Goal: Information Seeking & Learning: Check status

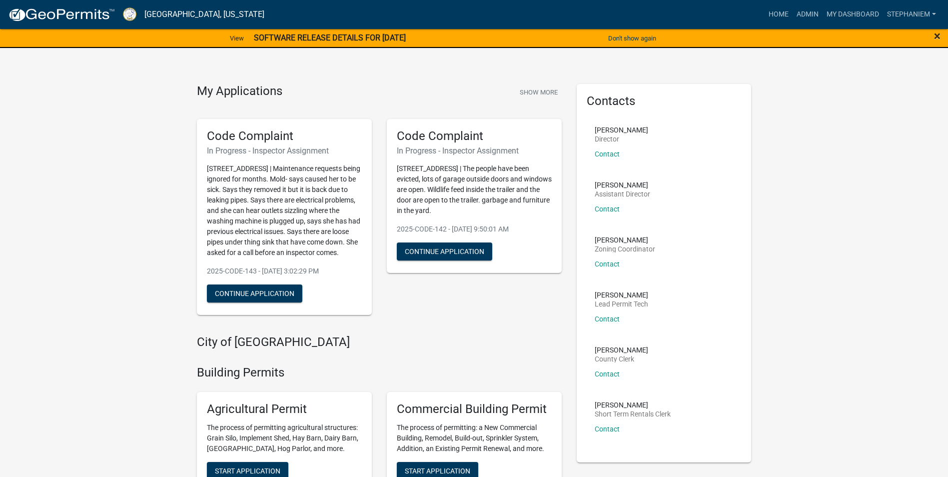
click at [934, 35] on span "×" at bounding box center [937, 36] width 6 height 14
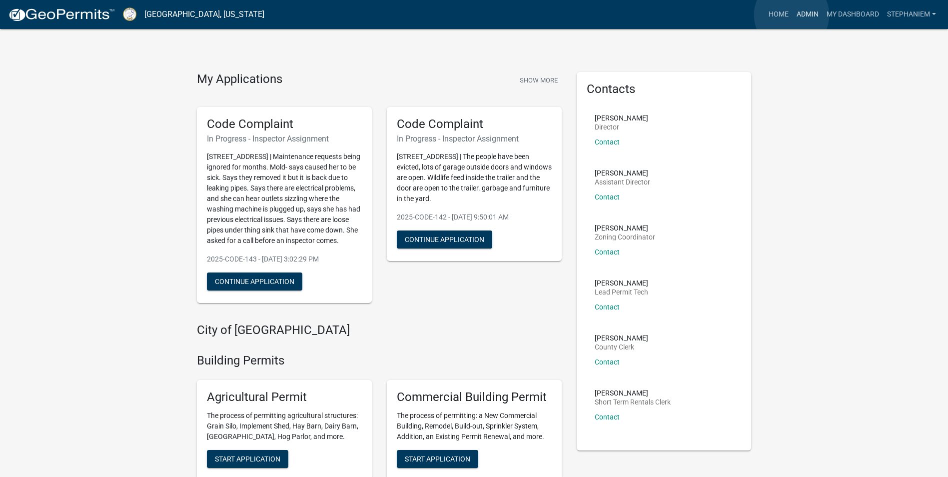
click at [792, 15] on link "Admin" at bounding box center [807, 14] width 30 height 19
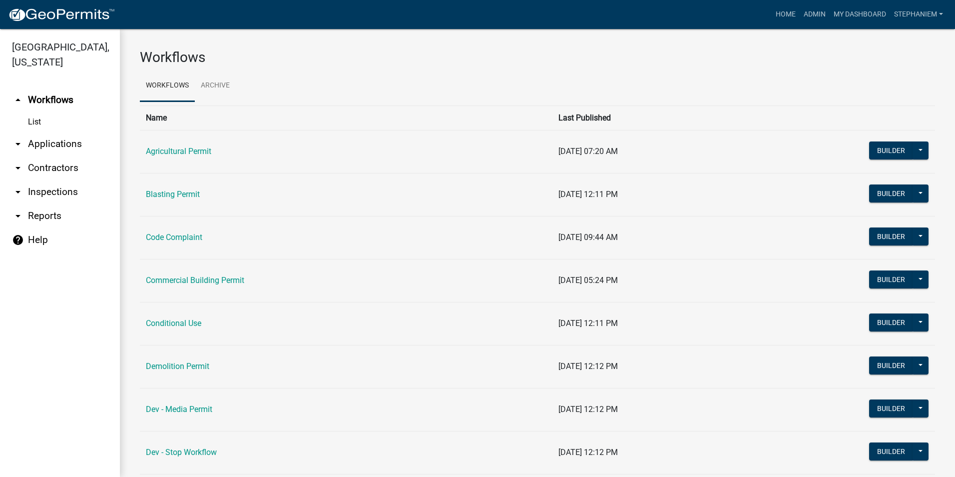
click at [70, 195] on link "arrow_drop_down Inspections" at bounding box center [60, 192] width 120 height 24
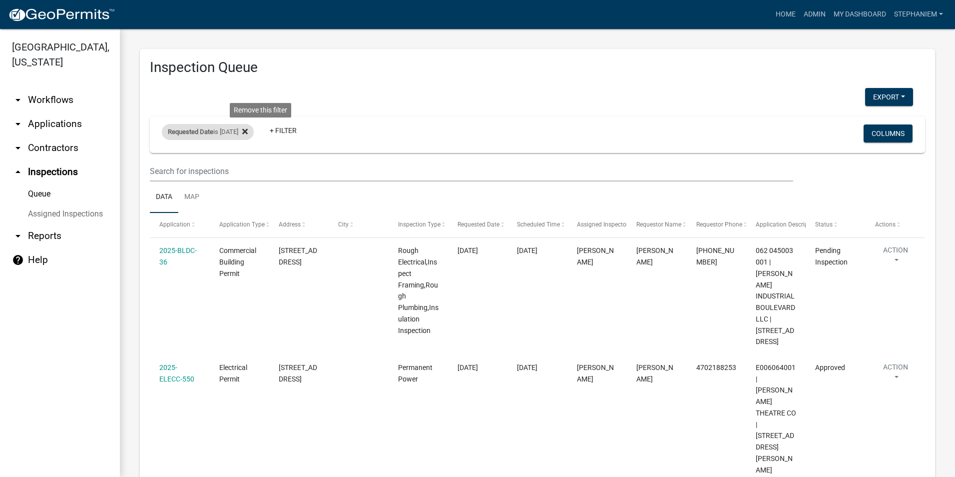
click at [248, 132] on fa-icon at bounding box center [242, 132] width 9 height 16
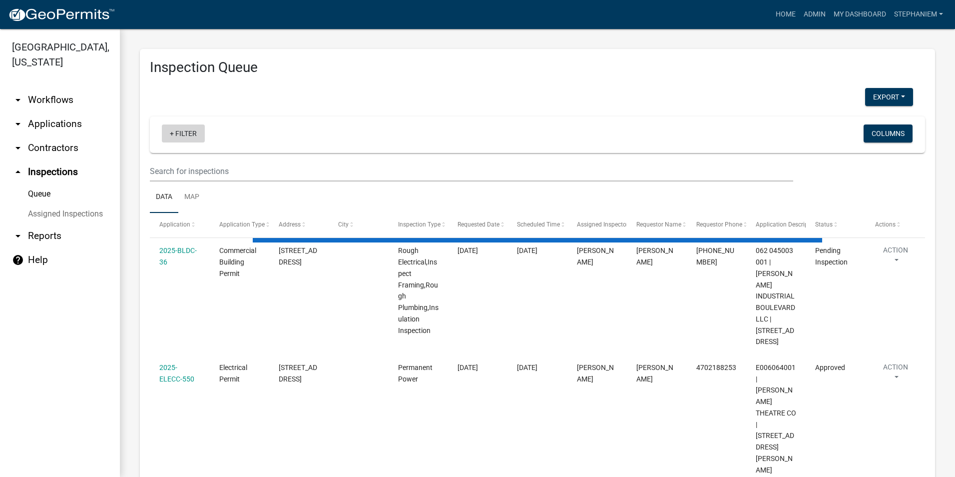
click at [192, 136] on link "+ Filter" at bounding box center [183, 133] width 43 height 18
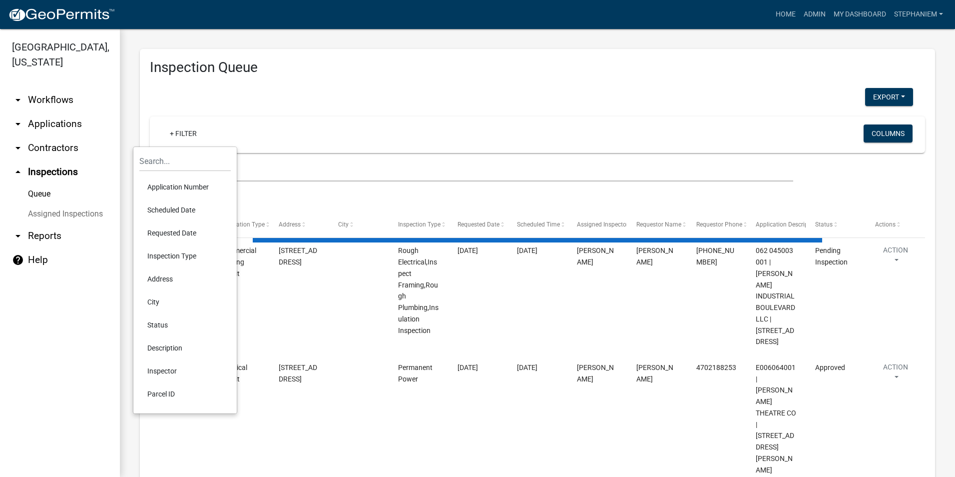
select select "3: 100"
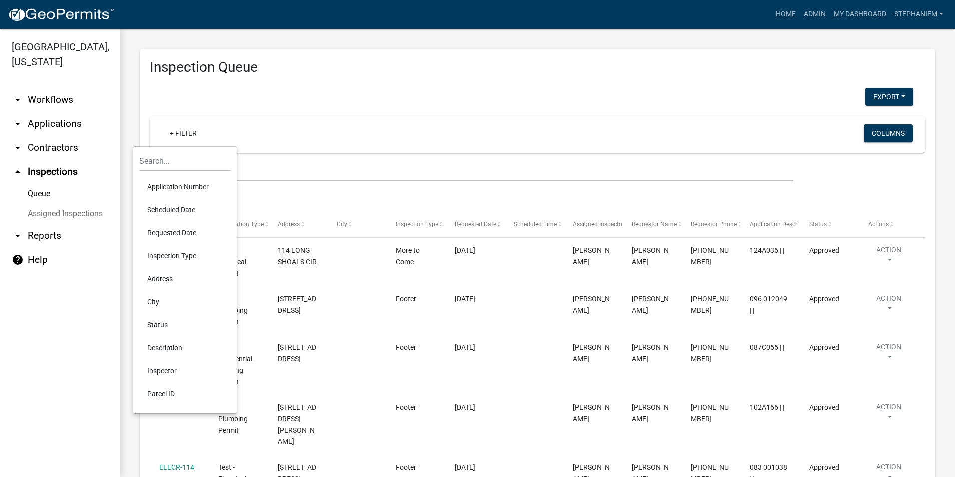
click at [187, 236] on li "Requested Date" at bounding box center [184, 232] width 91 height 23
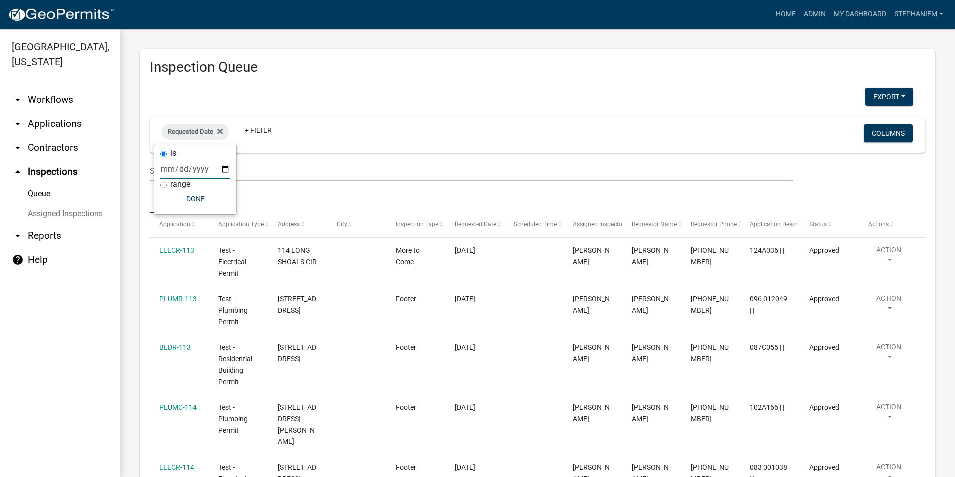
click at [227, 169] on input "date" at bounding box center [195, 169] width 70 height 20
type input "[DATE]"
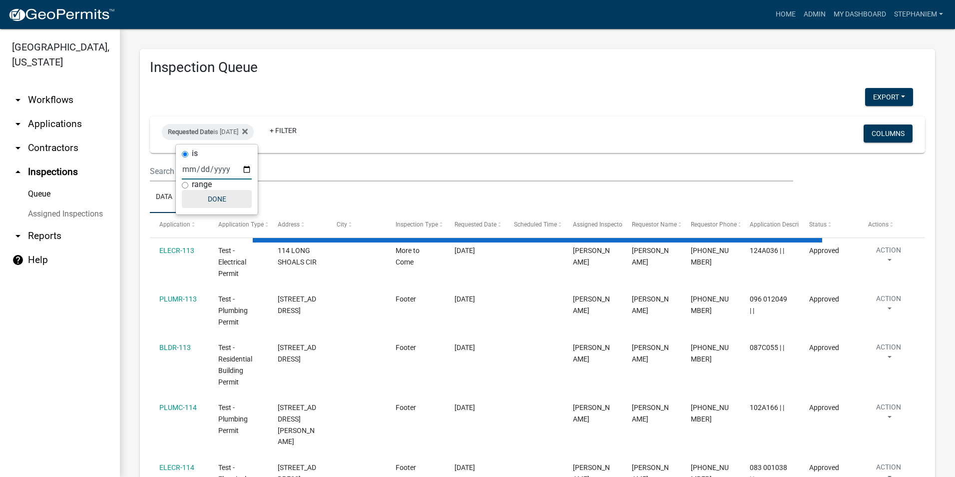
click at [206, 195] on button "Done" at bounding box center [217, 199] width 70 height 18
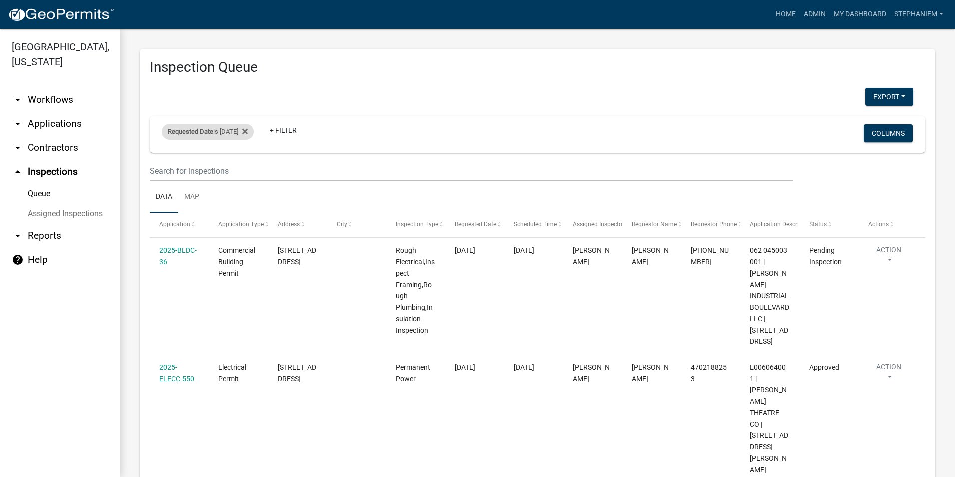
click at [240, 133] on div "Requested Date is [DATE]" at bounding box center [208, 132] width 92 height 16
click at [249, 169] on input "[DATE]" at bounding box center [217, 169] width 70 height 20
type input "[DATE]"
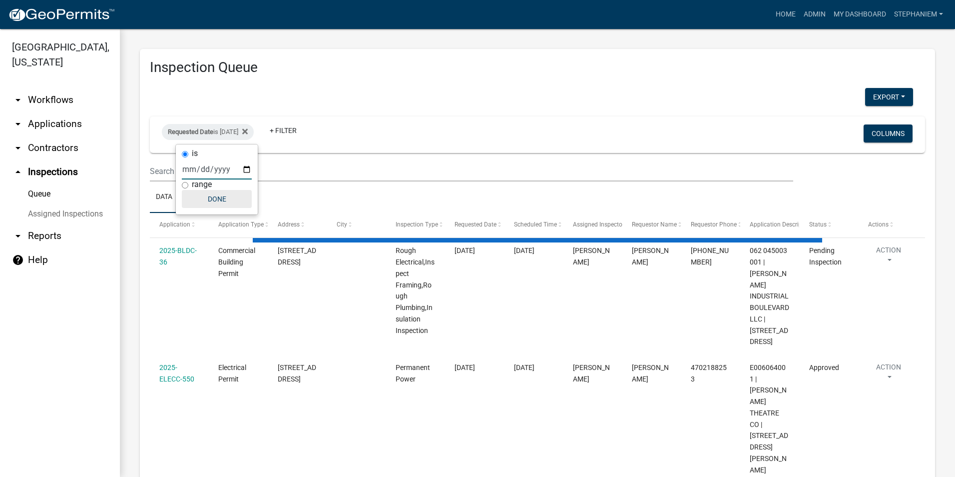
select select "3: 100"
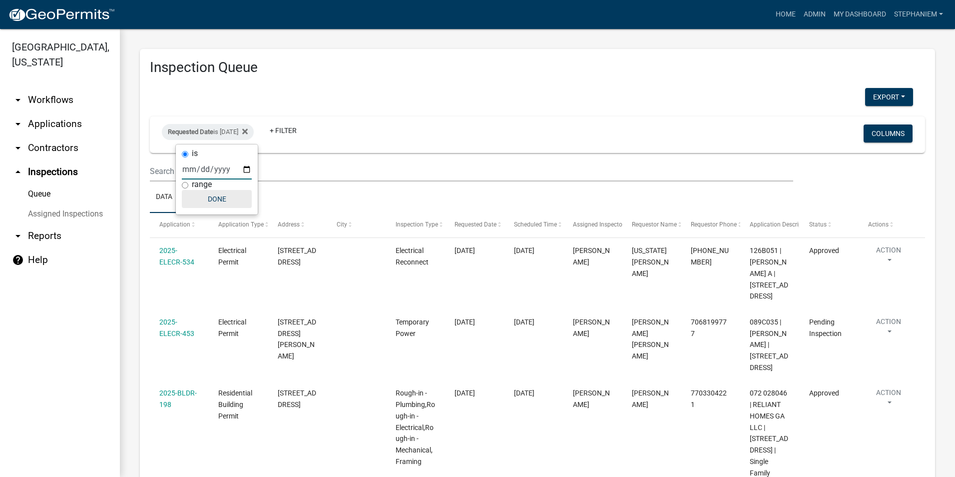
click at [241, 204] on button "Done" at bounding box center [217, 199] width 70 height 18
click at [59, 128] on link "arrow_drop_down Applications" at bounding box center [60, 124] width 120 height 24
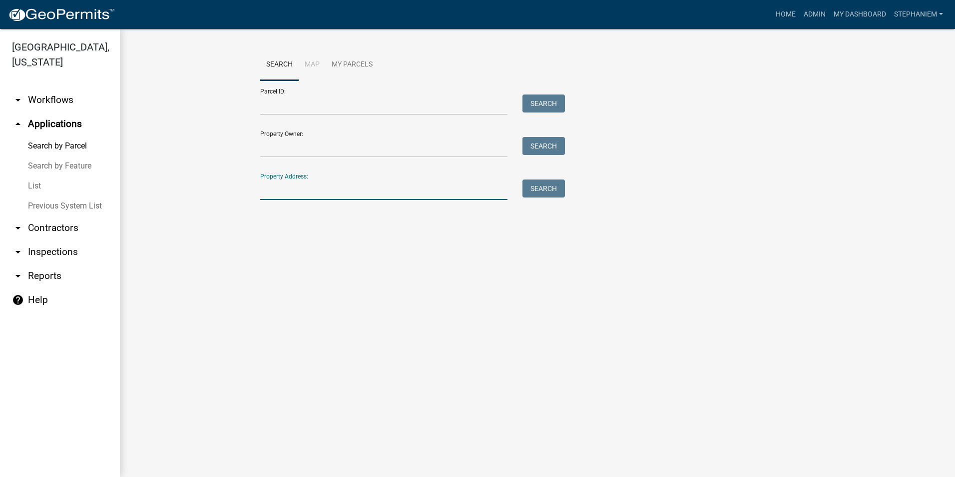
click at [362, 182] on input "Property Address:" at bounding box center [383, 189] width 247 height 20
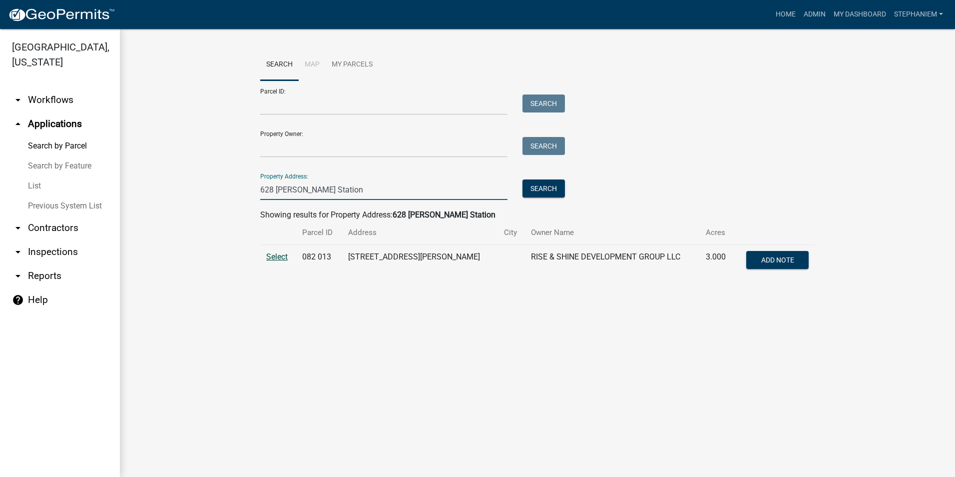
type input "628 [PERSON_NAME] Station"
click at [281, 260] on span "Select" at bounding box center [276, 256] width 21 height 9
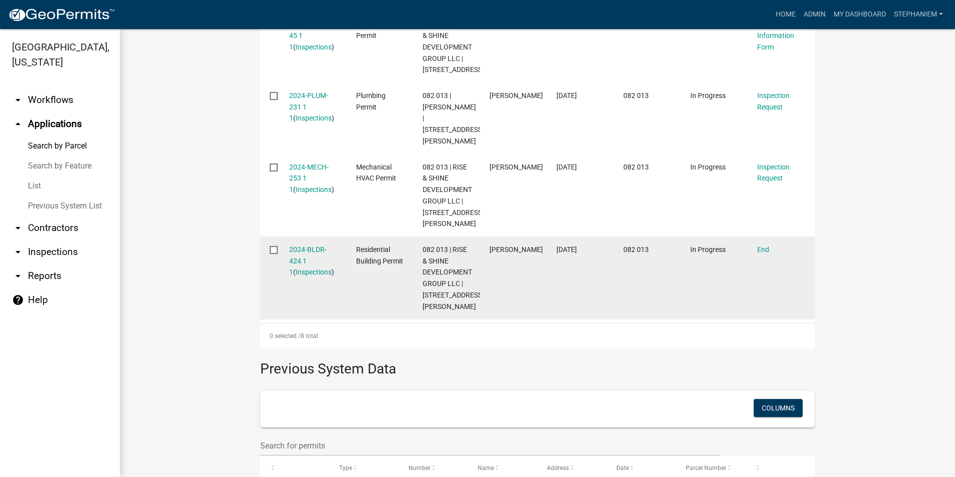
scroll to position [649, 0]
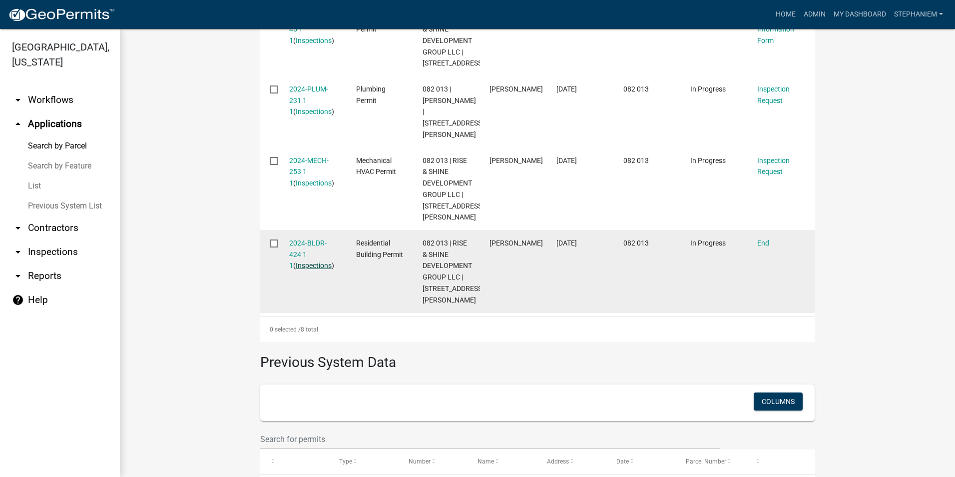
click at [305, 266] on link "Inspections" at bounding box center [314, 265] width 36 height 8
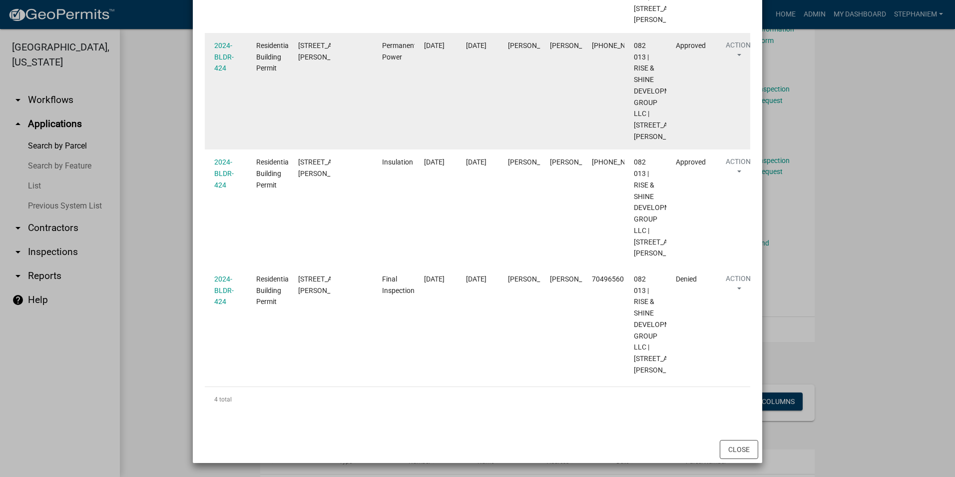
scroll to position [391, 0]
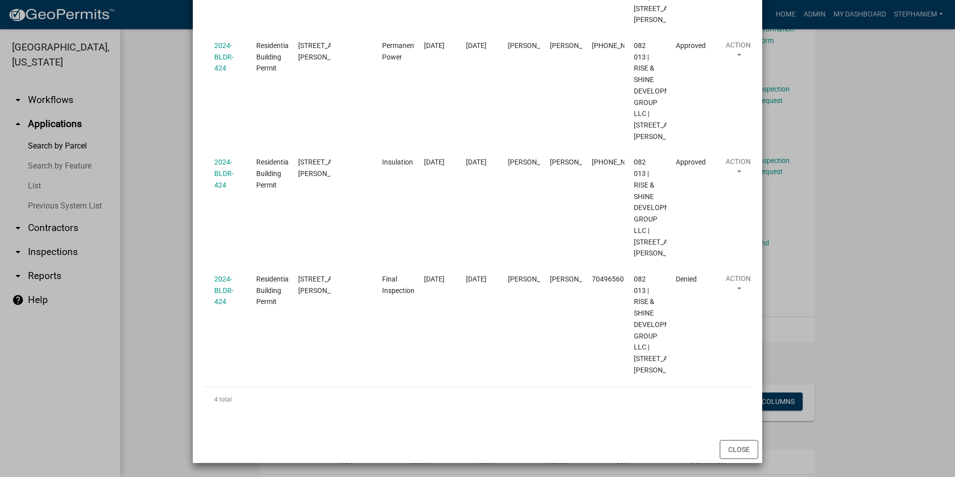
click at [175, 159] on ngb-modal-window "Inspections related to 2024-BLDR-424 × Export Excel Format (.xlsx) CSV Format (…" at bounding box center [477, 238] width 955 height 477
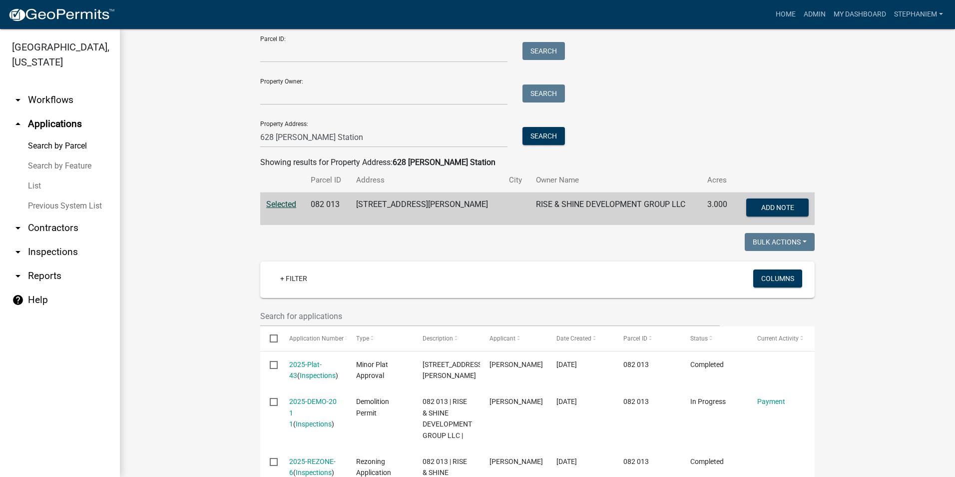
scroll to position [50, 0]
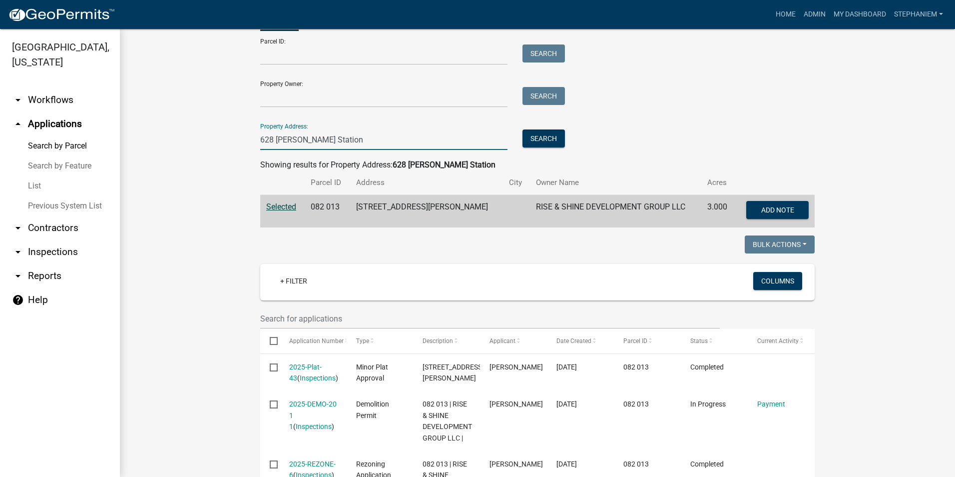
drag, startPoint x: 325, startPoint y: 138, endPoint x: 230, endPoint y: 144, distance: 95.1
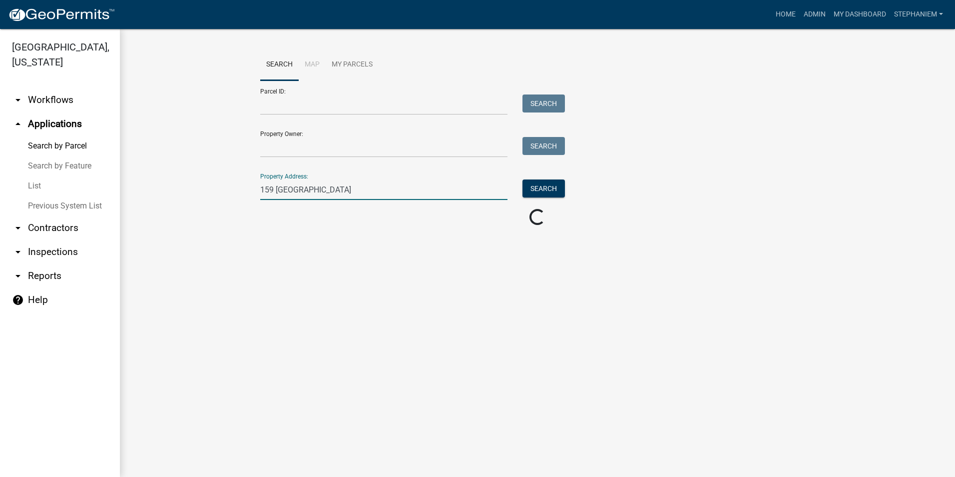
scroll to position [0, 0]
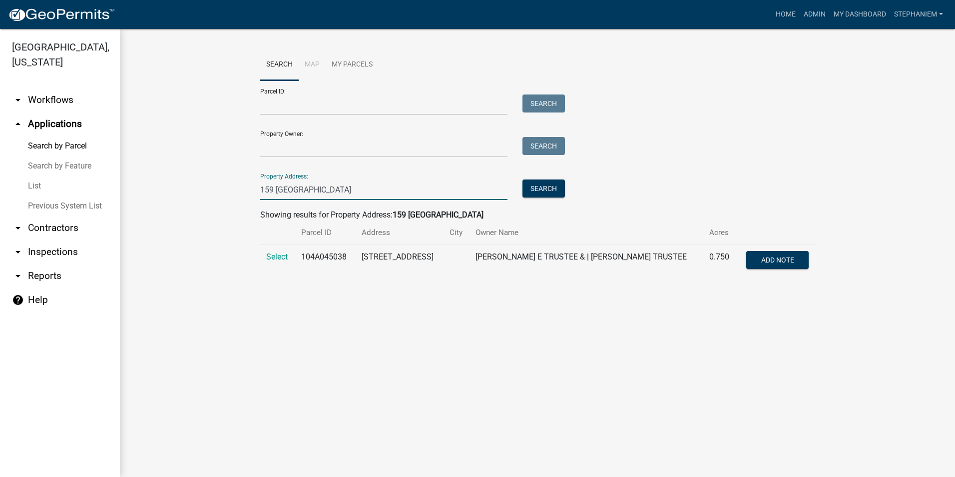
type input "159 [GEOGRAPHIC_DATA]"
click at [289, 259] on td "Select" at bounding box center [277, 261] width 35 height 33
click at [284, 259] on span "Select" at bounding box center [276, 256] width 21 height 9
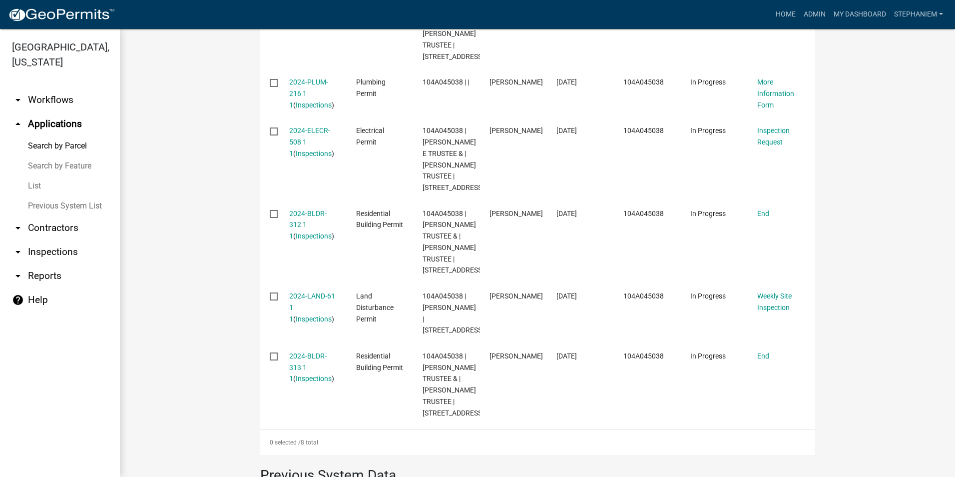
scroll to position [600, 0]
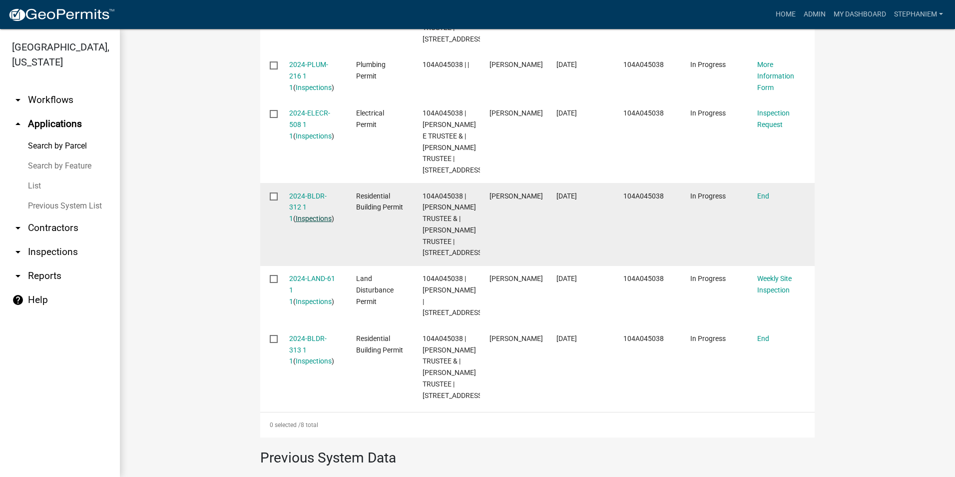
click at [305, 222] on link "Inspections" at bounding box center [314, 218] width 36 height 8
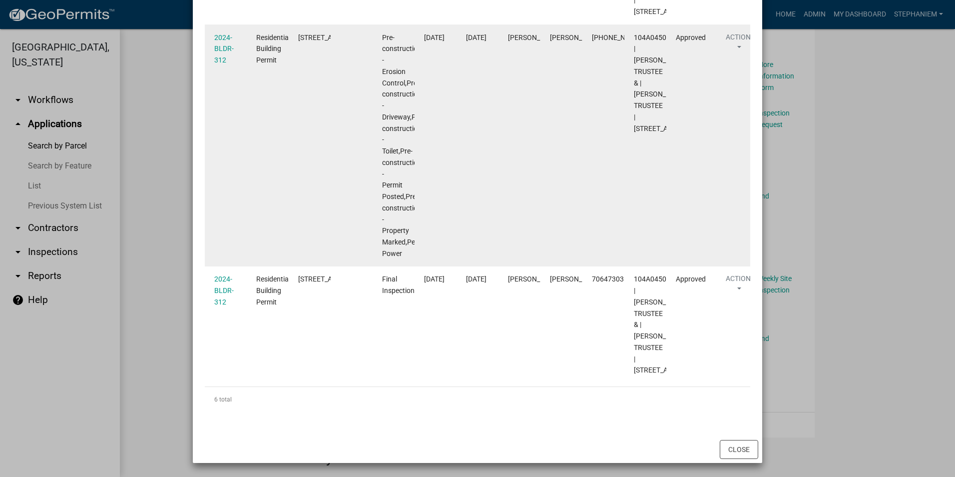
scroll to position [949, 0]
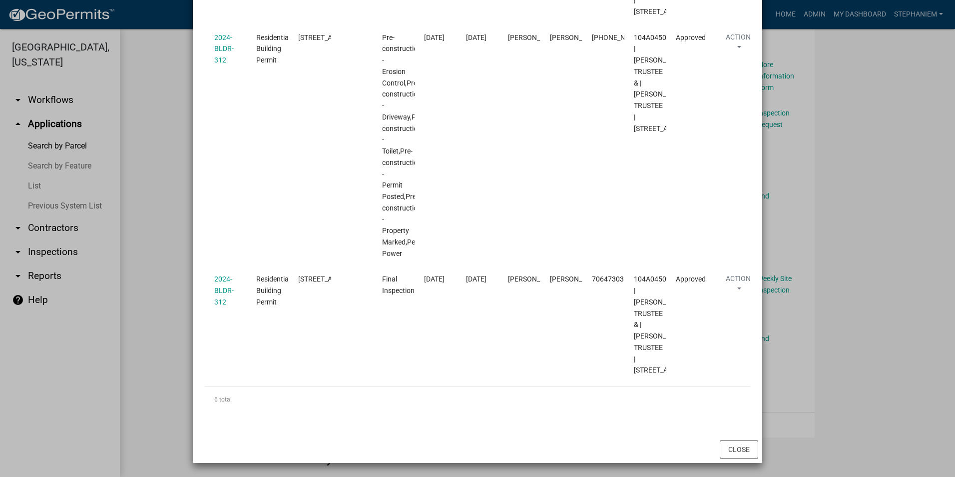
click at [179, 248] on ngb-modal-window "Inspections related to 2024-BLDR-312 × Export Excel Format (.xlsx) CSV Format (…" at bounding box center [477, 238] width 955 height 477
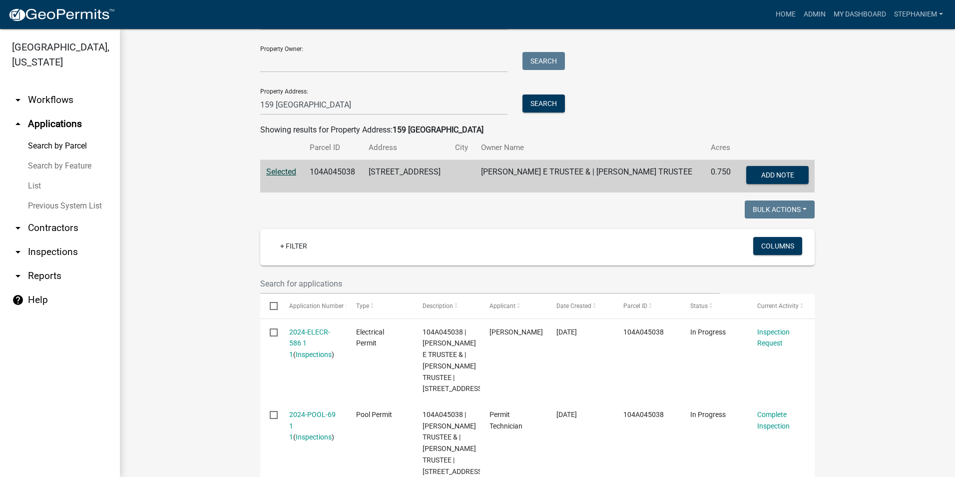
scroll to position [0, 0]
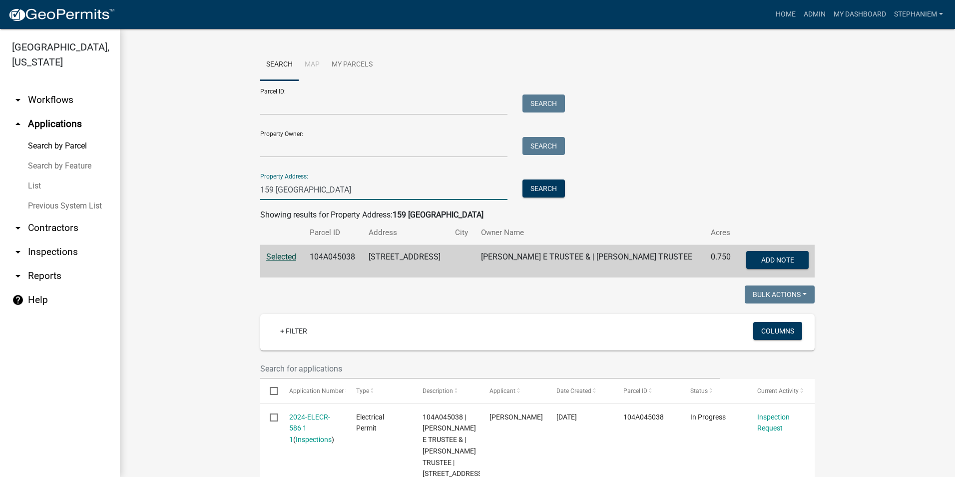
drag, startPoint x: 334, startPoint y: 193, endPoint x: 227, endPoint y: 195, distance: 106.4
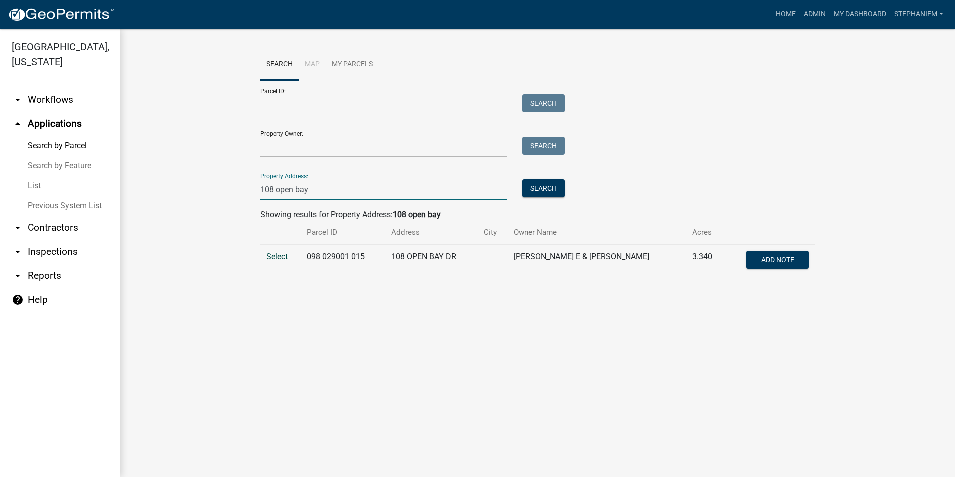
type input "108 open bay"
click at [272, 253] on span "Select" at bounding box center [276, 256] width 21 height 9
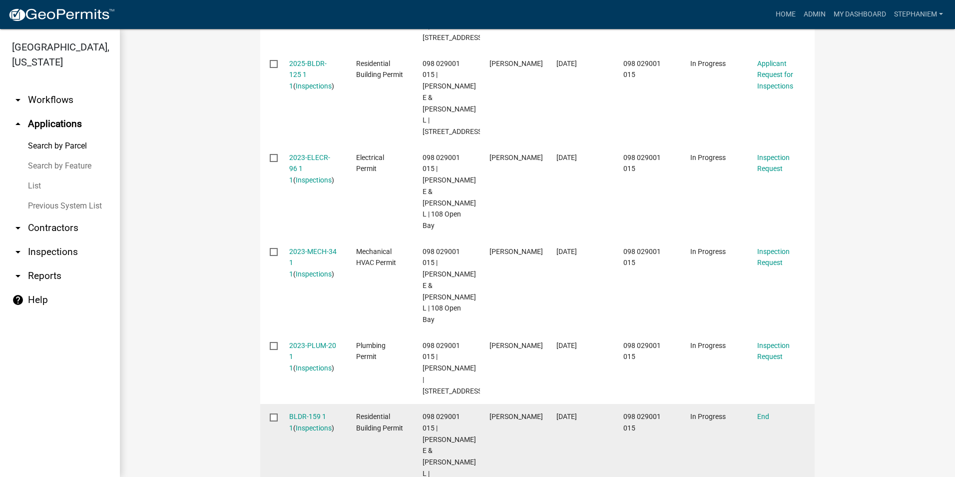
scroll to position [450, 0]
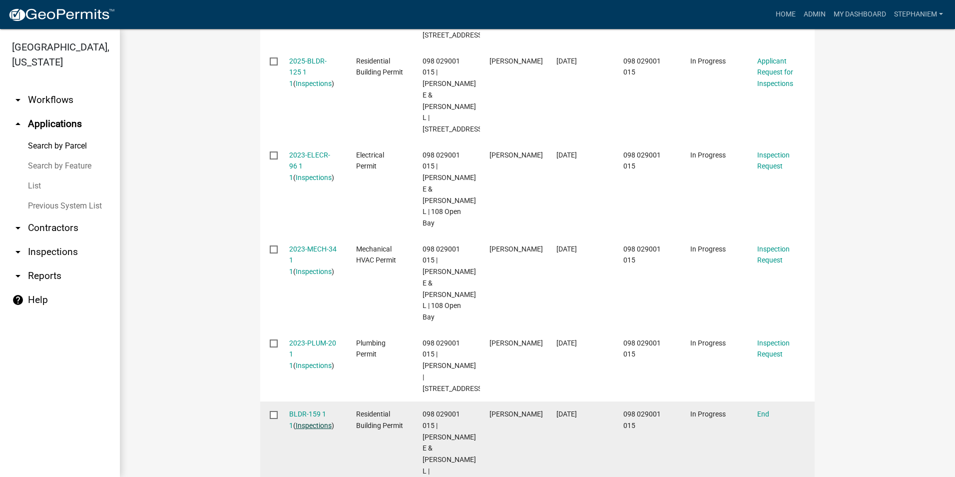
click at [297, 421] on link "Inspections" at bounding box center [314, 425] width 36 height 8
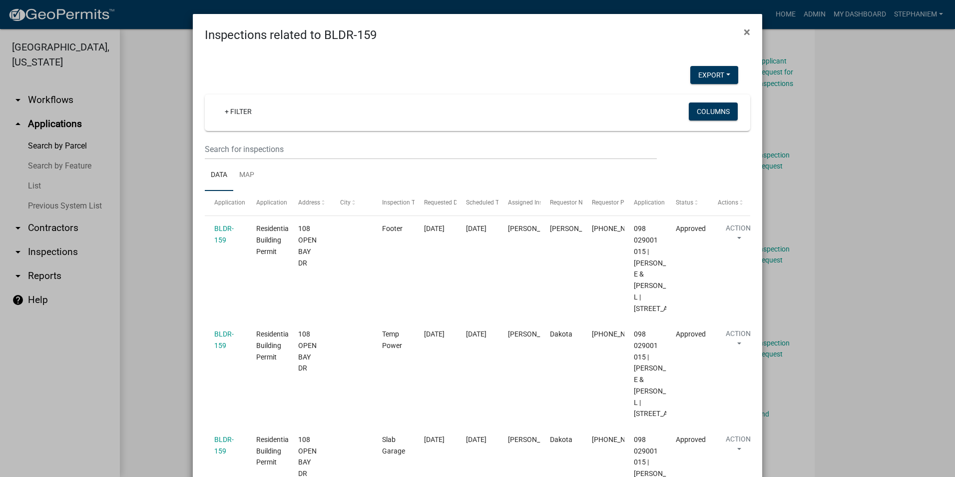
click at [168, 250] on ngb-modal-window "Inspections related to BLDR-159 × Export Excel Format (.xlsx) CSV Format (.csv)…" at bounding box center [477, 238] width 955 height 477
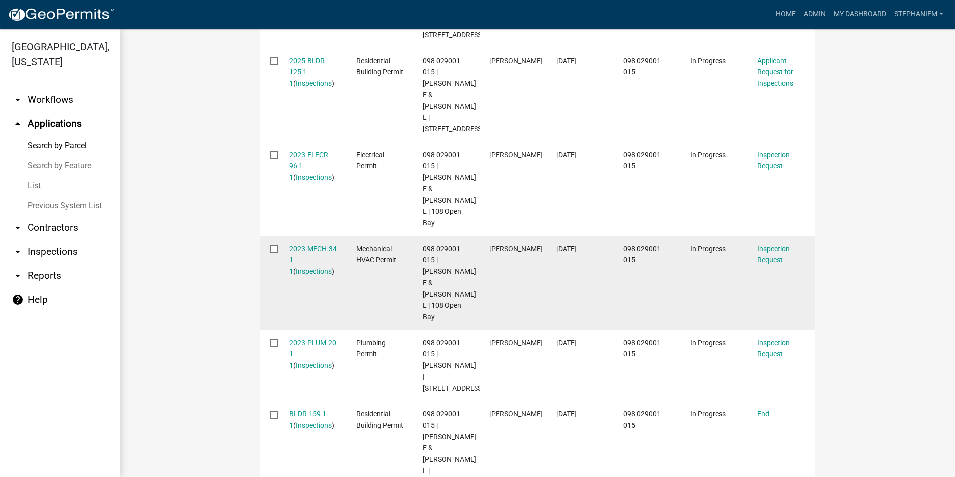
scroll to position [200, 0]
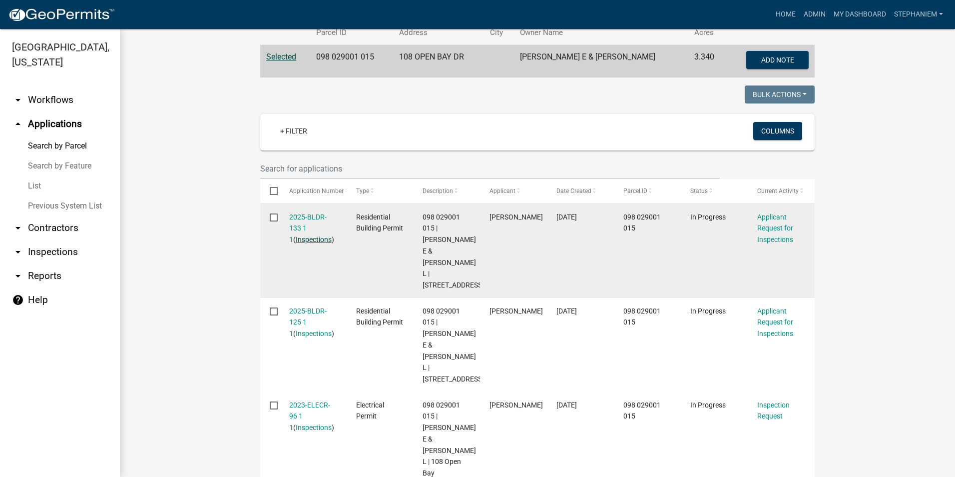
click at [314, 240] on link "Inspections" at bounding box center [314, 239] width 36 height 8
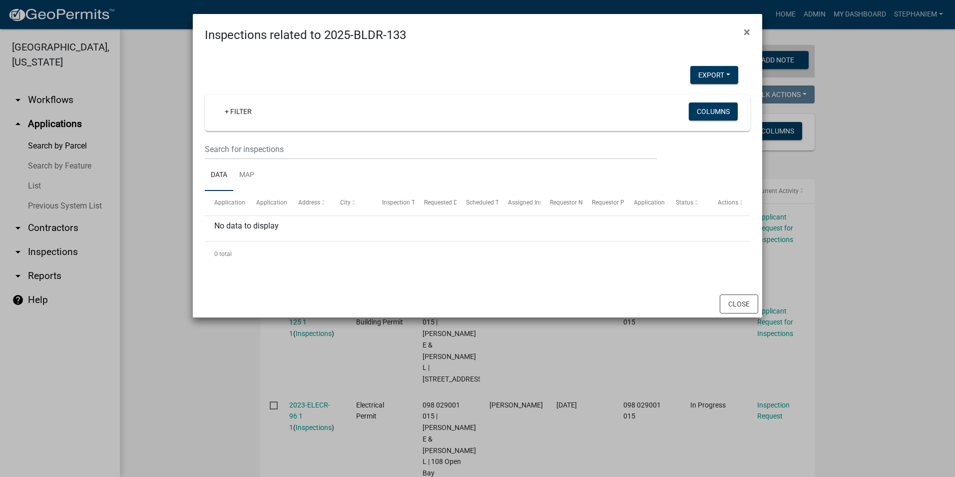
click at [150, 207] on ngb-modal-window "Inspections related to 2025-BLDR-133 × Export Excel Format (.xlsx) CSV Format (…" at bounding box center [477, 238] width 955 height 477
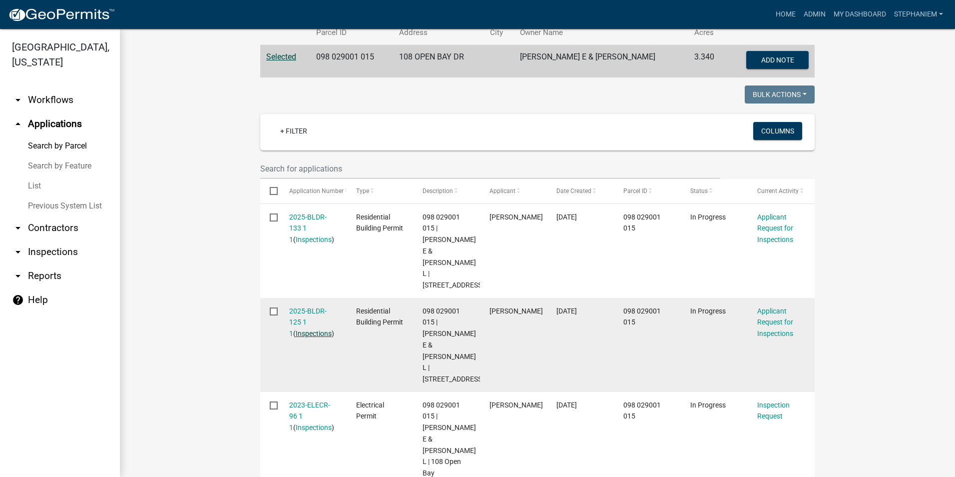
click at [296, 329] on link "Inspections" at bounding box center [314, 333] width 36 height 8
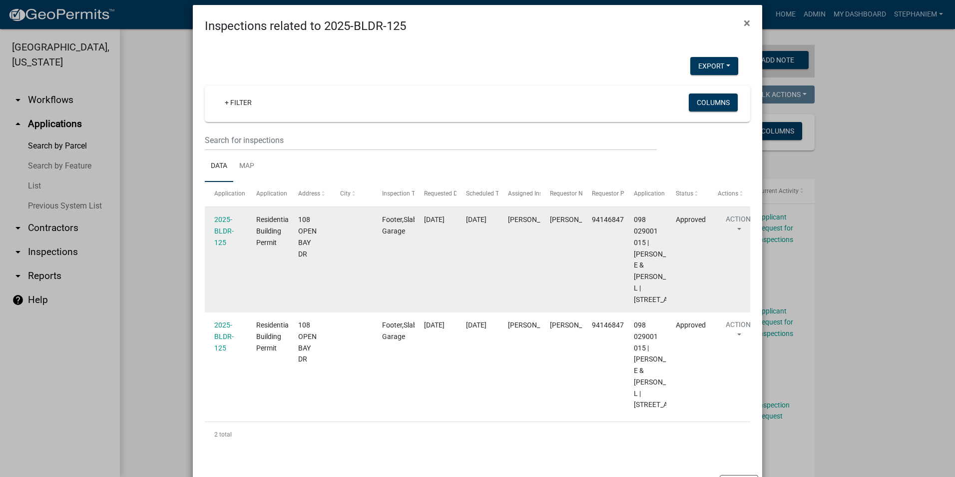
scroll to position [0, 0]
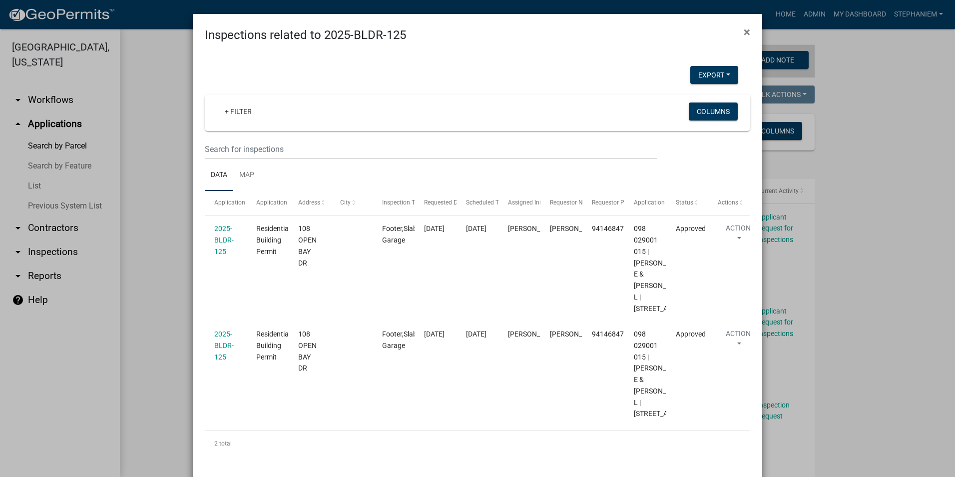
click at [143, 263] on ngb-modal-window "Inspections related to 2025-BLDR-125 × Export Excel Format (.xlsx) CSV Format (…" at bounding box center [477, 238] width 955 height 477
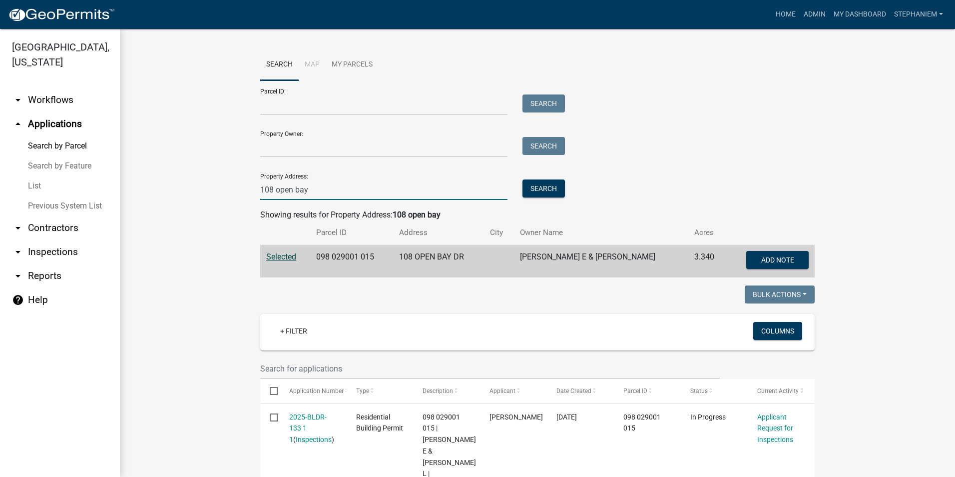
click at [322, 196] on input "108 open bay" at bounding box center [383, 189] width 247 height 20
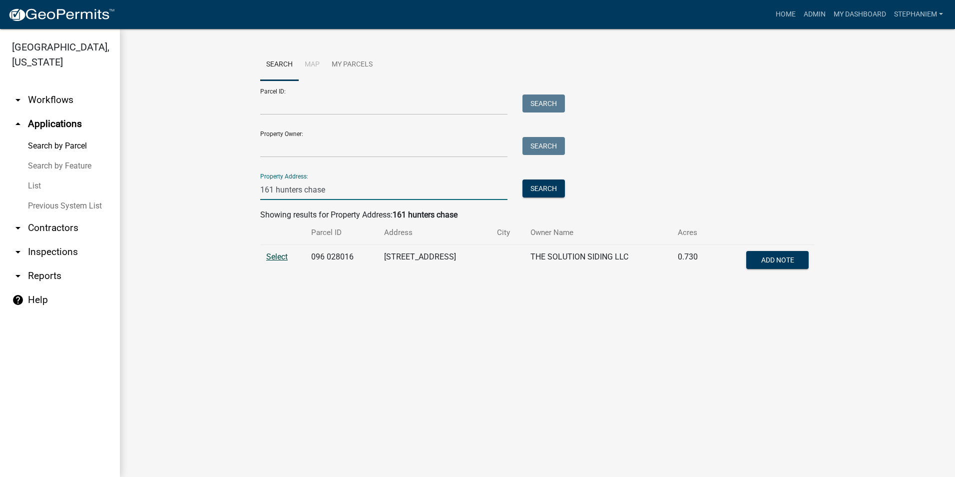
type input "161 hunters chase"
click at [270, 257] on span "Select" at bounding box center [276, 256] width 21 height 9
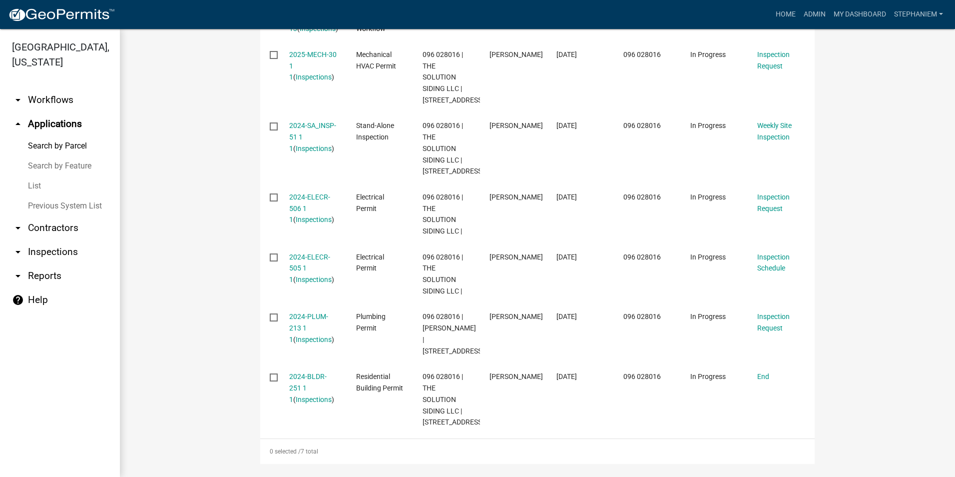
scroll to position [450, 0]
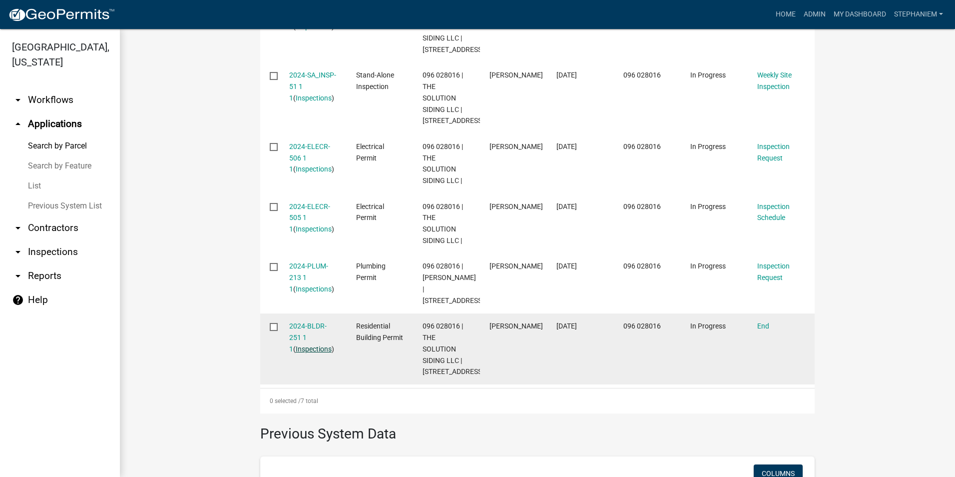
click at [296, 353] on link "Inspections" at bounding box center [314, 349] width 36 height 8
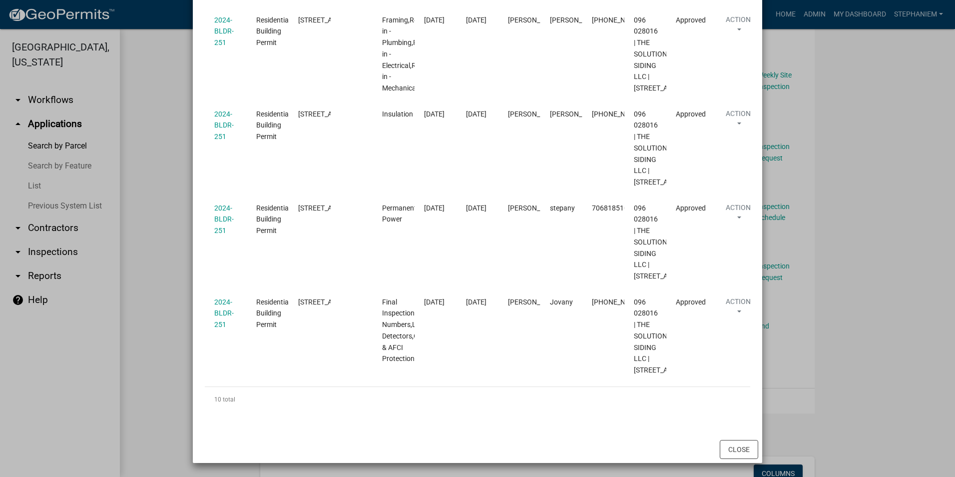
scroll to position [1099, 0]
click at [170, 292] on ngb-modal-window "Inspections related to 2024-BLDR-251 × Export Excel Format (.xlsx) CSV Format (…" at bounding box center [477, 238] width 955 height 477
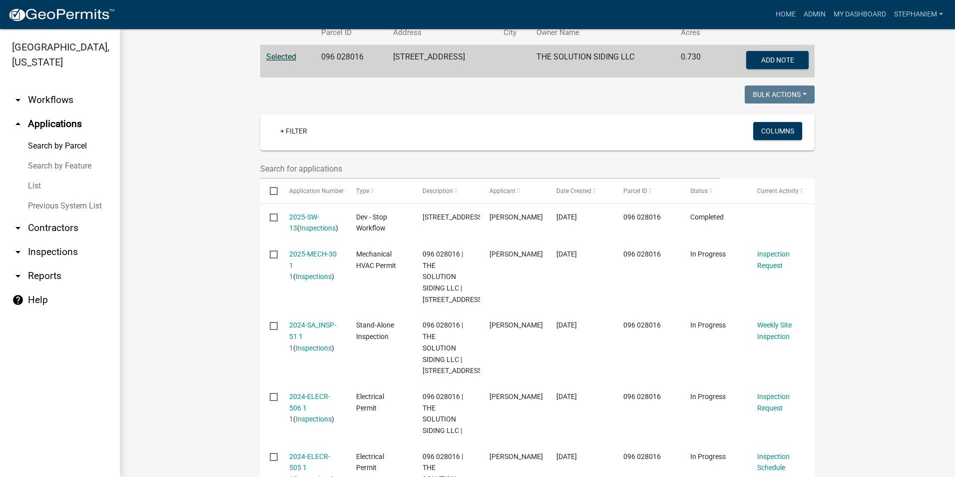
scroll to position [0, 0]
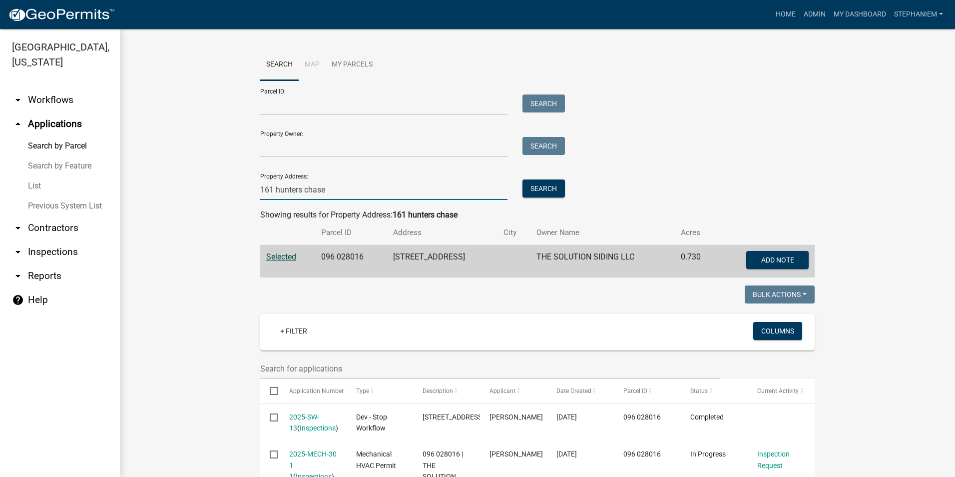
click at [328, 185] on input "161 hunters chase" at bounding box center [383, 189] width 247 height 20
click at [328, 186] on input "161 hunters chase" at bounding box center [383, 189] width 247 height 20
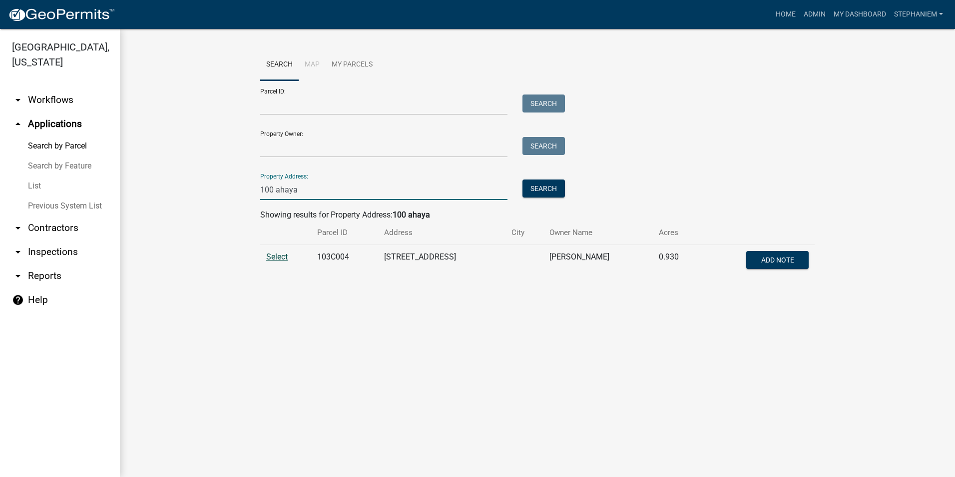
type input "100 ahaya"
click at [268, 252] on span "Select" at bounding box center [276, 256] width 21 height 9
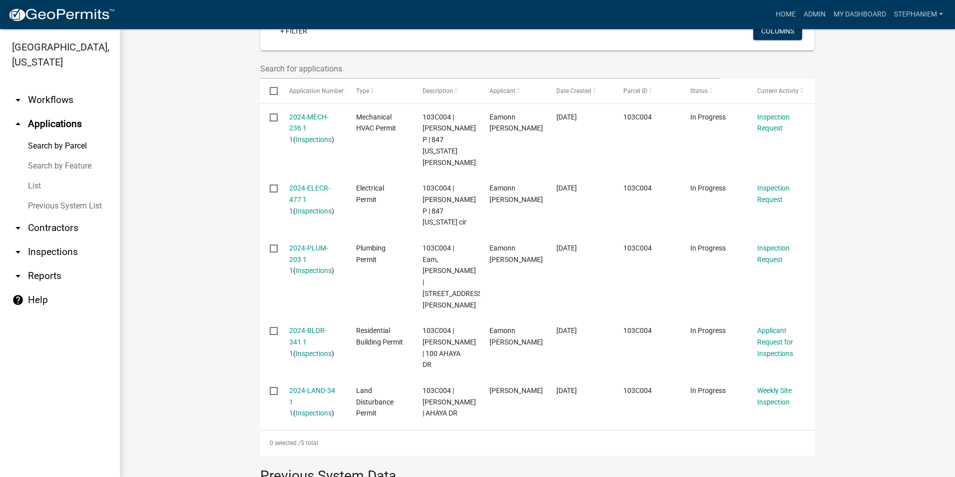
scroll to position [350, 0]
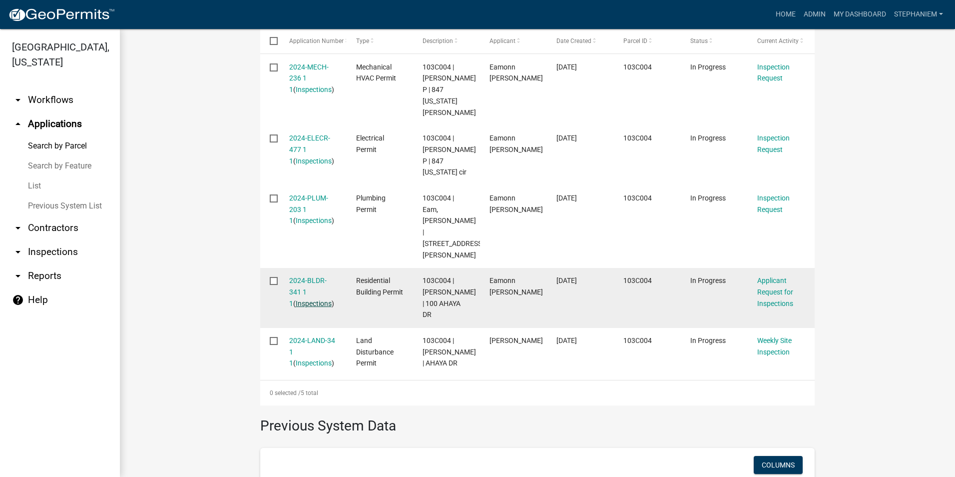
click at [314, 299] on link "Inspections" at bounding box center [314, 303] width 36 height 8
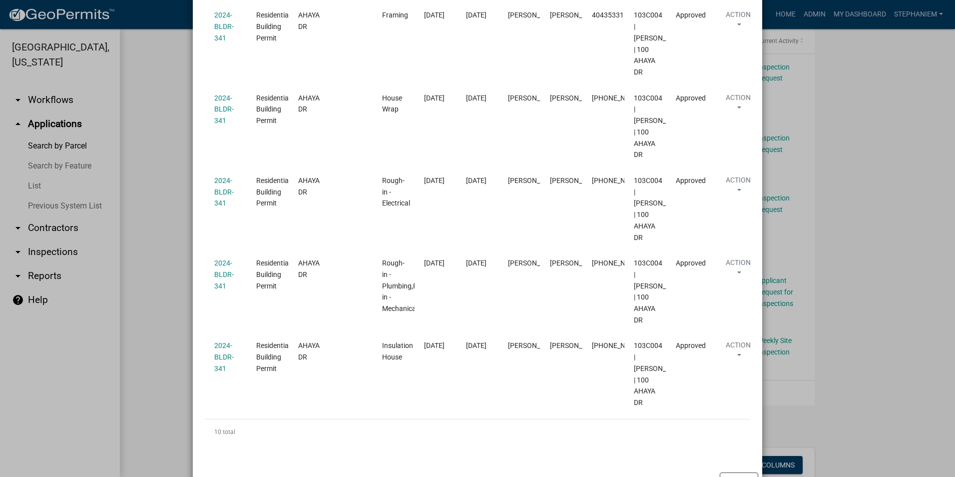
scroll to position [699, 0]
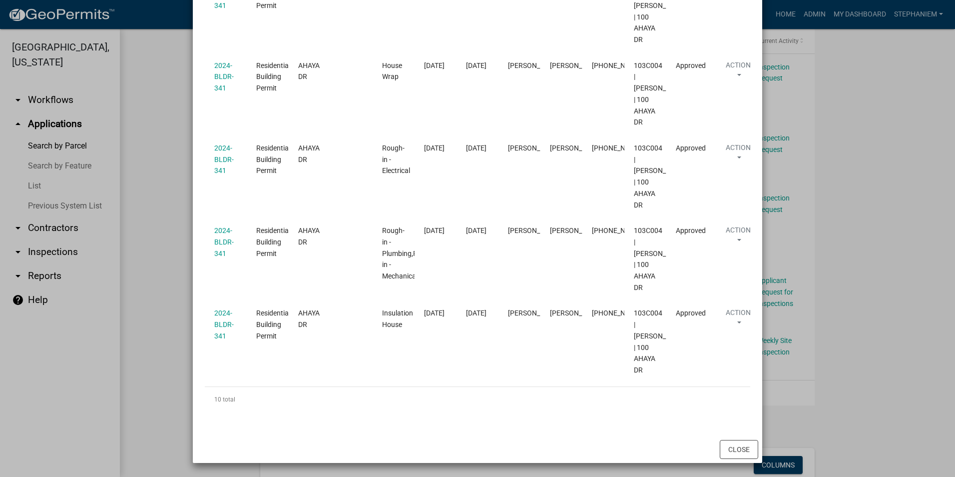
click at [152, 216] on ngb-modal-window "Inspections related to 2024-BLDR-341 × Export Excel Format (.xlsx) CSV Format (…" at bounding box center [477, 238] width 955 height 477
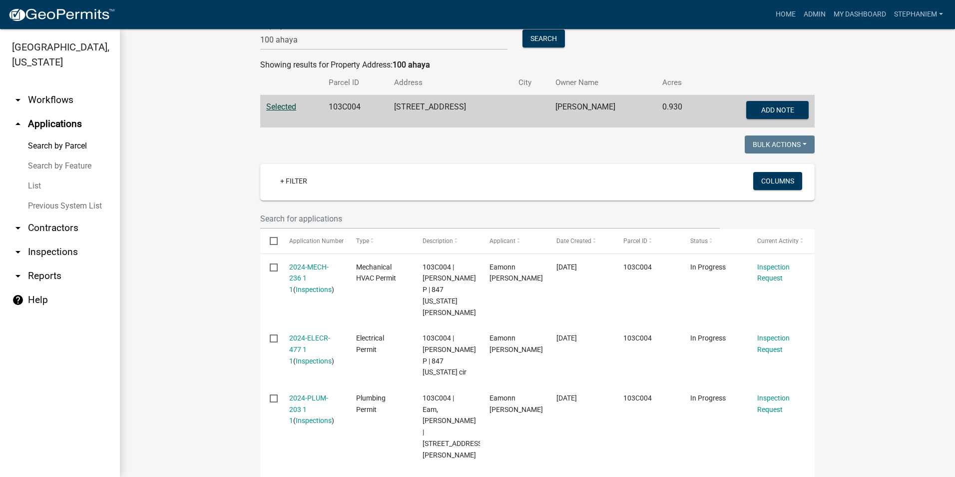
scroll to position [0, 0]
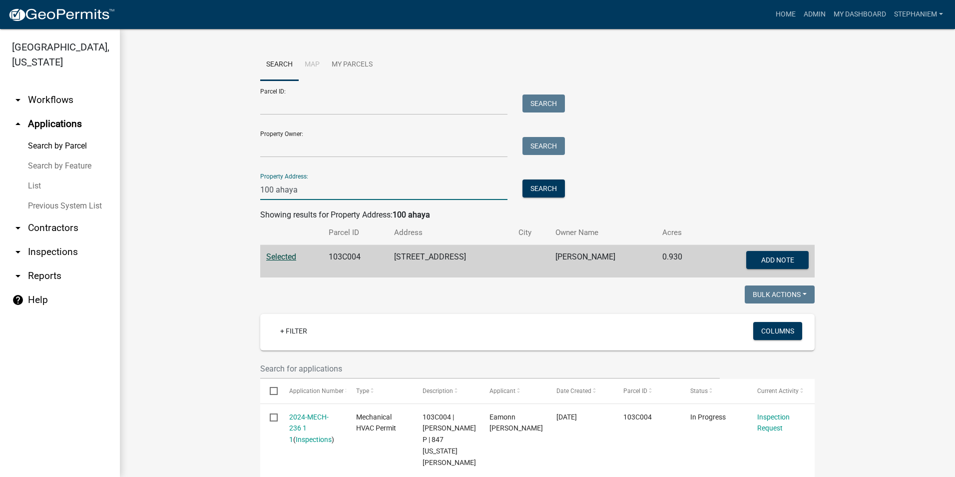
drag, startPoint x: 305, startPoint y: 187, endPoint x: 248, endPoint y: 187, distance: 57.0
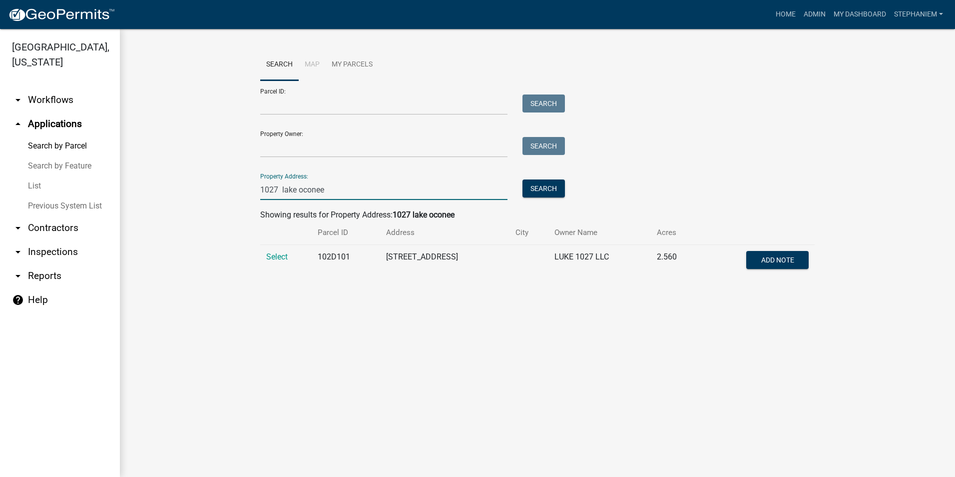
type input "1027 lake oconee"
click at [297, 284] on div "Search Map My Parcels Parcel ID: Search Property Owner: Search Property Address…" at bounding box center [538, 167] width 570 height 236
click at [284, 254] on span "Select" at bounding box center [276, 256] width 21 height 9
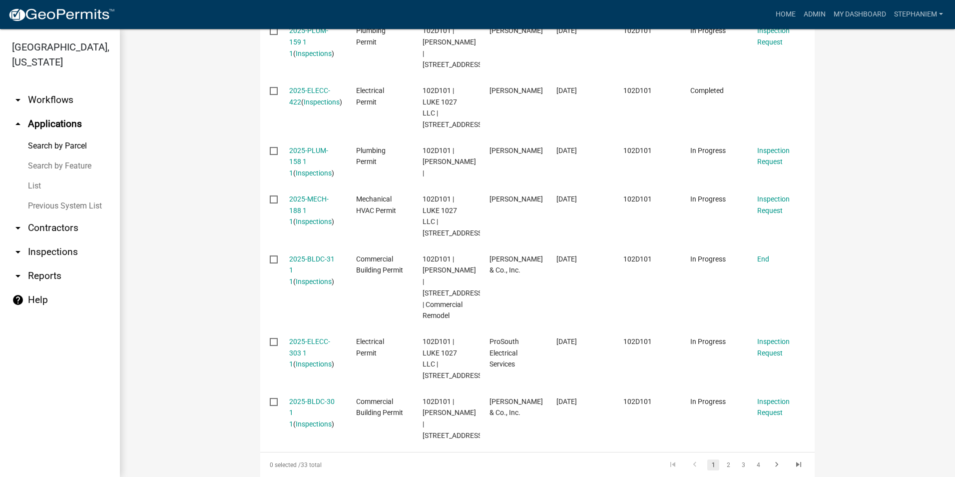
scroll to position [550, 0]
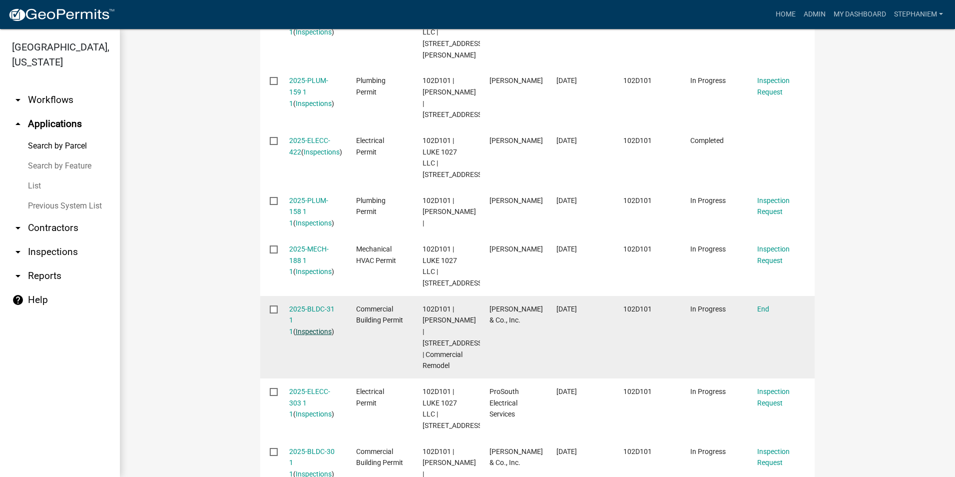
click at [302, 327] on link "Inspections" at bounding box center [314, 331] width 36 height 8
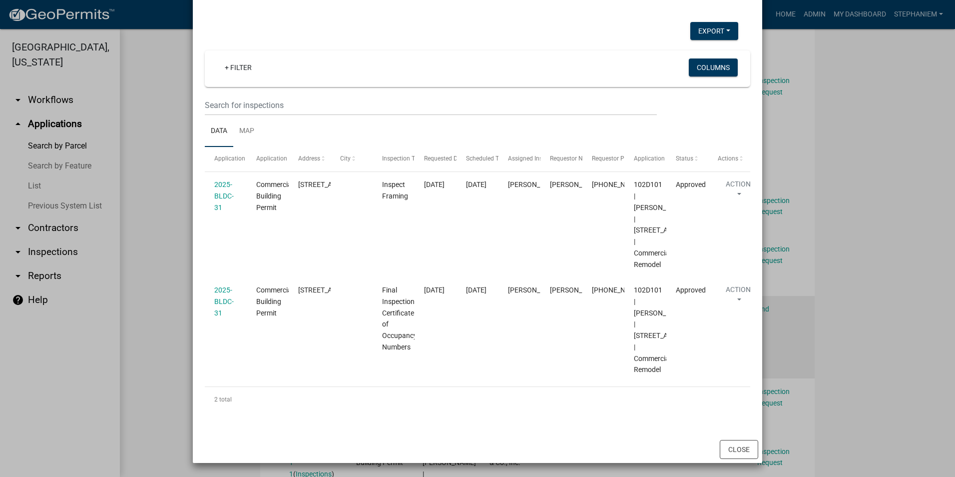
scroll to position [100, 0]
click at [156, 211] on ngb-modal-window "Inspections related to 2025-BLDC-31 × Export Excel Format (.xlsx) CSV Format (.…" at bounding box center [477, 238] width 955 height 477
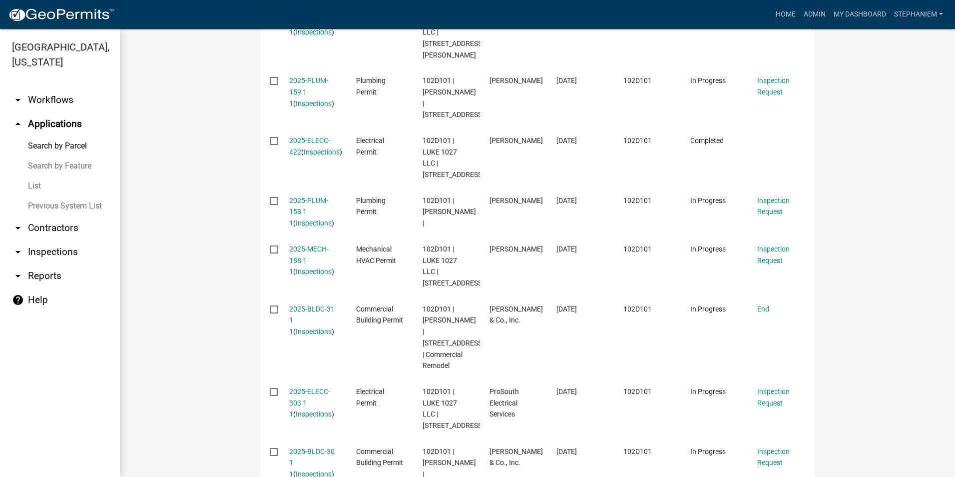
click at [158, 210] on wm-workflow-application-search-view "Search Map My Parcels Parcel ID: Search Property Owner: Search Property Address…" at bounding box center [537, 163] width 795 height 1328
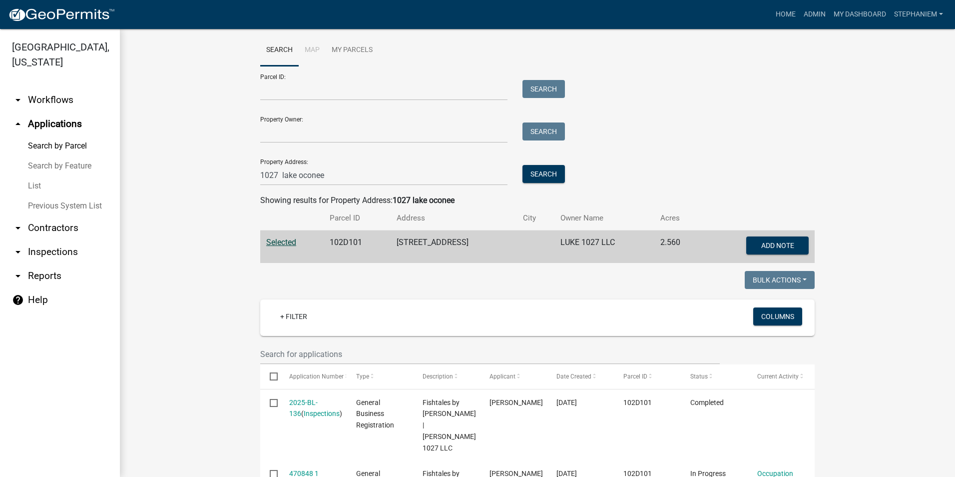
scroll to position [0, 0]
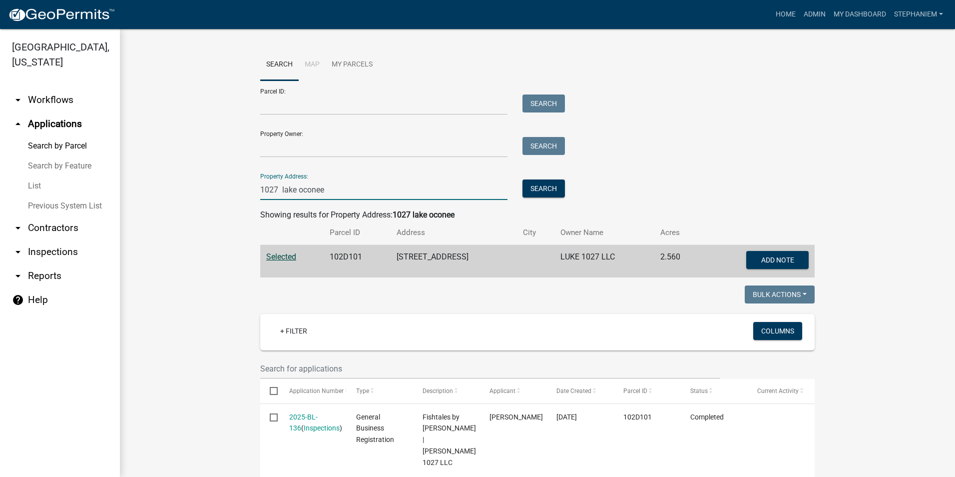
drag, startPoint x: 320, startPoint y: 184, endPoint x: 182, endPoint y: 196, distance: 138.9
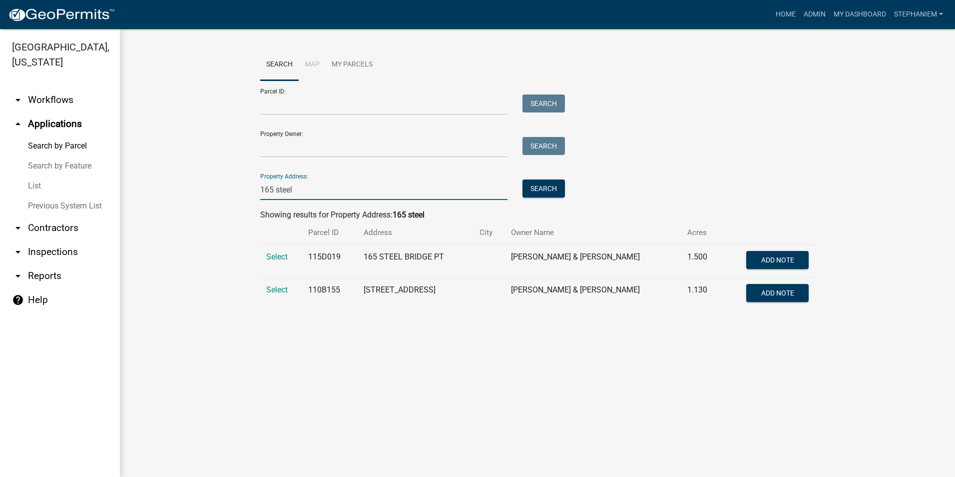
type input "165 steel"
click at [229, 296] on wm-workflow-application-search-view "Search Map My Parcels Parcel ID: Search Property Owner: Search Property Address…" at bounding box center [537, 183] width 795 height 269
click at [273, 256] on span "Select" at bounding box center [276, 256] width 21 height 9
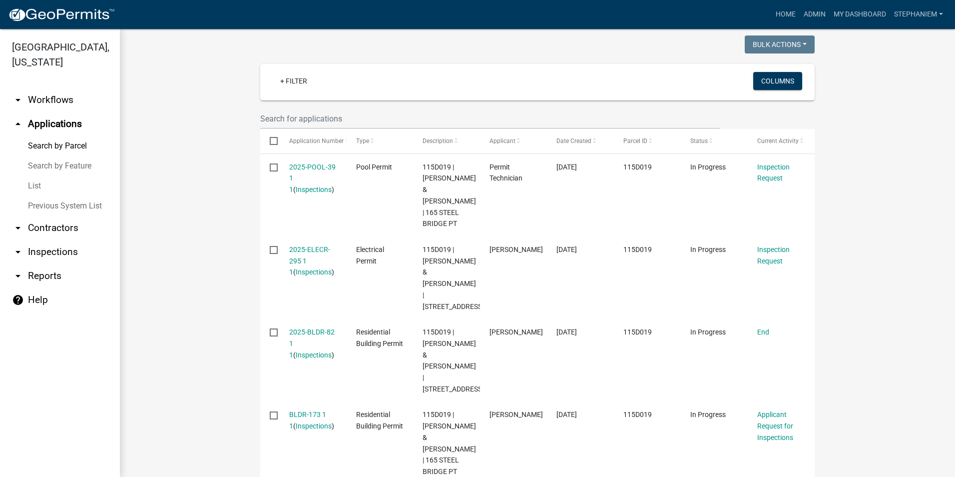
scroll to position [300, 0]
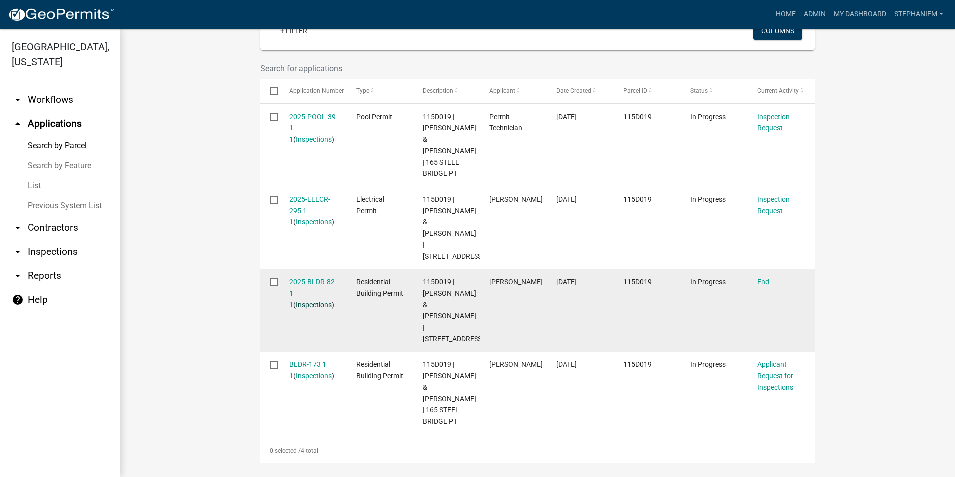
click at [300, 301] on link "Inspections" at bounding box center [314, 305] width 36 height 8
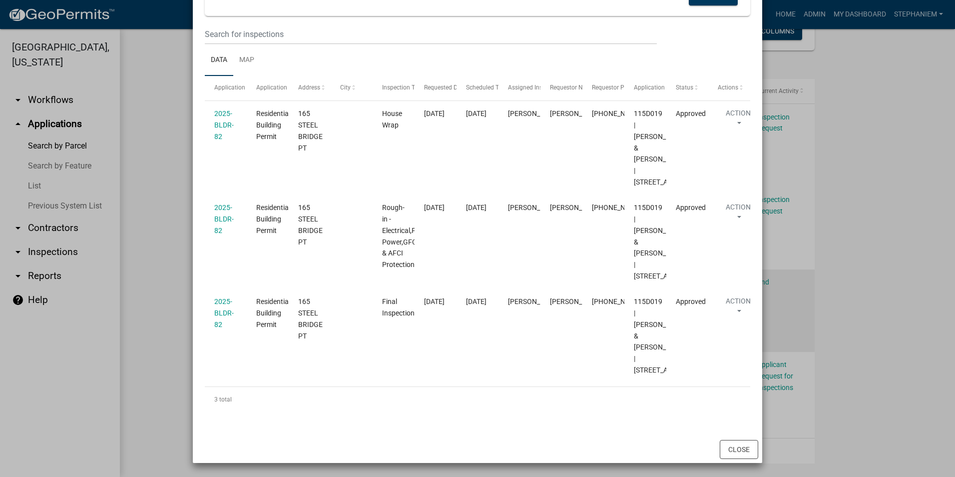
scroll to position [183, 0]
click at [135, 179] on ngb-modal-window "Inspections related to 2025-BLDR-82 × Export Excel Format (.xlsx) CSV Format (.…" at bounding box center [477, 238] width 955 height 477
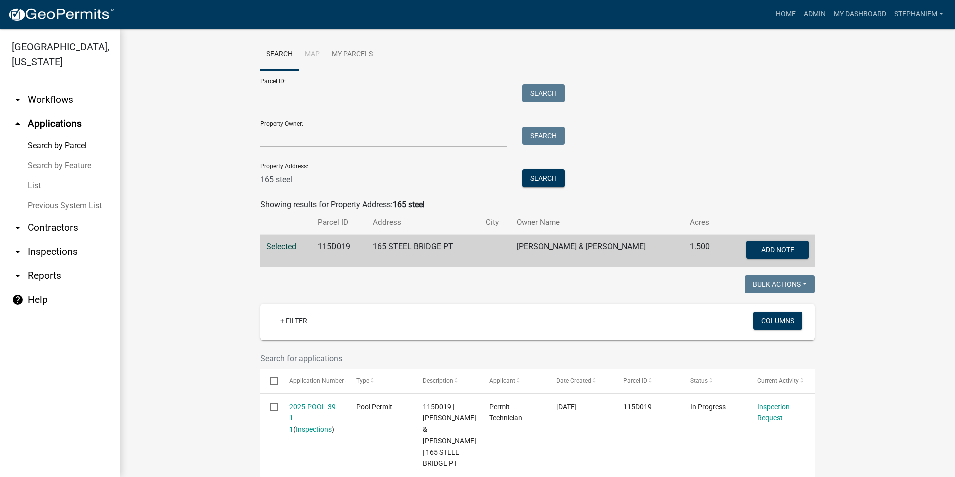
scroll to position [0, 0]
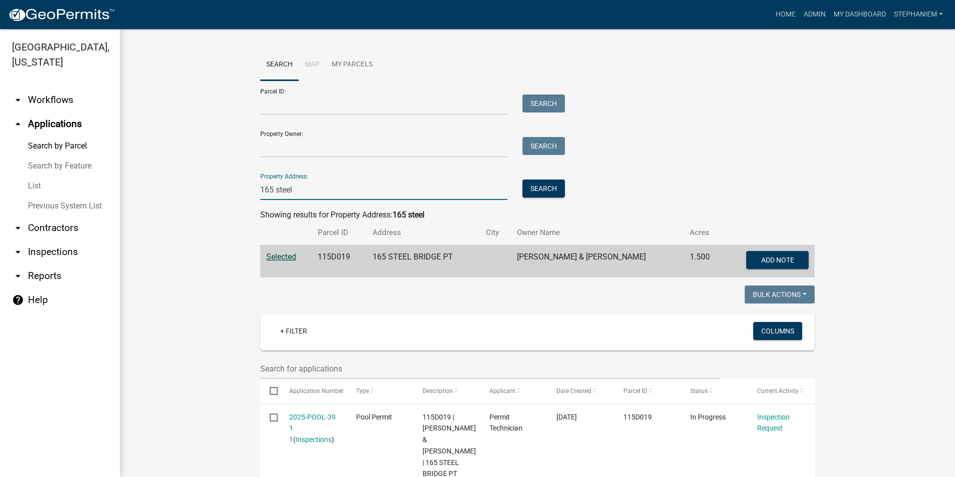
drag, startPoint x: 292, startPoint y: 189, endPoint x: 235, endPoint y: 191, distance: 57.5
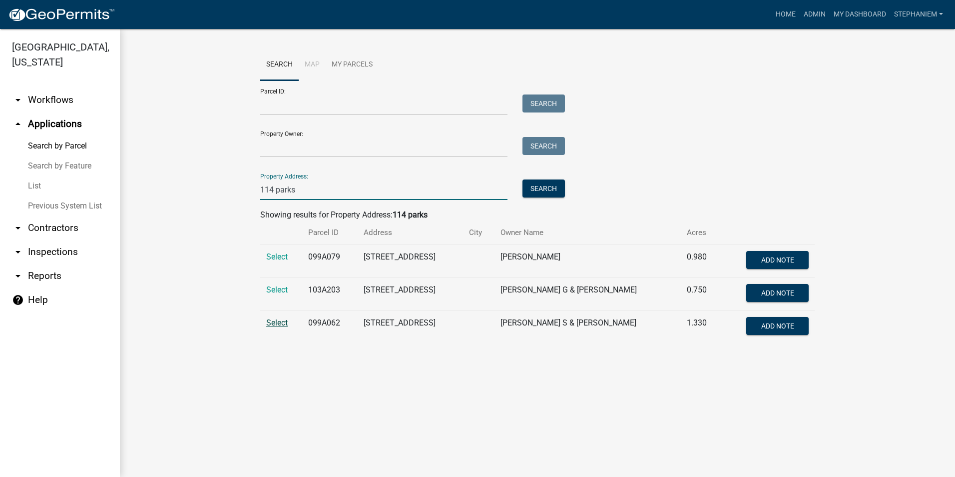
type input "114 parks"
click at [282, 325] on span "Select" at bounding box center [276, 322] width 21 height 9
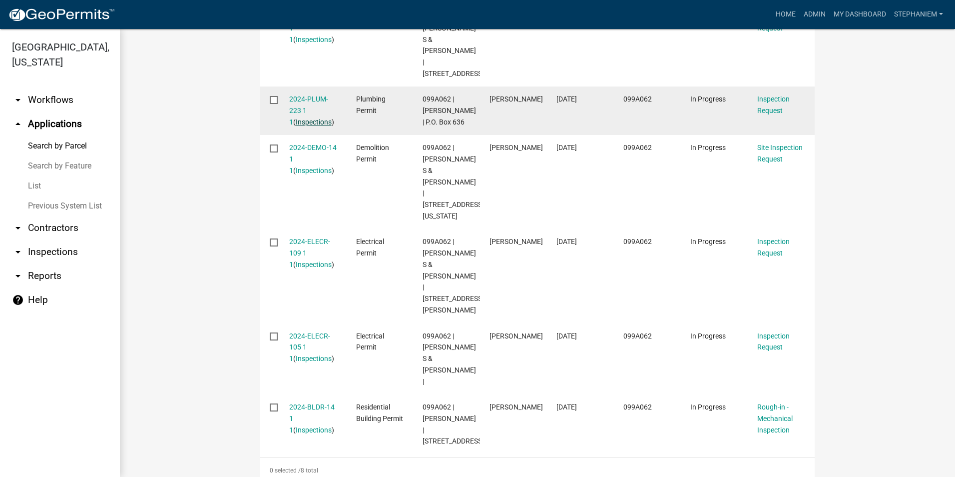
scroll to position [550, 0]
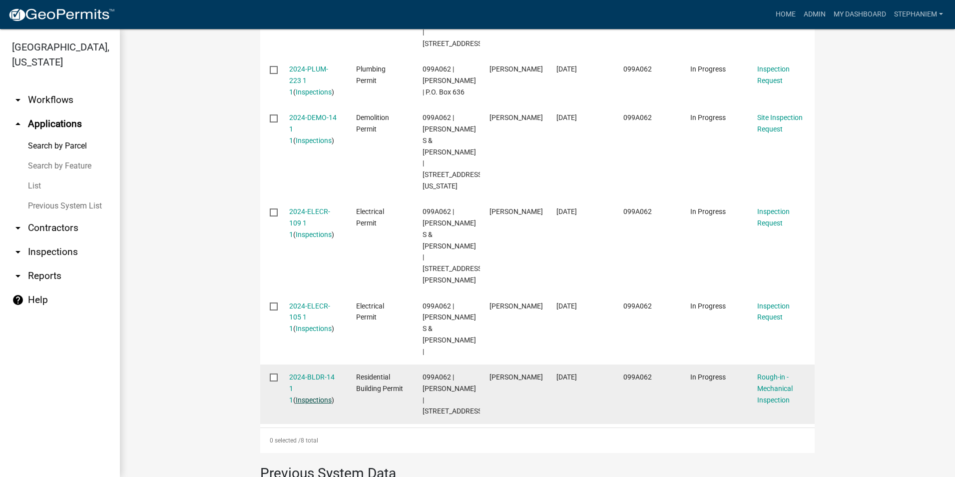
click at [310, 396] on link "Inspections" at bounding box center [314, 400] width 36 height 8
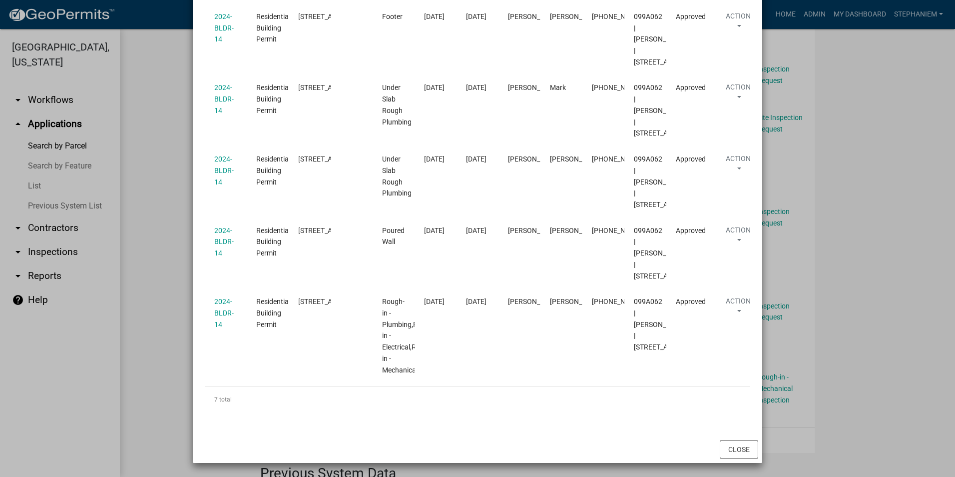
scroll to position [763, 0]
click at [158, 208] on ngb-modal-window "Inspections related to 2024-BLDR-14 × Export Excel Format (.xlsx) CSV Format (.…" at bounding box center [477, 238] width 955 height 477
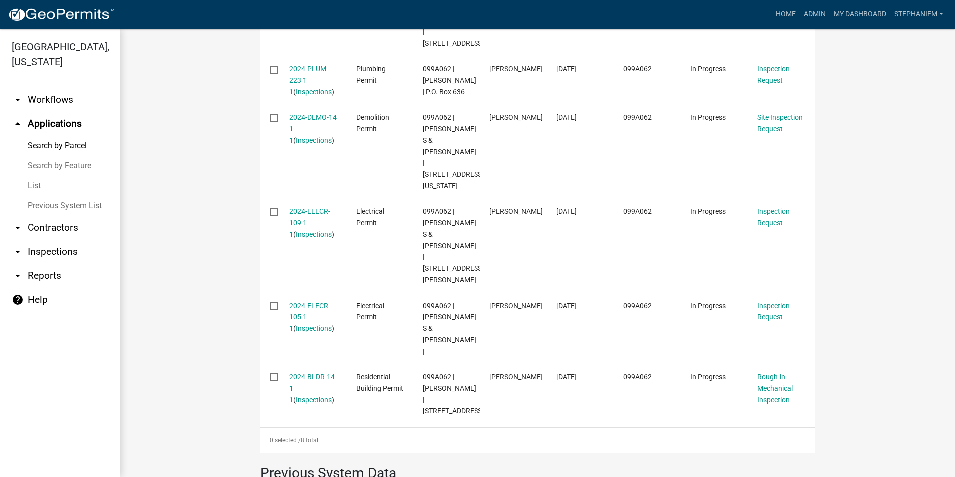
scroll to position [0, 0]
drag, startPoint x: 114, startPoint y: 168, endPoint x: 138, endPoint y: 168, distance: 23.5
click at [114, 168] on link "Search by Feature" at bounding box center [60, 166] width 120 height 20
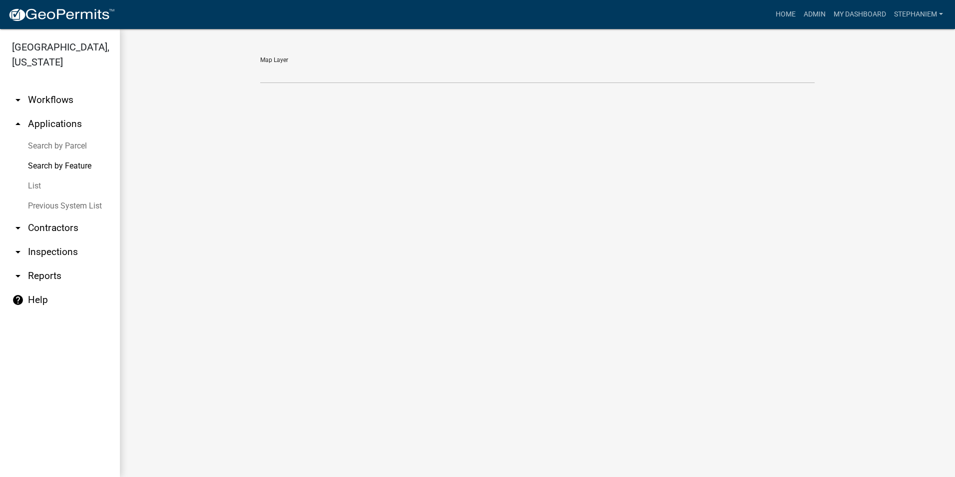
click at [39, 124] on link "arrow_drop_up Applications" at bounding box center [60, 124] width 120 height 24
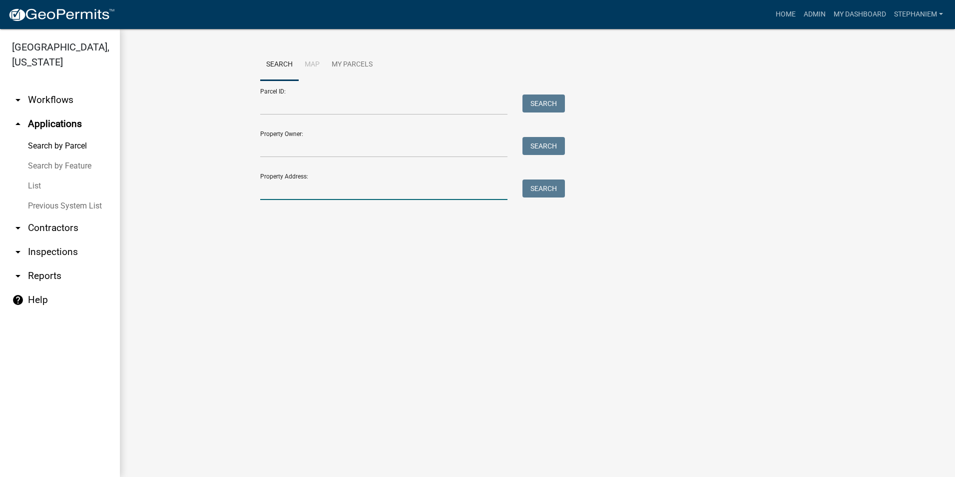
click at [285, 194] on input "Property Address:" at bounding box center [383, 189] width 247 height 20
type input "1"
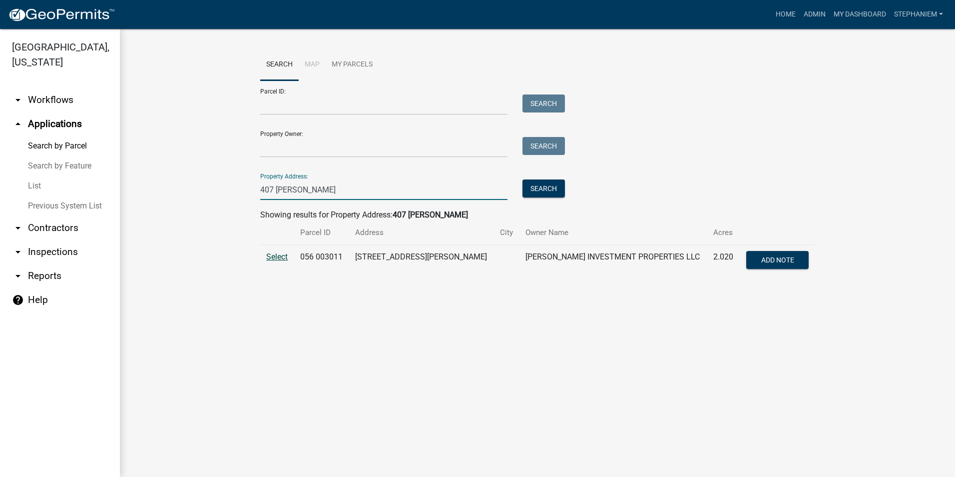
type input "407 [PERSON_NAME]"
click at [271, 256] on span "Select" at bounding box center [276, 256] width 21 height 9
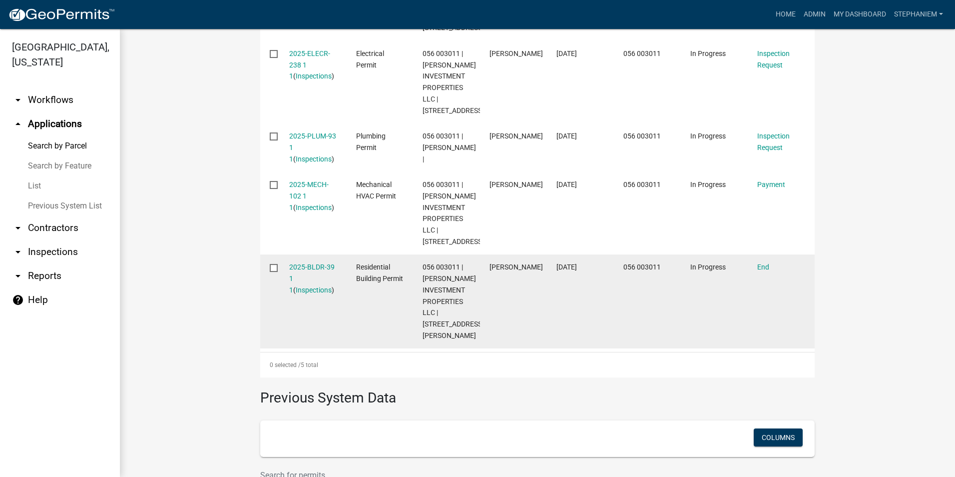
scroll to position [450, 0]
click at [306, 293] on link "Inspections" at bounding box center [314, 289] width 36 height 8
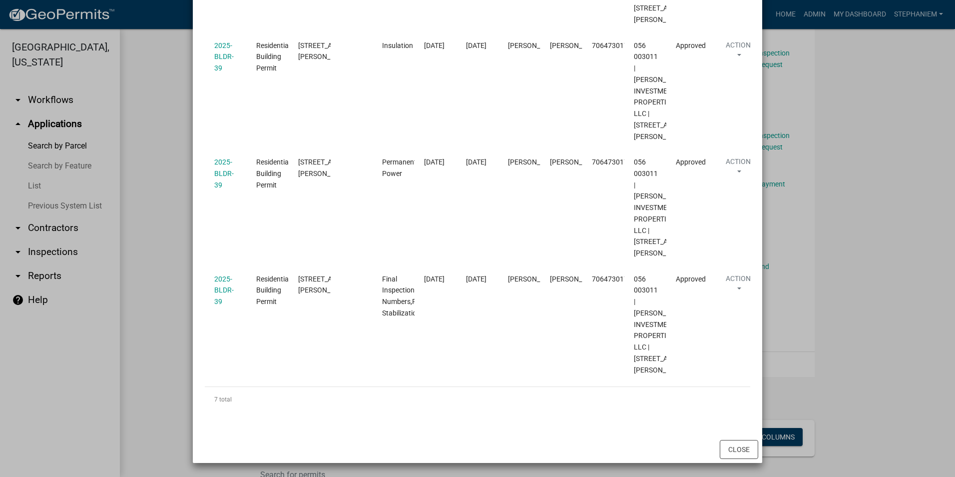
scroll to position [729, 0]
click at [166, 209] on ngb-modal-window "Inspections related to 2025-BLDR-39 × Export Excel Format (.xlsx) CSV Format (.…" at bounding box center [477, 238] width 955 height 477
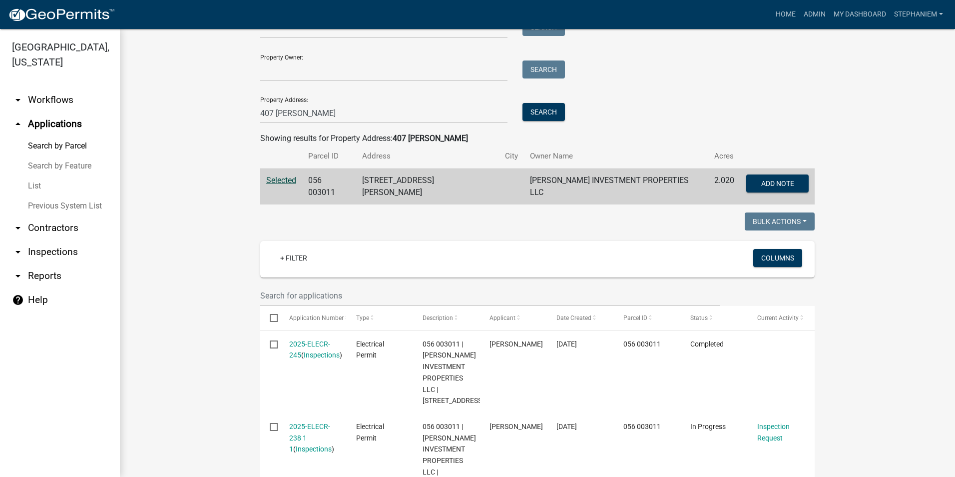
scroll to position [0, 0]
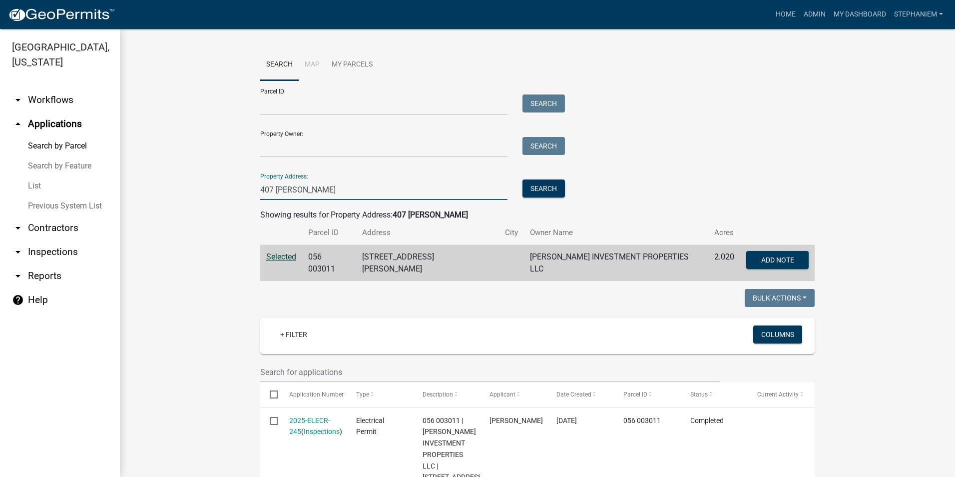
drag, startPoint x: 299, startPoint y: 187, endPoint x: 188, endPoint y: 188, distance: 110.4
drag, startPoint x: 323, startPoint y: 190, endPoint x: 238, endPoint y: 187, distance: 85.5
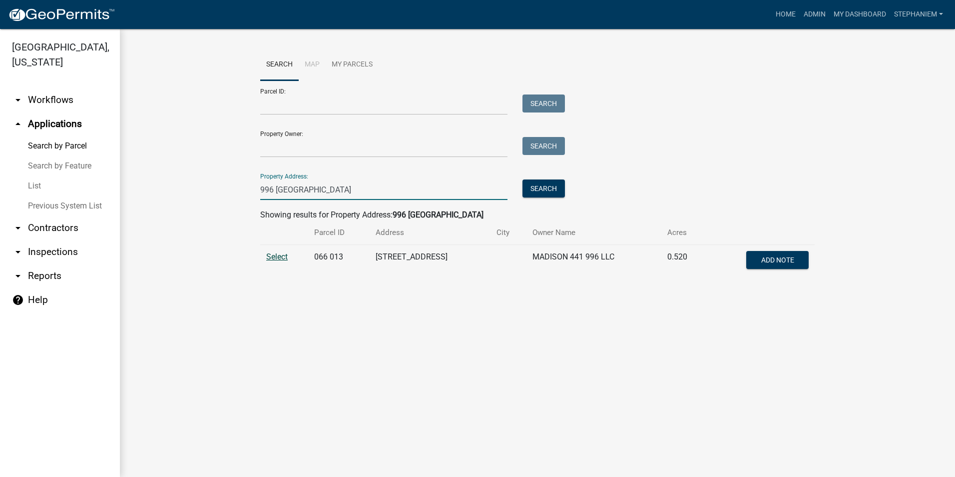
click at [274, 256] on span "Select" at bounding box center [276, 256] width 21 height 9
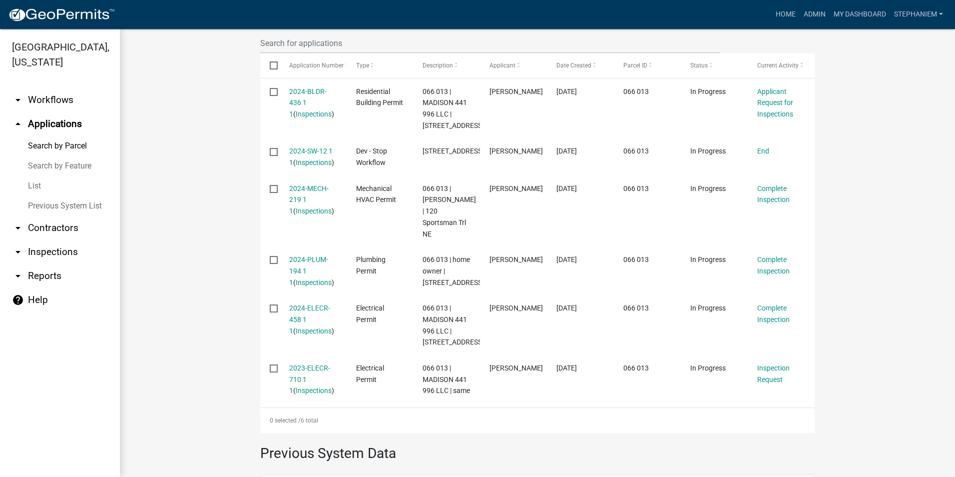
scroll to position [150, 0]
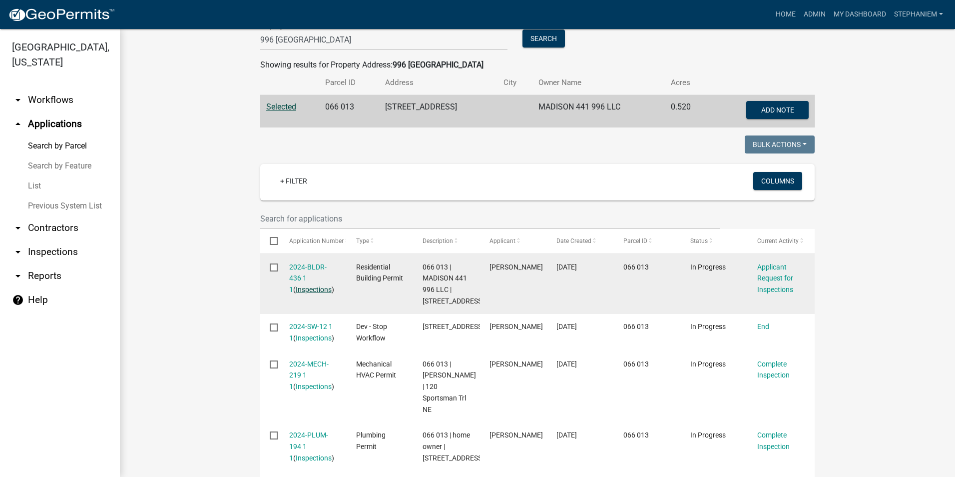
click at [299, 287] on link "Inspections" at bounding box center [314, 289] width 36 height 8
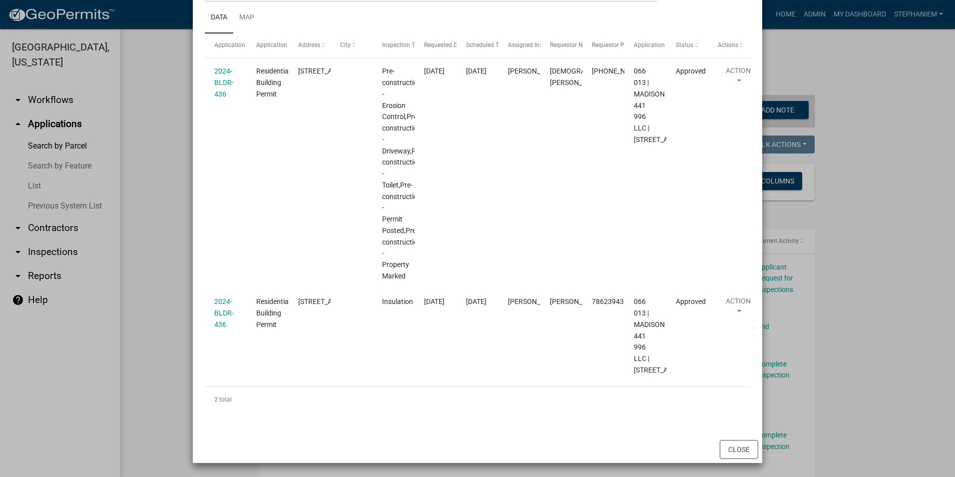
scroll to position [180, 0]
click at [160, 222] on ngb-modal-window "Inspections related to 2024-BLDR-436 × Export Excel Format (.xlsx) CSV Format (…" at bounding box center [477, 238] width 955 height 477
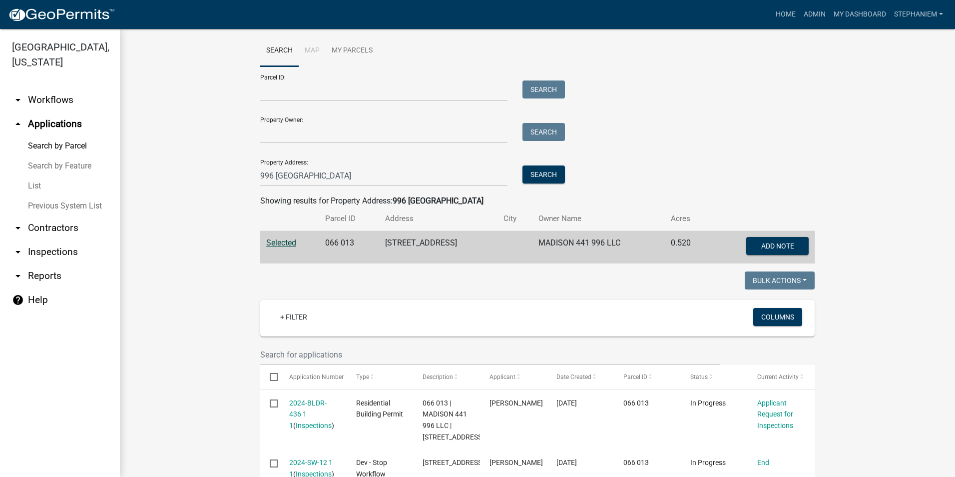
scroll to position [0, 0]
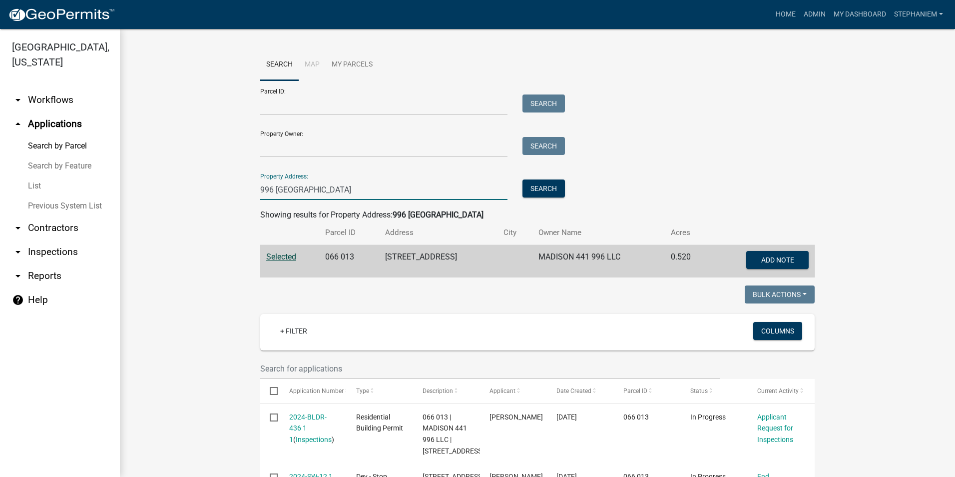
drag, startPoint x: 307, startPoint y: 185, endPoint x: 265, endPoint y: 185, distance: 41.5
click at [265, 185] on input "996 [GEOGRAPHIC_DATA]" at bounding box center [383, 189] width 247 height 20
type input "9"
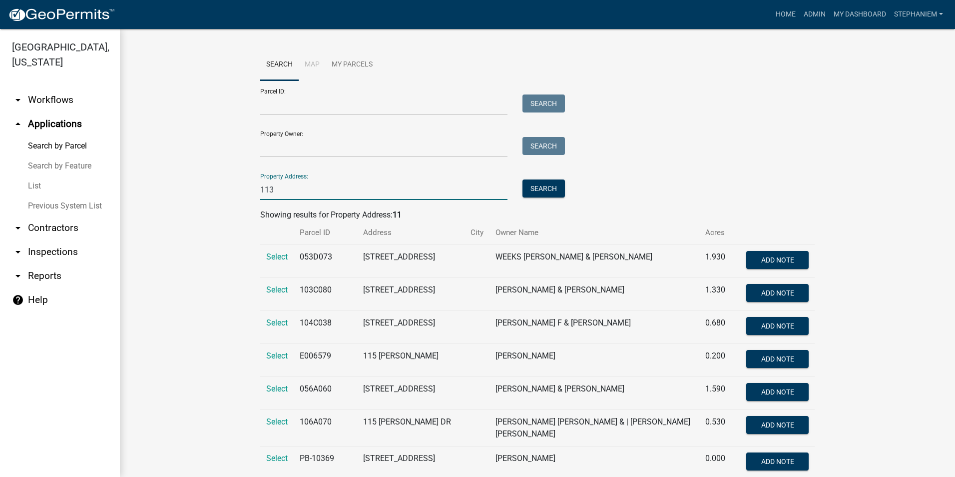
click at [317, 193] on input "113" at bounding box center [383, 189] width 247 height 20
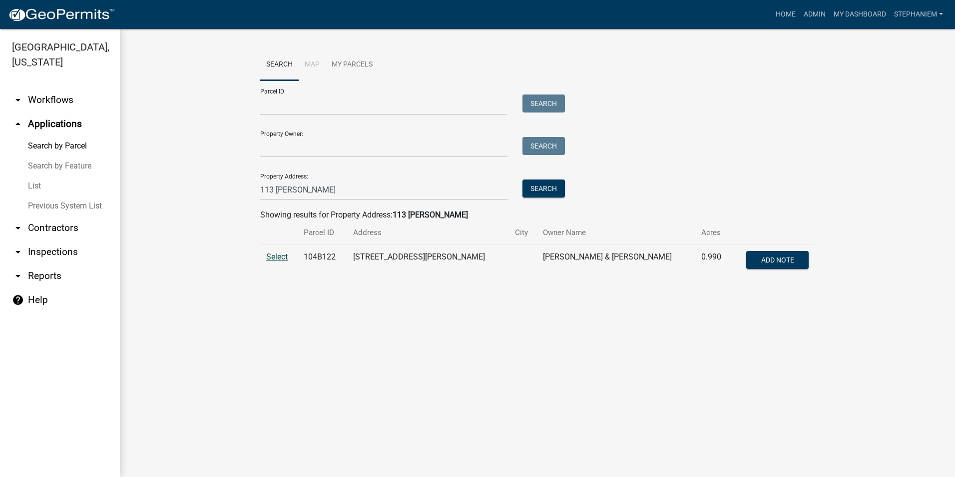
click at [278, 258] on span "Select" at bounding box center [276, 256] width 21 height 9
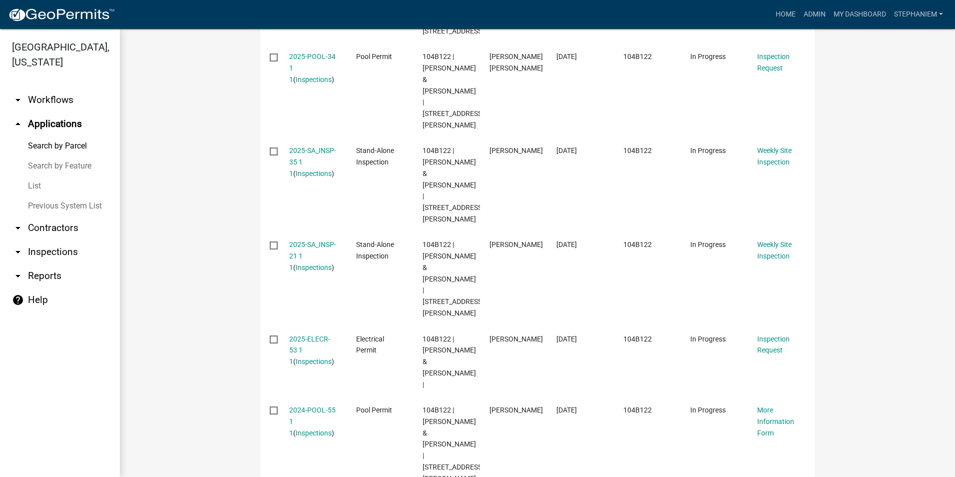
scroll to position [699, 0]
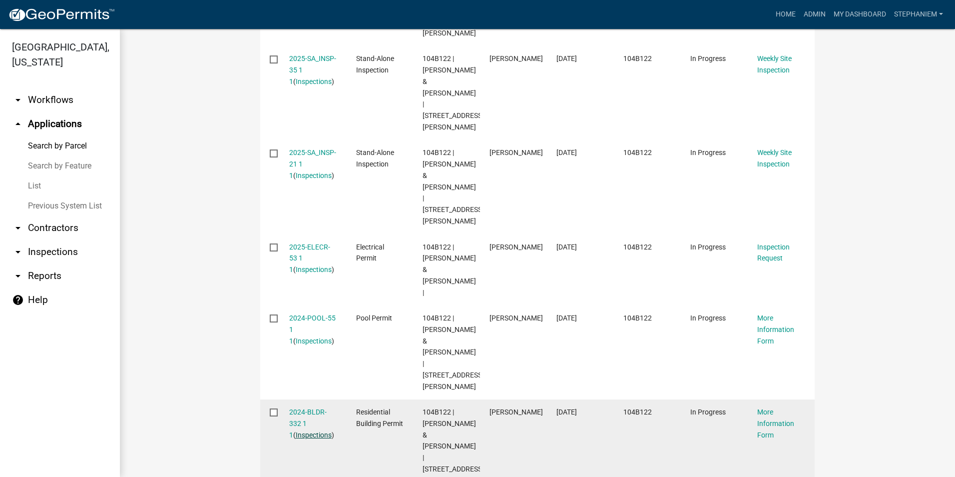
click at [296, 431] on link "Inspections" at bounding box center [314, 435] width 36 height 8
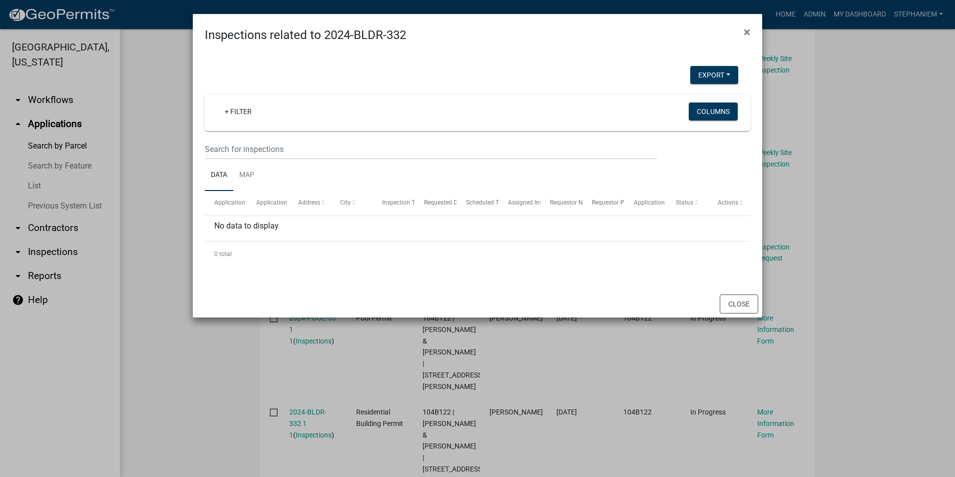
click at [133, 242] on ngb-modal-window "Inspections related to 2024-BLDR-332 × Export Excel Format (.xlsx) CSV Format (…" at bounding box center [477, 238] width 955 height 477
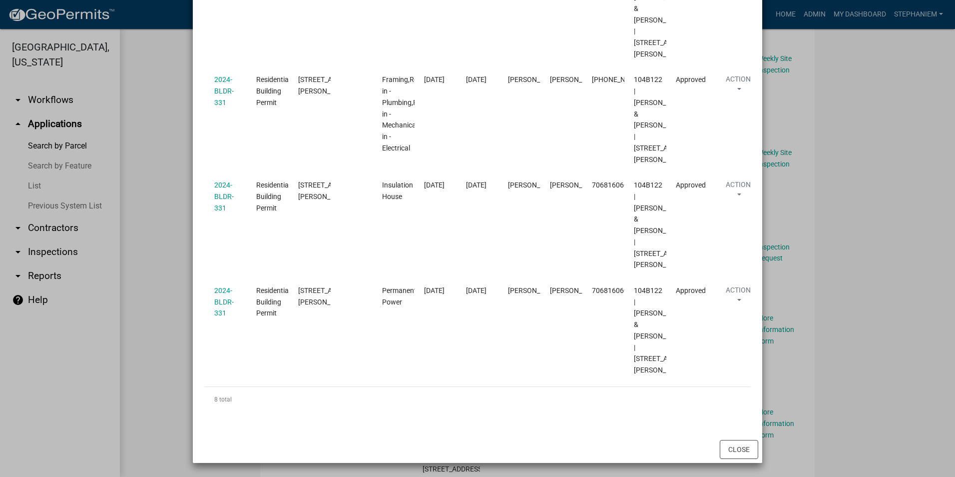
scroll to position [766, 0]
click at [147, 263] on ngb-modal-window "Inspections related to 2024-BLDR-331 × Export Excel Format (.xlsx) CSV Format (…" at bounding box center [477, 238] width 955 height 477
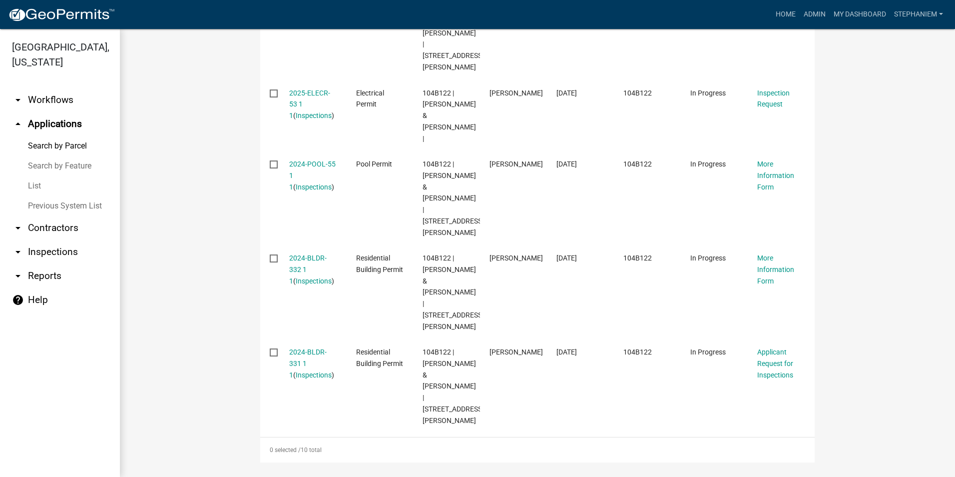
scroll to position [799, 0]
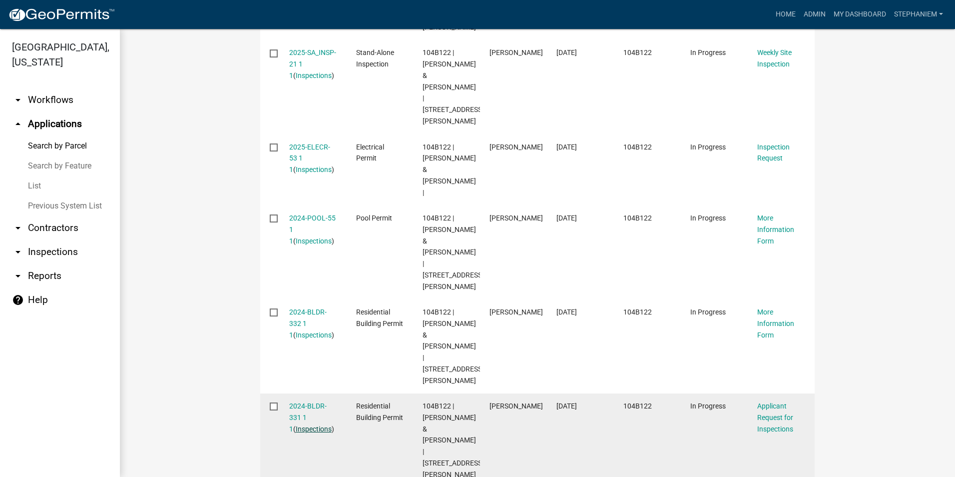
click at [296, 425] on link "Inspections" at bounding box center [314, 429] width 36 height 8
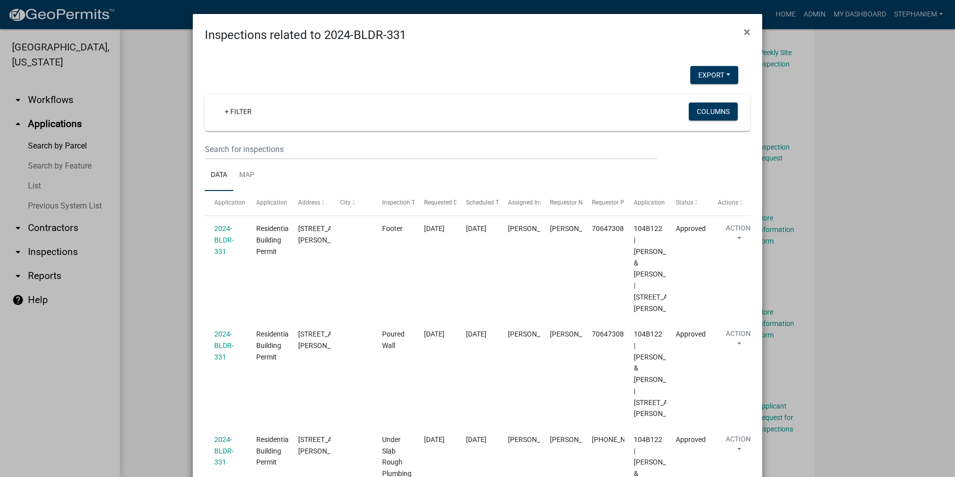
click at [146, 213] on ngb-modal-window "Inspections related to 2024-BLDR-331 × Export Excel Format (.xlsx) CSV Format (…" at bounding box center [477, 238] width 955 height 477
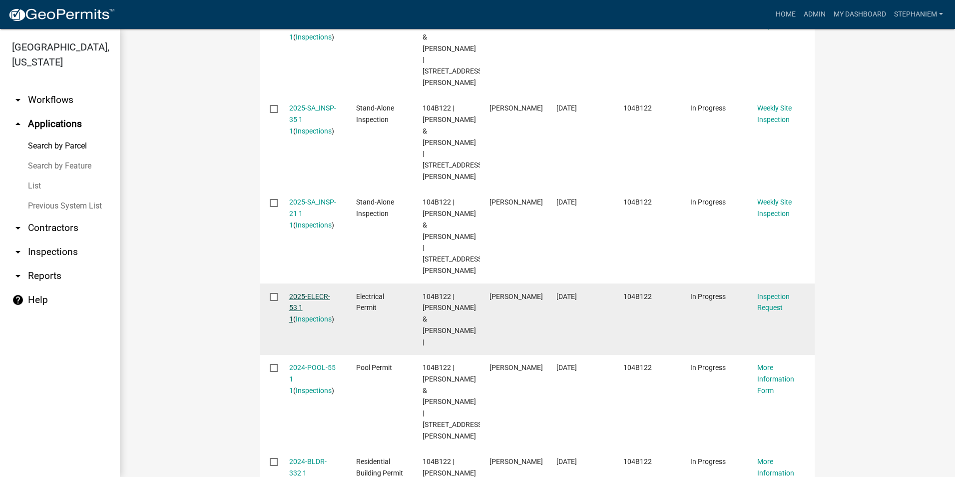
scroll to position [649, 0]
click at [314, 315] on link "Inspections" at bounding box center [314, 319] width 36 height 8
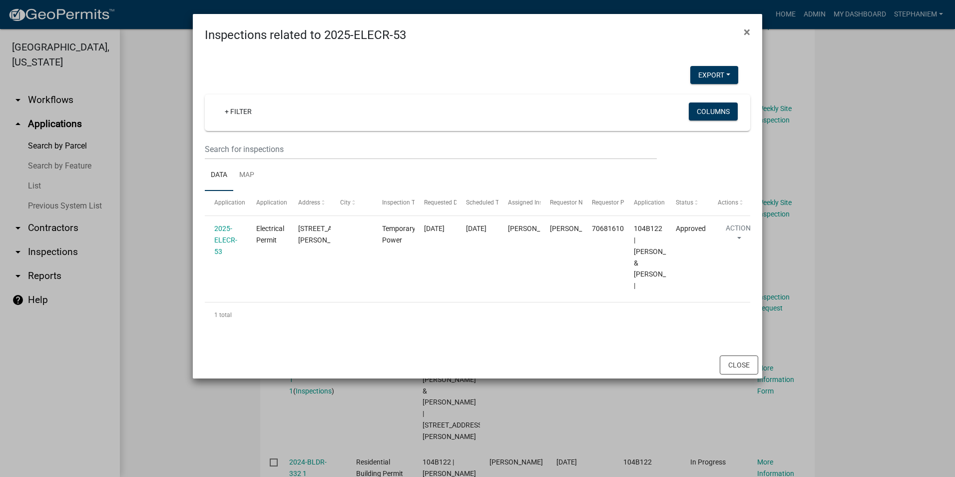
click at [177, 206] on ngb-modal-window "Inspections related to 2025-ELECR-53 × Export Excel Format (.xlsx) CSV Format (…" at bounding box center [477, 238] width 955 height 477
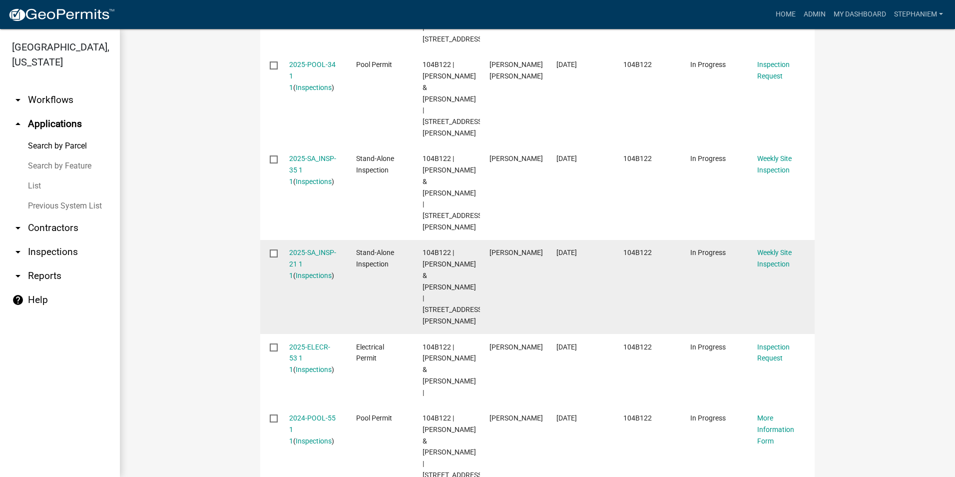
scroll to position [550, 0]
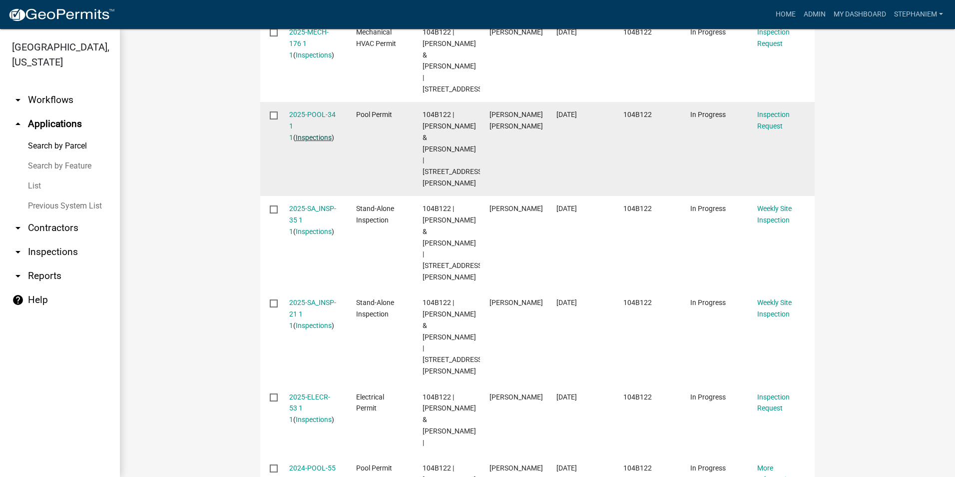
click at [304, 133] on link "Inspections" at bounding box center [314, 137] width 36 height 8
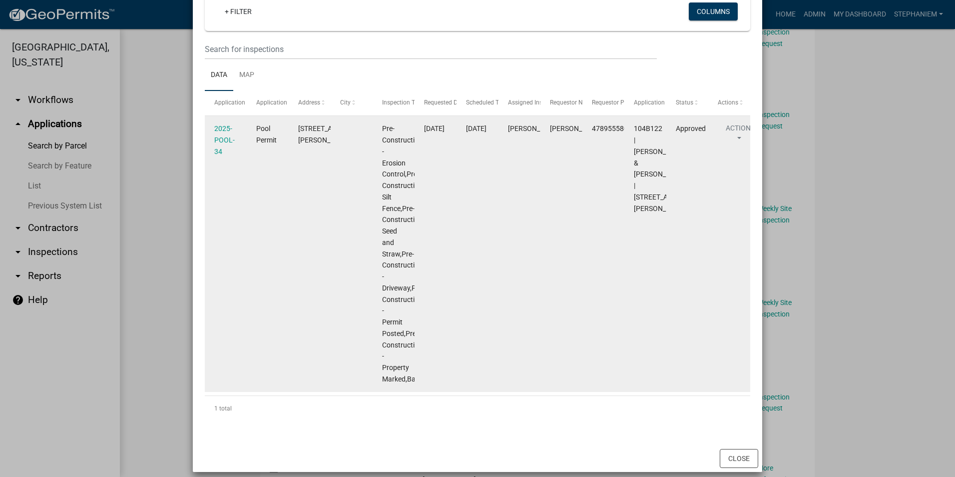
scroll to position [109, 0]
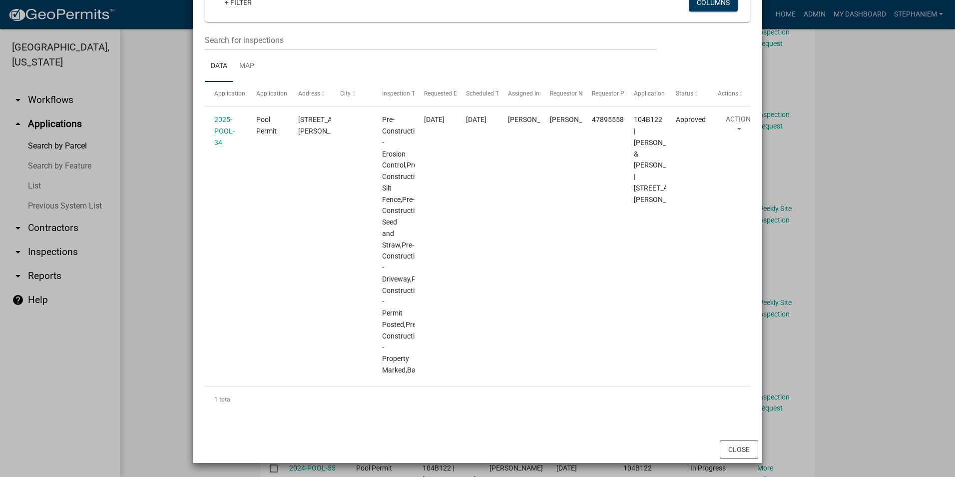
click at [141, 179] on ngb-modal-window "Inspections related to 2025-POOL-34 × Export Excel Format (.xlsx) CSV Format (.…" at bounding box center [477, 238] width 955 height 477
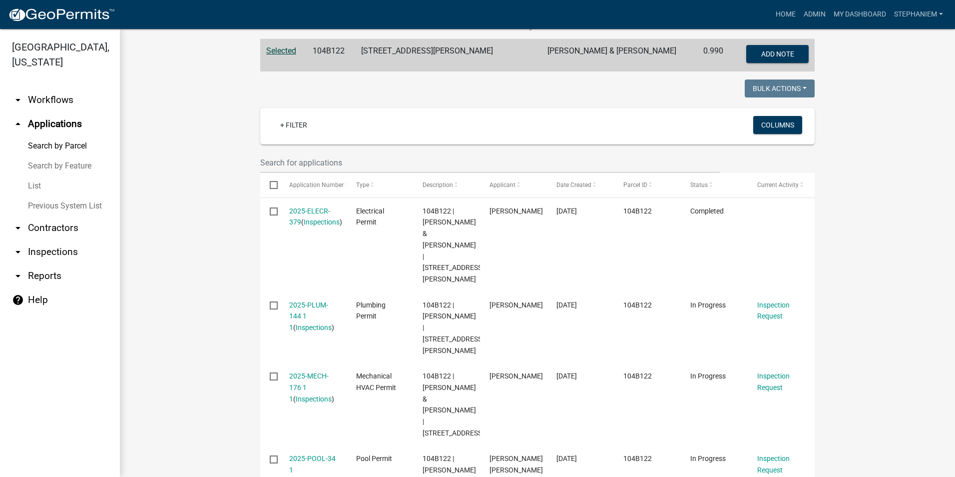
scroll to position [100, 0]
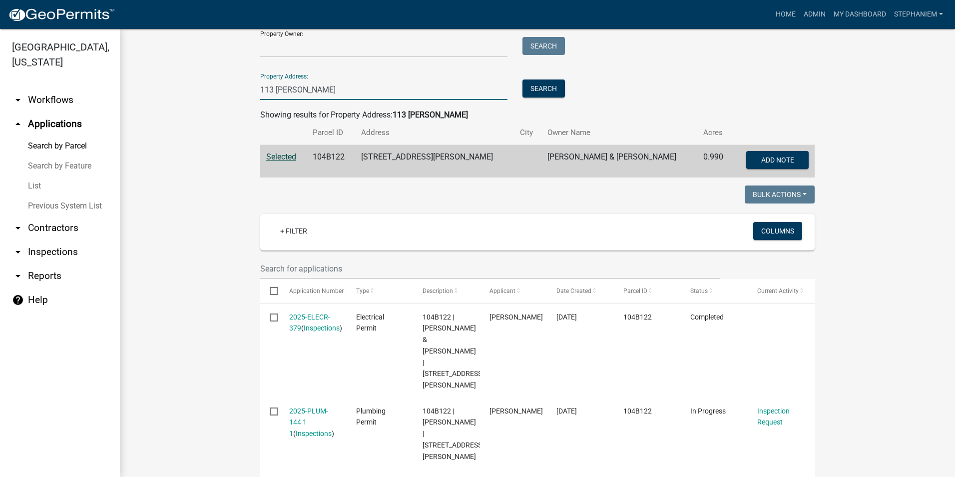
drag, startPoint x: 326, startPoint y: 96, endPoint x: 173, endPoint y: 84, distance: 152.9
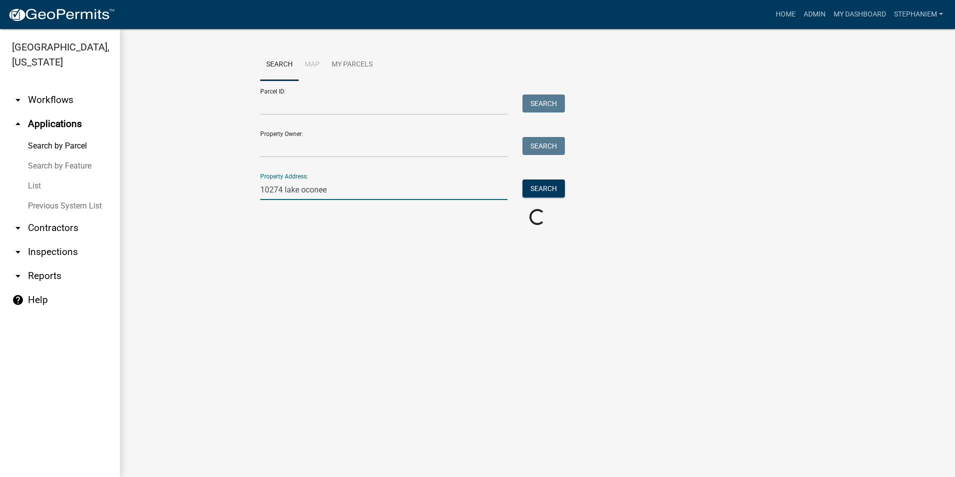
scroll to position [0, 0]
click at [284, 190] on input "10274 lake oconee" at bounding box center [383, 189] width 247 height 20
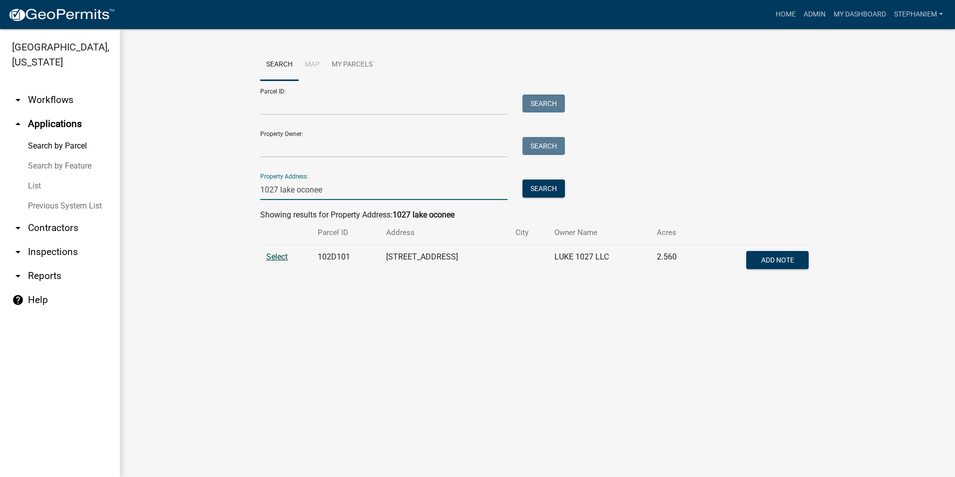
type input "1027 lake oconee"
click at [270, 261] on span "Select" at bounding box center [276, 256] width 21 height 9
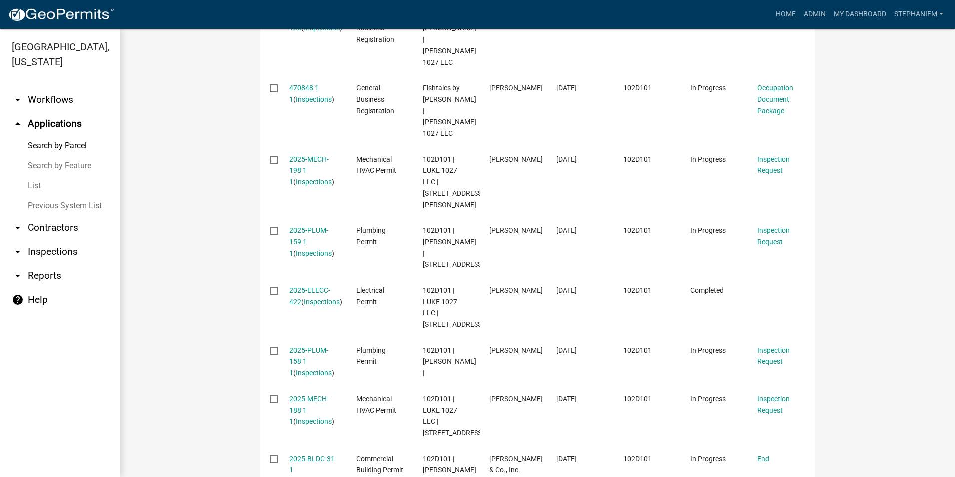
scroll to position [450, 0]
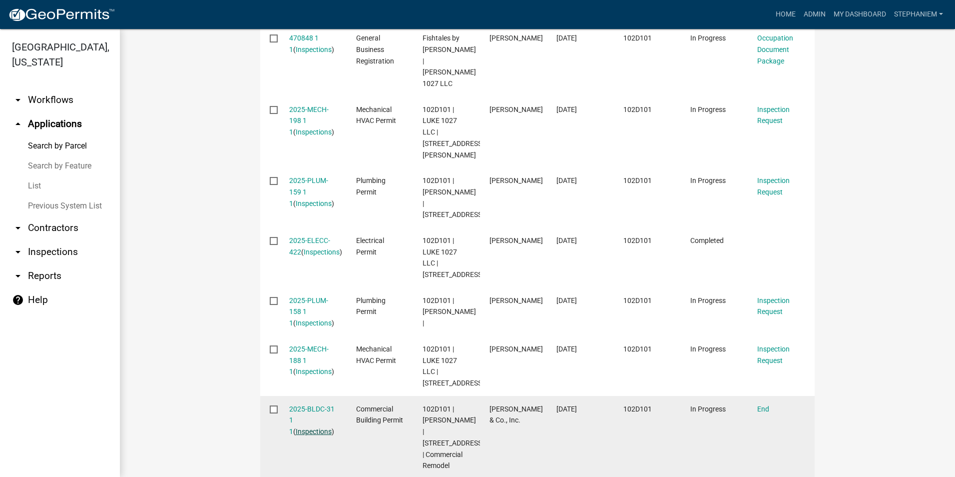
click at [306, 427] on link "Inspections" at bounding box center [314, 431] width 36 height 8
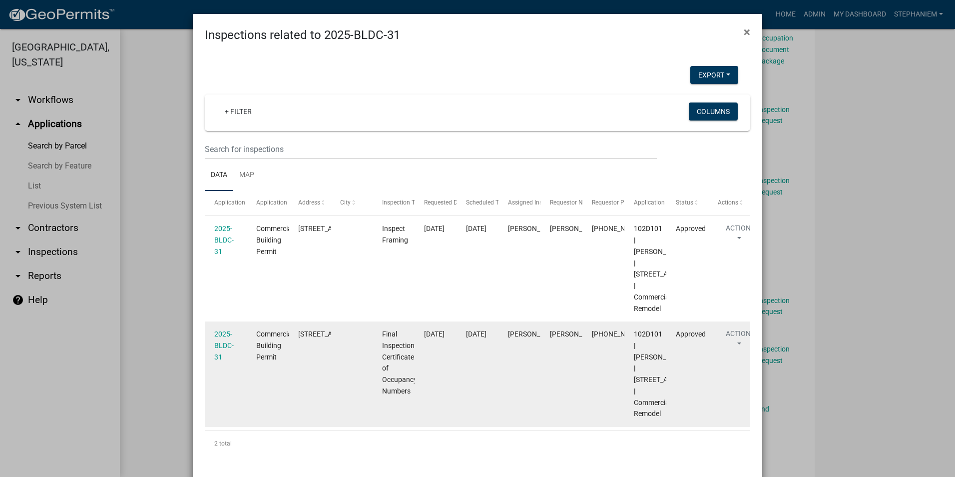
scroll to position [50, 0]
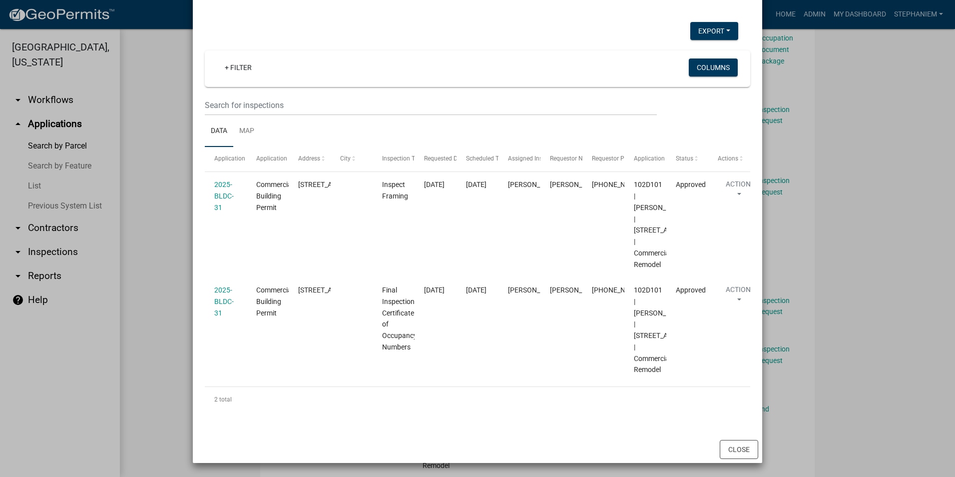
click at [138, 315] on ngb-modal-window "Inspections related to 2025-BLDC-31 × Export Excel Format (.xlsx) CSV Format (.…" at bounding box center [477, 238] width 955 height 477
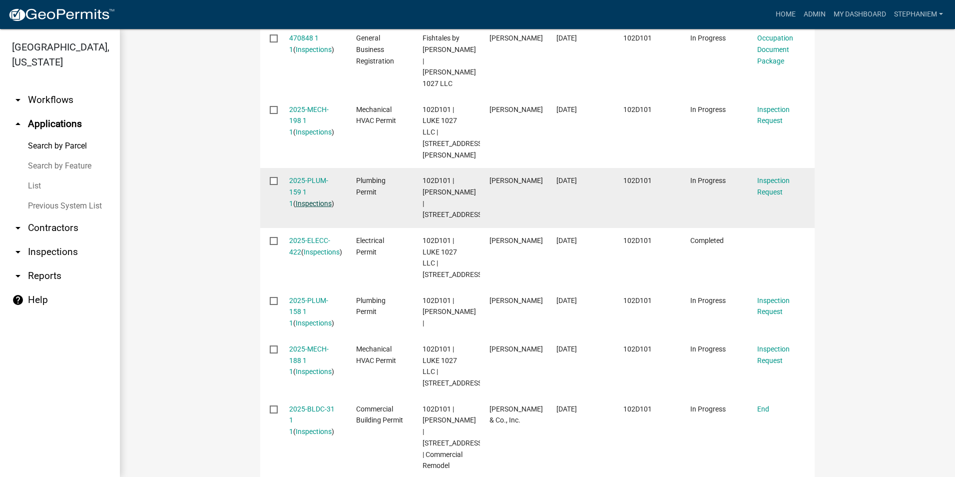
click at [300, 199] on link "Inspections" at bounding box center [314, 203] width 36 height 8
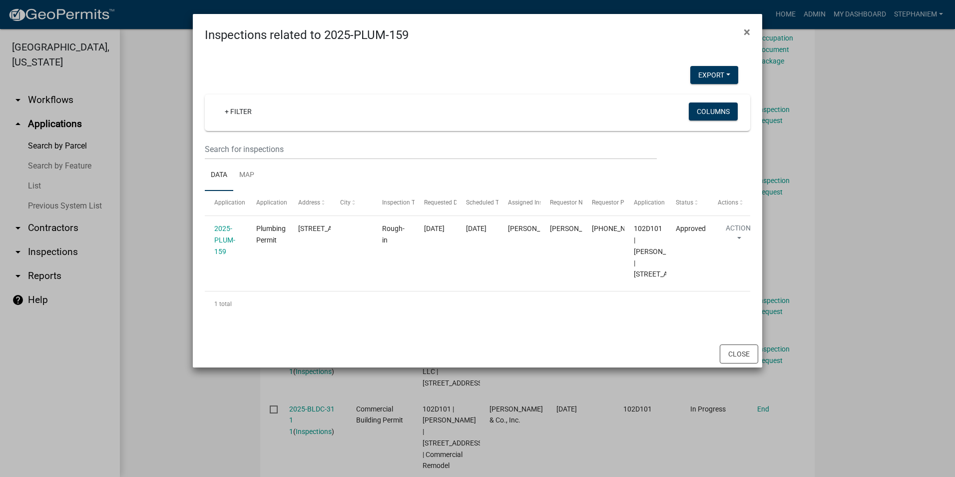
click at [161, 172] on ngb-modal-window "Inspections related to 2025-PLUM-159 × Export Excel Format (.xlsx) CSV Format (…" at bounding box center [477, 238] width 955 height 477
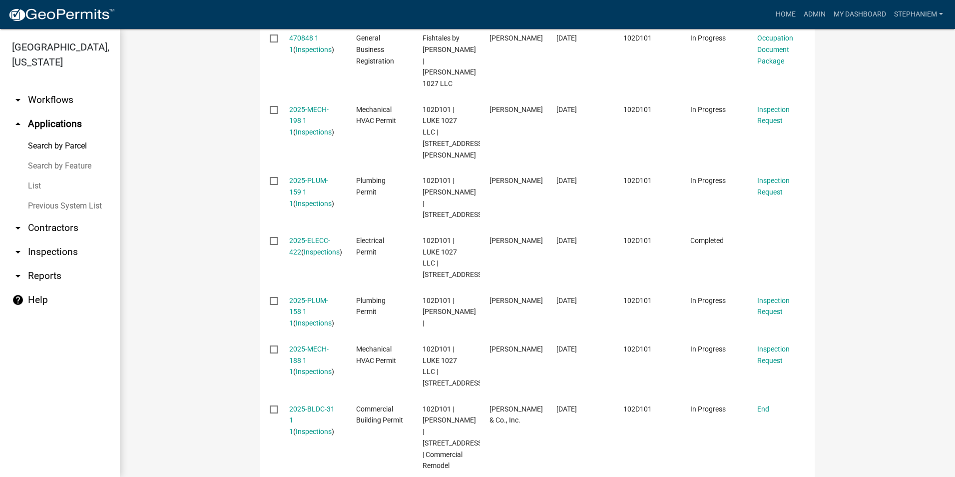
click at [210, 140] on wm-workflow-application-search-view "Search Map My Parcels Parcel ID: Search Property Owner: Search Property Address…" at bounding box center [537, 263] width 795 height 1328
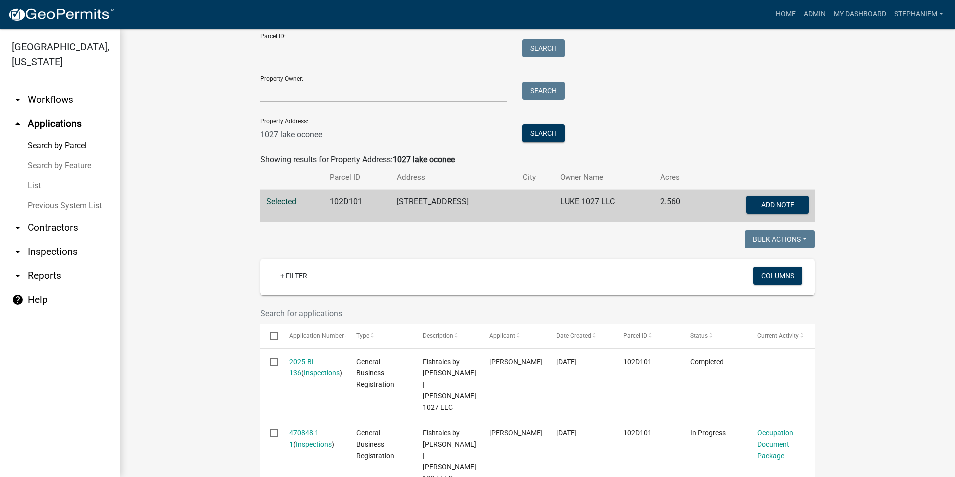
scroll to position [0, 0]
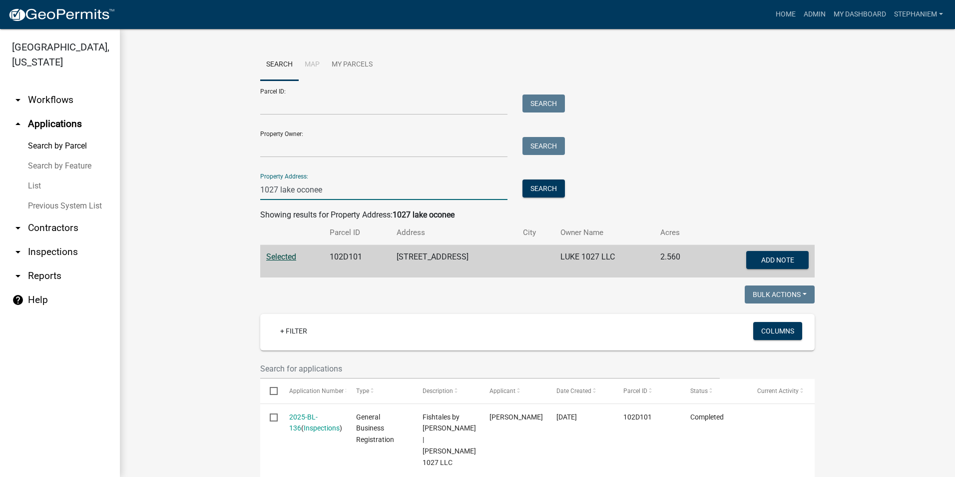
drag, startPoint x: 327, startPoint y: 193, endPoint x: 226, endPoint y: 191, distance: 100.9
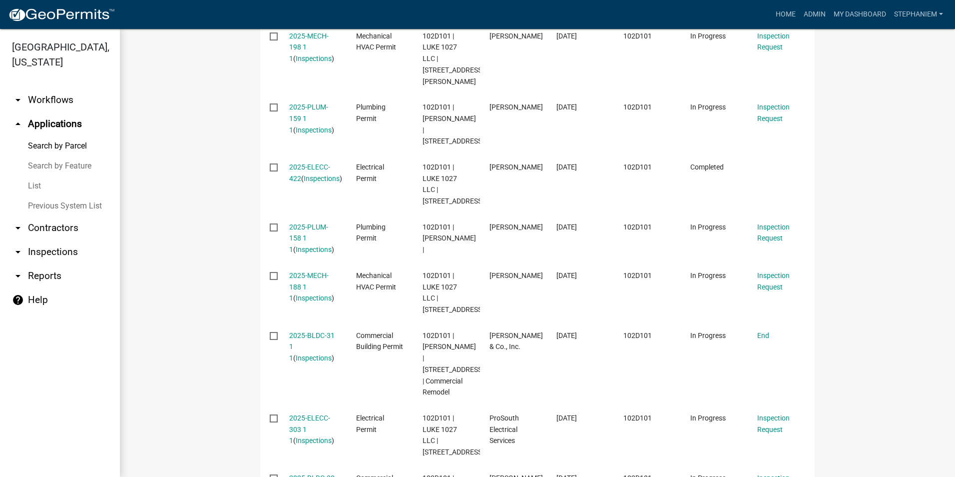
scroll to position [550, 0]
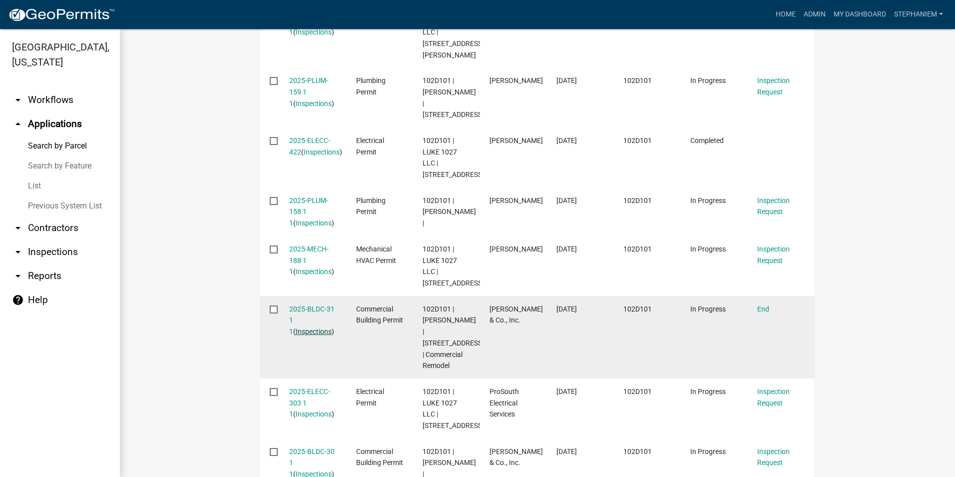
click at [315, 327] on link "Inspections" at bounding box center [314, 331] width 36 height 8
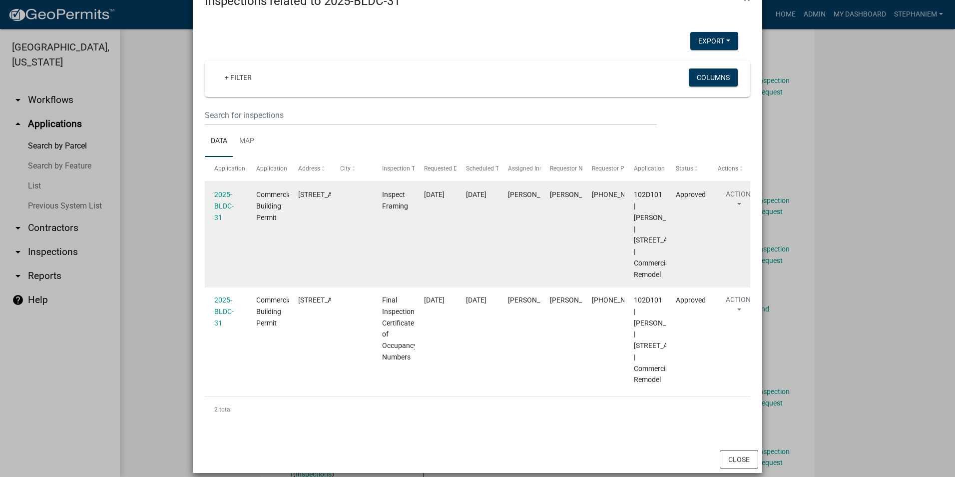
scroll to position [50, 0]
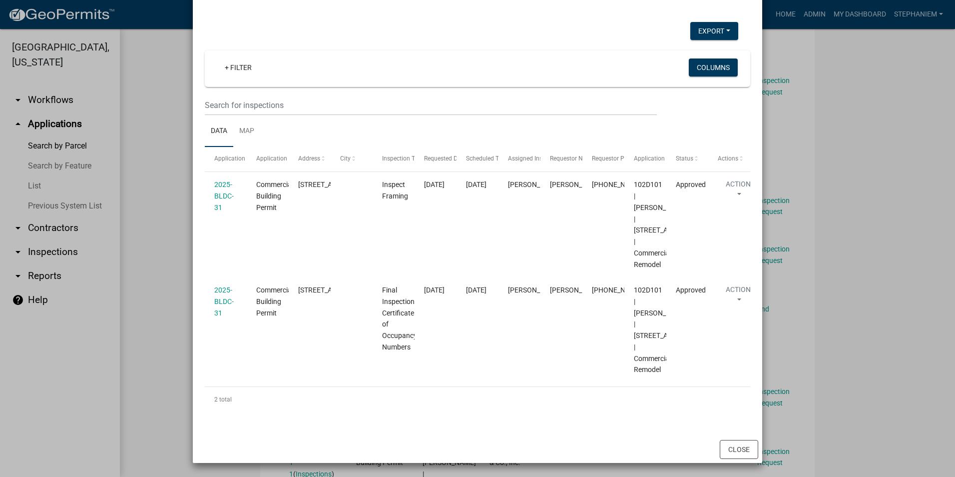
click at [163, 193] on ngb-modal-window "Inspections related to 2025-BLDC-31 × Export Excel Format (.xlsx) CSV Format (.…" at bounding box center [477, 238] width 955 height 477
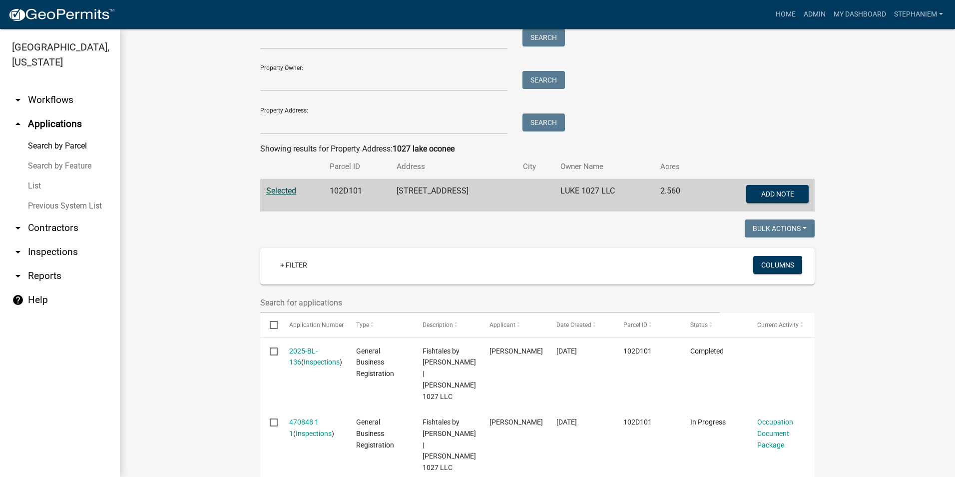
scroll to position [0, 0]
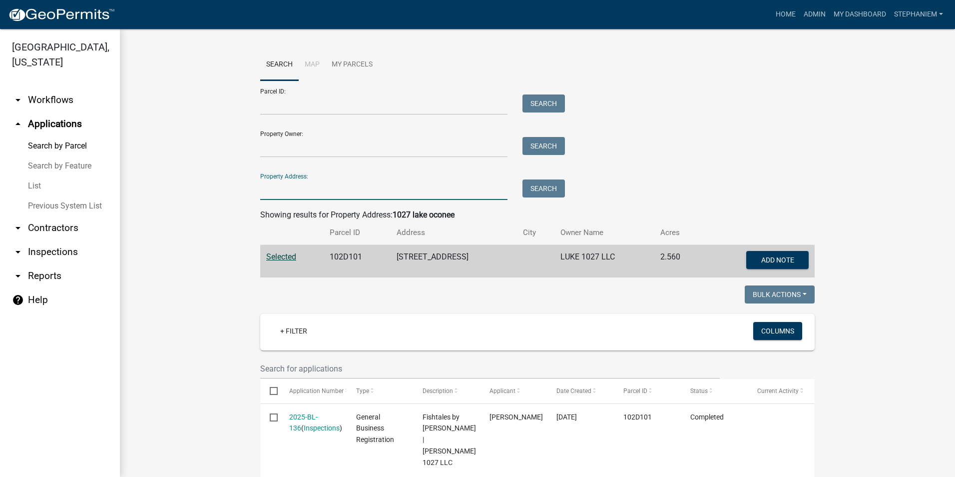
drag, startPoint x: 329, startPoint y: 180, endPoint x: 317, endPoint y: 188, distance: 14.4
click at [319, 188] on input "Property Address:" at bounding box center [383, 189] width 247 height 20
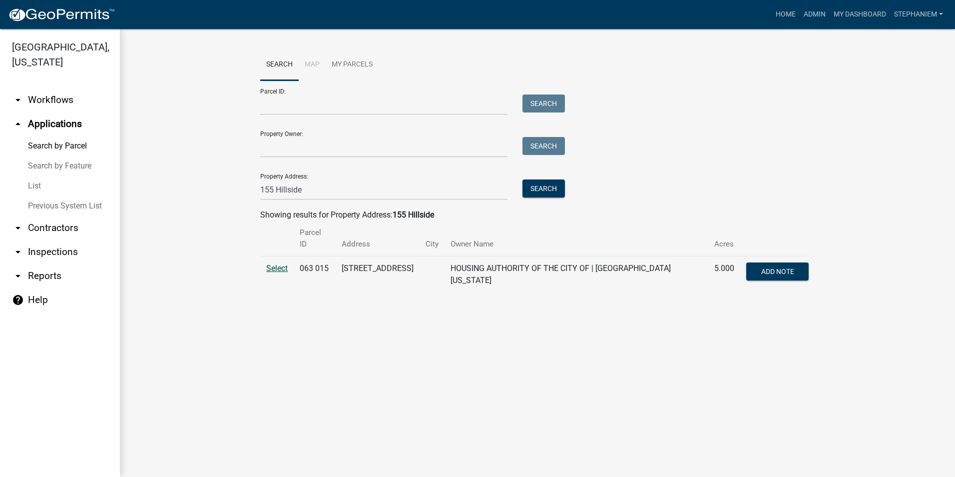
click at [283, 263] on span "Select" at bounding box center [276, 267] width 21 height 9
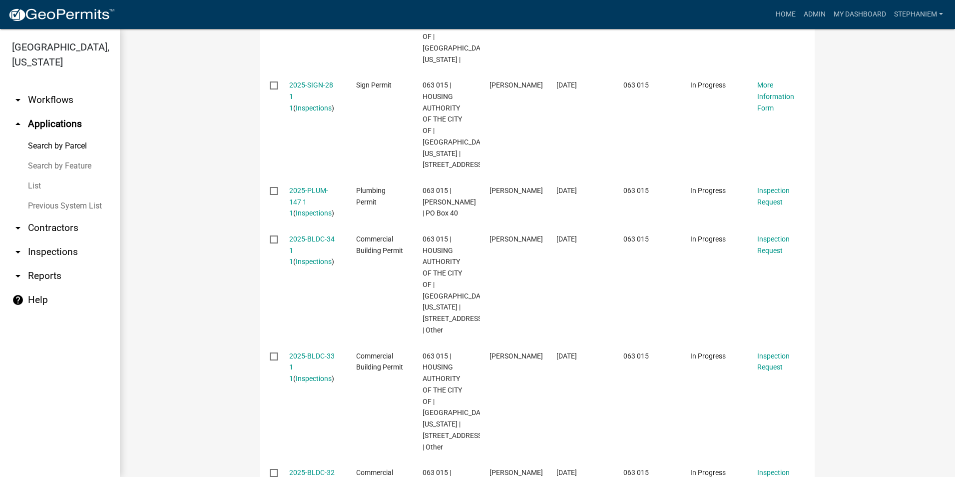
scroll to position [600, 0]
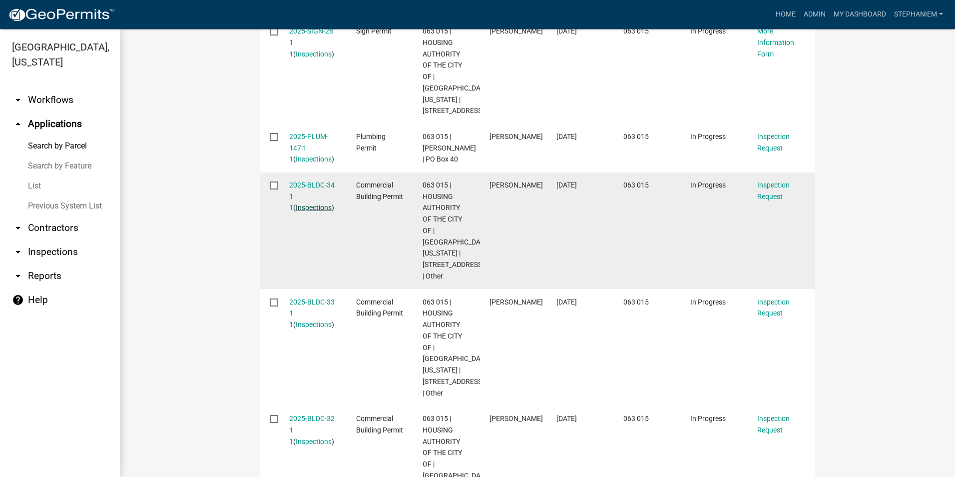
click at [307, 203] on link "Inspections" at bounding box center [314, 207] width 36 height 8
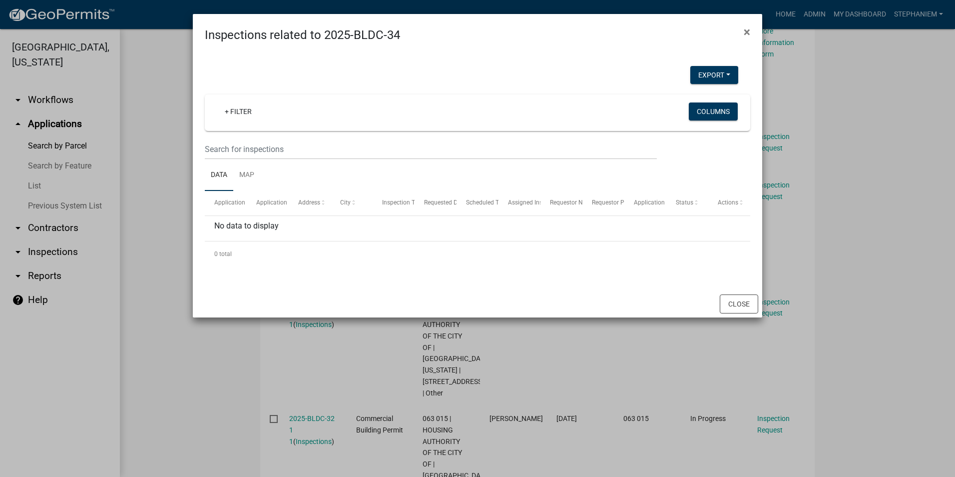
click at [157, 195] on ngb-modal-window "Inspections related to 2025-BLDC-34 × Export Excel Format (.xlsx) CSV Format (.…" at bounding box center [477, 238] width 955 height 477
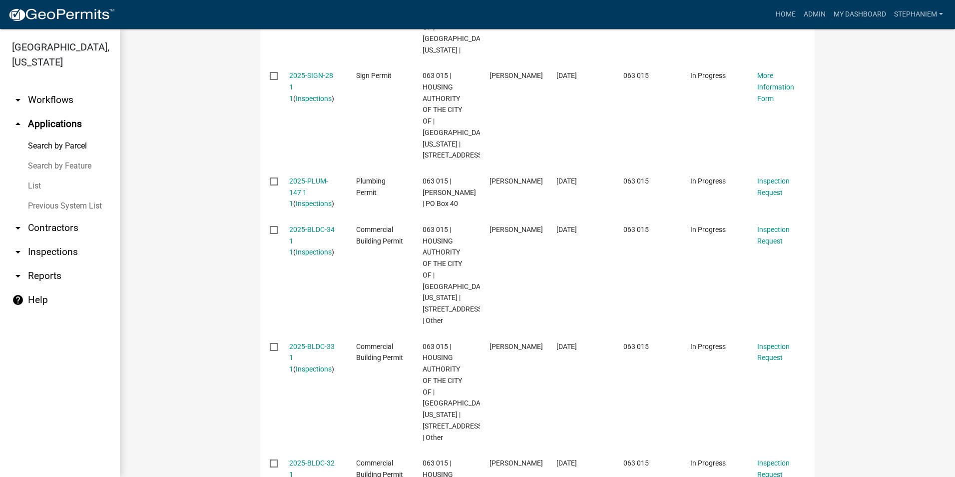
scroll to position [649, 0]
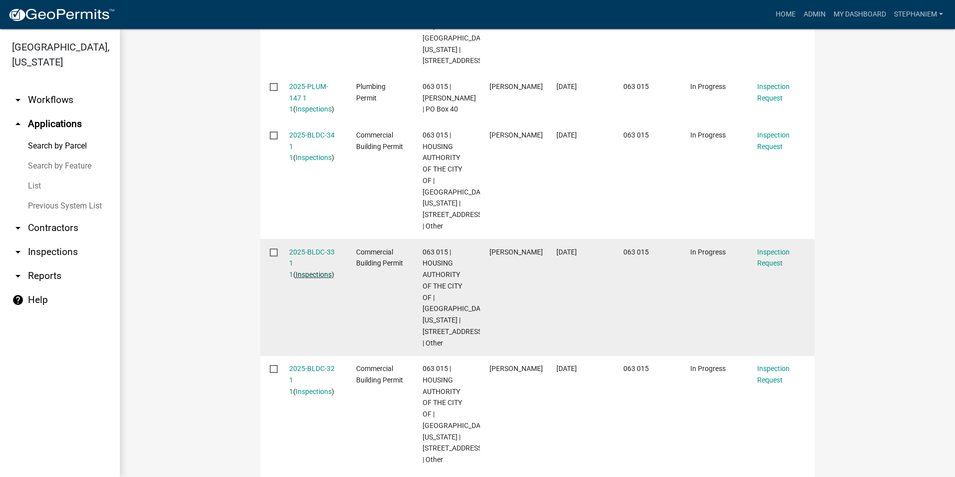
click at [300, 270] on link "Inspections" at bounding box center [314, 274] width 36 height 8
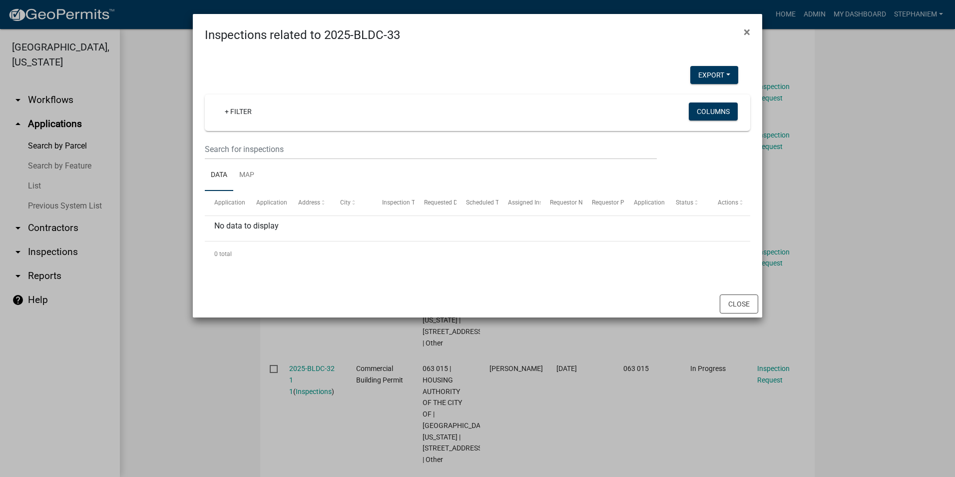
click at [167, 249] on ngb-modal-window "Inspections related to 2025-BLDC-33 × Export Excel Format (.xlsx) CSV Format (.…" at bounding box center [477, 238] width 955 height 477
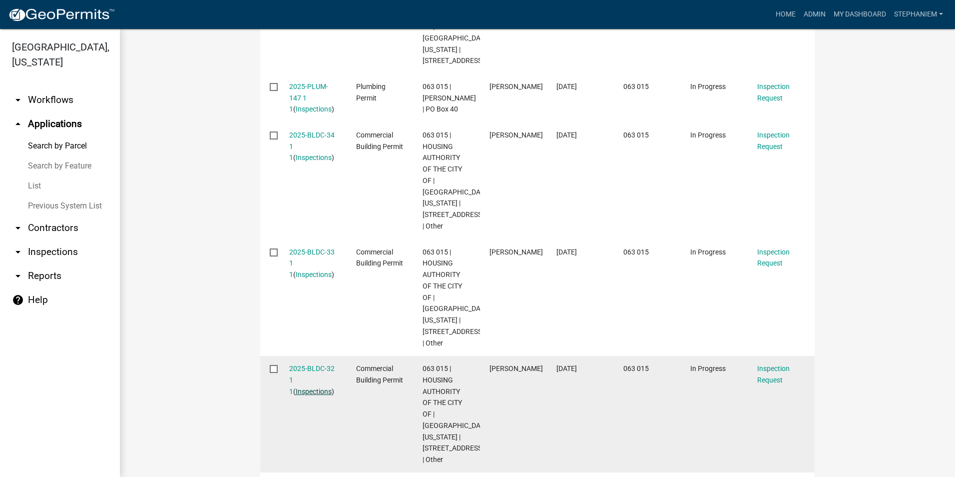
click at [312, 387] on link "Inspections" at bounding box center [314, 391] width 36 height 8
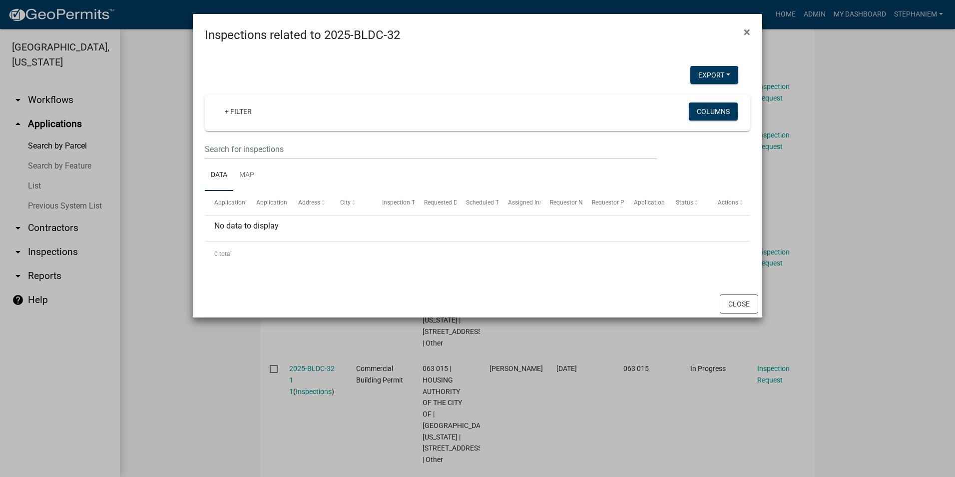
click at [159, 293] on ngb-modal-window "Inspections related to 2025-BLDC-32 × Export Excel Format (.xlsx) CSV Format (.…" at bounding box center [477, 238] width 955 height 477
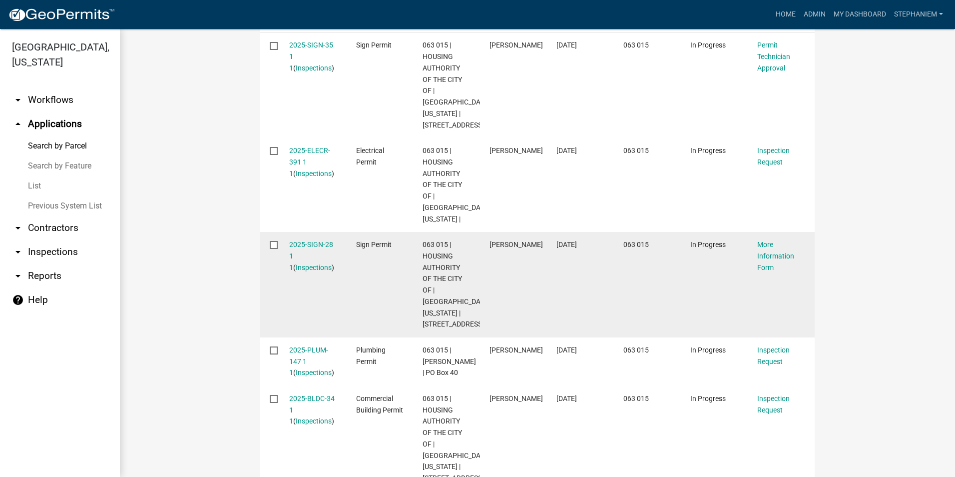
scroll to position [400, 0]
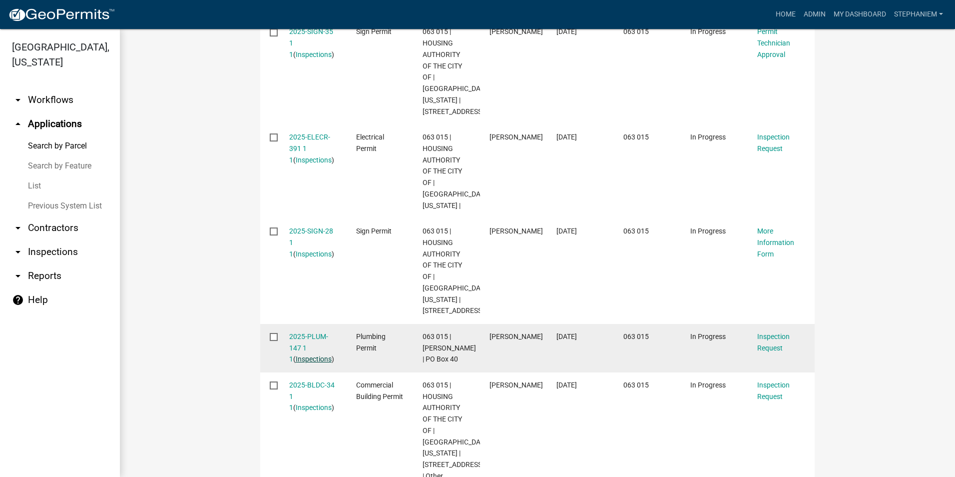
click at [308, 355] on link "Inspections" at bounding box center [314, 359] width 36 height 8
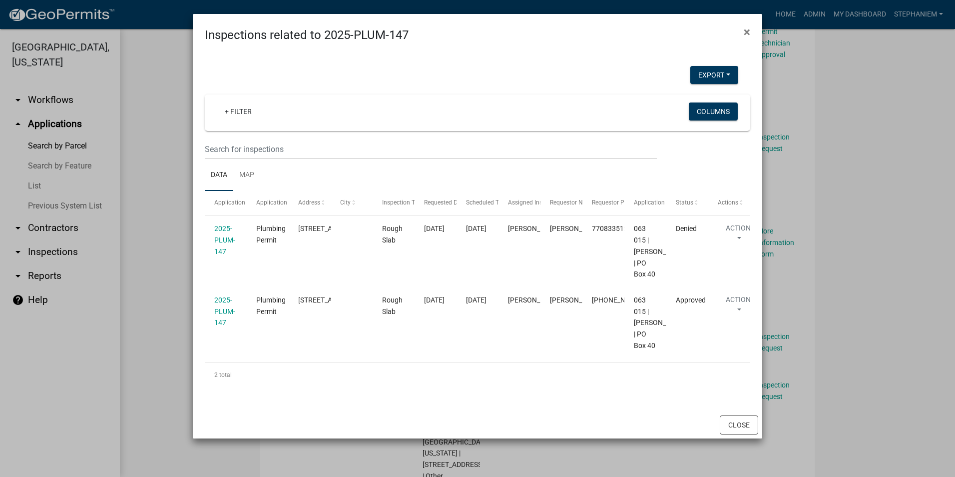
click at [184, 302] on ngb-modal-window "Inspections related to 2025-PLUM-147 × Export Excel Format (.xlsx) CSV Format (…" at bounding box center [477, 238] width 955 height 477
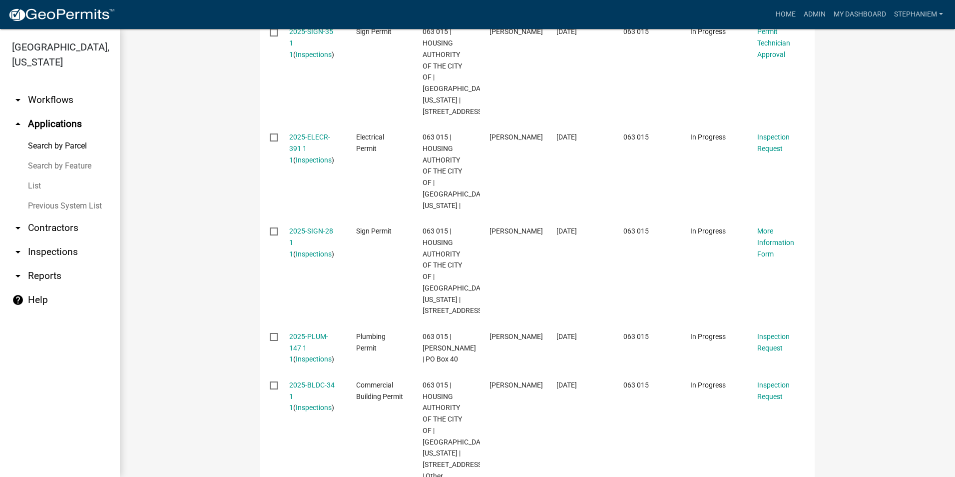
click at [140, 182] on wm-workflow-application-search-view "Search Map My Parcels Parcel ID: Search Property Owner: Search Property Address…" at bounding box center [537, 459] width 795 height 1620
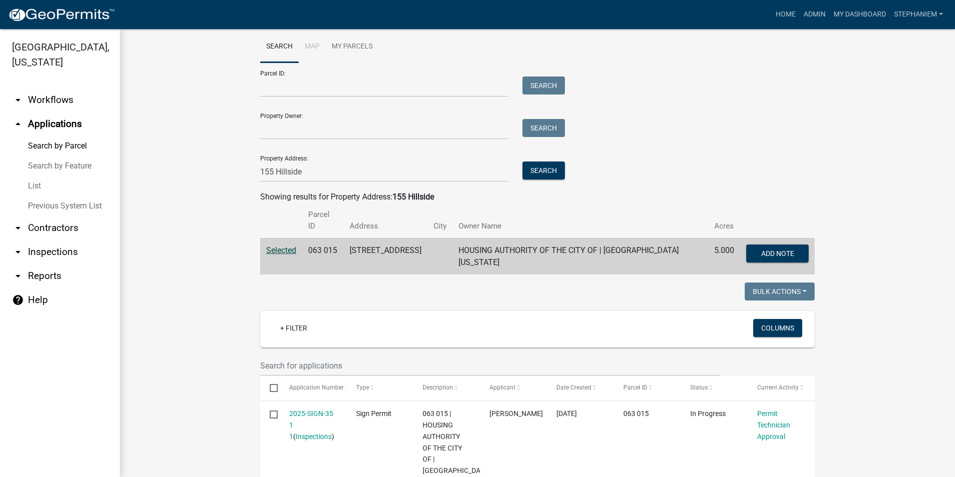
scroll to position [0, 0]
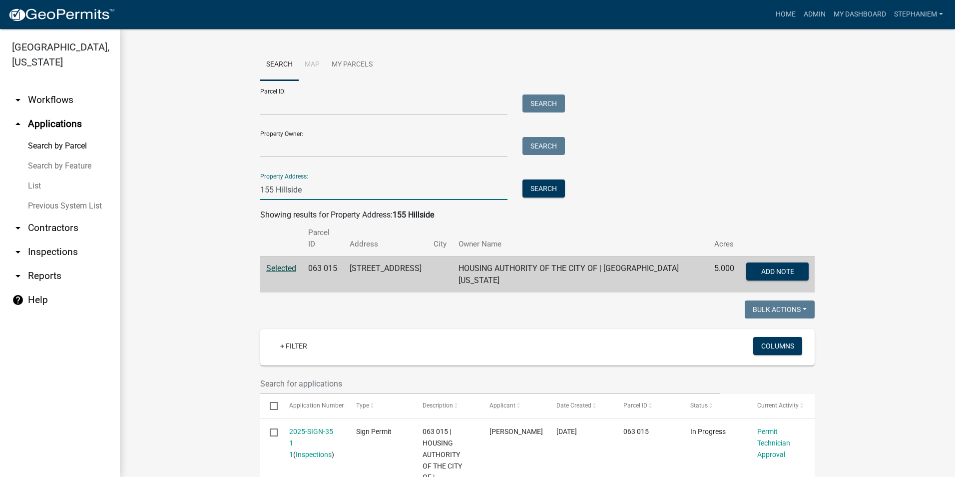
drag, startPoint x: 316, startPoint y: 188, endPoint x: 198, endPoint y: 171, distance: 119.7
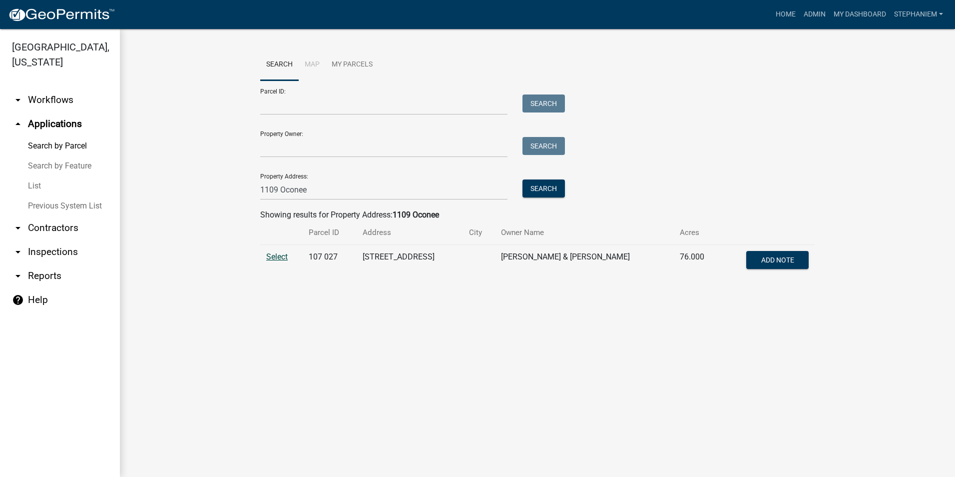
click at [279, 263] on td "Select" at bounding box center [281, 261] width 42 height 33
click at [280, 257] on span "Select" at bounding box center [276, 256] width 21 height 9
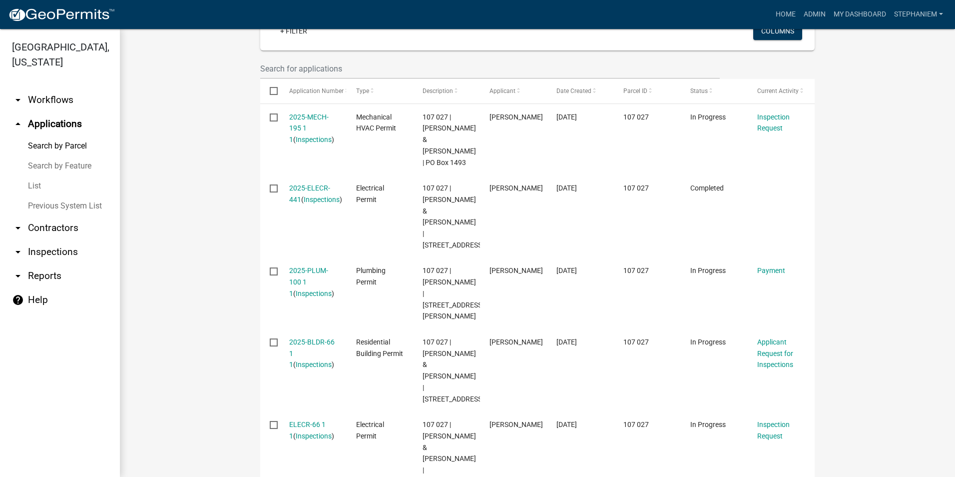
scroll to position [350, 0]
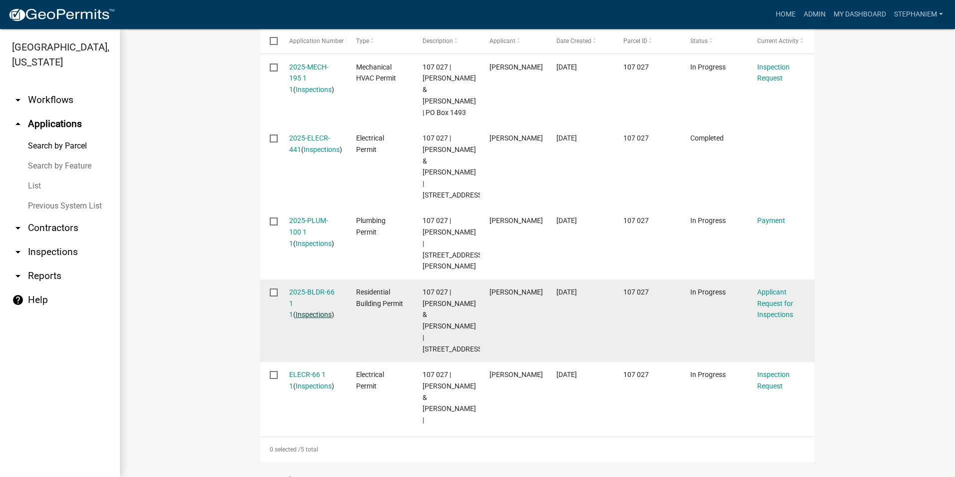
click at [304, 310] on link "Inspections" at bounding box center [314, 314] width 36 height 8
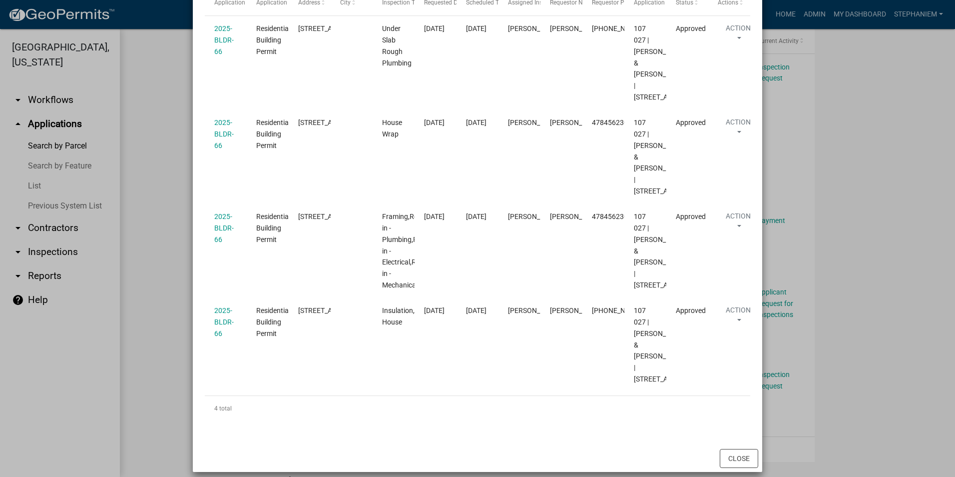
scroll to position [250, 0]
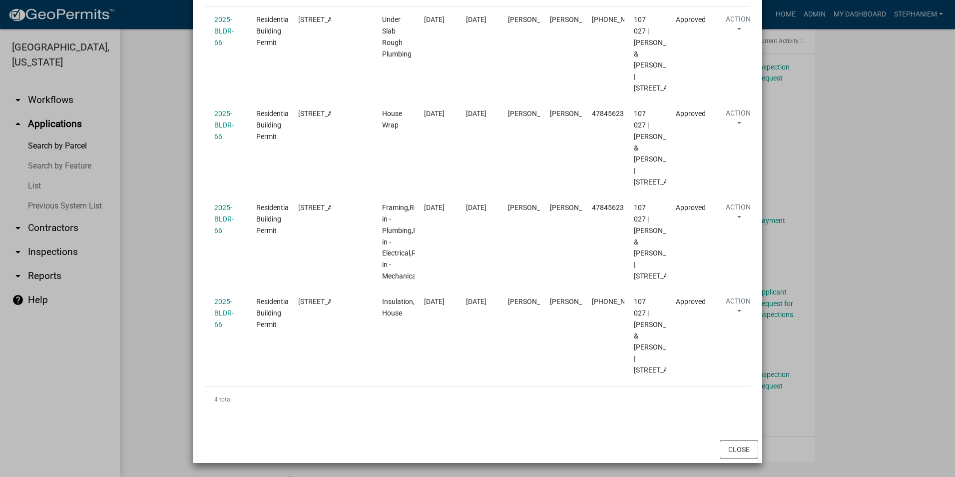
click at [170, 144] on ngb-modal-window "Inspections related to 2025-BLDR-66 × Export Excel Format (.xlsx) CSV Format (.…" at bounding box center [477, 238] width 955 height 477
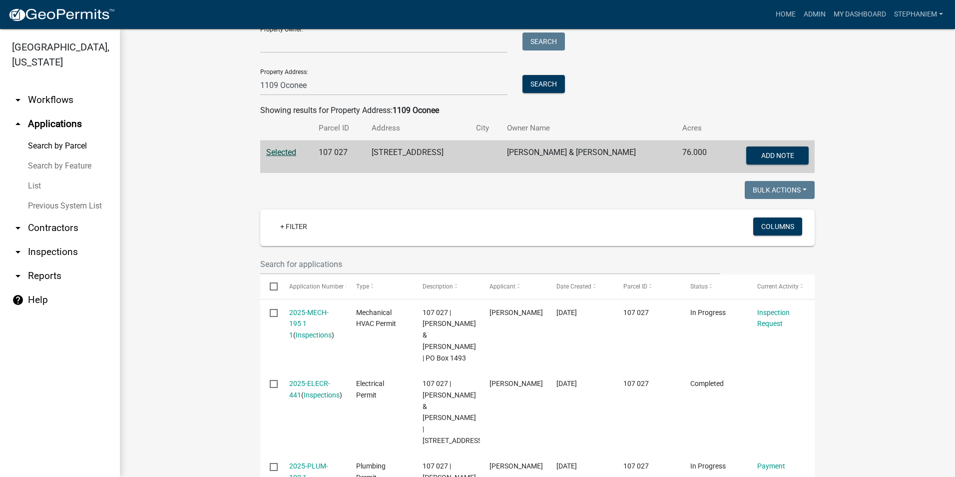
scroll to position [50, 0]
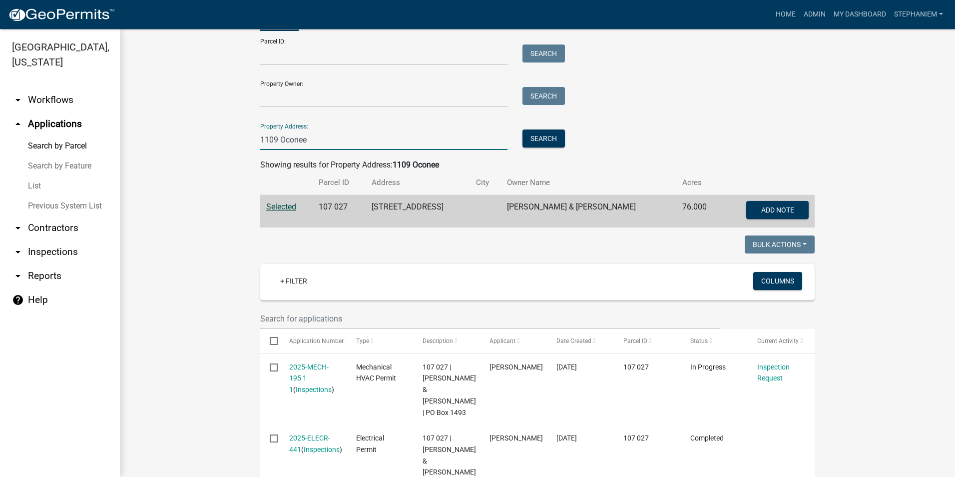
drag, startPoint x: 320, startPoint y: 139, endPoint x: 226, endPoint y: 141, distance: 94.4
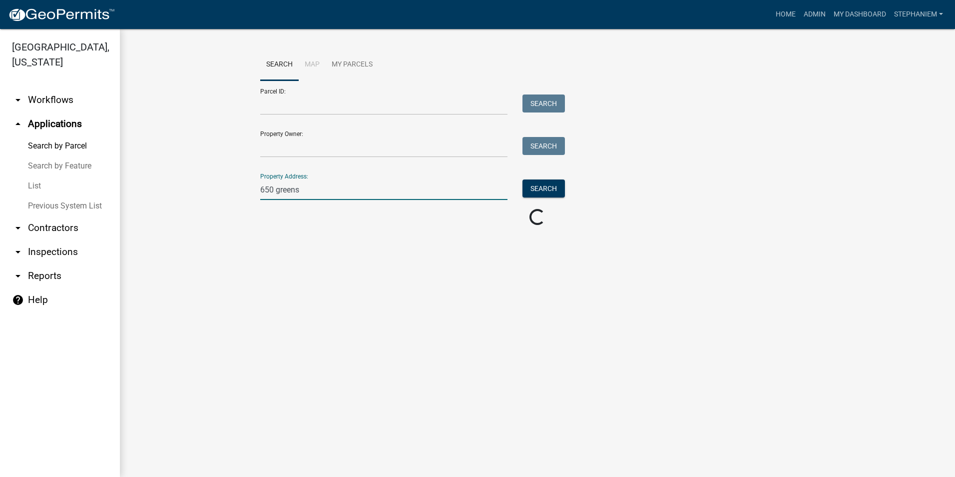
scroll to position [0, 0]
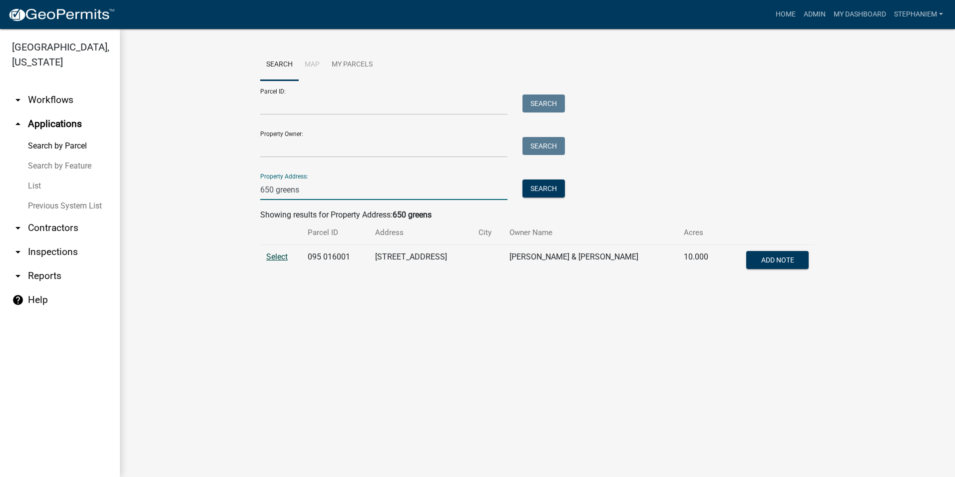
type input "650 greens"
click at [271, 258] on span "Select" at bounding box center [276, 256] width 21 height 9
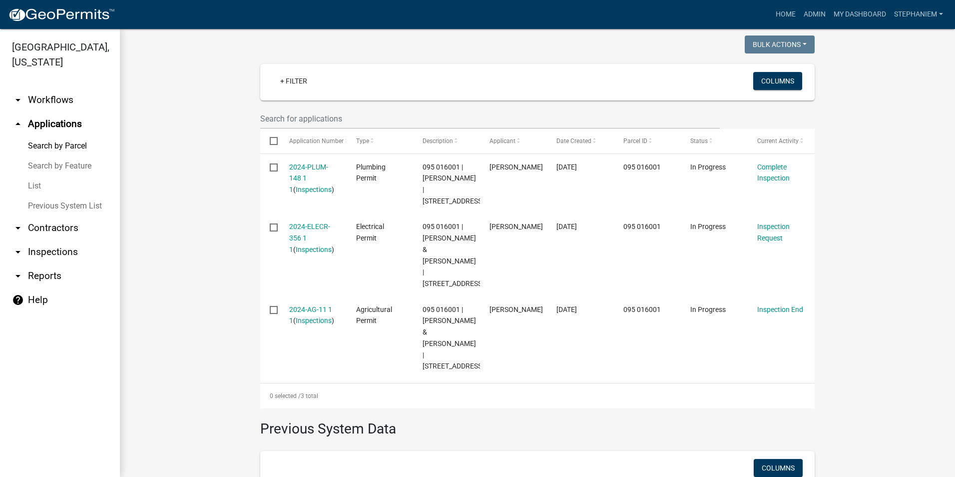
scroll to position [300, 0]
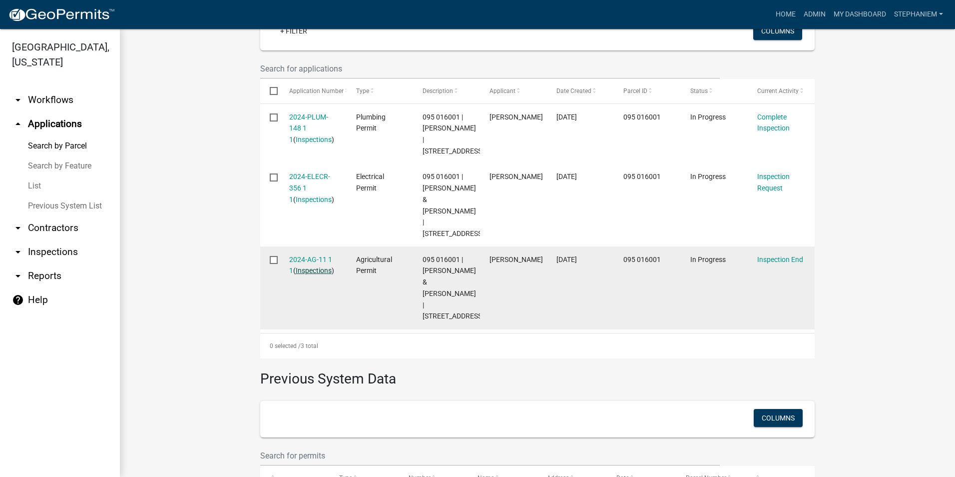
click at [298, 274] on link "Inspections" at bounding box center [314, 270] width 36 height 8
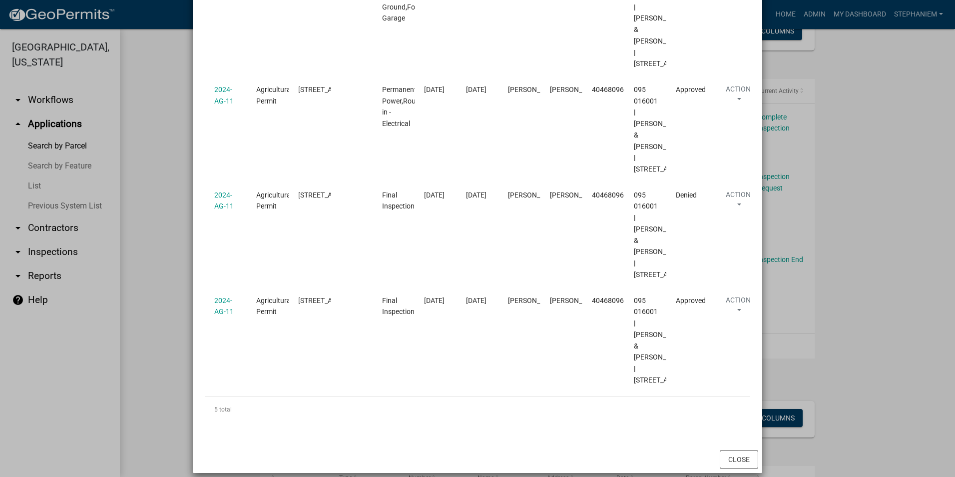
scroll to position [400, 0]
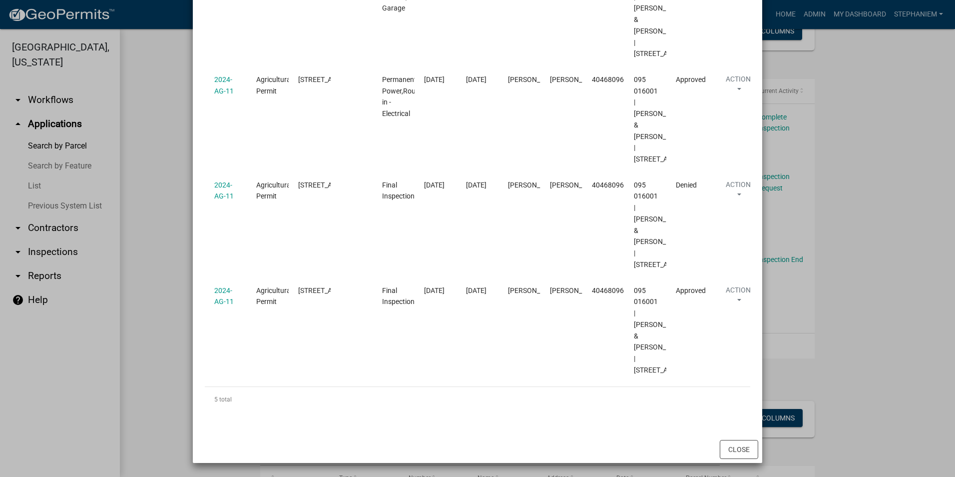
click at [156, 246] on ngb-modal-window "Inspections related to 2024-AG-11 × Export Excel Format (.xlsx) CSV Format (.cs…" at bounding box center [477, 238] width 955 height 477
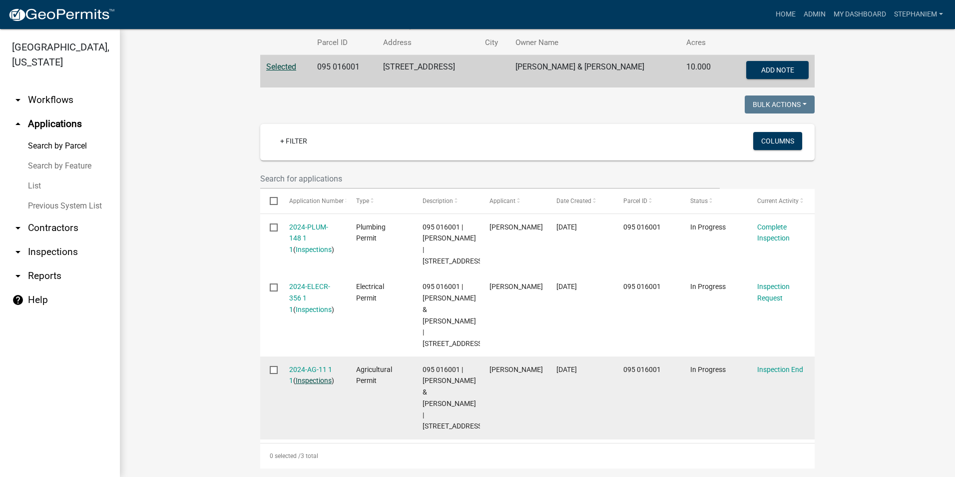
scroll to position [50, 0]
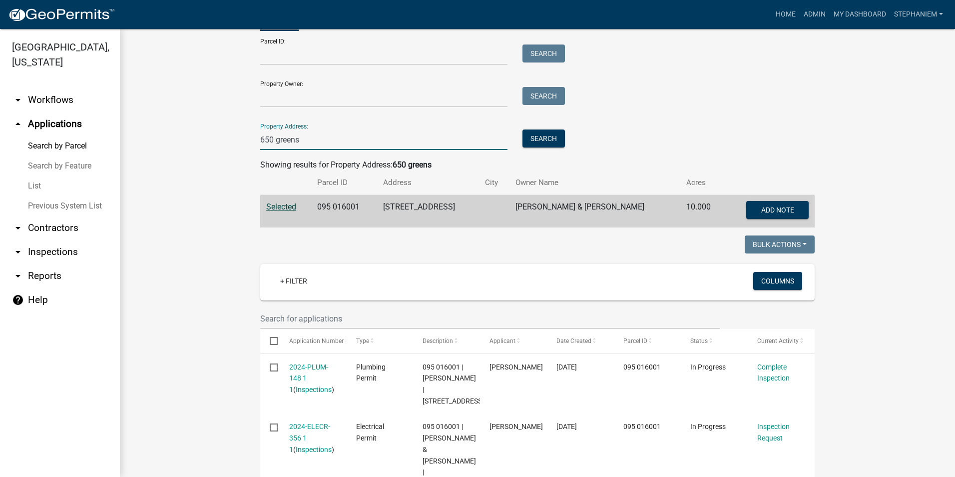
drag, startPoint x: 310, startPoint y: 139, endPoint x: 238, endPoint y: 150, distance: 72.7
click at [238, 150] on wm-workflow-application-search-view "Search Map My Parcels Parcel ID: Search Property Owner: Search Property Address…" at bounding box center [537, 395] width 795 height 792
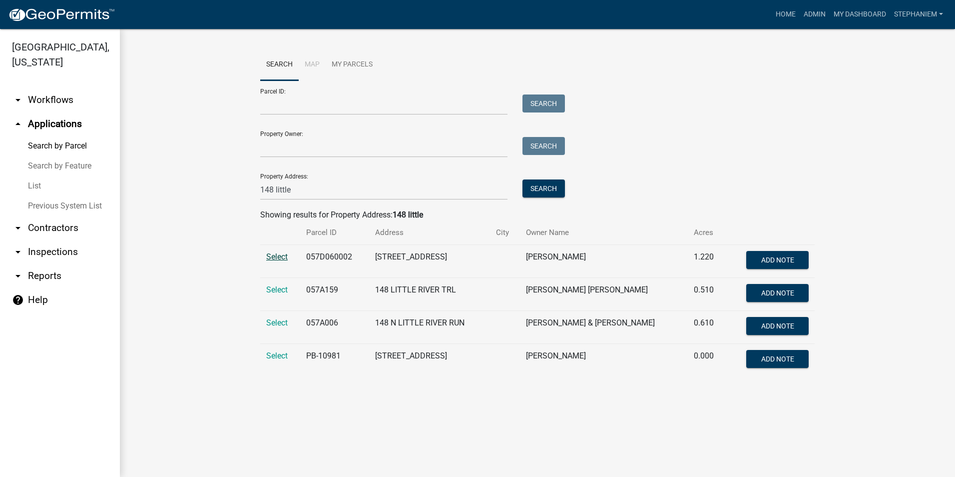
click at [285, 261] on span "Select" at bounding box center [276, 256] width 21 height 9
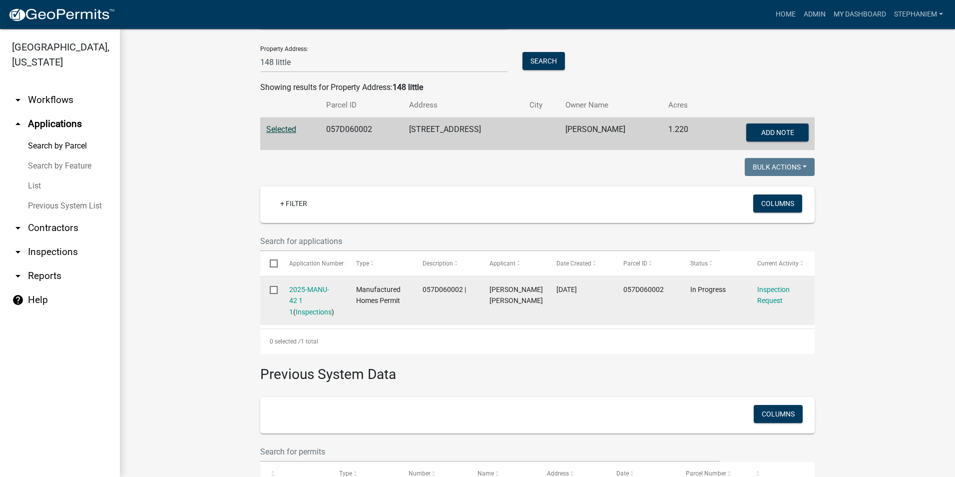
scroll to position [150, 0]
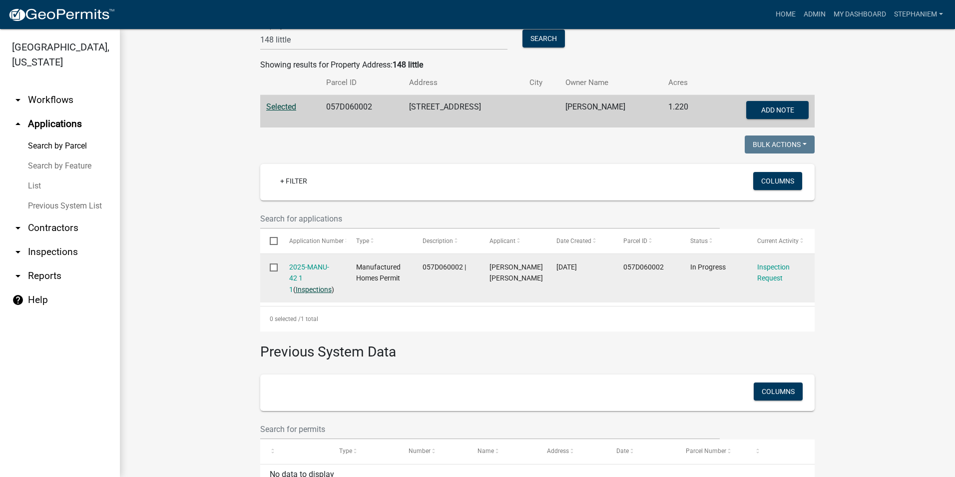
click at [296, 291] on link "Inspections" at bounding box center [314, 289] width 36 height 8
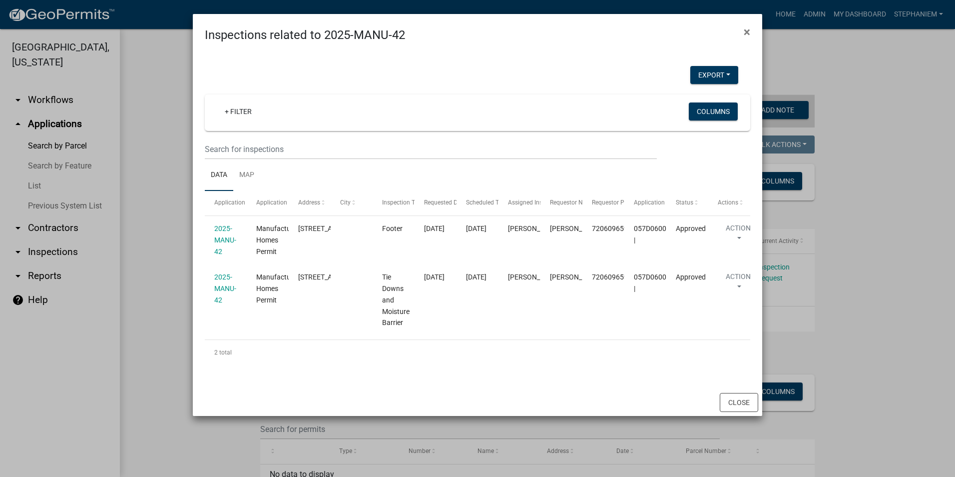
click at [147, 248] on ngb-modal-window "Inspections related to 2025-MANU-42 × Export Excel Format (.xlsx) CSV Format (.…" at bounding box center [477, 238] width 955 height 477
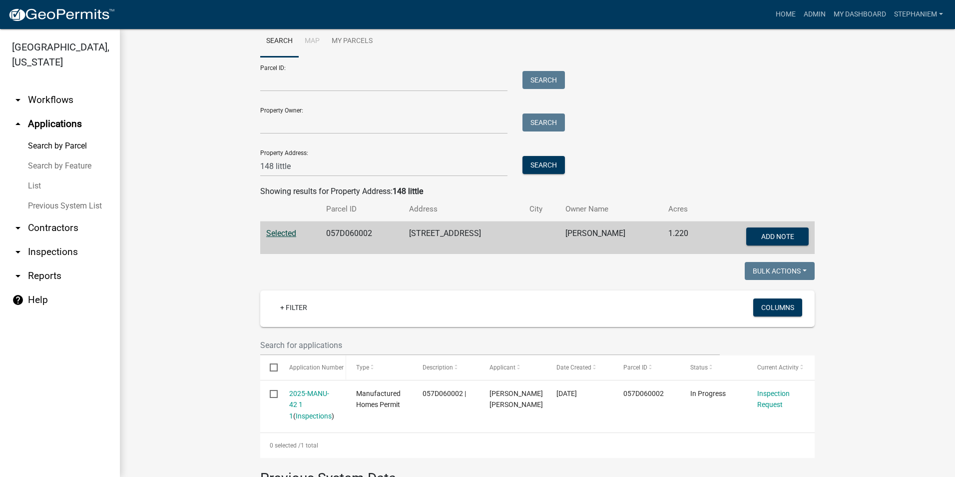
scroll to position [0, 0]
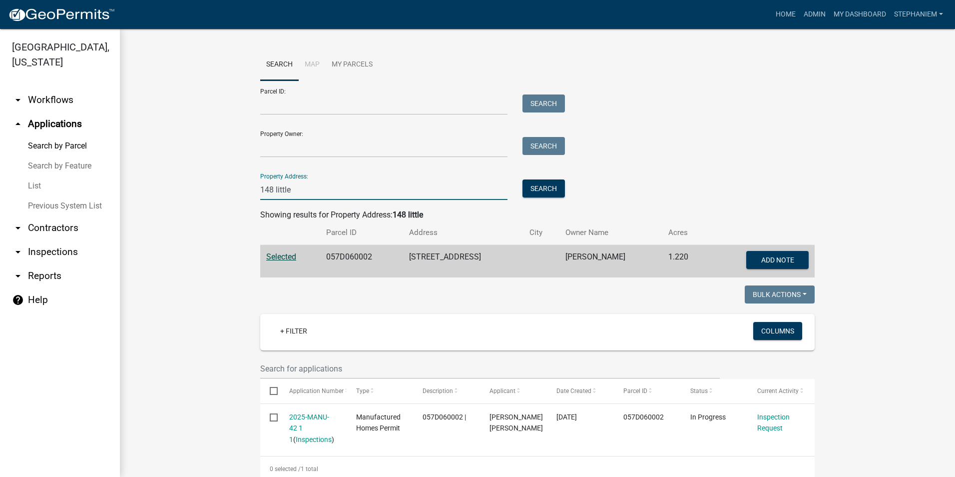
drag, startPoint x: 288, startPoint y: 192, endPoint x: 237, endPoint y: 192, distance: 51.0
click at [237, 192] on wm-workflow-application-search-view "Search Map My Parcels Parcel ID: Search Property Owner: Search Property Address…" at bounding box center [537, 356] width 795 height 615
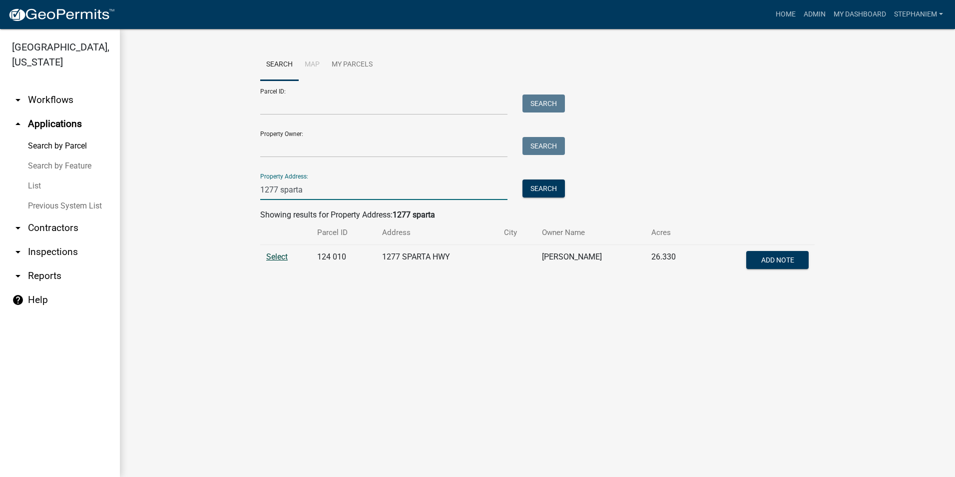
type input "1277 sparta"
click at [272, 254] on span "Select" at bounding box center [276, 256] width 21 height 9
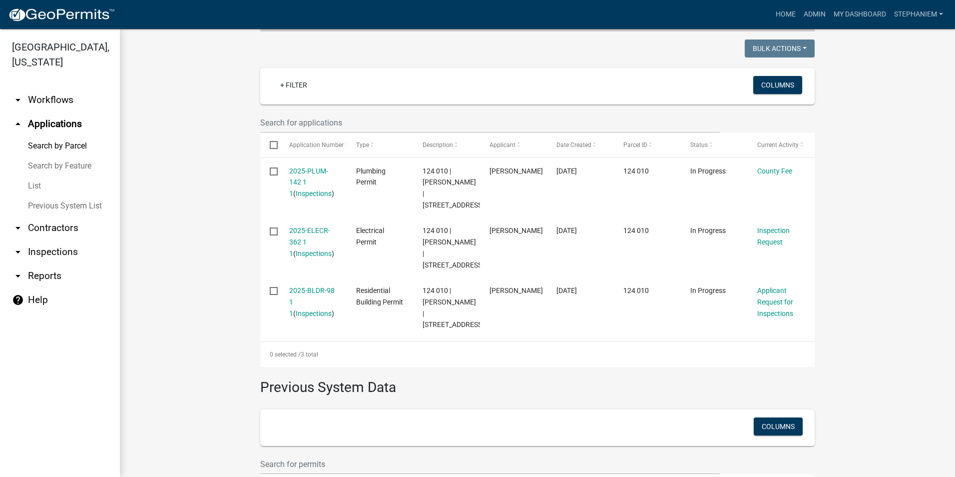
scroll to position [250, 0]
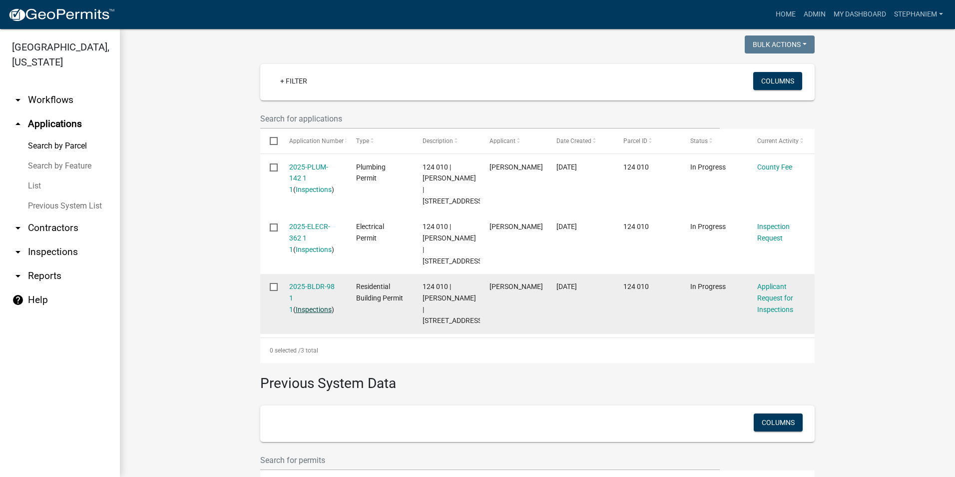
click at [296, 313] on link "Inspections" at bounding box center [314, 309] width 36 height 8
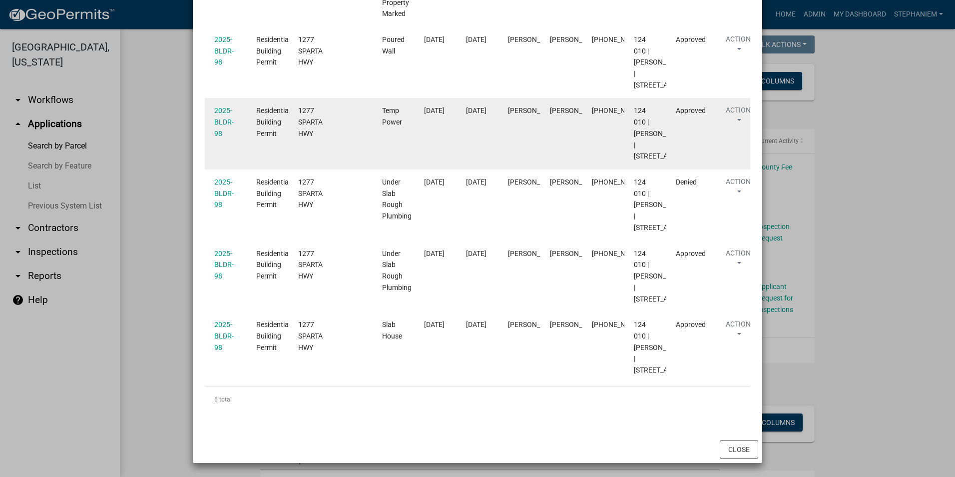
scroll to position [550, 0]
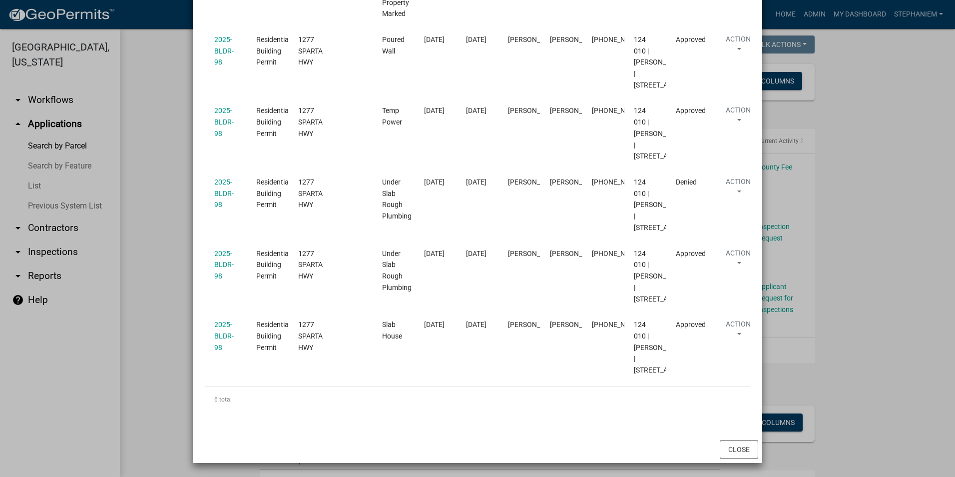
click at [845, 173] on ngb-modal-window "Inspections related to 2025-BLDR-98 × Export Excel Format (.xlsx) CSV Format (.…" at bounding box center [477, 238] width 955 height 477
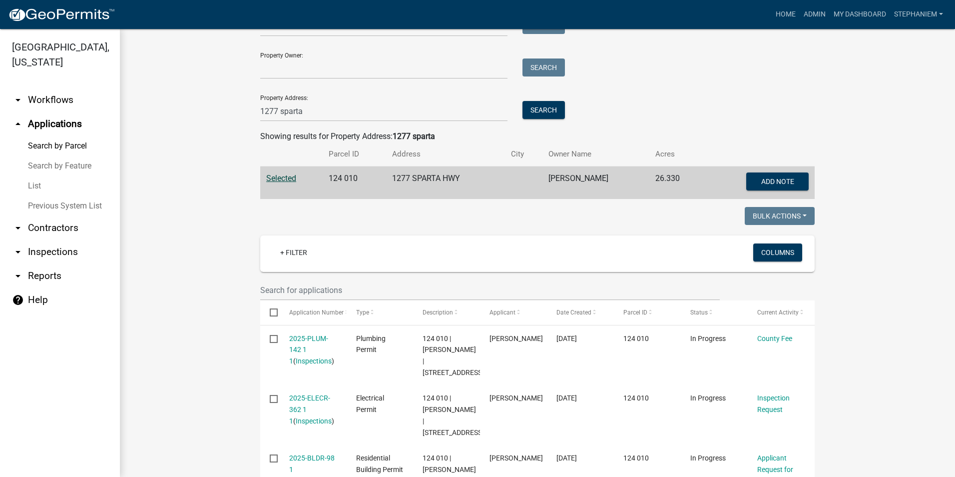
scroll to position [50, 0]
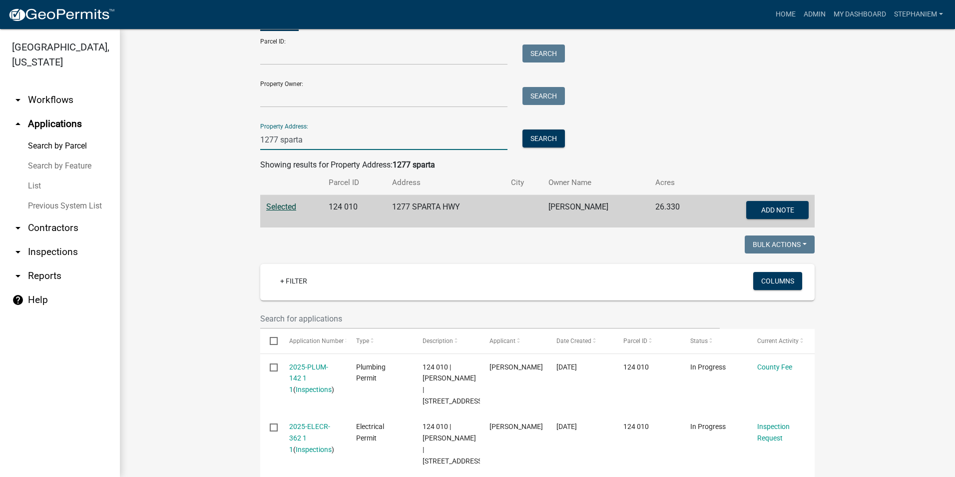
drag, startPoint x: 303, startPoint y: 138, endPoint x: 252, endPoint y: 137, distance: 50.5
click at [253, 137] on div "1277 sparta" at bounding box center [384, 139] width 262 height 20
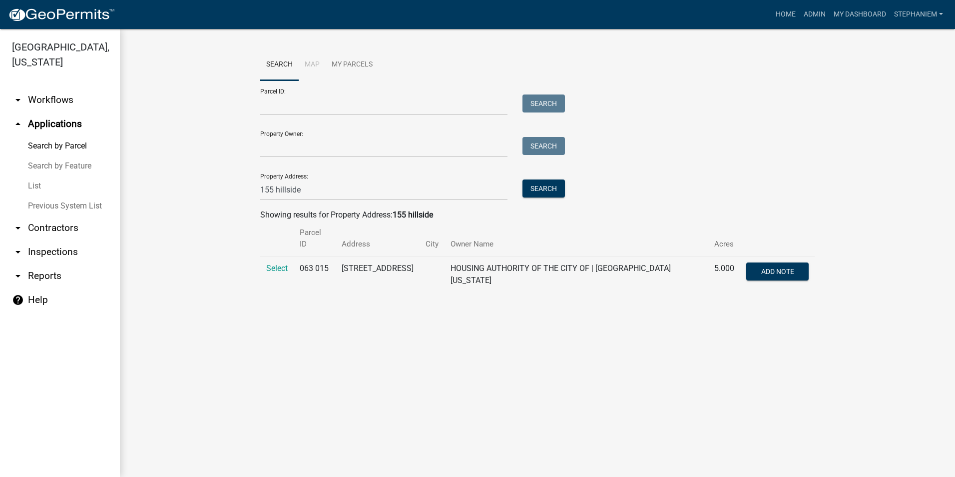
click at [279, 256] on td "Select" at bounding box center [276, 274] width 33 height 36
click at [278, 263] on td "Select" at bounding box center [276, 274] width 33 height 36
click at [280, 263] on span "Select" at bounding box center [276, 267] width 21 height 9
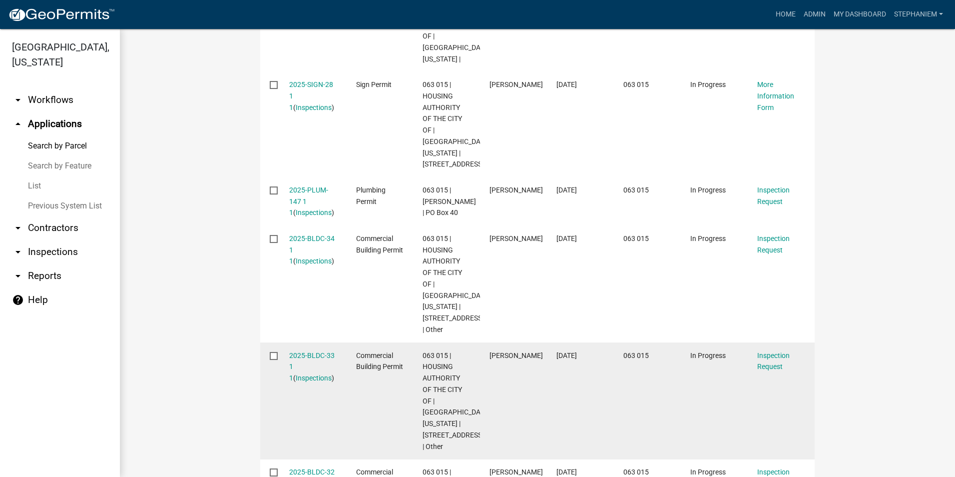
scroll to position [500, 0]
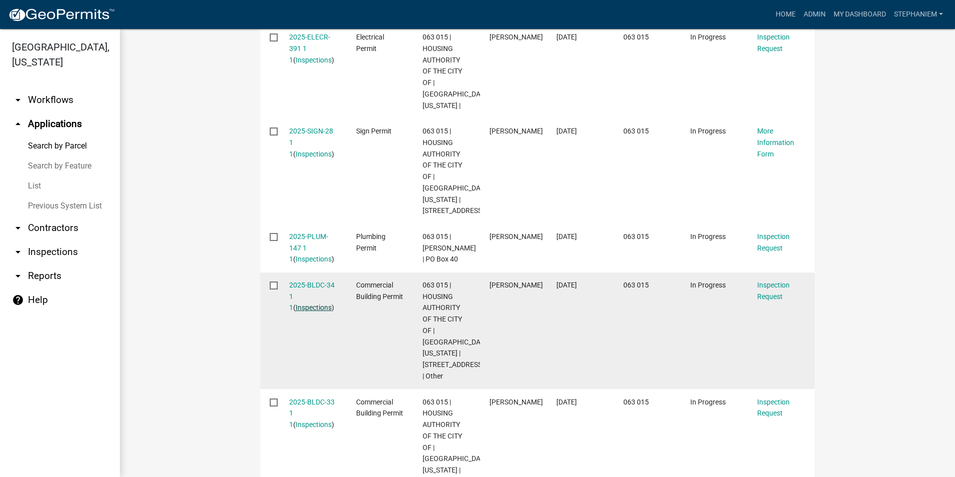
click at [310, 303] on link "Inspections" at bounding box center [314, 307] width 36 height 8
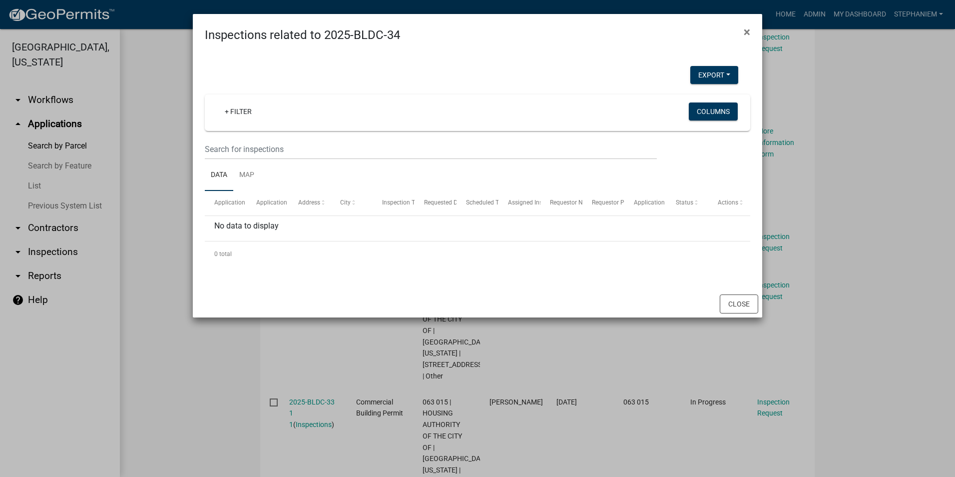
click at [173, 254] on ngb-modal-window "Inspections related to 2025-BLDC-34 × Export Excel Format (.xlsx) CSV Format (.…" at bounding box center [477, 238] width 955 height 477
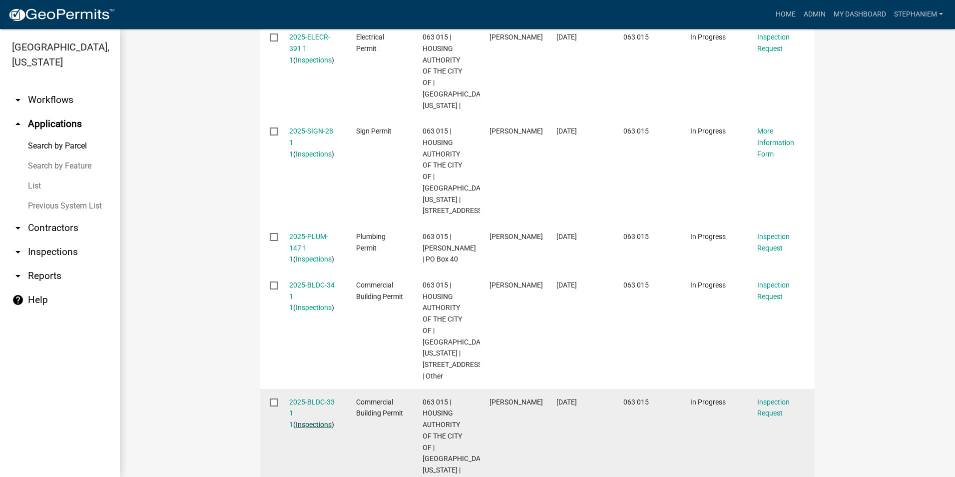
click at [309, 420] on link "Inspections" at bounding box center [314, 424] width 36 height 8
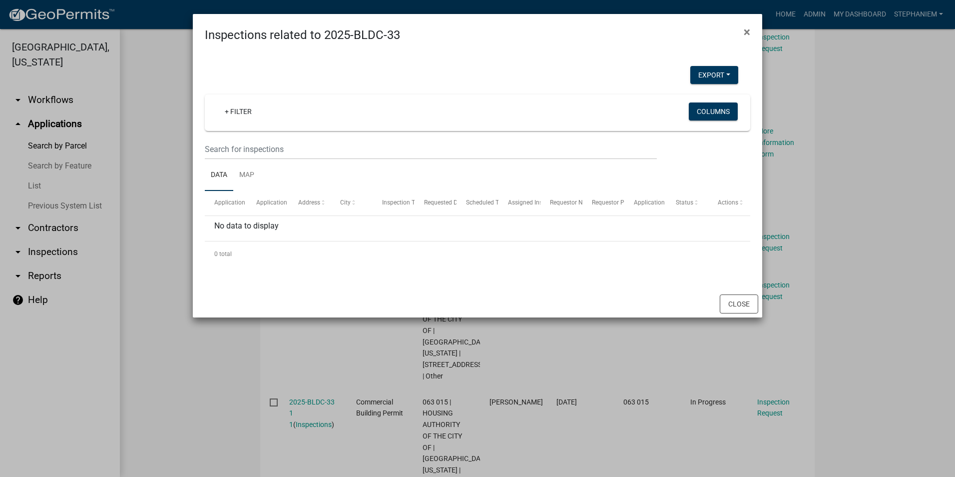
click at [176, 268] on ngb-modal-window "Inspections related to 2025-BLDC-33 × Export Excel Format (.xlsx) CSV Format (.…" at bounding box center [477, 238] width 955 height 477
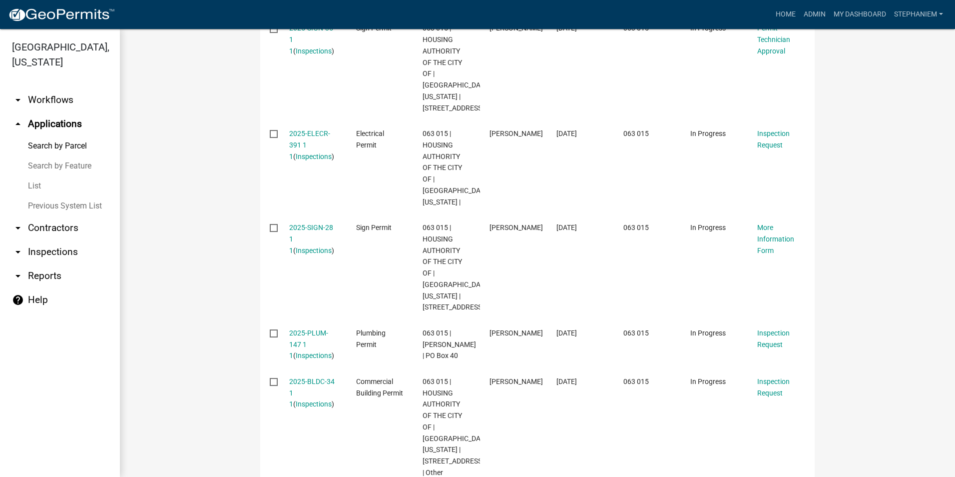
scroll to position [400, 0]
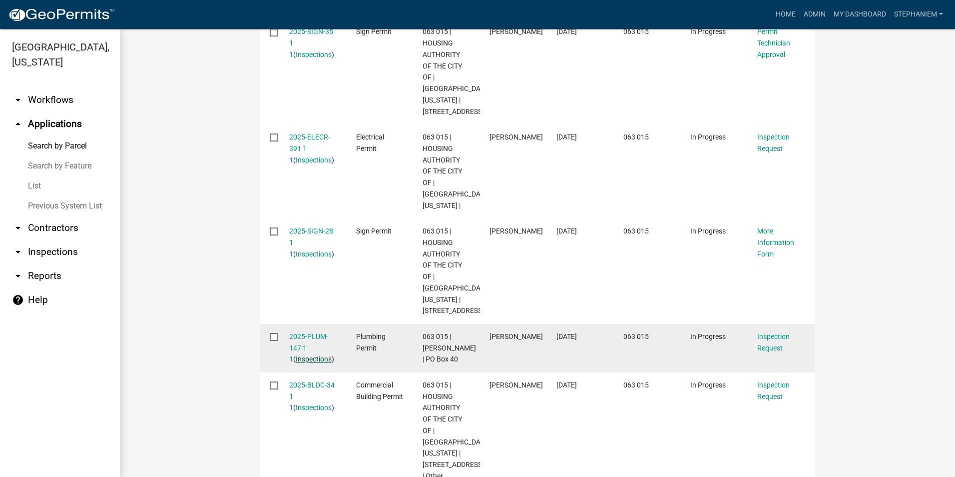
click at [297, 355] on link "Inspections" at bounding box center [314, 359] width 36 height 8
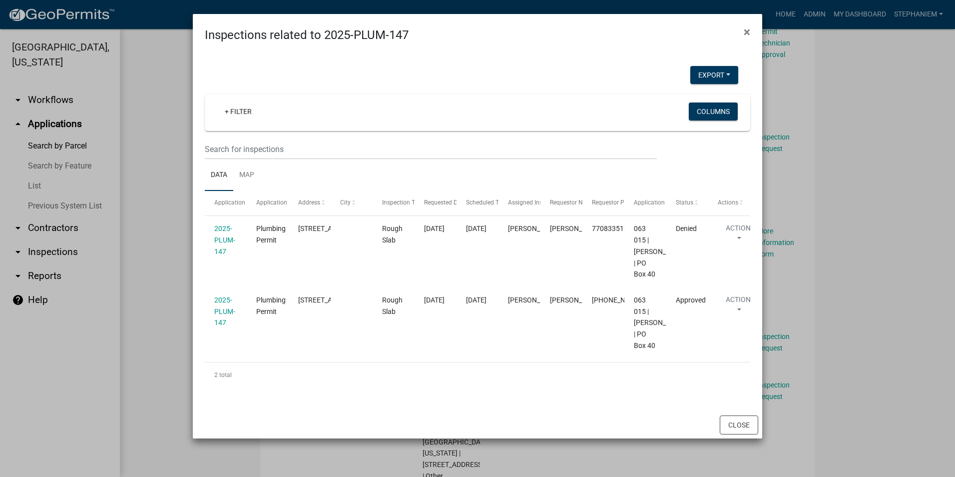
click at [170, 282] on ngb-modal-window "Inspections related to 2025-PLUM-147 × Export Excel Format (.xlsx) CSV Format (…" at bounding box center [477, 238] width 955 height 477
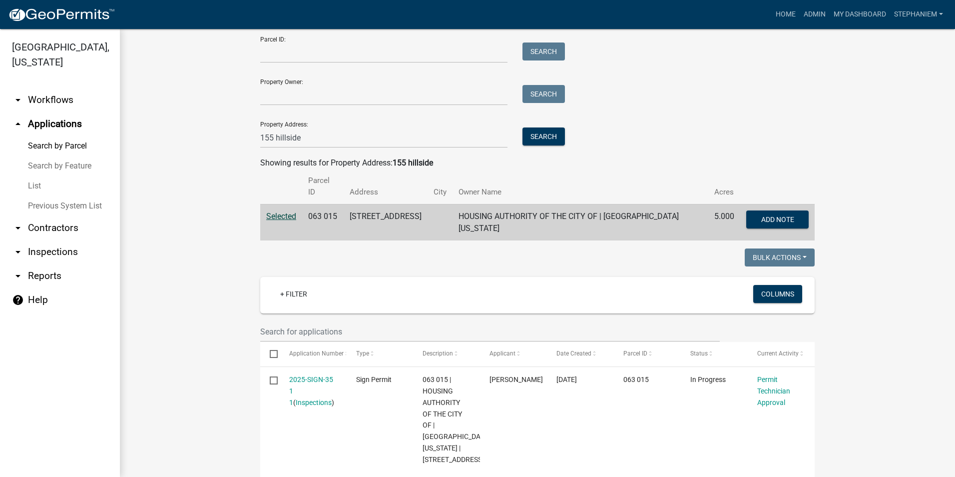
scroll to position [0, 0]
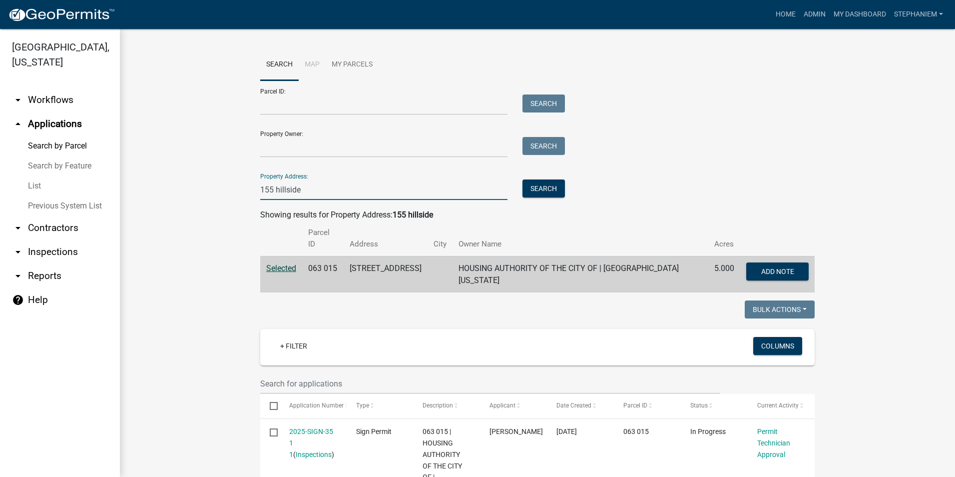
drag, startPoint x: 303, startPoint y: 195, endPoint x: 214, endPoint y: 195, distance: 88.9
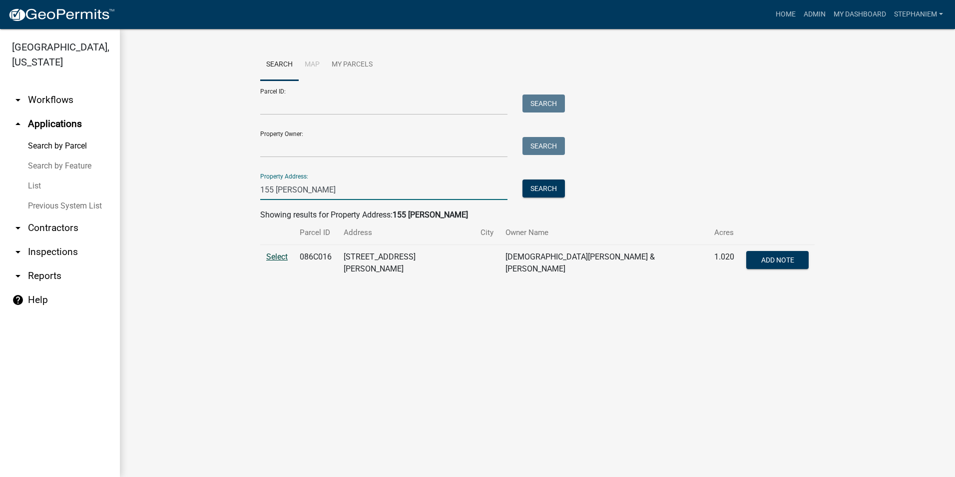
click at [271, 258] on span "Select" at bounding box center [276, 256] width 21 height 9
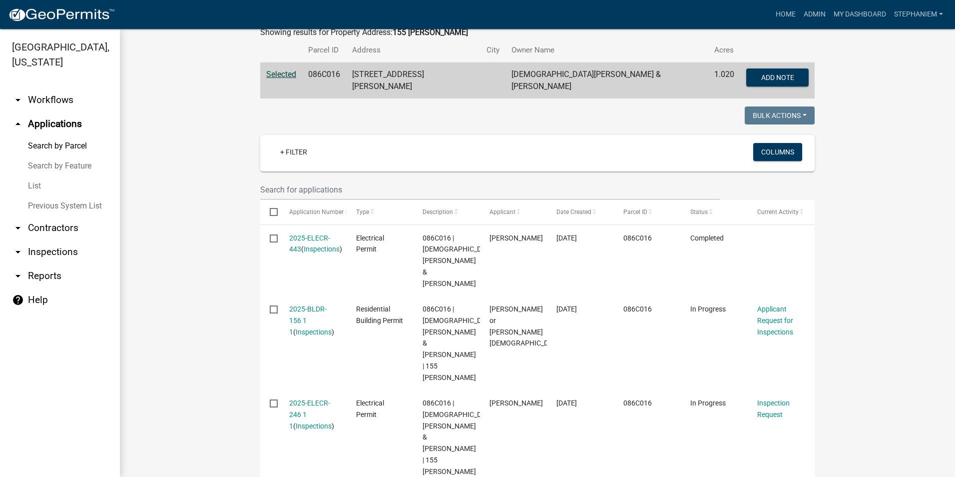
scroll to position [200, 0]
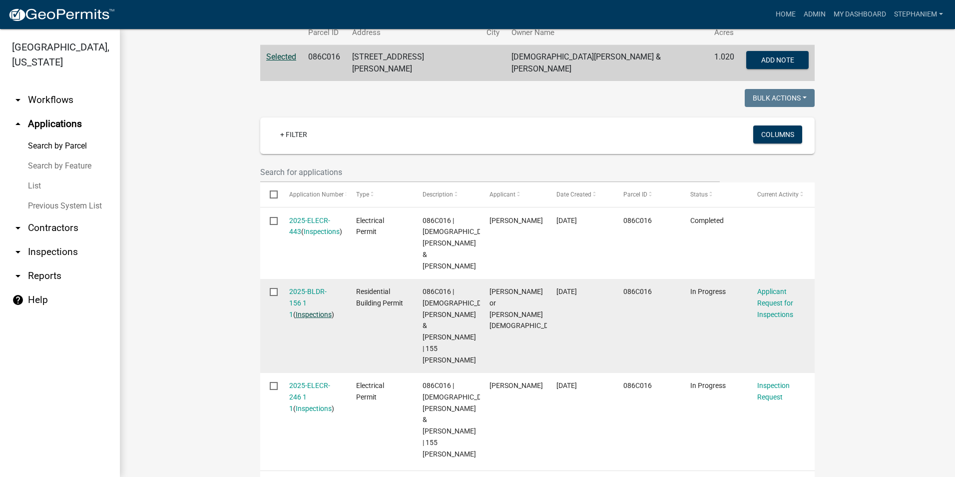
click at [313, 310] on link "Inspections" at bounding box center [314, 314] width 36 height 8
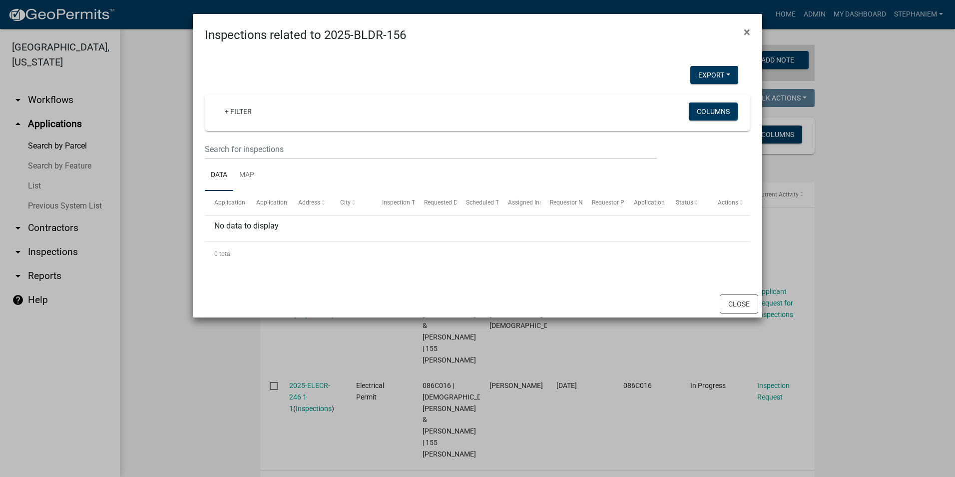
click at [163, 208] on ngb-modal-window "Inspections related to 2025-BLDR-156 × Export Excel Format (.xlsx) CSV Format (…" at bounding box center [477, 238] width 955 height 477
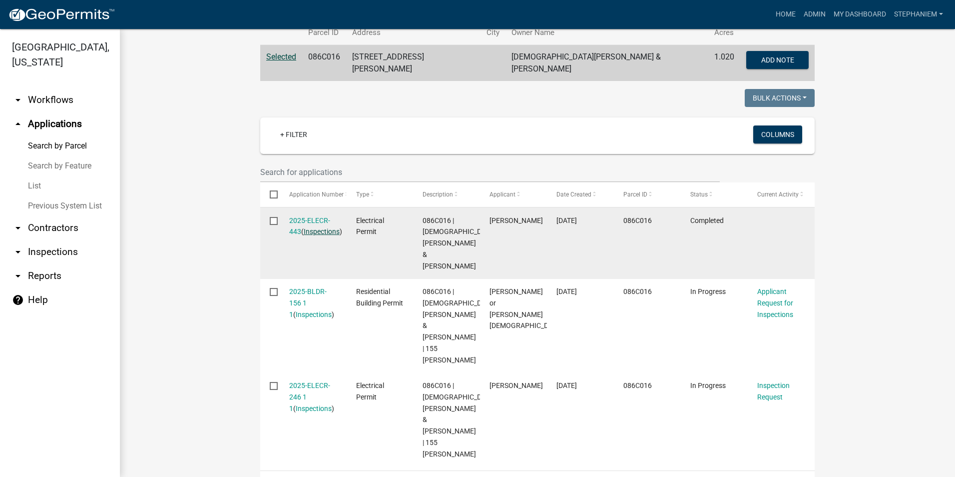
click at [304, 235] on link "Inspections" at bounding box center [322, 231] width 36 height 8
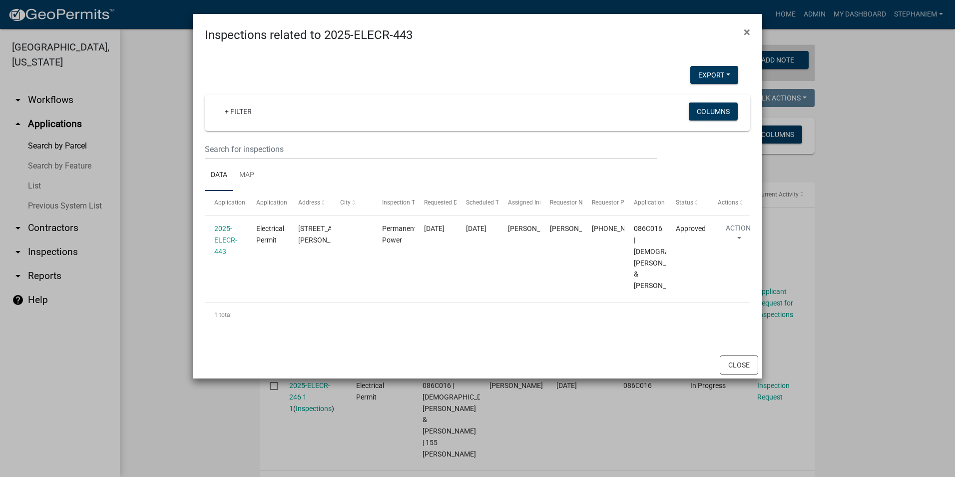
click at [170, 210] on ngb-modal-window "Inspections related to 2025-ELECR-443 × Export Excel Format (.xlsx) CSV Format …" at bounding box center [477, 238] width 955 height 477
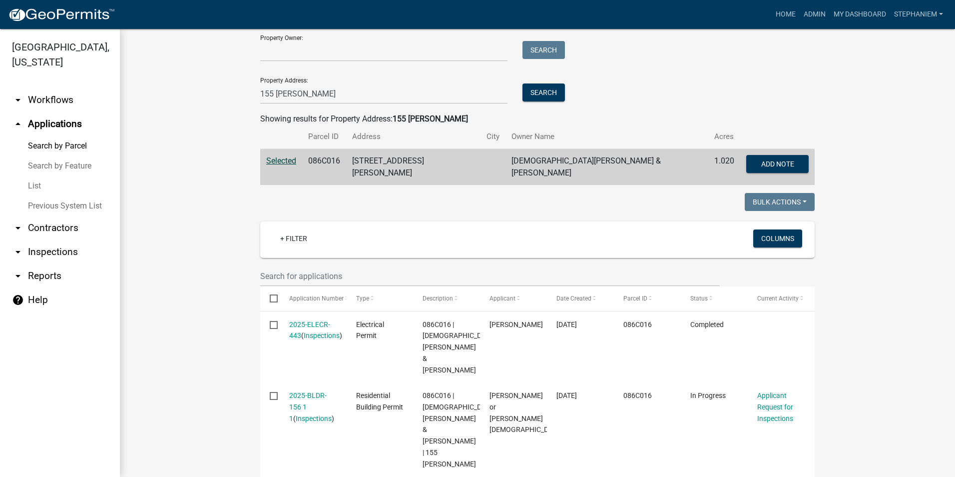
scroll to position [0, 0]
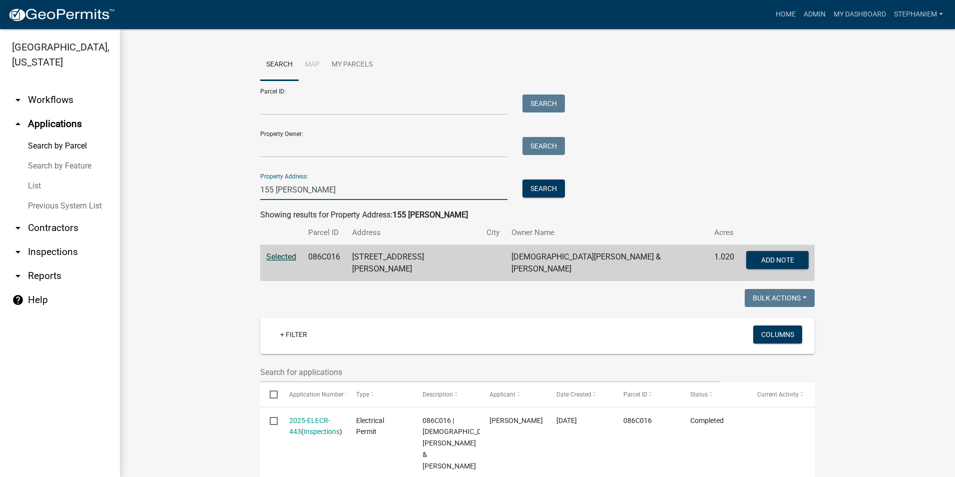
drag, startPoint x: 286, startPoint y: 192, endPoint x: 219, endPoint y: 183, distance: 67.1
click at [221, 190] on wm-workflow-application-search-view "Search Map My Parcels Parcel ID: Search Property Owner: Search Property Address…" at bounding box center [537, 463] width 795 height 829
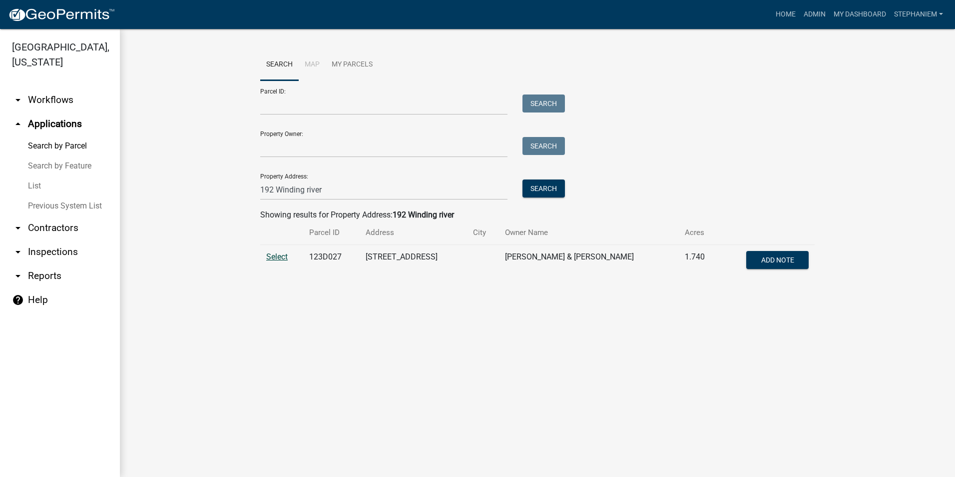
click at [271, 261] on span "Select" at bounding box center [276, 256] width 21 height 9
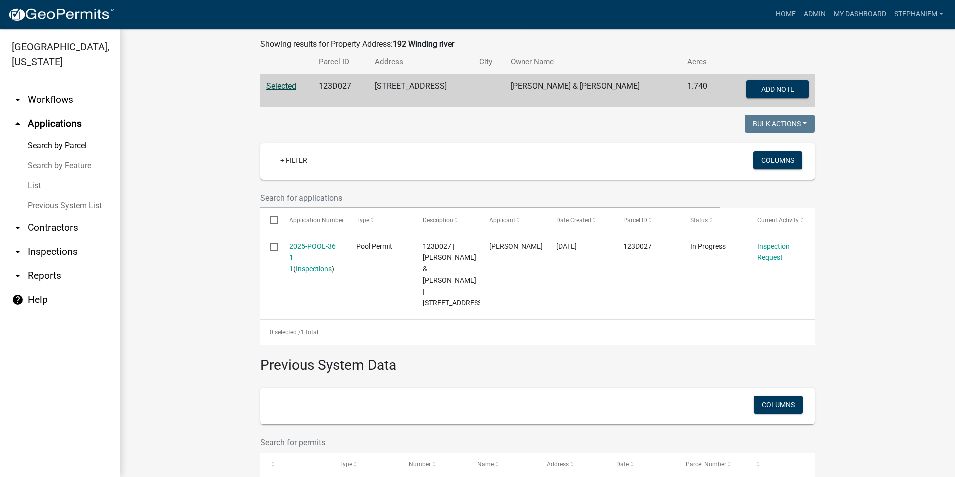
scroll to position [200, 0]
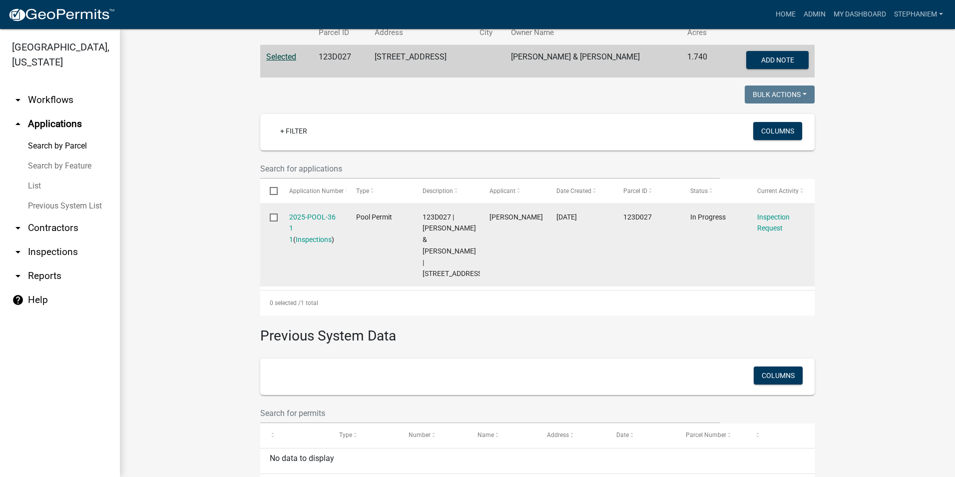
click at [310, 244] on div "2025-POOL-36 1 1 ( Inspections )" at bounding box center [313, 228] width 48 height 34
click at [310, 242] on link "Inspections" at bounding box center [314, 239] width 36 height 8
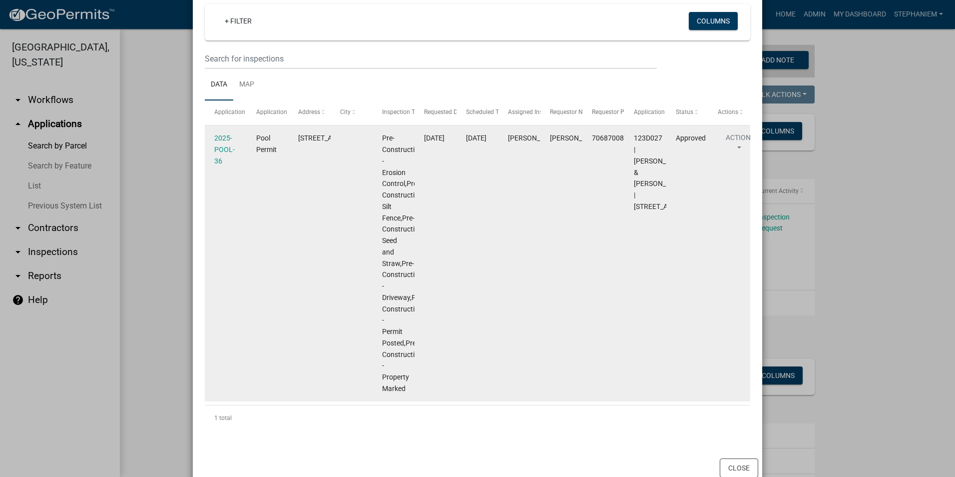
scroll to position [100, 0]
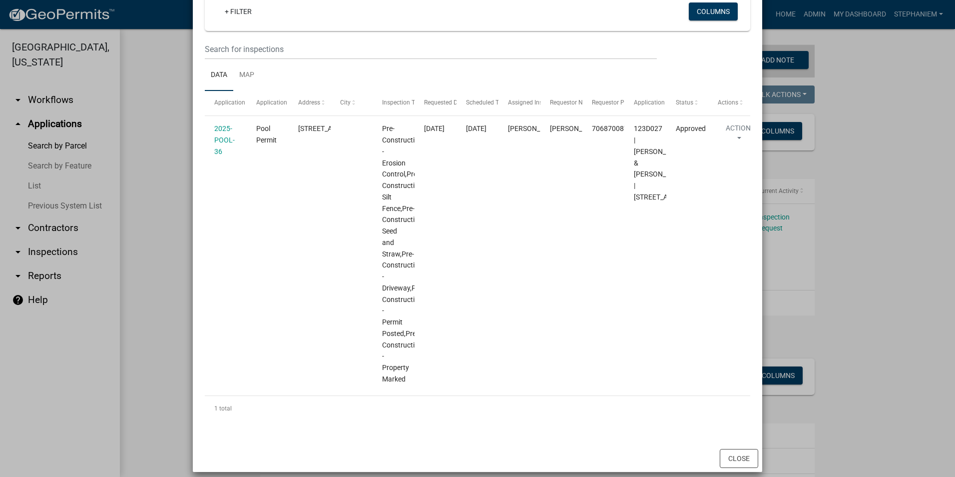
click at [162, 168] on ngb-modal-window "Inspections related to 2025-POOL-36 × Export Excel Format (.xlsx) CSV Format (.…" at bounding box center [477, 238] width 955 height 477
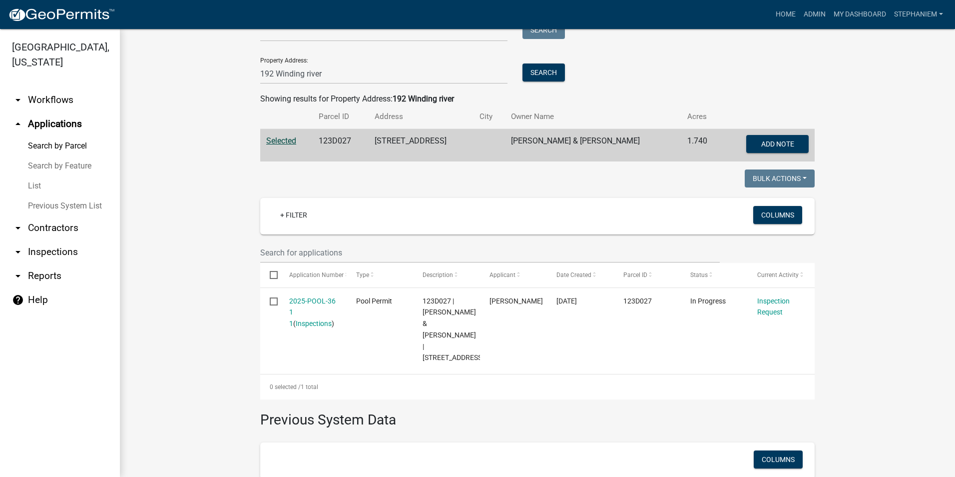
scroll to position [0, 0]
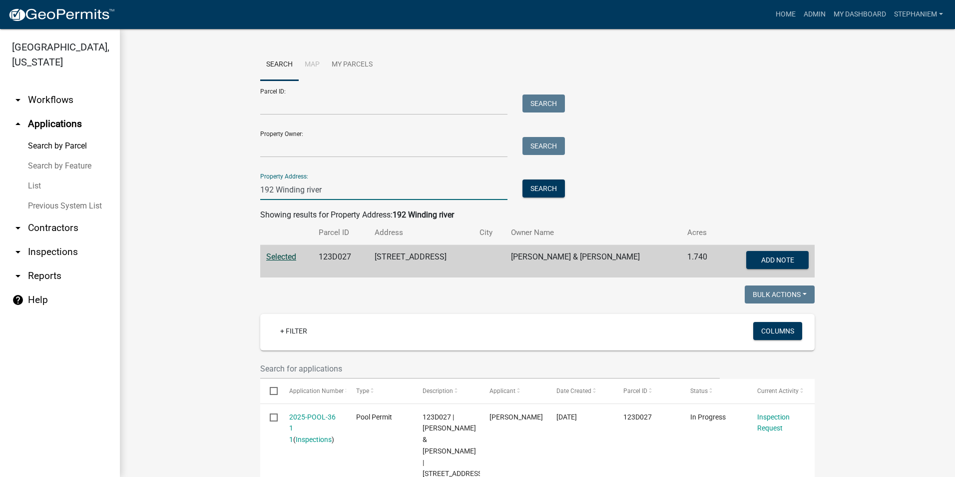
drag, startPoint x: 329, startPoint y: 189, endPoint x: 230, endPoint y: 189, distance: 98.9
click at [230, 189] on wm-workflow-application-search-view "Search Map My Parcels Parcel ID: Search Property Owner: Search Property Address…" at bounding box center [537, 373] width 795 height 649
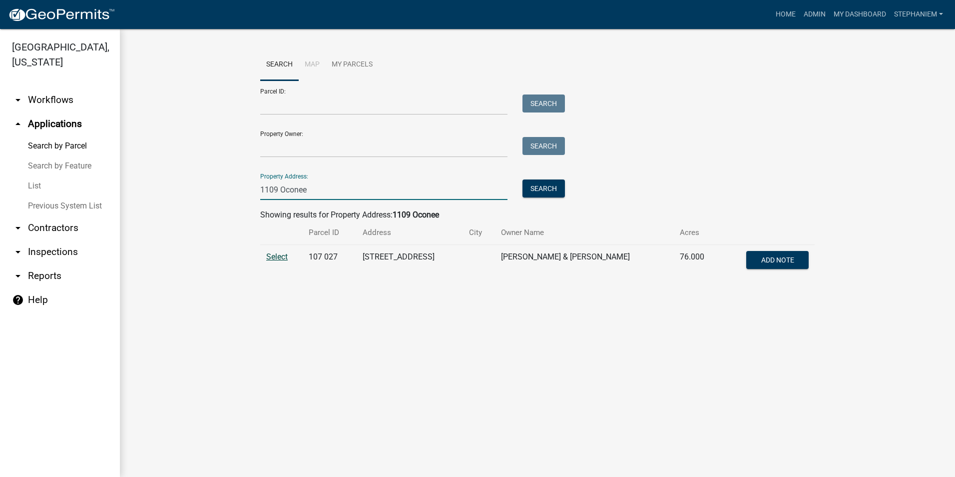
type input "1109 Oconee"
click at [283, 255] on span "Select" at bounding box center [276, 256] width 21 height 9
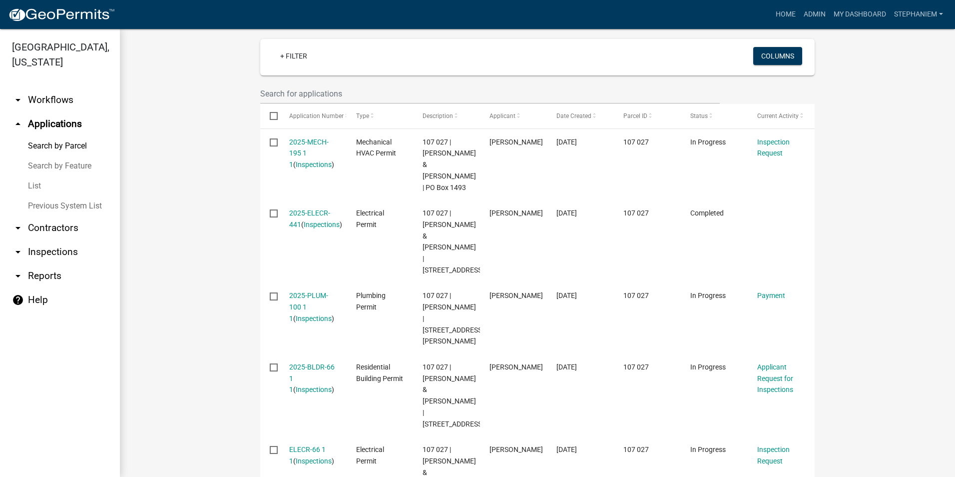
scroll to position [300, 0]
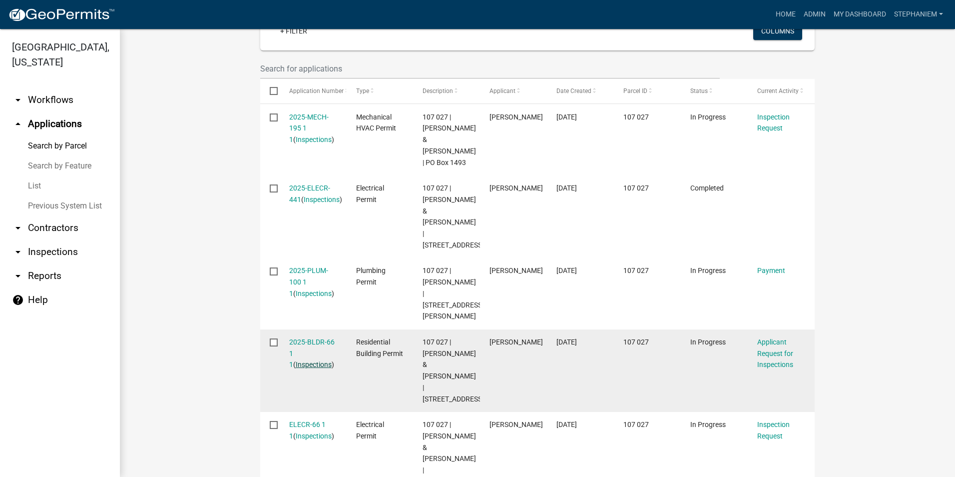
click at [305, 360] on link "Inspections" at bounding box center [314, 364] width 36 height 8
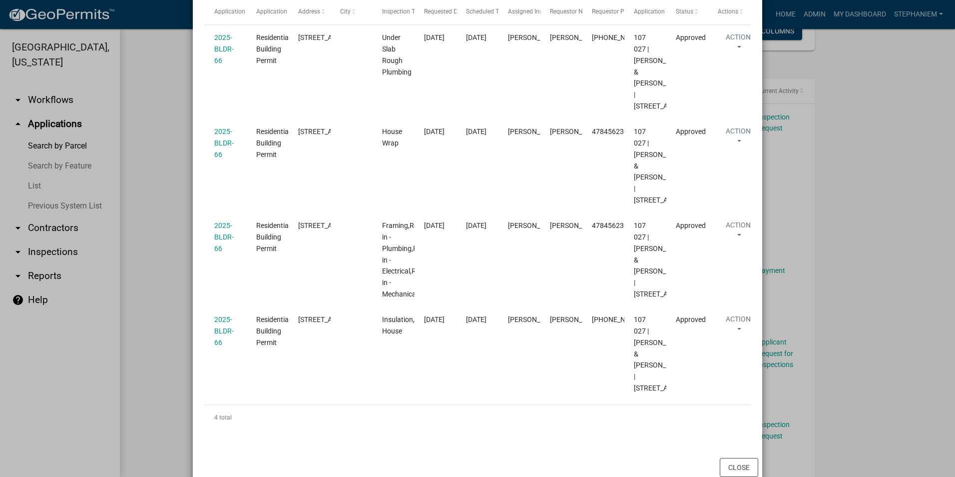
scroll to position [41, 0]
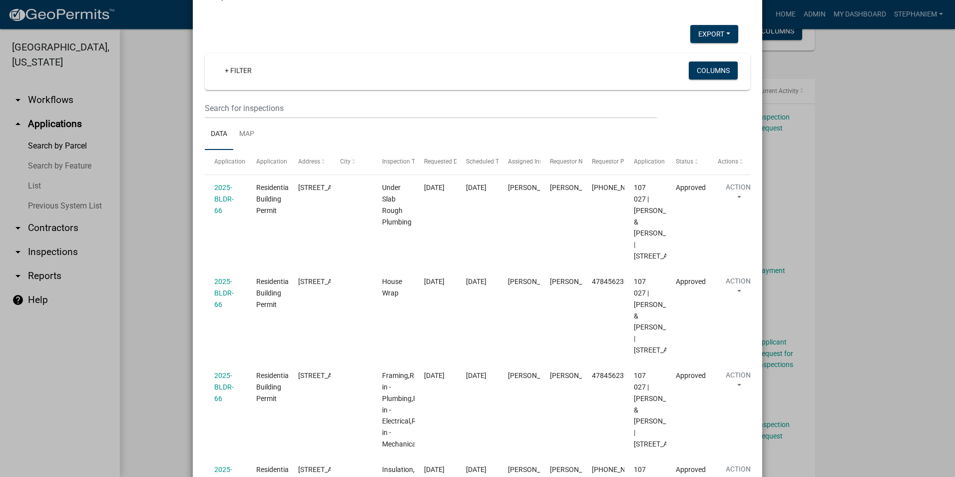
click at [148, 262] on ngb-modal-window "Inspections related to 2025-BLDR-66 × Export Excel Format (.xlsx) CSV Format (.…" at bounding box center [477, 238] width 955 height 477
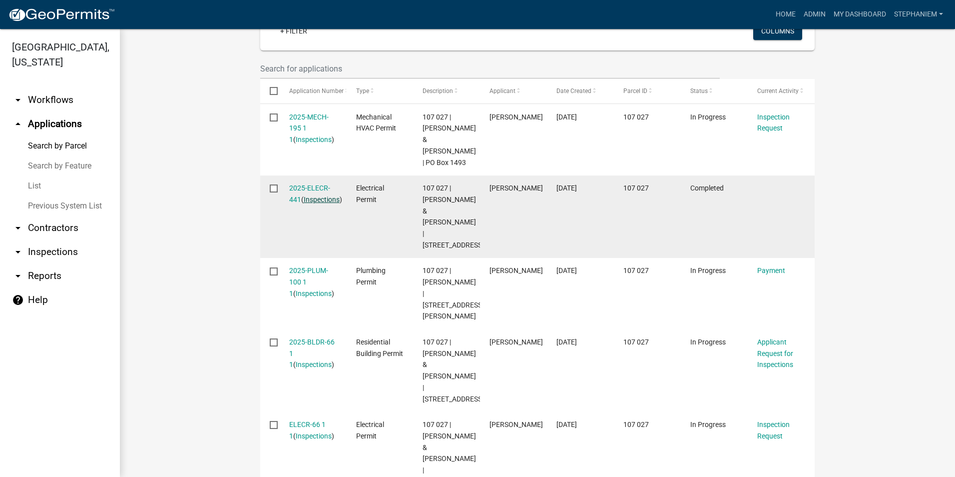
click at [304, 200] on link "Inspections" at bounding box center [322, 199] width 36 height 8
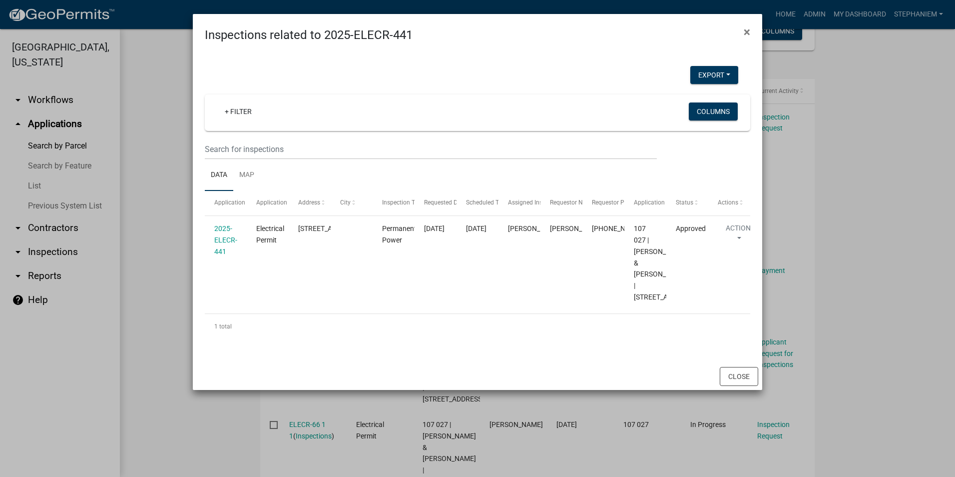
click at [164, 164] on ngb-modal-window "Inspections related to 2025-ELECR-441 × Export Excel Format (.xlsx) CSV Format …" at bounding box center [477, 238] width 955 height 477
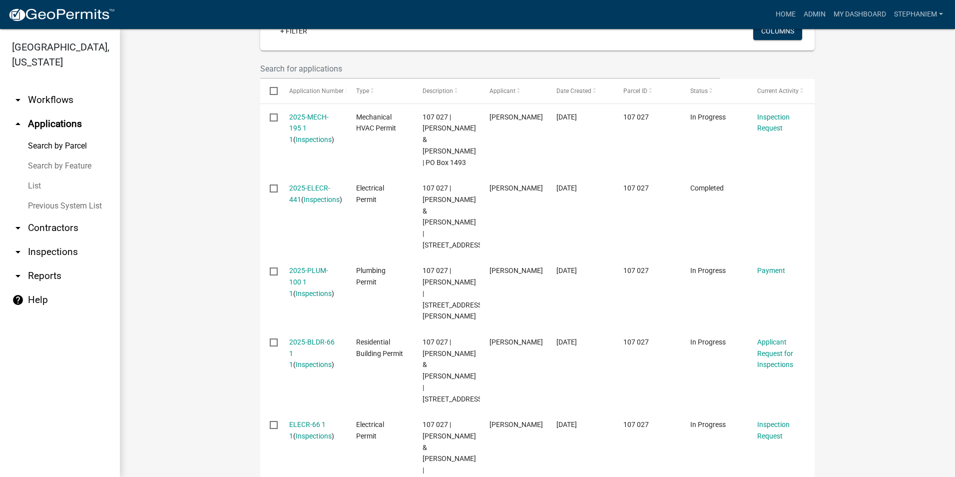
scroll to position [0, 0]
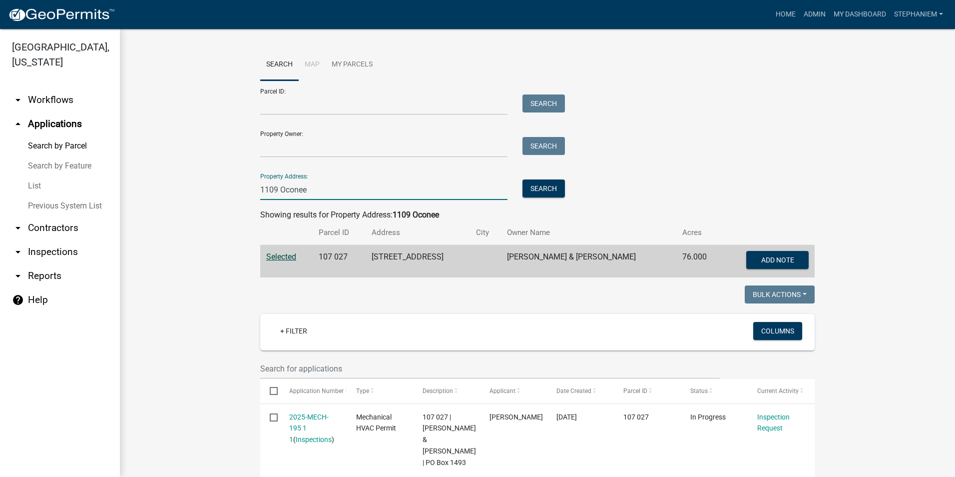
drag, startPoint x: 311, startPoint y: 185, endPoint x: 251, endPoint y: 179, distance: 60.3
click at [253, 179] on div "Search Map My Parcels Parcel ID: Search Property Owner: Search Property Address…" at bounding box center [538, 167] width 570 height 236
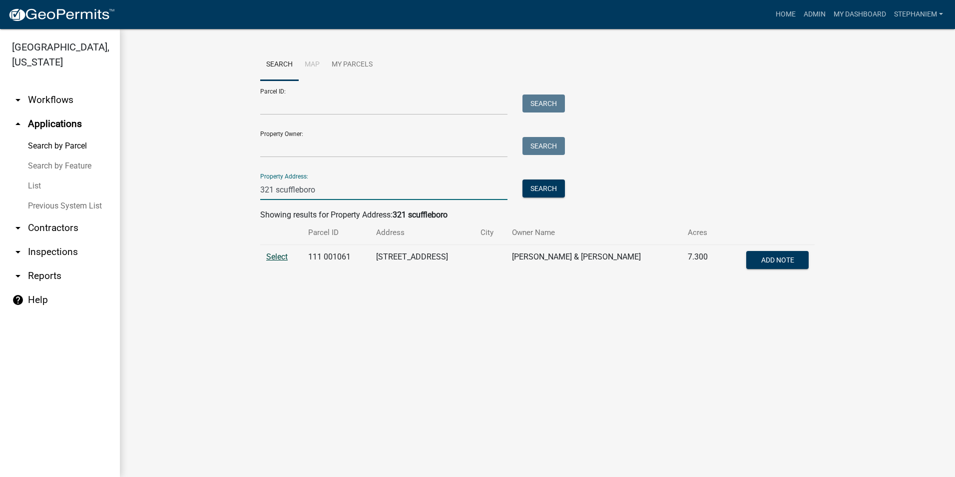
type input "321 scuffleboro"
click at [280, 259] on span "Select" at bounding box center [276, 256] width 21 height 9
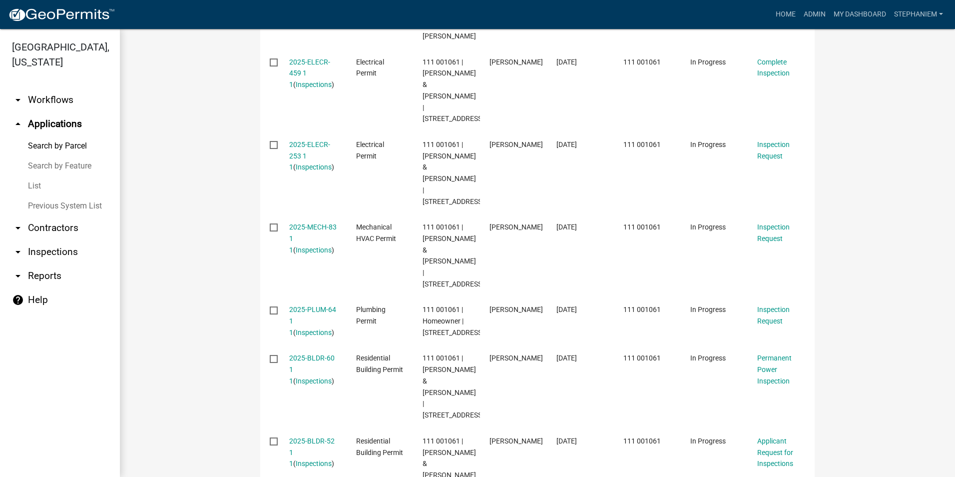
scroll to position [450, 0]
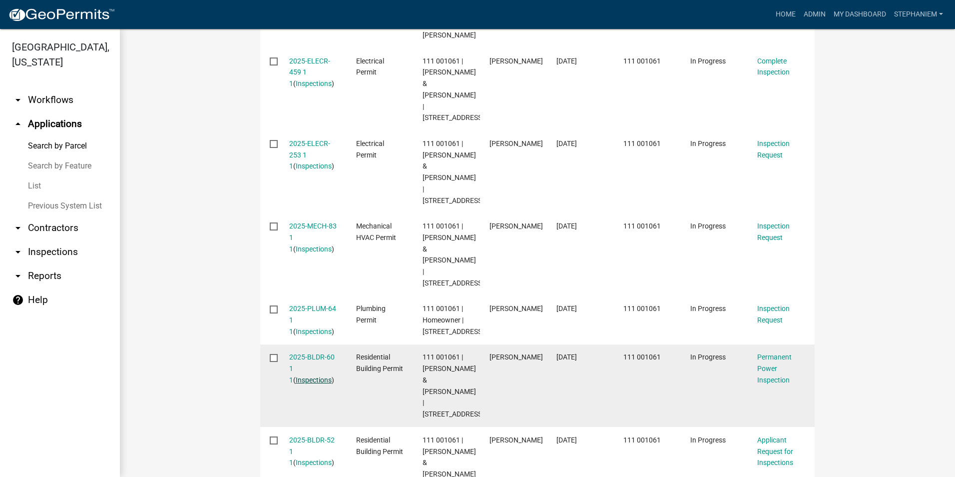
click at [300, 376] on link "Inspections" at bounding box center [314, 380] width 36 height 8
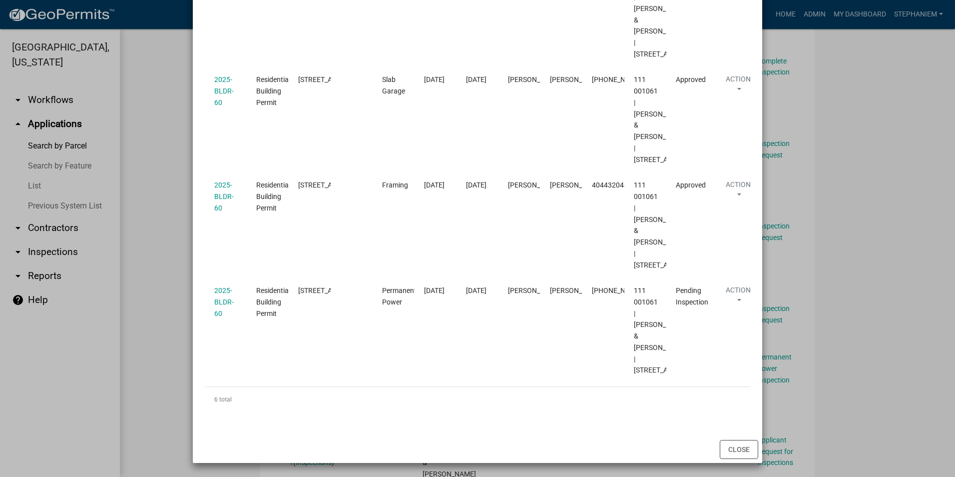
scroll to position [636, 0]
click at [180, 181] on ngb-modal-window "Inspections related to 2025-BLDR-60 × Export Excel Format (.xlsx) CSV Format (.…" at bounding box center [477, 238] width 955 height 477
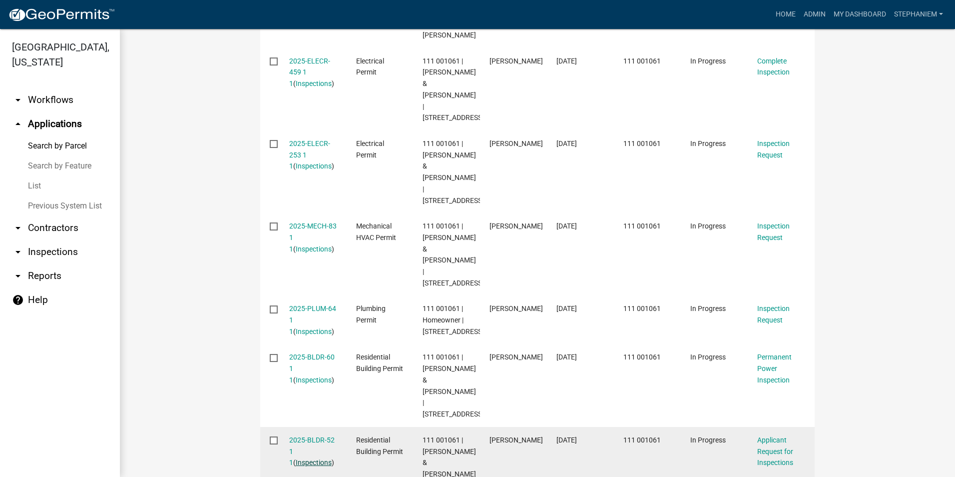
click at [304, 458] on link "Inspections" at bounding box center [314, 462] width 36 height 8
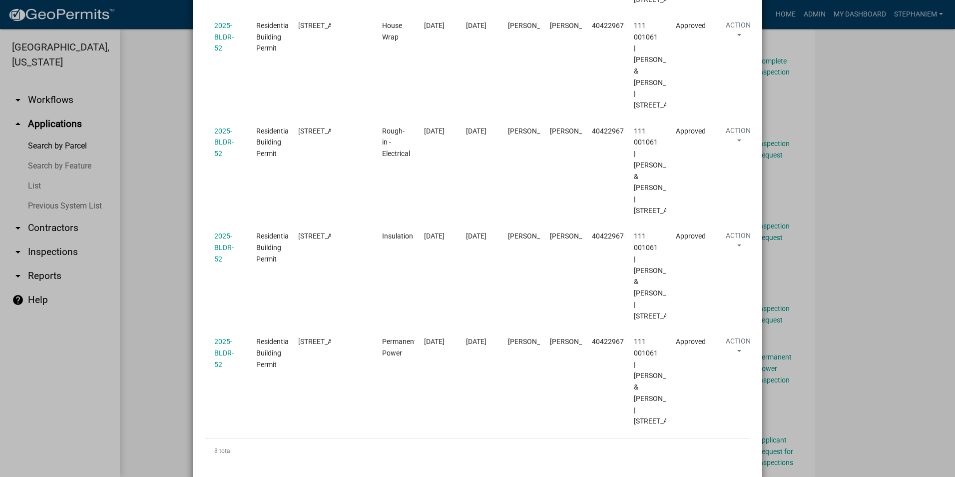
scroll to position [960, 0]
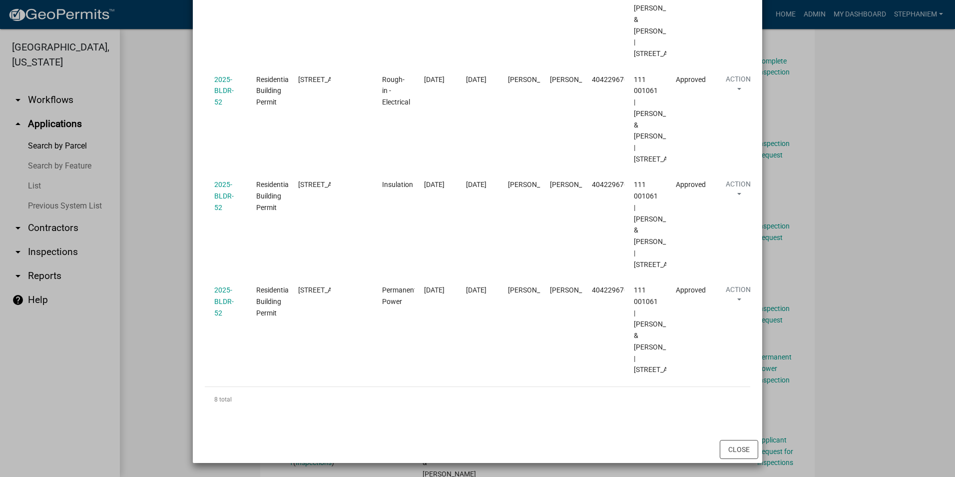
click at [168, 198] on ngb-modal-window "Inspections related to 2025-BLDR-52 × Export Excel Format (.xlsx) CSV Format (.…" at bounding box center [477, 238] width 955 height 477
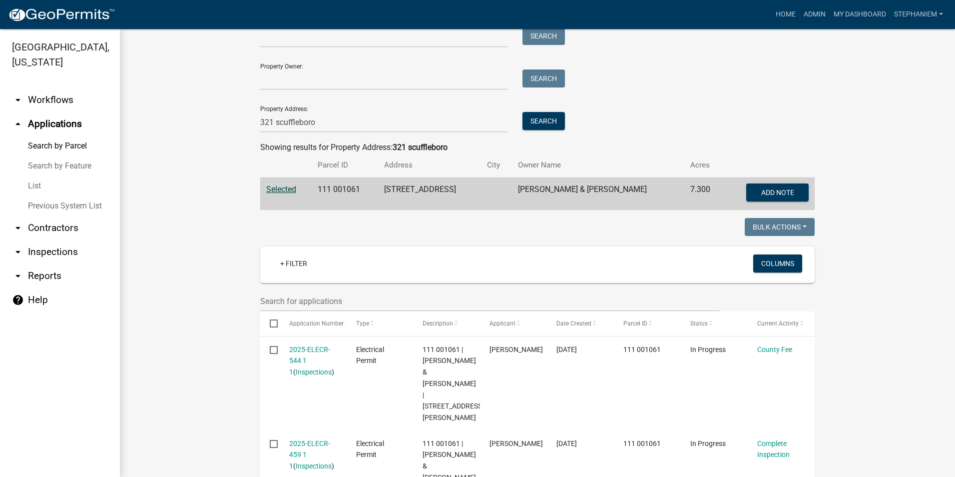
scroll to position [0, 0]
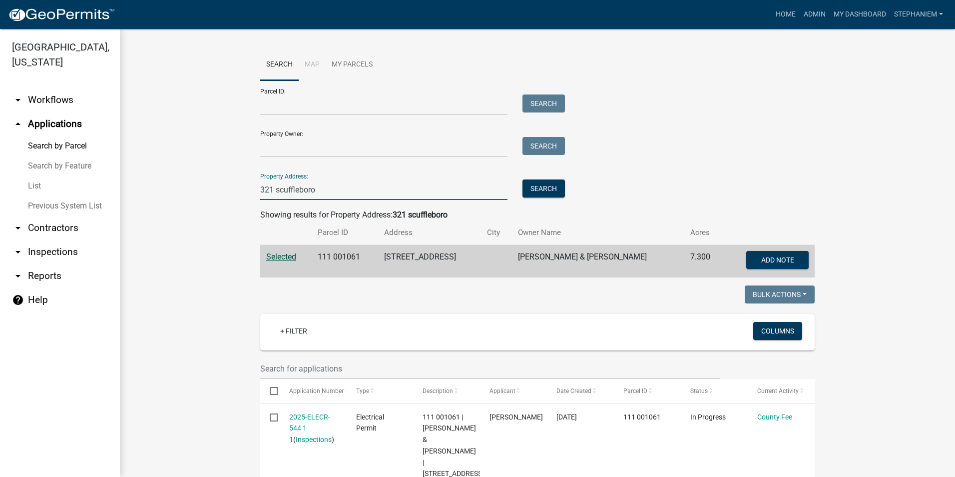
drag, startPoint x: 317, startPoint y: 187, endPoint x: 225, endPoint y: 188, distance: 91.4
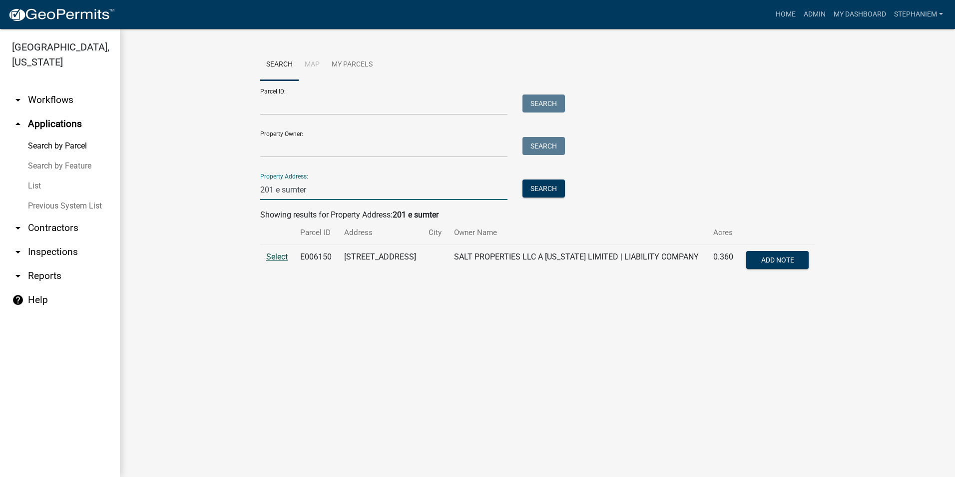
type input "201 e sumter"
click at [280, 257] on span "Select" at bounding box center [276, 256] width 21 height 9
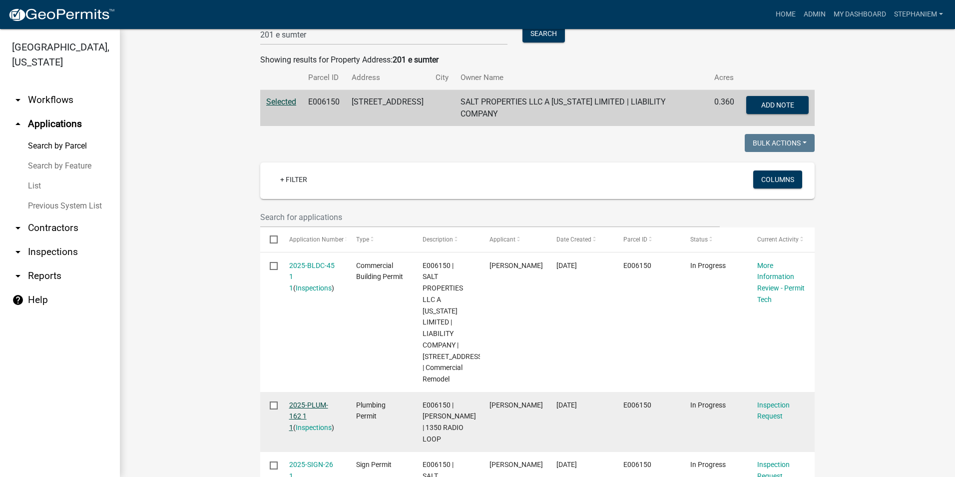
scroll to position [150, 0]
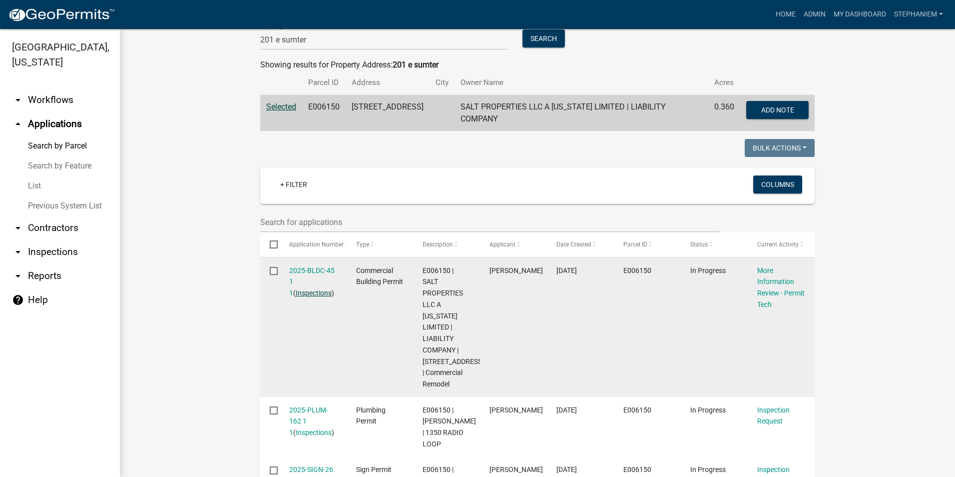
click at [314, 289] on link "Inspections" at bounding box center [314, 293] width 36 height 8
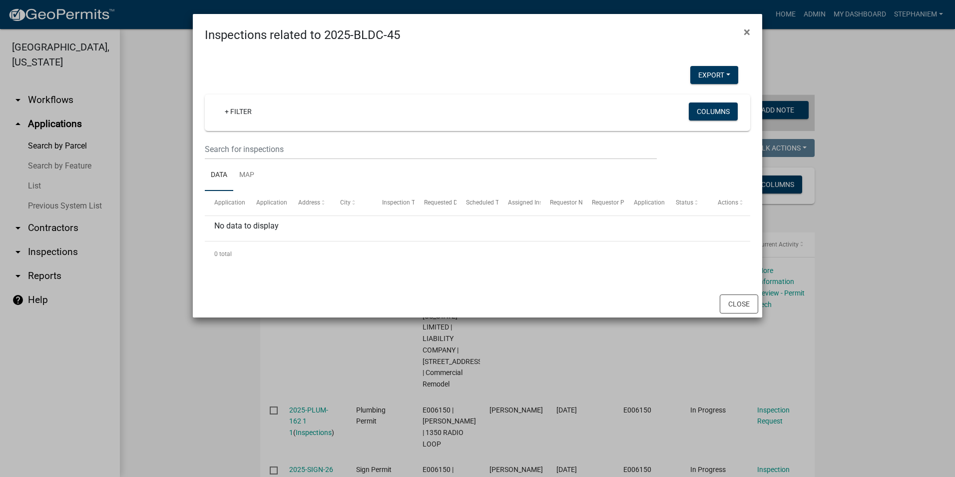
click at [170, 250] on ngb-modal-window "Inspections related to 2025-BLDC-45 × Export Excel Format (.xlsx) CSV Format (.…" at bounding box center [477, 238] width 955 height 477
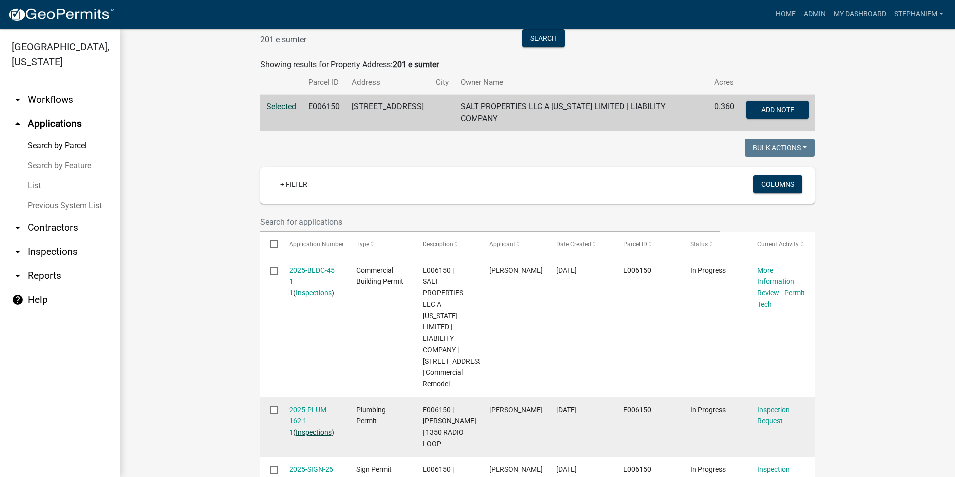
click at [313, 436] on link "Inspections" at bounding box center [314, 432] width 36 height 8
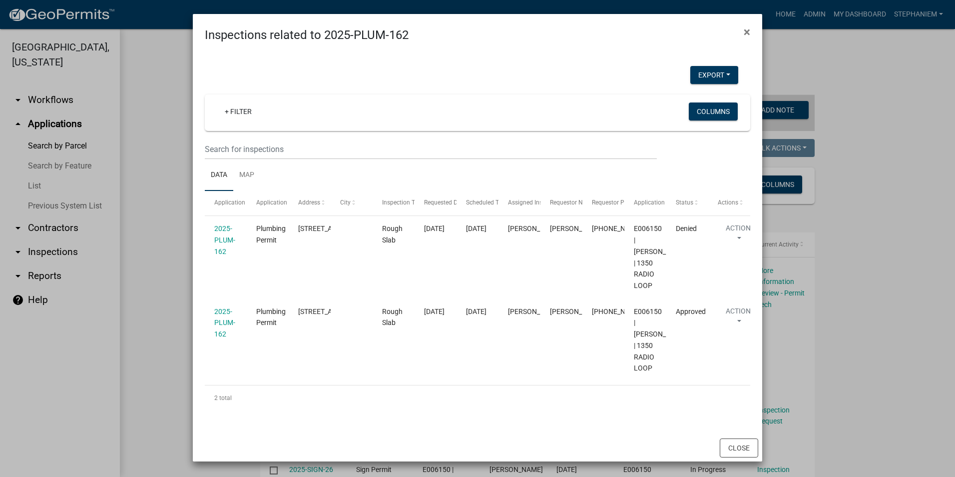
click at [184, 238] on ngb-modal-window "Inspections related to 2025-PLUM-162 × Export Excel Format (.xlsx) CSV Format (…" at bounding box center [477, 238] width 955 height 477
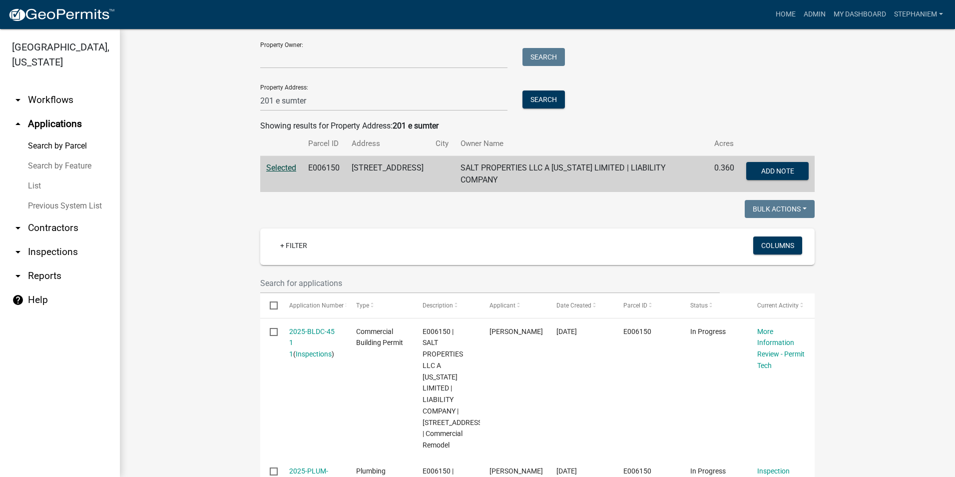
scroll to position [0, 0]
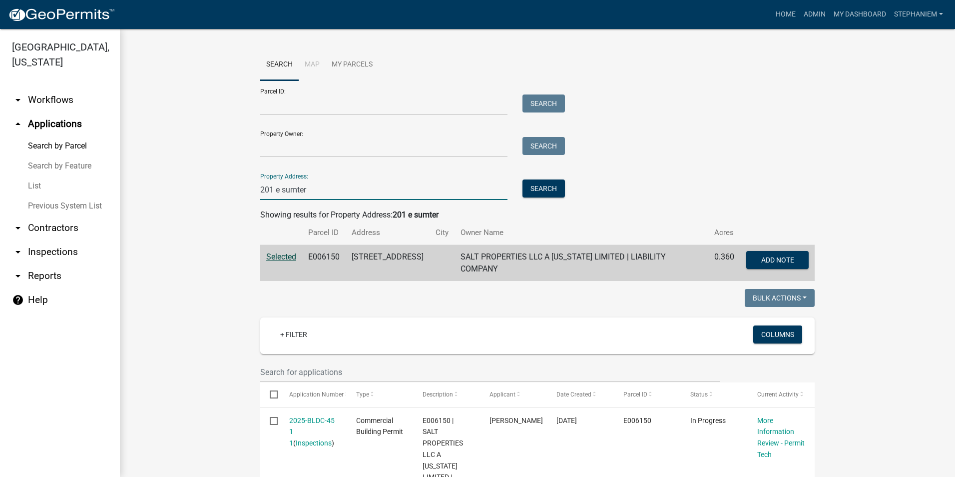
drag, startPoint x: 322, startPoint y: 191, endPoint x: 195, endPoint y: 194, distance: 126.9
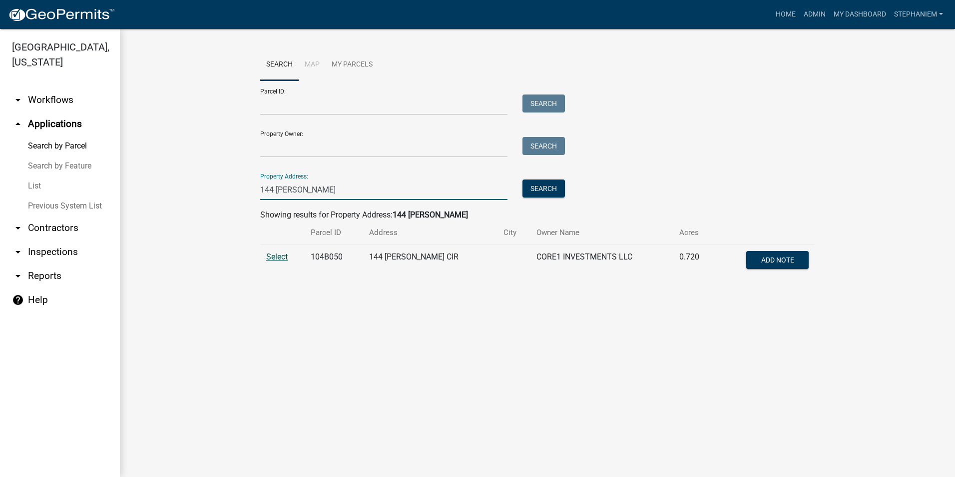
type input "144 [PERSON_NAME]"
click at [273, 258] on span "Select" at bounding box center [276, 256] width 21 height 9
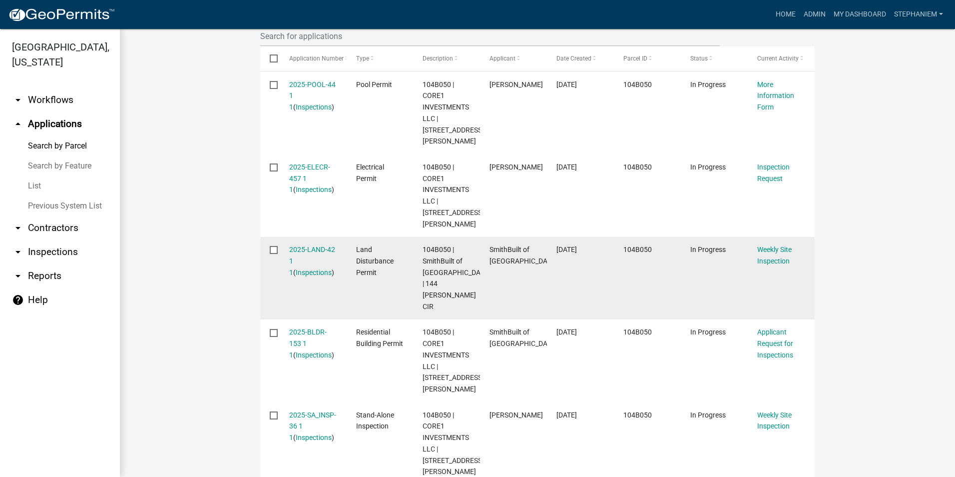
scroll to position [350, 0]
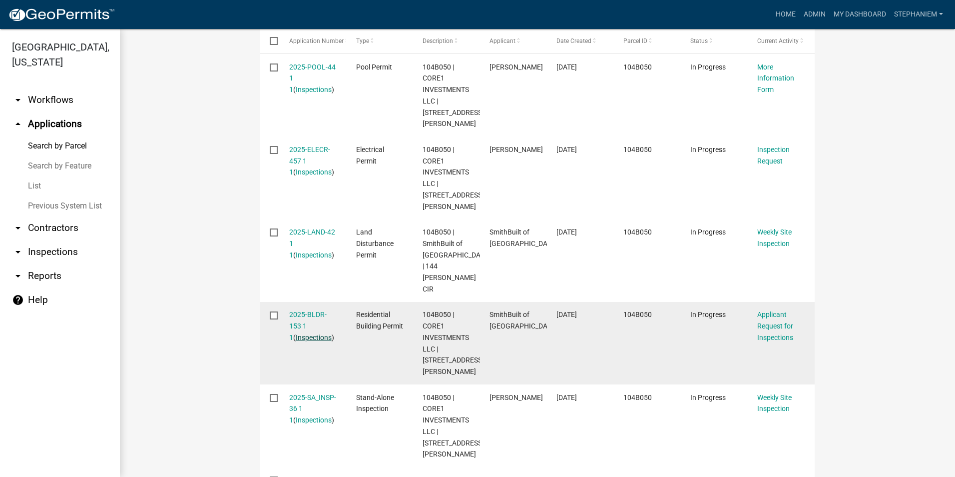
click at [296, 333] on link "Inspections" at bounding box center [314, 337] width 36 height 8
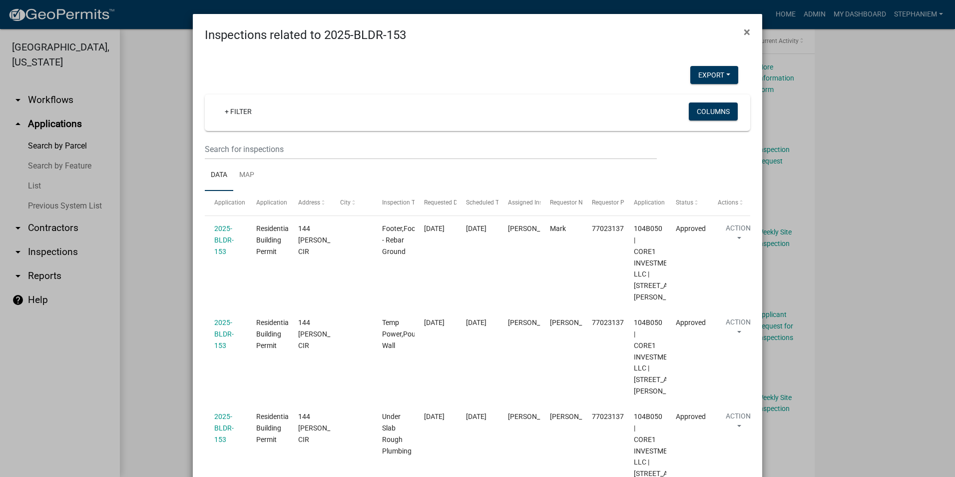
click at [140, 225] on ngb-modal-window "Inspections related to 2025-BLDR-153 × Export Excel Format (.xlsx) CSV Format (…" at bounding box center [477, 238] width 955 height 477
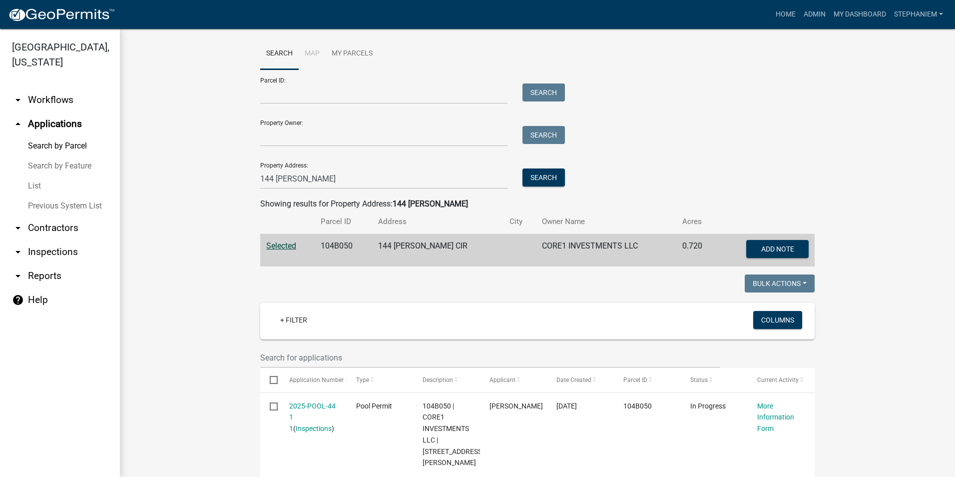
scroll to position [0, 0]
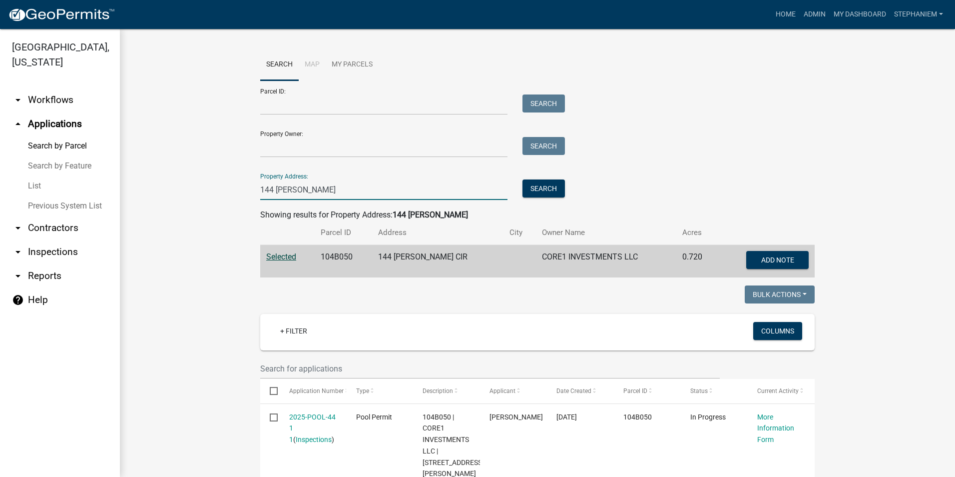
drag, startPoint x: 300, startPoint y: 190, endPoint x: 180, endPoint y: 190, distance: 119.9
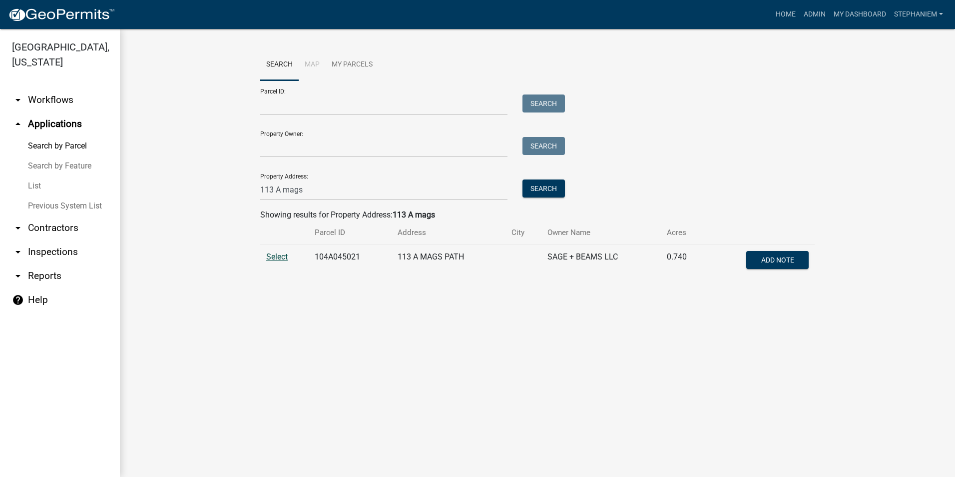
click at [271, 258] on span "Select" at bounding box center [276, 256] width 21 height 9
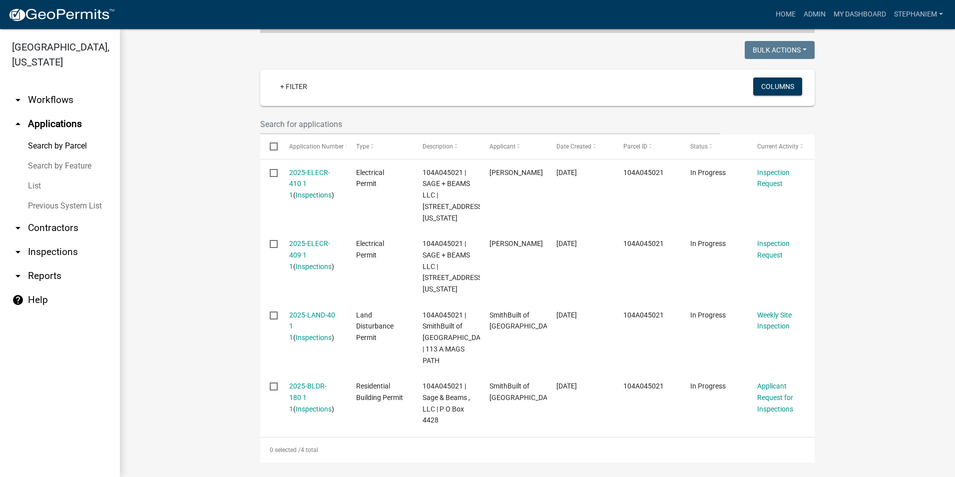
scroll to position [250, 0]
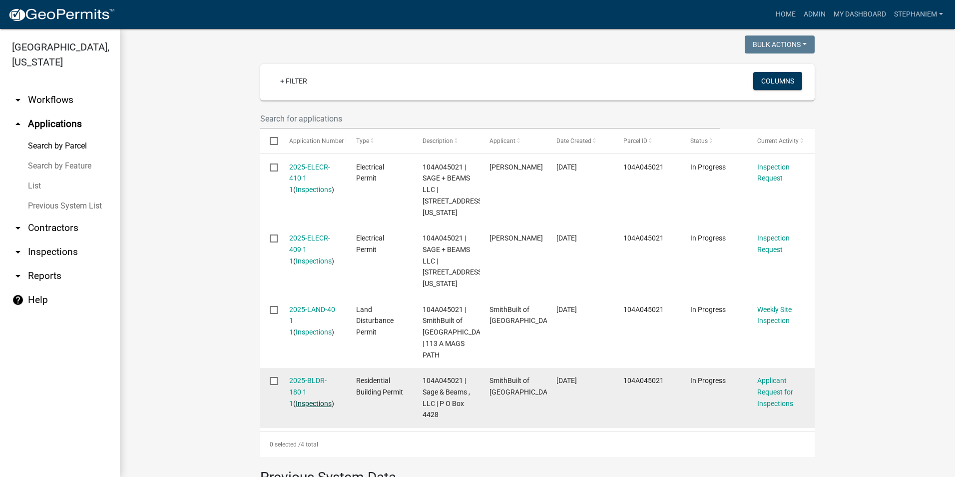
click at [301, 407] on link "Inspections" at bounding box center [314, 403] width 36 height 8
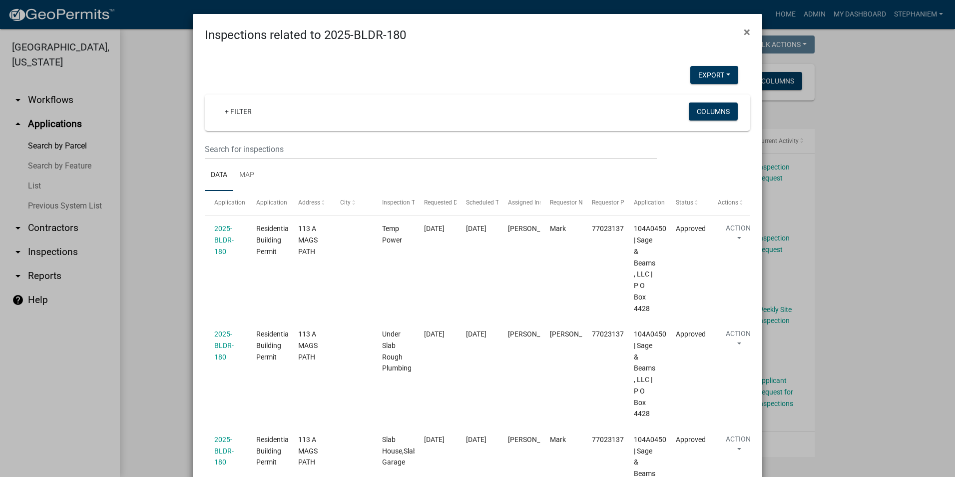
click at [164, 233] on ngb-modal-window "Inspections related to 2025-BLDR-180 × Export Excel Format (.xlsx) CSV Format (…" at bounding box center [477, 238] width 955 height 477
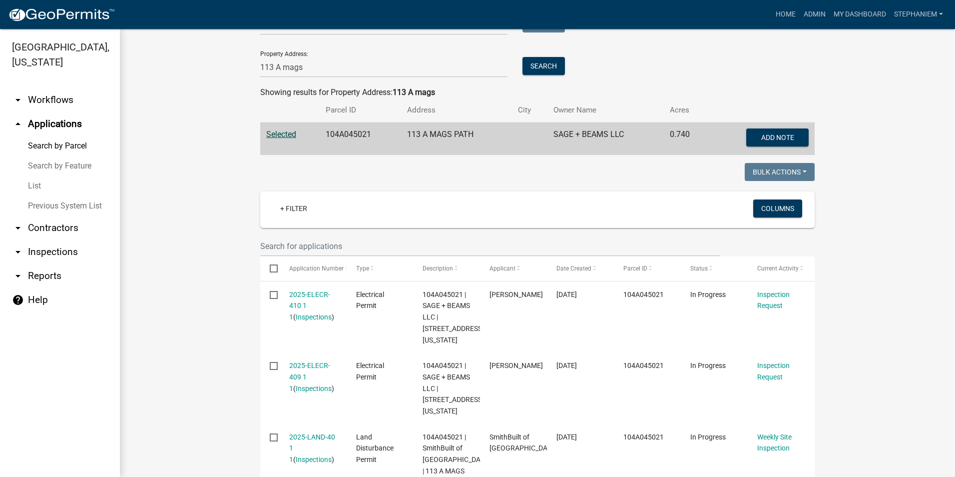
scroll to position [100, 0]
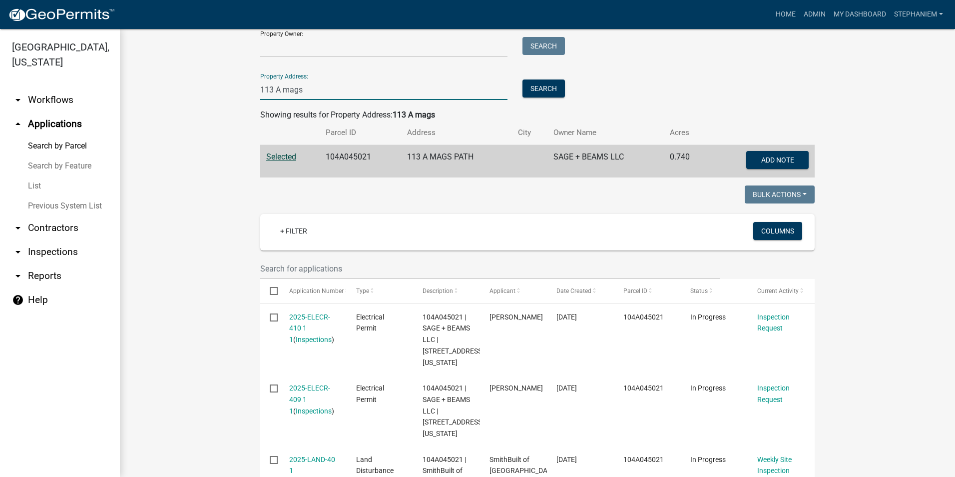
drag, startPoint x: 303, startPoint y: 90, endPoint x: 230, endPoint y: 101, distance: 73.8
click at [230, 101] on wm-workflow-application-search-view "Search Map My Parcels Parcel ID: Search Property Owner: Search Property Address…" at bounding box center [537, 369] width 795 height 840
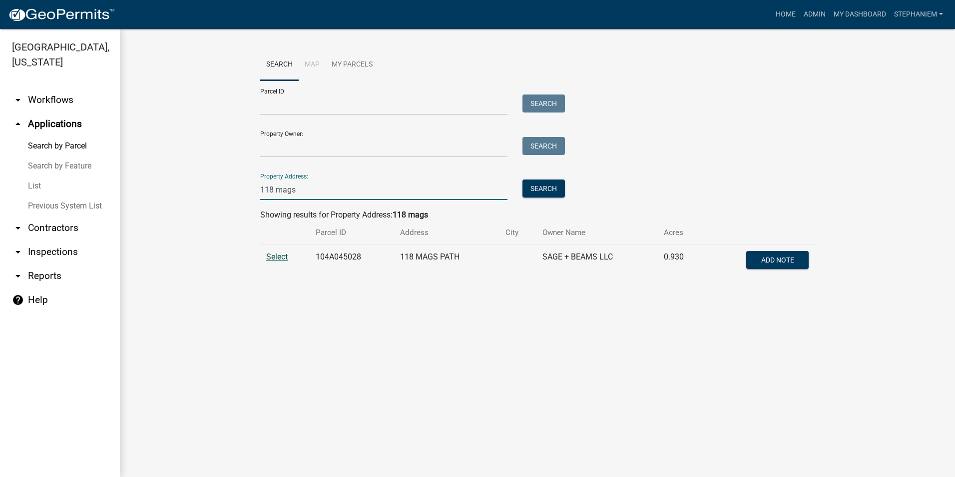
type input "118 mags"
click at [271, 255] on span "Select" at bounding box center [276, 256] width 21 height 9
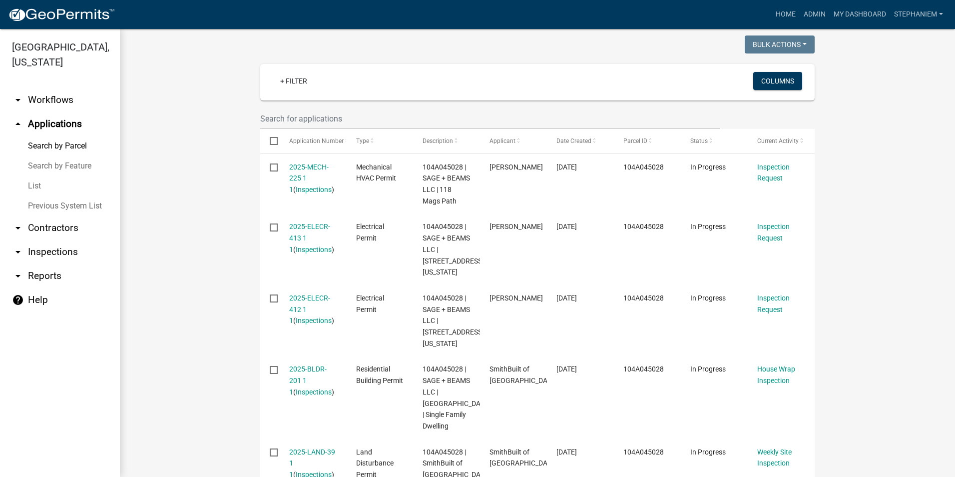
scroll to position [300, 0]
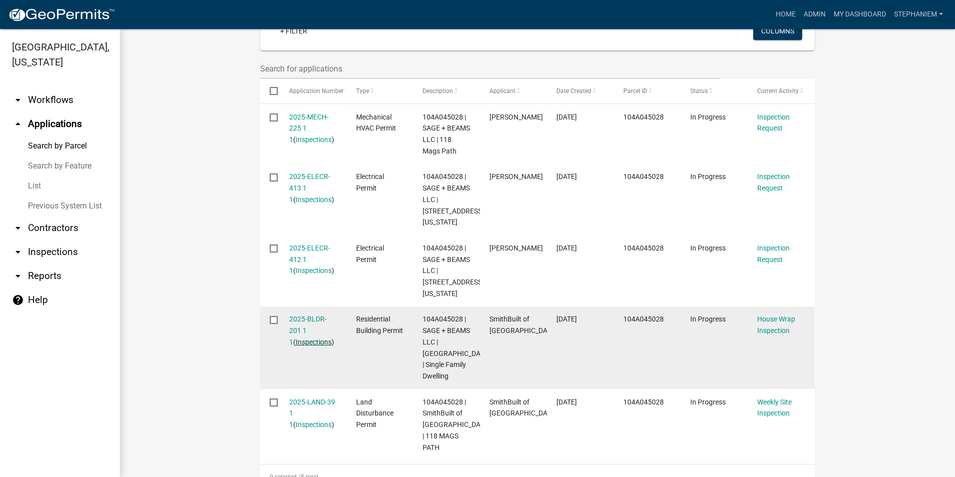
click at [303, 343] on link "Inspections" at bounding box center [314, 342] width 36 height 8
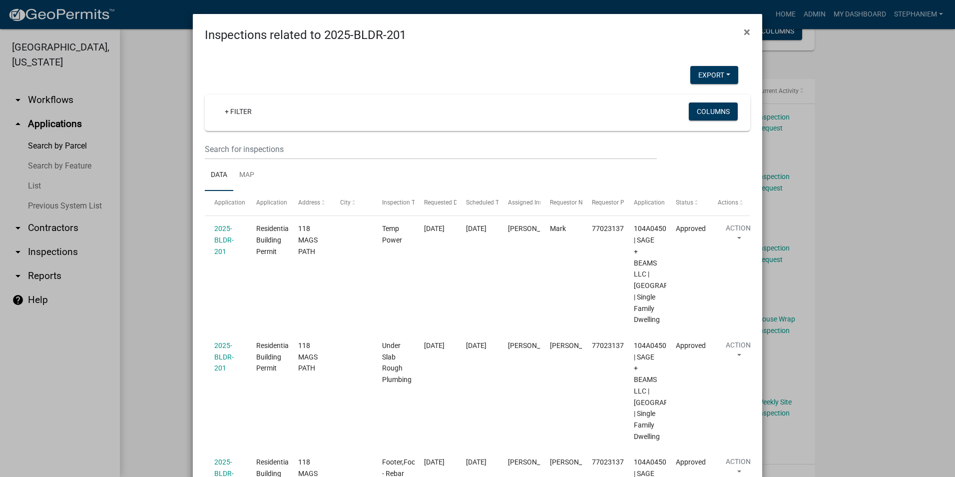
click at [148, 267] on ngb-modal-window "Inspections related to 2025-BLDR-201 × Export Excel Format (.xlsx) CSV Format (…" at bounding box center [477, 238] width 955 height 477
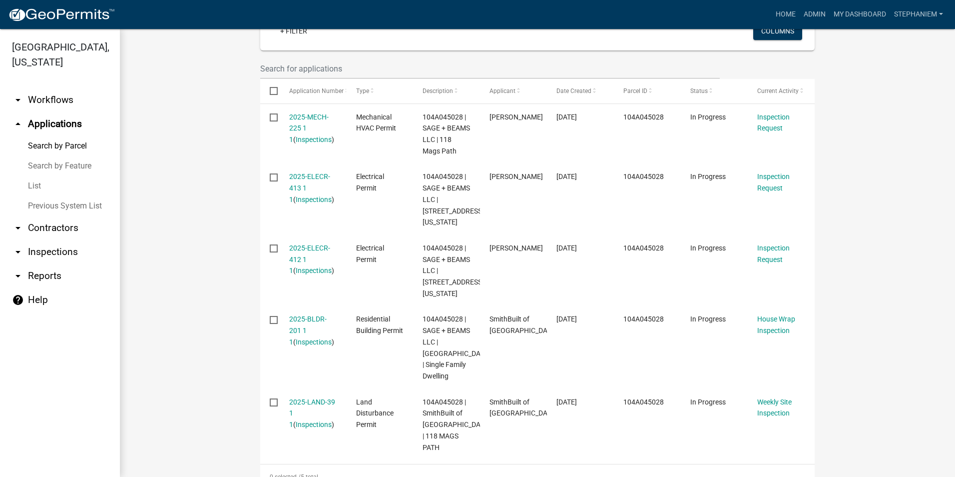
click at [148, 263] on wm-workflow-application-search-view "Search Map My Parcels Parcel ID: Search Property Owner: Search Property Address…" at bounding box center [537, 210] width 795 height 923
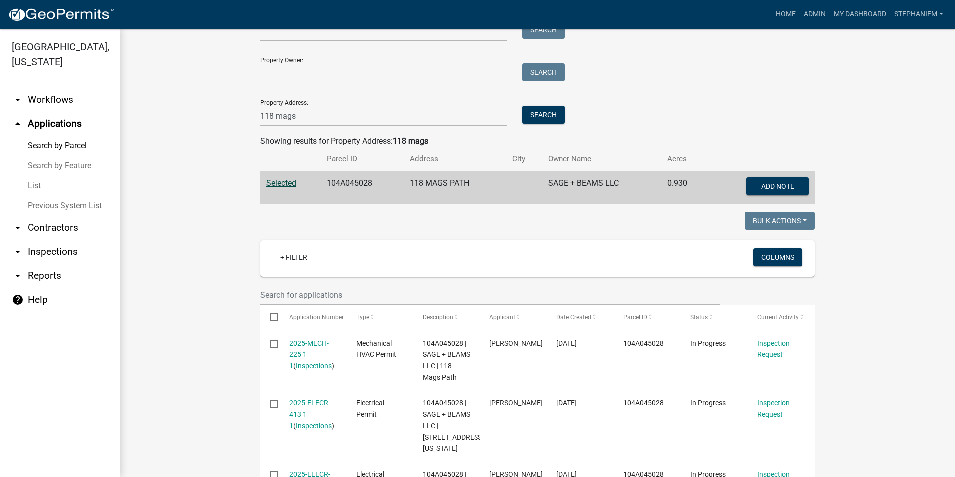
scroll to position [50, 0]
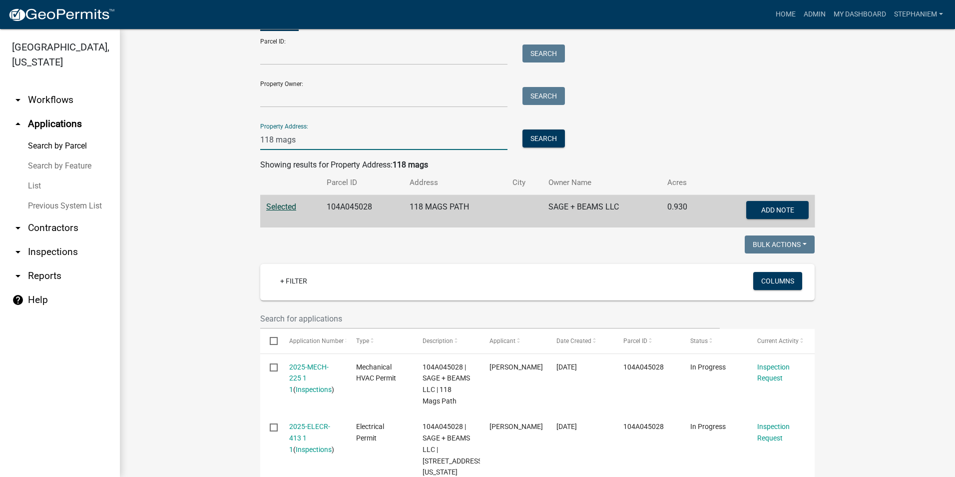
drag, startPoint x: 300, startPoint y: 146, endPoint x: 215, endPoint y: 140, distance: 85.1
click at [215, 140] on wm-workflow-application-search-view "Search Map My Parcels Parcel ID: Search Property Owner: Search Property Address…" at bounding box center [537, 460] width 795 height 923
type input "1"
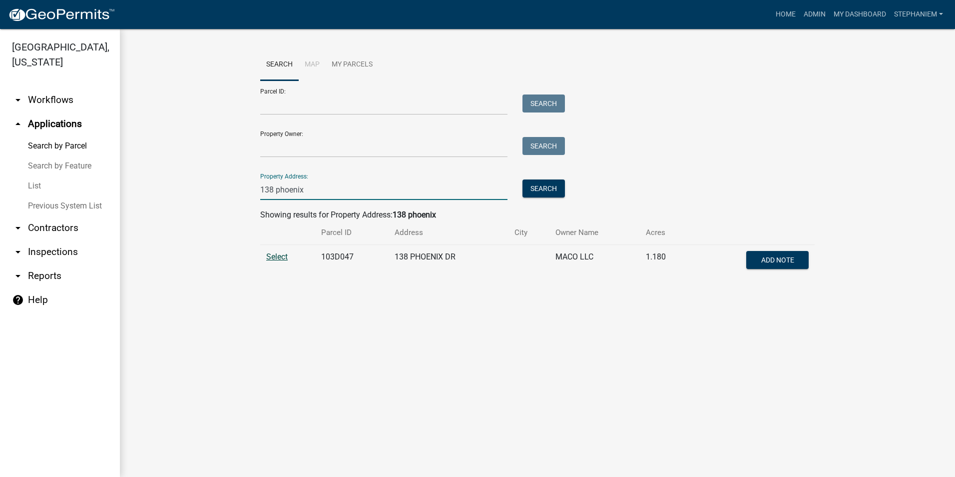
type input "138 phoenix"
click at [269, 257] on span "Select" at bounding box center [276, 256] width 21 height 9
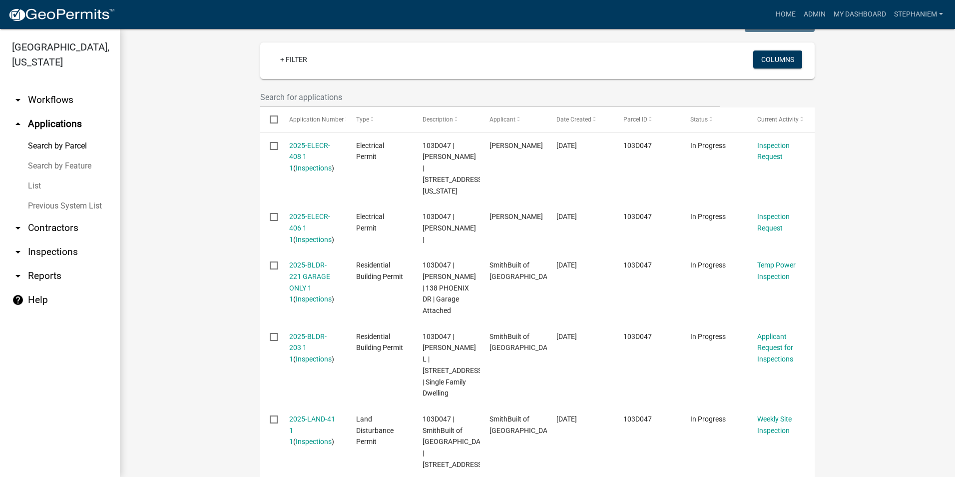
scroll to position [300, 0]
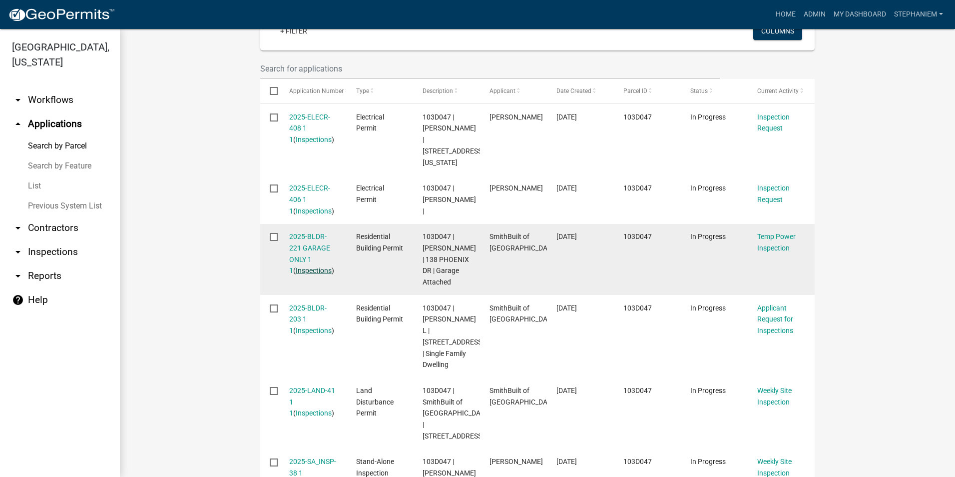
click at [297, 266] on link "Inspections" at bounding box center [314, 270] width 36 height 8
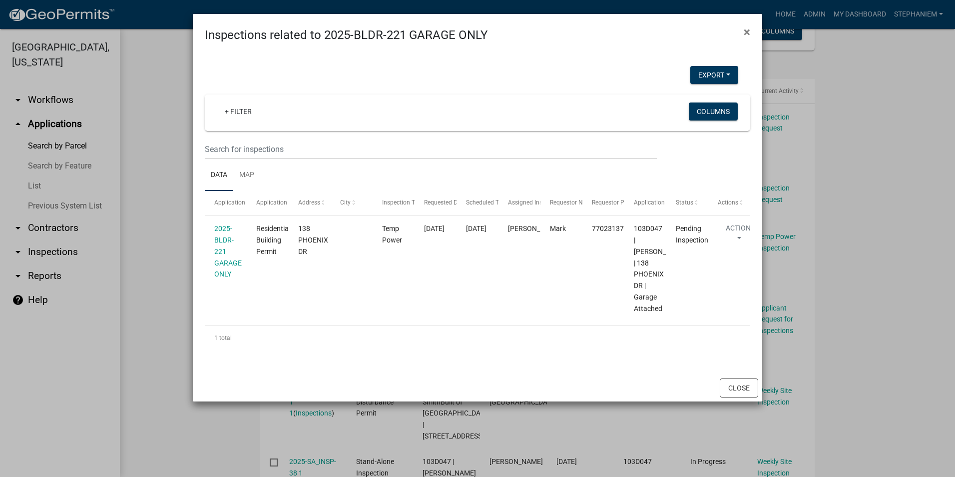
click at [179, 236] on ngb-modal-window "Inspections related to 2025-BLDR-221 GARAGE ONLY × Export Excel Format (.xlsx) …" at bounding box center [477, 238] width 955 height 477
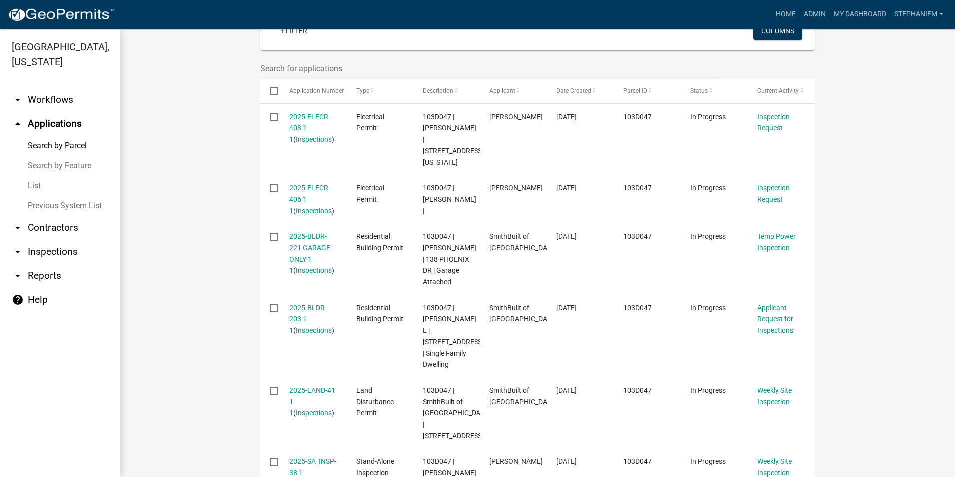
click at [192, 230] on wm-workflow-application-search-view "Search Map My Parcels Parcel ID: Search Property Owner: Search Property Address…" at bounding box center [537, 289] width 795 height 1080
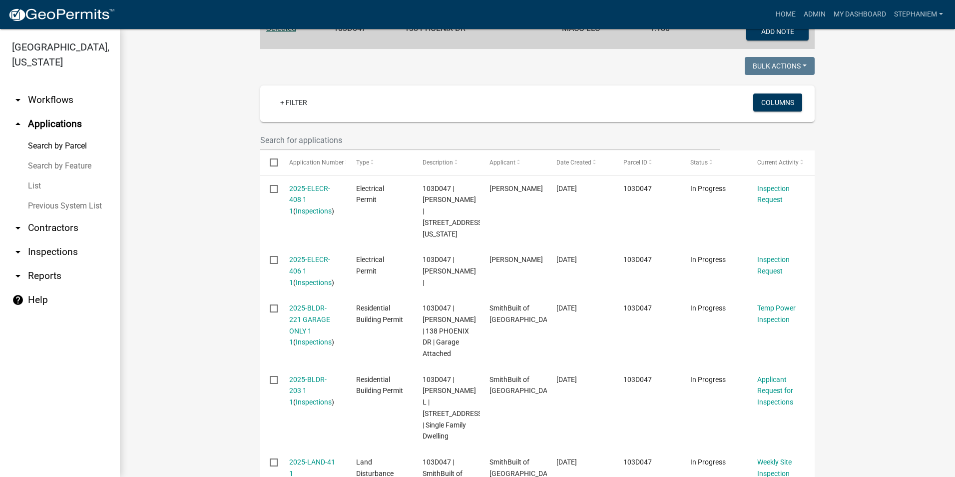
scroll to position [100, 0]
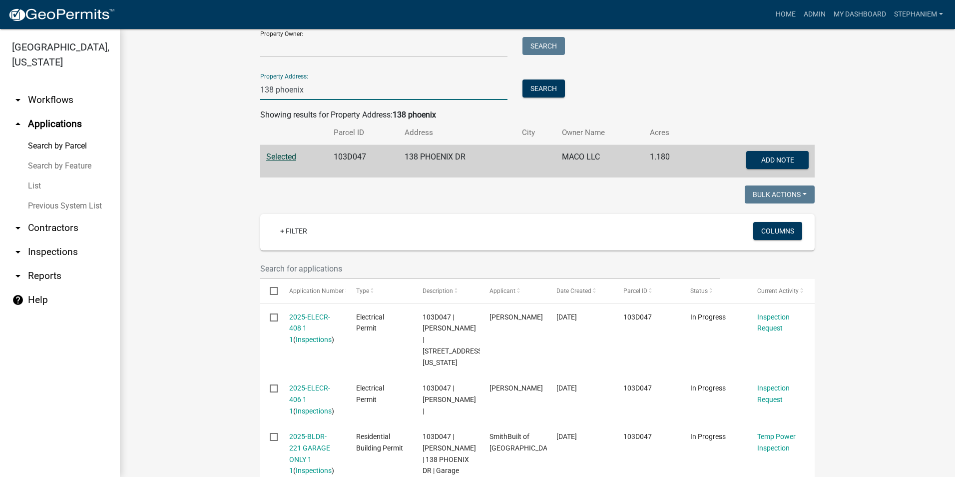
drag, startPoint x: 317, startPoint y: 94, endPoint x: 228, endPoint y: 95, distance: 88.4
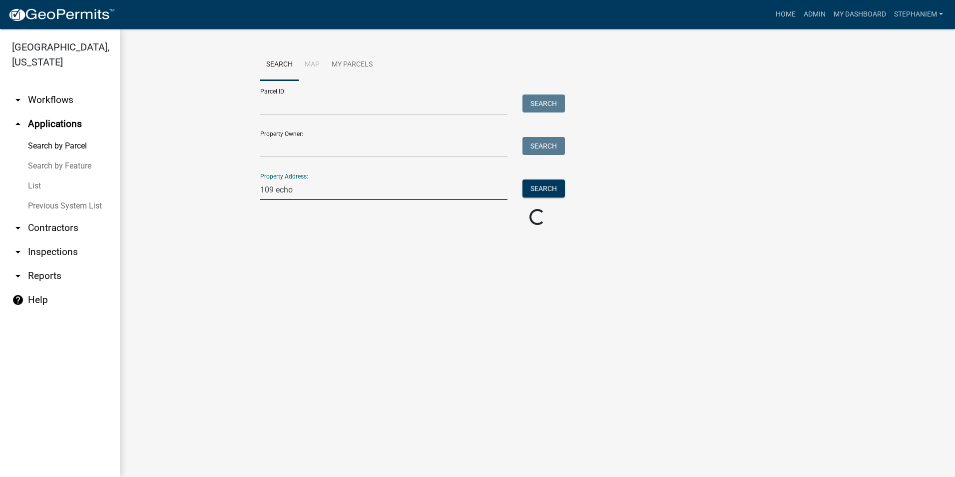
scroll to position [0, 0]
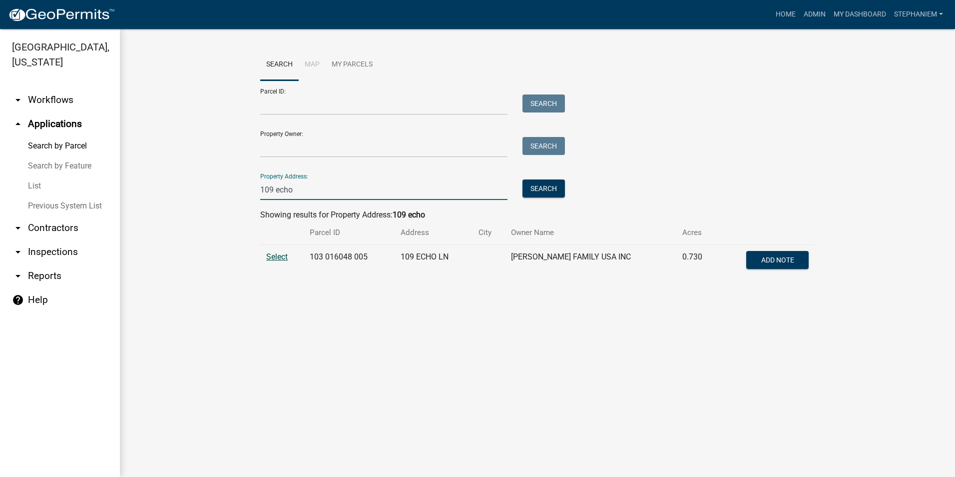
type input "109 echo"
click at [268, 254] on span "Select" at bounding box center [276, 256] width 21 height 9
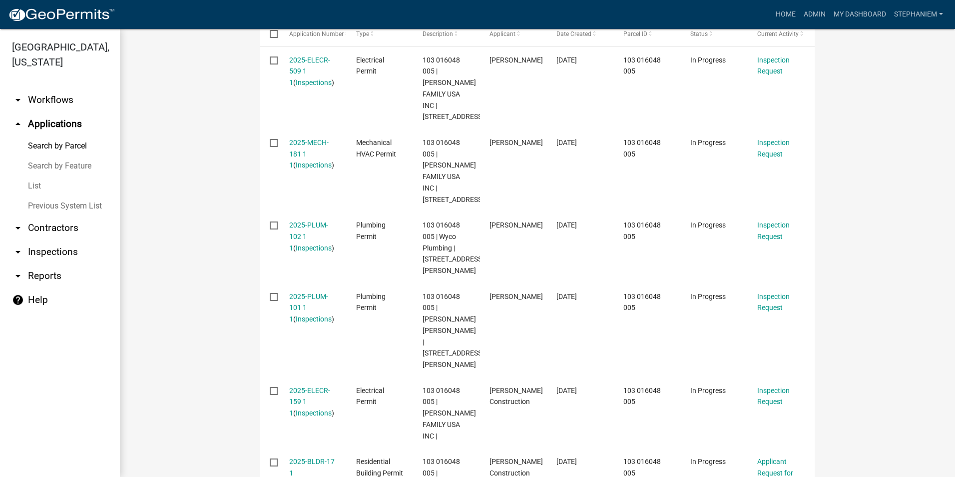
scroll to position [400, 0]
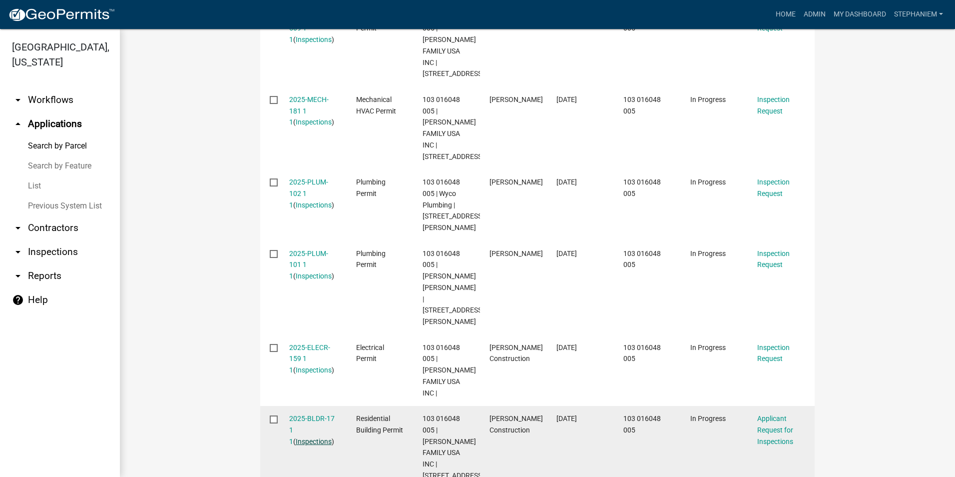
click at [296, 437] on link "Inspections" at bounding box center [314, 441] width 36 height 8
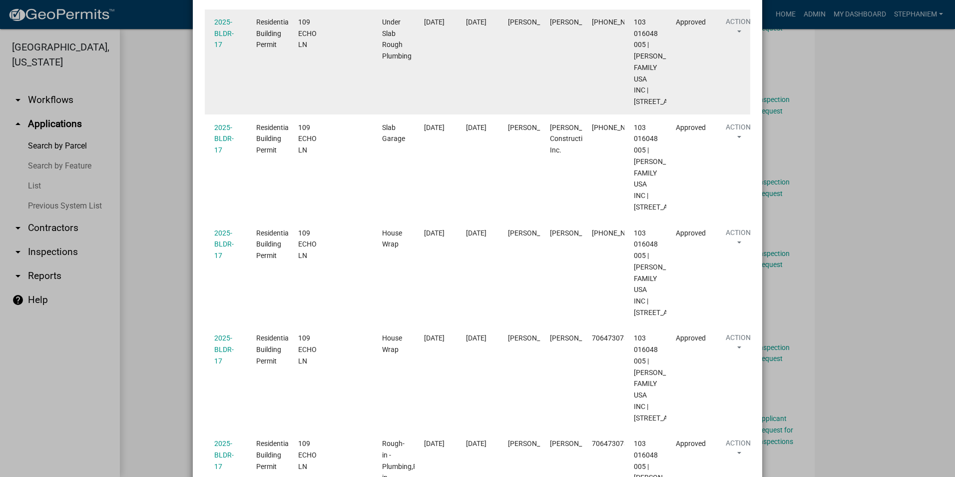
scroll to position [450, 0]
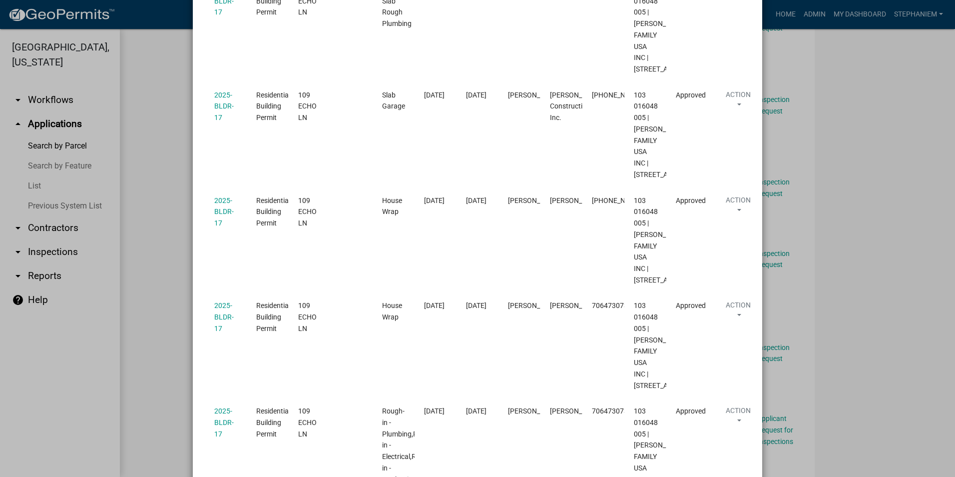
click at [172, 243] on ngb-modal-window "Inspections related to 2025-BLDR-17 × Export Excel Format (.xlsx) CSV Format (.…" at bounding box center [477, 238] width 955 height 477
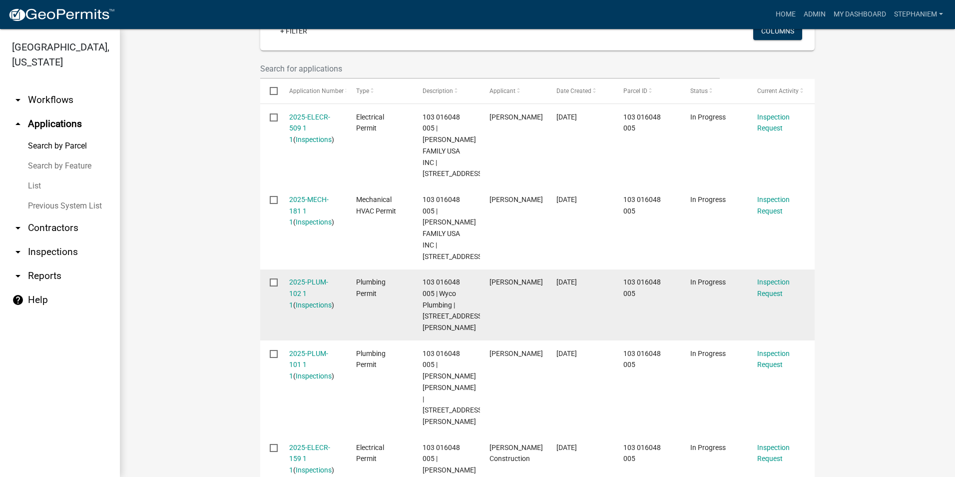
scroll to position [50, 0]
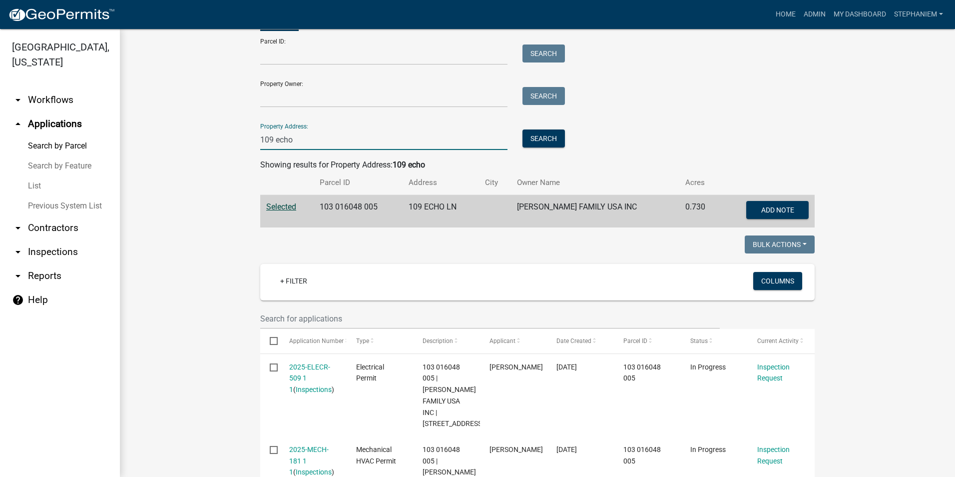
drag, startPoint x: 299, startPoint y: 135, endPoint x: 209, endPoint y: 133, distance: 89.9
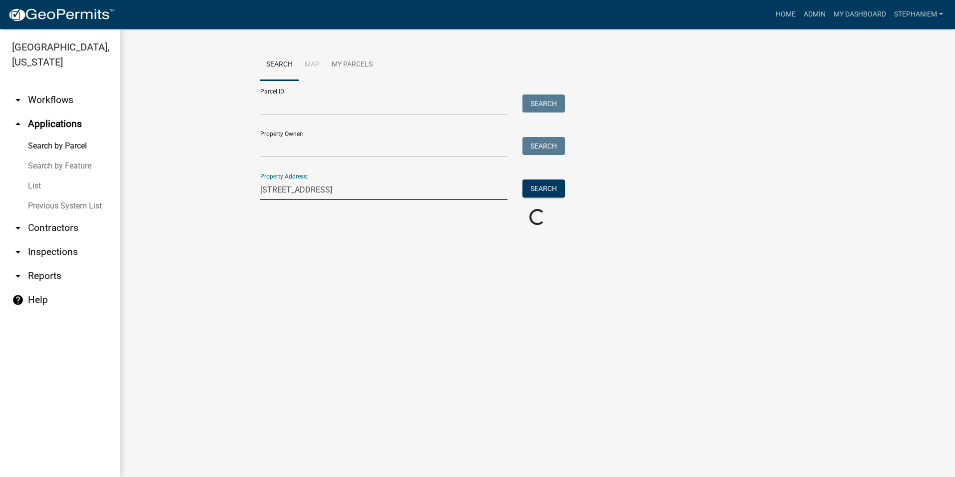
scroll to position [0, 0]
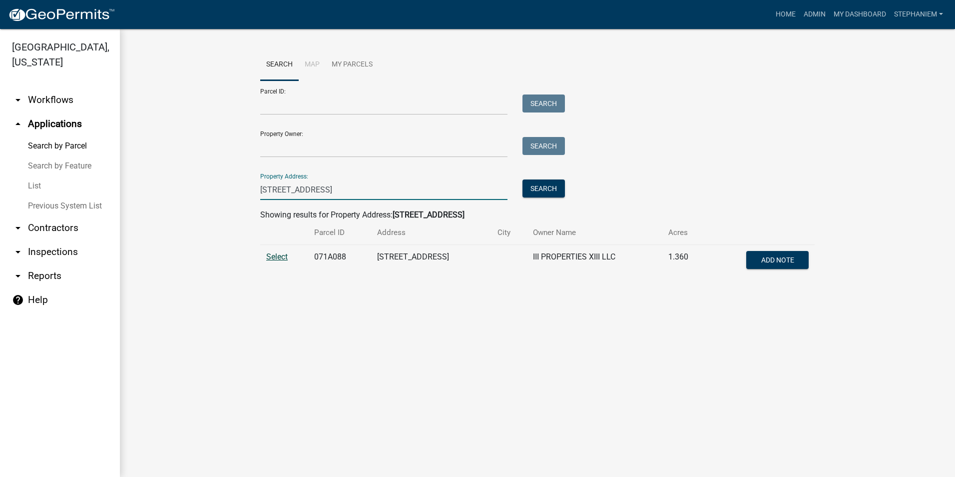
click at [282, 255] on span "Select" at bounding box center [276, 256] width 21 height 9
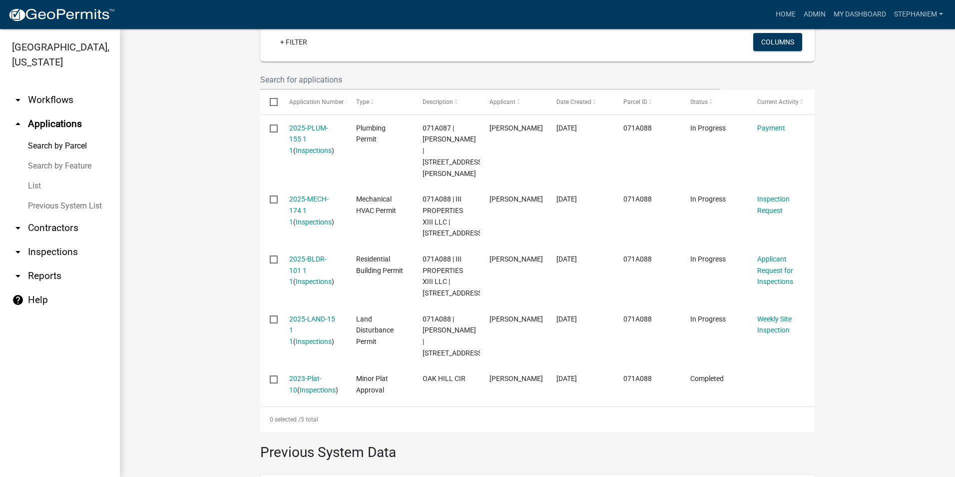
scroll to position [300, 0]
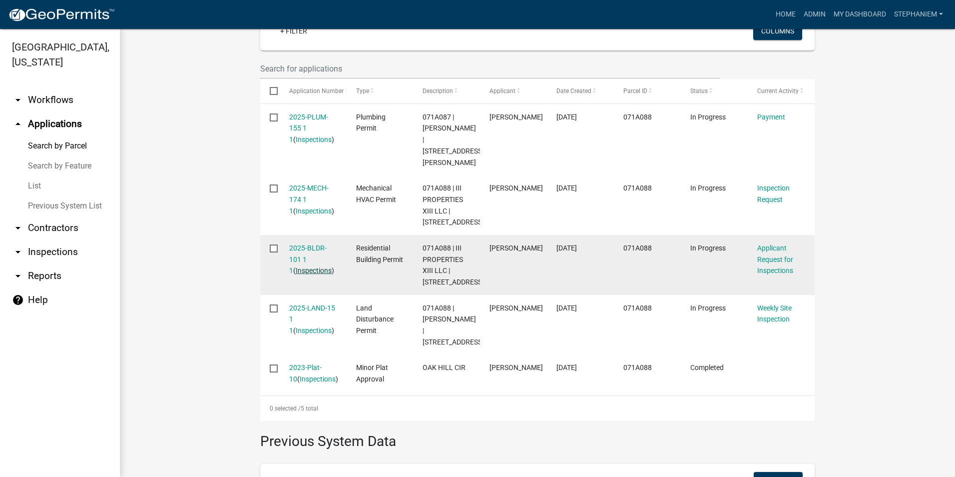
click at [296, 269] on link "Inspections" at bounding box center [314, 270] width 36 height 8
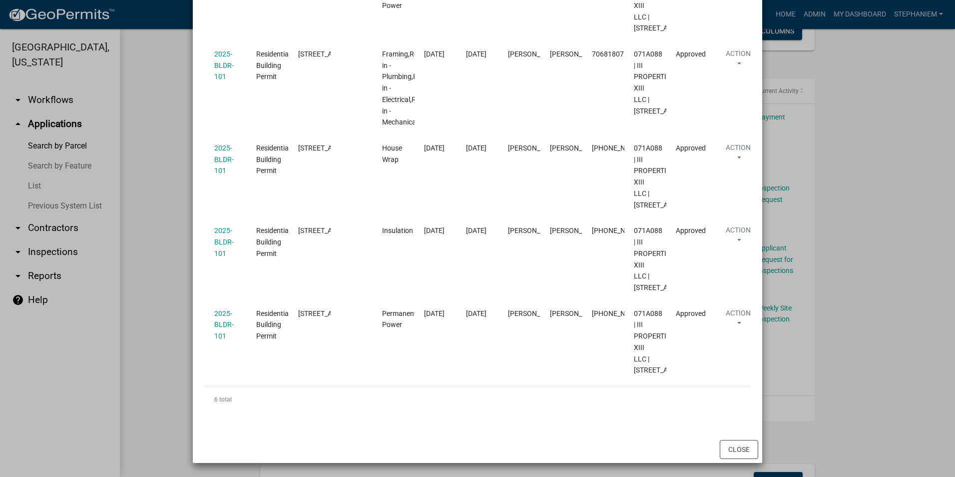
scroll to position [600, 0]
click at [178, 187] on ngb-modal-window "Inspections related to 2025-BLDR-101 × Export Excel Format (.xlsx) CSV Format (…" at bounding box center [477, 238] width 955 height 477
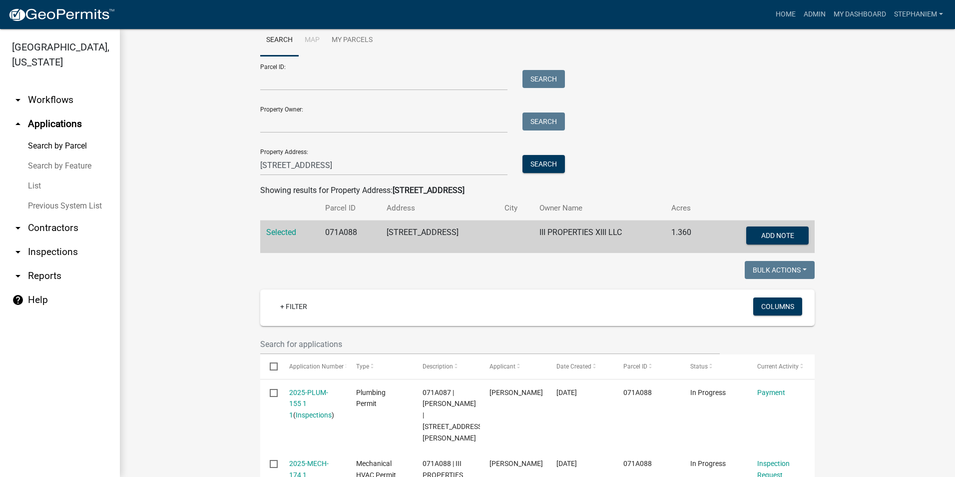
scroll to position [0, 0]
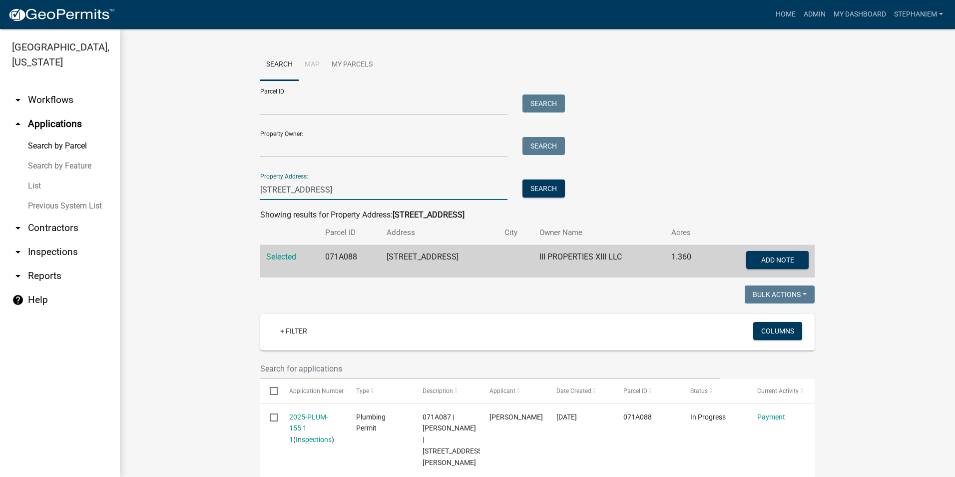
click at [271, 189] on input "[STREET_ADDRESS]" at bounding box center [383, 189] width 247 height 20
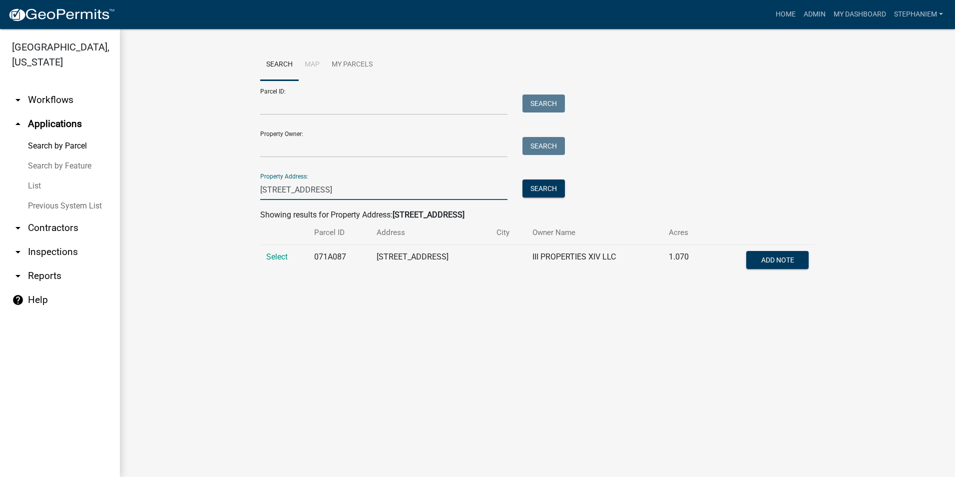
click at [281, 262] on td "Select" at bounding box center [284, 261] width 48 height 33
click at [281, 260] on span "Select" at bounding box center [276, 256] width 21 height 9
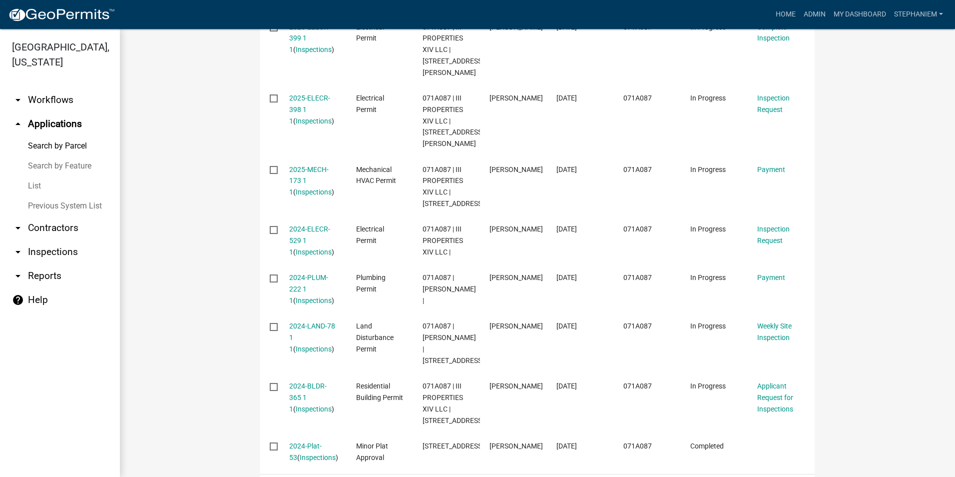
scroll to position [400, 0]
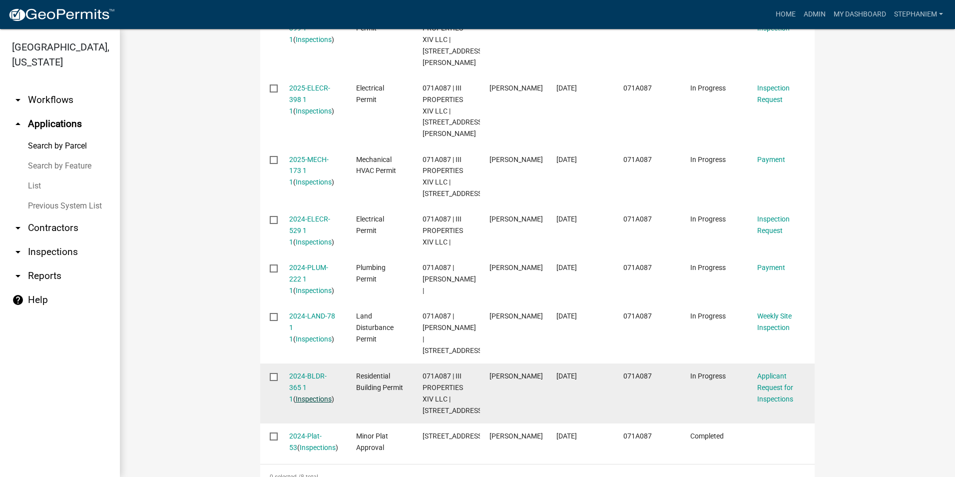
click at [302, 395] on link "Inspections" at bounding box center [314, 399] width 36 height 8
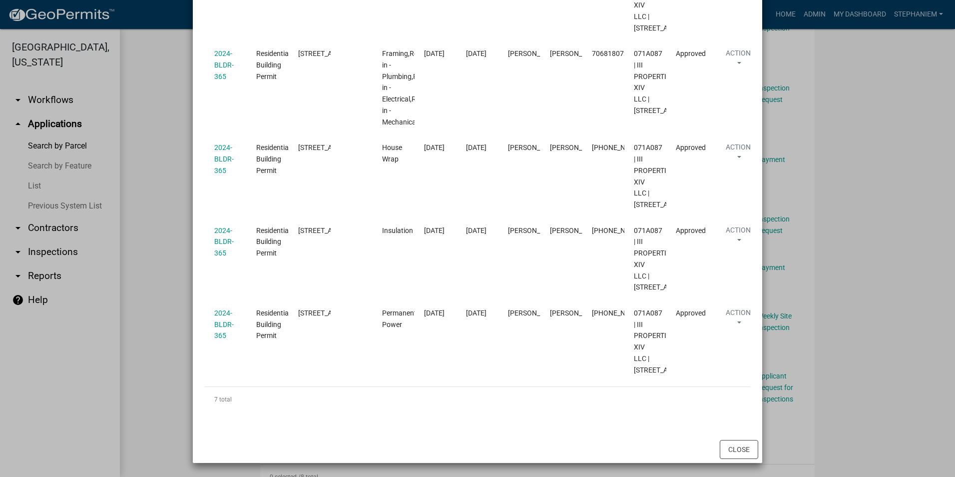
scroll to position [500, 0]
click at [177, 255] on ngb-modal-window "Inspections related to 2024-BLDR-365 × Export Excel Format (.xlsx) CSV Format (…" at bounding box center [477, 238] width 955 height 477
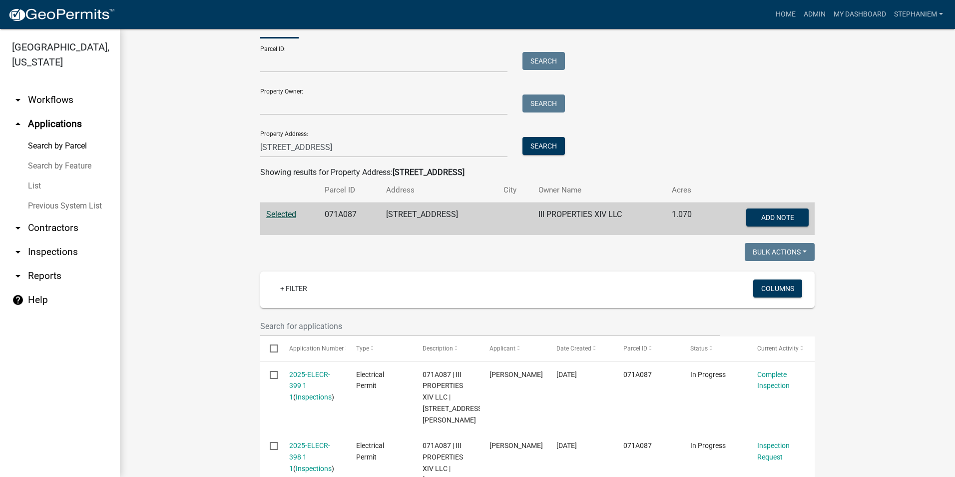
scroll to position [0, 0]
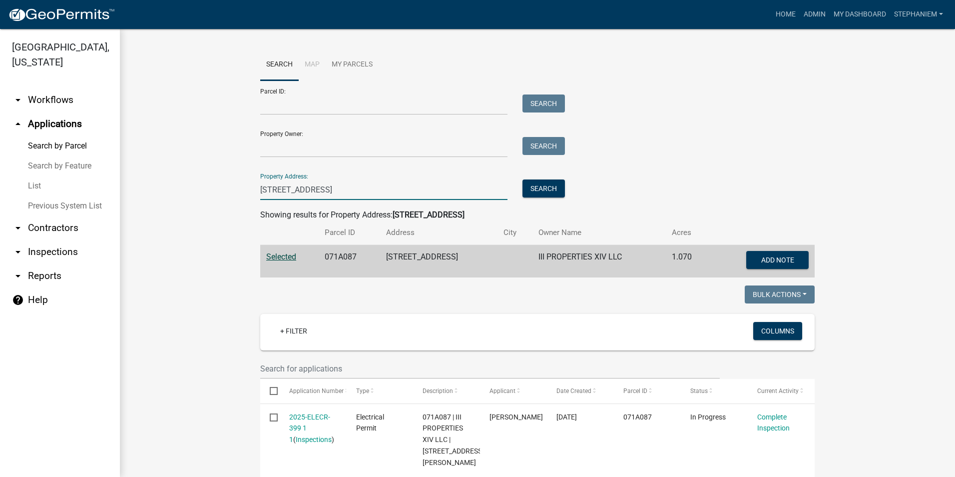
drag, startPoint x: 264, startPoint y: 191, endPoint x: 239, endPoint y: 190, distance: 25.0
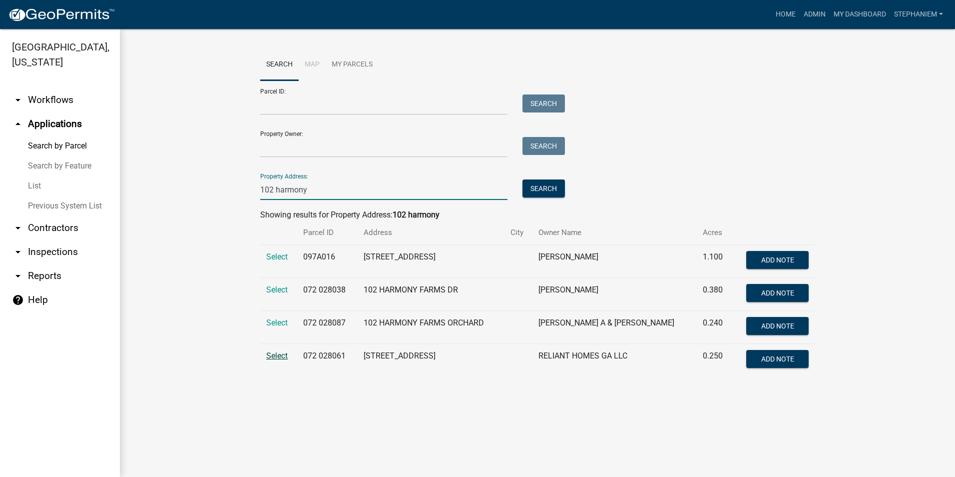
type input "102 harmony"
click at [284, 356] on span "Select" at bounding box center [276, 355] width 21 height 9
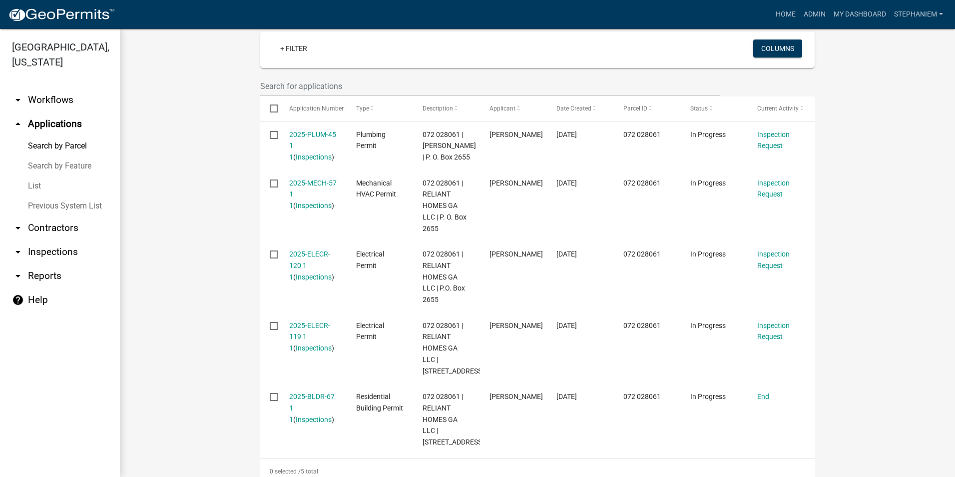
scroll to position [300, 0]
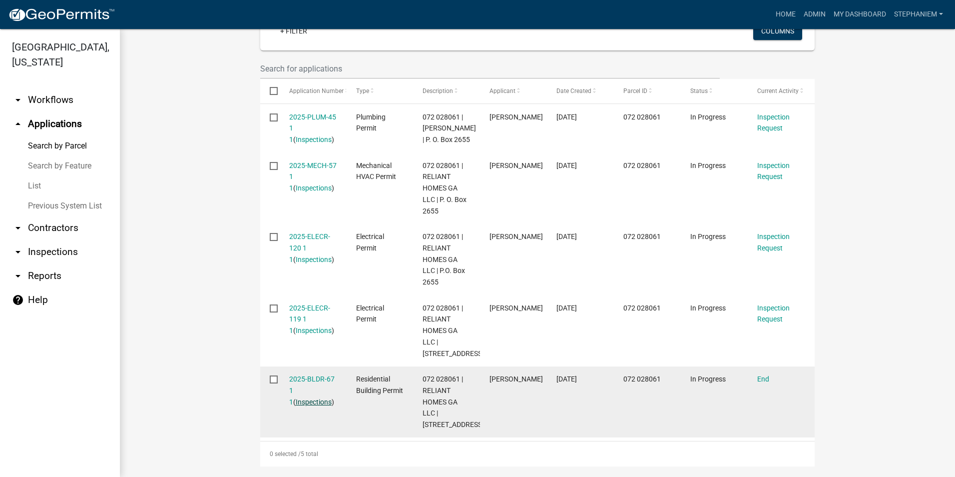
click at [319, 406] on link "Inspections" at bounding box center [314, 402] width 36 height 8
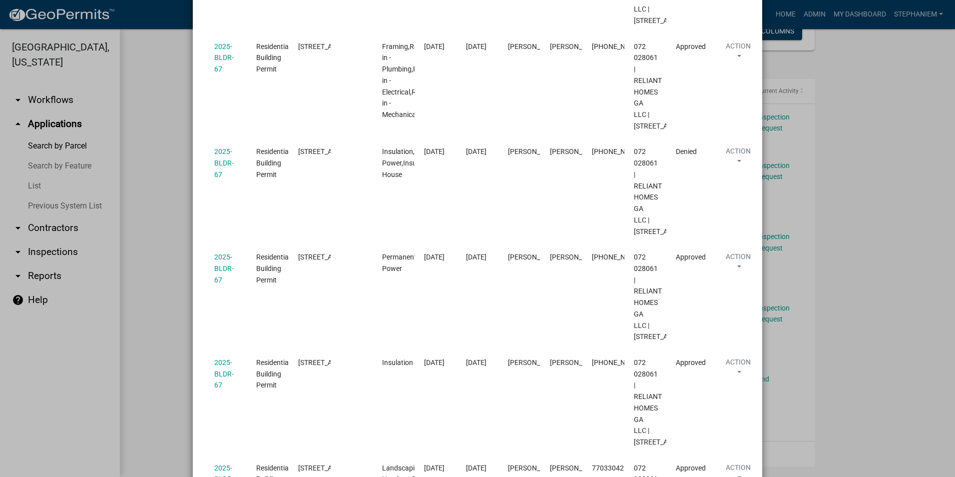
scroll to position [749, 0]
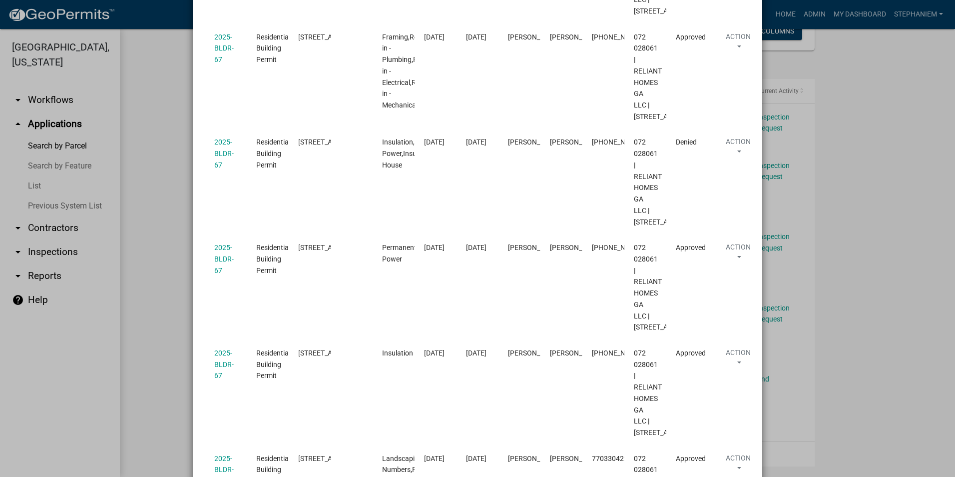
click at [139, 223] on ngb-modal-window "Inspections related to 2025-BLDR-67 × Export Excel Format (.xlsx) CSV Format (.…" at bounding box center [477, 238] width 955 height 477
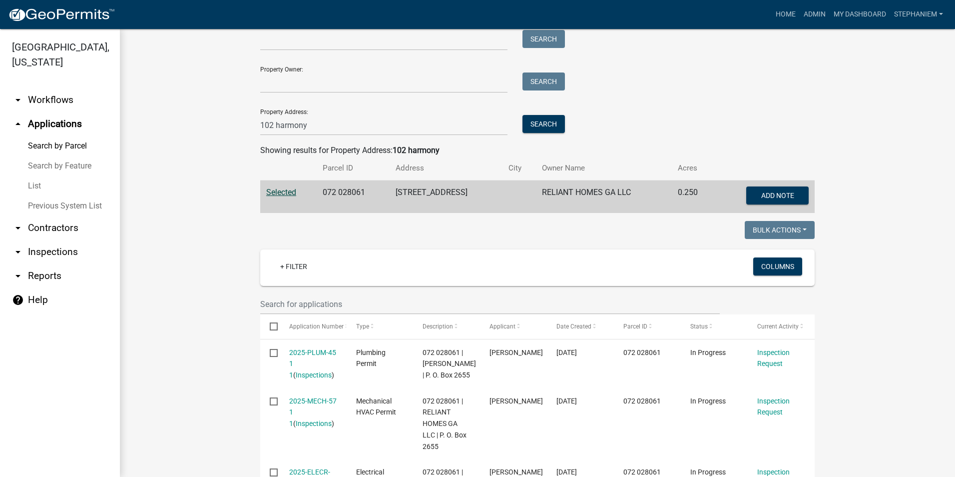
scroll to position [50, 0]
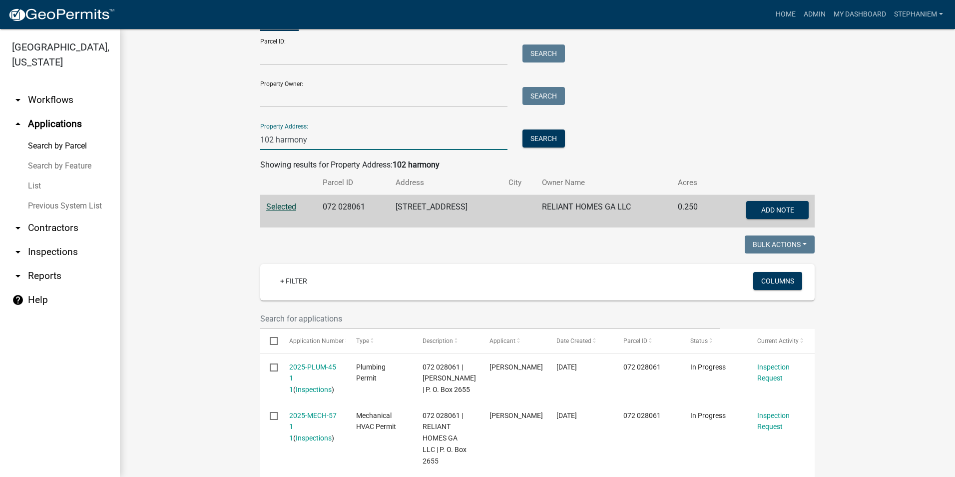
drag, startPoint x: 308, startPoint y: 139, endPoint x: 237, endPoint y: 139, distance: 71.4
click at [237, 139] on wm-workflow-application-search-view "Search Map My Parcels Parcel ID: Search Property Owner: Search Property Address…" at bounding box center [537, 449] width 795 height 900
click at [55, 247] on link "arrow_drop_down Inspections" at bounding box center [60, 252] width 120 height 24
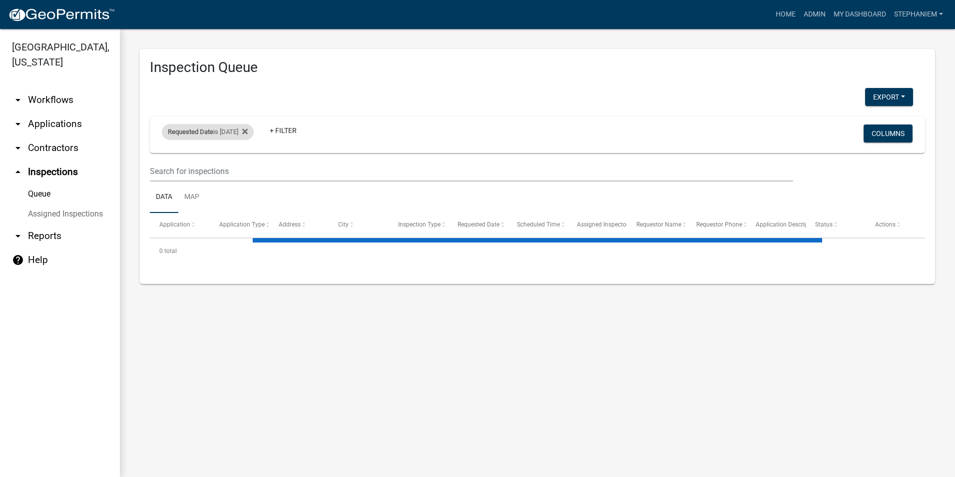
select select "3: 100"
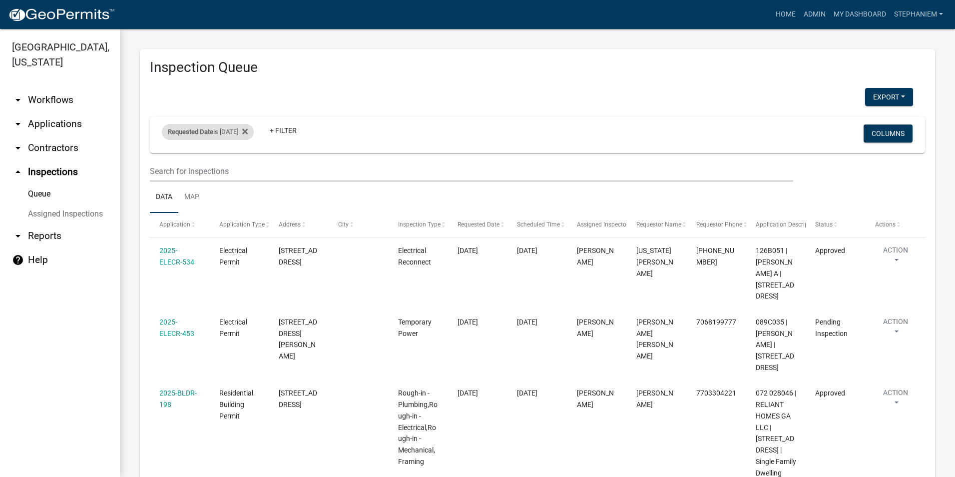
click at [225, 125] on div "Requested Date is [DATE]" at bounding box center [208, 132] width 92 height 16
click at [242, 168] on input "[DATE]" at bounding box center [217, 169] width 70 height 20
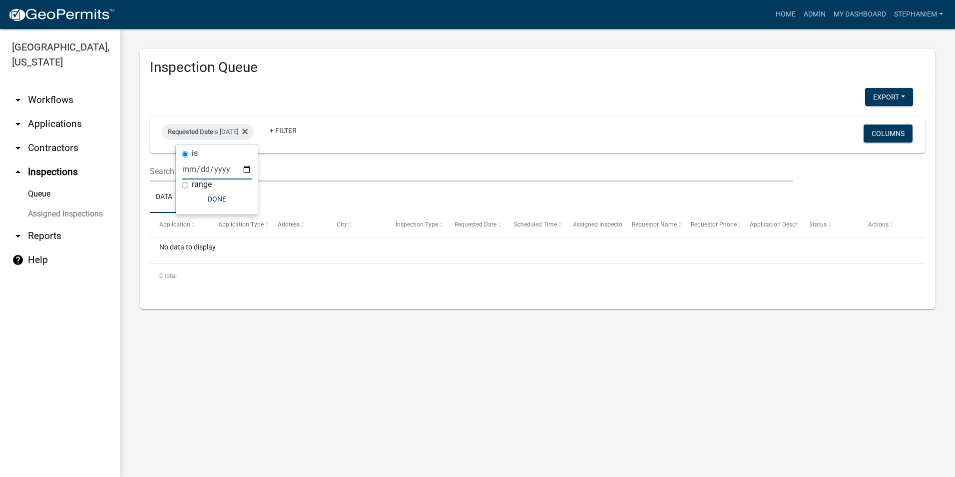
type input "[DATE]"
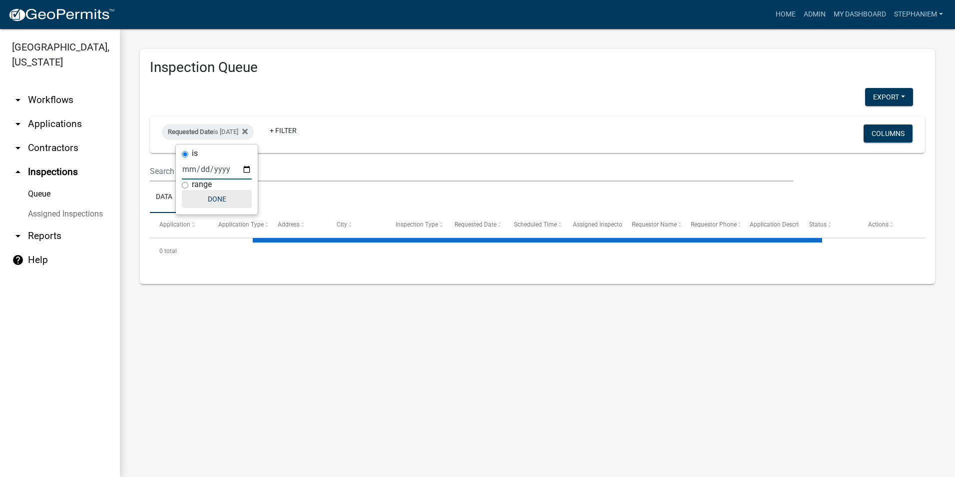
select select "3: 100"
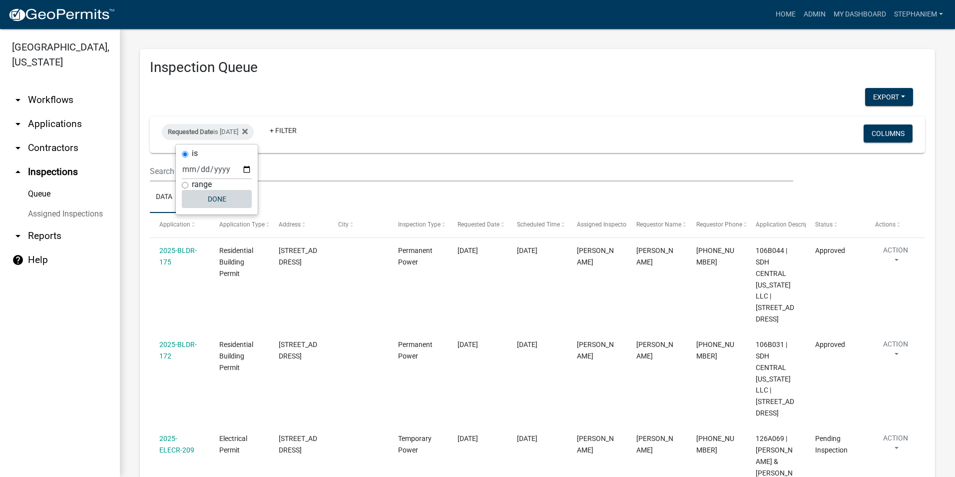
click at [235, 203] on button "Done" at bounding box center [217, 199] width 70 height 18
click at [226, 133] on div "Requested Date is [DATE]" at bounding box center [208, 132] width 92 height 16
click at [242, 170] on input "[DATE]" at bounding box center [217, 169] width 70 height 20
type input "[DATE]"
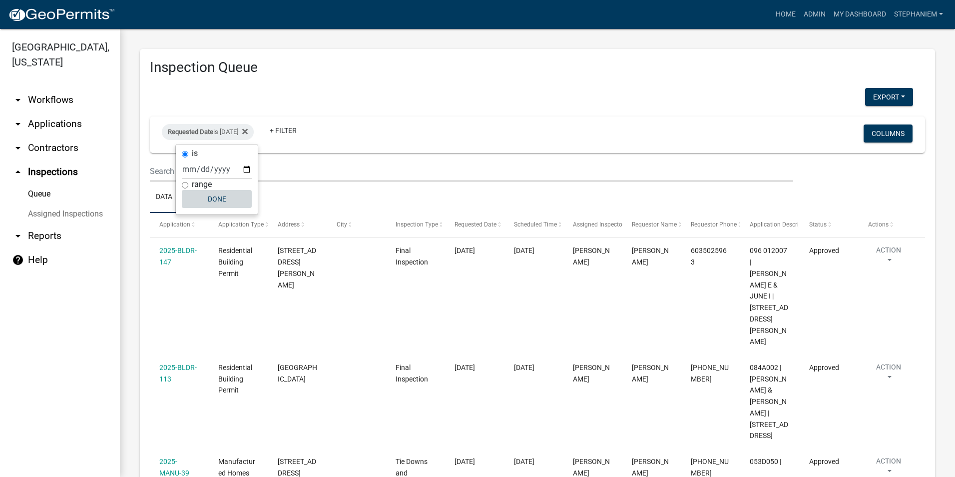
click at [209, 206] on button "Done" at bounding box center [217, 199] width 70 height 18
click at [67, 126] on link "arrow_drop_down Applications" at bounding box center [60, 124] width 120 height 24
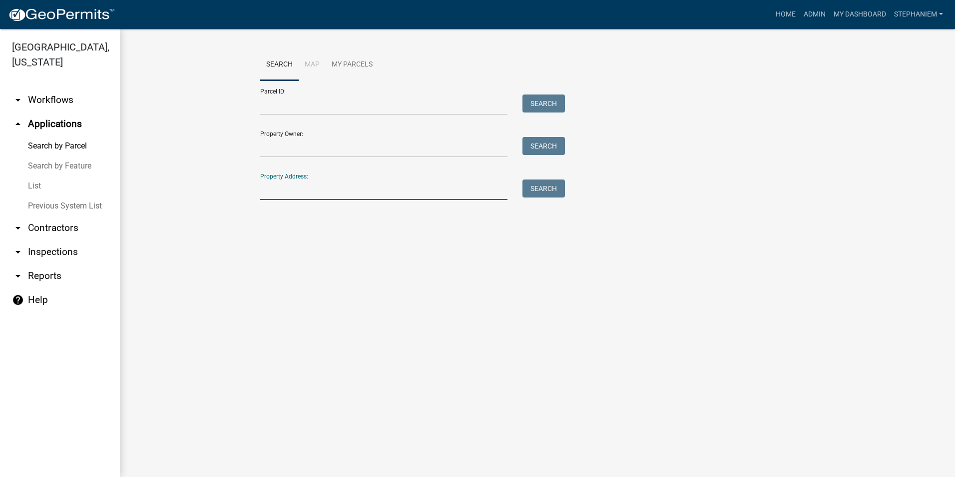
click at [277, 183] on input "Property Address:" at bounding box center [383, 189] width 247 height 20
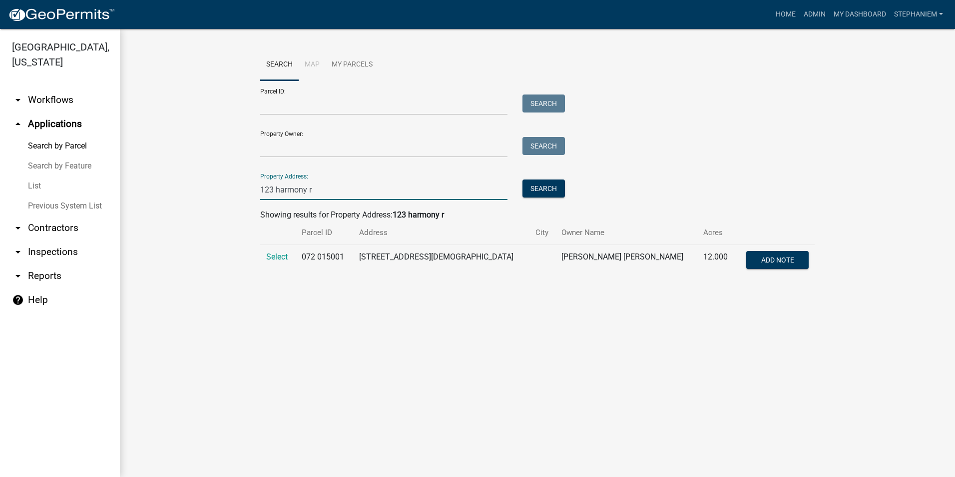
type input "123 harmony"
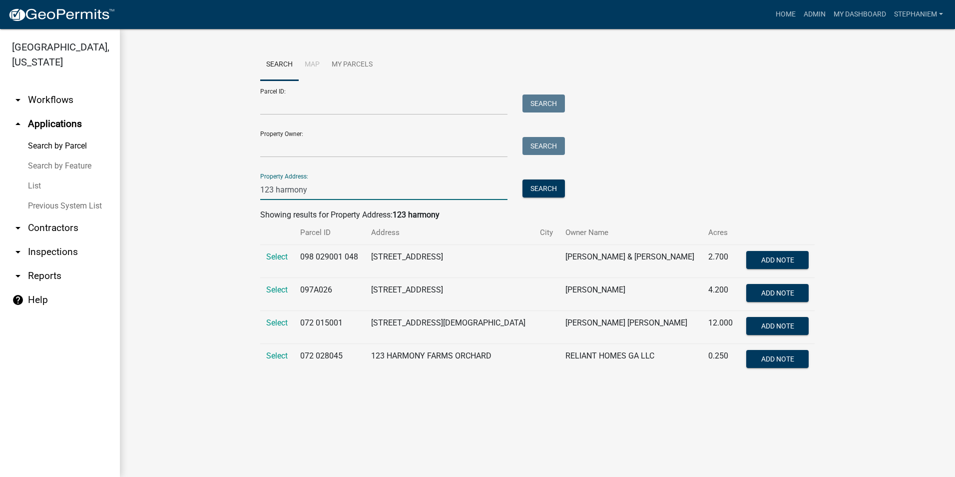
drag, startPoint x: 310, startPoint y: 193, endPoint x: 207, endPoint y: 202, distance: 103.3
click at [207, 202] on wm-workflow-application-search-view "Search Map My Parcels Parcel ID: Search Property Owner: Search Property Address…" at bounding box center [537, 216] width 795 height 335
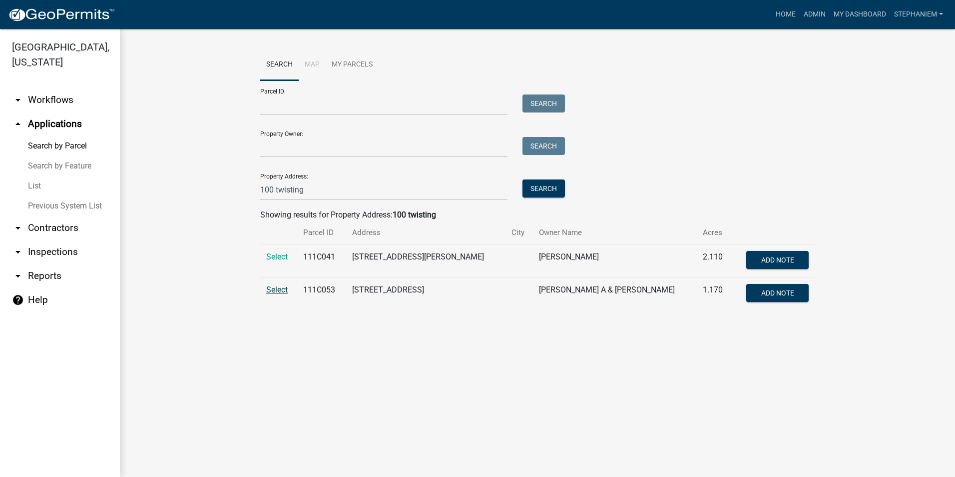
click at [288, 287] on span "Select" at bounding box center [276, 289] width 21 height 9
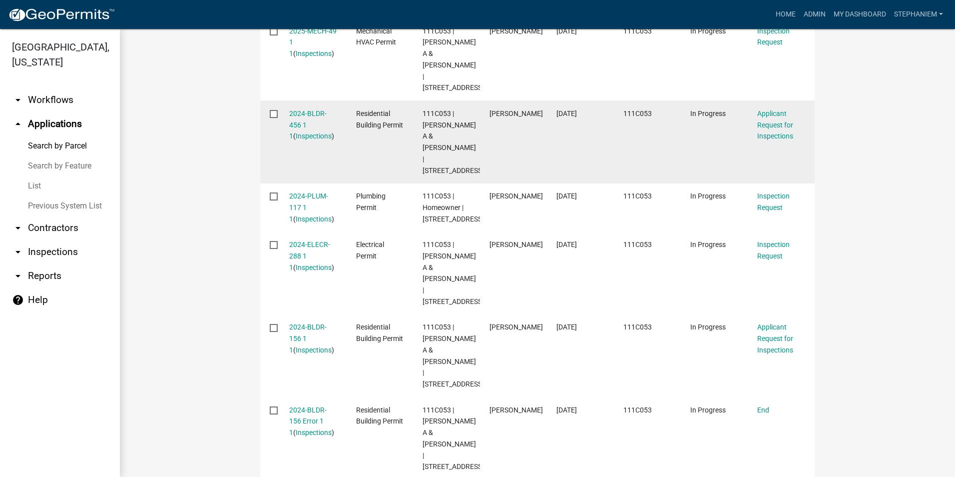
scroll to position [400, 0]
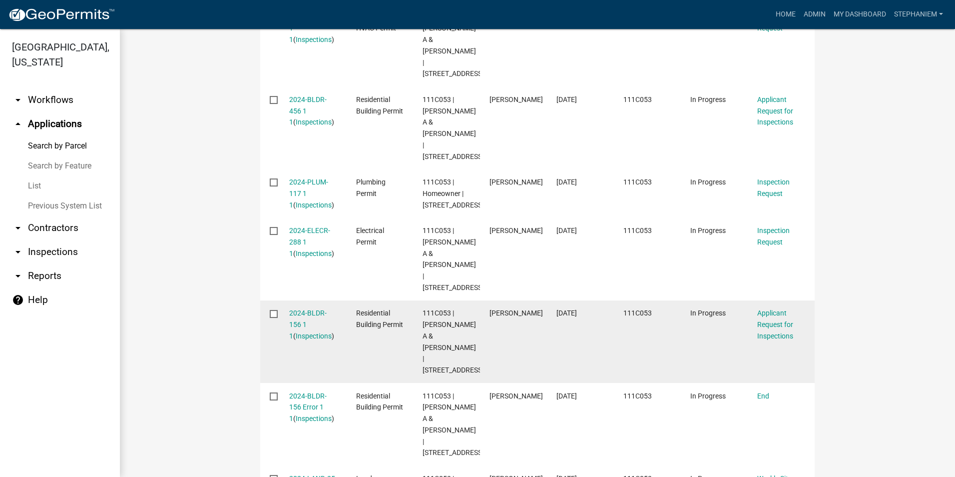
click at [301, 308] on div "2024-BLDR-156 1 1 ( Inspections )" at bounding box center [313, 324] width 48 height 34
click at [301, 332] on link "Inspections" at bounding box center [314, 336] width 36 height 8
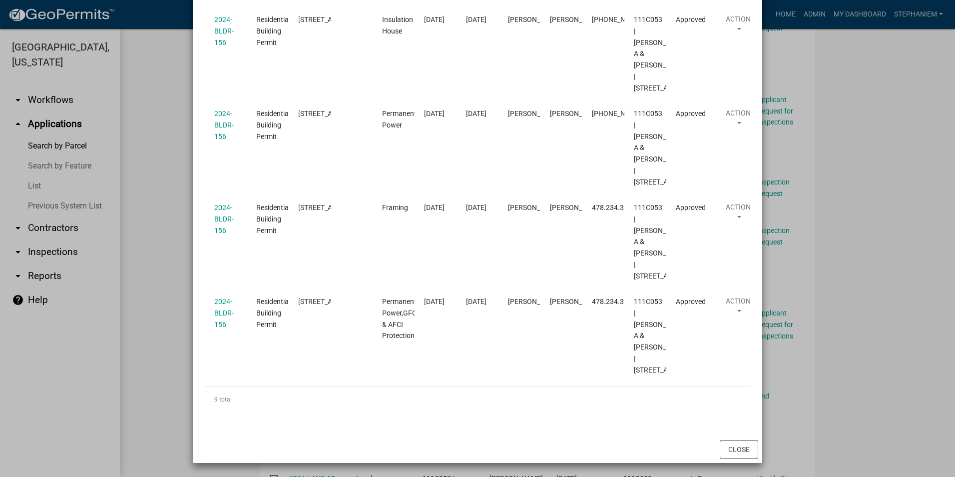
scroll to position [799, 0]
click at [159, 232] on ngb-modal-window "Inspections related to 2024-BLDR-156 × Export Excel Format (.xlsx) CSV Format (…" at bounding box center [477, 238] width 955 height 477
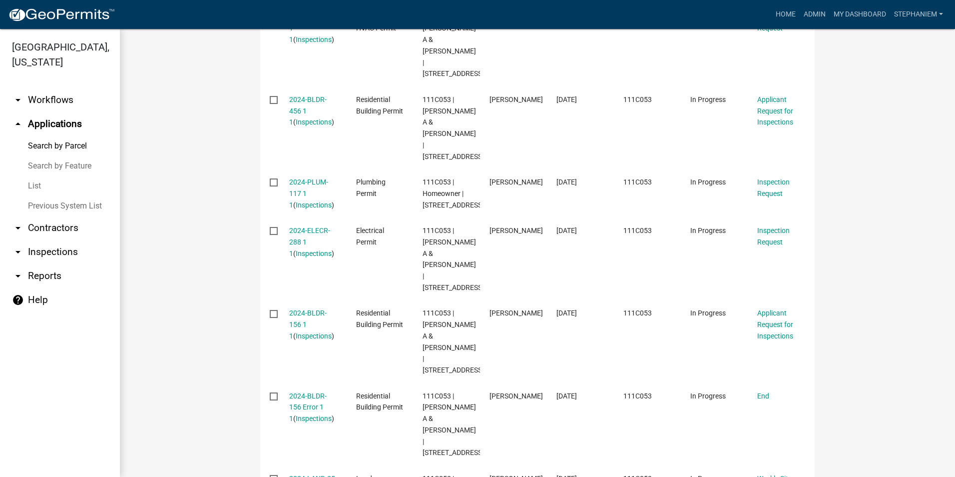
click at [186, 243] on wm-workflow-application-search-view "Search Map My Parcels Parcel ID: Search Property Owner: Search Property Address…" at bounding box center [537, 204] width 795 height 1111
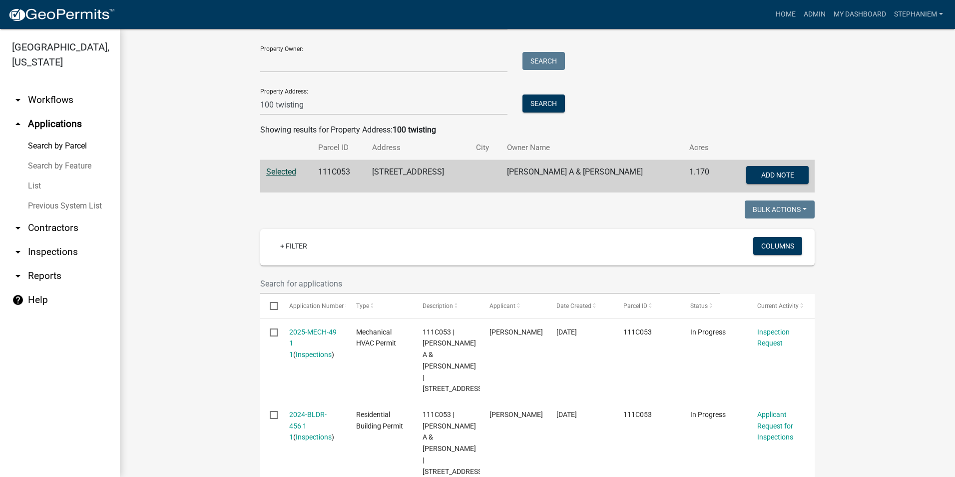
scroll to position [0, 0]
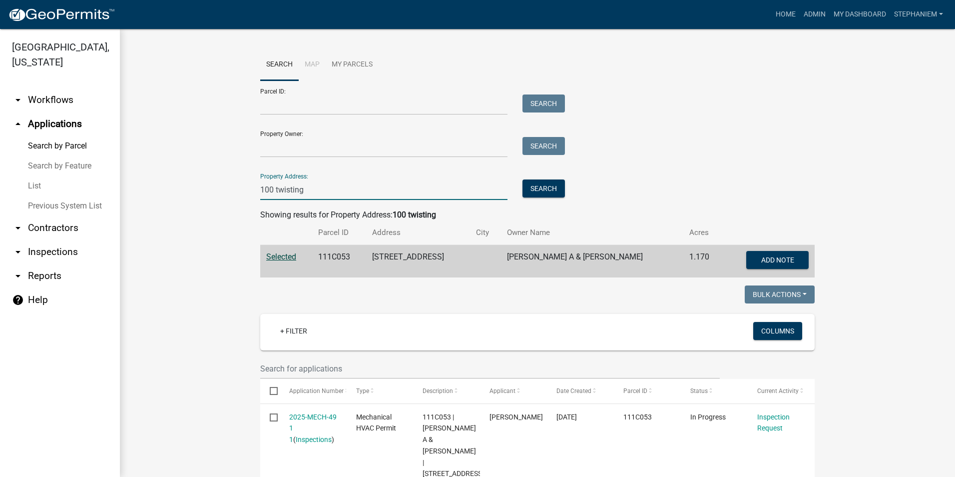
drag, startPoint x: 305, startPoint y: 187, endPoint x: 241, endPoint y: 188, distance: 63.5
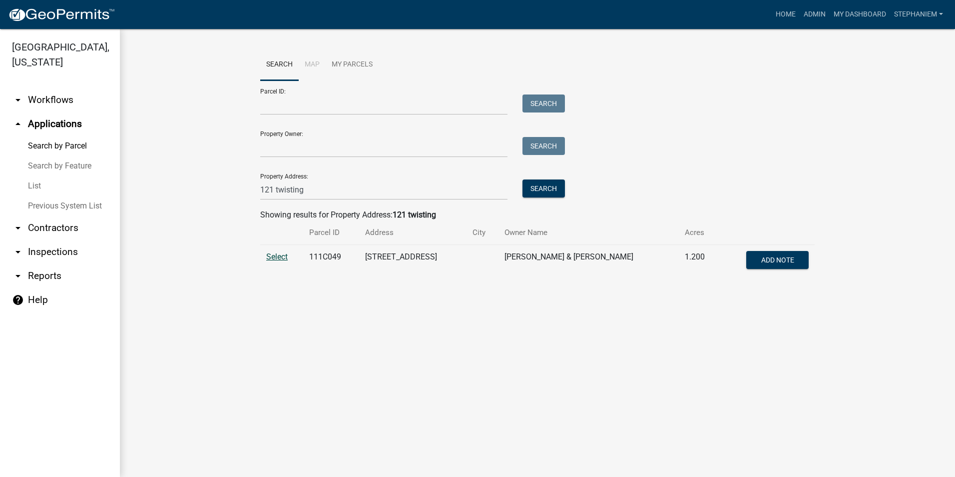
click at [278, 259] on span "Select" at bounding box center [276, 256] width 21 height 9
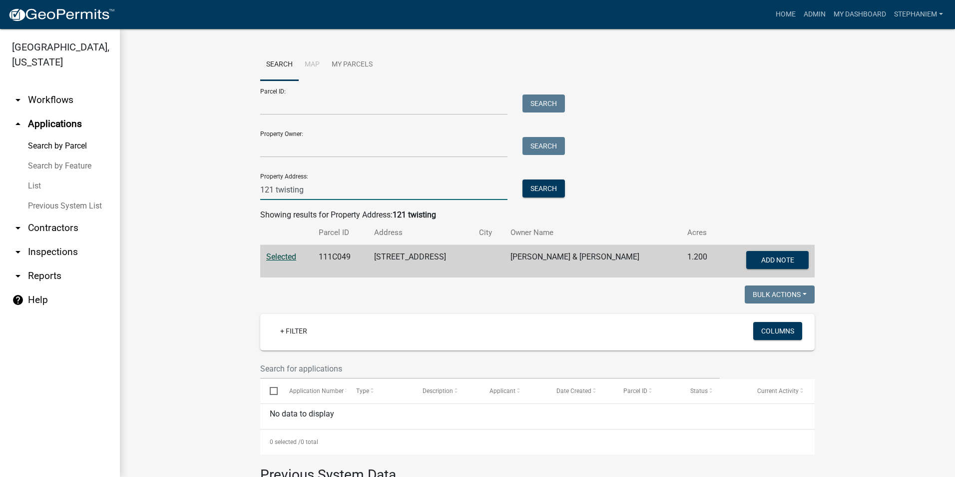
click at [311, 188] on input "121 twisting" at bounding box center [383, 189] width 247 height 20
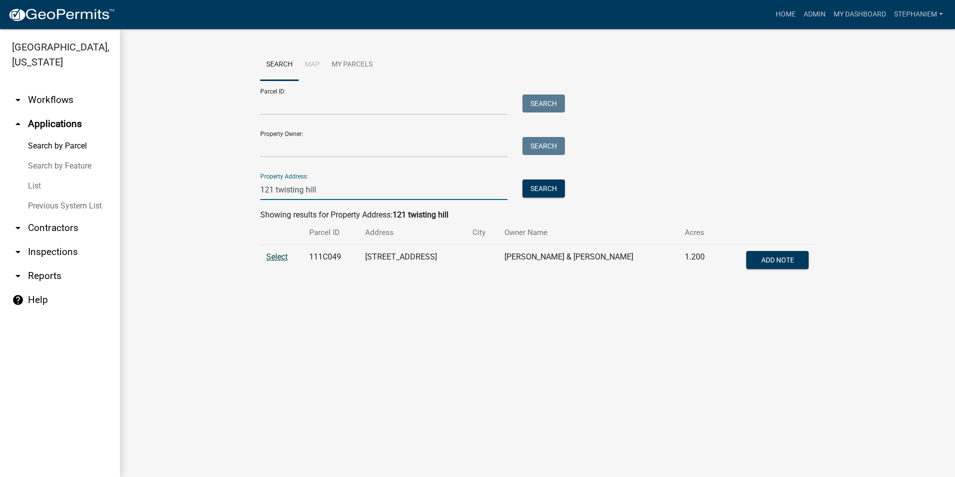
click at [272, 254] on span "Select" at bounding box center [276, 256] width 21 height 9
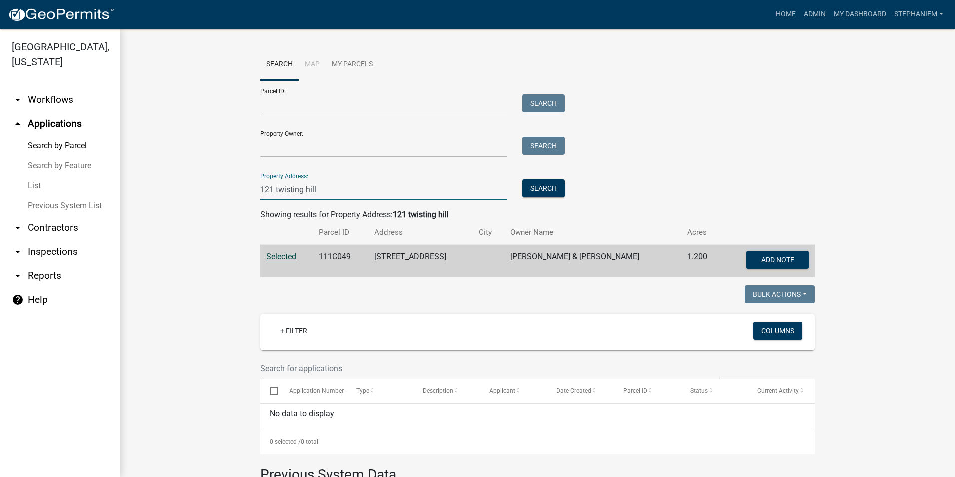
click at [349, 183] on input "121 twisting hill" at bounding box center [383, 189] width 247 height 20
click at [546, 186] on button "Search" at bounding box center [544, 188] width 42 height 18
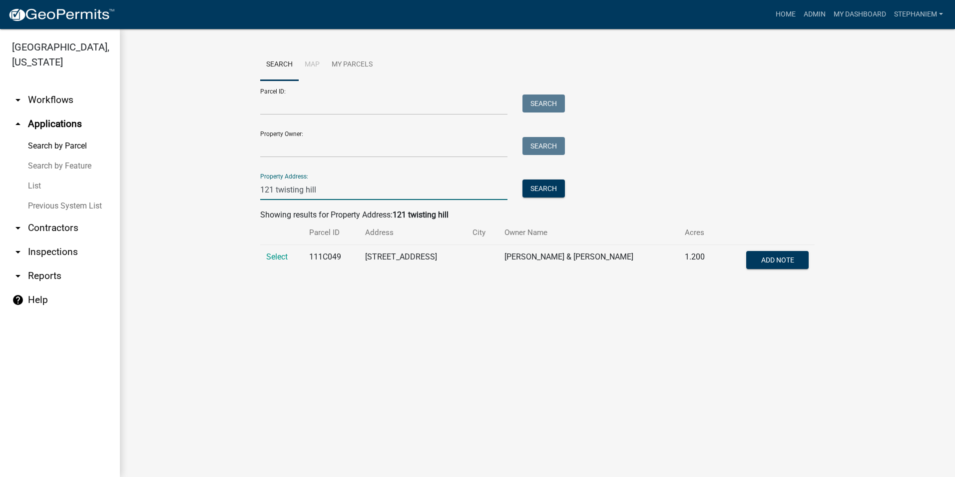
click at [274, 191] on input "121 twisting hill" at bounding box center [383, 189] width 247 height 20
type input "112 twisting hill"
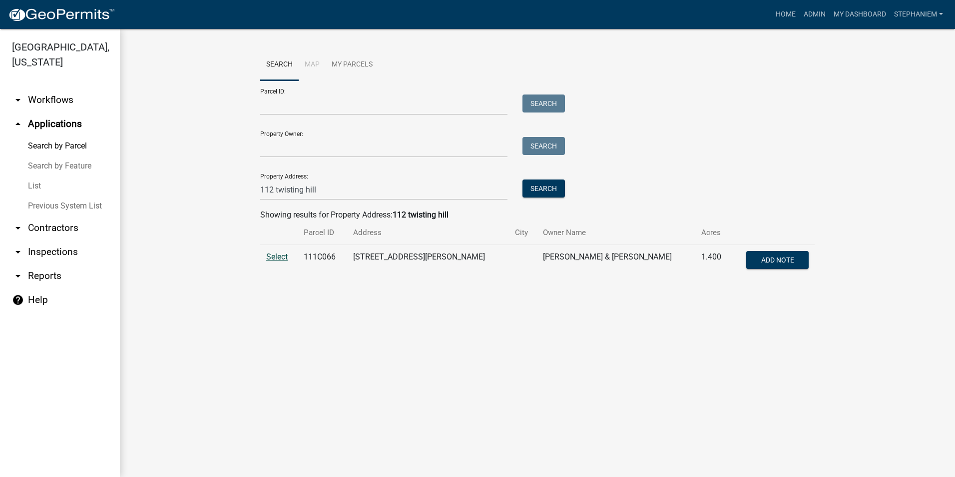
click at [266, 257] on span "Select" at bounding box center [276, 256] width 21 height 9
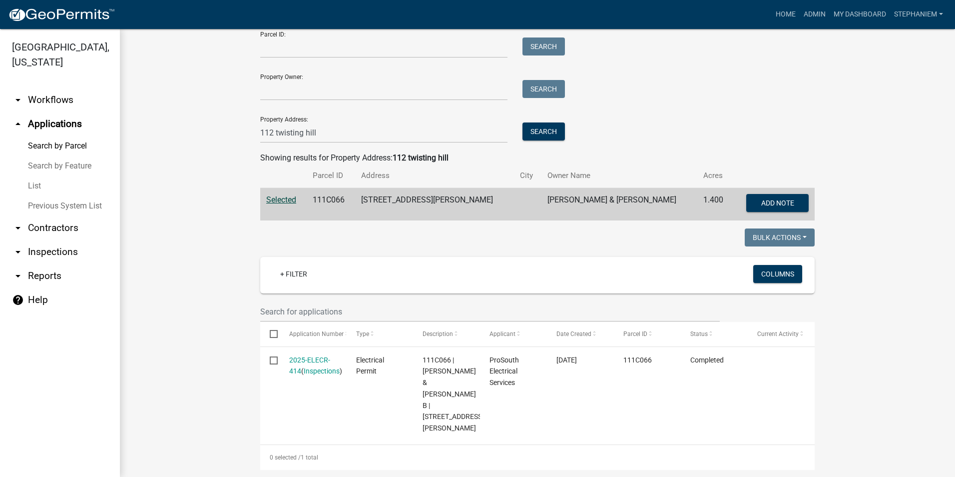
scroll to position [200, 0]
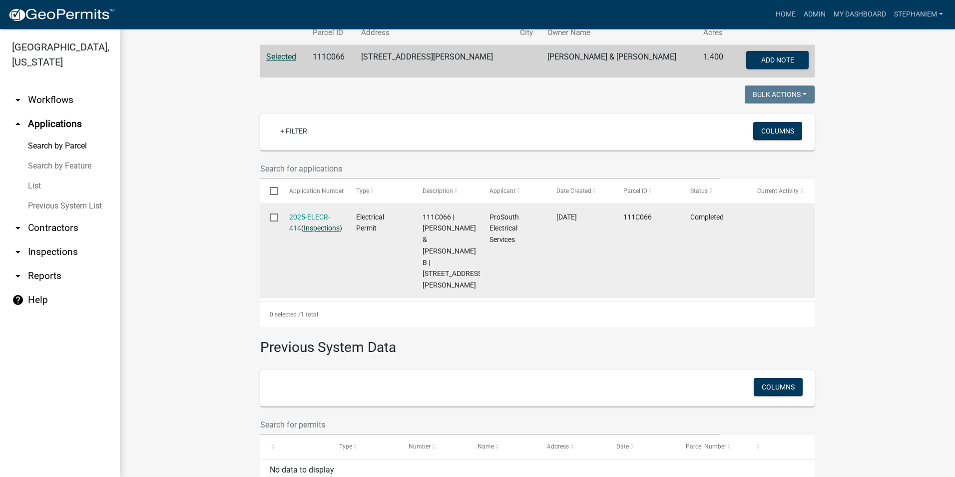
click at [316, 232] on link "Inspections" at bounding box center [322, 228] width 36 height 8
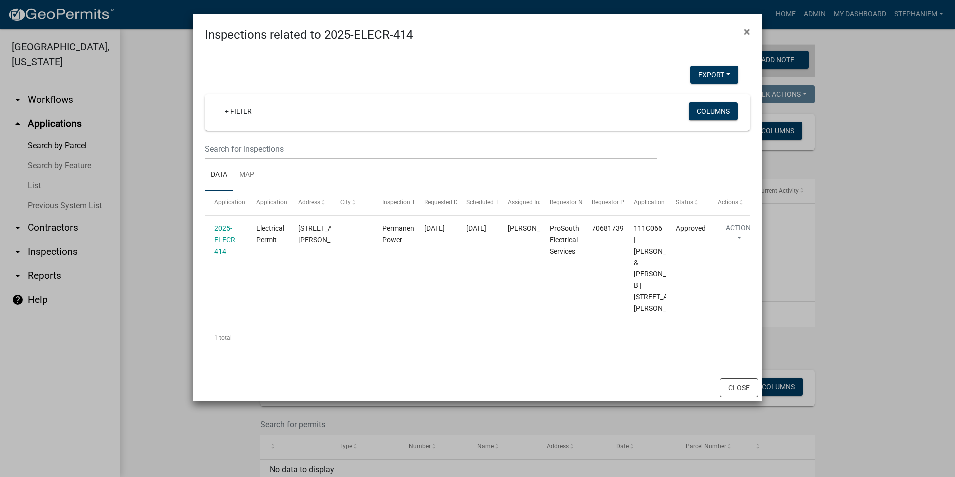
click at [146, 214] on ngb-modal-window "Inspections related to 2025-ELECR-414 × Export Excel Format (.xlsx) CSV Format …" at bounding box center [477, 238] width 955 height 477
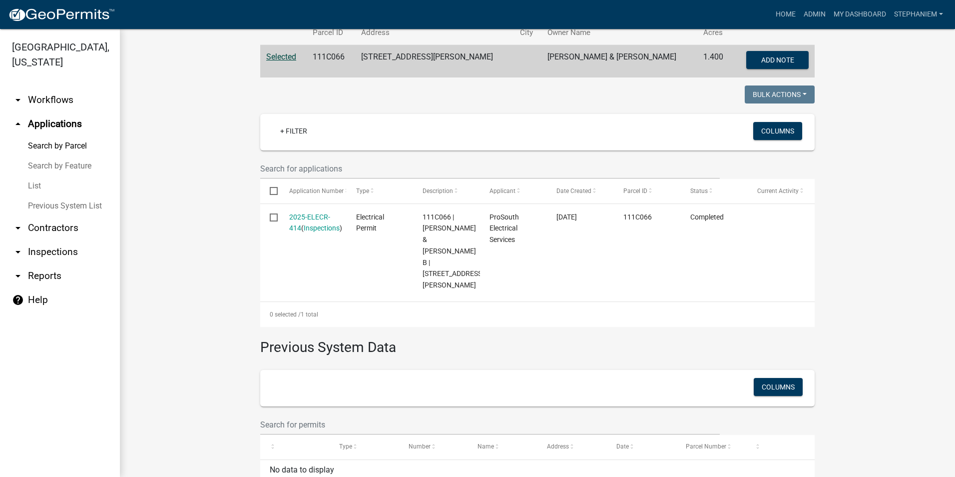
click at [151, 212] on wm-workflow-application-search-view "Search Map My Parcels Parcel ID: Search Property Owner: Search Property Address…" at bounding box center [537, 179] width 795 height 660
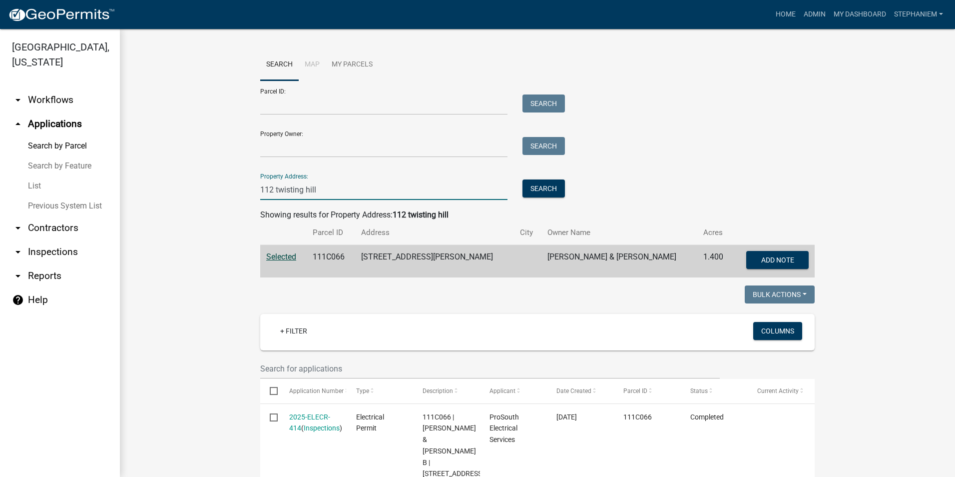
drag, startPoint x: 326, startPoint y: 190, endPoint x: 224, endPoint y: 193, distance: 102.0
click at [224, 193] on wm-workflow-application-search-view "Search Map My Parcels Parcel ID: Search Property Owner: Search Property Address…" at bounding box center [537, 379] width 795 height 660
type input "108"
click at [66, 250] on link "arrow_drop_down Inspections" at bounding box center [60, 252] width 120 height 24
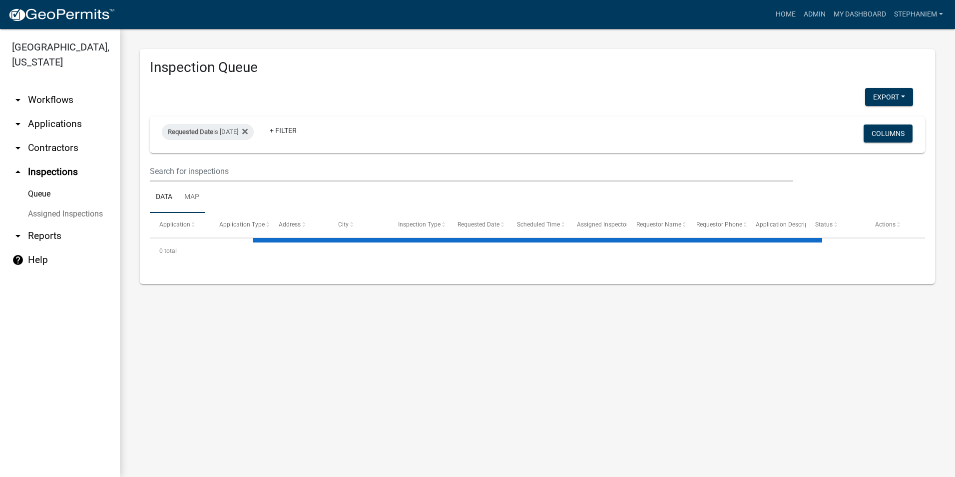
select select "3: 100"
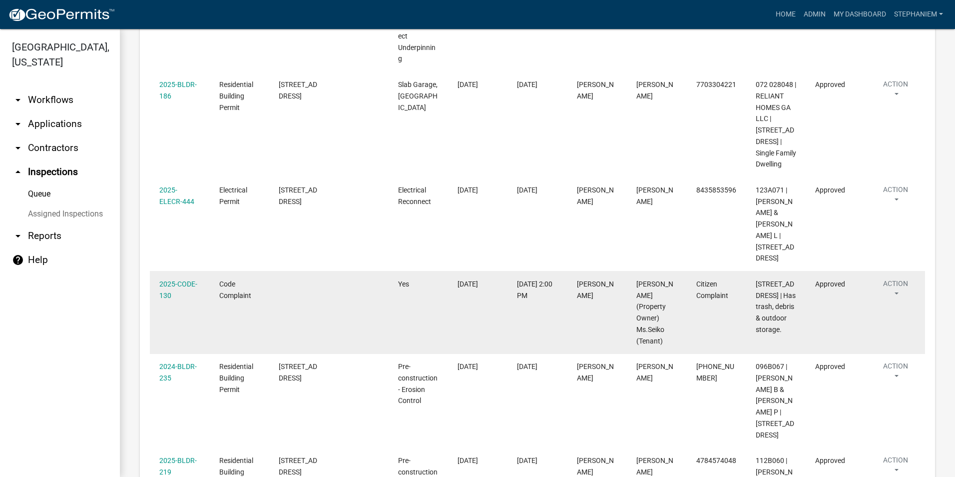
scroll to position [450, 0]
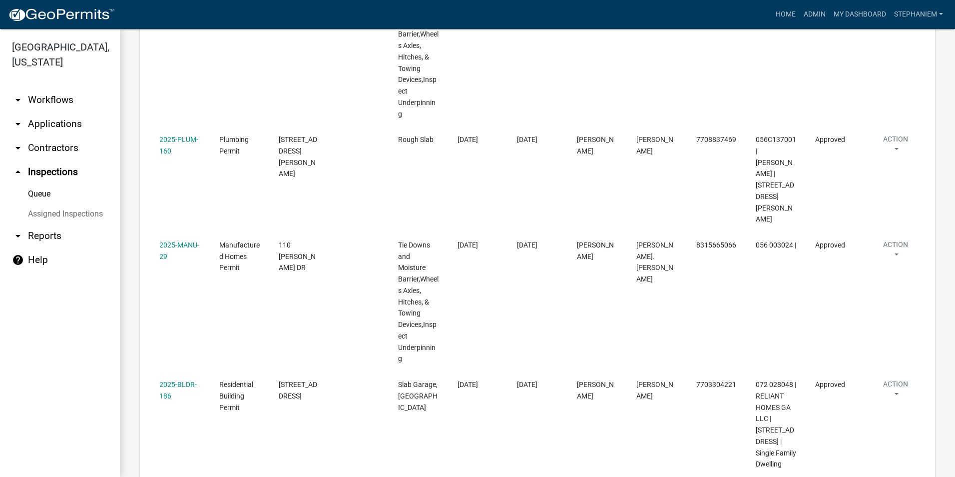
click at [70, 126] on link "arrow_drop_down Applications" at bounding box center [60, 124] width 120 height 24
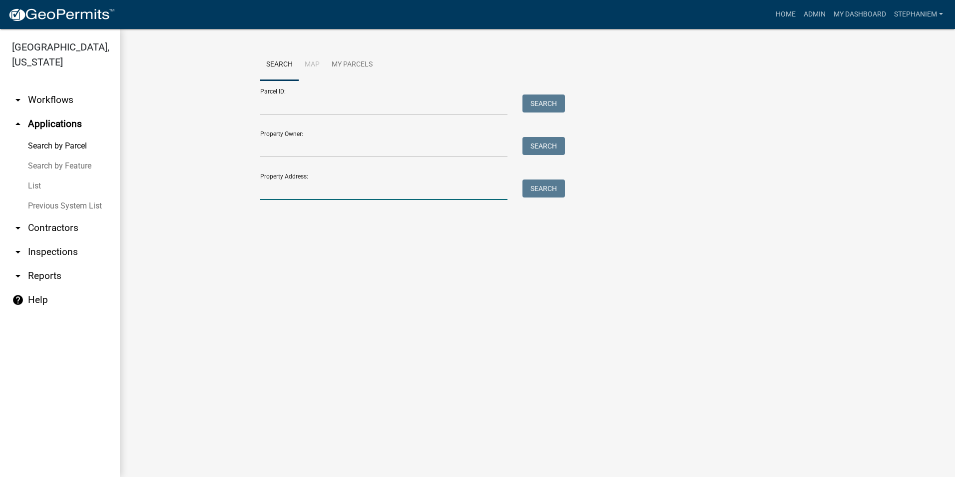
click at [369, 199] on input "Property Address:" at bounding box center [383, 189] width 247 height 20
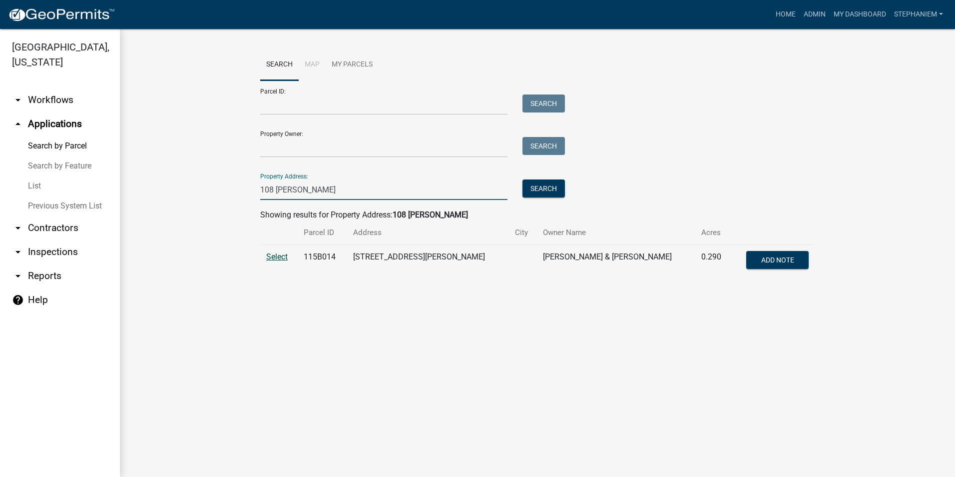
type input "108 [PERSON_NAME]"
click at [279, 256] on span "Select" at bounding box center [276, 256] width 21 height 9
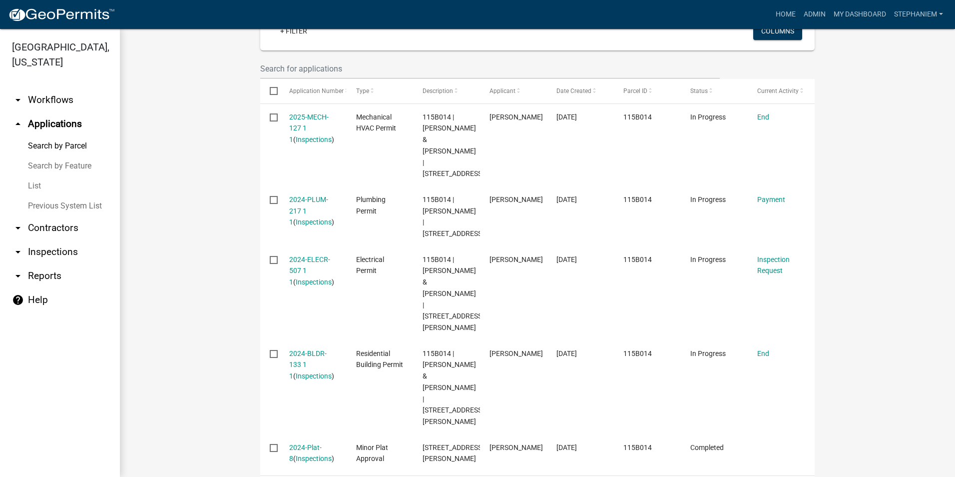
scroll to position [350, 0]
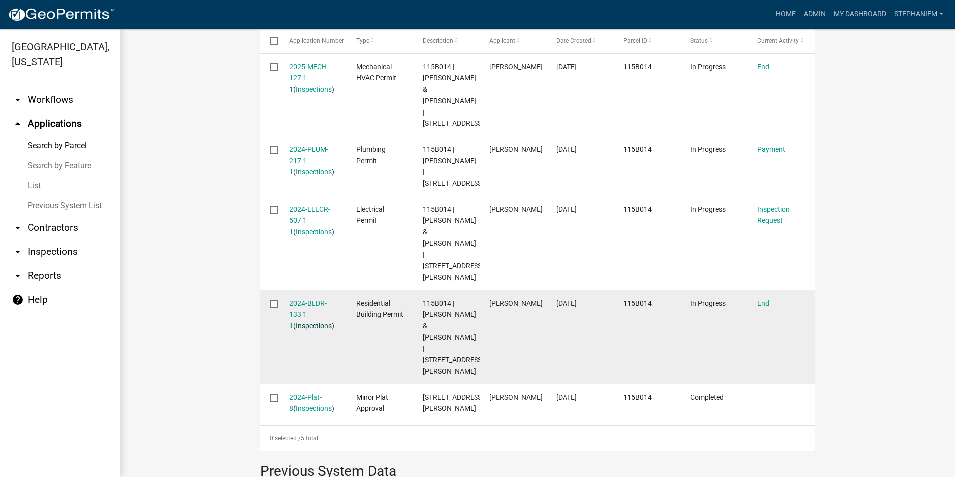
click at [297, 322] on link "Inspections" at bounding box center [314, 326] width 36 height 8
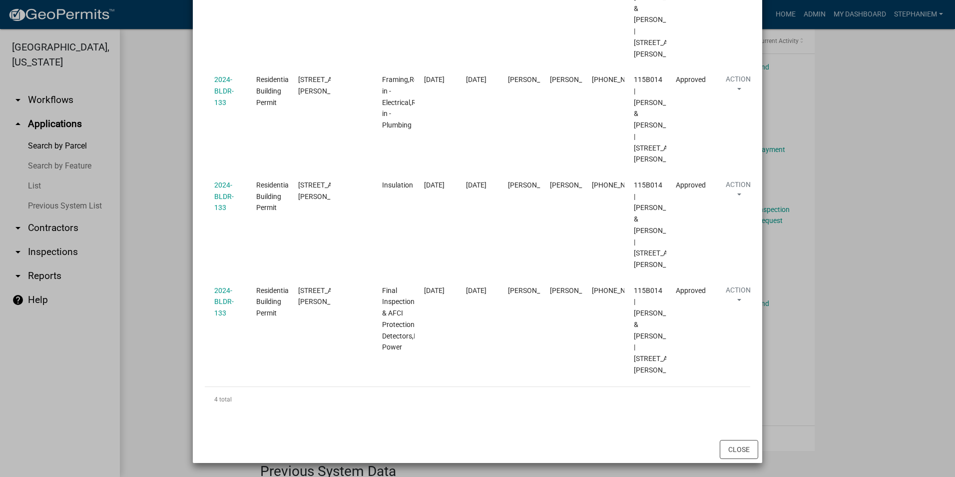
scroll to position [300, 0]
click at [130, 243] on ngb-modal-window "Inspections related to 2024-BLDR-133 × Export Excel Format (.xlsx) CSV Format (…" at bounding box center [477, 238] width 955 height 477
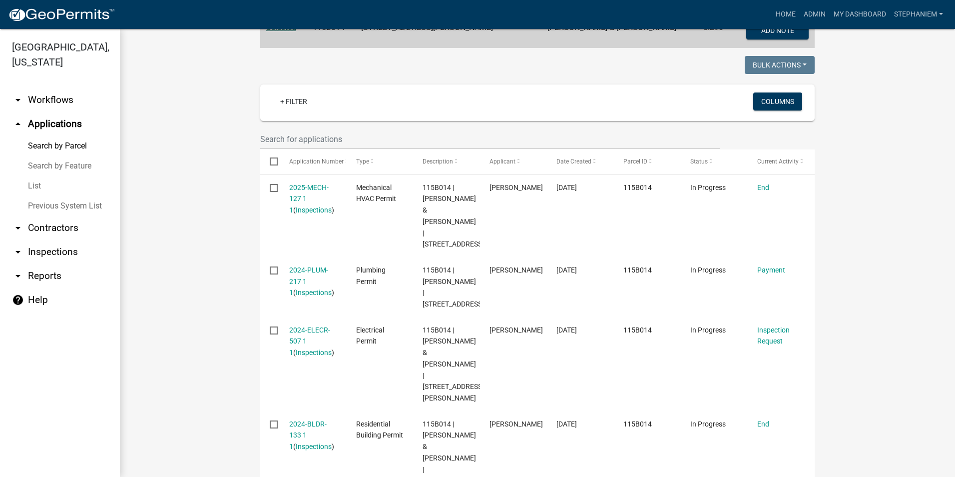
scroll to position [100, 0]
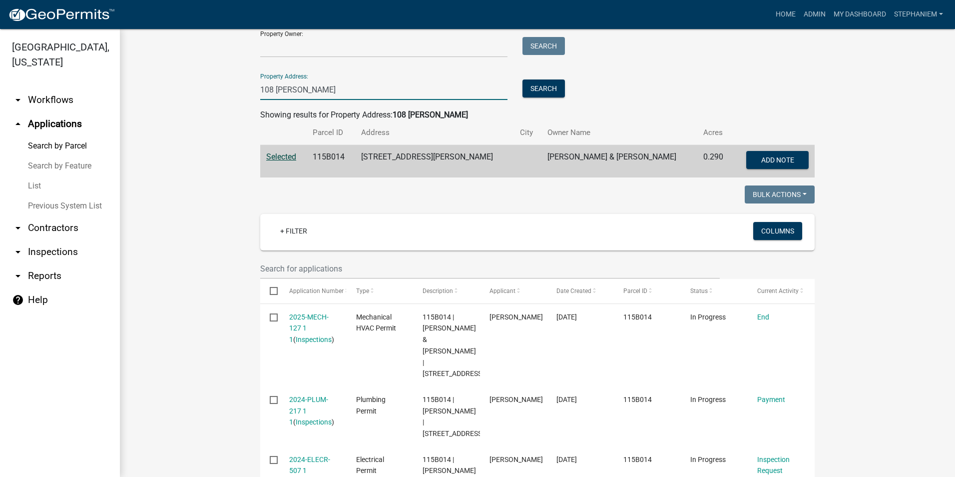
drag, startPoint x: 301, startPoint y: 92, endPoint x: 236, endPoint y: 85, distance: 65.4
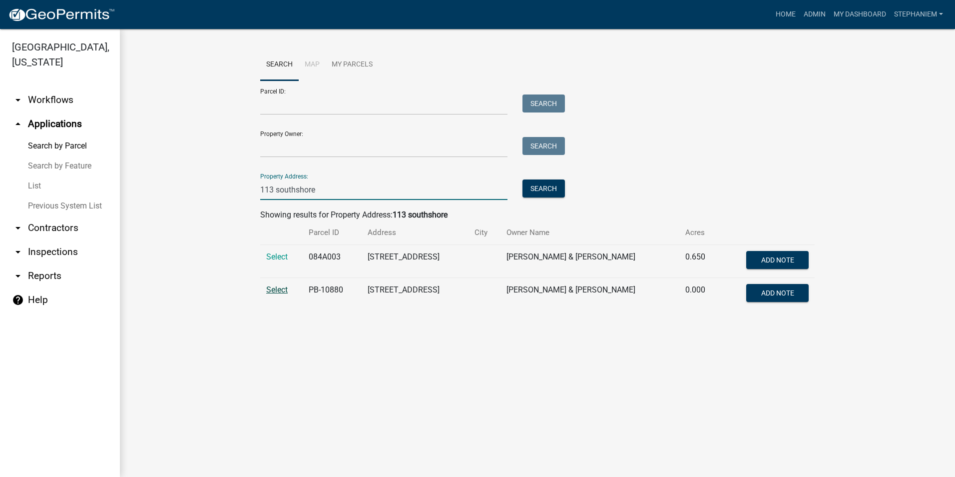
type input "113 southshore"
click at [269, 292] on span "Select" at bounding box center [276, 289] width 21 height 9
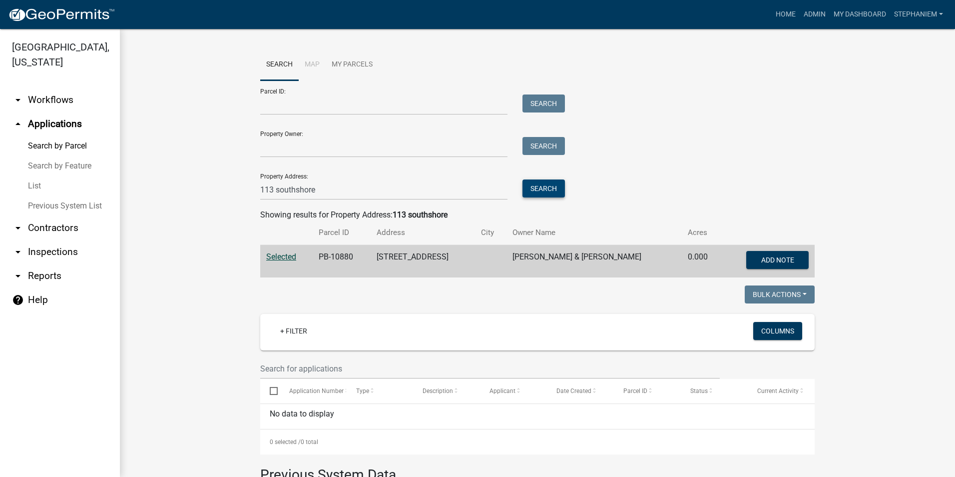
click at [525, 190] on button "Search" at bounding box center [544, 188] width 42 height 18
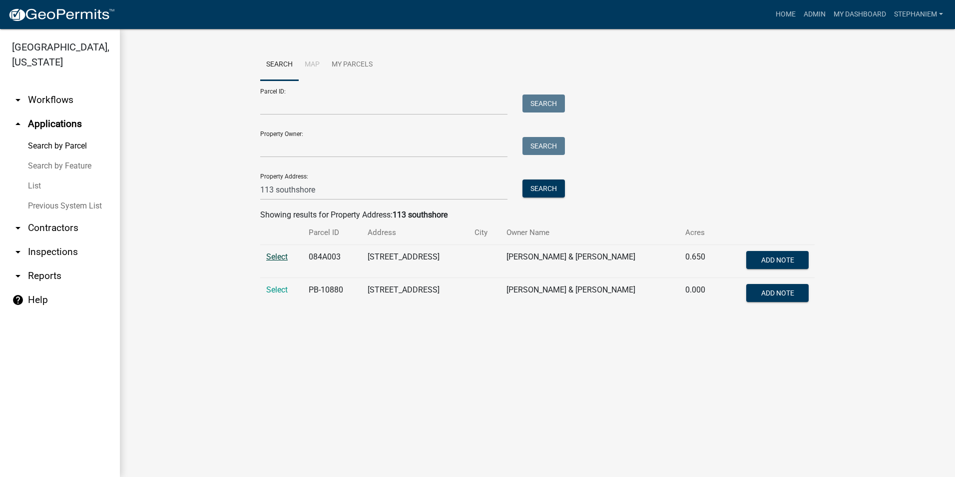
click at [282, 260] on span "Select" at bounding box center [276, 256] width 21 height 9
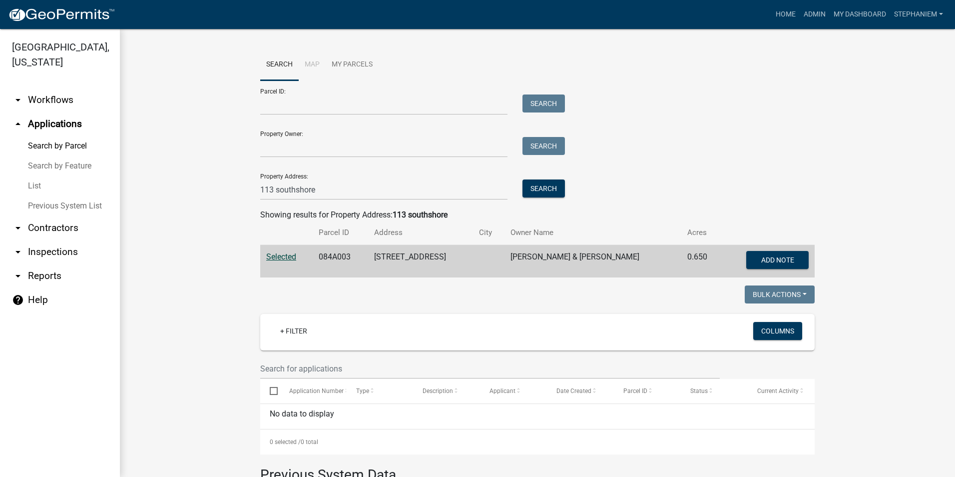
scroll to position [50, 0]
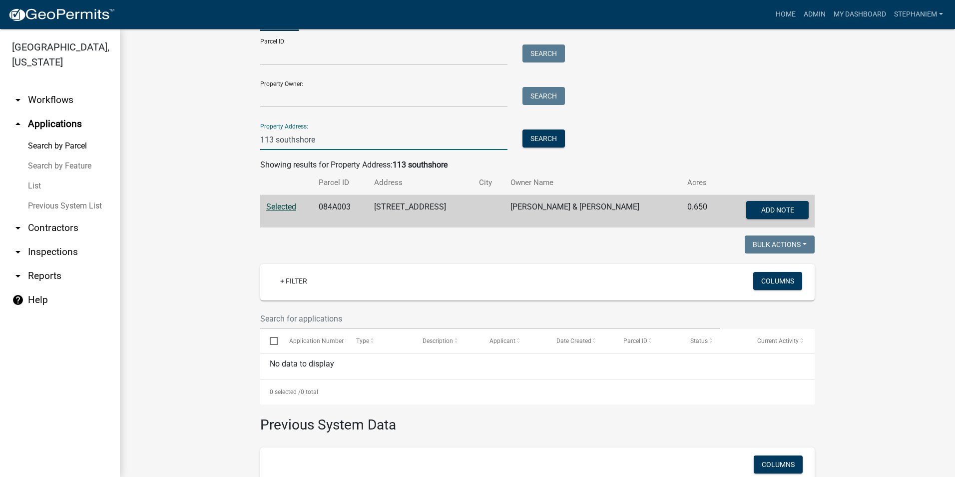
drag, startPoint x: 322, startPoint y: 145, endPoint x: 220, endPoint y: 145, distance: 102.4
click at [64, 253] on link "arrow_drop_down Inspections" at bounding box center [60, 252] width 120 height 24
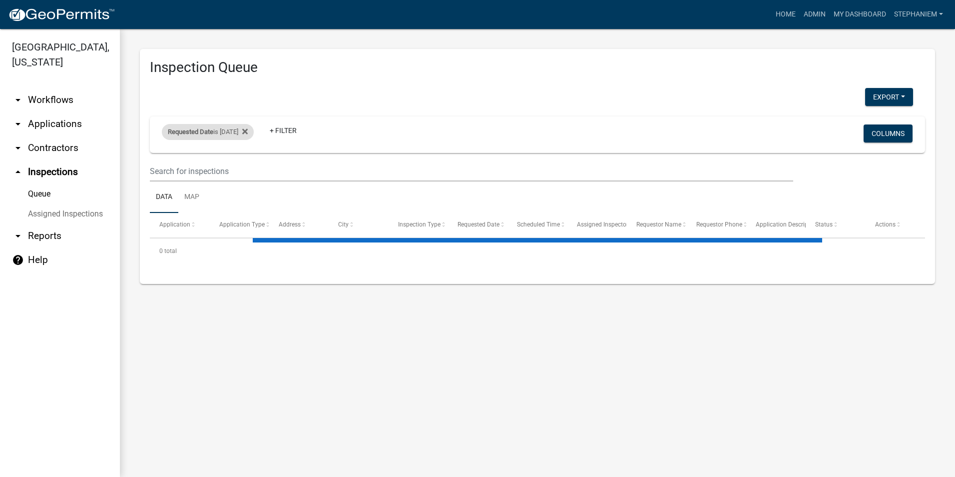
select select "3: 100"
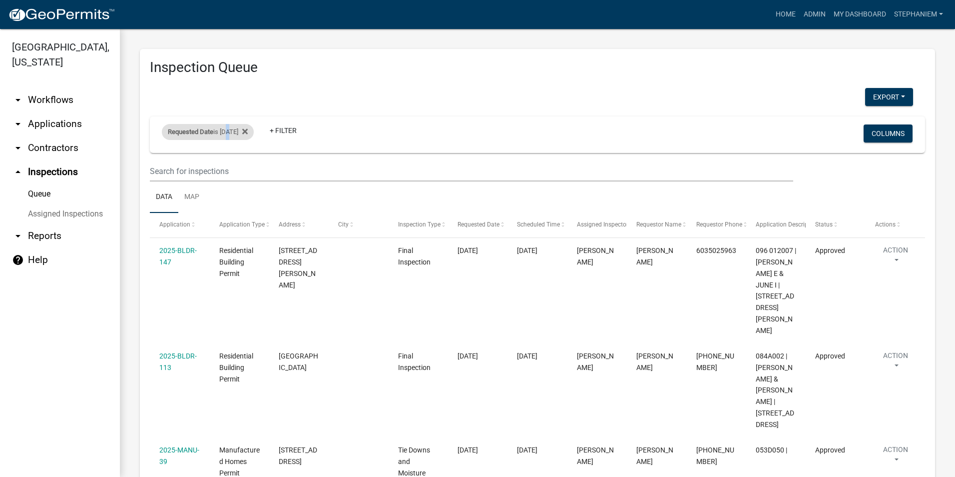
click at [229, 127] on div "Requested Date is [DATE]" at bounding box center [208, 132] width 92 height 16
drag, startPoint x: 229, startPoint y: 127, endPoint x: 241, endPoint y: 131, distance: 13.0
click at [241, 131] on div "Requested Date is [DATE]" at bounding box center [208, 132] width 92 height 16
drag, startPoint x: 241, startPoint y: 131, endPoint x: 244, endPoint y: 166, distance: 35.6
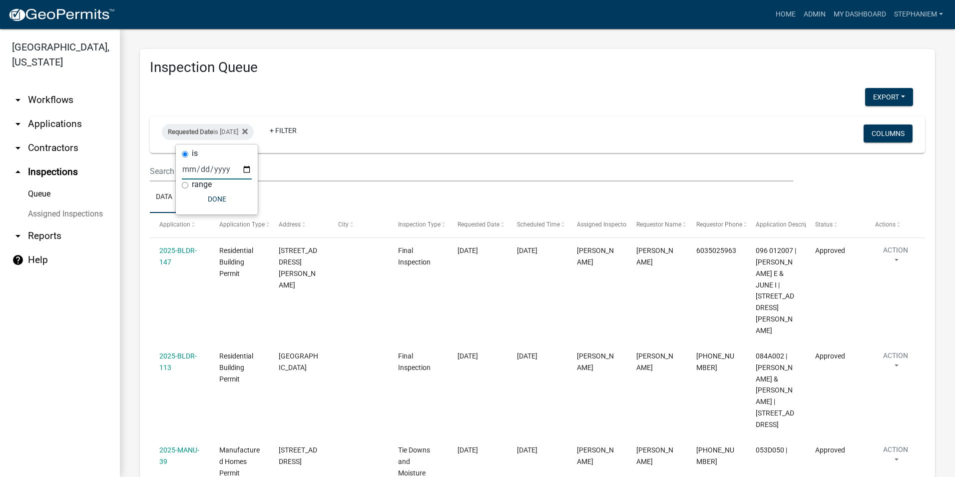
click at [244, 166] on input "[DATE]" at bounding box center [217, 169] width 70 height 20
click at [245, 170] on input "[DATE]" at bounding box center [217, 169] width 70 height 20
type input "[DATE]"
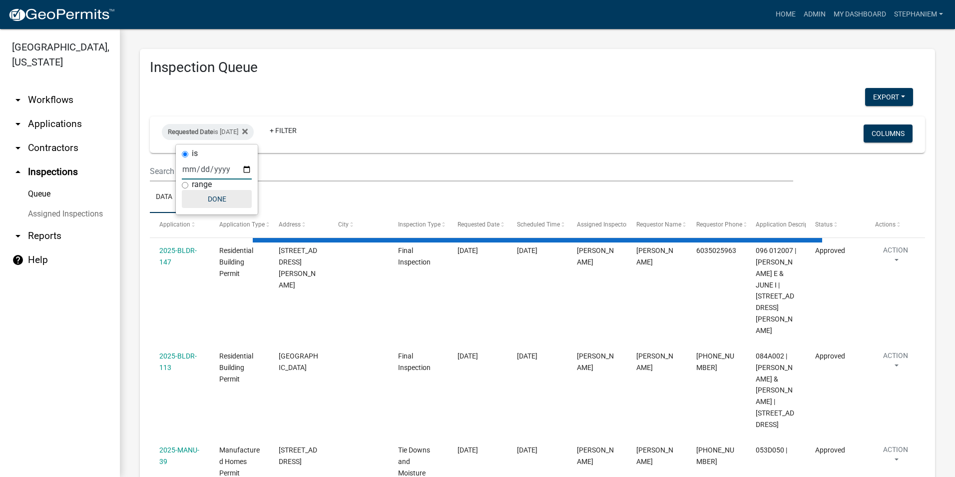
click at [228, 204] on button "Done" at bounding box center [217, 199] width 70 height 18
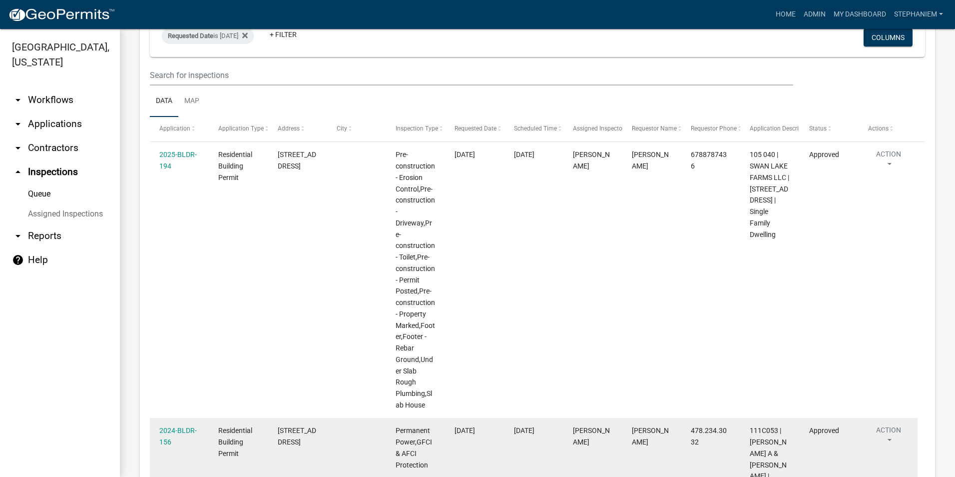
scroll to position [68, 0]
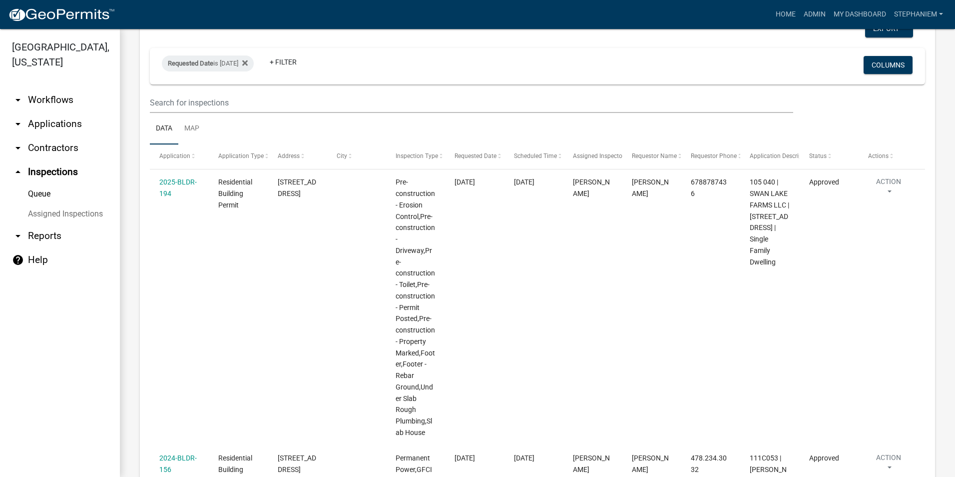
click at [63, 125] on link "arrow_drop_down Applications" at bounding box center [60, 124] width 120 height 24
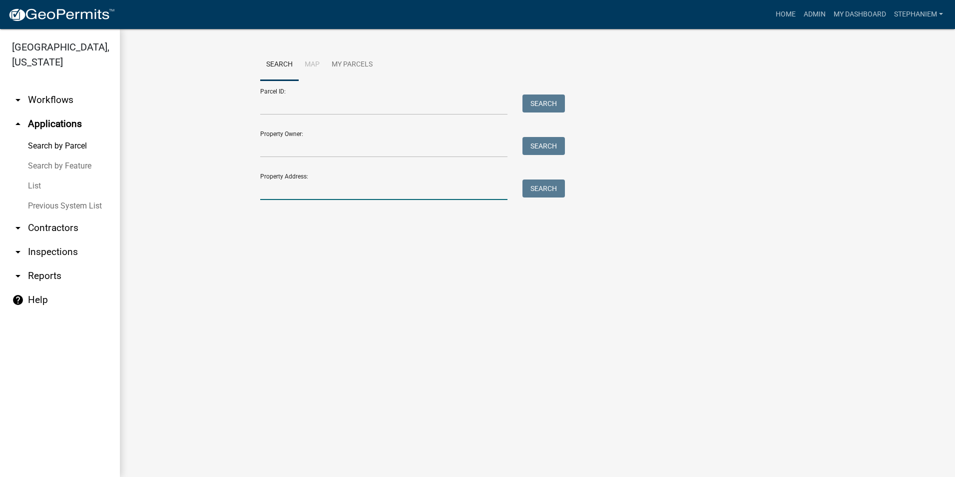
click at [316, 191] on input "Property Address:" at bounding box center [383, 189] width 247 height 20
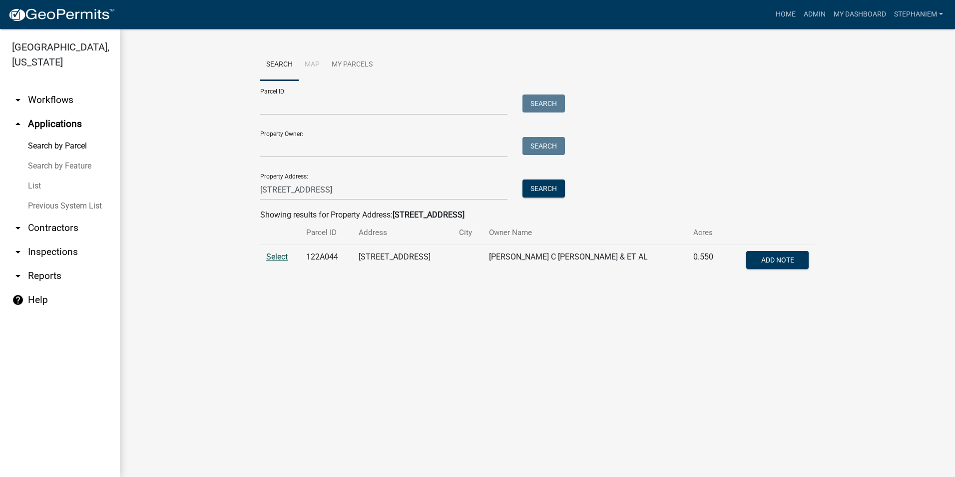
click at [282, 256] on span "Select" at bounding box center [276, 256] width 21 height 9
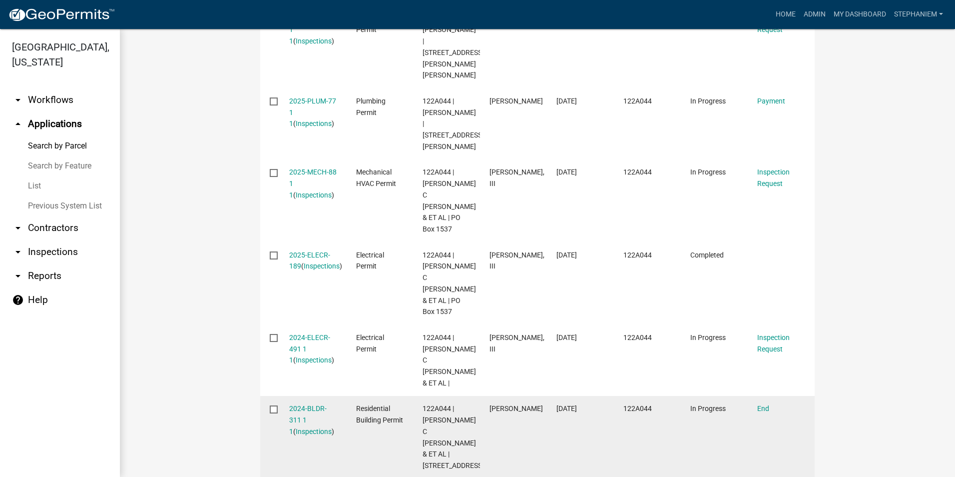
scroll to position [400, 0]
click at [301, 426] on link "Inspections" at bounding box center [314, 430] width 36 height 8
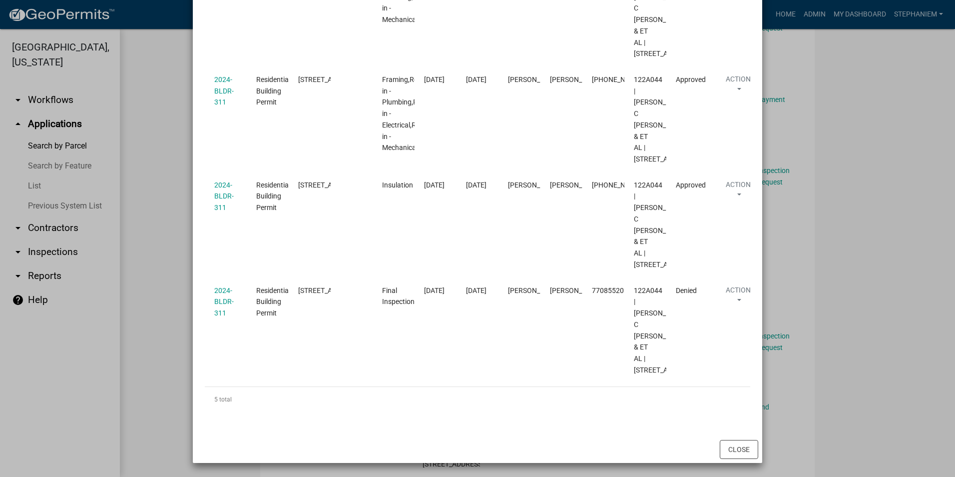
click at [170, 268] on ngb-modal-window "Inspections related to 2024-BLDR-311 × Export Excel Format (.xlsx) CSV Format (…" at bounding box center [477, 238] width 955 height 477
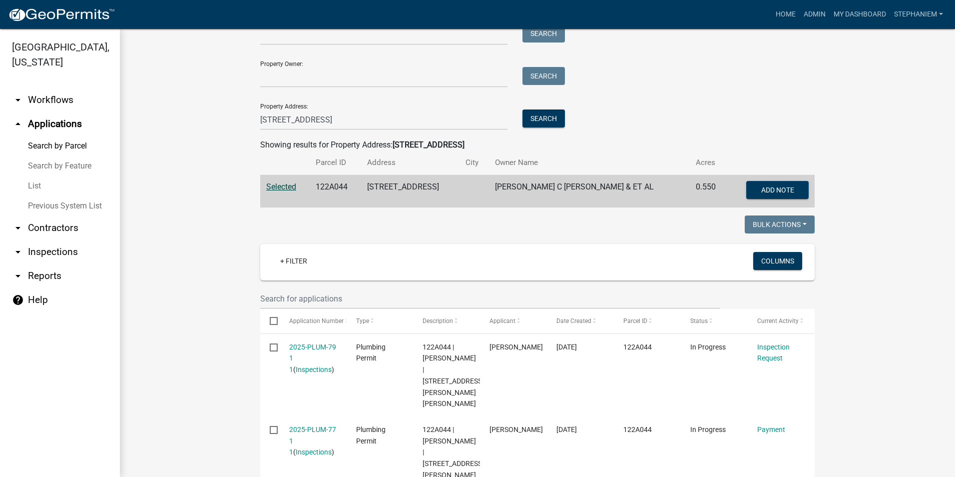
scroll to position [0, 0]
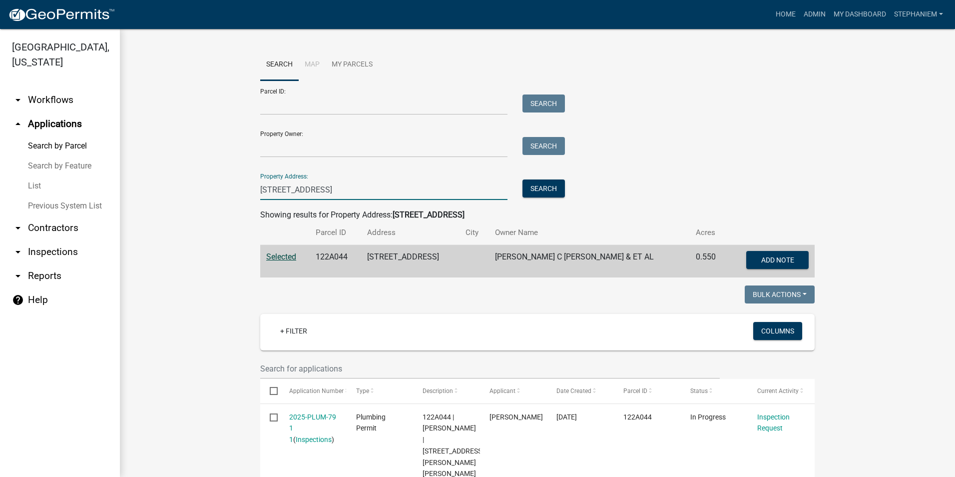
drag, startPoint x: 323, startPoint y: 194, endPoint x: 139, endPoint y: 184, distance: 184.2
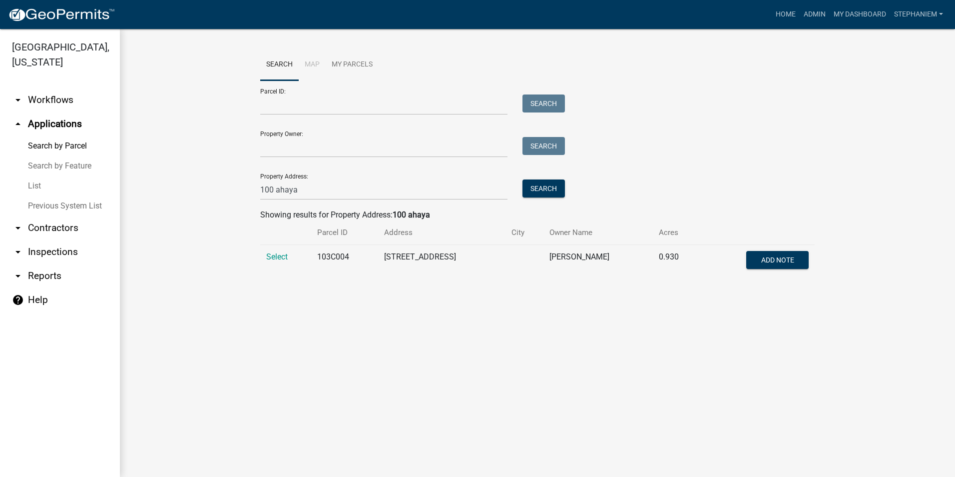
click at [276, 251] on td "Select" at bounding box center [285, 261] width 51 height 33
click at [276, 253] on span "Select" at bounding box center [276, 256] width 21 height 9
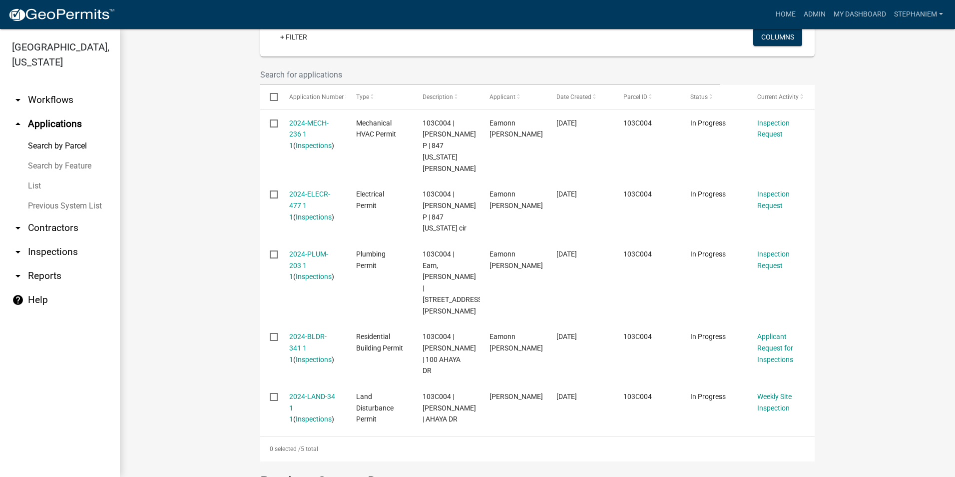
scroll to position [300, 0]
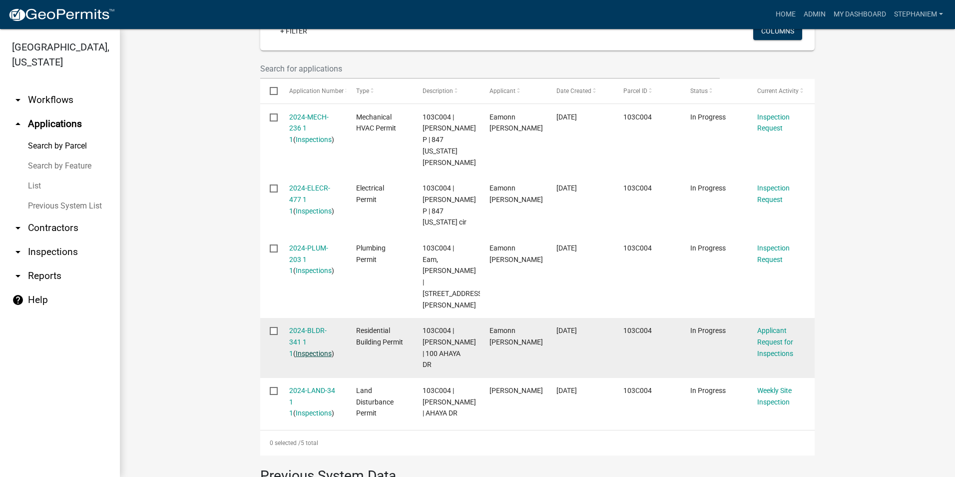
click at [303, 349] on link "Inspections" at bounding box center [314, 353] width 36 height 8
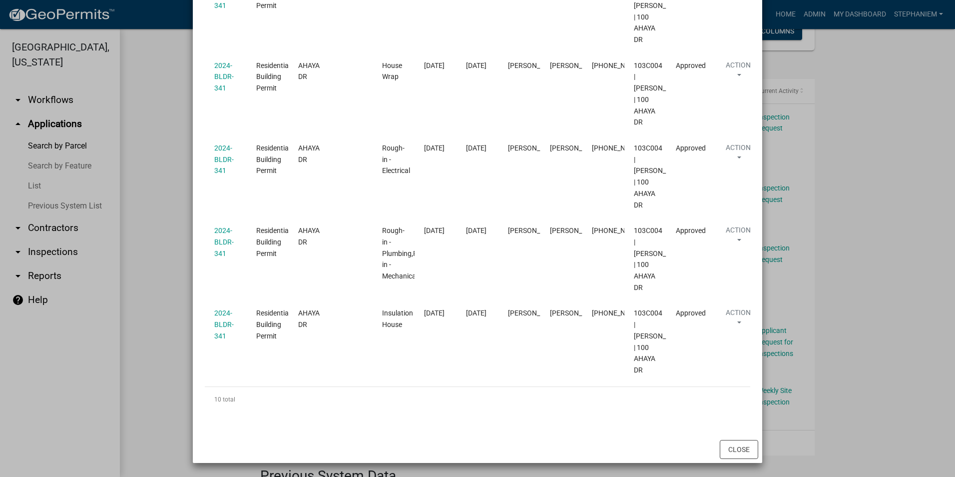
scroll to position [749, 0]
click at [174, 283] on ngb-modal-window "Inspections related to 2024-BLDR-341 × Export Excel Format (.xlsx) CSV Format (…" at bounding box center [477, 238] width 955 height 477
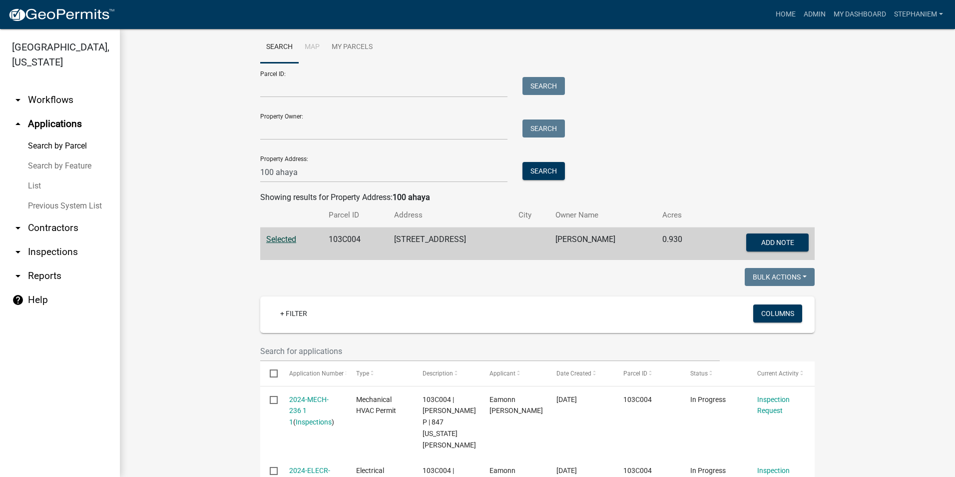
scroll to position [0, 0]
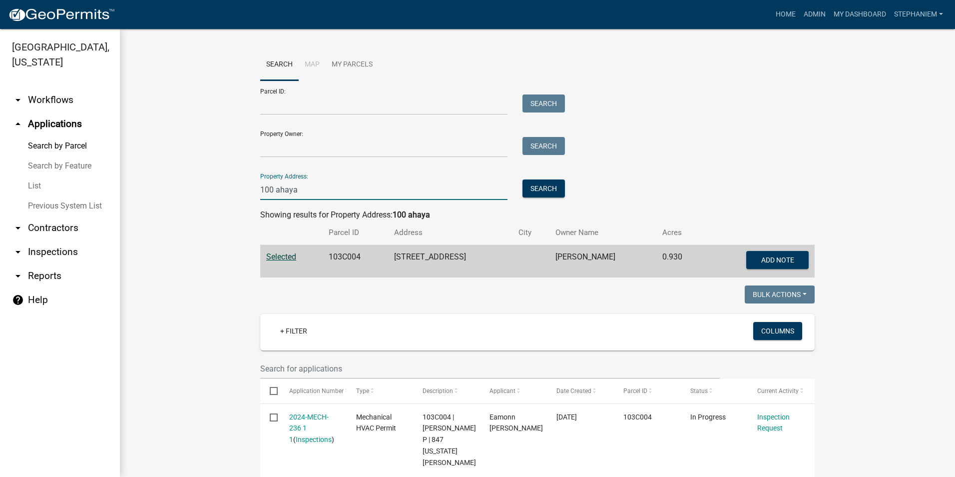
drag, startPoint x: 297, startPoint y: 192, endPoint x: 216, endPoint y: 191, distance: 81.0
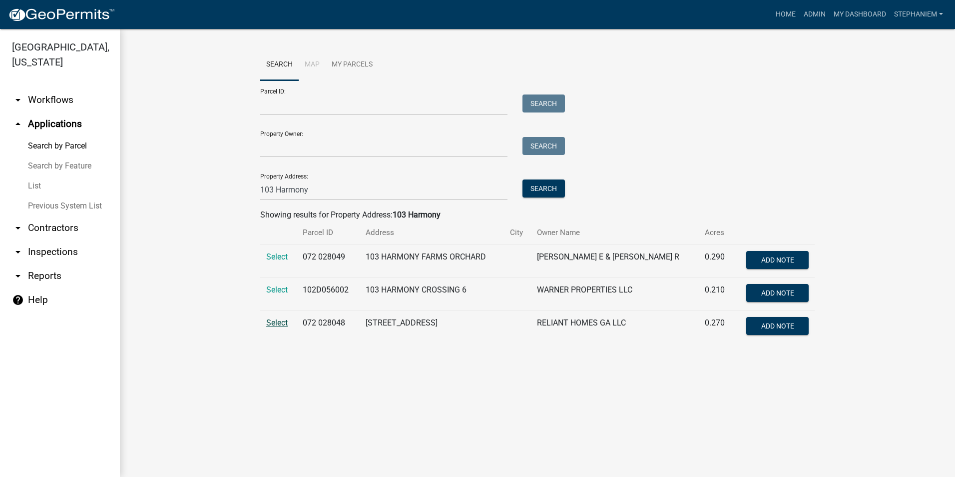
click at [281, 322] on span "Select" at bounding box center [276, 322] width 21 height 9
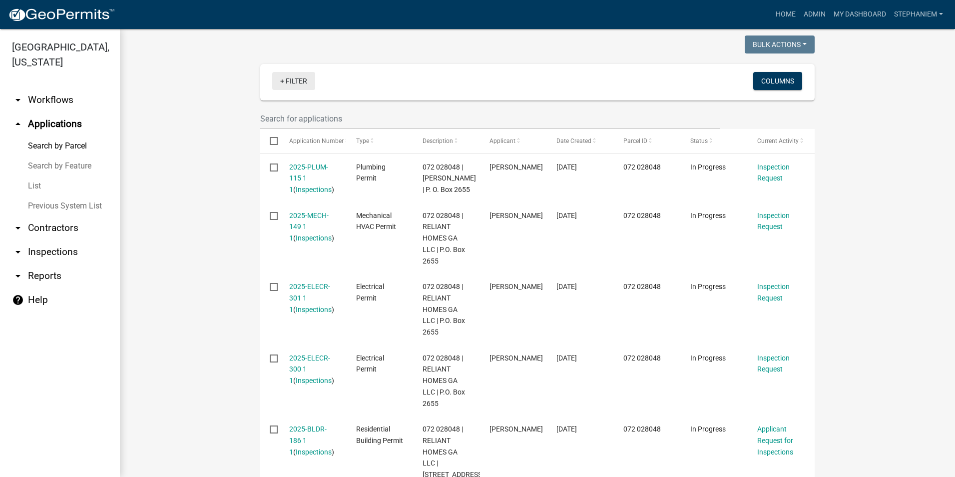
scroll to position [300, 0]
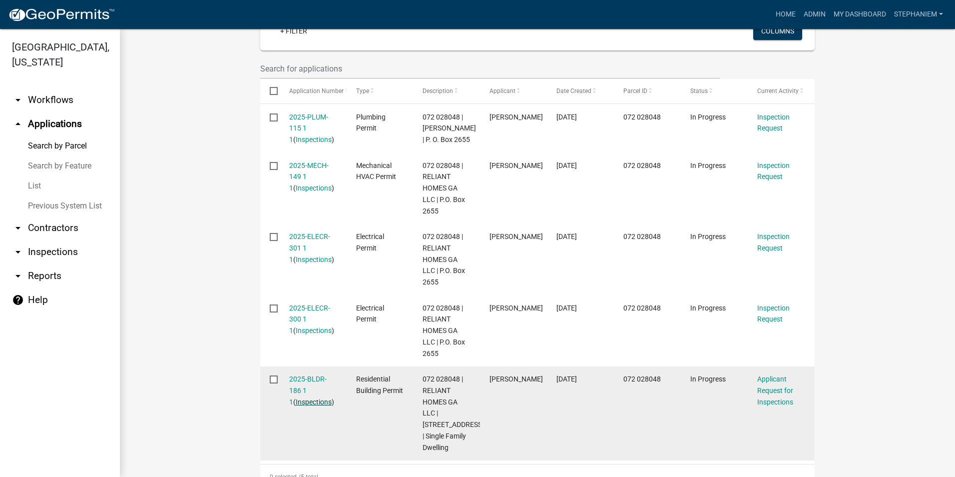
click at [297, 404] on link "Inspections" at bounding box center [314, 402] width 36 height 8
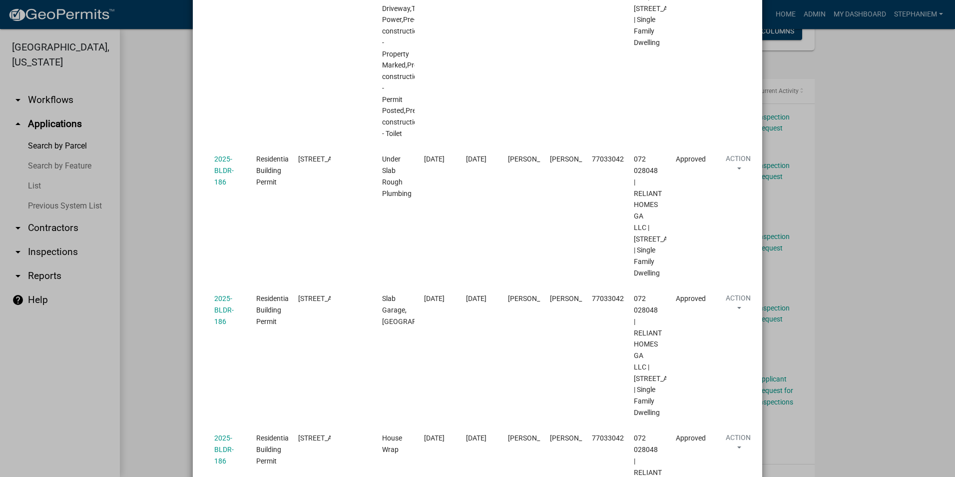
click at [179, 327] on ngb-modal-window "Inspections related to 2025-BLDR-186 × Export Excel Format (.xlsx) CSV Format (…" at bounding box center [477, 238] width 955 height 477
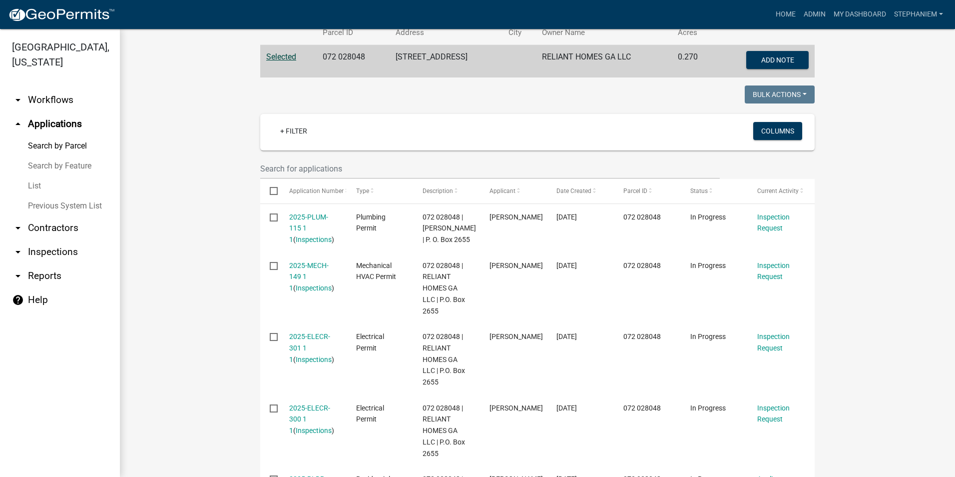
scroll to position [50, 0]
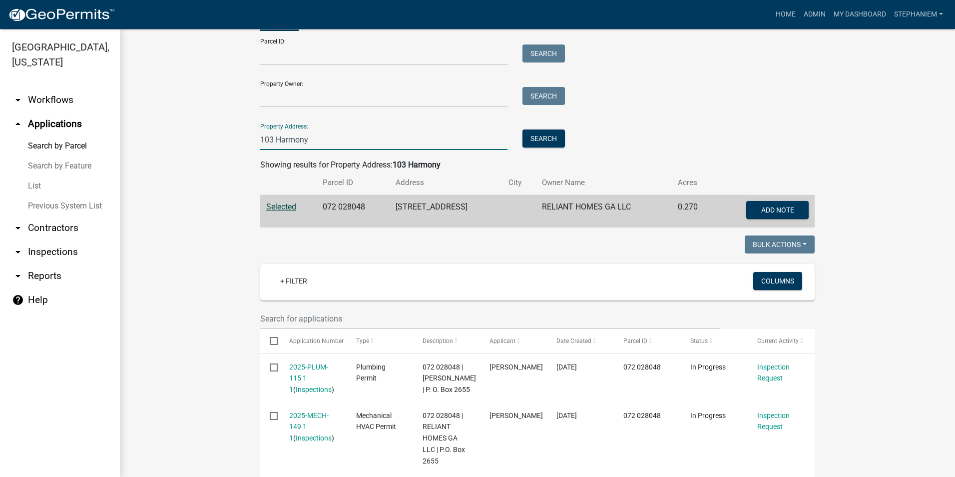
drag, startPoint x: 323, startPoint y: 134, endPoint x: 241, endPoint y: 137, distance: 82.5
click at [241, 137] on wm-workflow-application-search-view "Search Map My Parcels Parcel ID: Search Property Owner: Search Property Address…" at bounding box center [537, 460] width 795 height 923
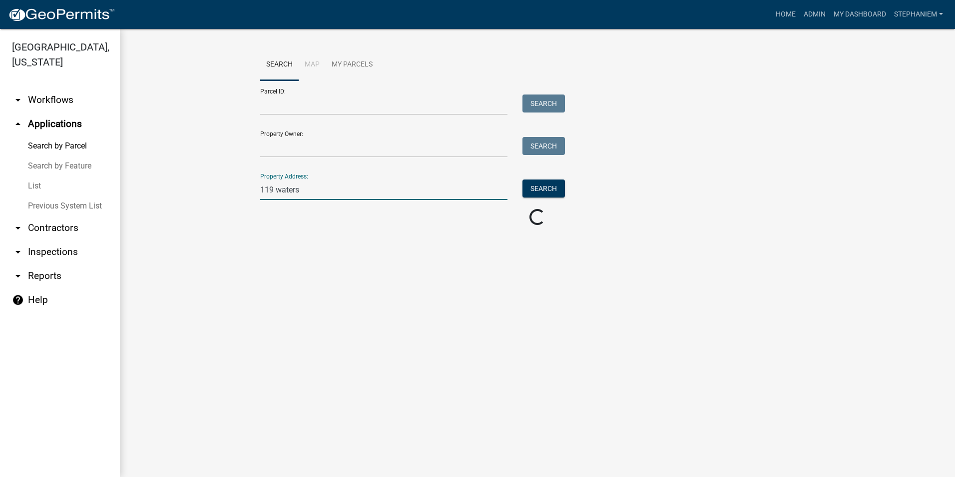
scroll to position [0, 0]
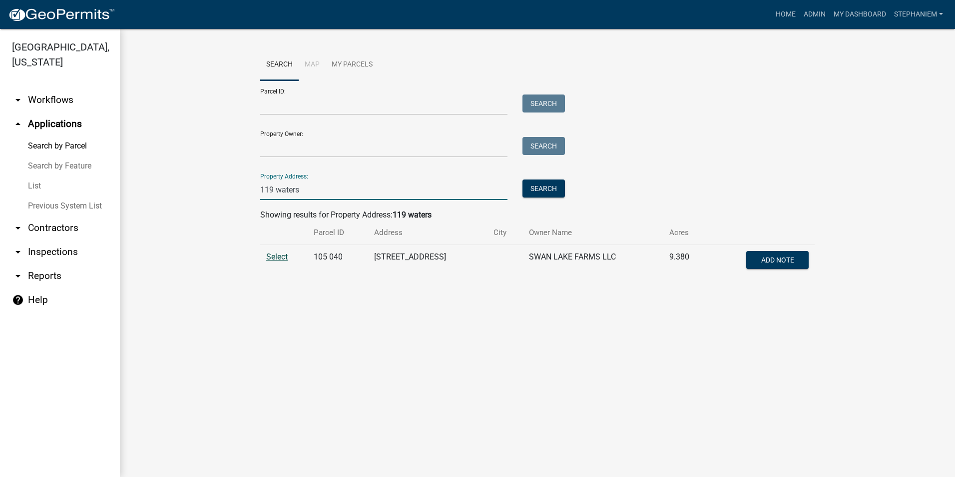
type input "119 waters"
click at [278, 254] on span "Select" at bounding box center [276, 256] width 21 height 9
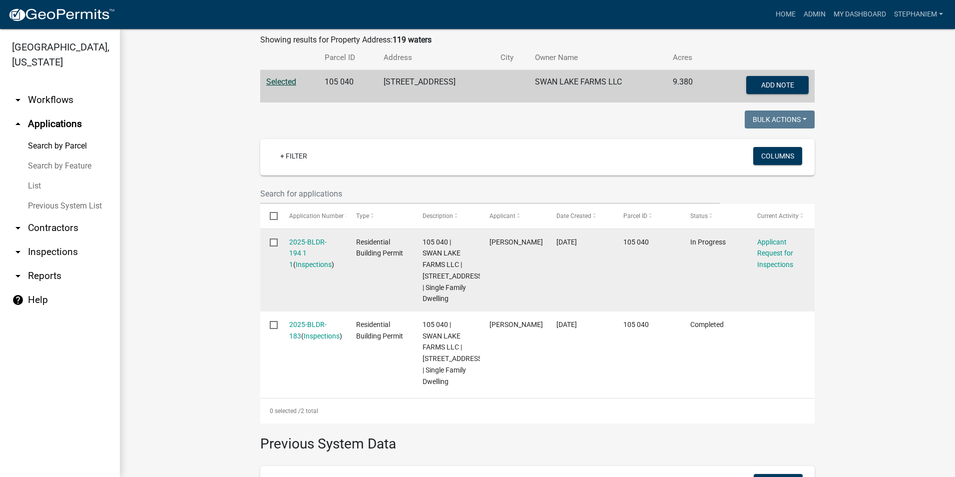
scroll to position [200, 0]
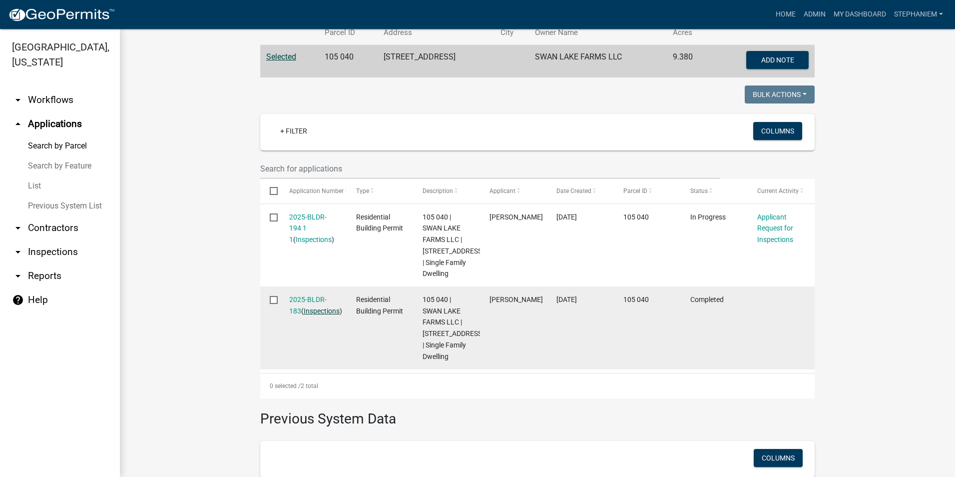
click at [308, 315] on link "Inspections" at bounding box center [322, 311] width 36 height 8
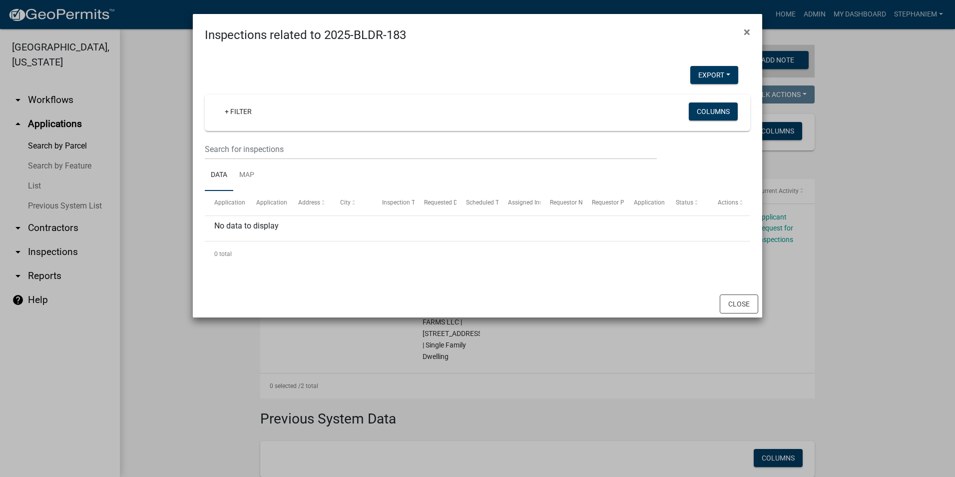
click at [158, 256] on ngb-modal-window "Inspections related to 2025-BLDR-183 × Export Excel Format (.xlsx) CSV Format (…" at bounding box center [477, 238] width 955 height 477
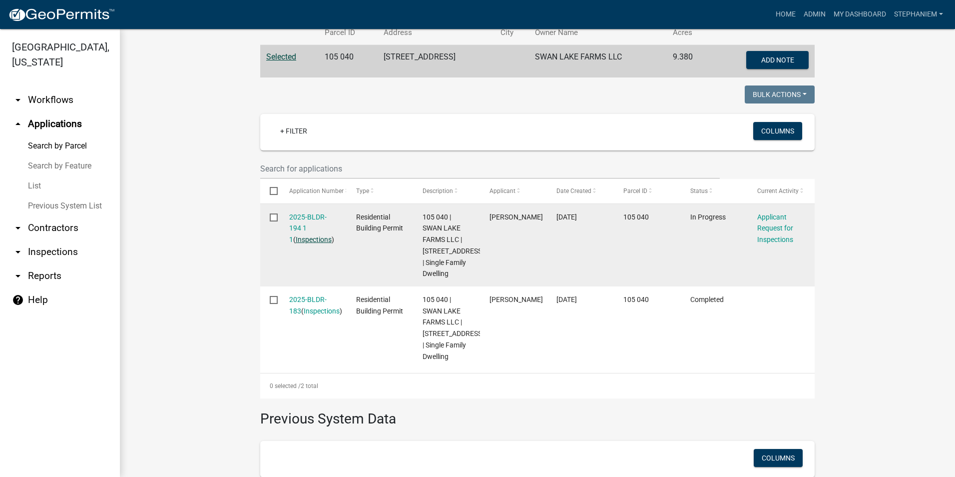
click at [305, 239] on link "Inspections" at bounding box center [314, 239] width 36 height 8
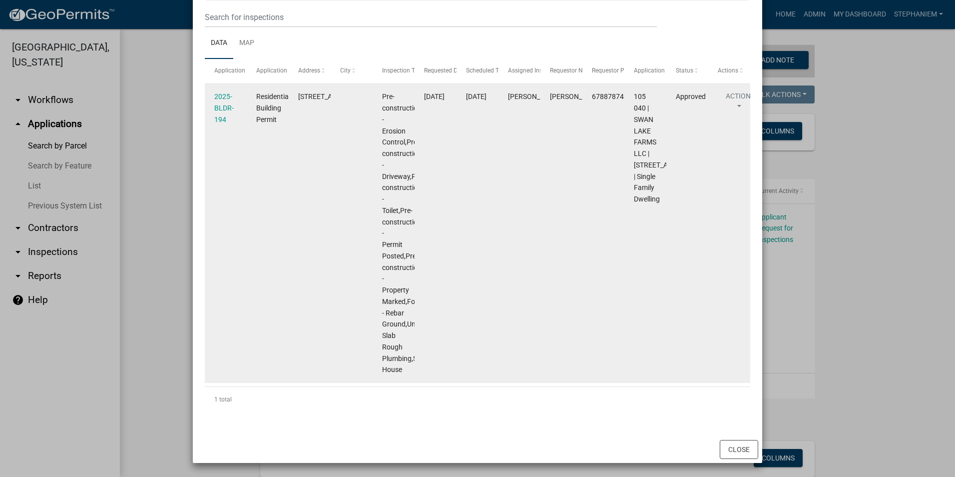
scroll to position [82, 0]
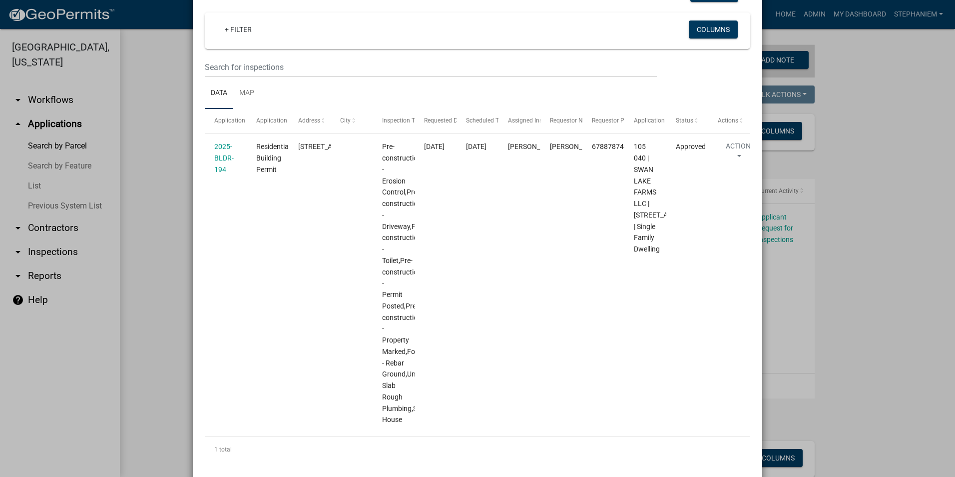
click at [159, 228] on ngb-modal-window "Inspections related to 2025-BLDR-194 × Export Excel Format (.xlsx) CSV Format (…" at bounding box center [477, 238] width 955 height 477
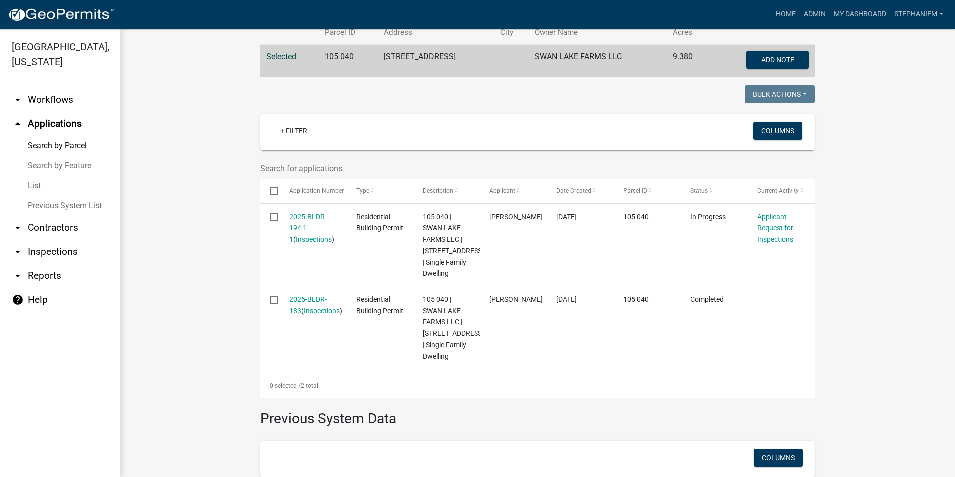
click at [64, 254] on link "arrow_drop_down Inspections" at bounding box center [60, 252] width 120 height 24
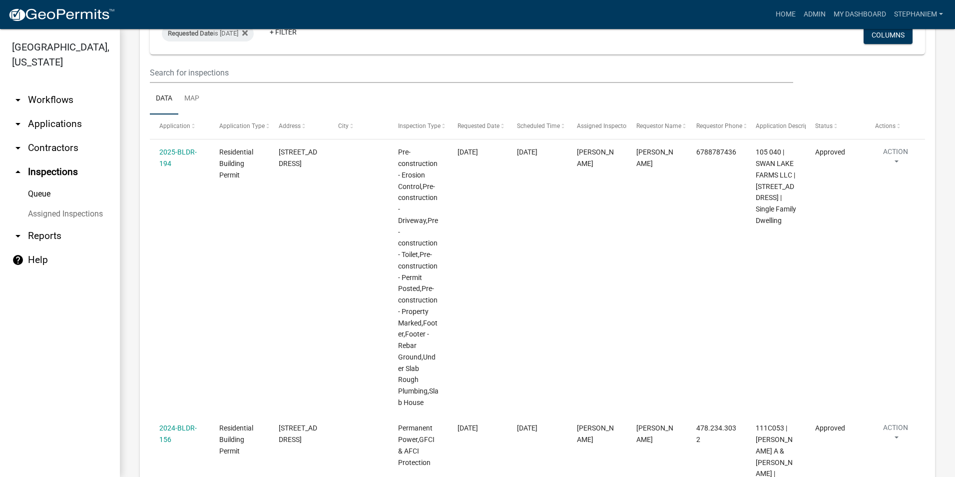
scroll to position [50, 0]
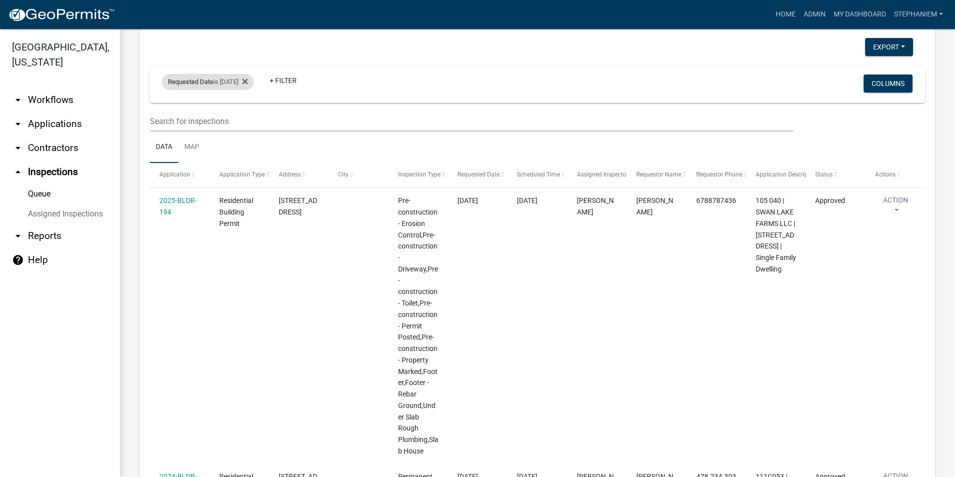
click at [228, 86] on div "Requested Date is [DATE]" at bounding box center [208, 82] width 92 height 16
click at [246, 119] on input "[DATE]" at bounding box center [217, 119] width 70 height 20
type input "[DATE]"
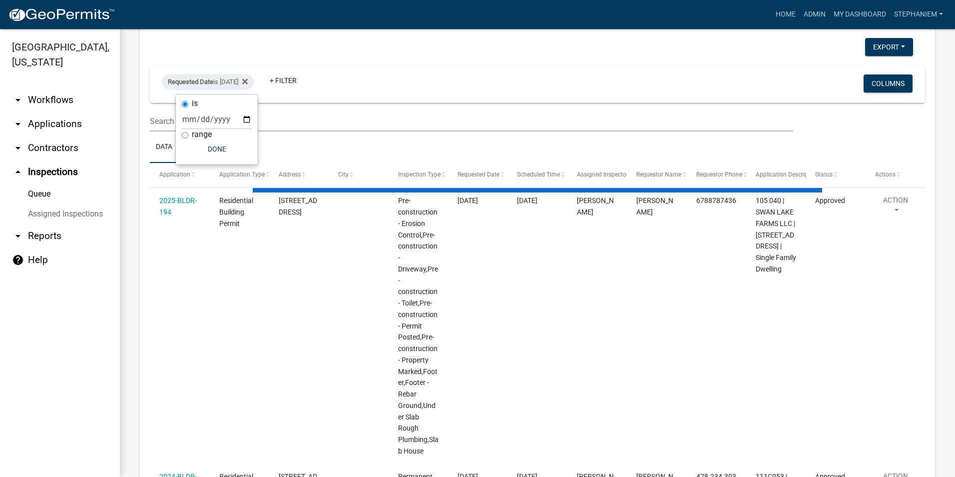
click at [228, 139] on div "range" at bounding box center [217, 134] width 70 height 10
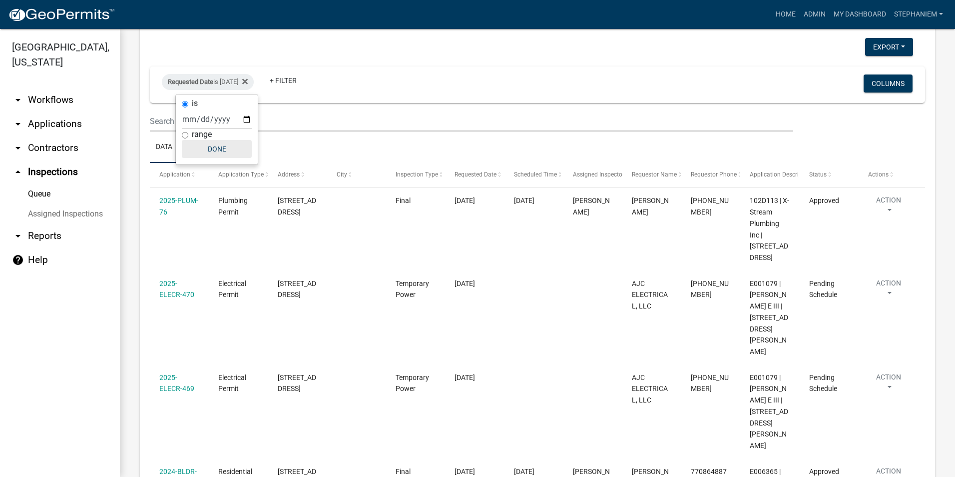
click at [228, 146] on button "Done" at bounding box center [217, 149] width 70 height 18
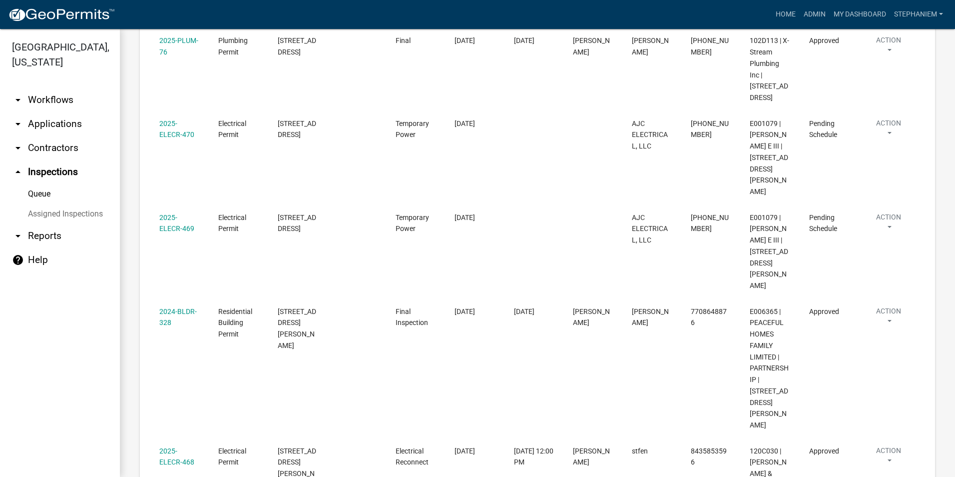
scroll to position [0, 0]
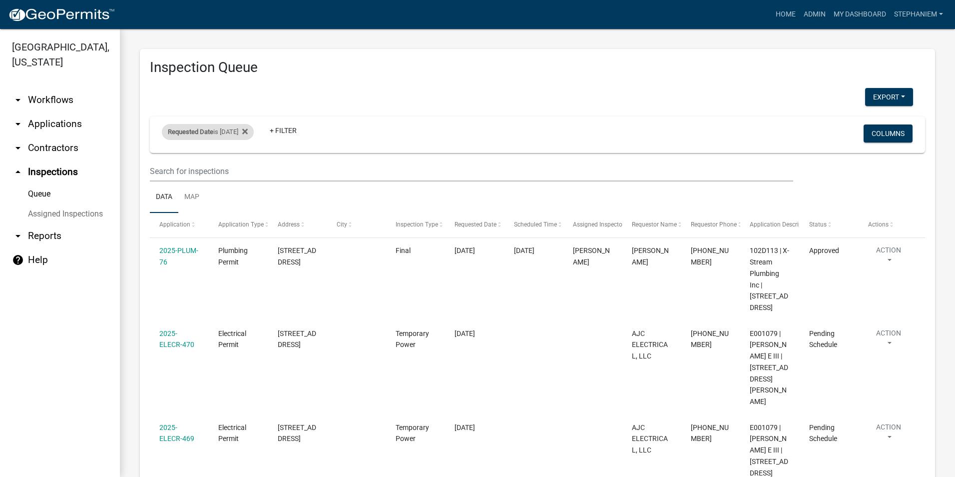
click at [234, 132] on div "Requested Date is [DATE]" at bounding box center [208, 132] width 92 height 16
click at [247, 167] on input "[DATE]" at bounding box center [217, 169] width 70 height 20
type input "[DATE]"
click at [226, 193] on button "Done" at bounding box center [217, 199] width 70 height 18
select select "3: 100"
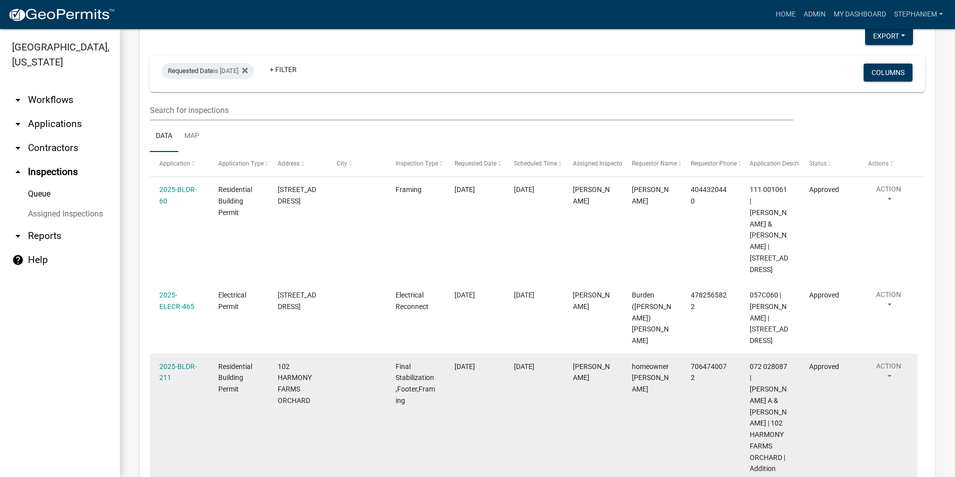
scroll to position [52, 0]
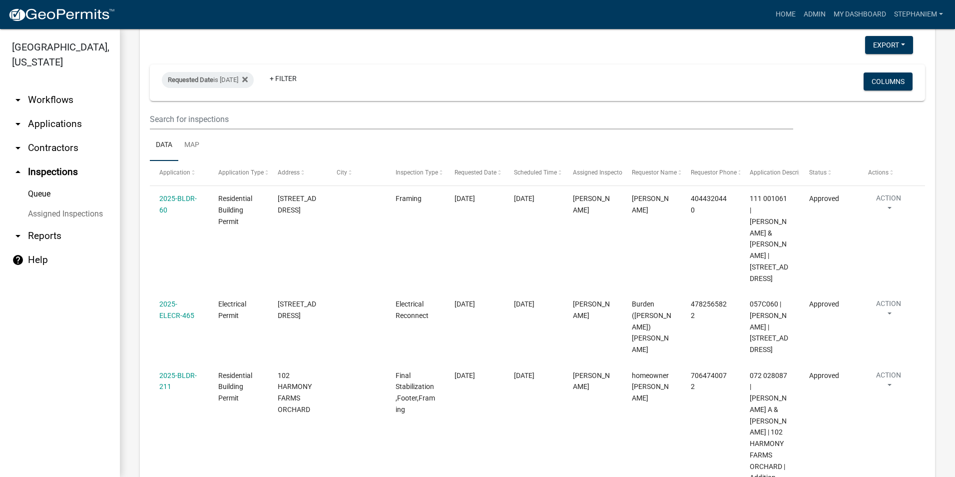
click at [76, 122] on link "arrow_drop_down Applications" at bounding box center [60, 124] width 120 height 24
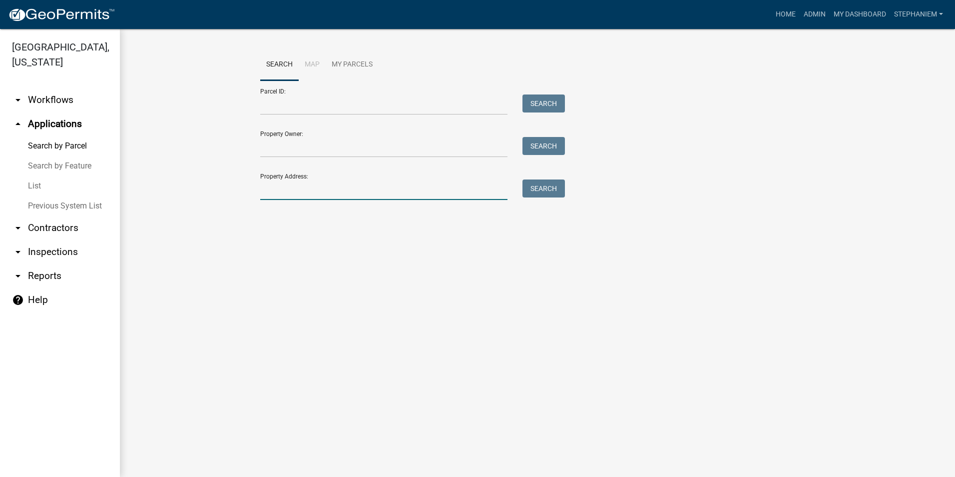
click at [295, 193] on input "Property Address:" at bounding box center [383, 189] width 247 height 20
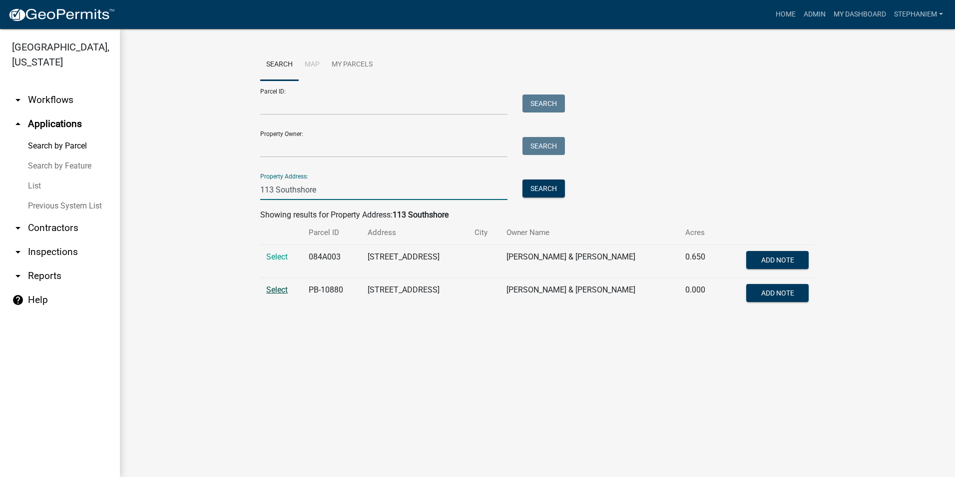
type input "113 Southshore"
click at [278, 288] on span "Select" at bounding box center [276, 289] width 21 height 9
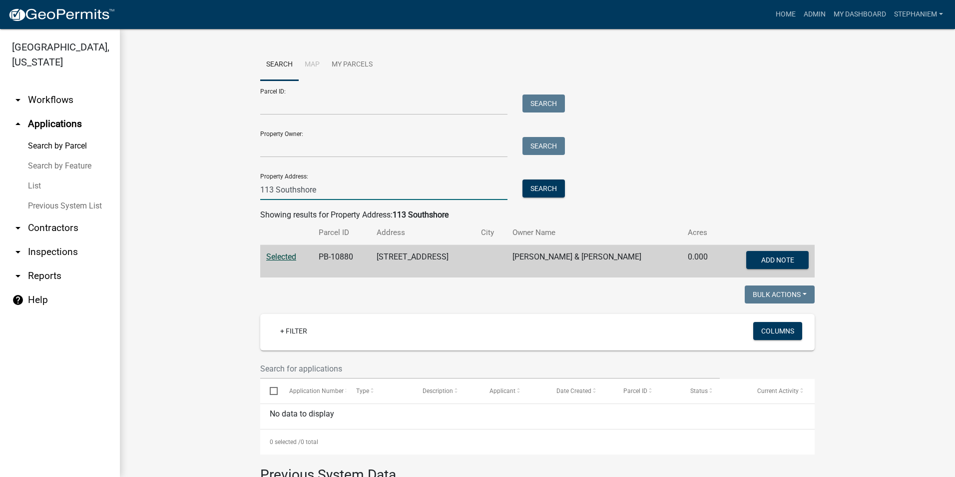
click at [324, 194] on input "113 Southshore" at bounding box center [383, 189] width 247 height 20
click at [543, 189] on button "Search" at bounding box center [544, 188] width 42 height 18
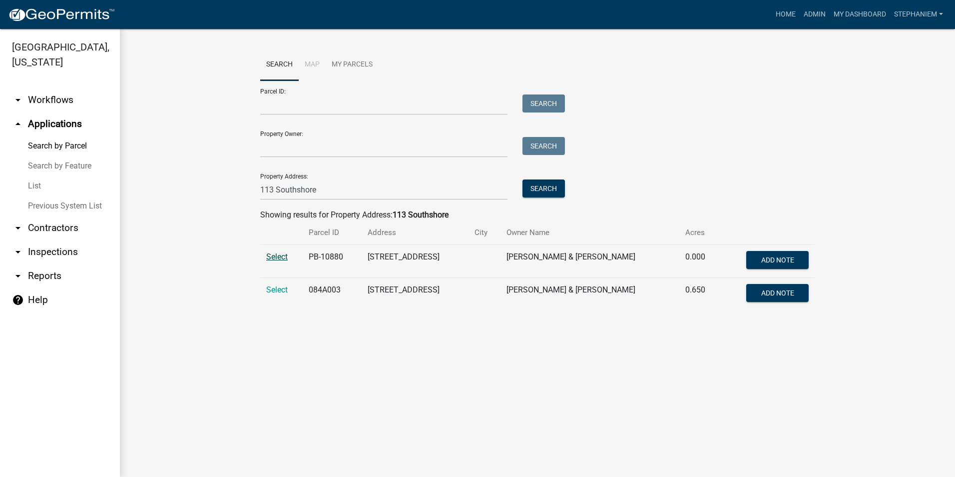
click at [286, 257] on span "Select" at bounding box center [276, 256] width 21 height 9
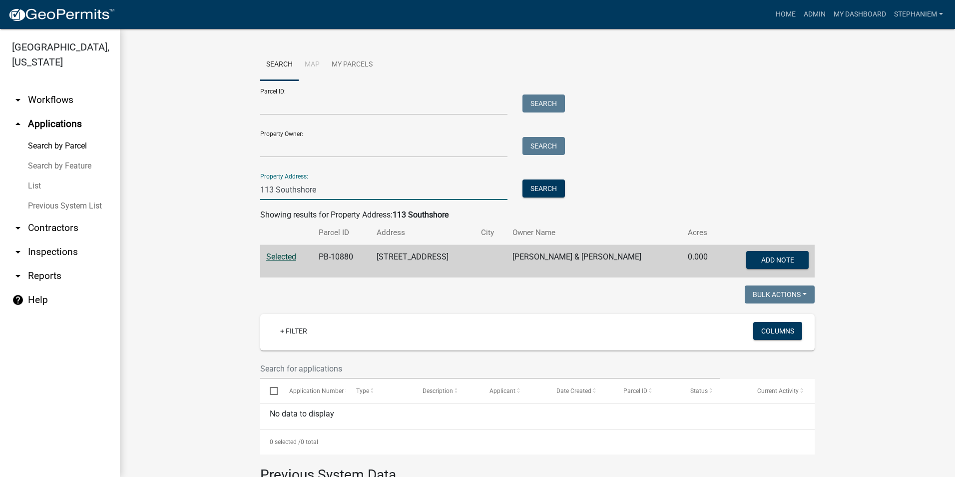
drag, startPoint x: 317, startPoint y: 184, endPoint x: 251, endPoint y: 192, distance: 67.0
click at [253, 192] on div "113 Southshore" at bounding box center [384, 189] width 262 height 20
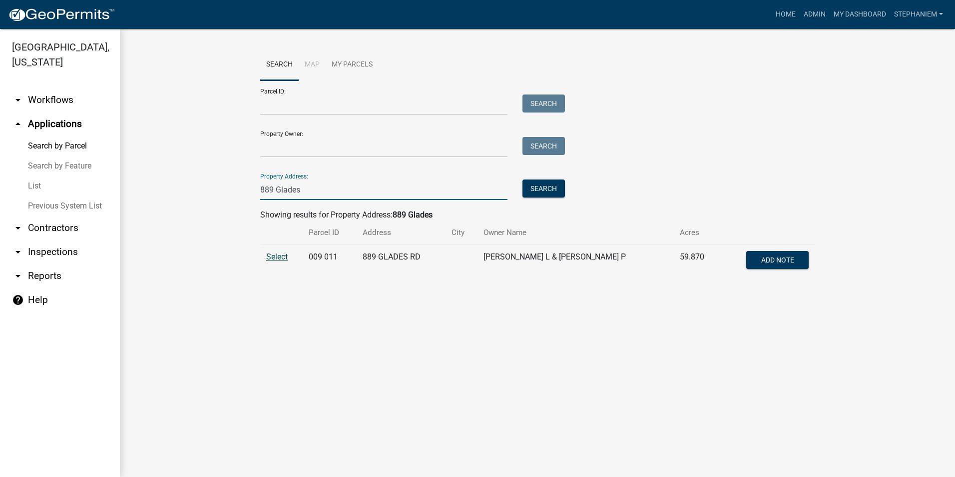
click at [284, 257] on span "Select" at bounding box center [276, 256] width 21 height 9
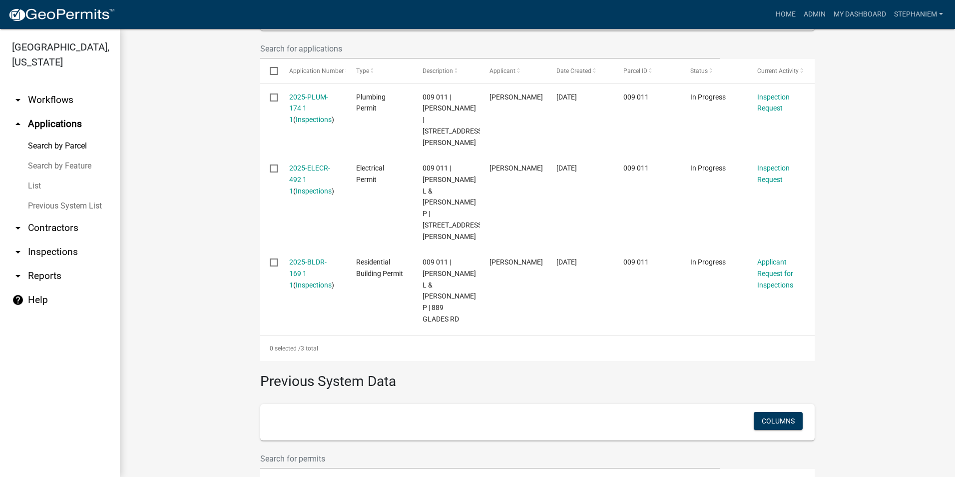
scroll to position [350, 0]
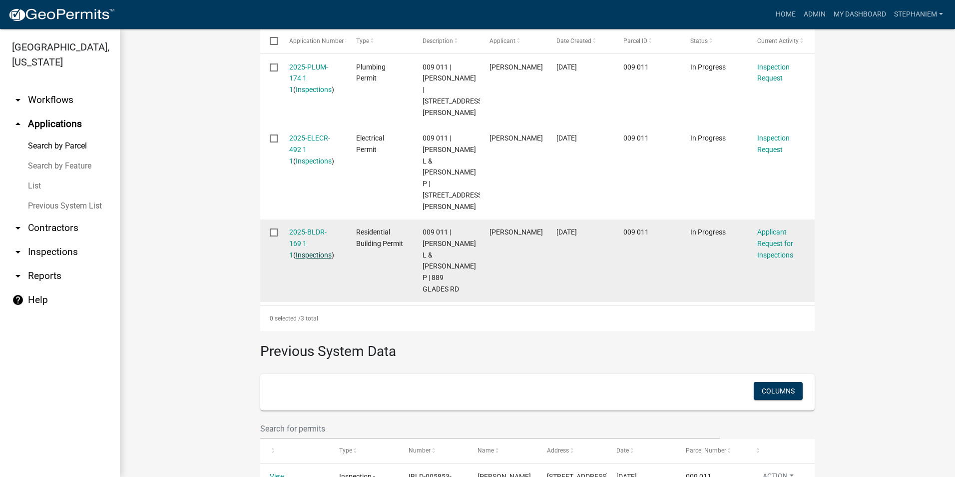
click at [305, 251] on link "Inspections" at bounding box center [314, 255] width 36 height 8
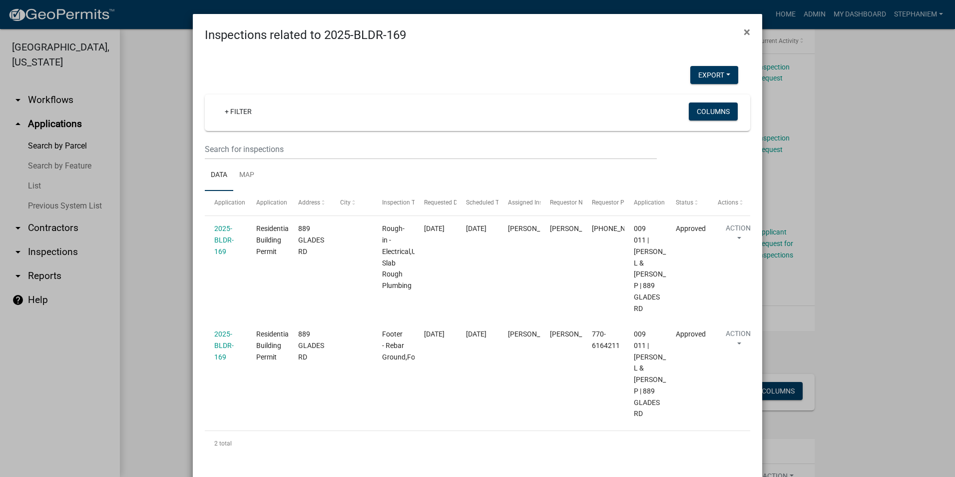
click at [159, 243] on ngb-modal-window "Inspections related to 2025-BLDR-169 × Export Excel Format (.xlsx) CSV Format (…" at bounding box center [477, 238] width 955 height 477
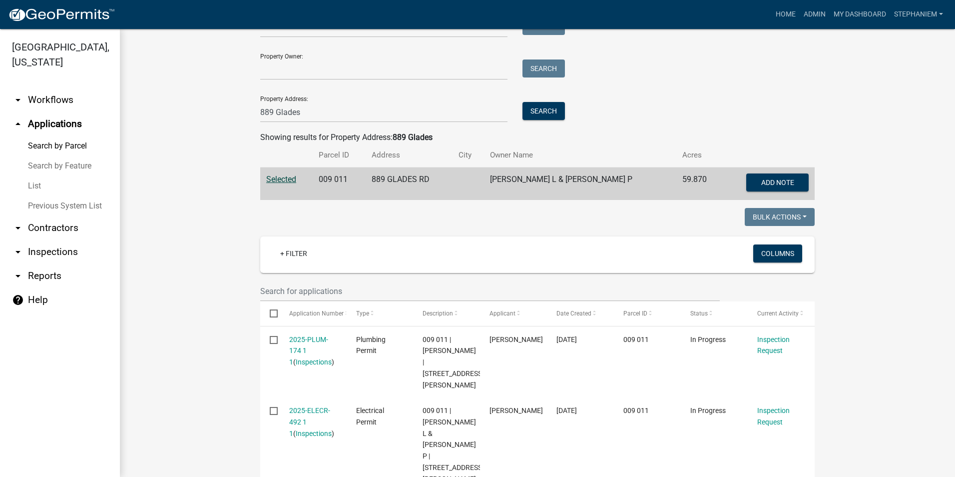
scroll to position [0, 0]
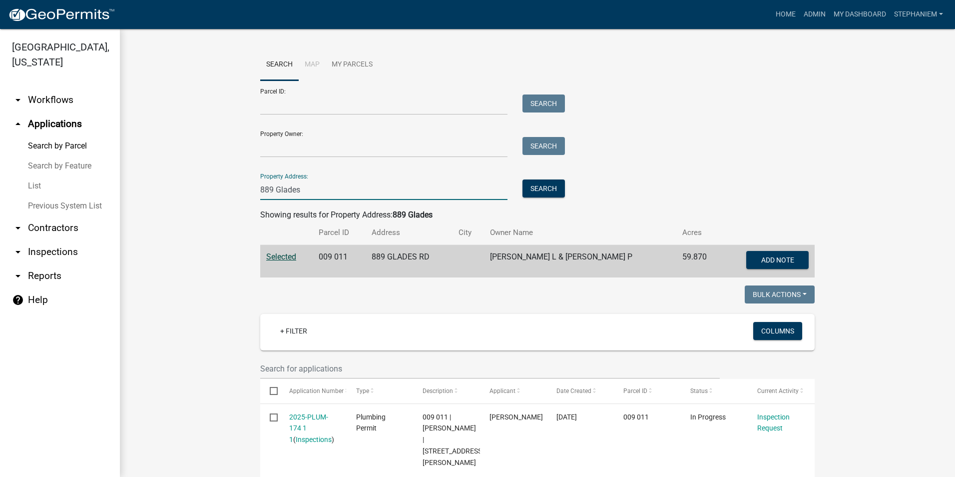
drag, startPoint x: 314, startPoint y: 186, endPoint x: 242, endPoint y: 192, distance: 72.2
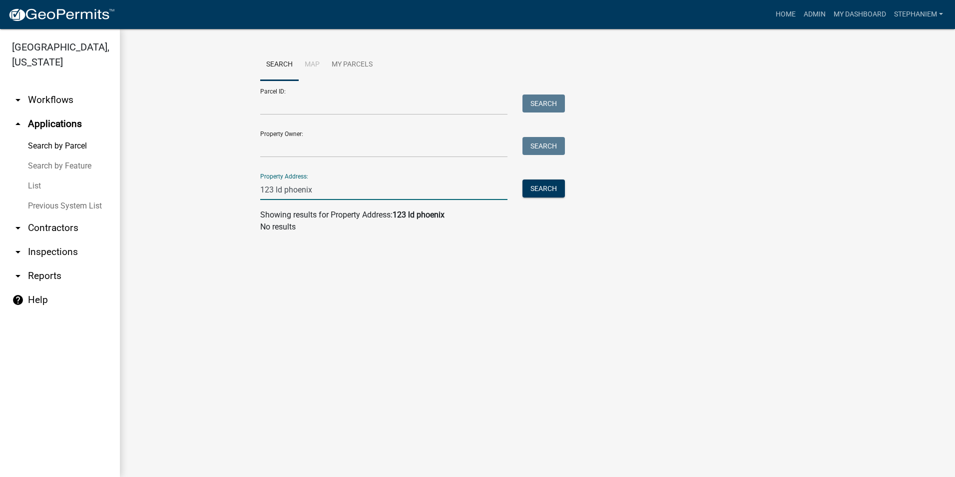
type input "123 old phoenix"
drag, startPoint x: 342, startPoint y: 193, endPoint x: 257, endPoint y: 201, distance: 85.3
click at [257, 201] on div "Search Map My Parcels Parcel ID: Search Property Owner: Search Property Address…" at bounding box center [538, 145] width 570 height 192
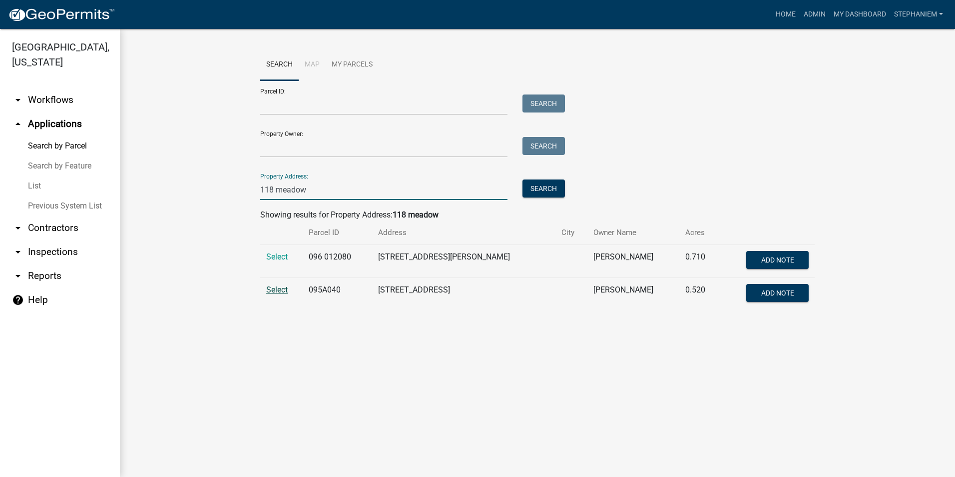
type input "118 meadow"
click at [282, 288] on span "Select" at bounding box center [276, 289] width 21 height 9
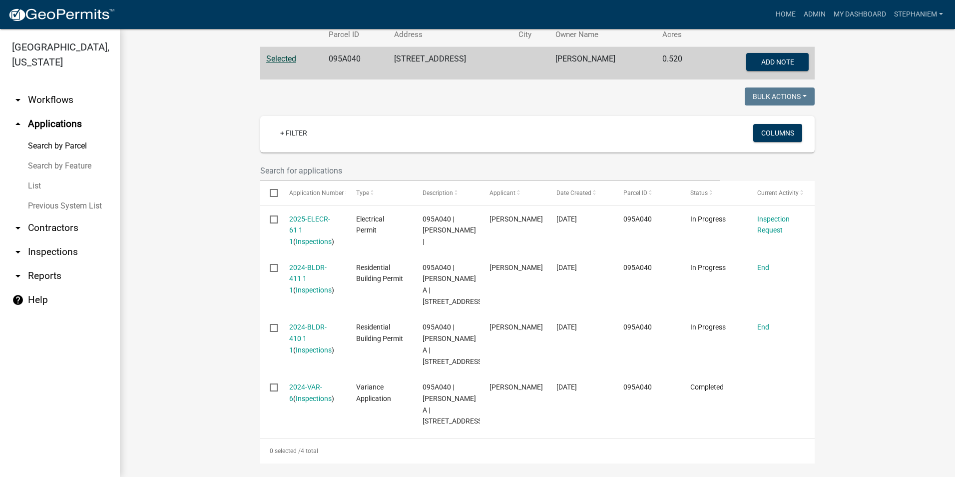
scroll to position [200, 0]
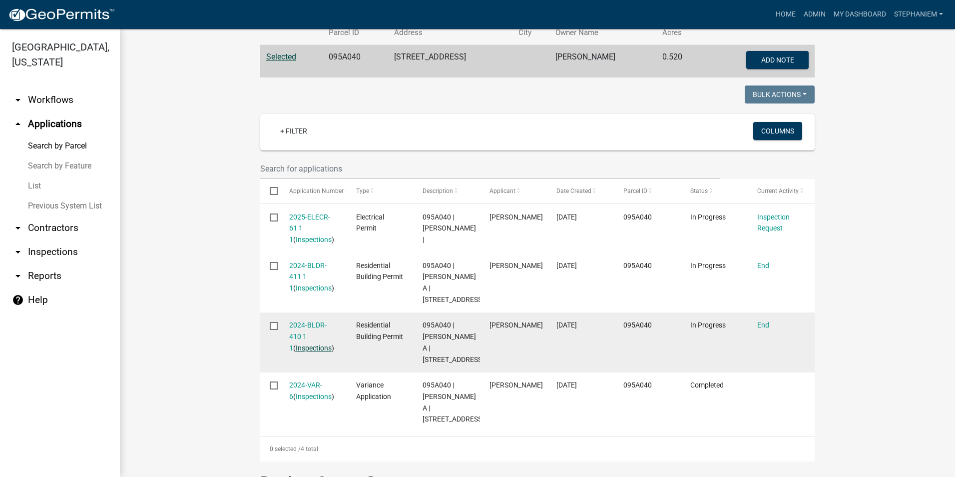
click at [297, 352] on link "Inspections" at bounding box center [314, 348] width 36 height 8
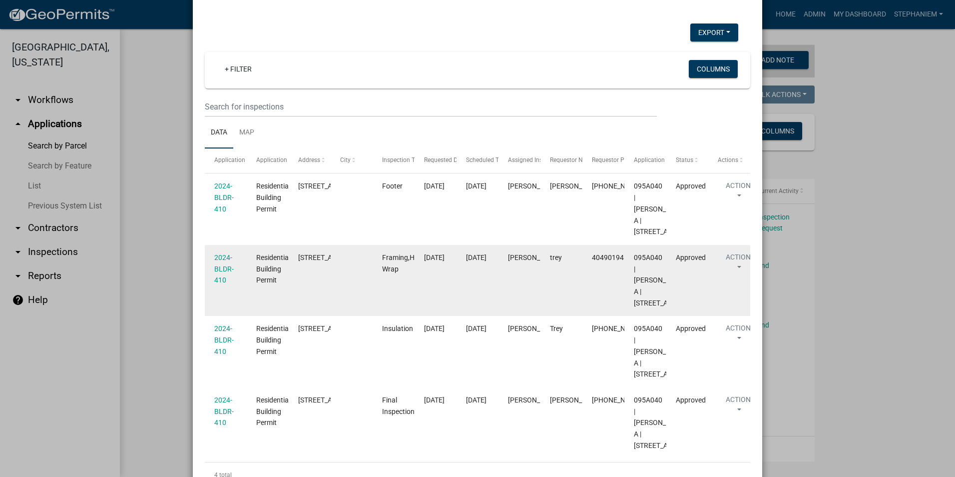
scroll to position [209, 0]
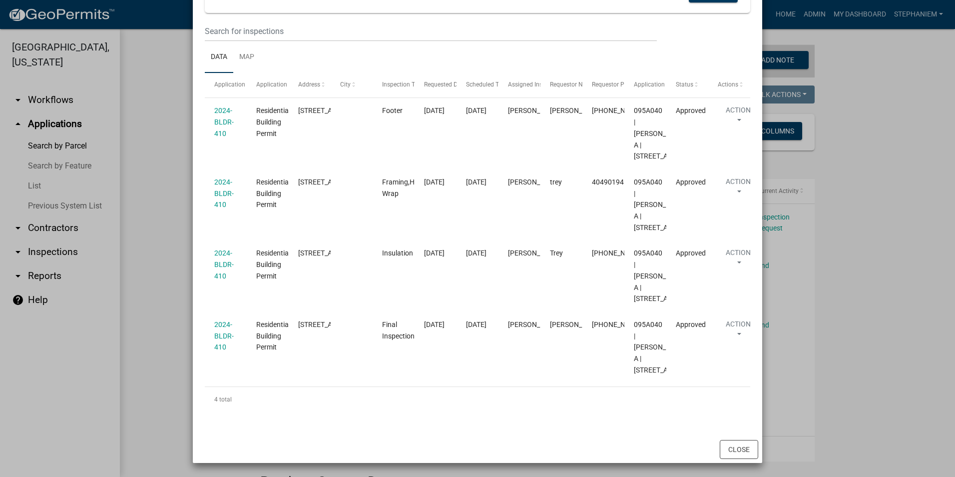
click at [145, 274] on ngb-modal-window "Inspections related to 2024-BLDR-410 × Export Excel Format (.xlsx) CSV Format (…" at bounding box center [477, 238] width 955 height 477
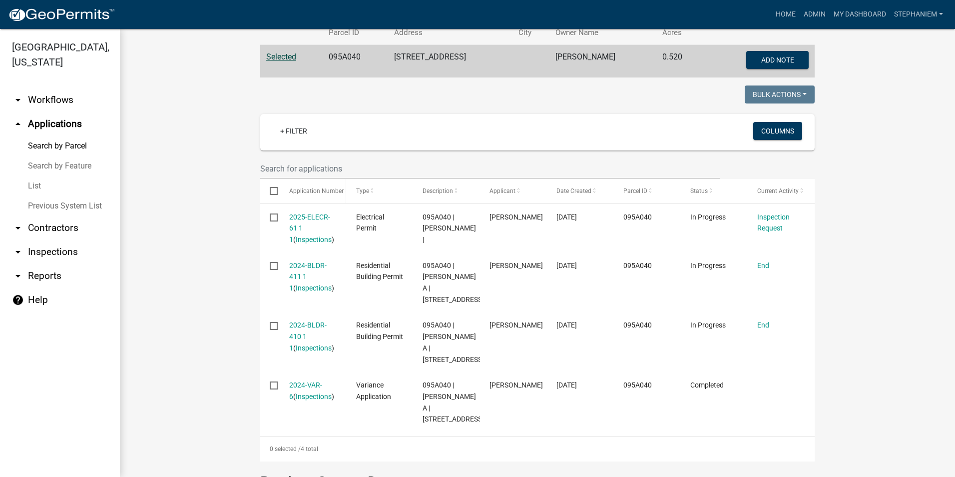
scroll to position [50, 0]
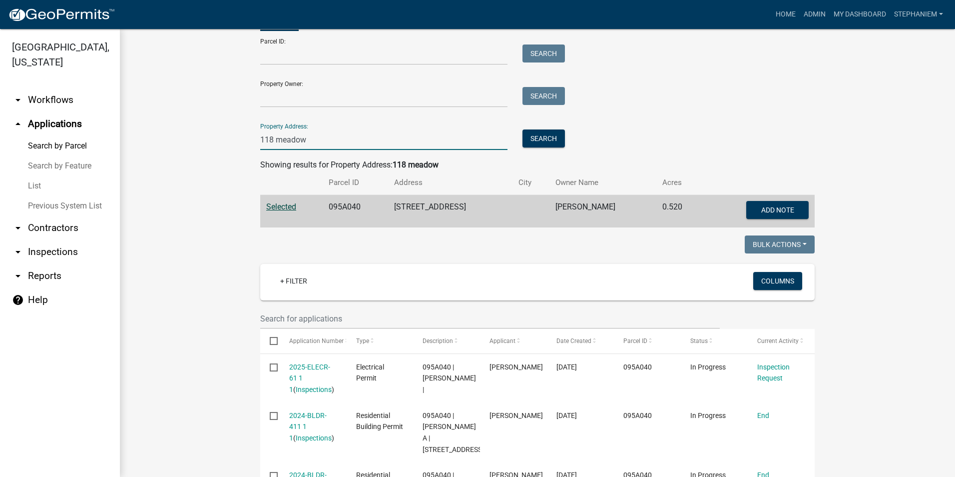
drag, startPoint x: 314, startPoint y: 145, endPoint x: 189, endPoint y: 128, distance: 126.6
click at [189, 128] on wm-workflow-application-search-view "Search Map My Parcels Parcel ID: Search Property Owner: Search Property Address…" at bounding box center [537, 396] width 795 height 795
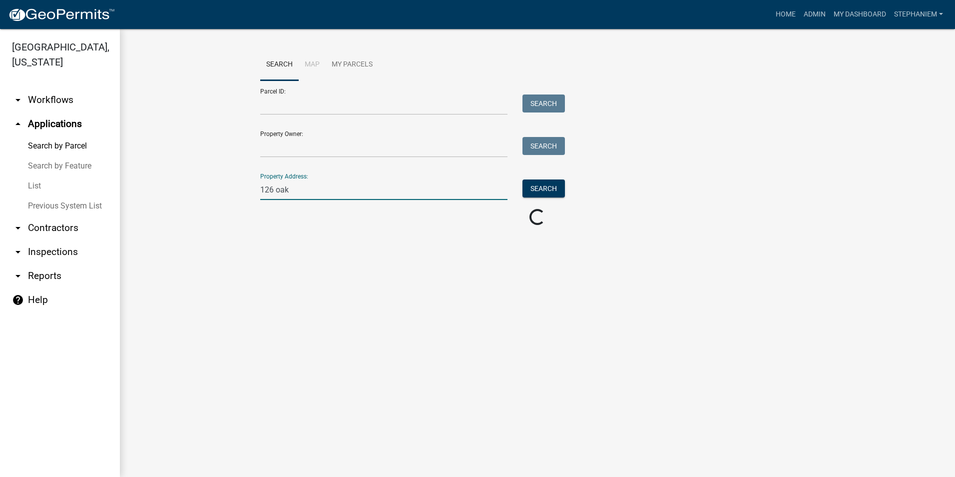
scroll to position [0, 0]
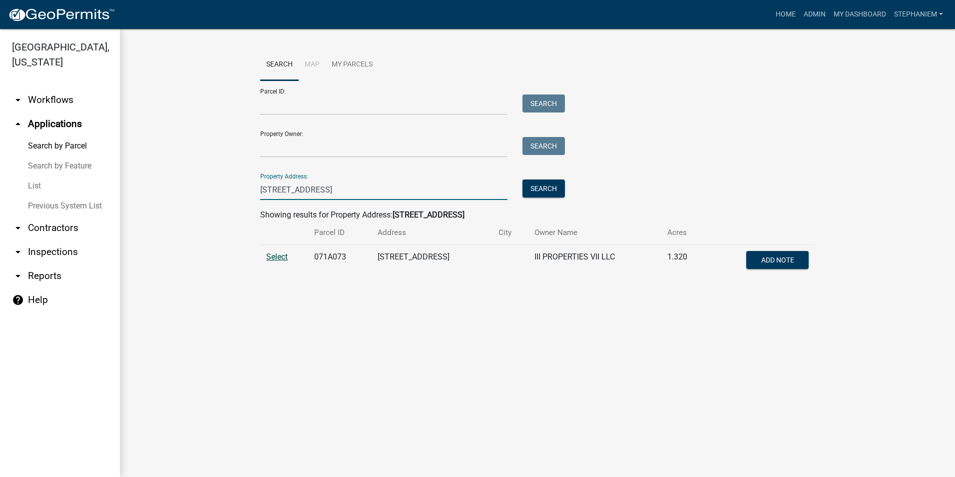
type input "[STREET_ADDRESS]"
click at [283, 256] on span "Select" at bounding box center [276, 256] width 21 height 9
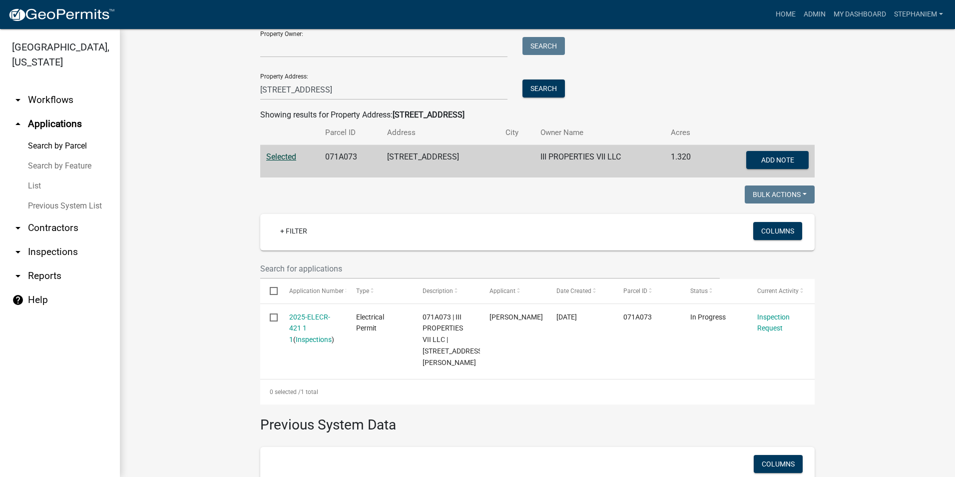
scroll to position [150, 0]
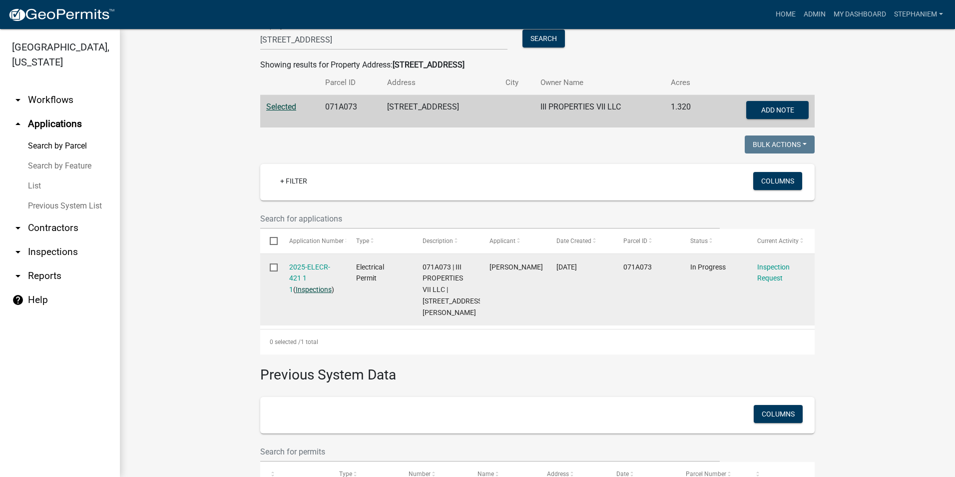
click at [301, 291] on link "Inspections" at bounding box center [314, 289] width 36 height 8
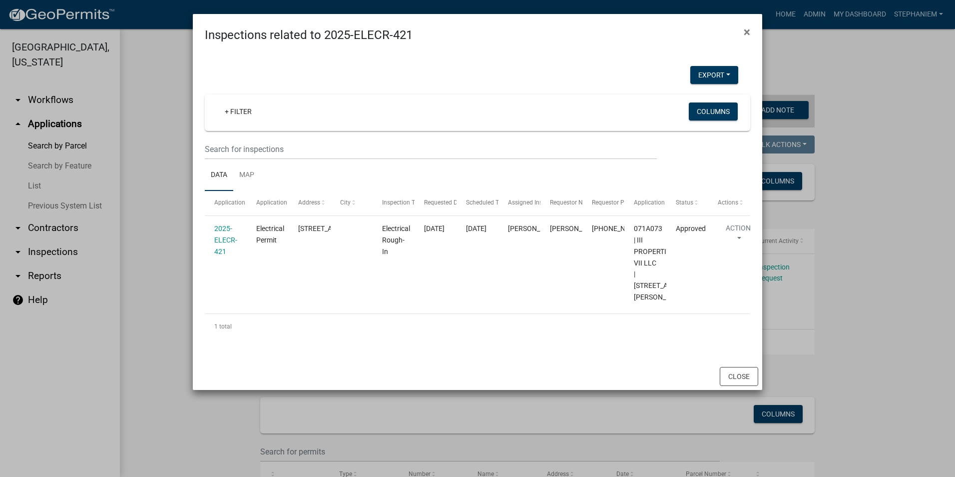
click at [160, 266] on ngb-modal-window "Inspections related to 2025-ELECR-421 × Export Excel Format (.xlsx) CSV Format …" at bounding box center [477, 238] width 955 height 477
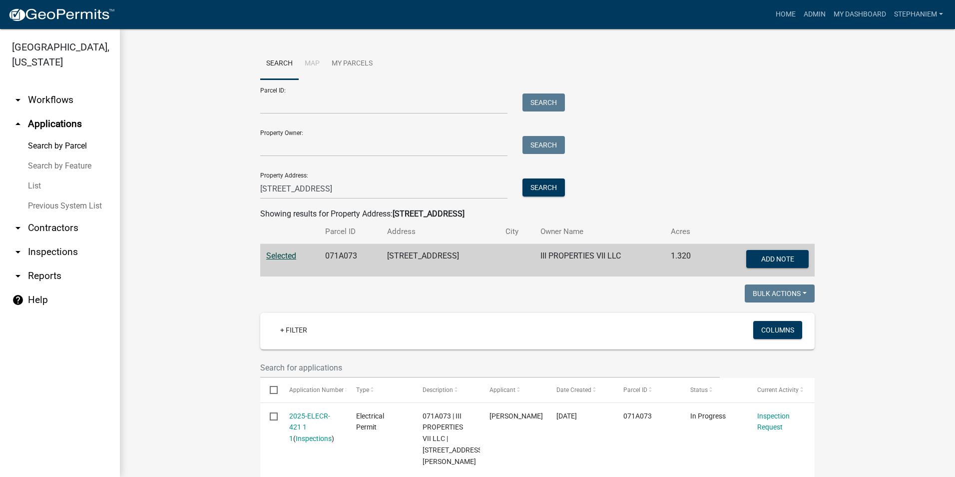
scroll to position [0, 0]
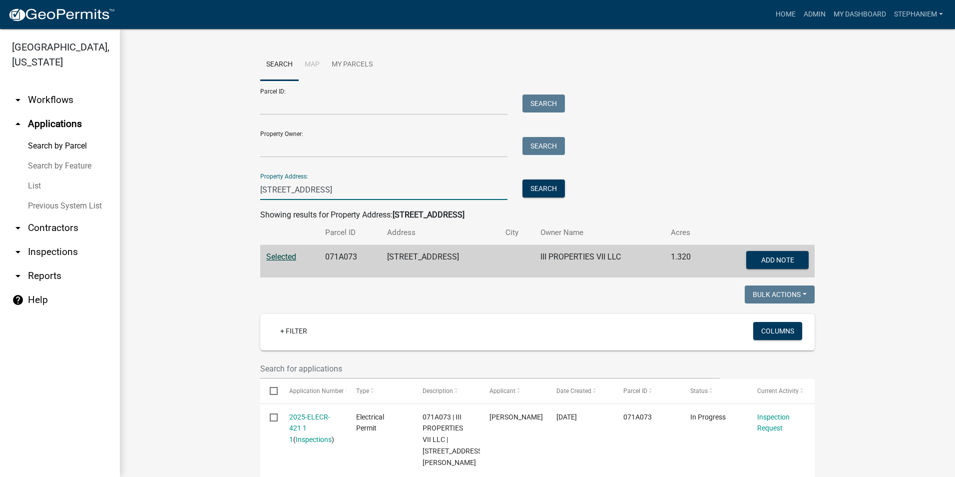
drag, startPoint x: 312, startPoint y: 188, endPoint x: 231, endPoint y: 182, distance: 81.2
click at [231, 182] on wm-workflow-application-search-view "Search Map My Parcels Parcel ID: Search Property Owner: Search Property Address…" at bounding box center [537, 368] width 795 height 638
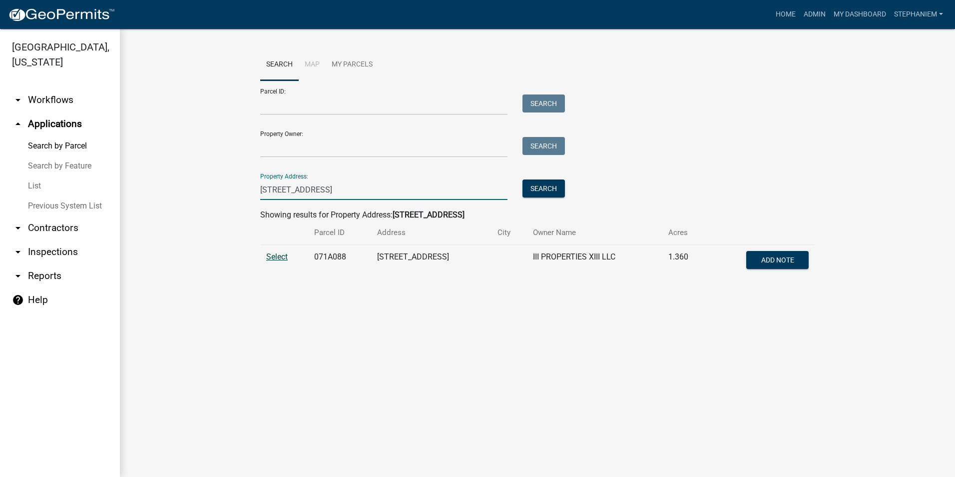
type input "[STREET_ADDRESS]"
click at [285, 255] on span "Select" at bounding box center [276, 256] width 21 height 9
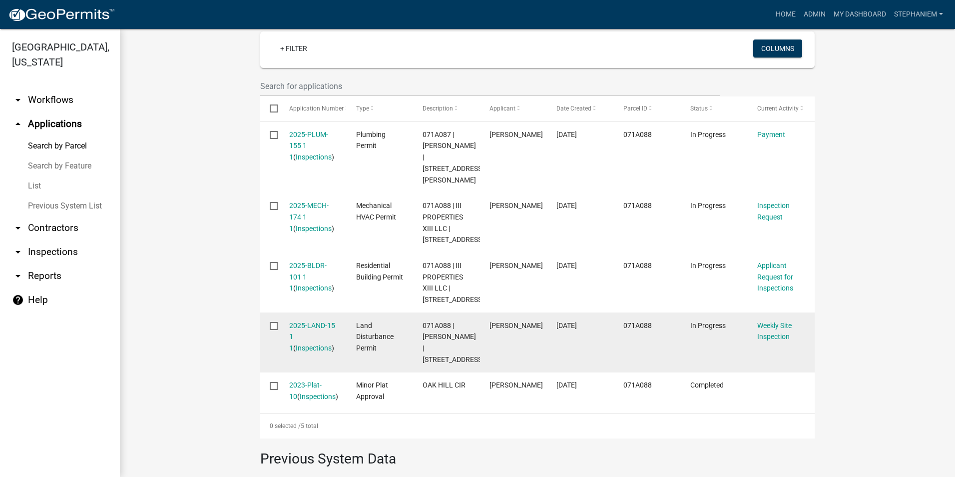
scroll to position [300, 0]
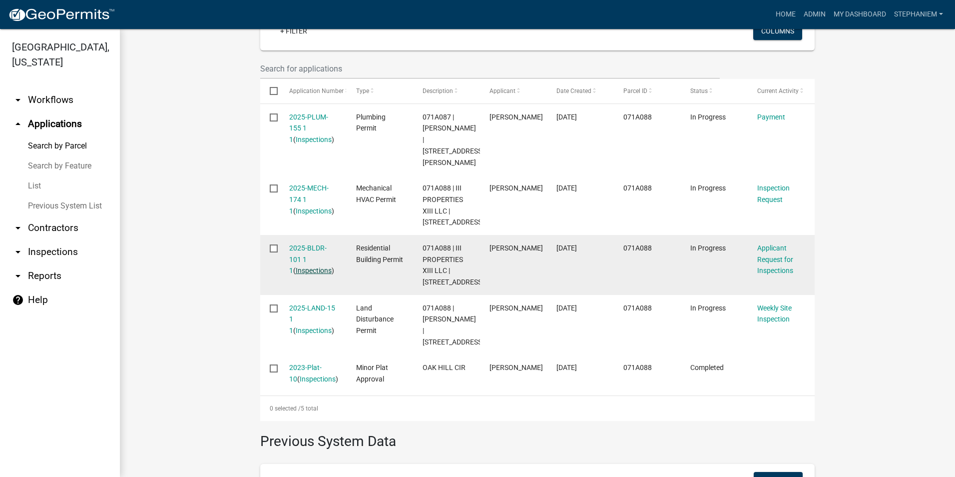
click at [307, 272] on link "Inspections" at bounding box center [314, 270] width 36 height 8
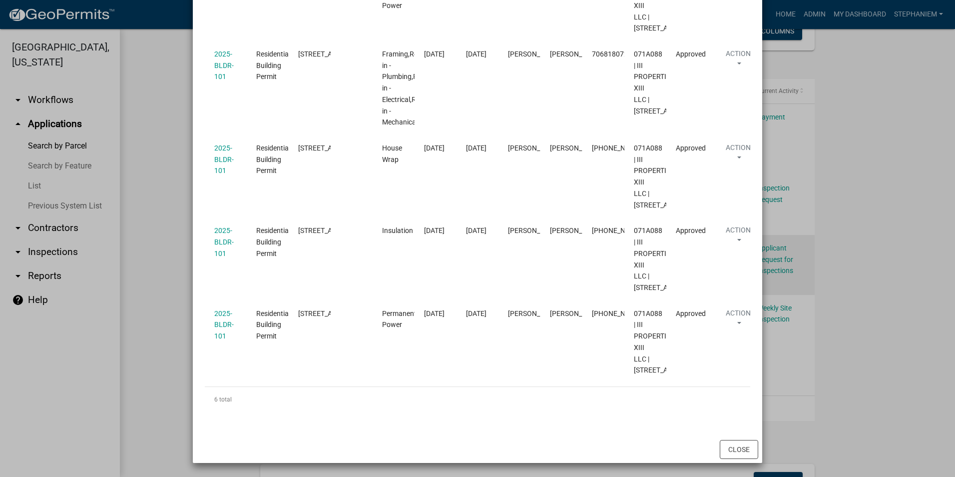
scroll to position [649, 0]
click at [135, 242] on ngb-modal-window "Inspections related to 2025-BLDR-101 × Export Excel Format (.xlsx) CSV Format (…" at bounding box center [477, 238] width 955 height 477
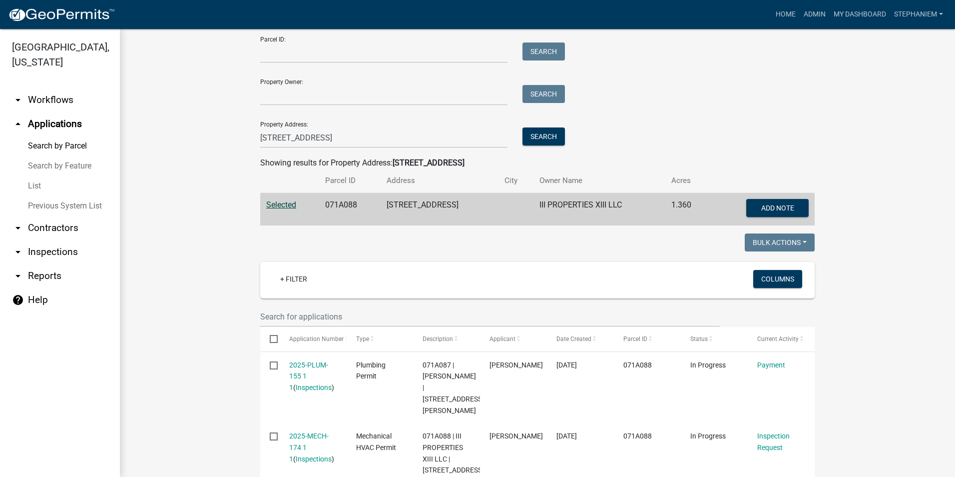
scroll to position [50, 0]
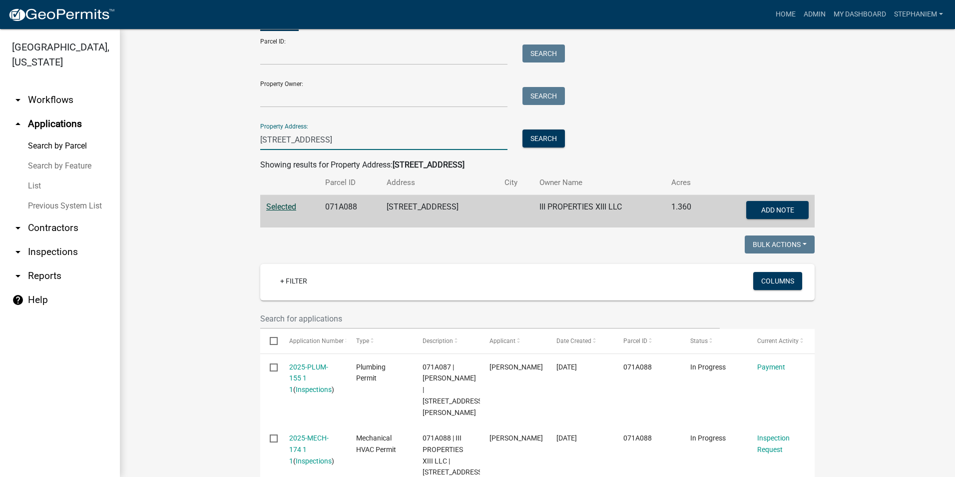
drag, startPoint x: 321, startPoint y: 146, endPoint x: 221, endPoint y: 145, distance: 99.9
click at [221, 145] on wm-workflow-application-search-view "Search Map My Parcels Parcel ID: Search Property Owner: Search Property Address…" at bounding box center [537, 426] width 795 height 855
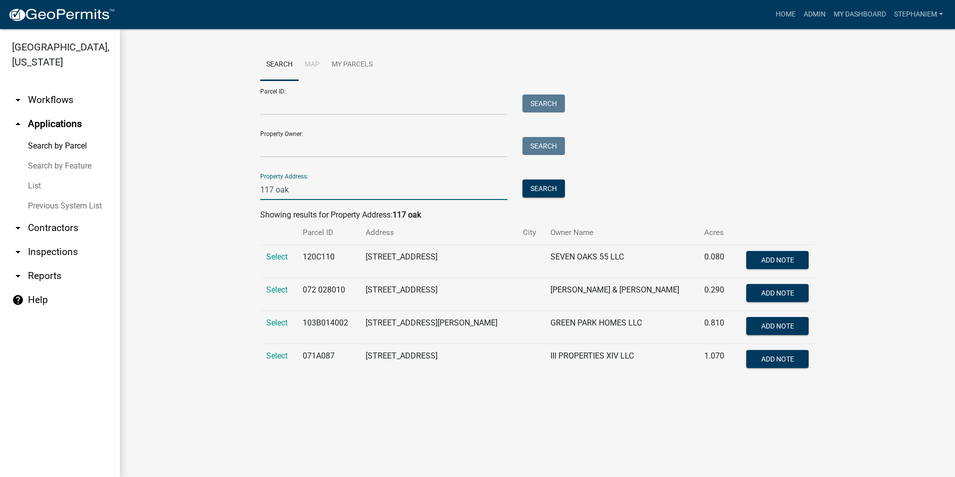
scroll to position [0, 0]
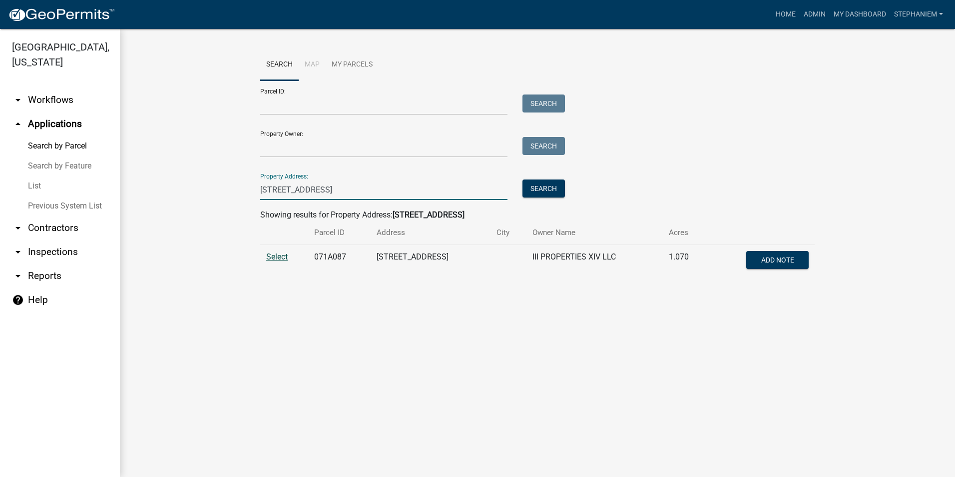
type input "[STREET_ADDRESS]"
click at [277, 260] on span "Select" at bounding box center [276, 256] width 21 height 9
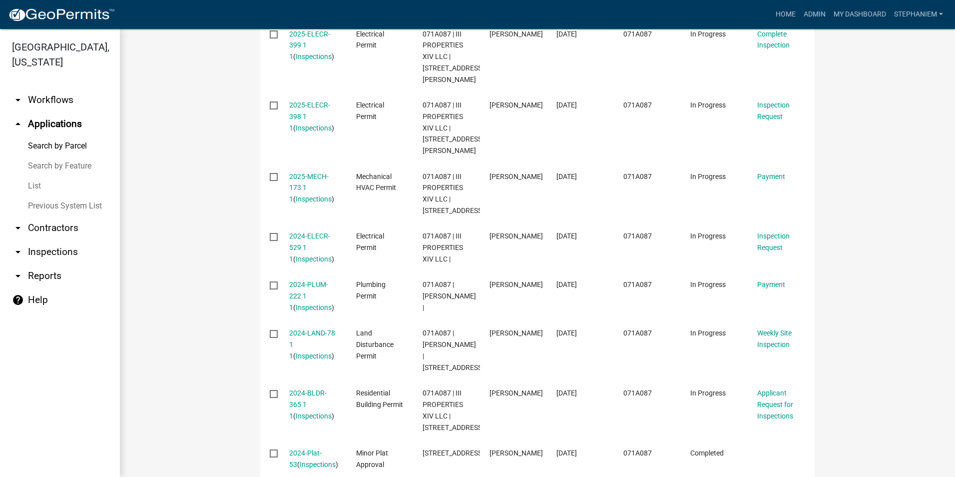
scroll to position [400, 0]
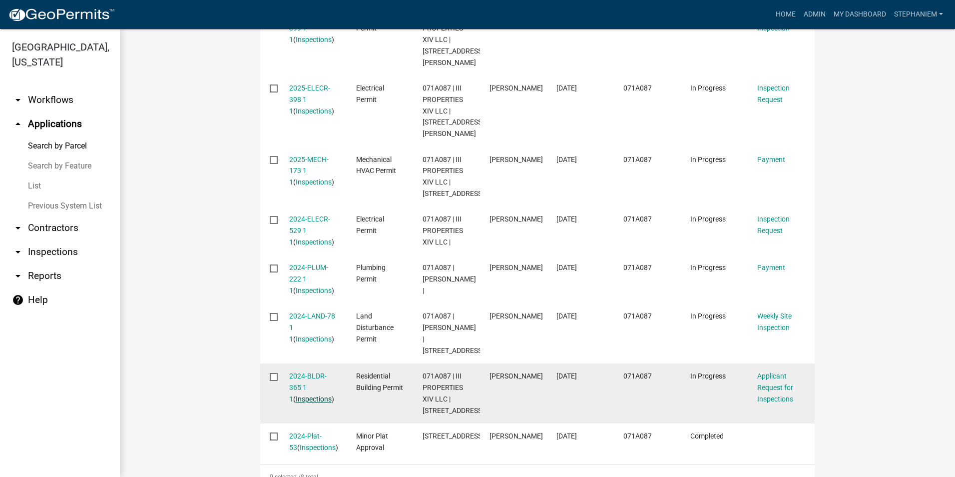
click at [307, 395] on link "Inspections" at bounding box center [314, 399] width 36 height 8
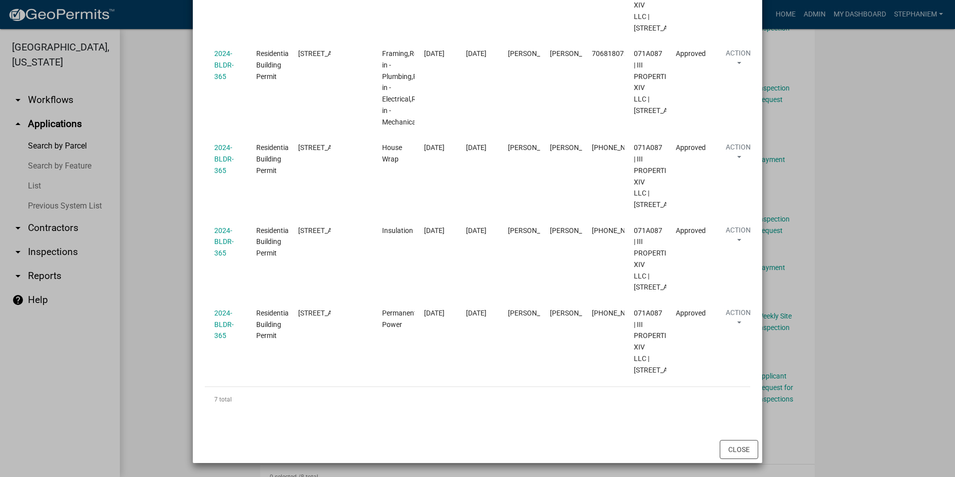
scroll to position [649, 0]
click at [173, 276] on ngb-modal-window "Inspections related to 2024-BLDR-365 × Export Excel Format (.xlsx) CSV Format (…" at bounding box center [477, 238] width 955 height 477
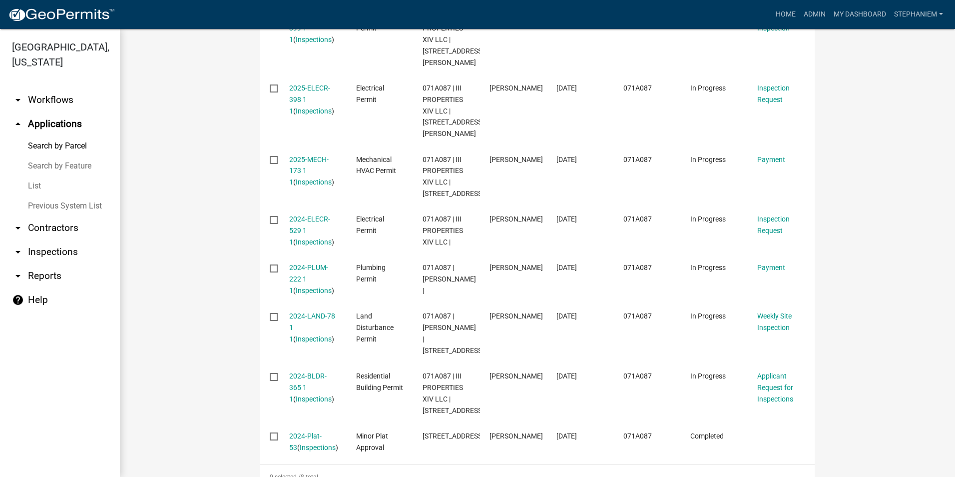
scroll to position [100, 0]
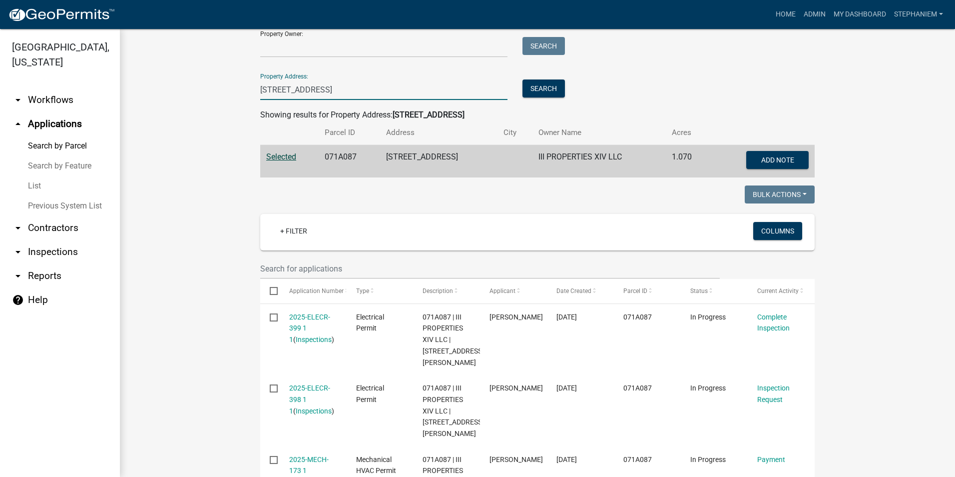
drag, startPoint x: 309, startPoint y: 93, endPoint x: 201, endPoint y: 100, distance: 108.2
click at [201, 100] on wm-workflow-application-search-view "Search Map My Parcels Parcel ID: Search Property Owner: Search Property Address…" at bounding box center [537, 460] width 795 height 1023
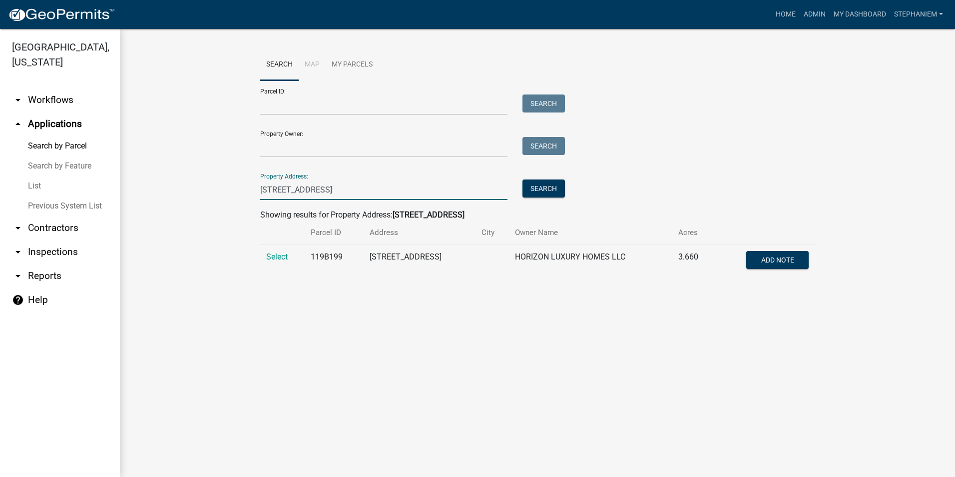
scroll to position [0, 0]
click at [278, 258] on span "Select" at bounding box center [276, 256] width 21 height 9
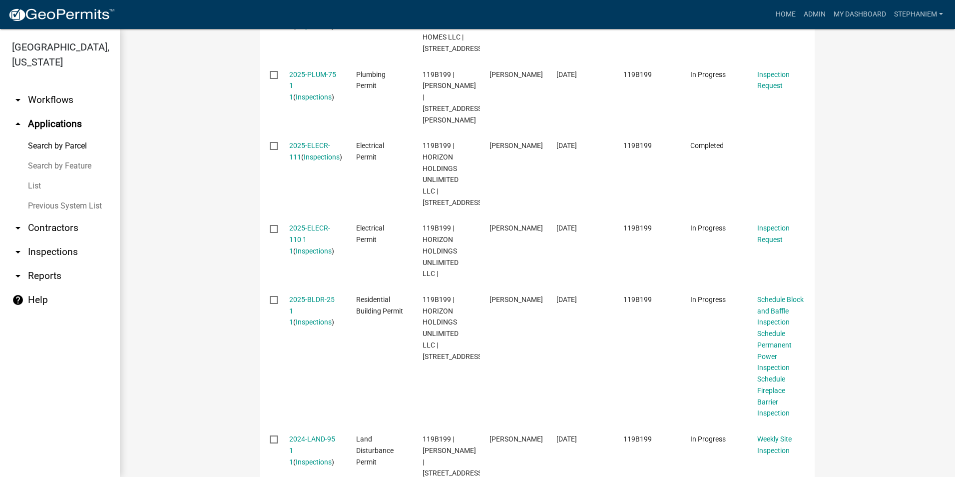
scroll to position [500, 0]
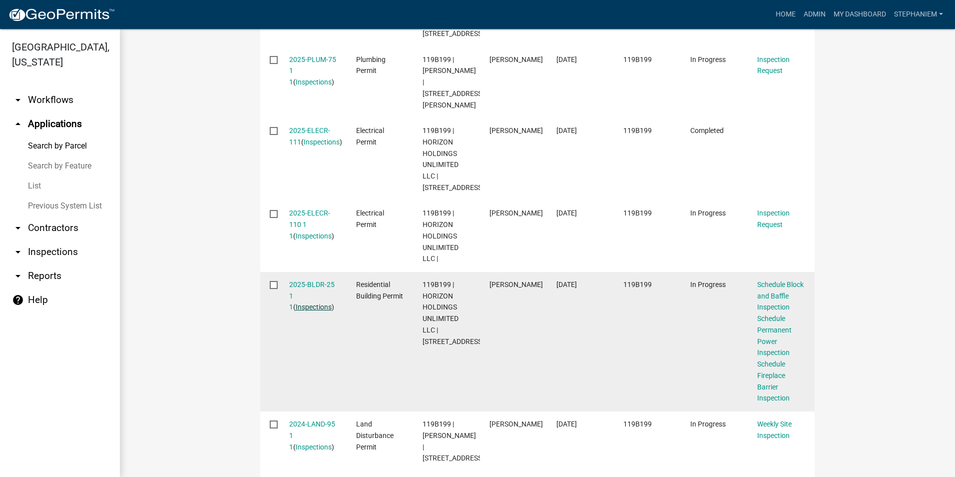
click at [307, 311] on link "Inspections" at bounding box center [314, 307] width 36 height 8
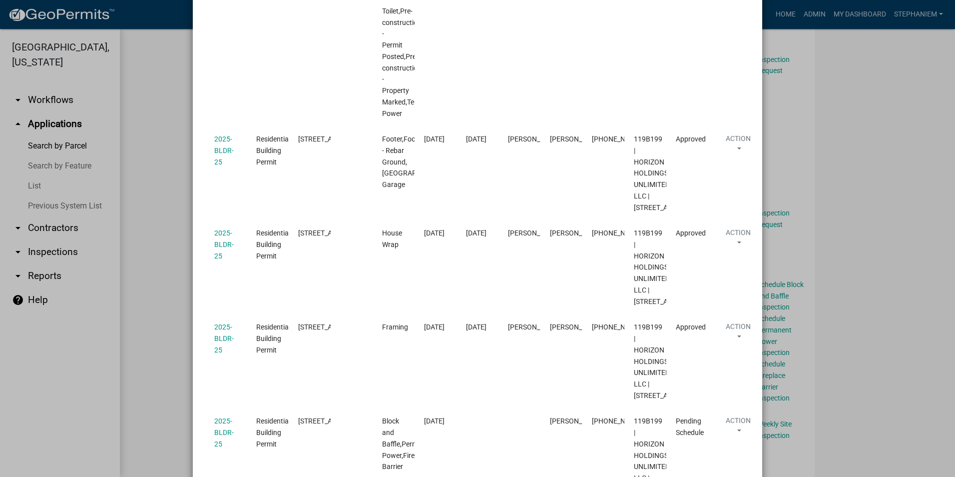
scroll to position [422, 0]
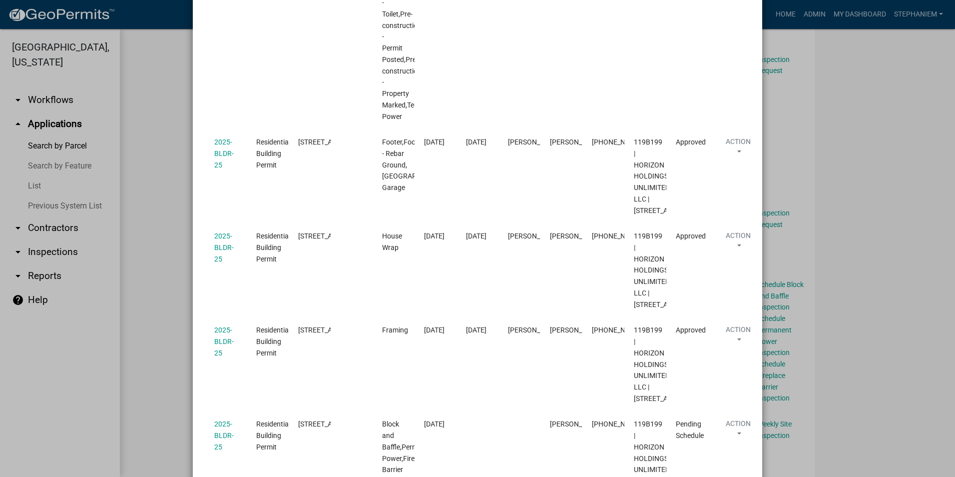
click at [144, 257] on ngb-modal-window "Inspections related to 2025-BLDR-25 × Export Excel Format (.xlsx) CSV Format (.…" at bounding box center [477, 238] width 955 height 477
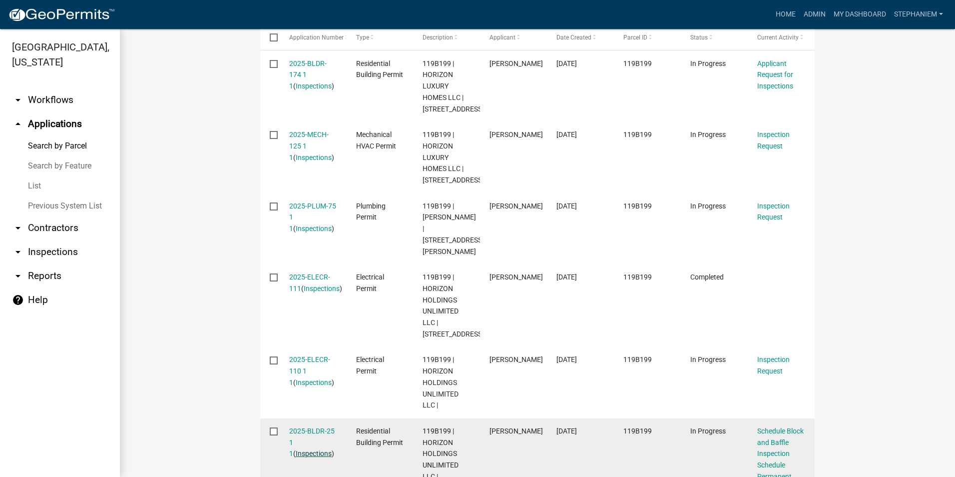
scroll to position [350, 0]
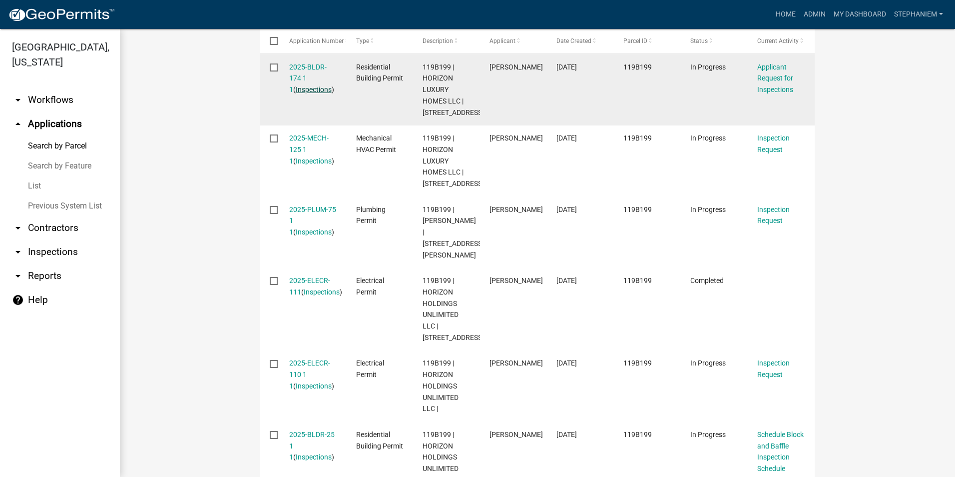
click at [312, 89] on link "Inspections" at bounding box center [314, 89] width 36 height 8
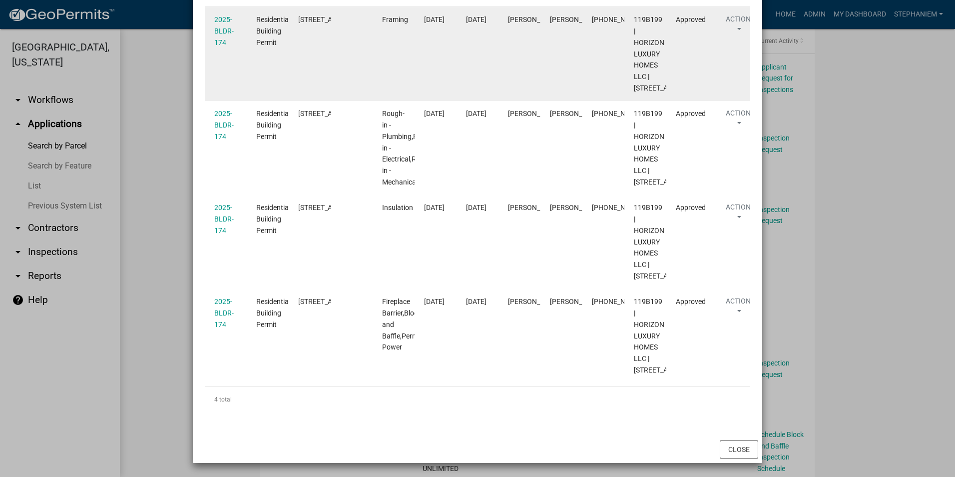
scroll to position [391, 0]
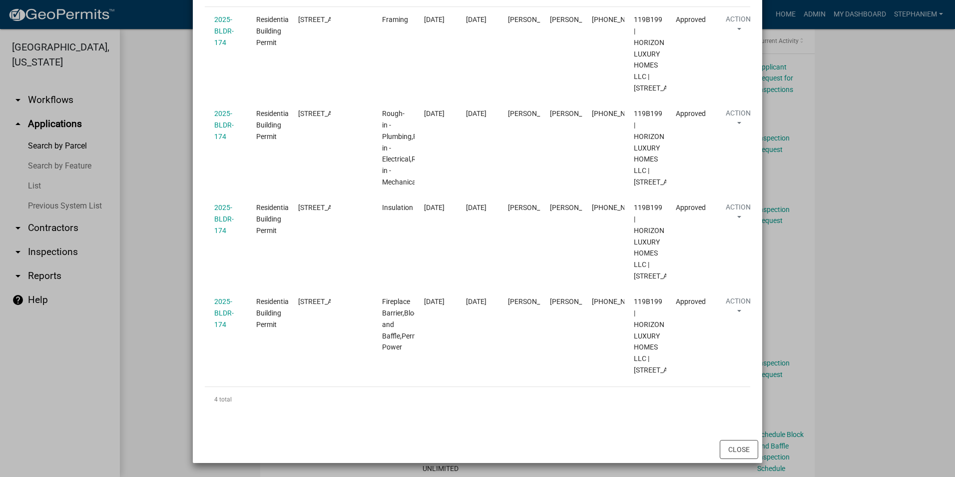
click at [162, 243] on ngb-modal-window "Inspections related to 2025-BLDR-174 × Export Excel Format (.xlsx) CSV Format (…" at bounding box center [477, 238] width 955 height 477
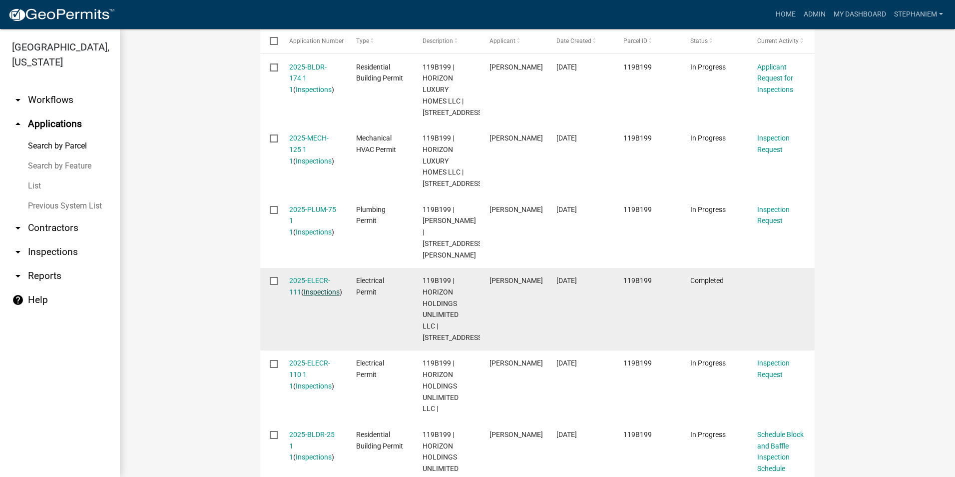
click at [305, 296] on link "Inspections" at bounding box center [322, 292] width 36 height 8
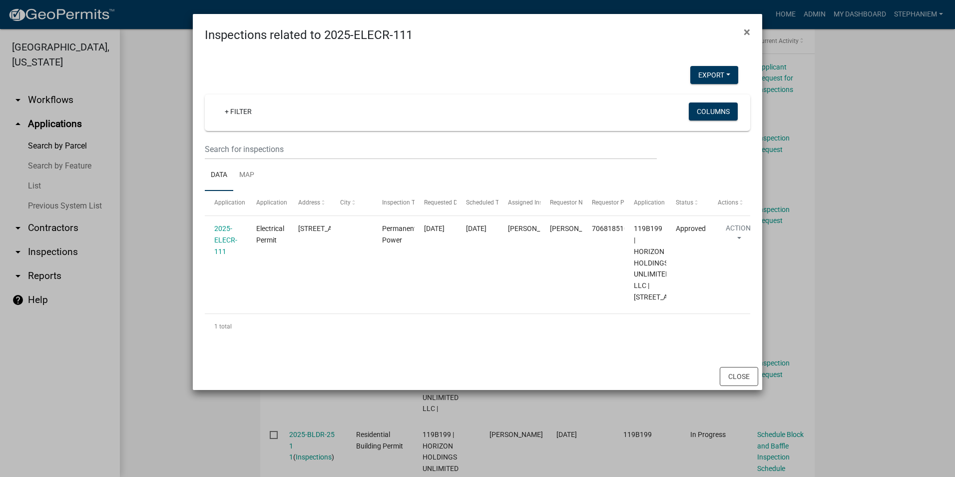
click at [164, 245] on ngb-modal-window "Inspections related to 2025-ELECR-111 × Export Excel Format (.xlsx) CSV Format …" at bounding box center [477, 238] width 955 height 477
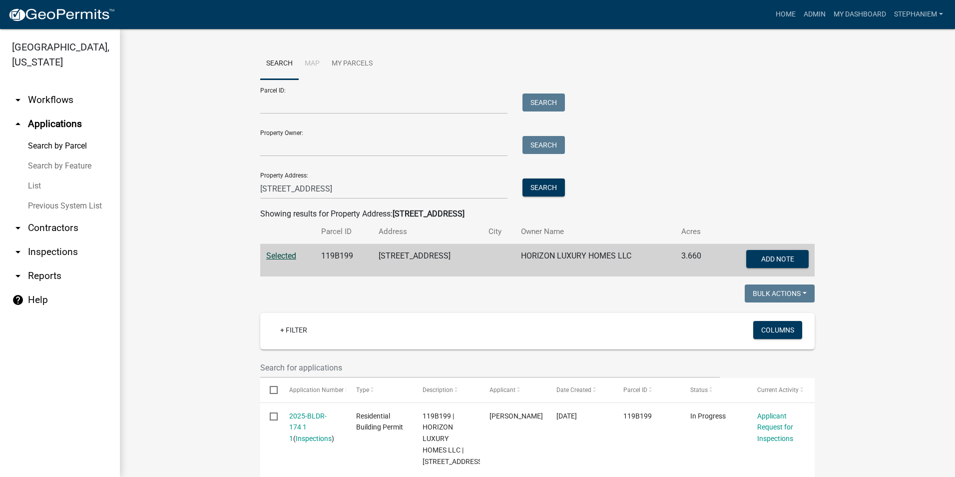
scroll to position [0, 0]
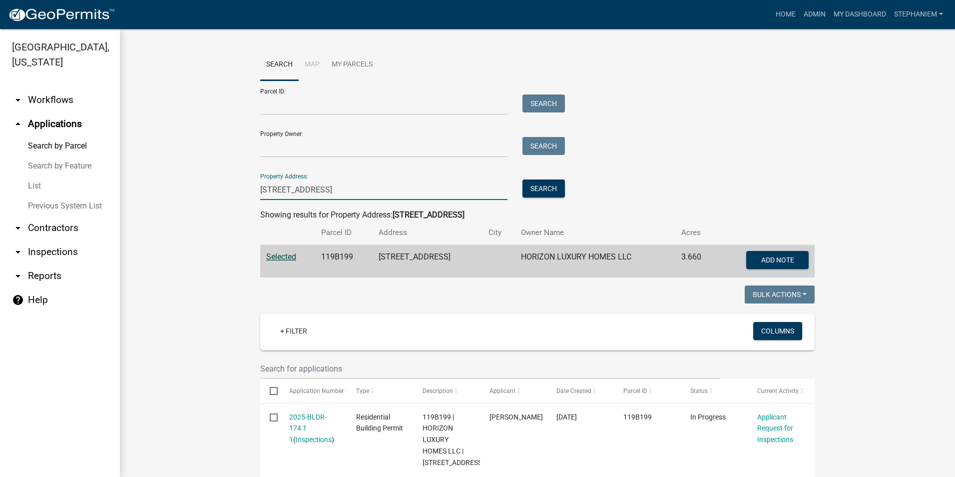
drag, startPoint x: 319, startPoint y: 190, endPoint x: 222, endPoint y: 194, distance: 96.5
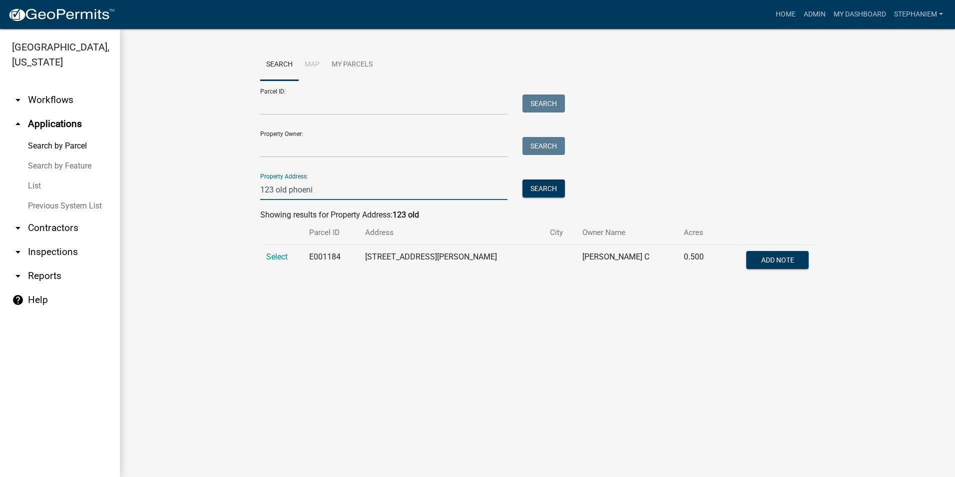
type input "123 old phoenix"
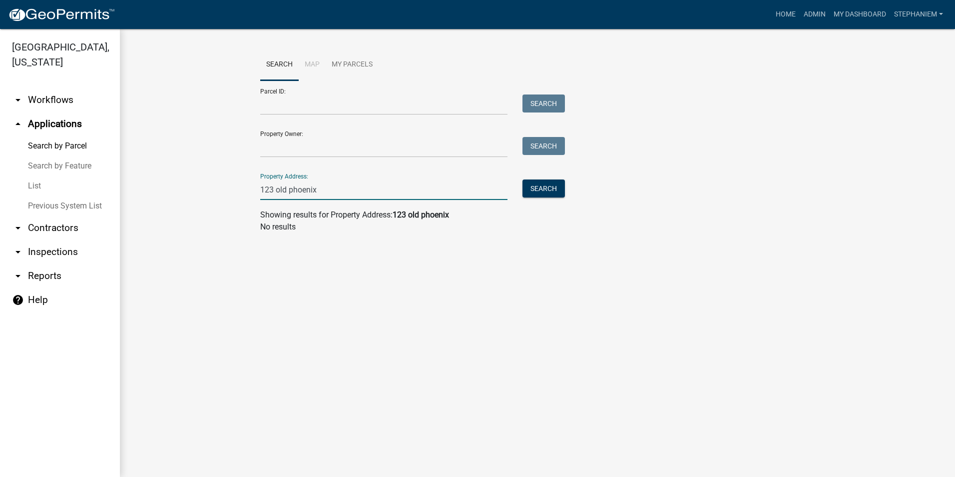
drag, startPoint x: 331, startPoint y: 193, endPoint x: 224, endPoint y: 190, distance: 107.4
click at [224, 190] on wm-workflow-application-search-view "Search Map My Parcels Parcel ID: Search Property Owner: Search Property Address…" at bounding box center [537, 145] width 795 height 192
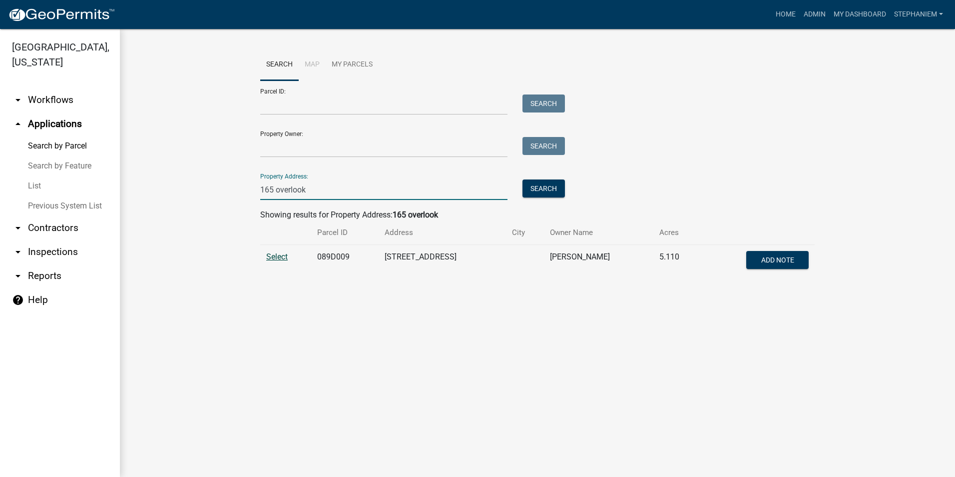
type input "165 overlook"
click at [270, 252] on span "Select" at bounding box center [276, 256] width 21 height 9
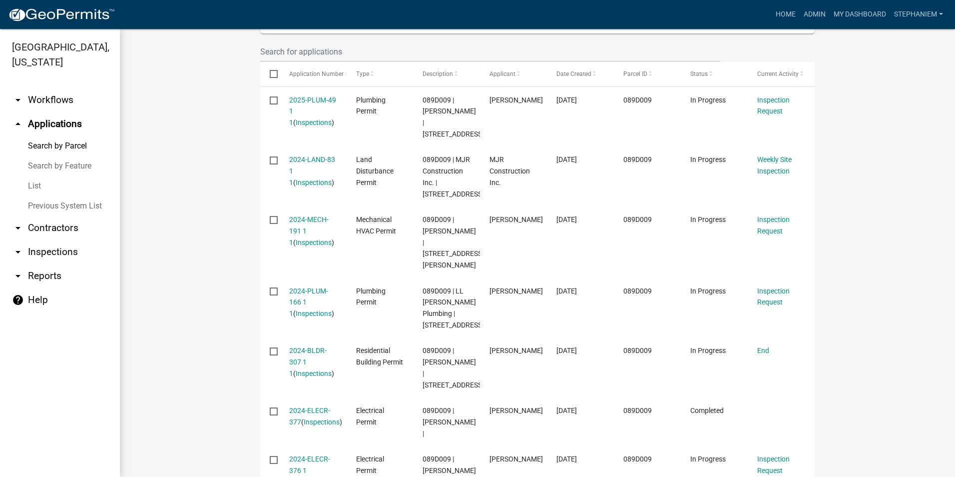
scroll to position [350, 0]
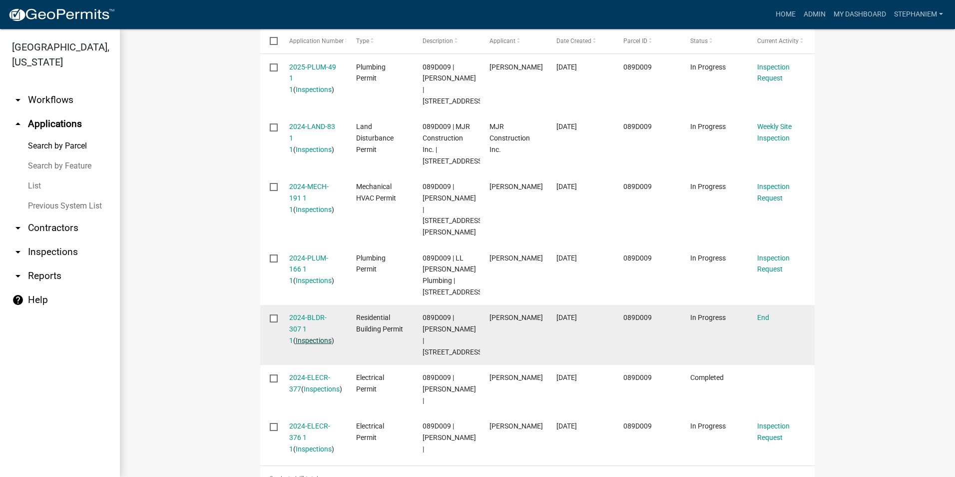
click at [309, 339] on link "Inspections" at bounding box center [314, 340] width 36 height 8
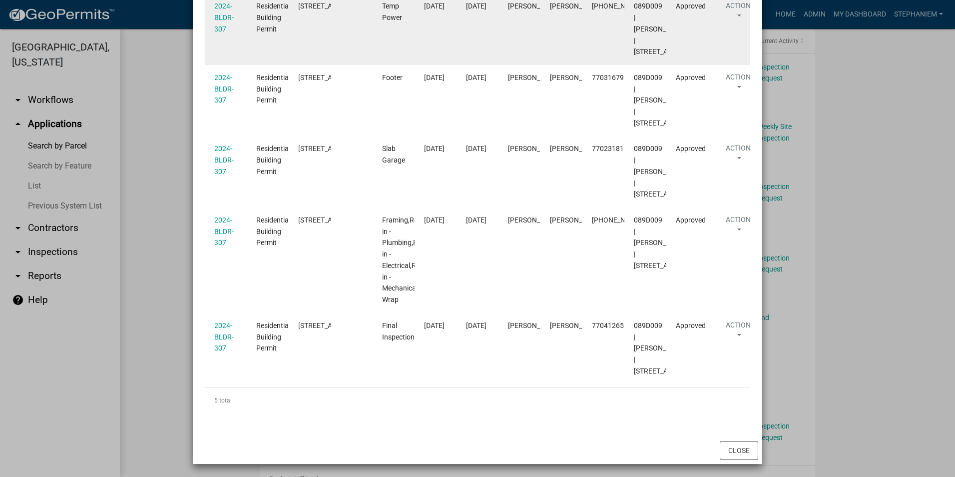
scroll to position [250, 0]
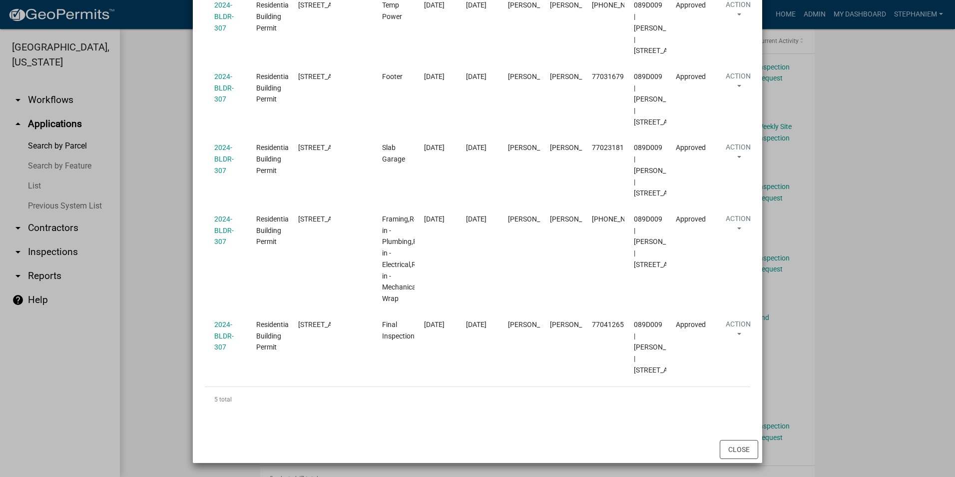
click at [131, 185] on ngb-modal-window "Inspections related to 2024-BLDR-307 × Export Excel Format (.xlsx) CSV Format (…" at bounding box center [477, 238] width 955 height 477
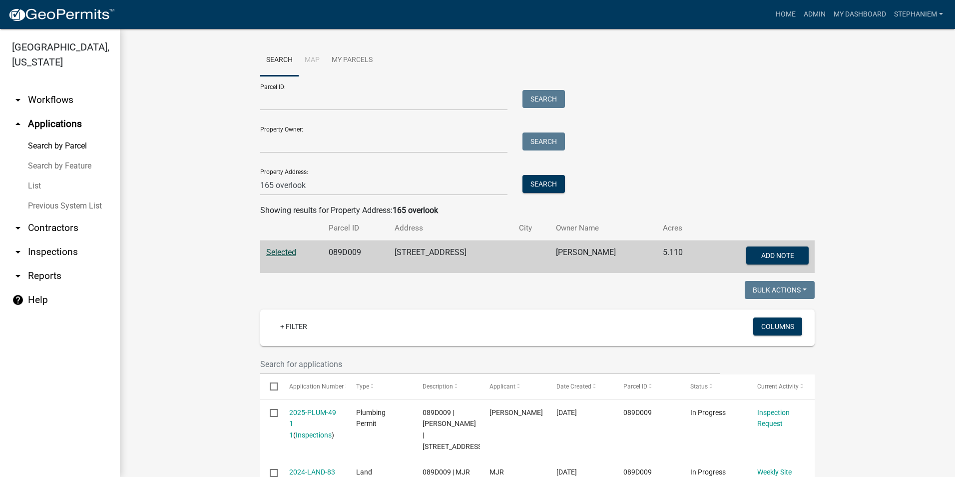
scroll to position [0, 0]
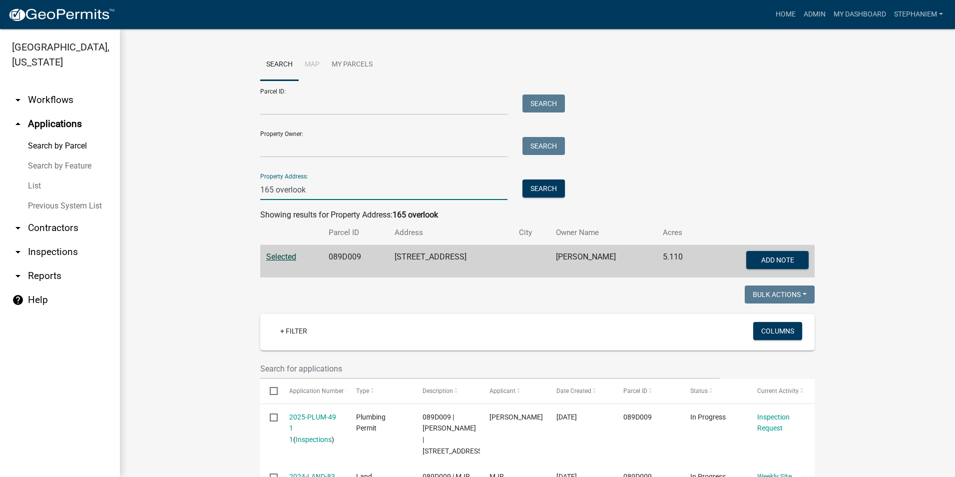
drag, startPoint x: 309, startPoint y: 187, endPoint x: 211, endPoint y: 191, distance: 98.0
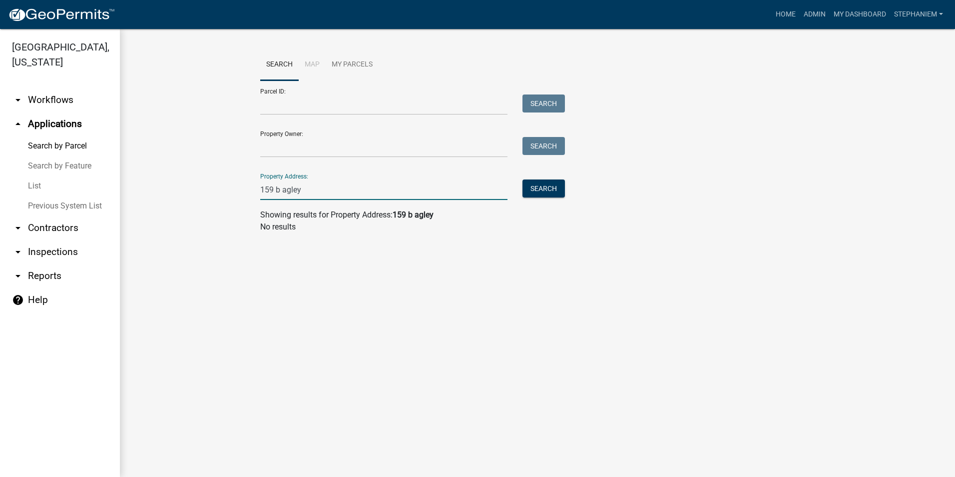
click at [283, 186] on input "159 b agley" at bounding box center [383, 189] width 247 height 20
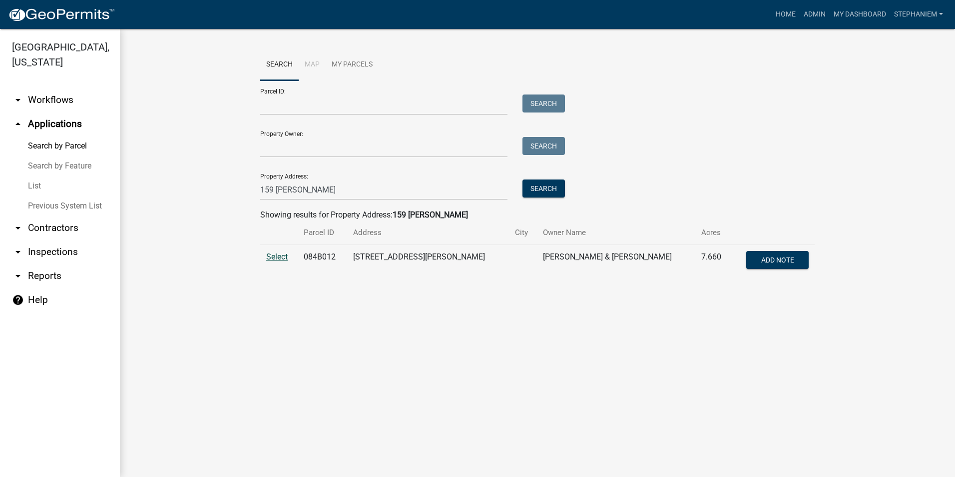
click at [272, 260] on span "Select" at bounding box center [276, 256] width 21 height 9
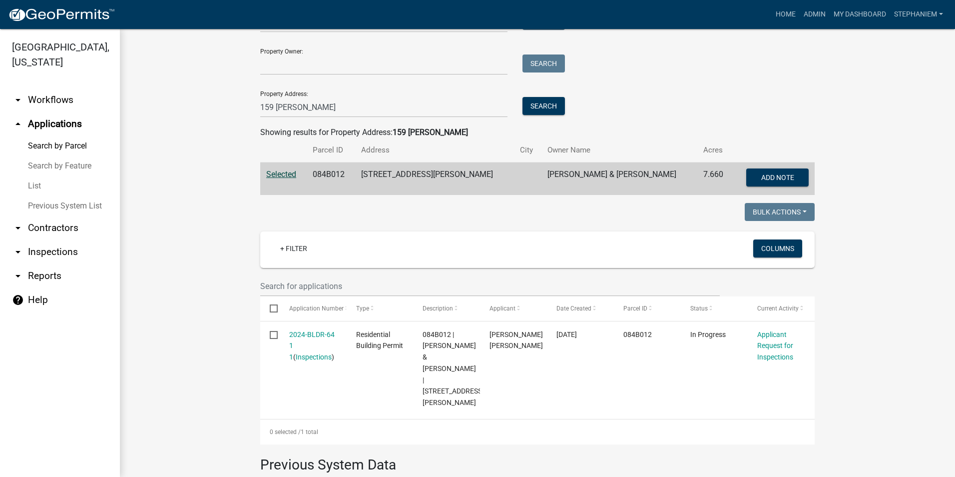
scroll to position [100, 0]
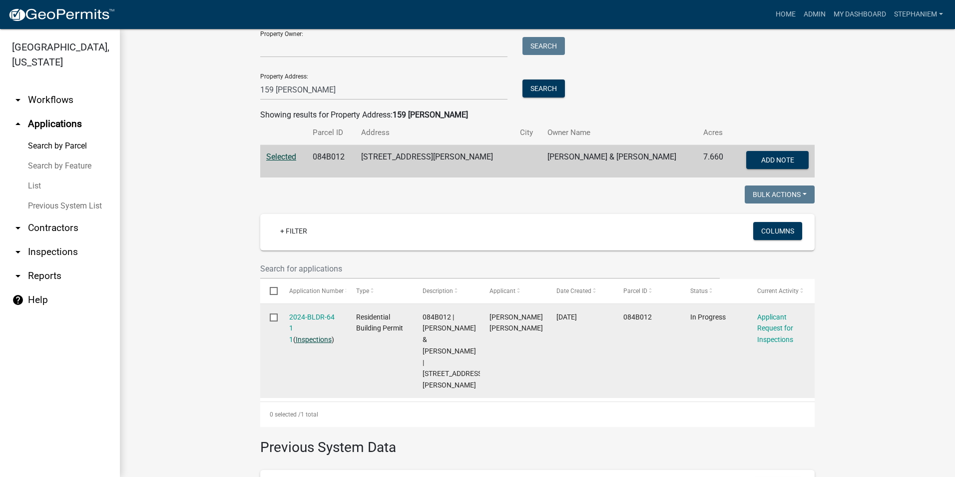
click at [312, 336] on link "Inspections" at bounding box center [314, 339] width 36 height 8
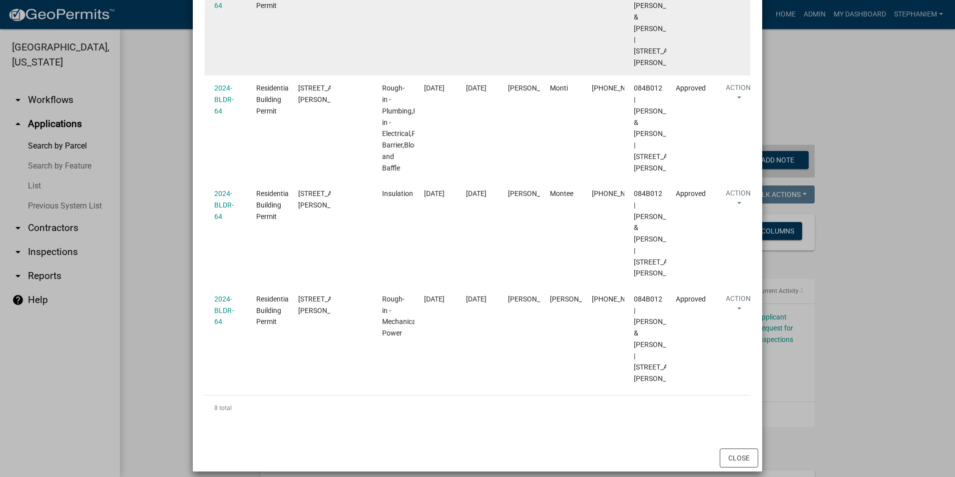
scroll to position [849, 0]
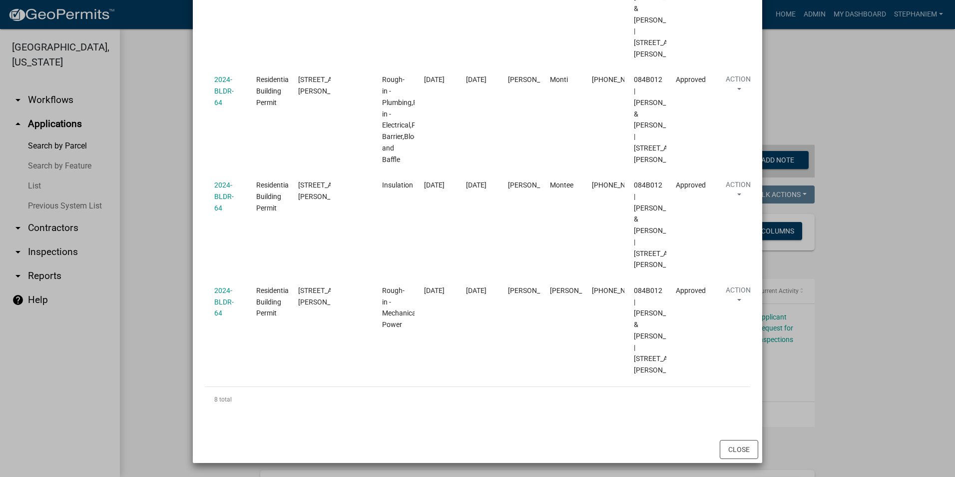
click at [169, 334] on ngb-modal-window "Inspections related to 2024-BLDR-64 × Export Excel Format (.xlsx) CSV Format (.…" at bounding box center [477, 238] width 955 height 477
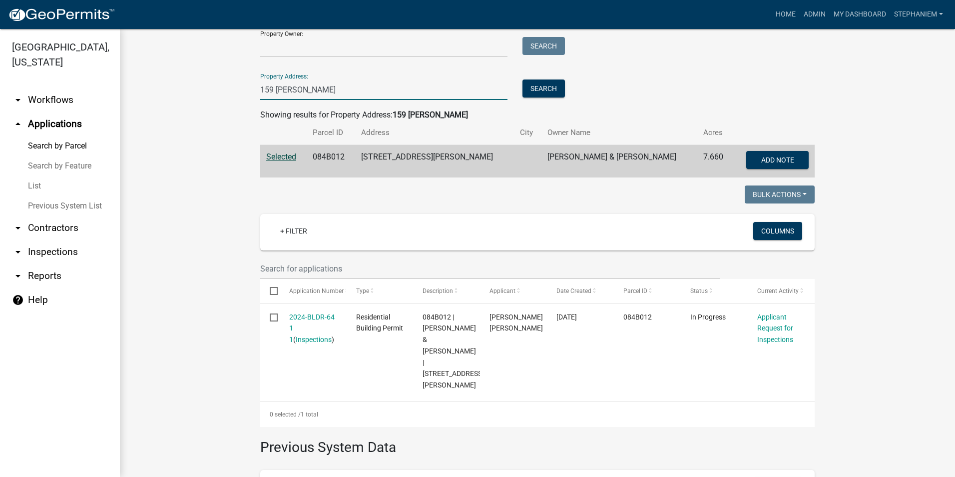
drag, startPoint x: 310, startPoint y: 90, endPoint x: 251, endPoint y: 90, distance: 59.0
click at [253, 90] on div "159 [PERSON_NAME]" at bounding box center [384, 89] width 262 height 20
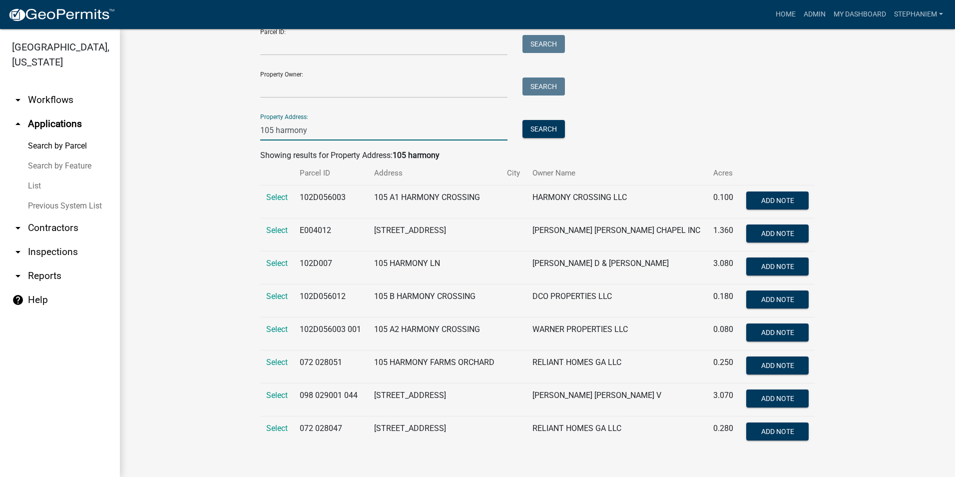
scroll to position [0, 0]
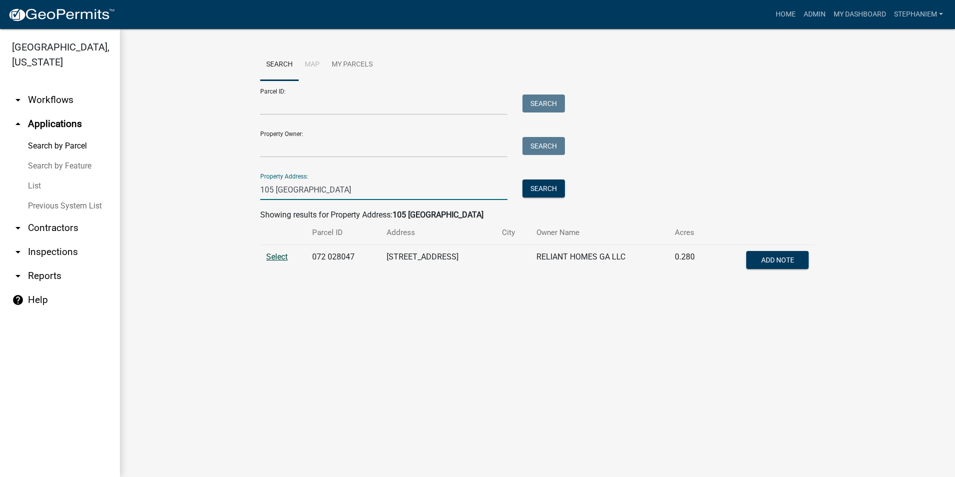
type input "105 [GEOGRAPHIC_DATA]"
click at [278, 257] on span "Select" at bounding box center [276, 256] width 21 height 9
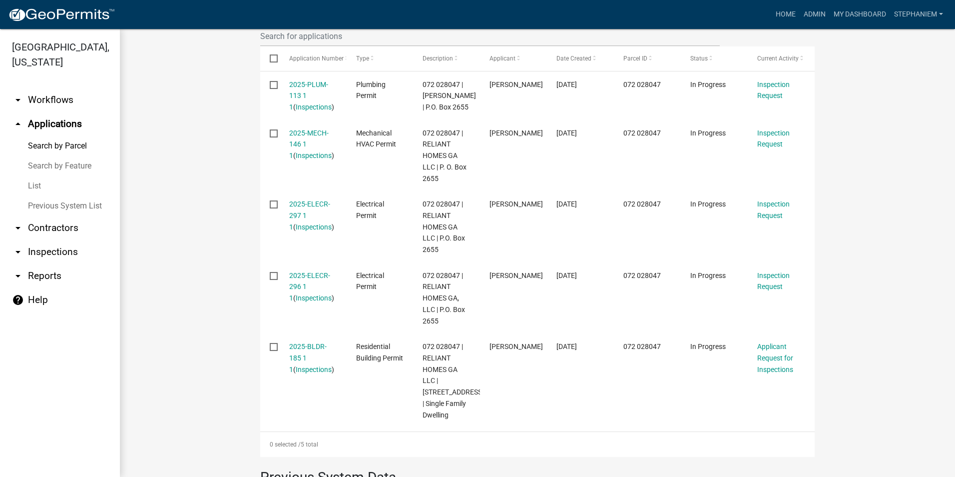
scroll to position [350, 0]
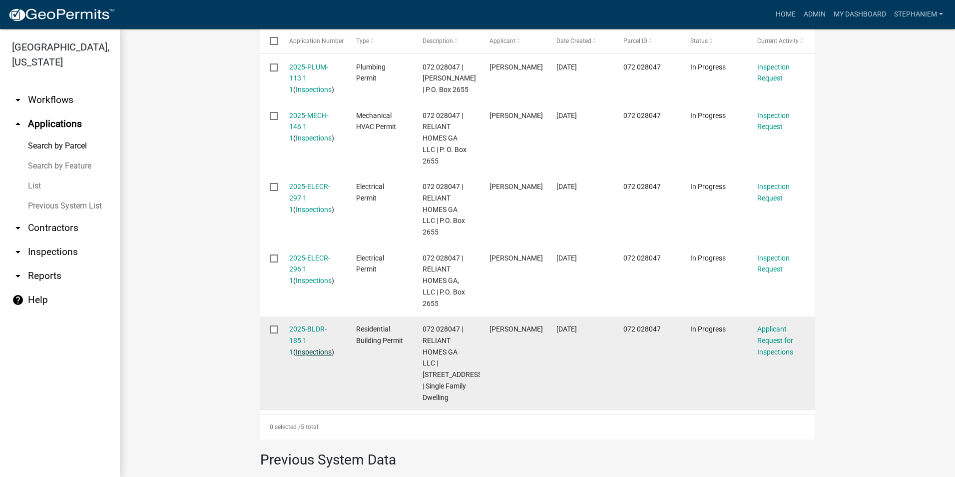
click at [310, 348] on link "Inspections" at bounding box center [314, 352] width 36 height 8
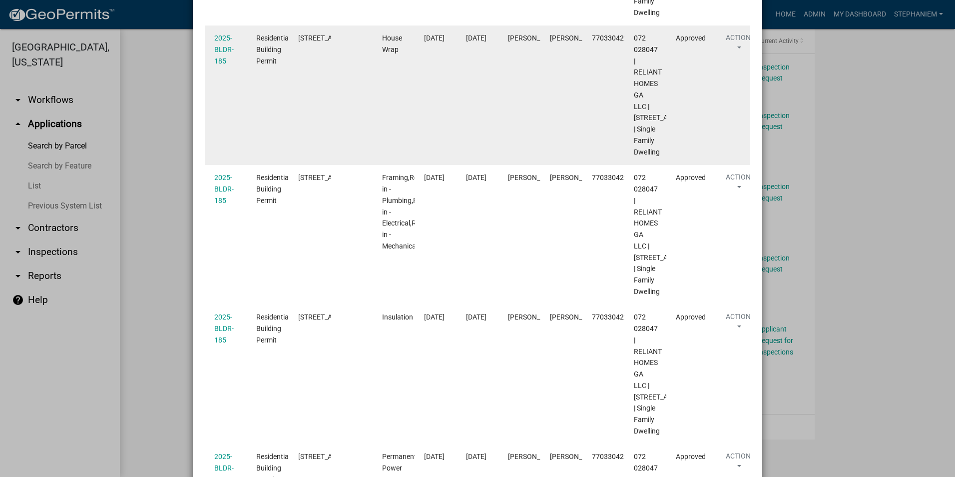
scroll to position [799, 0]
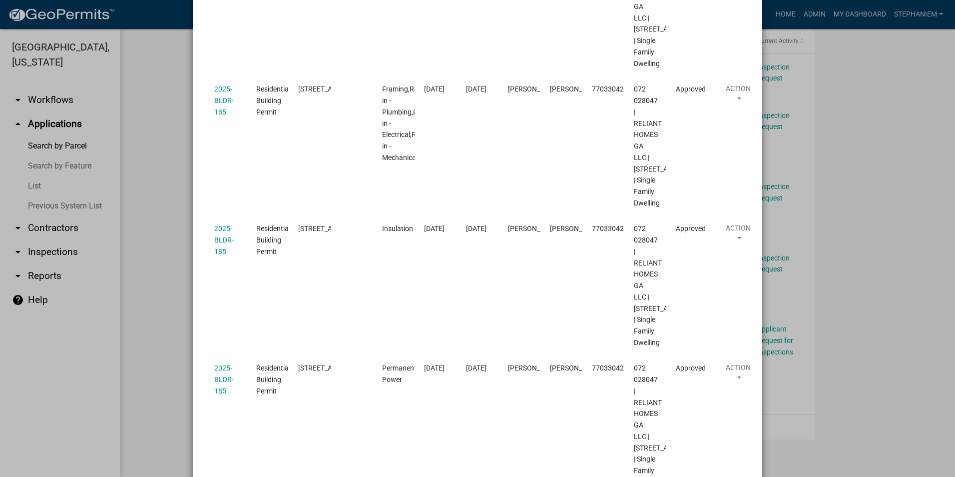
click at [169, 268] on ngb-modal-window "Inspections related to 2025-BLDR-185 × Export Excel Format (.xlsx) CSV Format (…" at bounding box center [477, 238] width 955 height 477
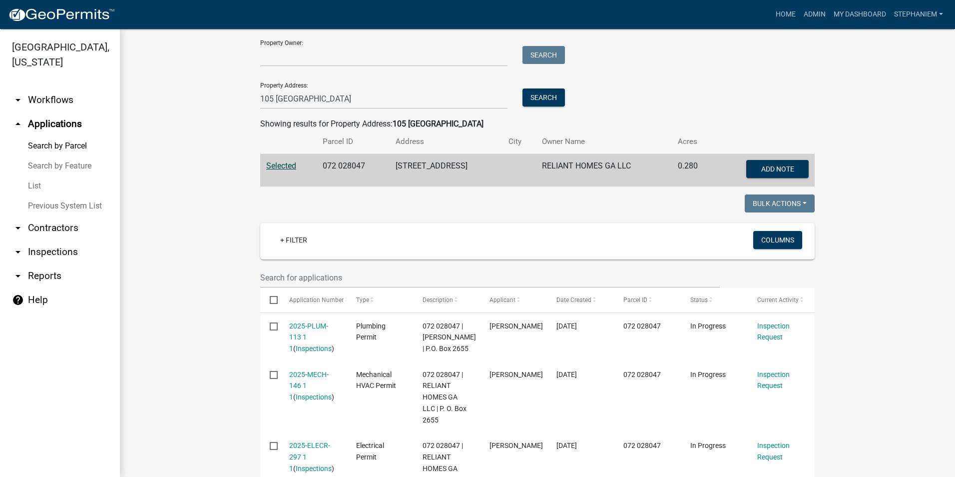
scroll to position [0, 0]
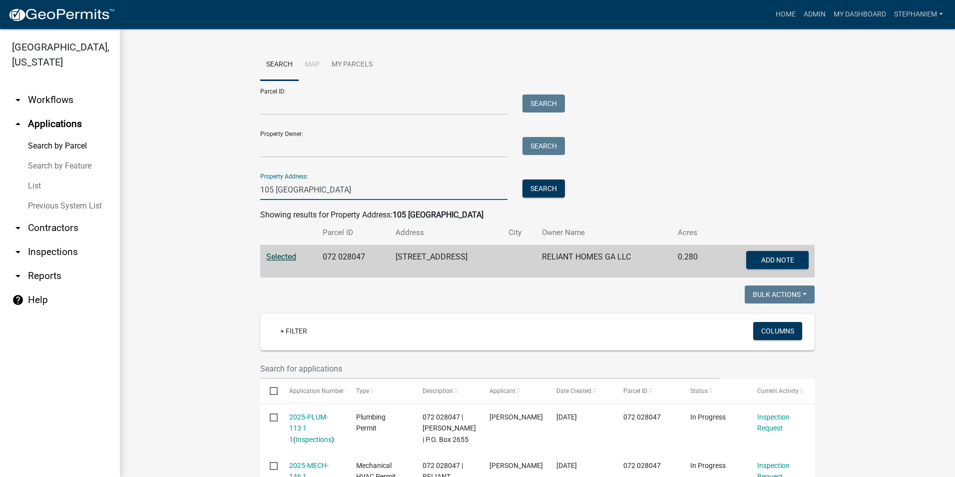
drag, startPoint x: 327, startPoint y: 188, endPoint x: 182, endPoint y: 188, distance: 144.9
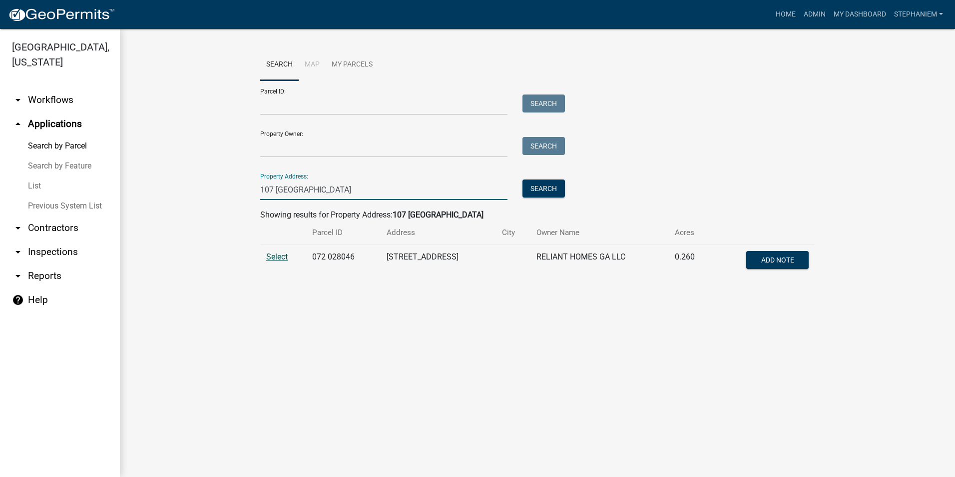
type input "107 [GEOGRAPHIC_DATA]"
click at [281, 254] on span "Select" at bounding box center [276, 256] width 21 height 9
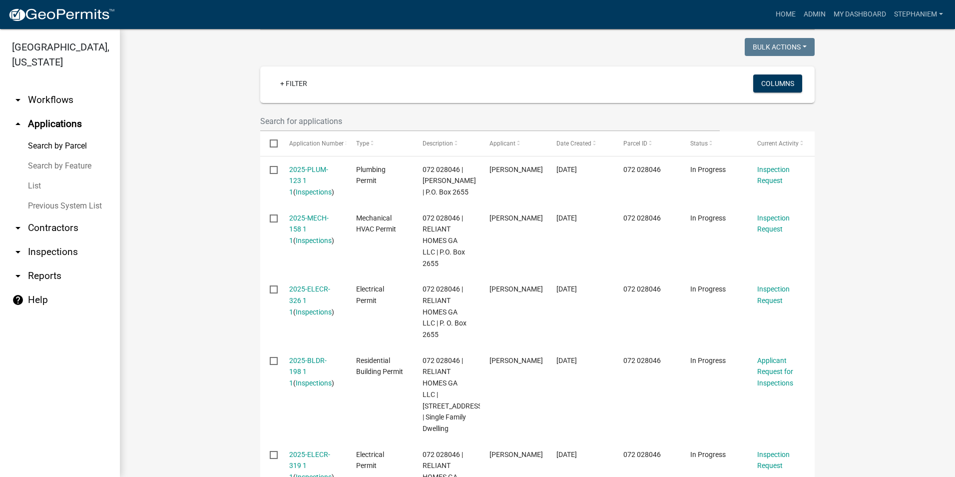
scroll to position [300, 0]
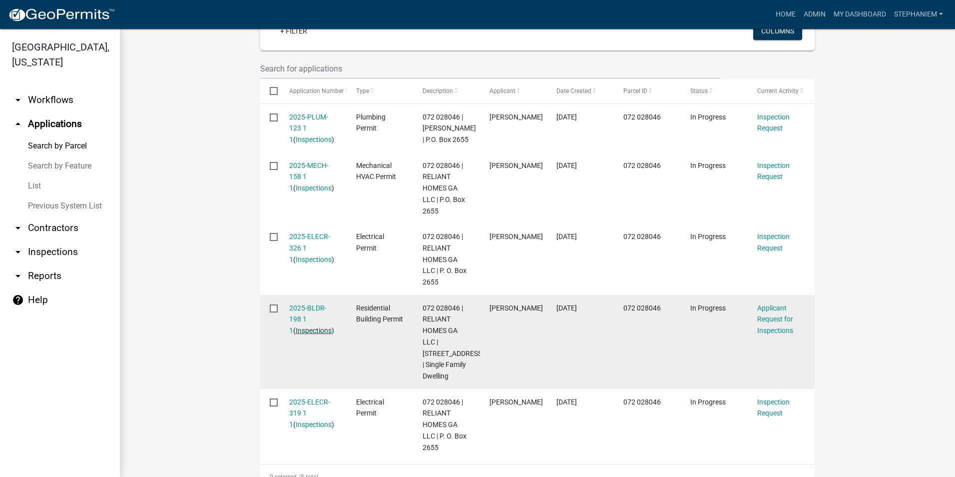
click at [297, 330] on link "Inspections" at bounding box center [314, 330] width 36 height 8
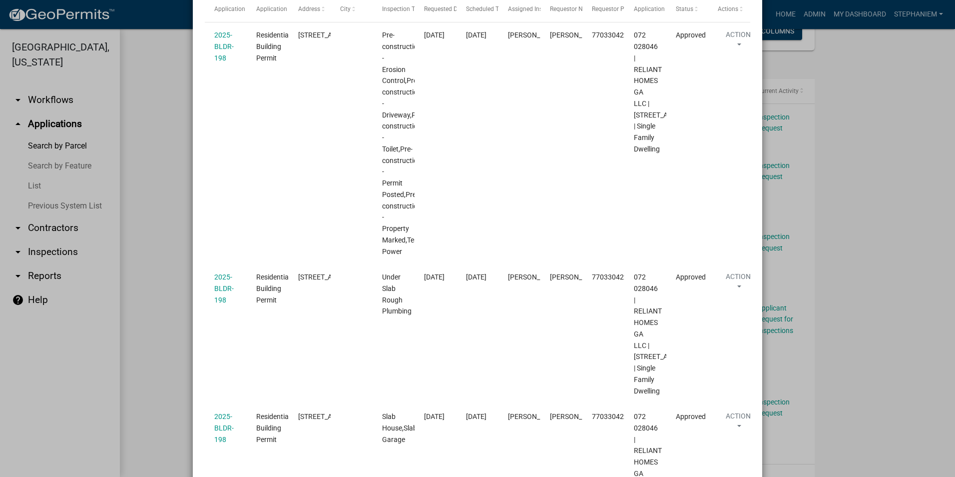
scroll to position [250, 0]
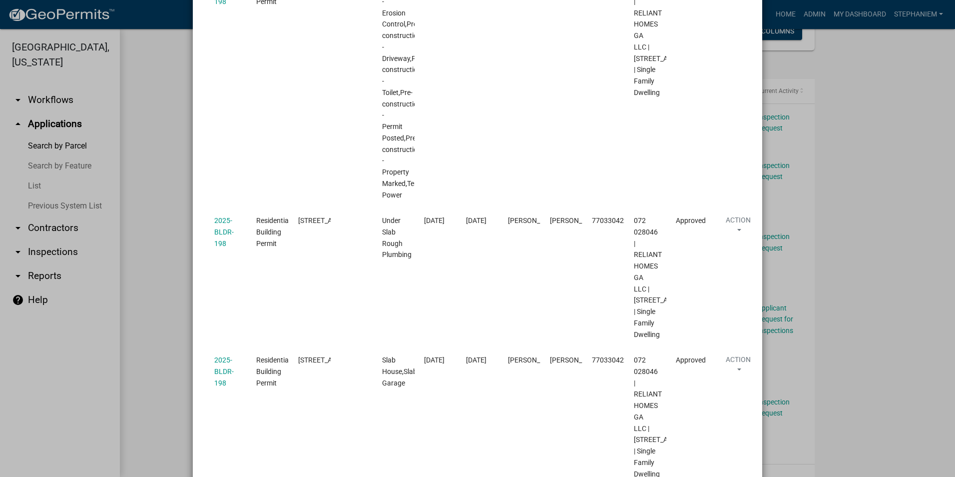
click at [139, 173] on ngb-modal-window "Inspections related to 2025-BLDR-198 × Export Excel Format (.xlsx) CSV Format (…" at bounding box center [477, 238] width 955 height 477
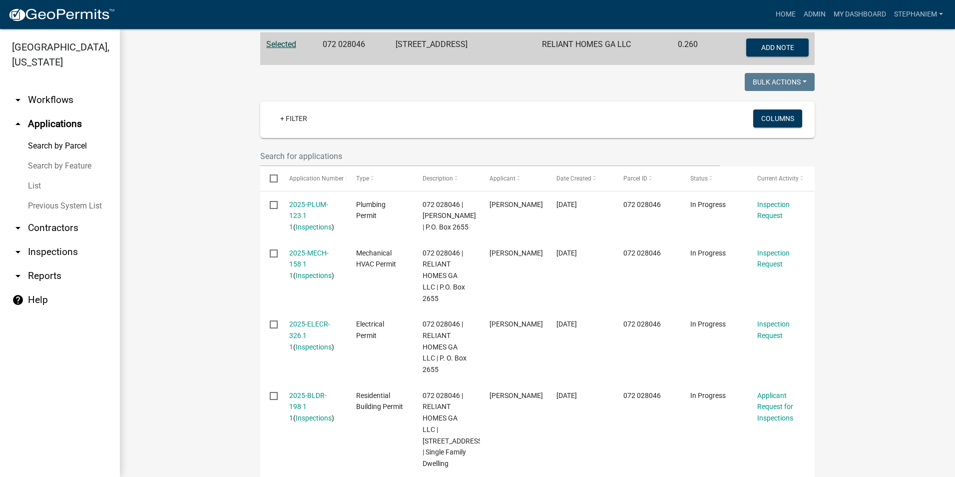
scroll to position [50, 0]
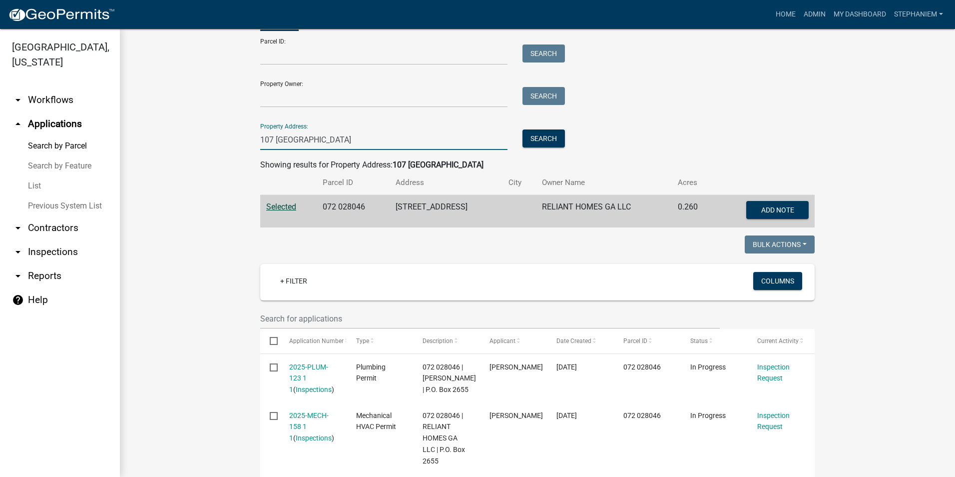
drag, startPoint x: 349, startPoint y: 142, endPoint x: 248, endPoint y: 156, distance: 102.5
click at [248, 156] on wm-workflow-application-search-view "Search Map My Parcels Parcel ID: Search Property Owner: Search Property Address…" at bounding box center [537, 460] width 795 height 923
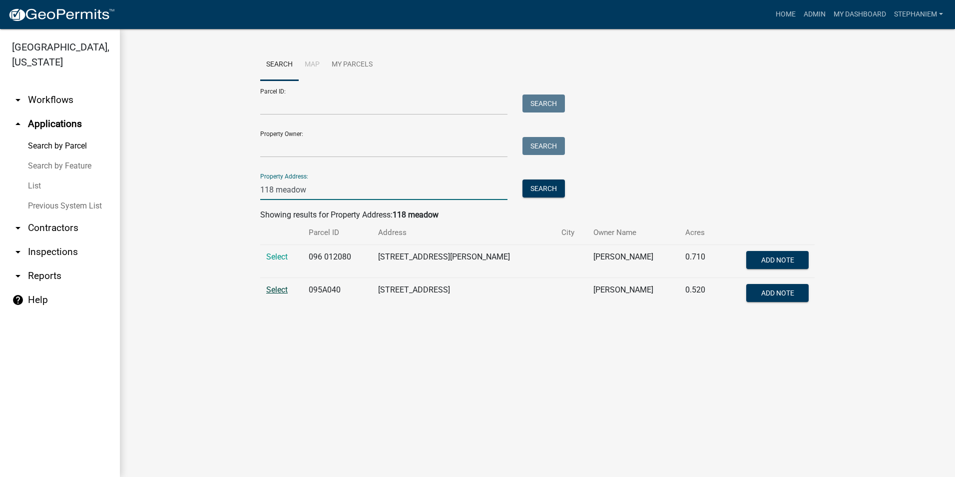
click at [270, 287] on span "Select" at bounding box center [276, 289] width 21 height 9
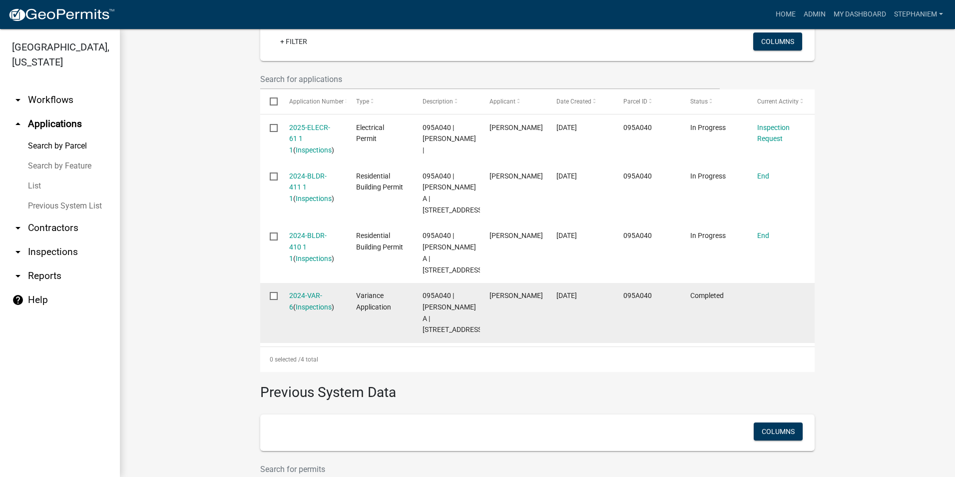
scroll to position [300, 0]
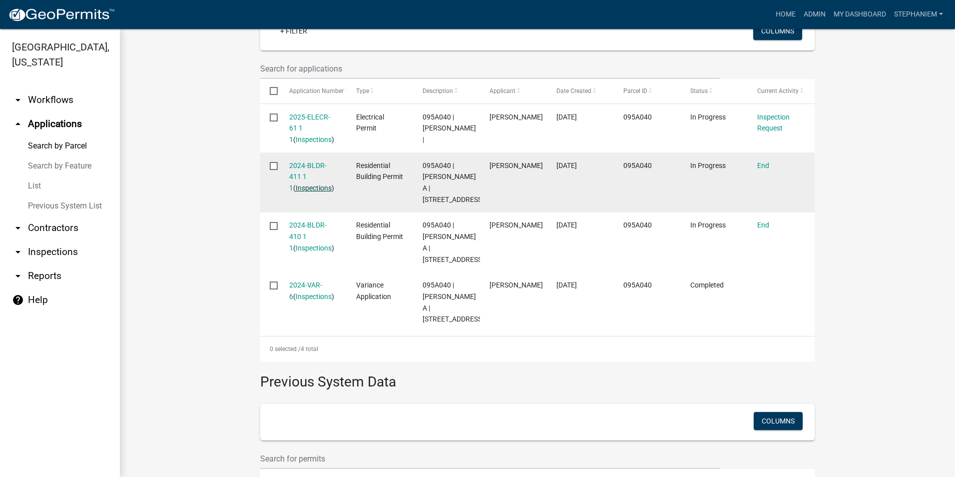
click at [309, 184] on link "Inspections" at bounding box center [314, 188] width 36 height 8
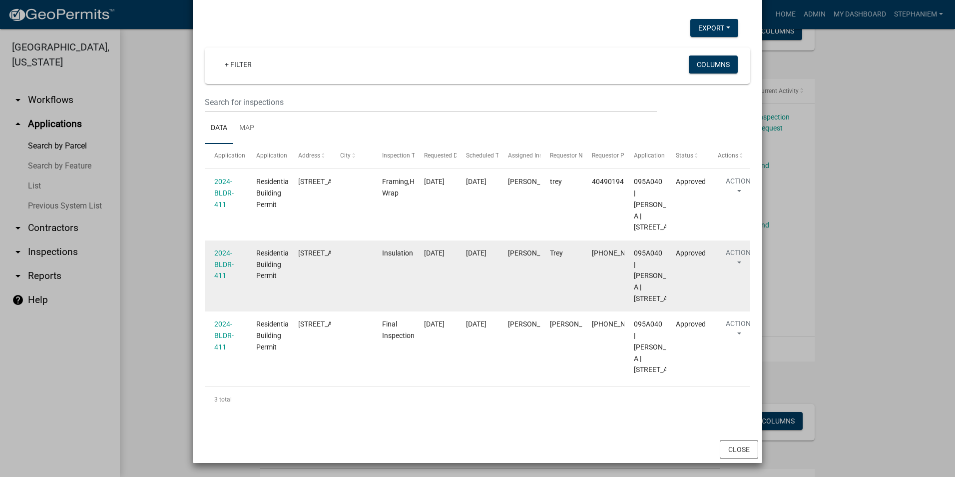
scroll to position [115, 0]
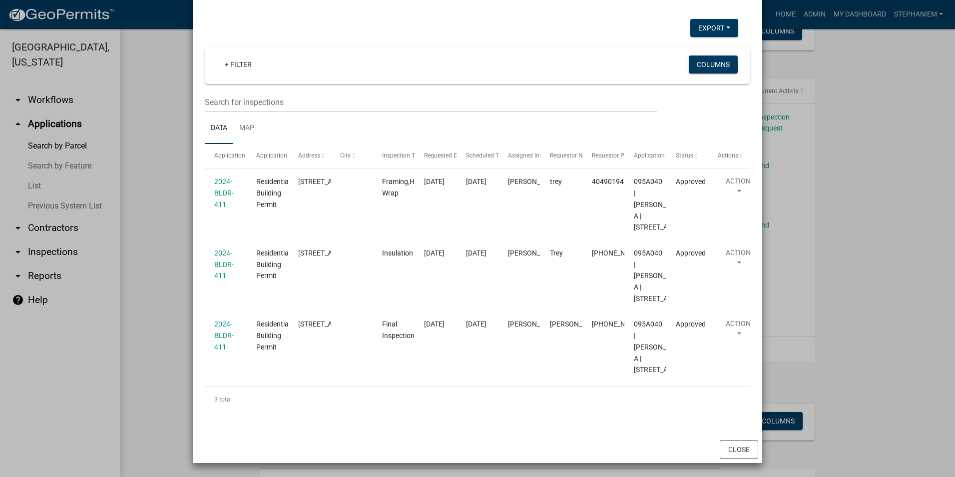
click at [154, 230] on ngb-modal-window "Inspections related to 2024-BLDR-411 × Export Excel Format (.xlsx) CSV Format (…" at bounding box center [477, 238] width 955 height 477
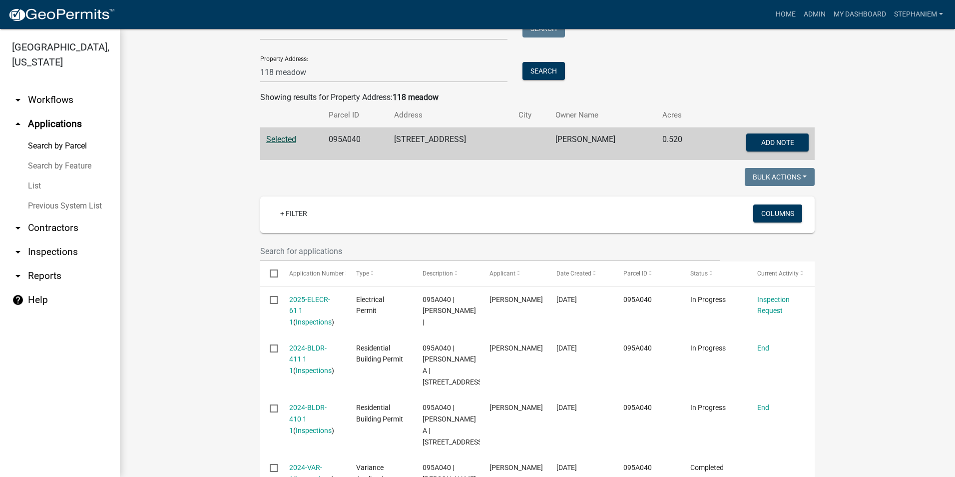
scroll to position [100, 0]
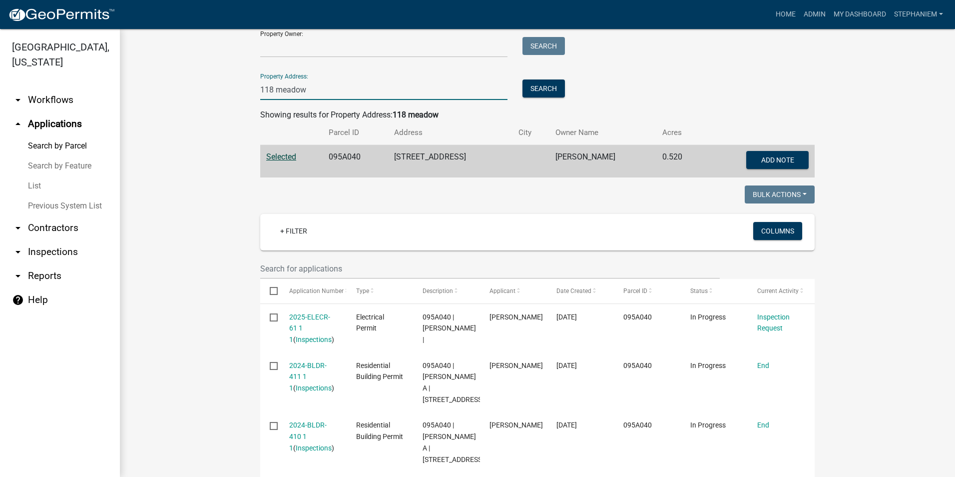
drag, startPoint x: 314, startPoint y: 92, endPoint x: 241, endPoint y: 92, distance: 72.9
click at [241, 92] on wm-workflow-application-search-view "Search Map My Parcels Parcel ID: Search Property Owner: Search Property Address…" at bounding box center [537, 346] width 795 height 795
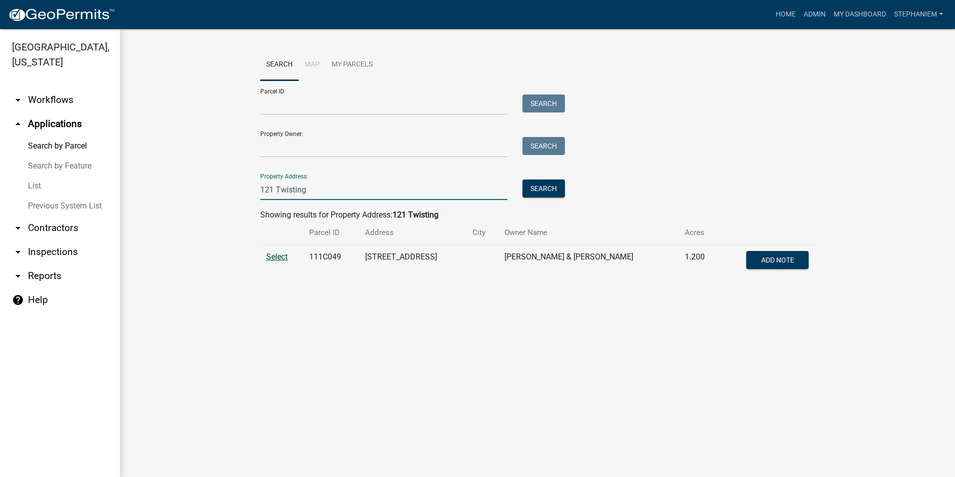
type input "121 Twisting"
click at [269, 252] on span "Select" at bounding box center [276, 256] width 21 height 9
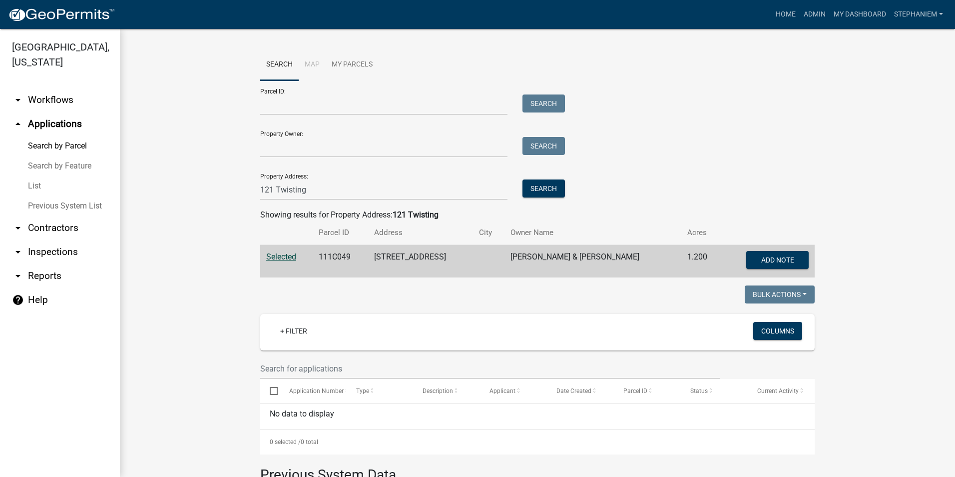
click at [215, 239] on wm-workflow-application-search-view "Search Map My Parcels Parcel ID: Search Property Owner: Search Property Address…" at bounding box center [537, 343] width 795 height 588
drag, startPoint x: 311, startPoint y: 193, endPoint x: 235, endPoint y: 197, distance: 76.0
click at [235, 197] on wm-workflow-application-search-view "Search Map My Parcels Parcel ID: Search Property Owner: Search Property Address…" at bounding box center [537, 343] width 795 height 588
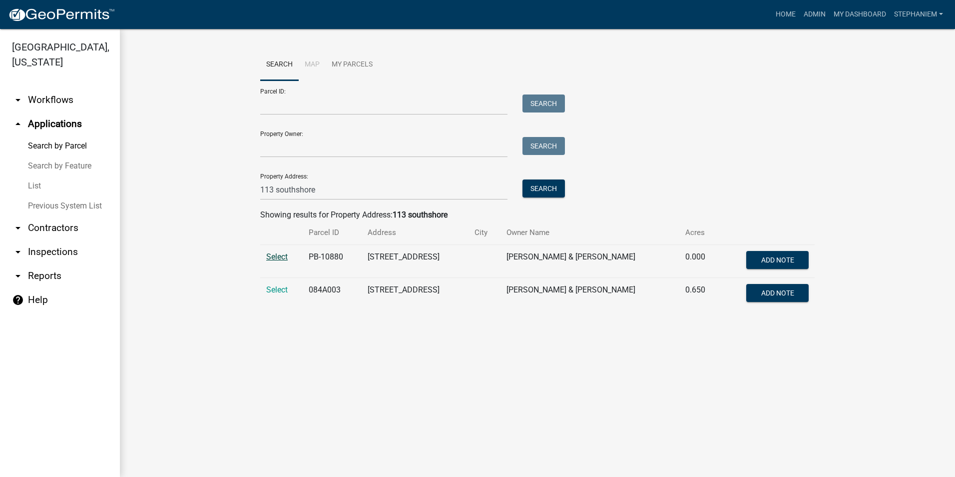
click at [279, 260] on span "Select" at bounding box center [276, 256] width 21 height 9
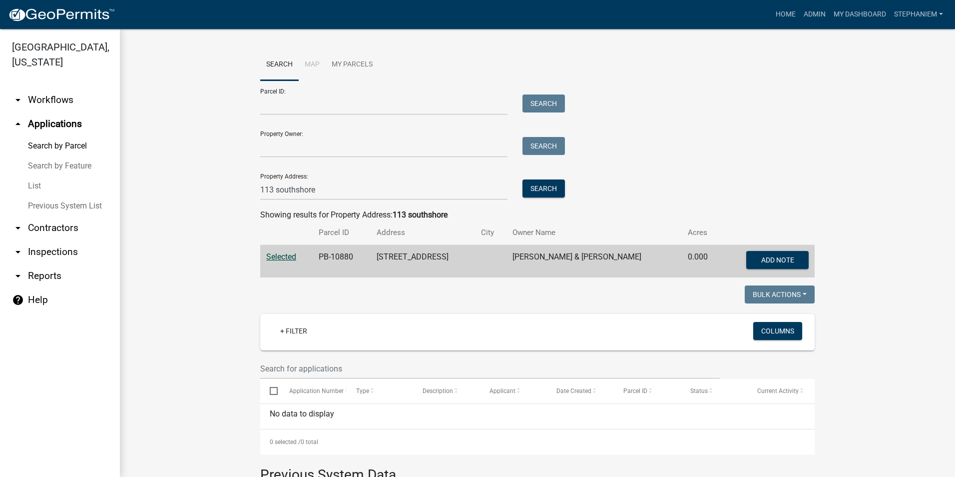
click at [133, 212] on div "Search Map My Parcels Parcel ID: Search Property Owner: Search Property Address…" at bounding box center [537, 343] width 835 height 628
drag, startPoint x: 315, startPoint y: 192, endPoint x: 153, endPoint y: 192, distance: 161.9
click at [153, 192] on wm-workflow-application-search-view "Search Map My Parcels Parcel ID: Search Property Owner: Search Property Address…" at bounding box center [537, 343] width 795 height 588
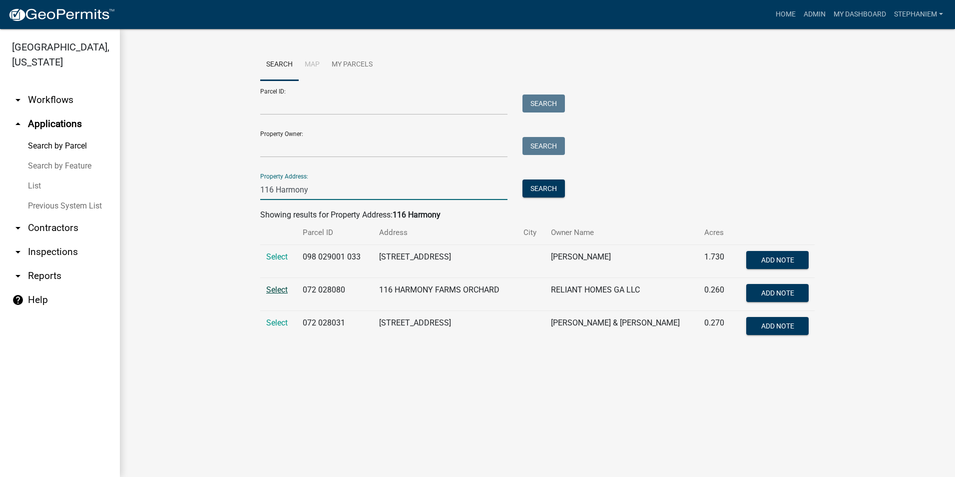
type input "116 Harmony"
click at [281, 287] on span "Select" at bounding box center [276, 289] width 21 height 9
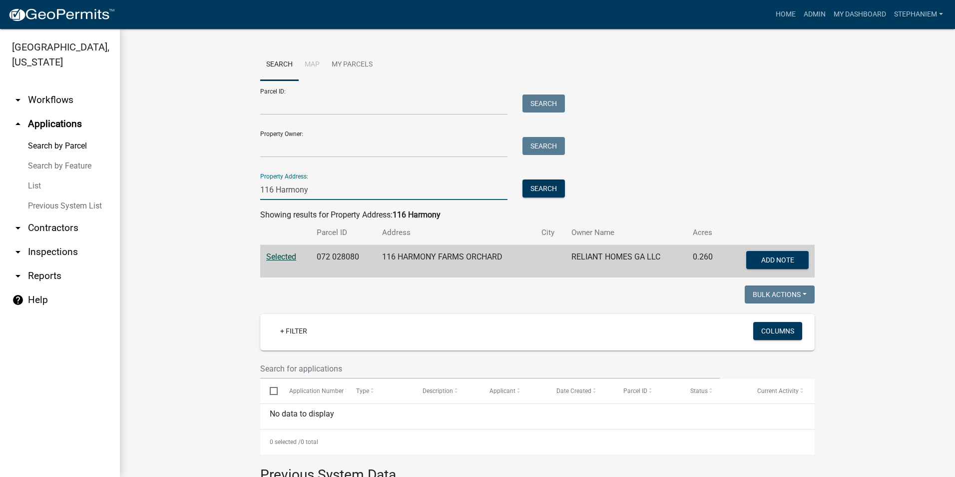
drag, startPoint x: 307, startPoint y: 188, endPoint x: 172, endPoint y: 196, distance: 135.1
click at [172, 196] on wm-workflow-application-search-view "Search Map My Parcels Parcel ID: Search Property Owner: Search Property Address…" at bounding box center [537, 343] width 795 height 588
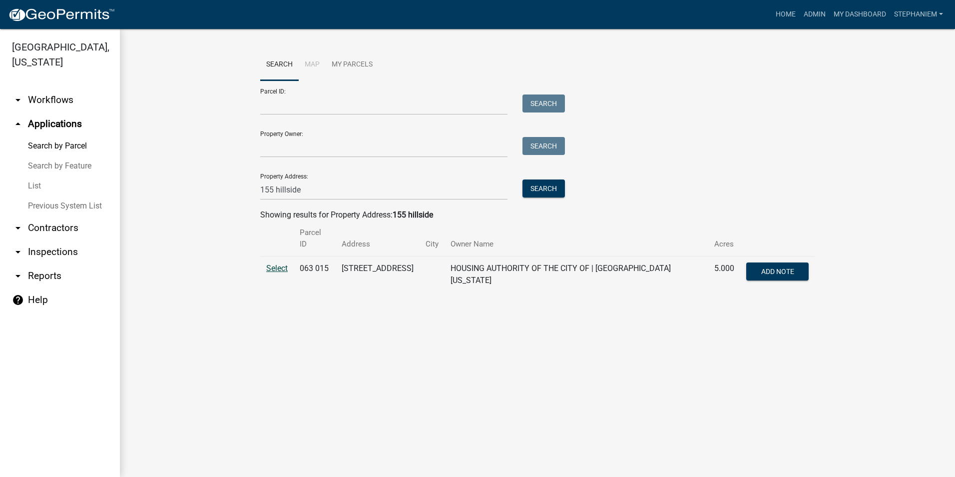
click at [277, 263] on span "Select" at bounding box center [276, 267] width 21 height 9
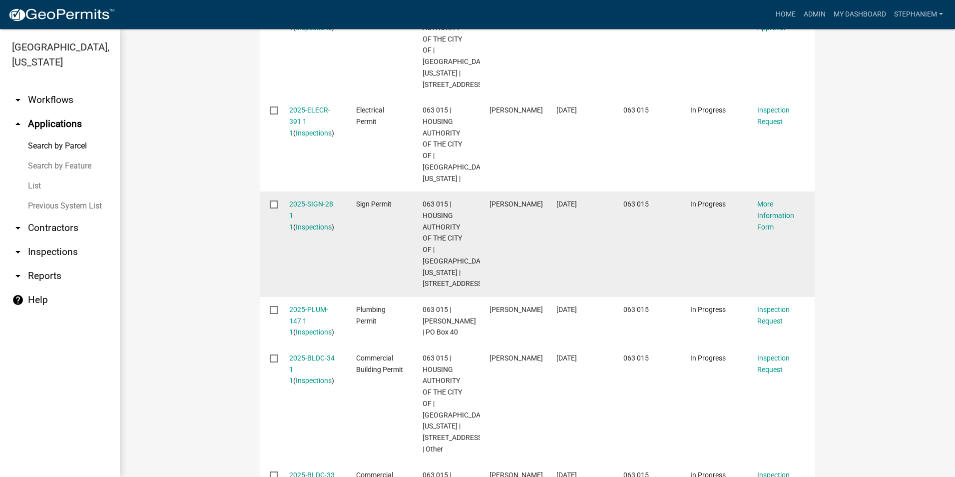
scroll to position [450, 0]
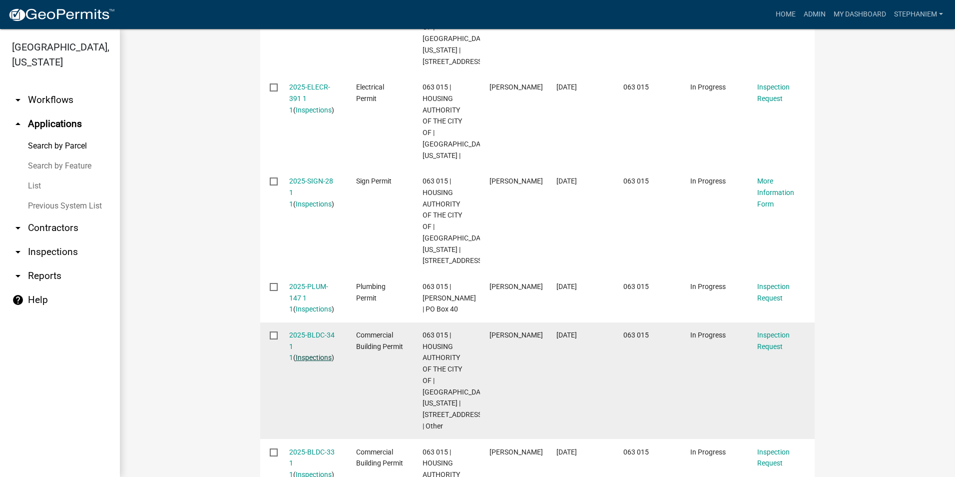
click at [296, 353] on link "Inspections" at bounding box center [314, 357] width 36 height 8
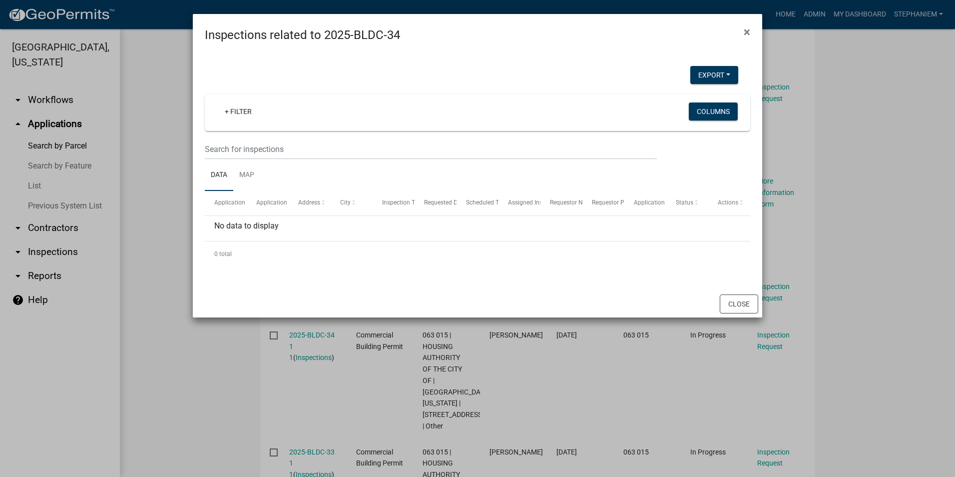
click at [863, 192] on ngb-modal-window "Inspections related to 2025-BLDC-34 × Export Excel Format (.xlsx) CSV Format (.…" at bounding box center [477, 238] width 955 height 477
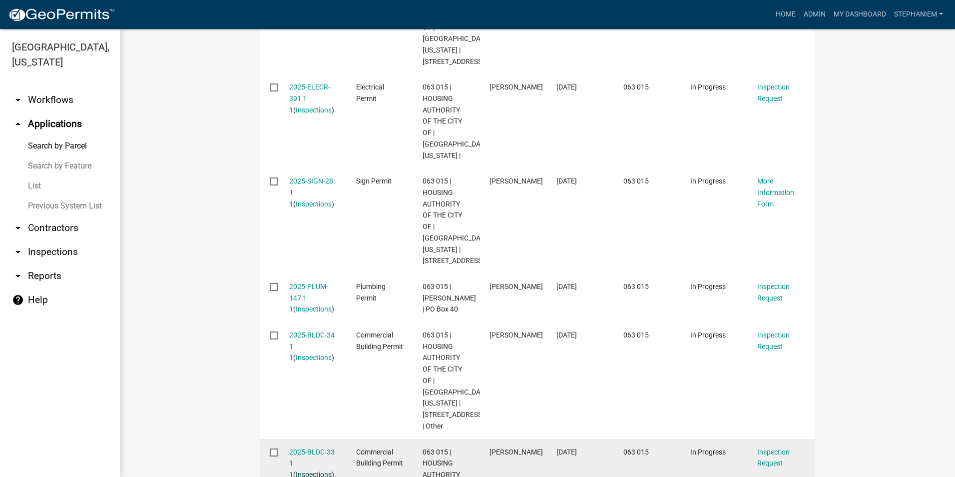
click at [314, 470] on link "Inspections" at bounding box center [314, 474] width 36 height 8
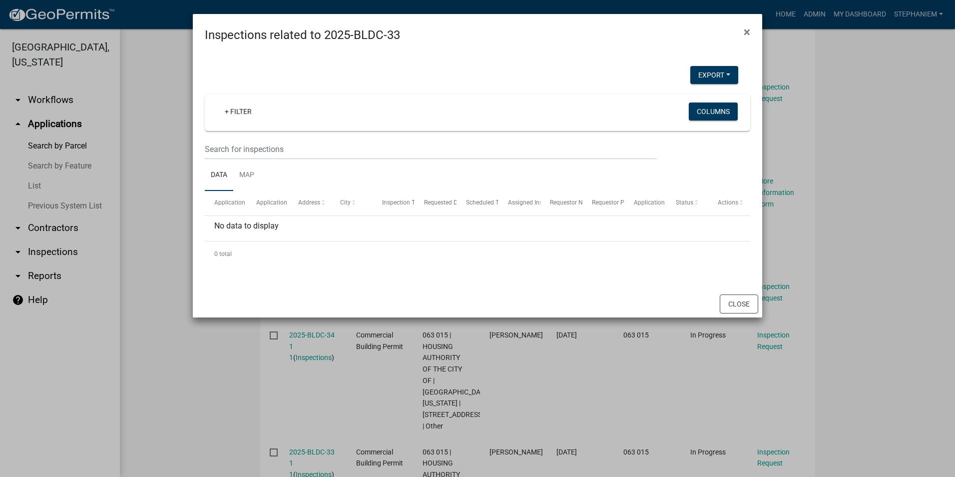
click at [868, 272] on ngb-modal-window "Inspections related to 2025-BLDC-33 × Export Excel Format (.xlsx) CSV Format (.…" at bounding box center [477, 238] width 955 height 477
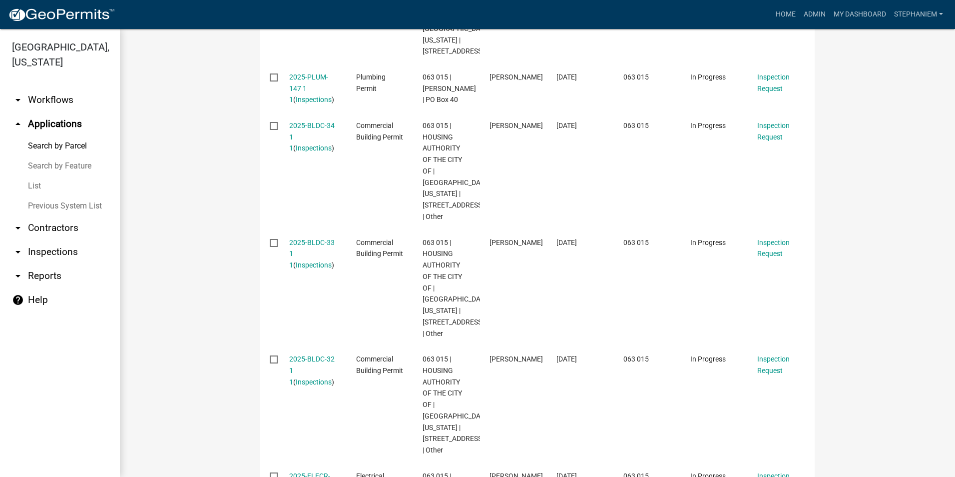
scroll to position [664, 0]
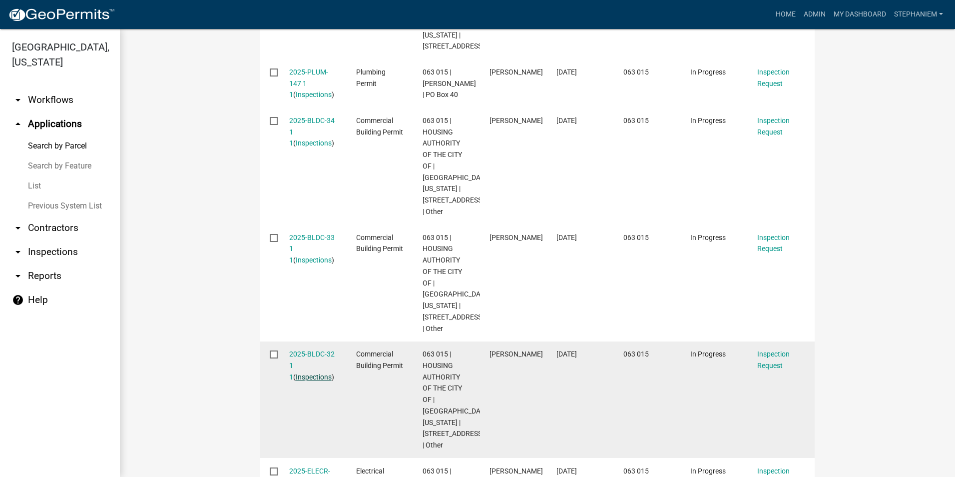
click at [318, 373] on link "Inspections" at bounding box center [314, 377] width 36 height 8
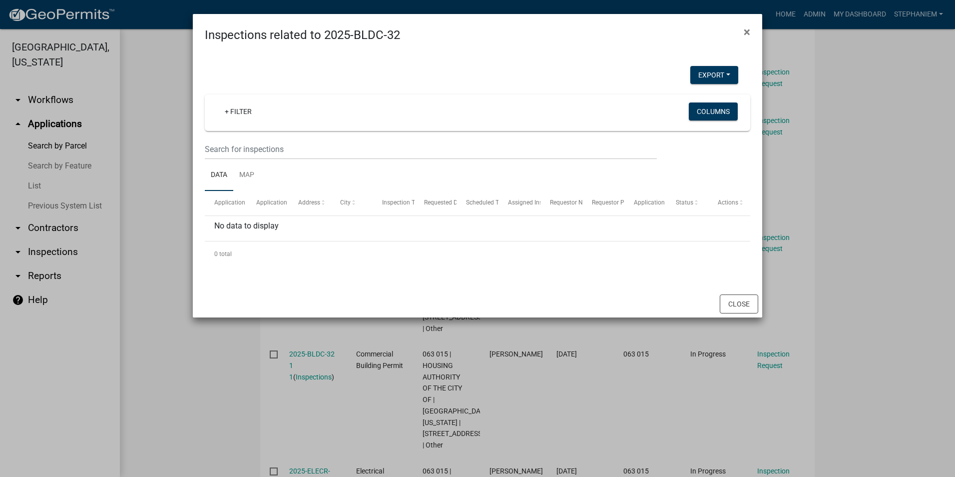
click at [114, 141] on ngb-modal-window "Inspections related to 2025-BLDC-32 × Export Excel Format (.xlsx) CSV Format (.…" at bounding box center [477, 238] width 955 height 477
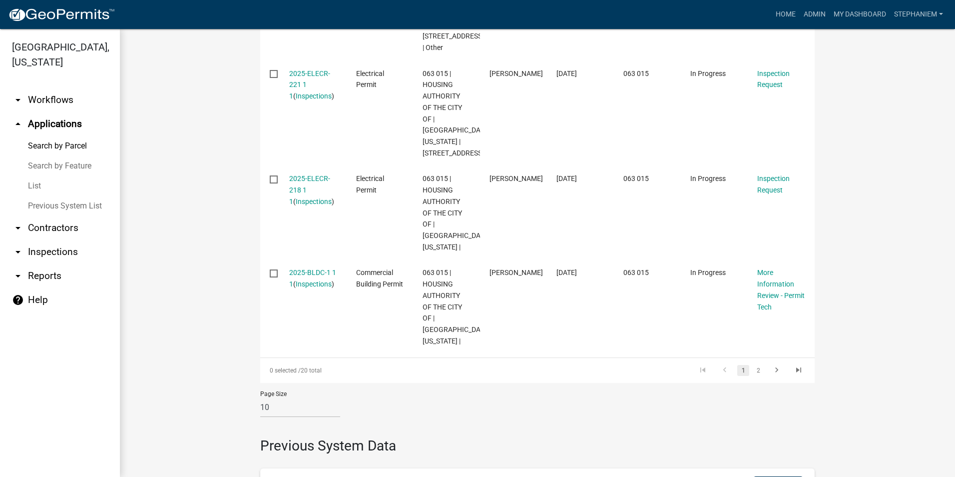
scroll to position [1114, 0]
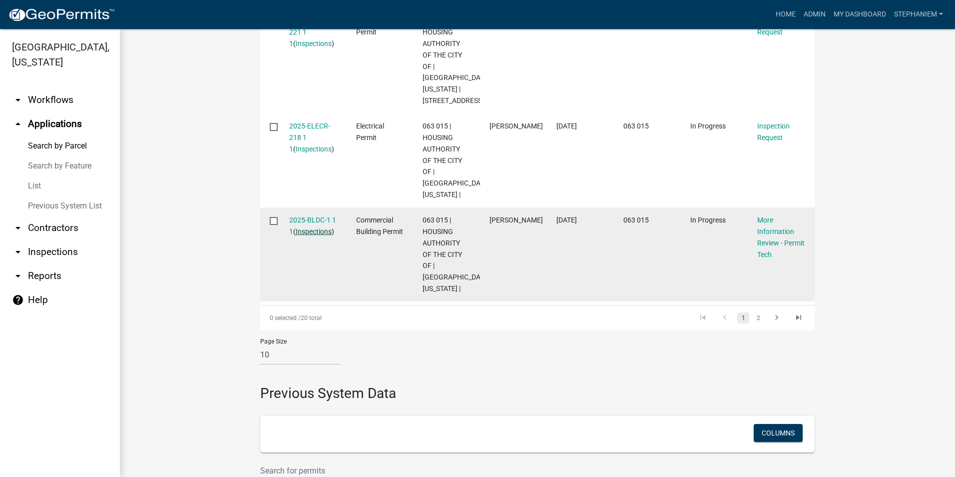
click at [322, 235] on link "Inspections" at bounding box center [314, 231] width 36 height 8
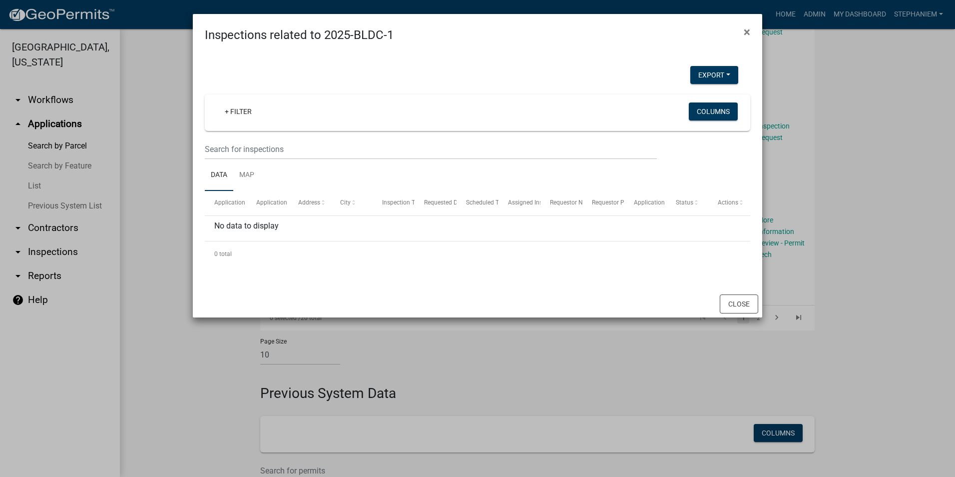
click at [163, 190] on ngb-modal-window "Inspections related to 2025-BLDC-1 × Export Excel Format (.xlsx) CSV Format (.c…" at bounding box center [477, 238] width 955 height 477
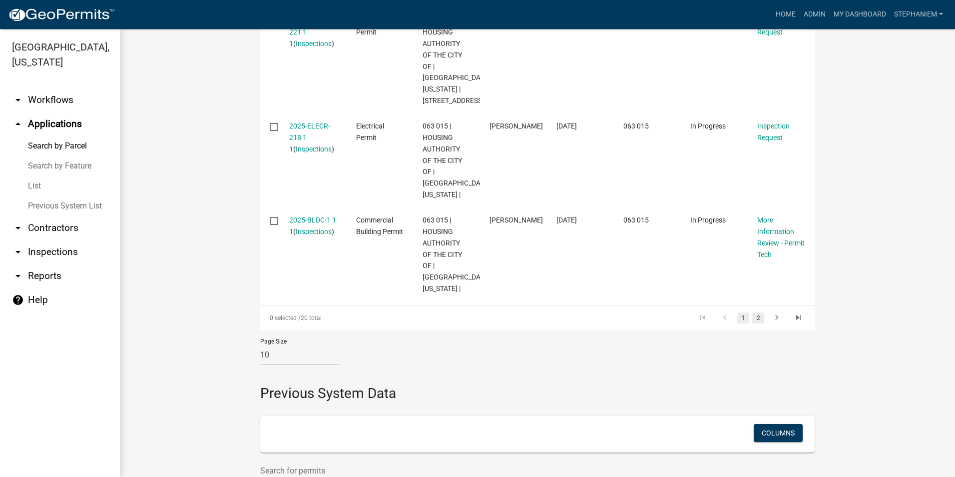
click at [757, 323] on link "2" at bounding box center [758, 317] width 12 height 11
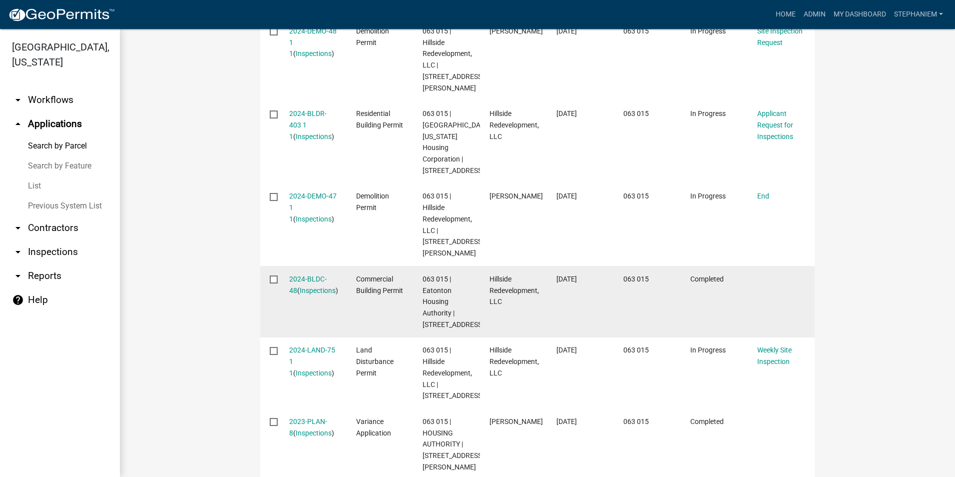
scroll to position [564, 0]
click at [308, 288] on link "Inspections" at bounding box center [318, 292] width 36 height 8
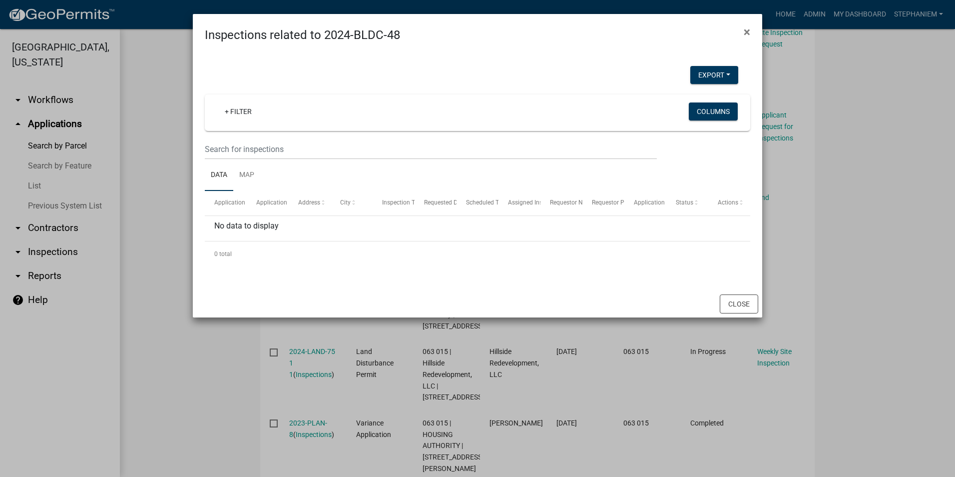
click at [167, 212] on ngb-modal-window "Inspections related to 2024-BLDC-48 × Export Excel Format (.xlsx) CSV Format (.…" at bounding box center [477, 238] width 955 height 477
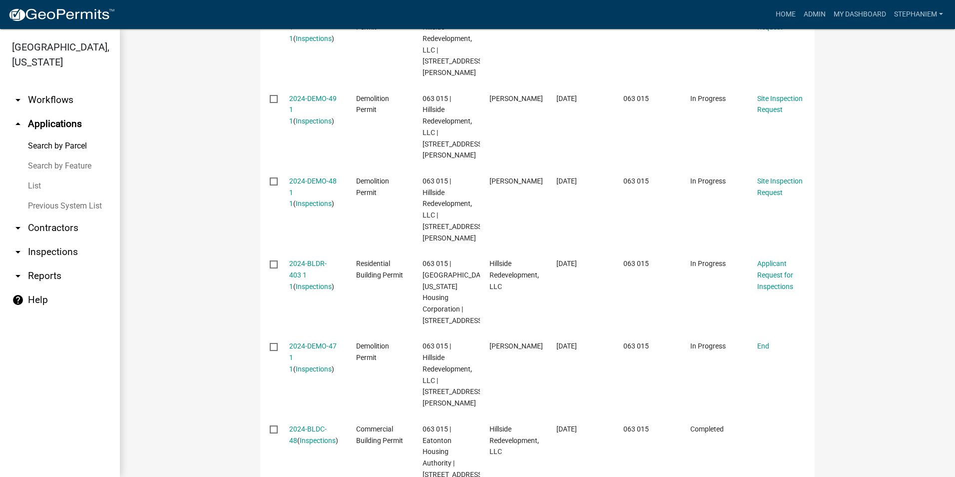
scroll to position [414, 0]
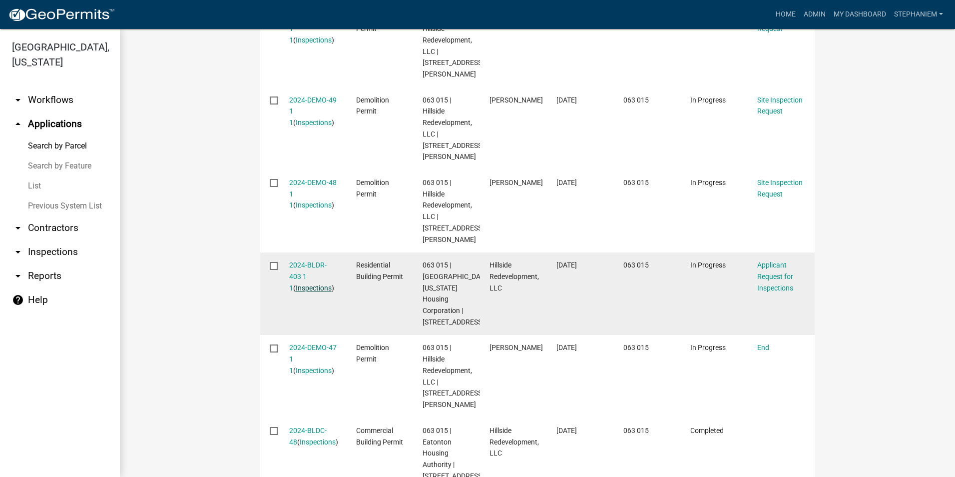
click at [315, 284] on link "Inspections" at bounding box center [314, 288] width 36 height 8
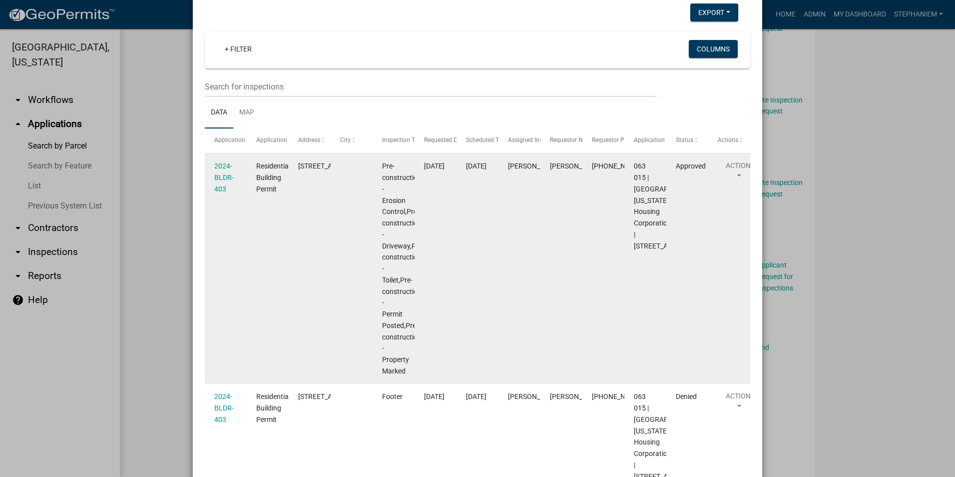
scroll to position [50, 0]
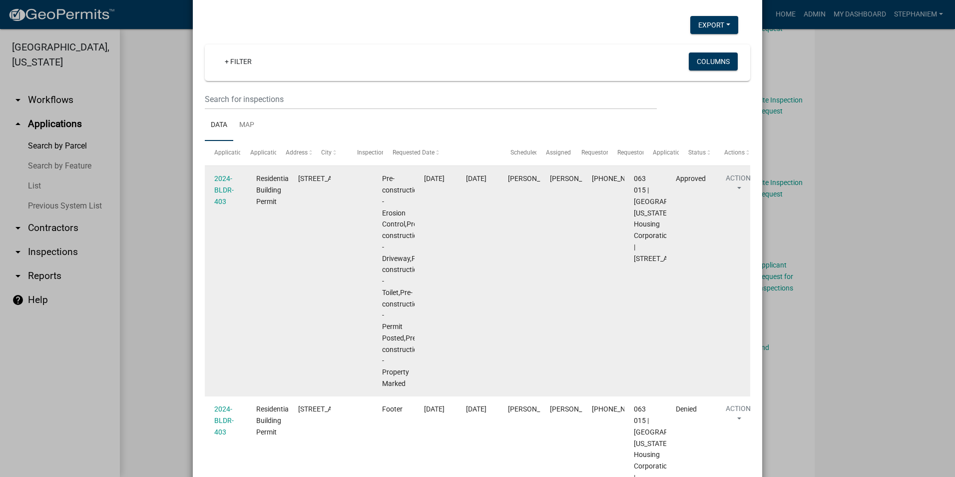
drag, startPoint x: 451, startPoint y: 156, endPoint x: 565, endPoint y: 170, distance: 114.3
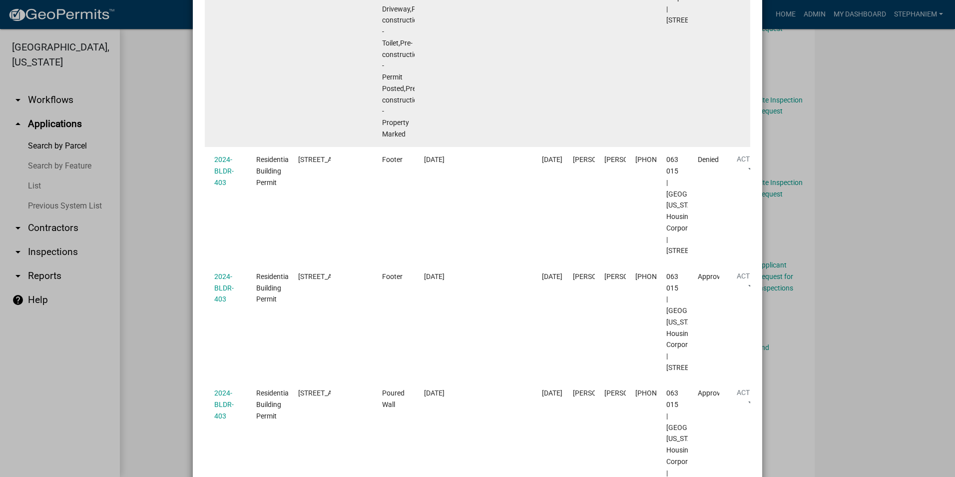
scroll to position [300, 0]
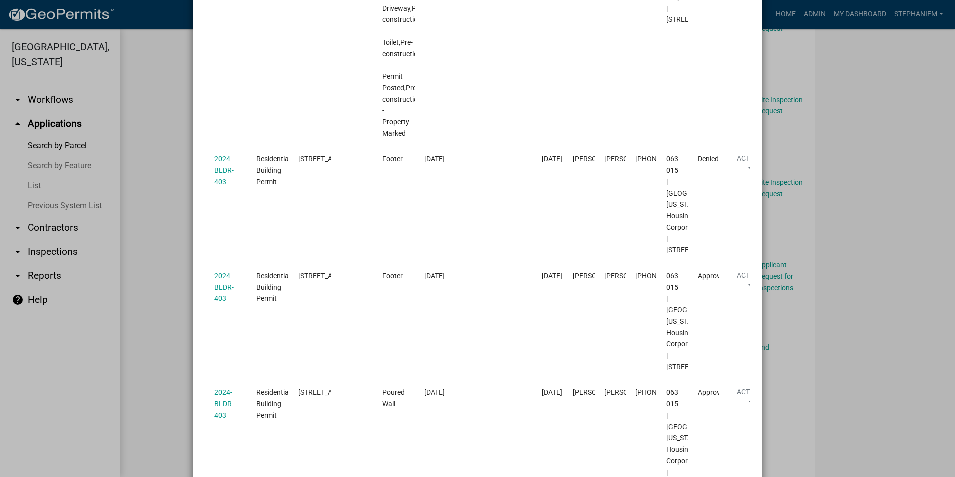
click at [170, 219] on ngb-modal-window "Inspections related to 2024-BLDR-403 × Export Excel Format (.xlsx) CSV Format (…" at bounding box center [477, 238] width 955 height 477
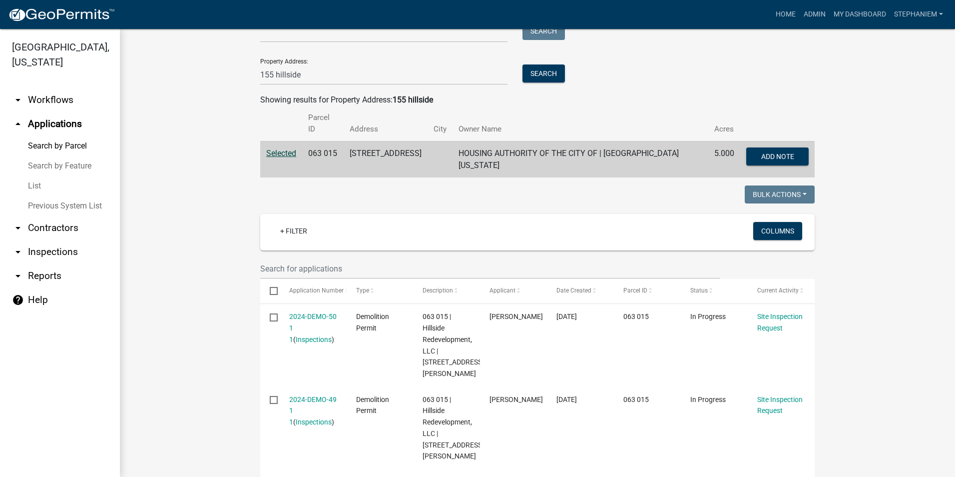
scroll to position [114, 0]
drag, startPoint x: 301, startPoint y: 76, endPoint x: 215, endPoint y: 77, distance: 85.4
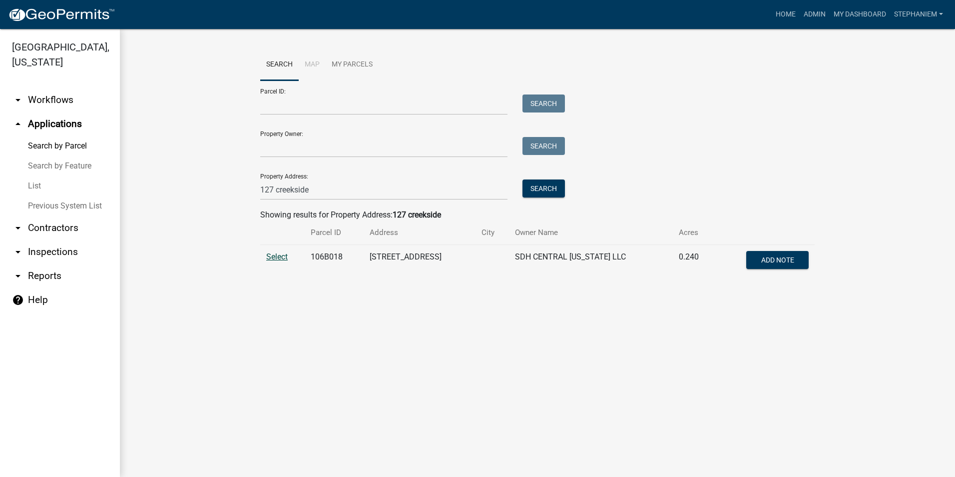
click at [278, 259] on span "Select" at bounding box center [276, 256] width 21 height 9
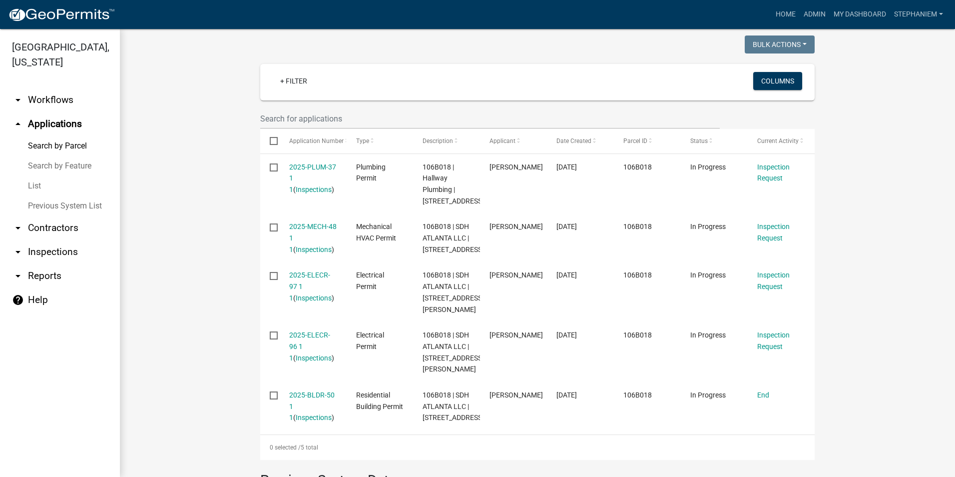
scroll to position [300, 0]
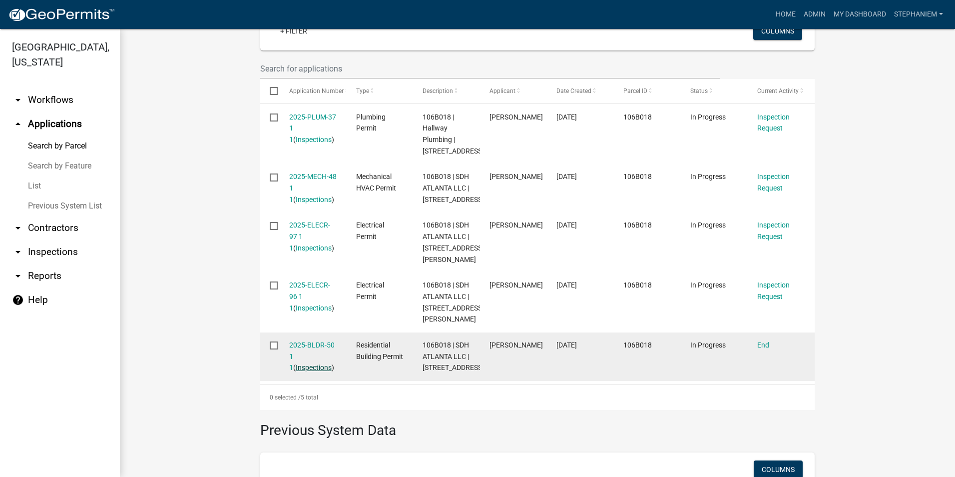
click at [304, 371] on link "Inspections" at bounding box center [314, 367] width 36 height 8
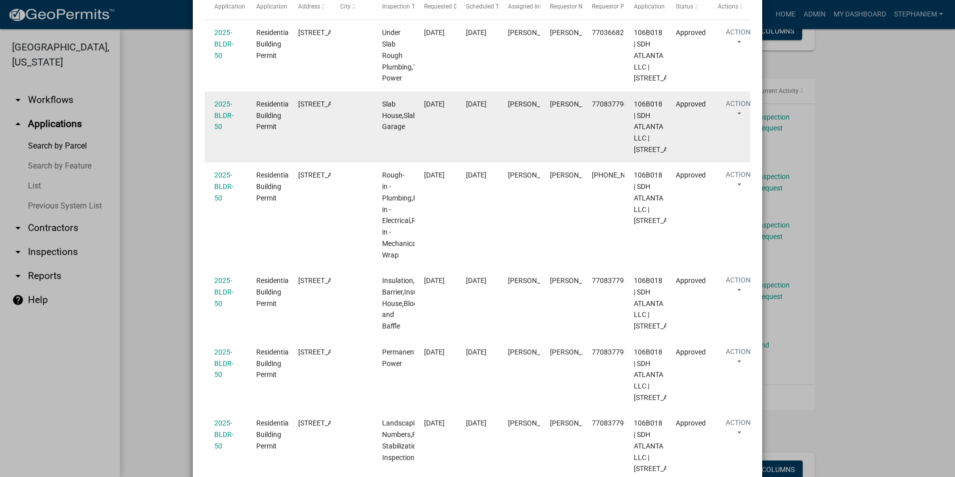
scroll to position [200, 0]
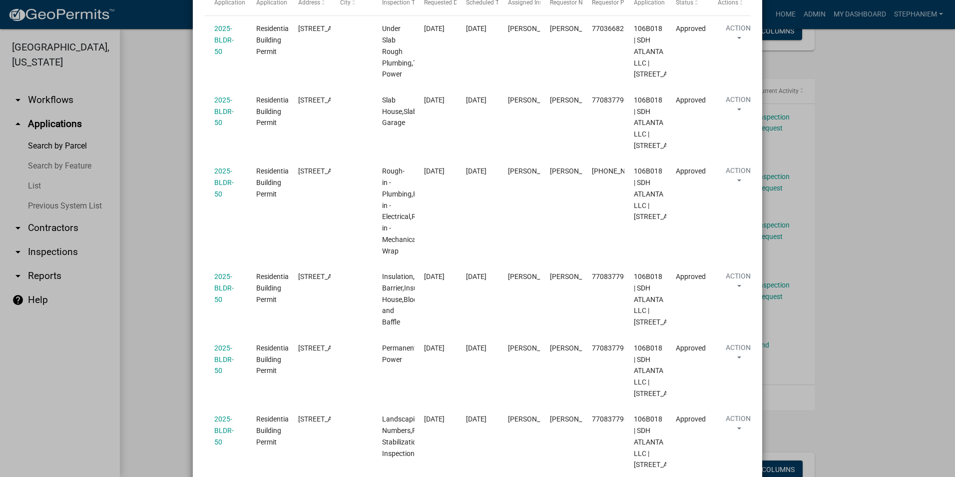
click at [143, 253] on ngb-modal-window "Inspections related to 2025-BLDR-50 × Export Excel Format (.xlsx) CSV Format (.…" at bounding box center [477, 238] width 955 height 477
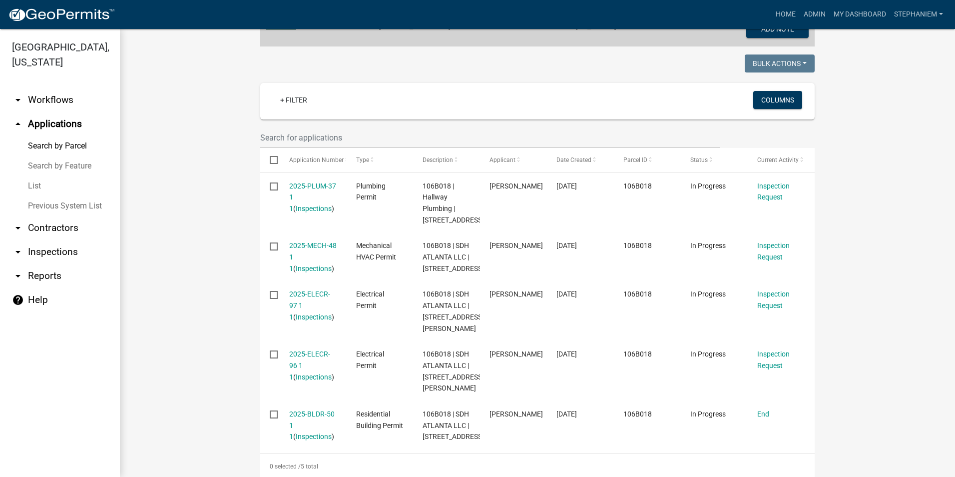
scroll to position [100, 0]
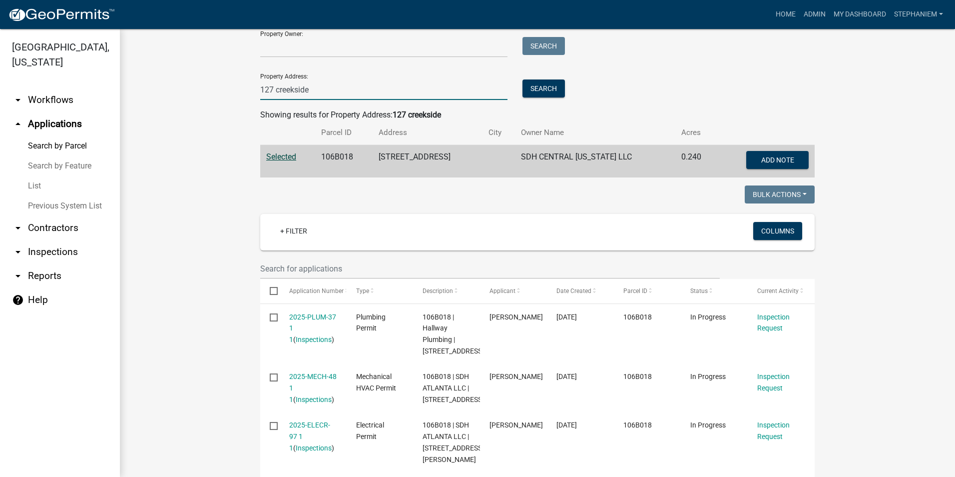
click at [271, 90] on input "127 creekside" at bounding box center [383, 89] width 247 height 20
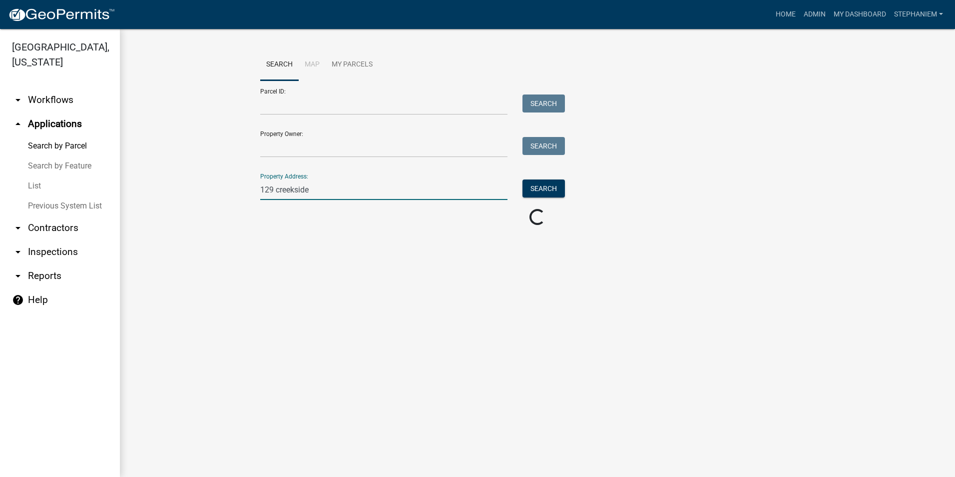
scroll to position [0, 0]
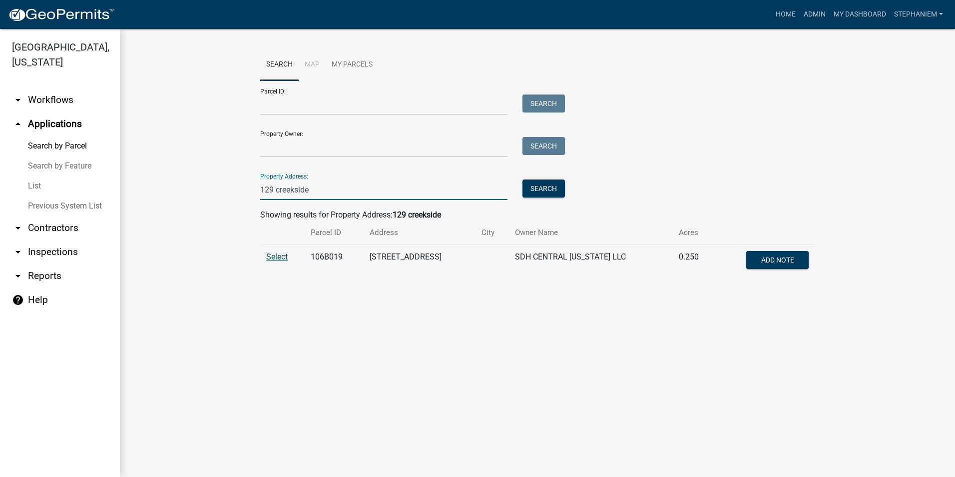
click at [280, 256] on span "Select" at bounding box center [276, 256] width 21 height 9
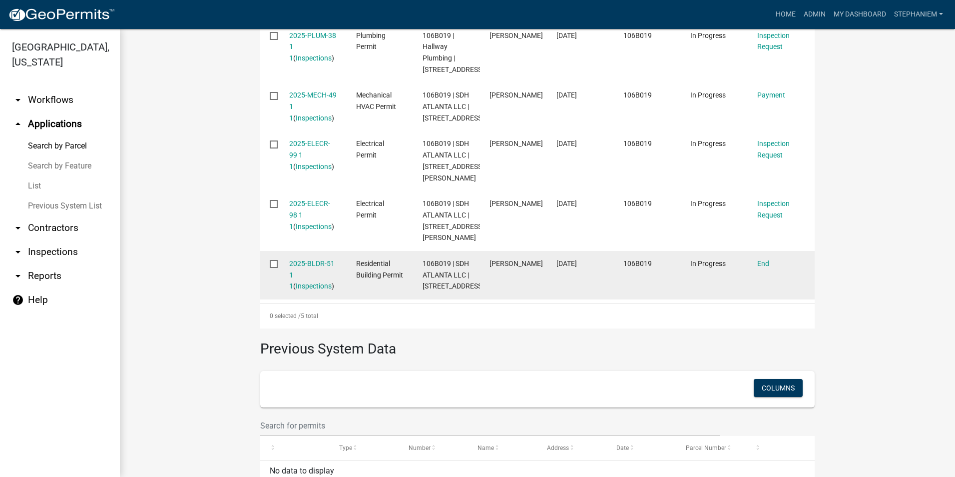
scroll to position [400, 0]
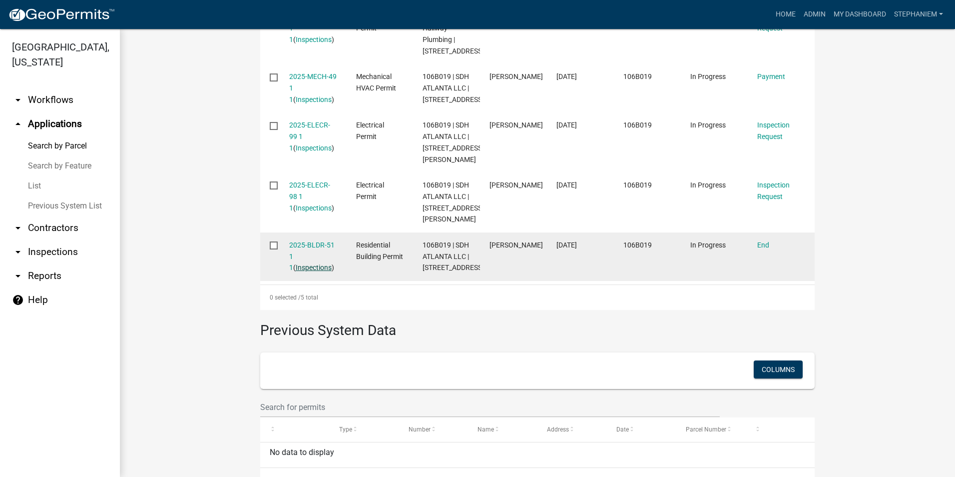
click at [302, 271] on link "Inspections" at bounding box center [314, 267] width 36 height 8
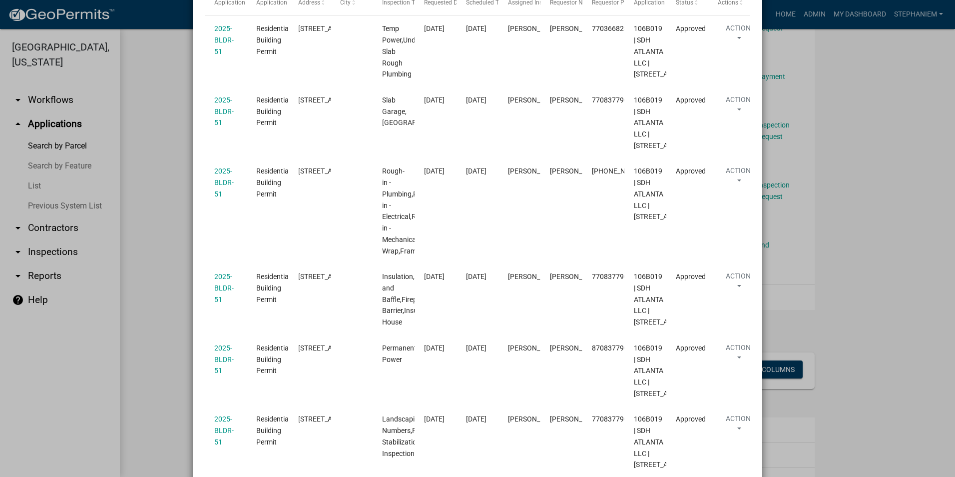
scroll to position [250, 0]
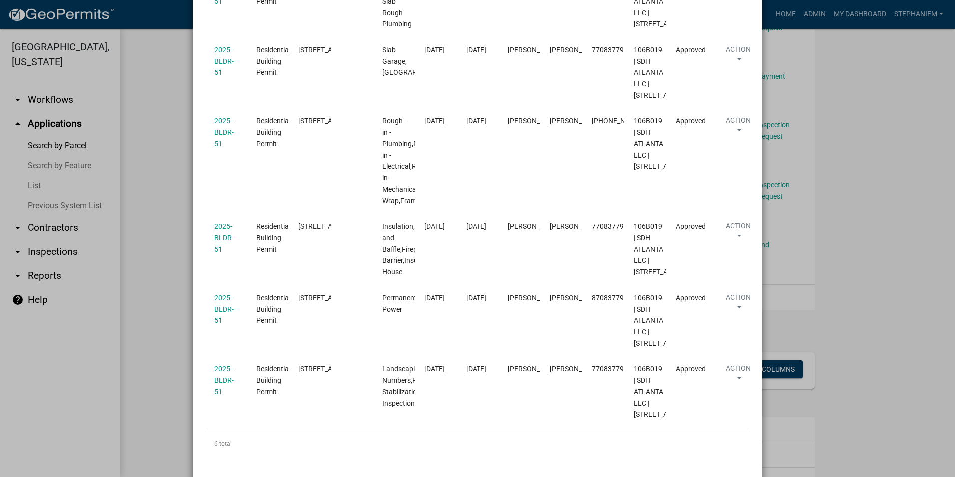
click at [142, 231] on ngb-modal-window "Inspections related to 2025-BLDR-51 × Export Excel Format (.xlsx) CSV Format (.…" at bounding box center [477, 238] width 955 height 477
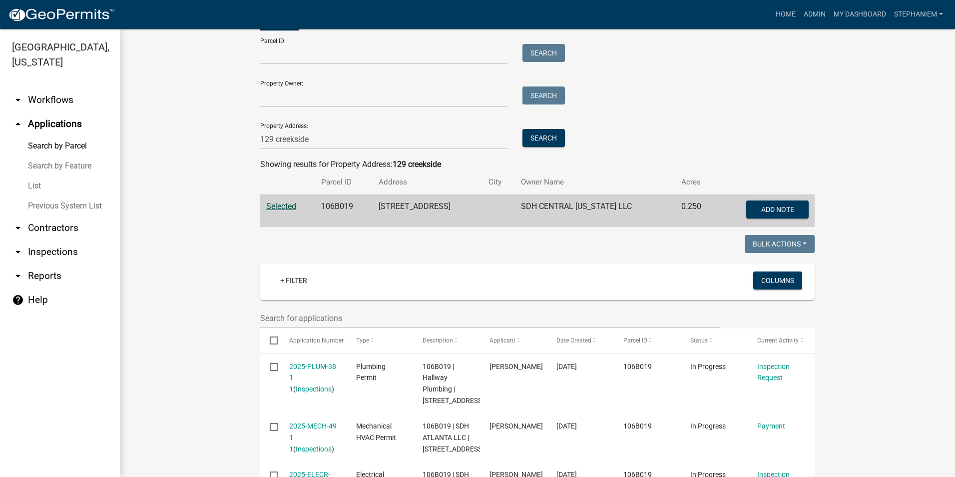
scroll to position [50, 0]
drag, startPoint x: 311, startPoint y: 137, endPoint x: 206, endPoint y: 136, distance: 104.4
click at [206, 136] on wm-workflow-application-search-view "Search Map My Parcels Parcel ID: Search Property Owner: Search Property Address…" at bounding box center [537, 420] width 795 height 843
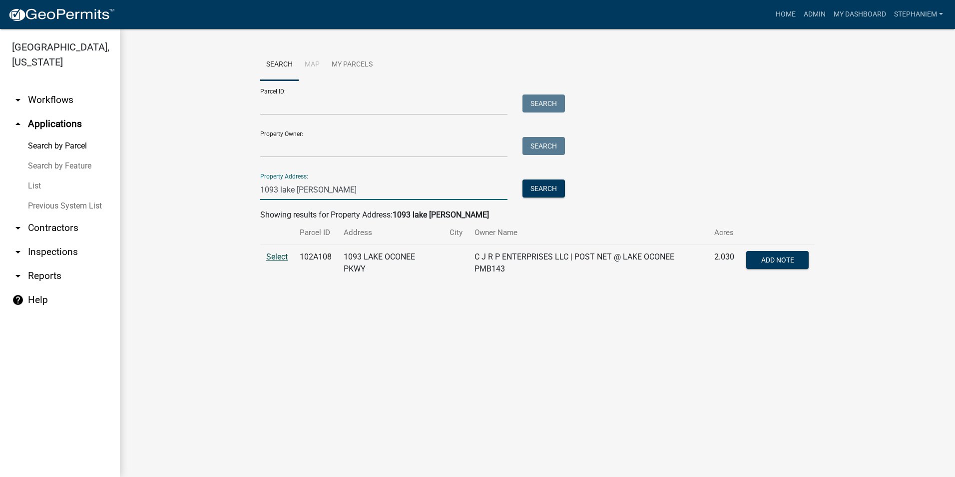
click at [283, 260] on span "Select" at bounding box center [276, 256] width 21 height 9
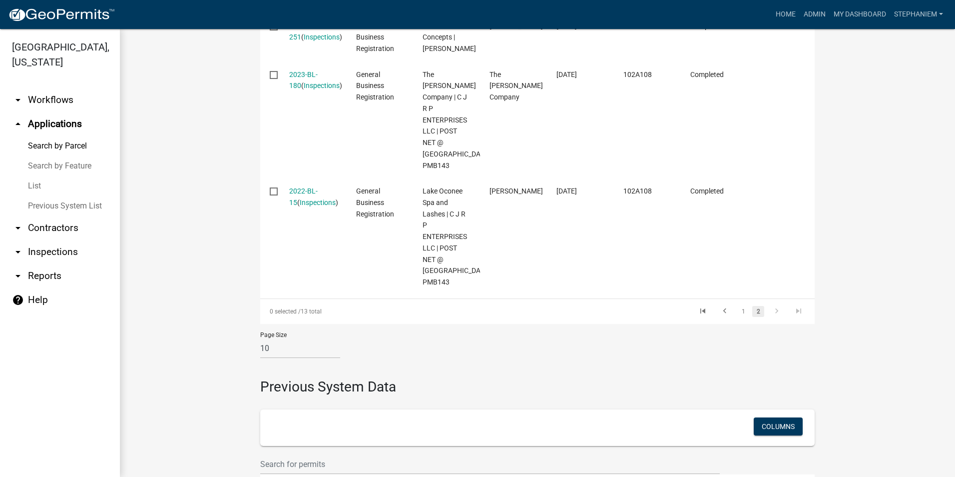
scroll to position [300, 0]
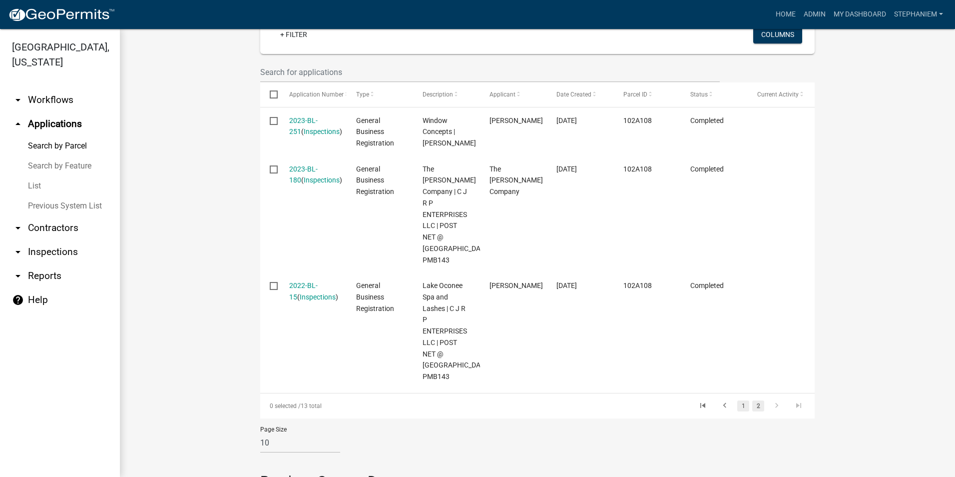
click at [742, 411] on link "1" at bounding box center [743, 405] width 12 height 11
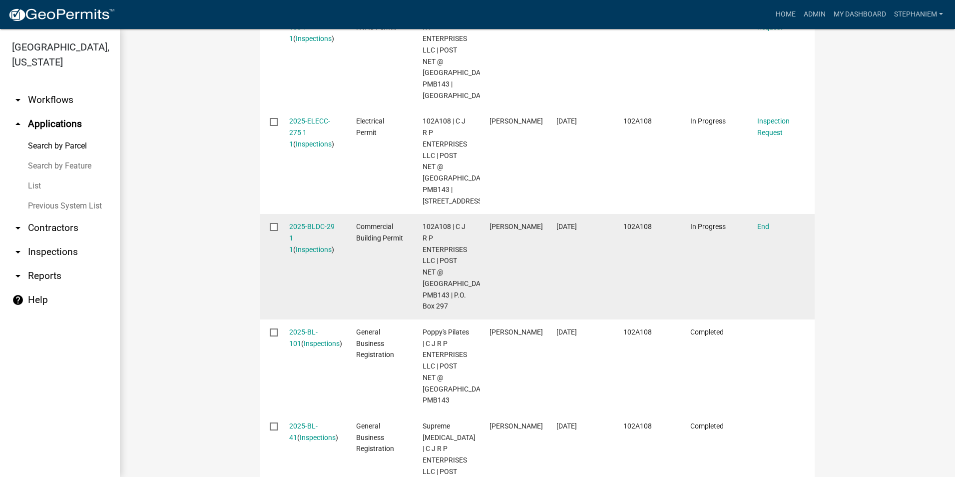
scroll to position [400, 0]
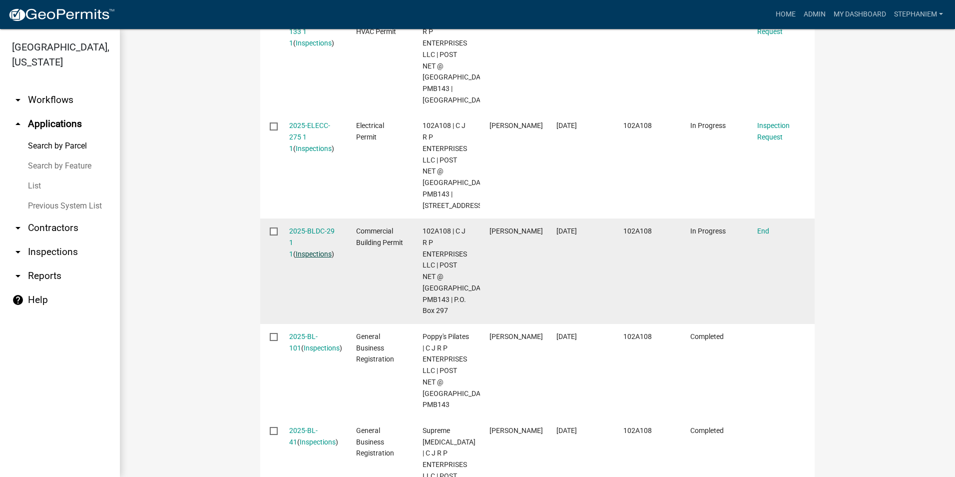
click at [311, 258] on link "Inspections" at bounding box center [314, 254] width 36 height 8
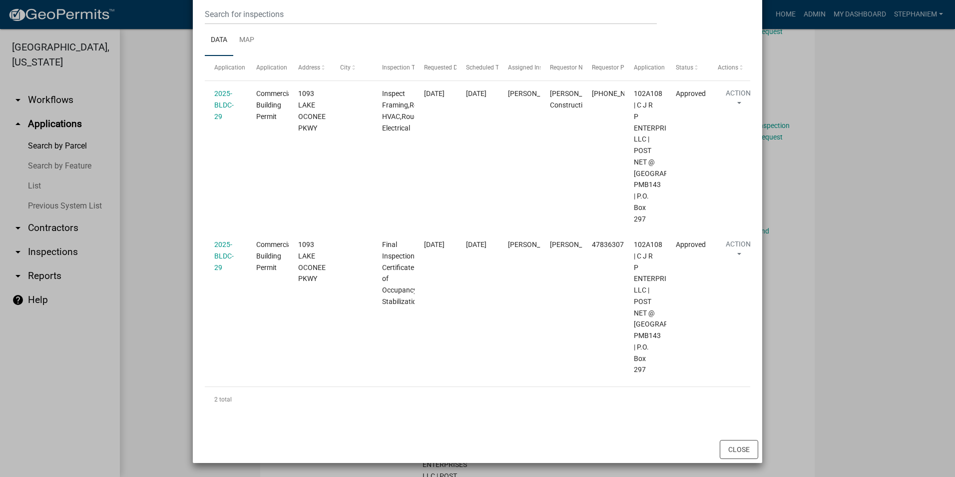
scroll to position [157, 0]
click at [174, 192] on ngb-modal-window "Inspections related to 2025-BLDC-29 × Export Excel Format (.xlsx) CSV Format (.…" at bounding box center [477, 238] width 955 height 477
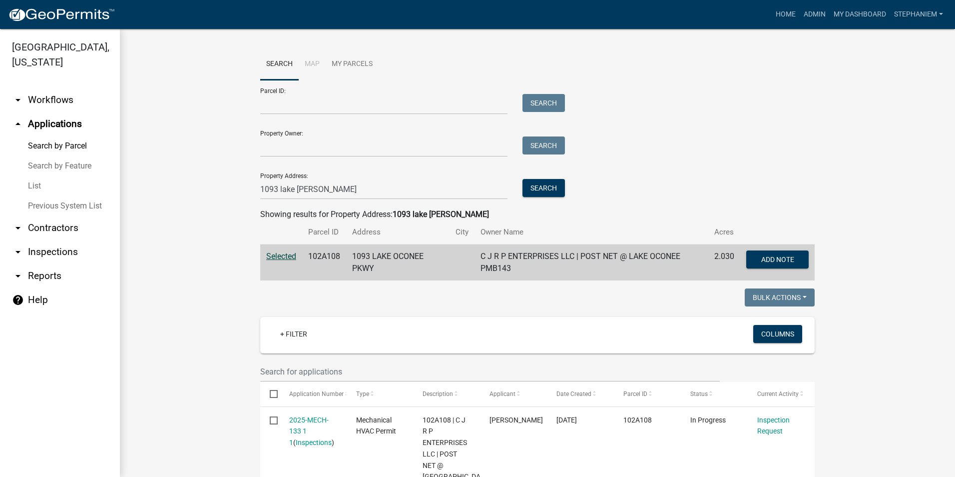
scroll to position [0, 0]
drag, startPoint x: 319, startPoint y: 188, endPoint x: 235, endPoint y: 188, distance: 84.4
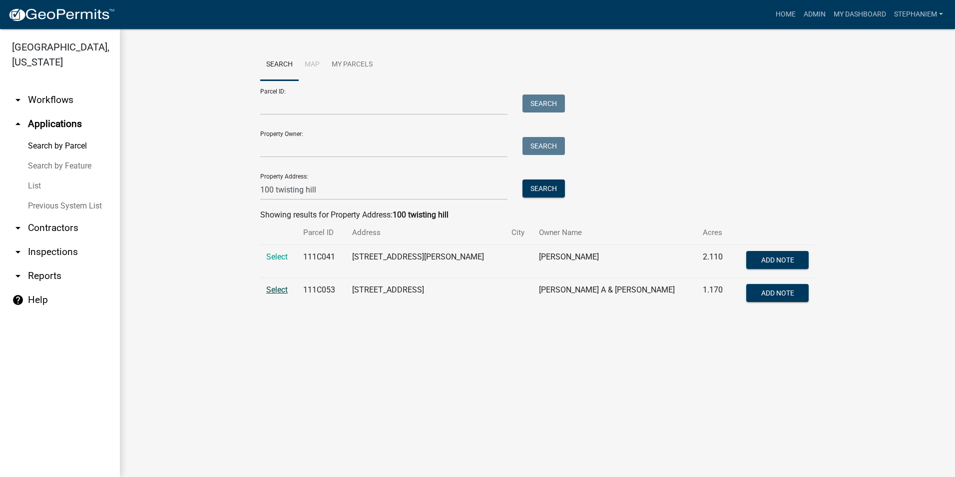
click at [279, 293] on span "Select" at bounding box center [276, 289] width 21 height 9
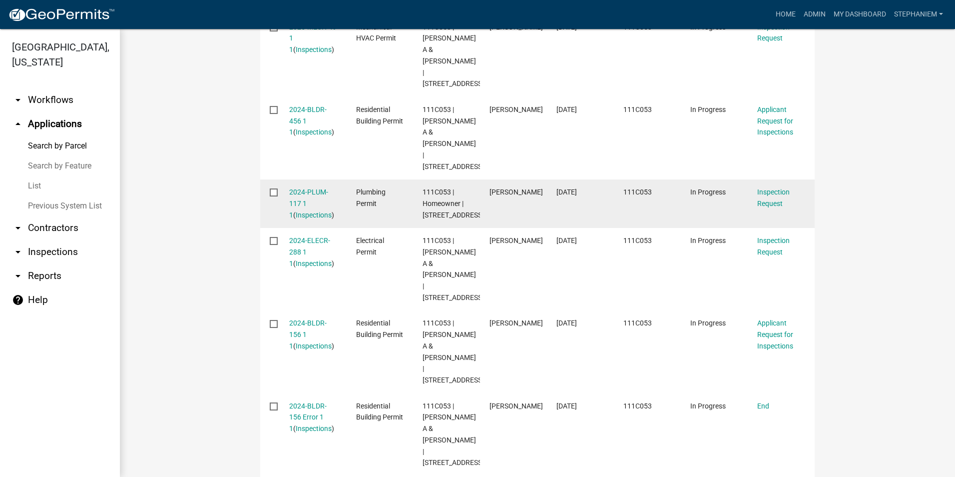
scroll to position [450, 0]
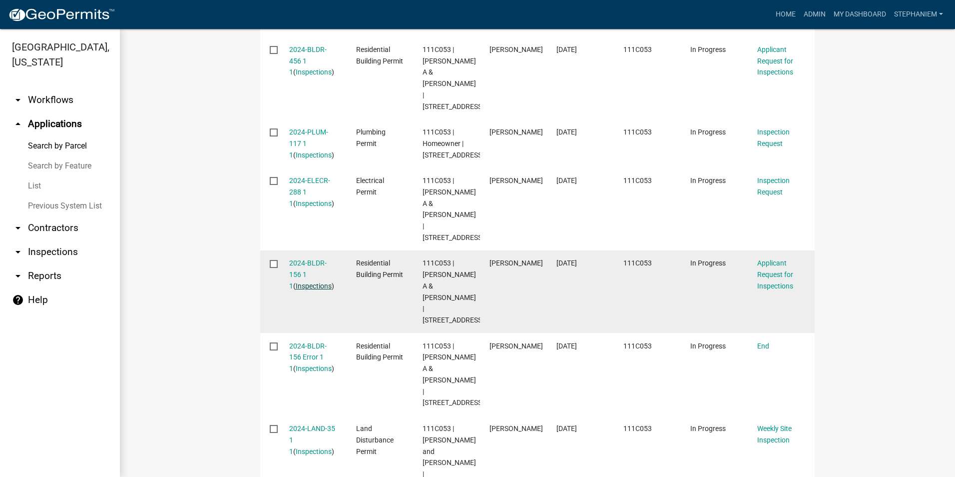
click at [298, 282] on link "Inspections" at bounding box center [314, 286] width 36 height 8
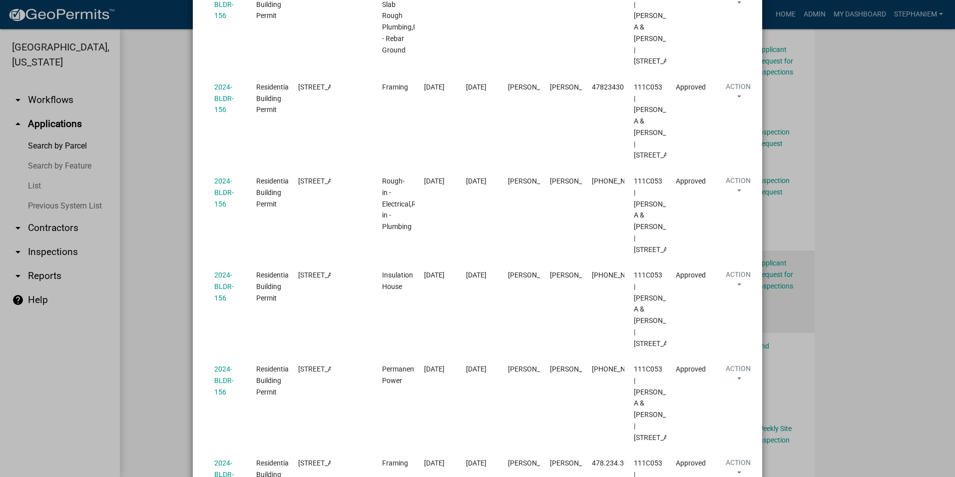
scroll to position [500, 0]
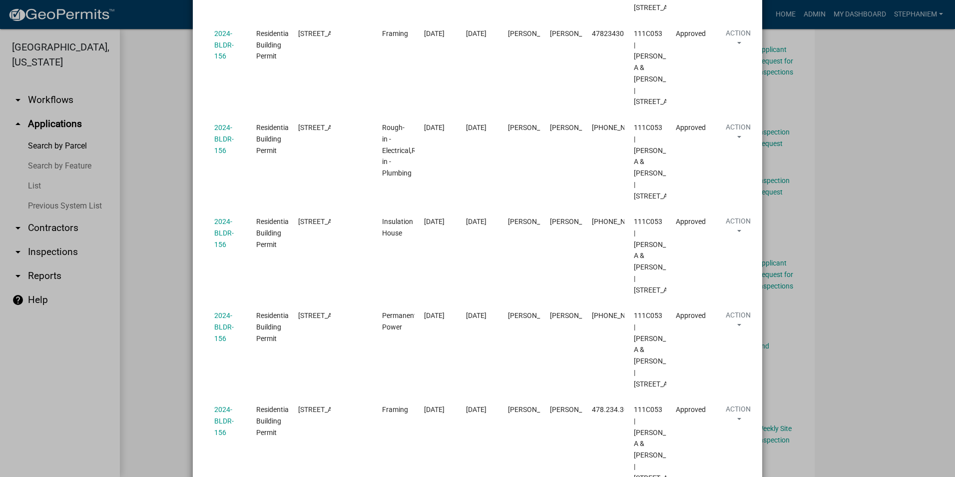
click at [155, 256] on ngb-modal-window "Inspections related to 2024-BLDR-156 × Export Excel Format (.xlsx) CSV Format (…" at bounding box center [477, 238] width 955 height 477
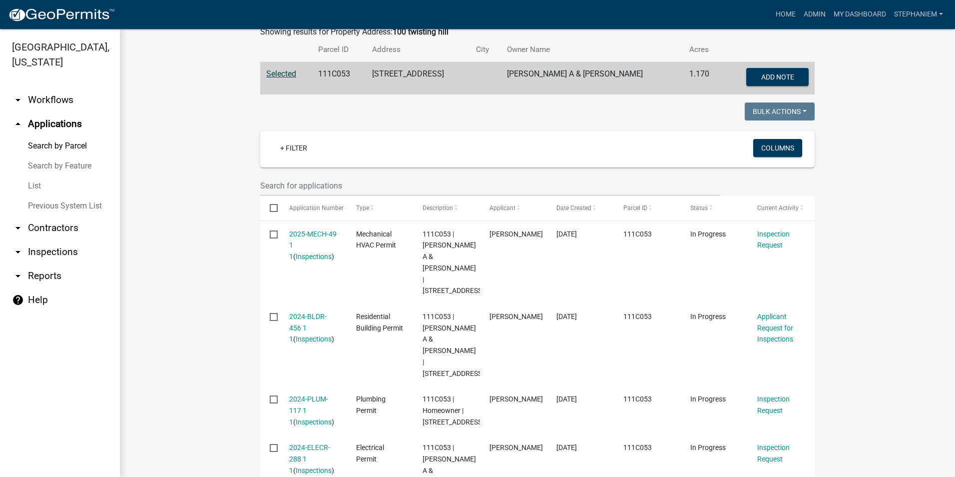
scroll to position [100, 0]
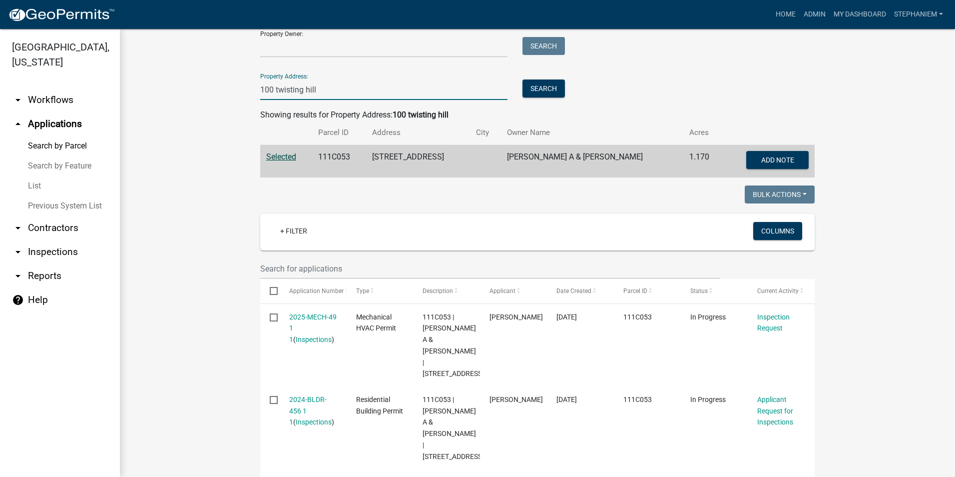
drag, startPoint x: 328, startPoint y: 91, endPoint x: 179, endPoint y: 80, distance: 148.8
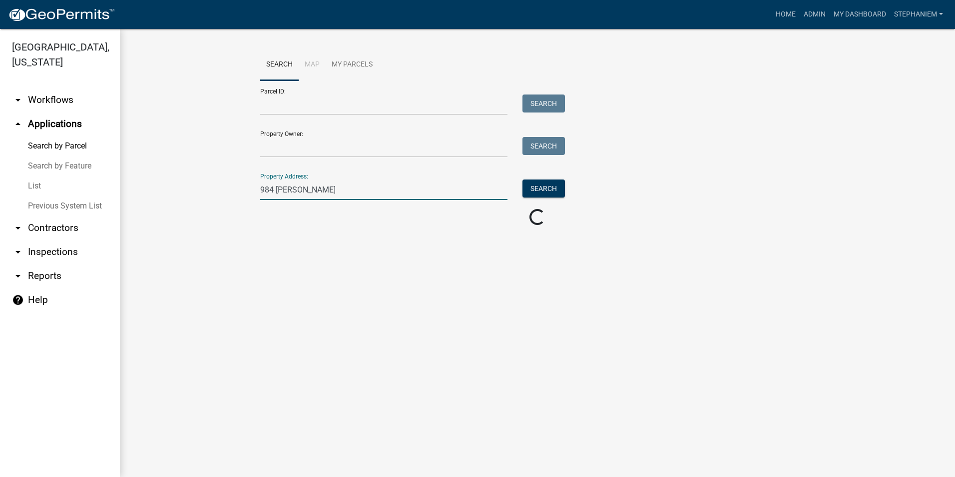
scroll to position [0, 0]
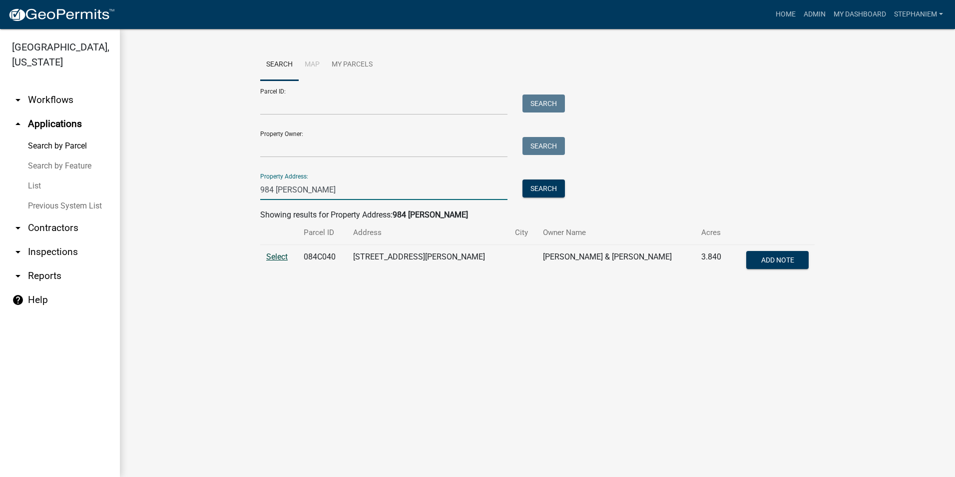
click at [271, 253] on span "Select" at bounding box center [276, 256] width 21 height 9
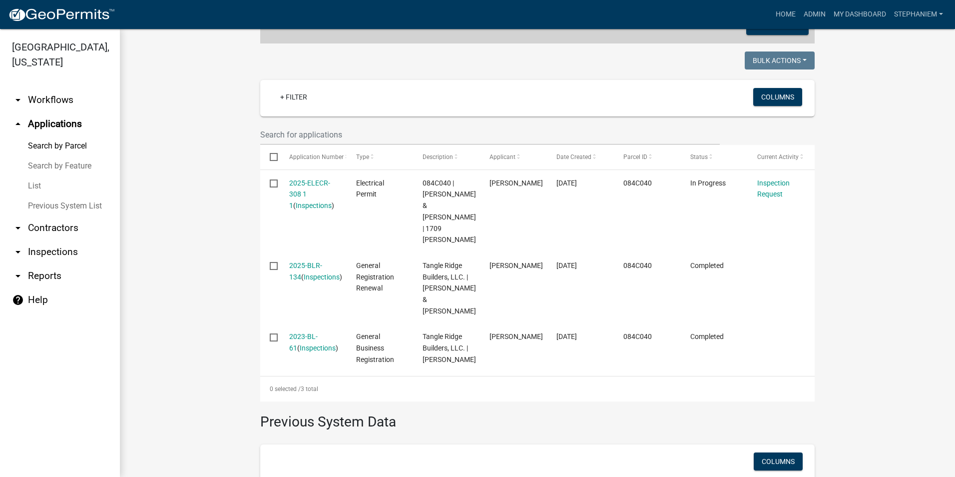
scroll to position [250, 0]
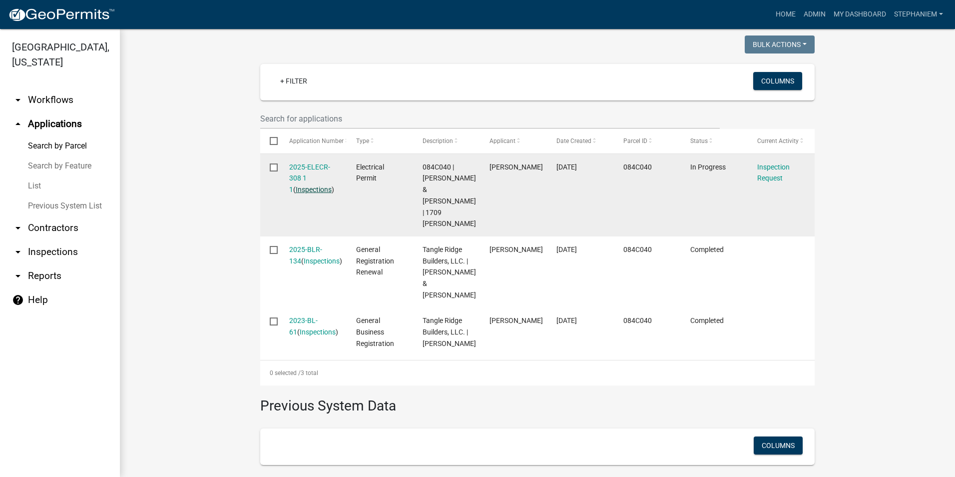
click at [308, 191] on link "Inspections" at bounding box center [314, 189] width 36 height 8
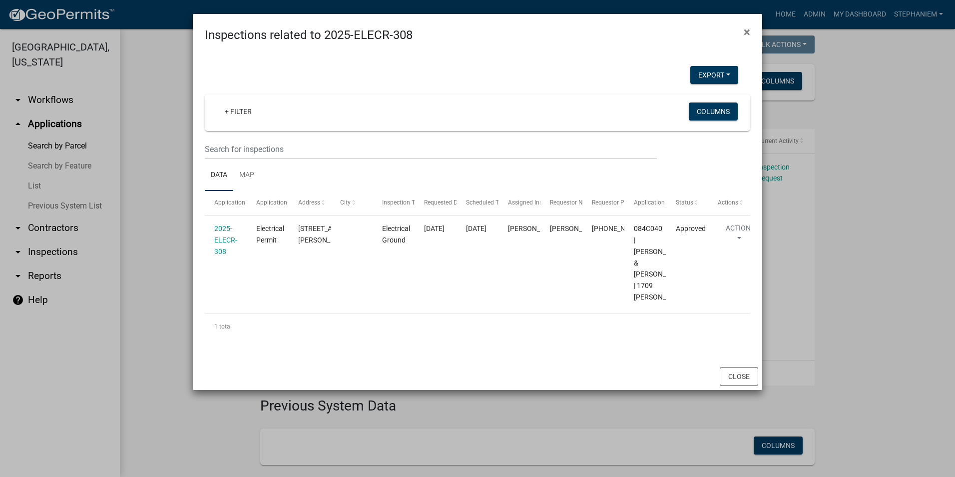
click at [154, 225] on ngb-modal-window "Inspections related to 2025-ELECR-308 × Export Excel Format (.xlsx) CSV Format …" at bounding box center [477, 238] width 955 height 477
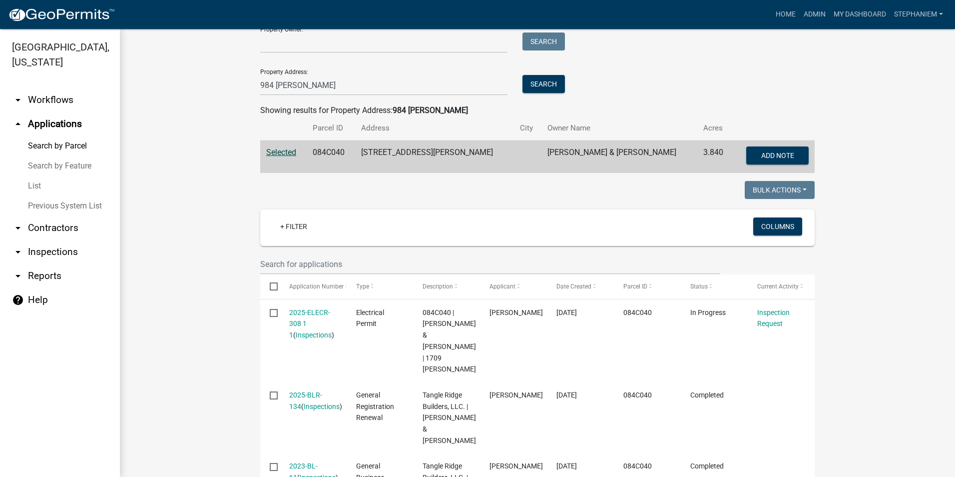
scroll to position [100, 0]
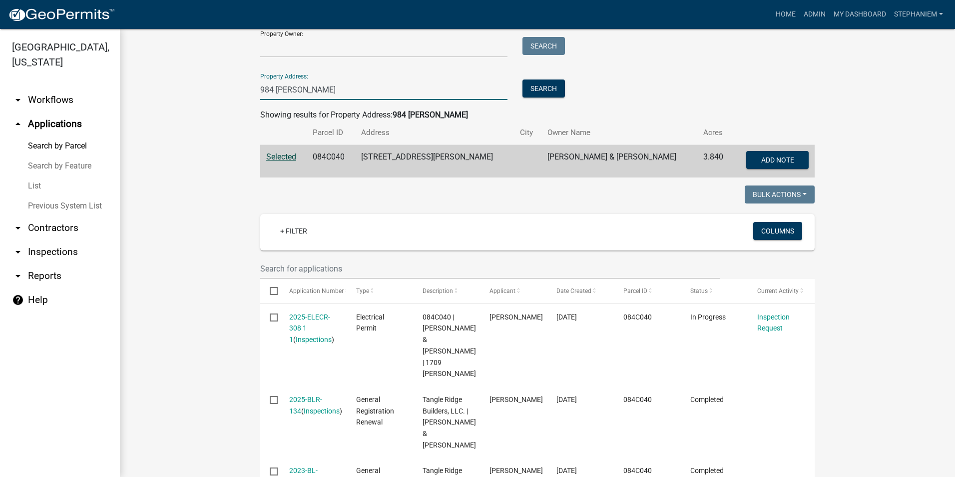
drag, startPoint x: 314, startPoint y: 86, endPoint x: 226, endPoint y: 86, distance: 87.9
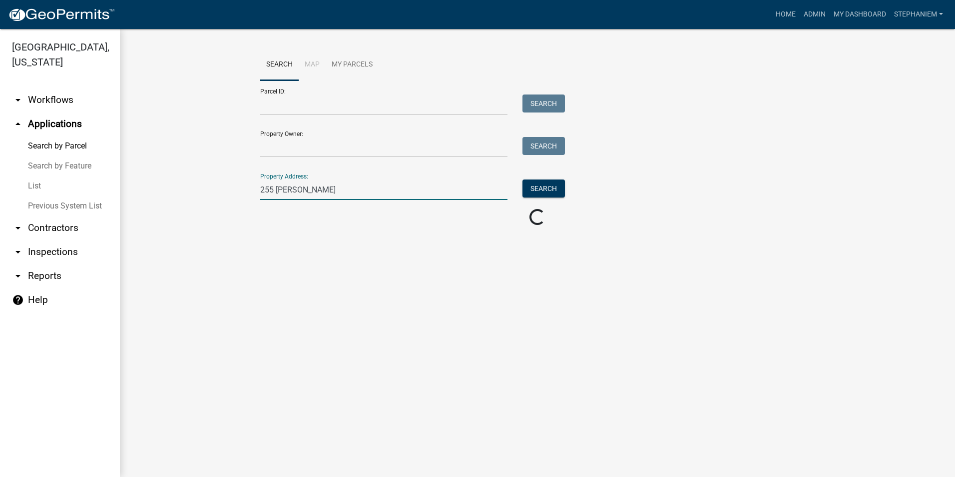
scroll to position [0, 0]
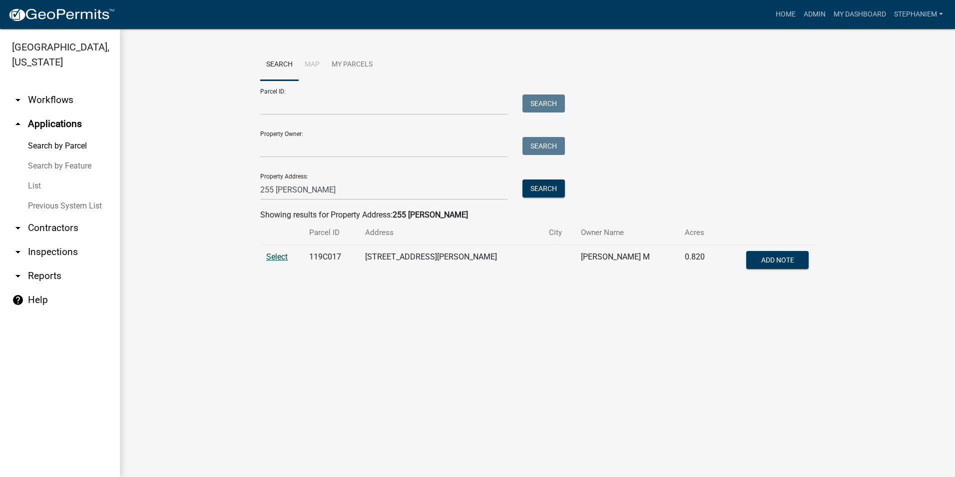
click at [287, 253] on span "Select" at bounding box center [276, 256] width 21 height 9
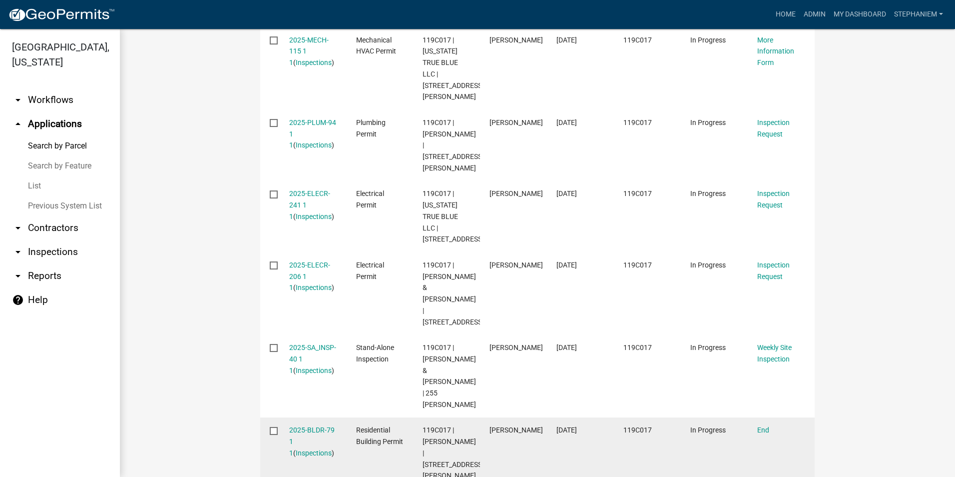
scroll to position [400, 0]
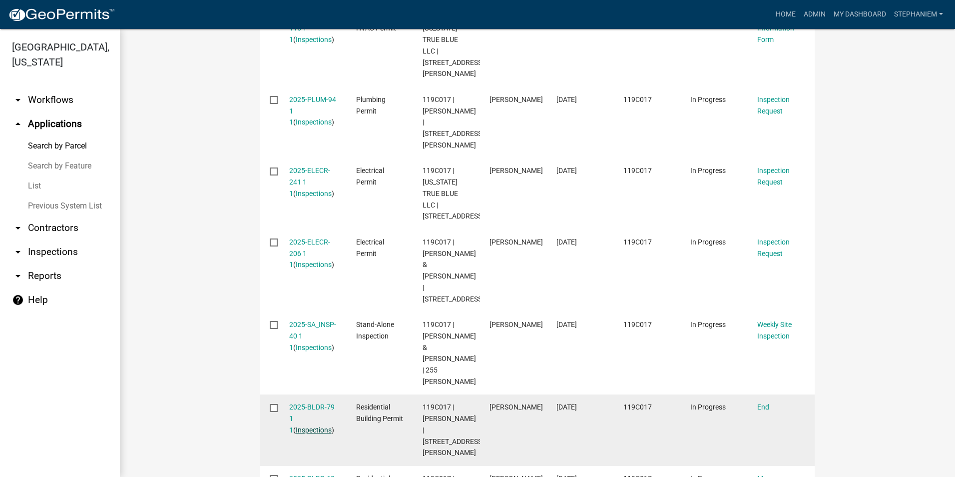
click at [308, 426] on link "Inspections" at bounding box center [314, 430] width 36 height 8
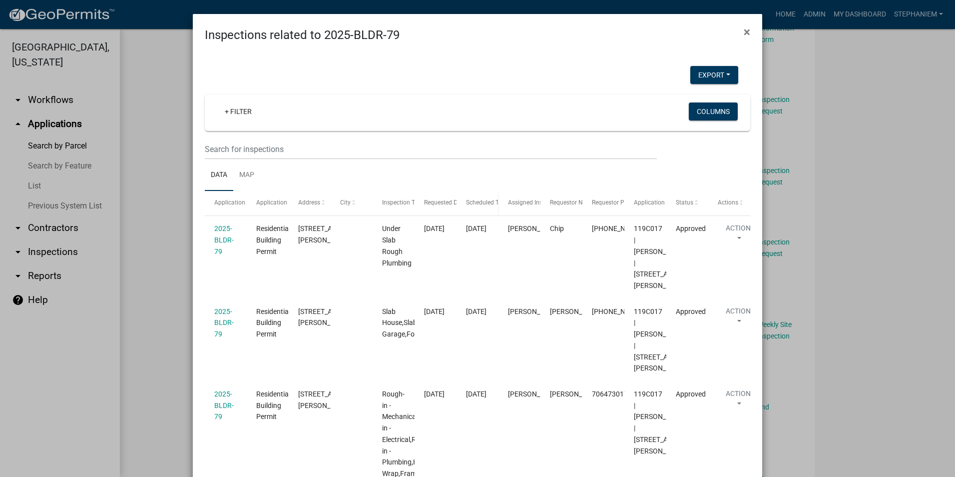
drag, startPoint x: 449, startPoint y: 201, endPoint x: 488, endPoint y: 209, distance: 39.8
click at [488, 209] on div "Application Application Type Address City Inspection Type Requested Date Schedu…" at bounding box center [478, 203] width 546 height 24
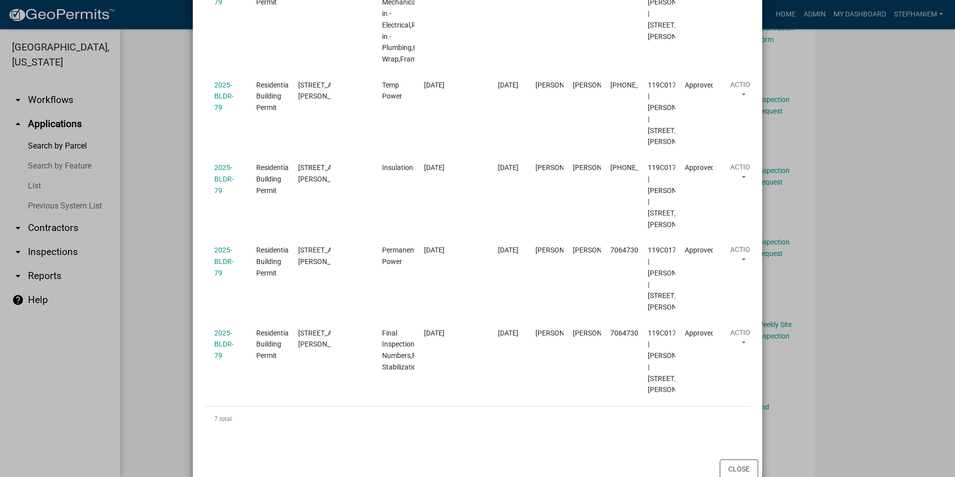
scroll to position [450, 0]
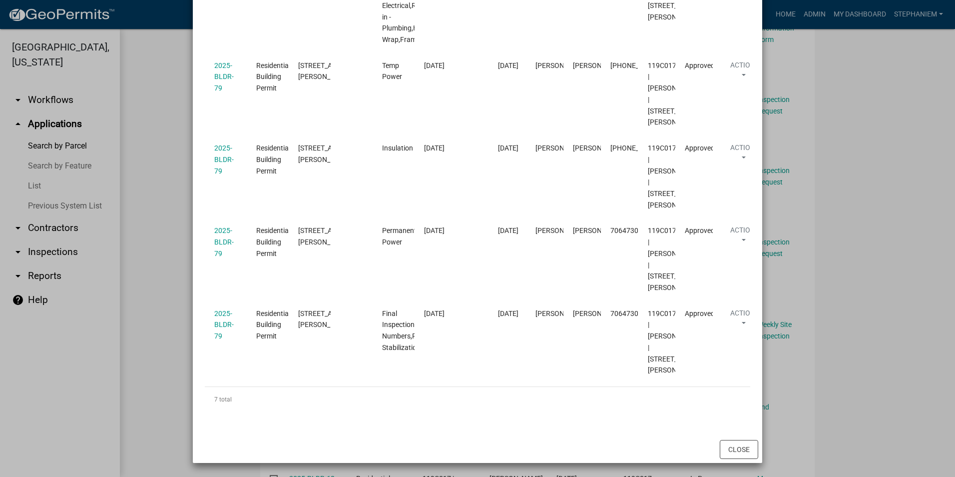
click at [176, 268] on ngb-modal-window "Inspections related to 2025-BLDR-79 × Export Excel Format (.xlsx) CSV Format (.…" at bounding box center [477, 238] width 955 height 477
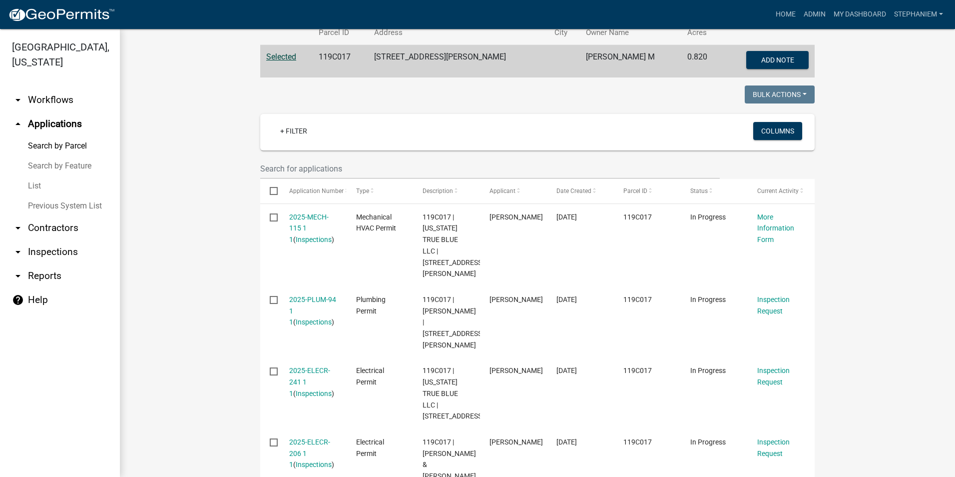
scroll to position [0, 0]
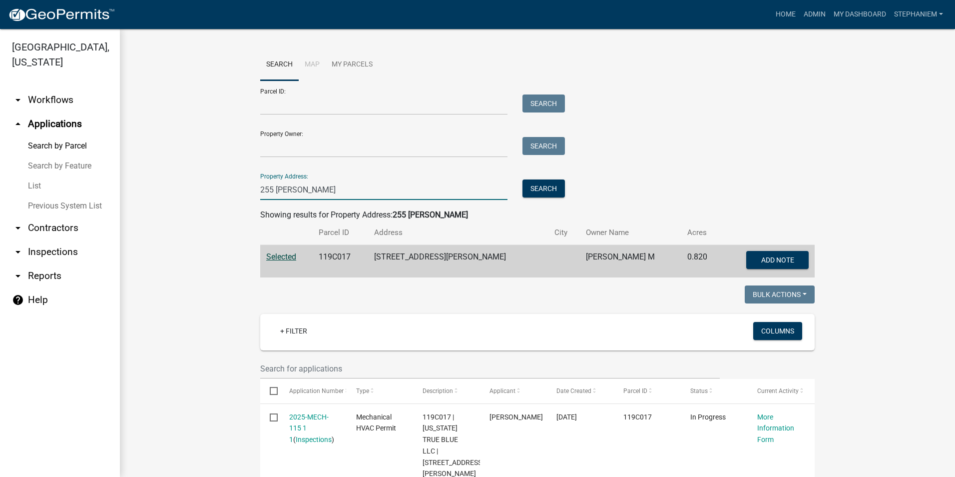
drag, startPoint x: 308, startPoint y: 192, endPoint x: 262, endPoint y: 188, distance: 46.1
click at [262, 188] on input "255 [PERSON_NAME]" at bounding box center [383, 189] width 247 height 20
type input "2"
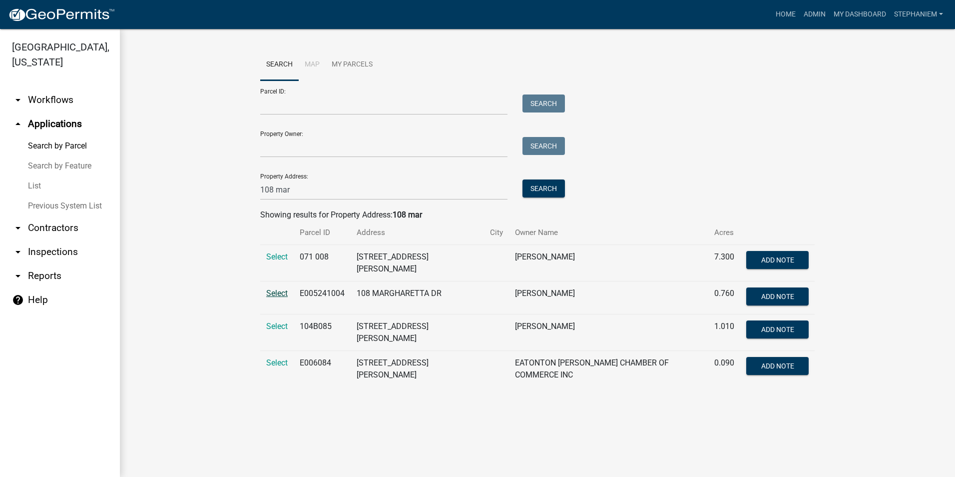
click at [277, 288] on span "Select" at bounding box center [276, 292] width 21 height 9
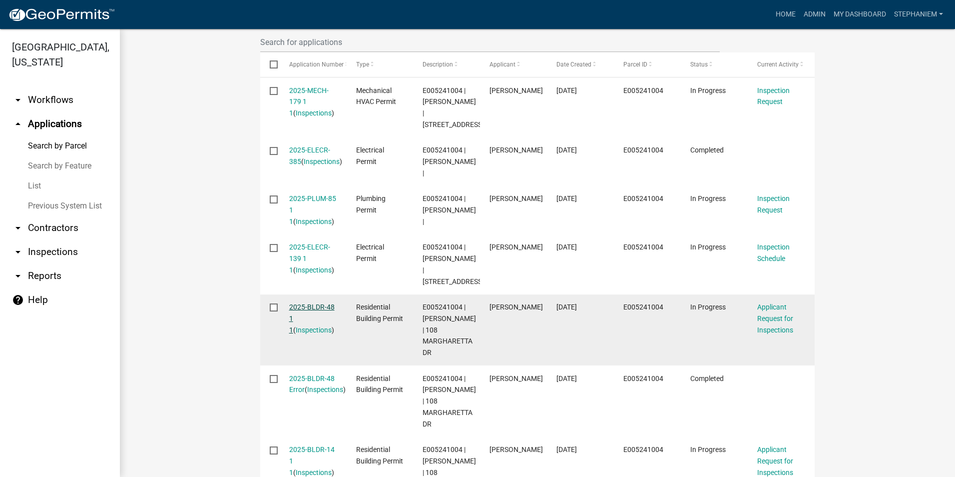
scroll to position [350, 0]
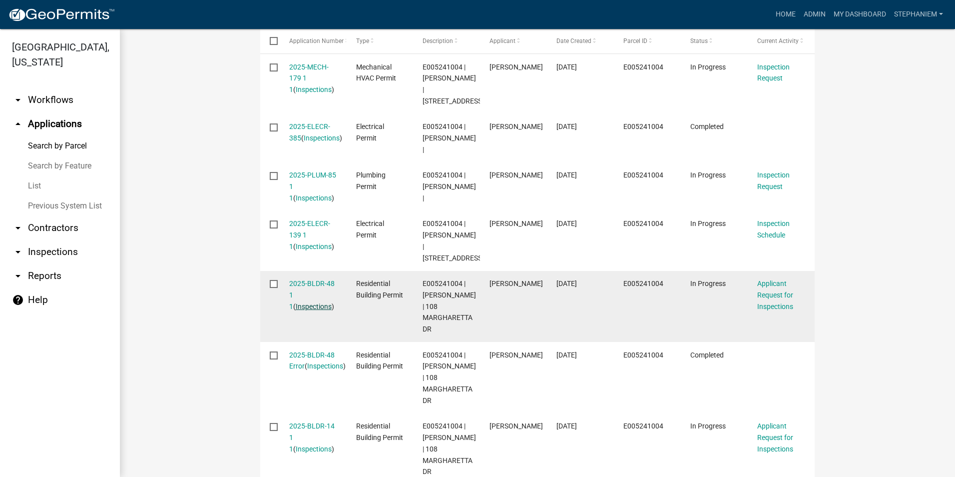
click at [298, 310] on link "Inspections" at bounding box center [314, 306] width 36 height 8
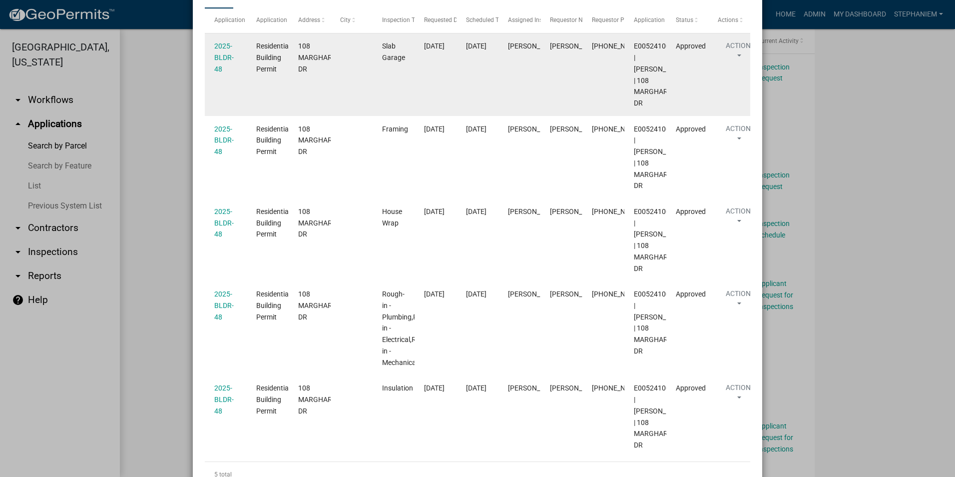
scroll to position [157, 0]
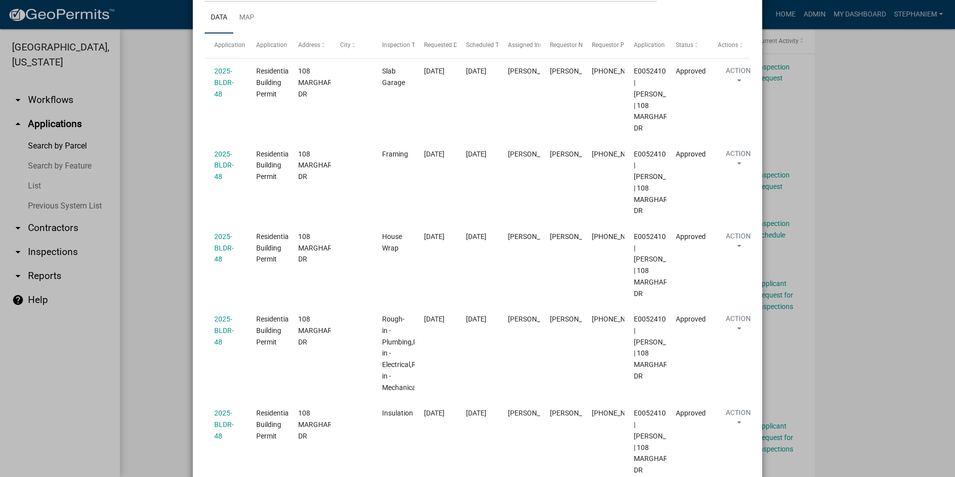
click at [162, 192] on ngb-modal-window "Inspections related to 2025-BLDR-48 × Export Excel Format (.xlsx) CSV Format (.…" at bounding box center [477, 238] width 955 height 477
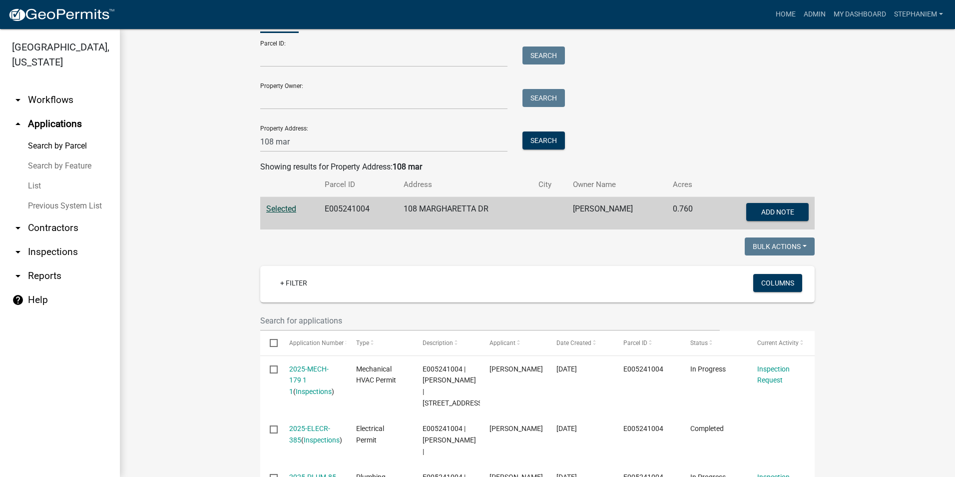
scroll to position [0, 0]
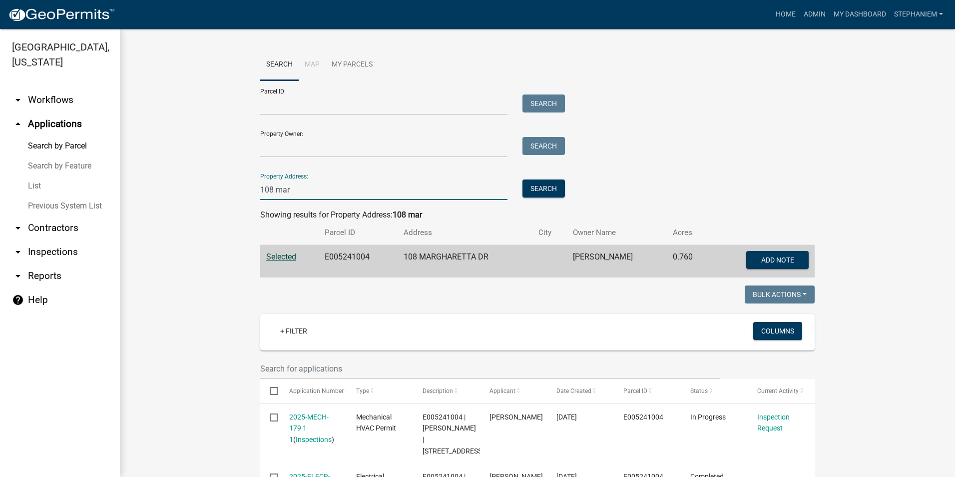
drag, startPoint x: 298, startPoint y: 193, endPoint x: 240, endPoint y: 192, distance: 57.5
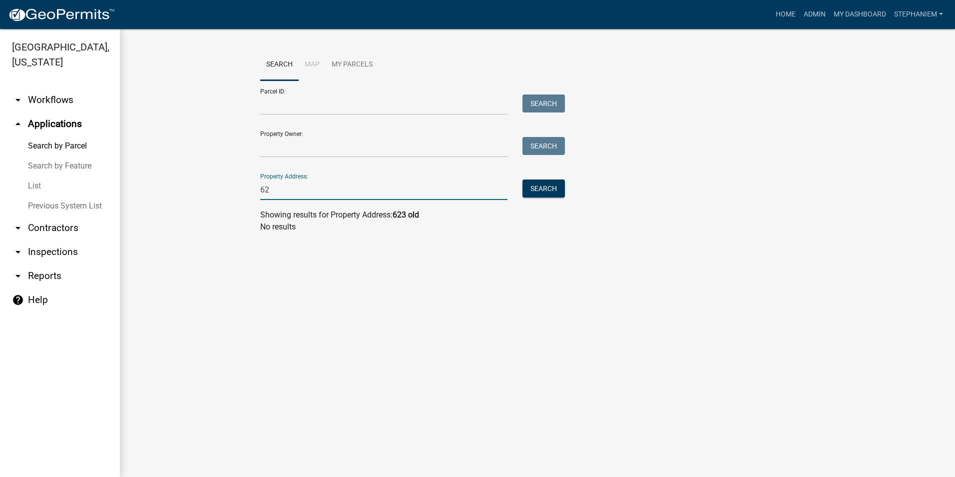
type input "6"
click at [378, 193] on input "Property Address:" at bounding box center [383, 189] width 247 height 20
drag, startPoint x: 353, startPoint y: 191, endPoint x: 278, endPoint y: 193, distance: 75.5
click at [278, 193] on input "624 [GEOGRAPHIC_DATA]" at bounding box center [383, 189] width 247 height 20
type input "624 lake oconee"
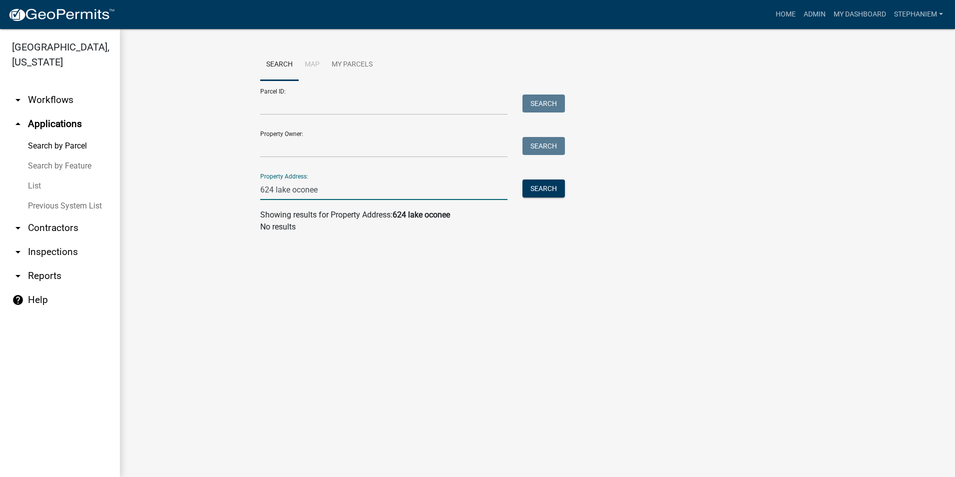
drag, startPoint x: 332, startPoint y: 190, endPoint x: 245, endPoint y: 191, distance: 86.9
click at [245, 191] on wm-workflow-application-search-view "Search Map My Parcels Parcel ID: Search Property Owner: Search Property Address…" at bounding box center [537, 145] width 795 height 192
click at [323, 281] on main "Search Map My Parcels Parcel ID: Search Property Owner: Search Property Address…" at bounding box center [537, 253] width 835 height 448
click at [312, 193] on input "Property Address:" at bounding box center [383, 189] width 247 height 20
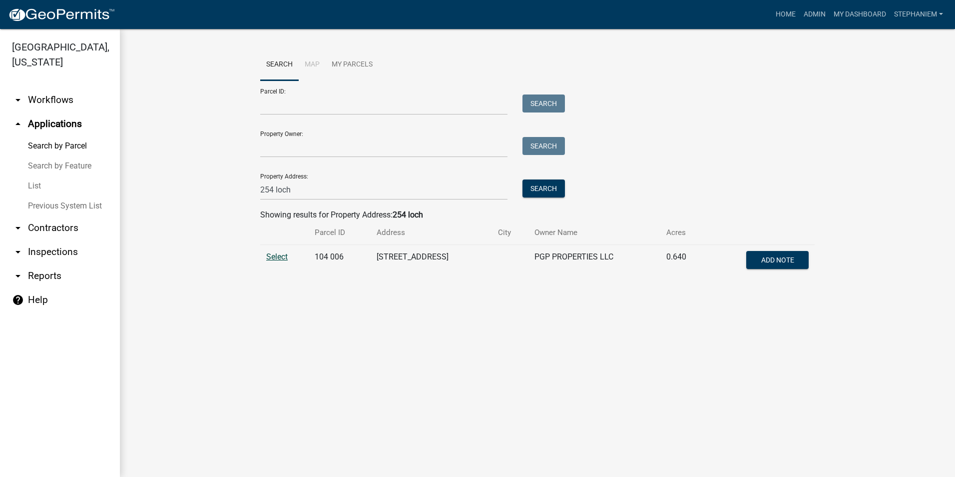
click at [272, 254] on span "Select" at bounding box center [276, 256] width 21 height 9
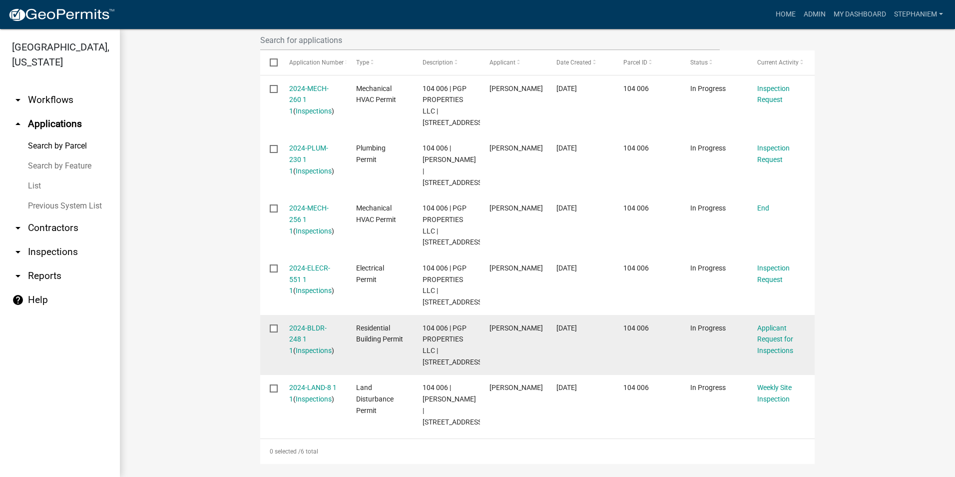
scroll to position [350, 0]
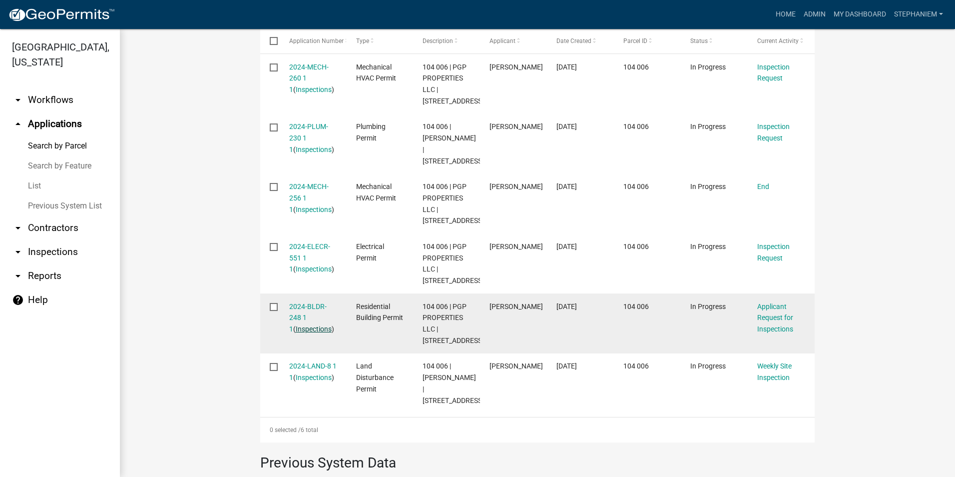
click at [309, 325] on link "Inspections" at bounding box center [314, 329] width 36 height 8
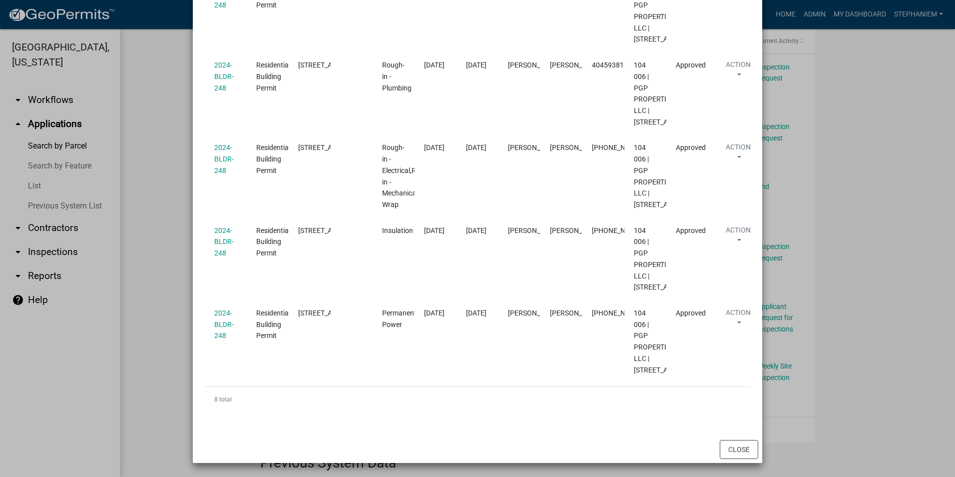
scroll to position [799, 0]
click at [173, 105] on ngb-modal-window "Inspections related to 2024-BLDR-248 × Export Excel Format (.xlsx) CSV Format (…" at bounding box center [477, 238] width 955 height 477
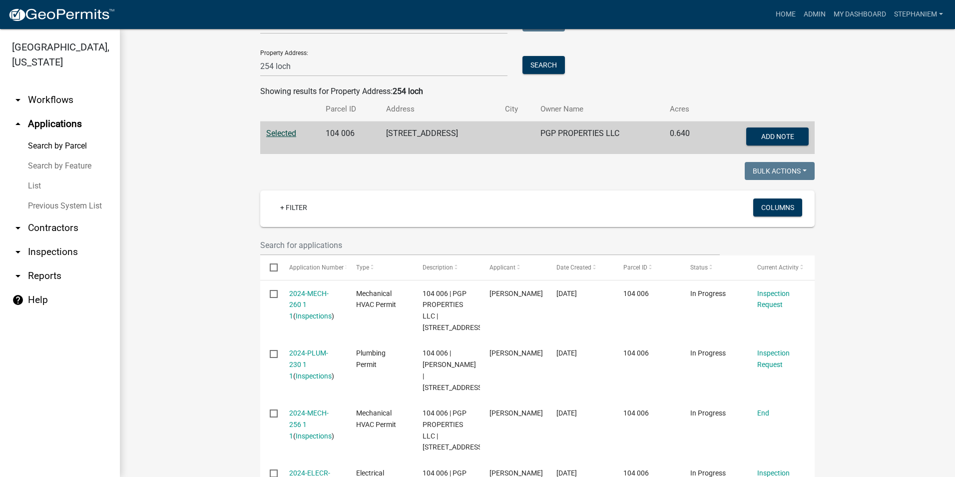
scroll to position [100, 0]
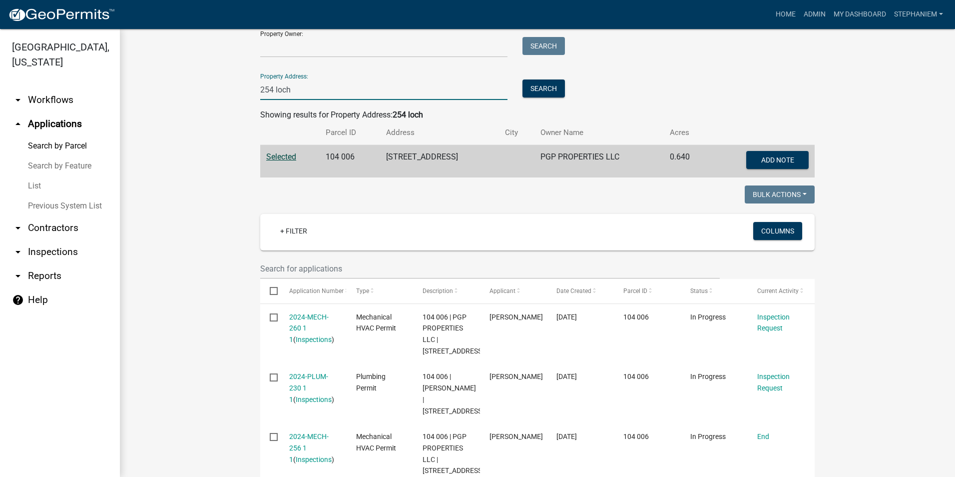
drag, startPoint x: 290, startPoint y: 93, endPoint x: 258, endPoint y: 98, distance: 32.4
click at [260, 98] on input "254 loch" at bounding box center [383, 89] width 247 height 20
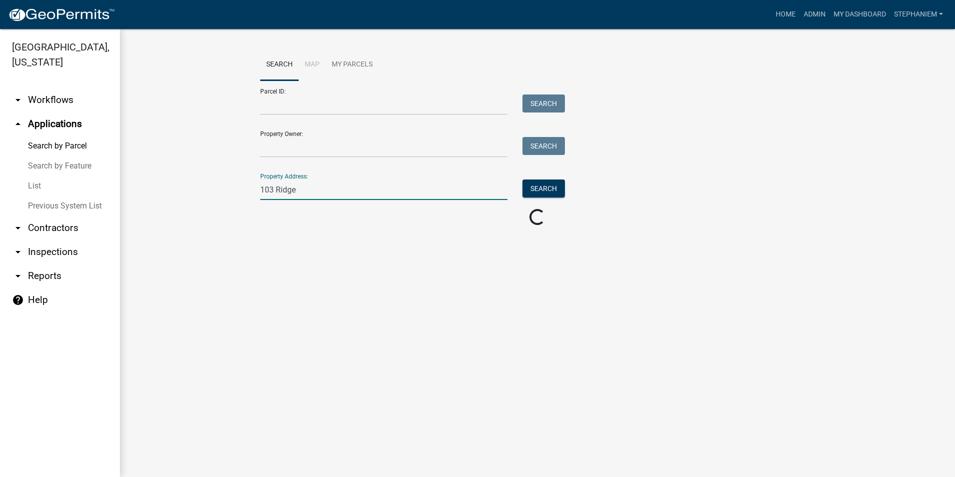
scroll to position [0, 0]
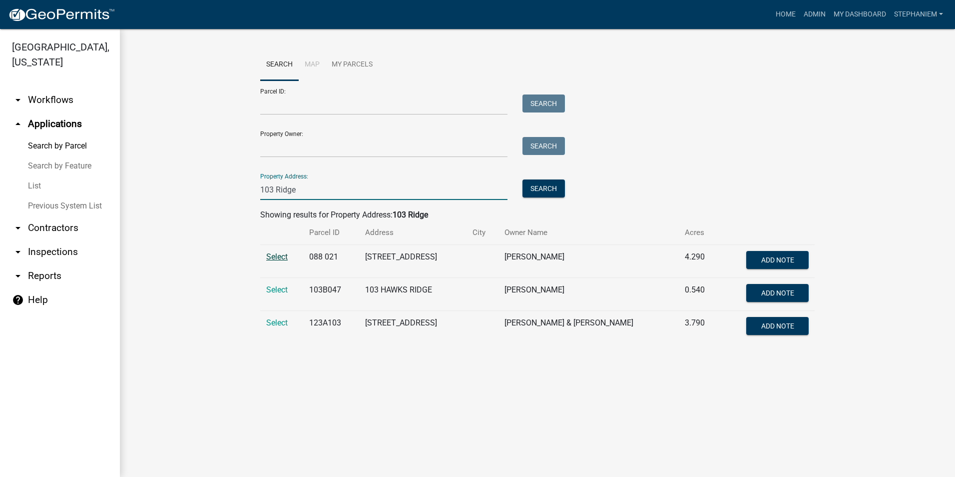
type input "103 Ridge"
click at [276, 259] on span "Select" at bounding box center [276, 256] width 21 height 9
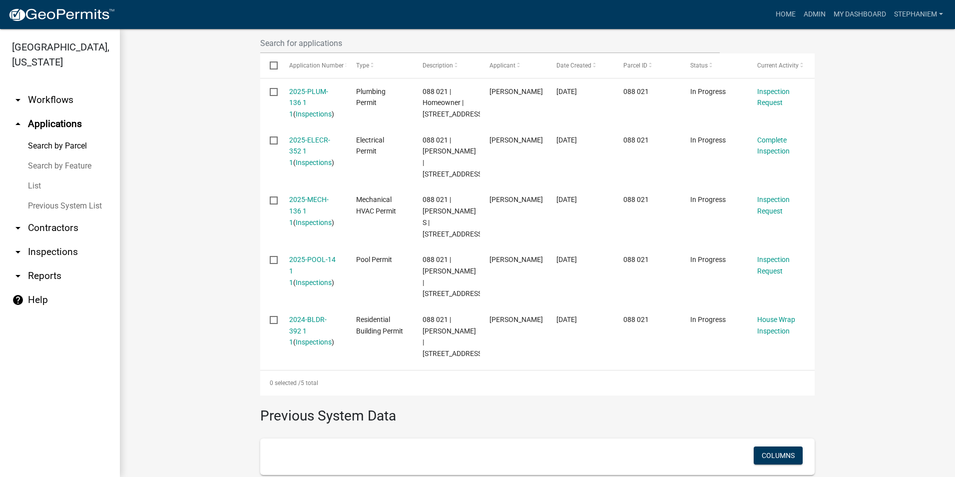
scroll to position [400, 0]
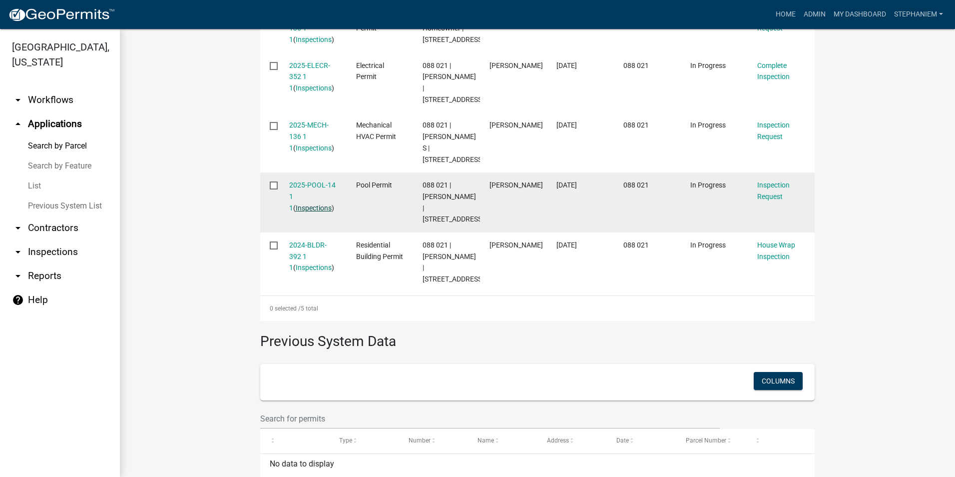
click at [309, 212] on link "Inspections" at bounding box center [314, 208] width 36 height 8
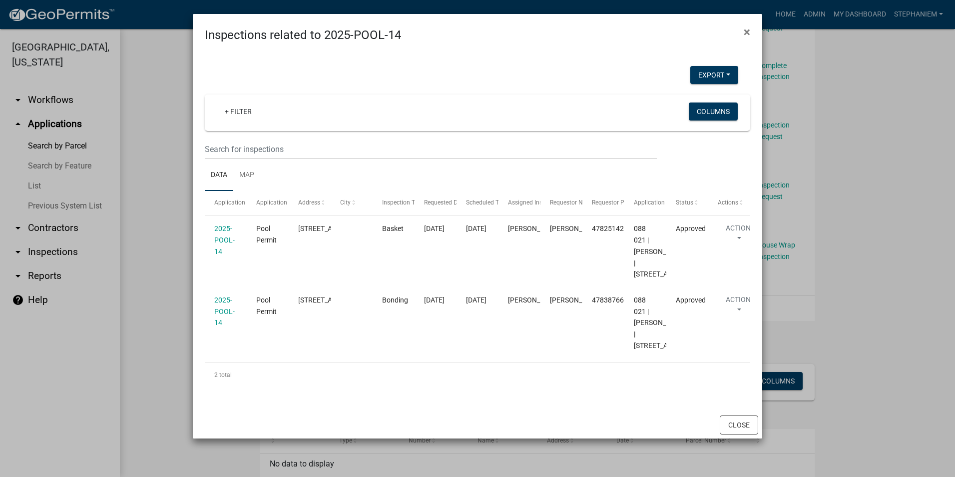
click at [138, 200] on ngb-modal-window "Inspections related to 2025-POOL-14 × Export Excel Format (.xlsx) CSV Format (.…" at bounding box center [477, 238] width 955 height 477
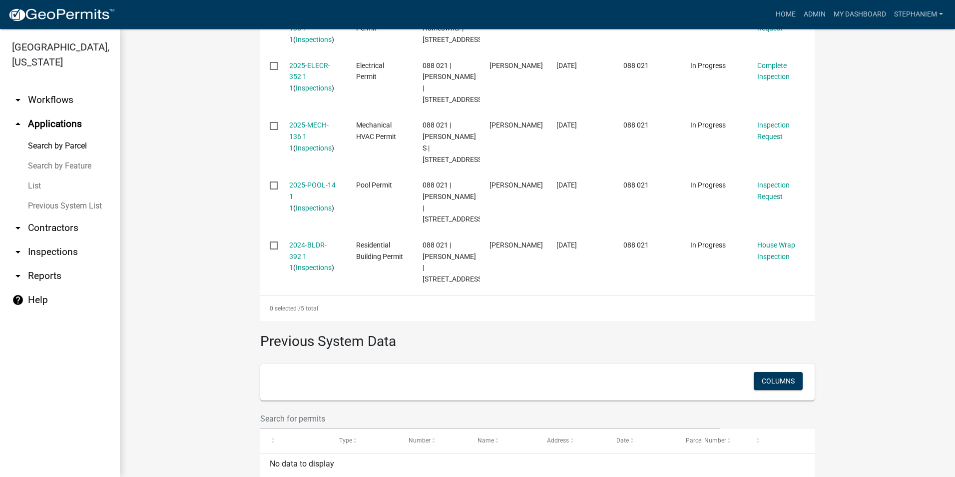
click at [79, 252] on link "arrow_drop_down Inspections" at bounding box center [60, 252] width 120 height 24
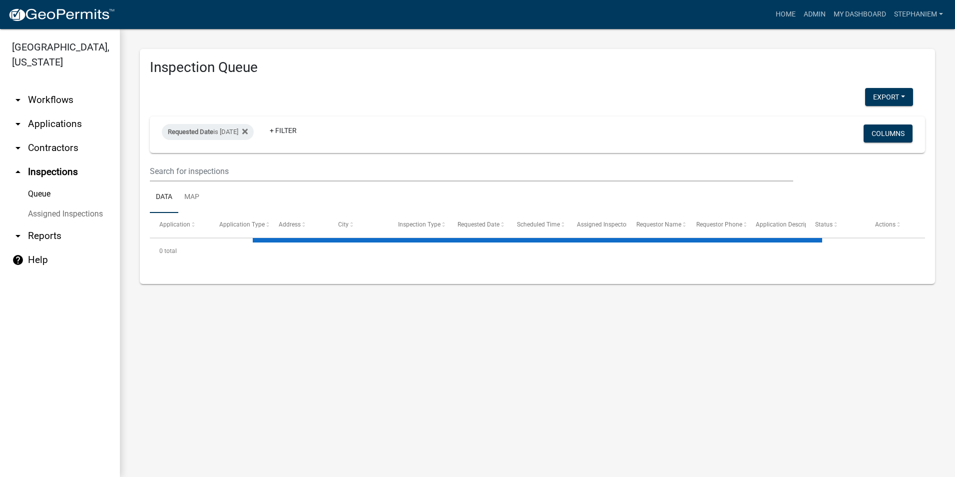
select select "3: 100"
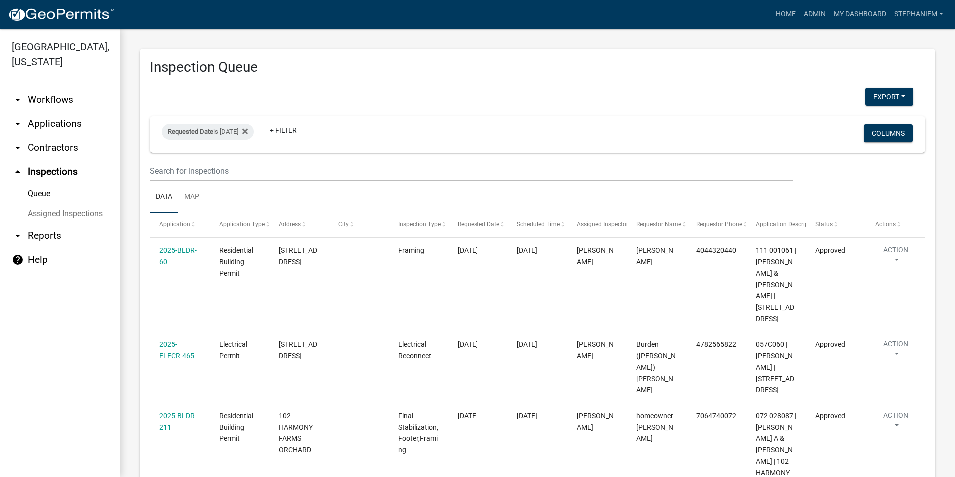
click at [82, 128] on link "arrow_drop_down Applications" at bounding box center [60, 124] width 120 height 24
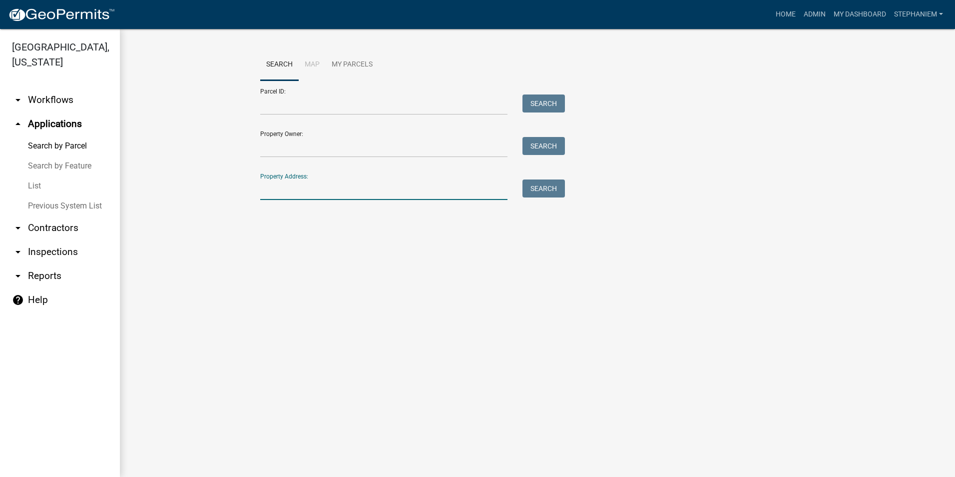
click at [340, 192] on input "Property Address:" at bounding box center [383, 189] width 247 height 20
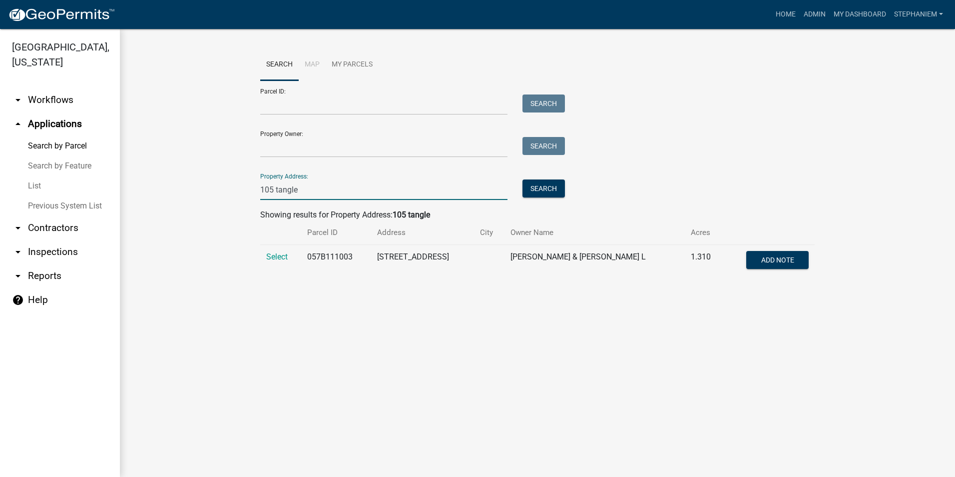
type input "105 tangle"
click at [277, 262] on td "Select" at bounding box center [280, 261] width 41 height 33
click at [279, 253] on span "Select" at bounding box center [276, 256] width 21 height 9
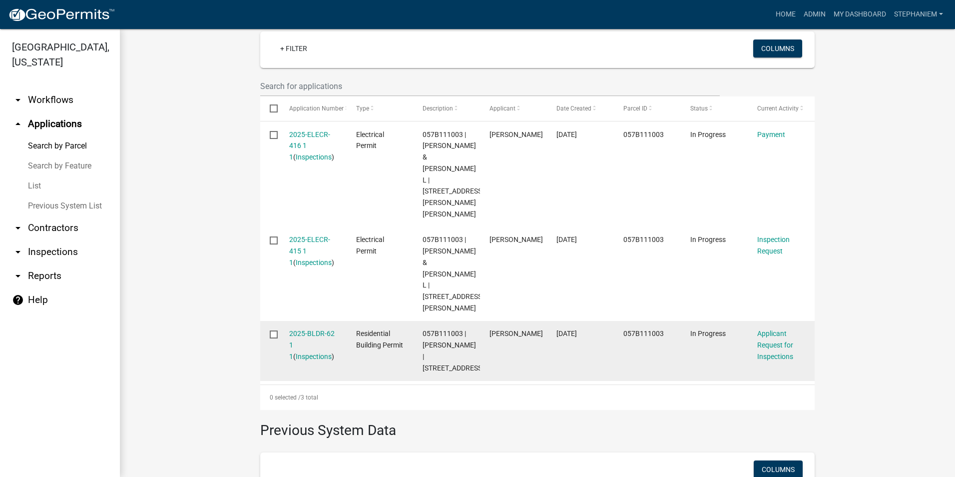
scroll to position [350, 0]
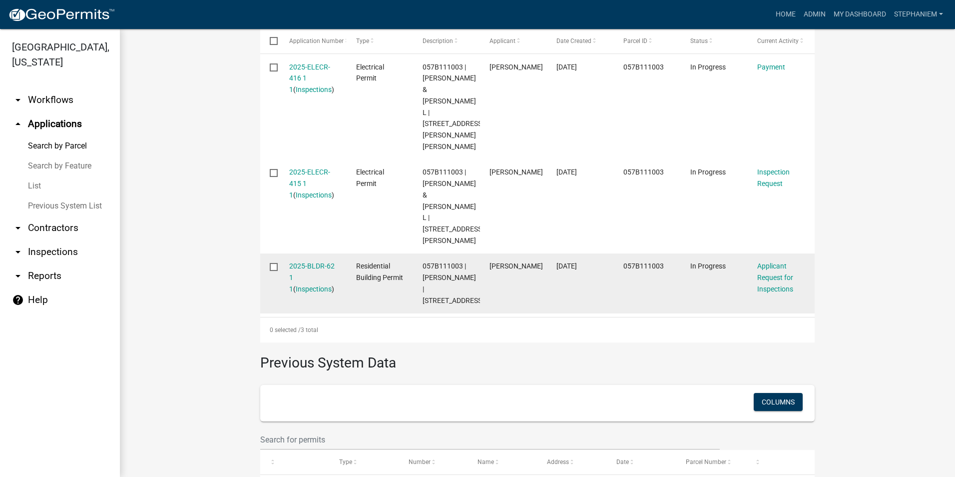
click at [301, 294] on div "2025-BLDR-62 1 1 ( Inspections )" at bounding box center [313, 277] width 48 height 34
click at [303, 293] on link "Inspections" at bounding box center [314, 289] width 36 height 8
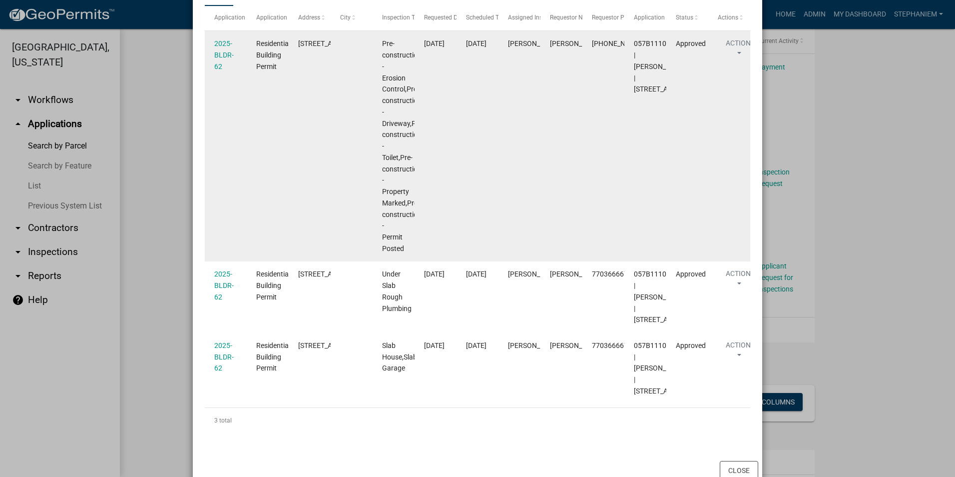
scroll to position [200, 0]
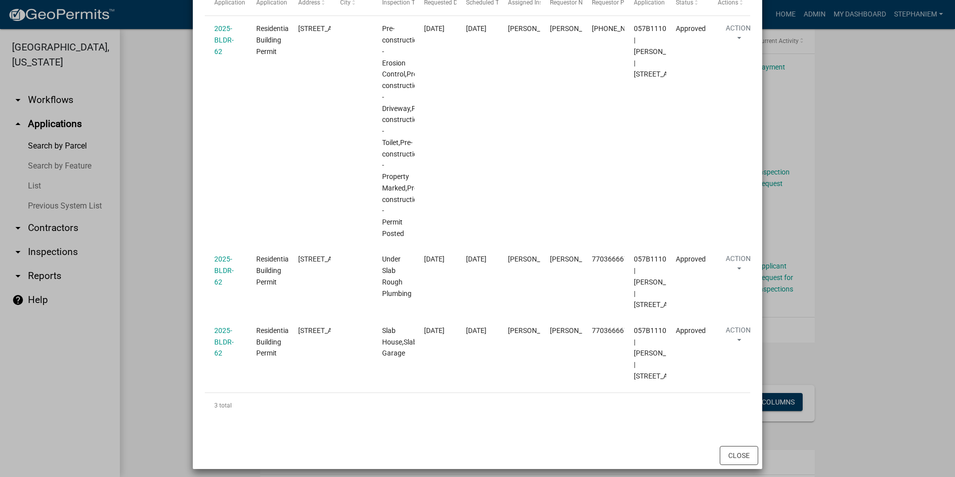
click at [182, 159] on ngb-modal-window "Inspections related to 2025-BLDR-62 × Export Excel Format (.xlsx) CSV Format (.…" at bounding box center [477, 238] width 955 height 477
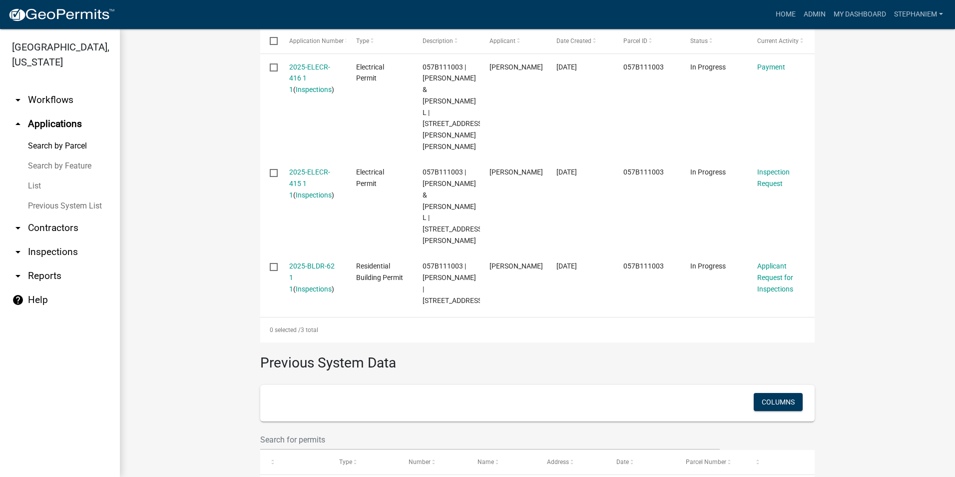
click at [170, 164] on ngb-modal-window "Inspections related to 2025-BLDR-62 × Export Excel Format (.xlsx) CSV Format (.…" at bounding box center [477, 238] width 955 height 477
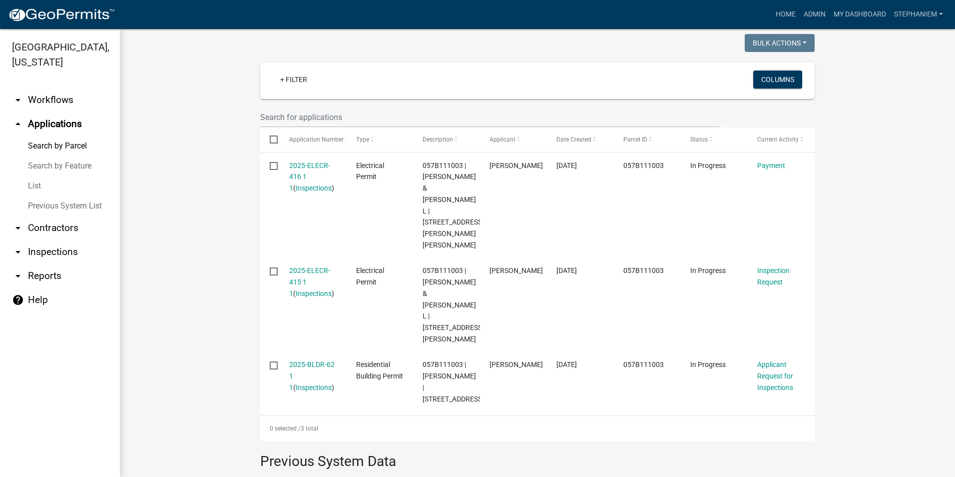
scroll to position [300, 0]
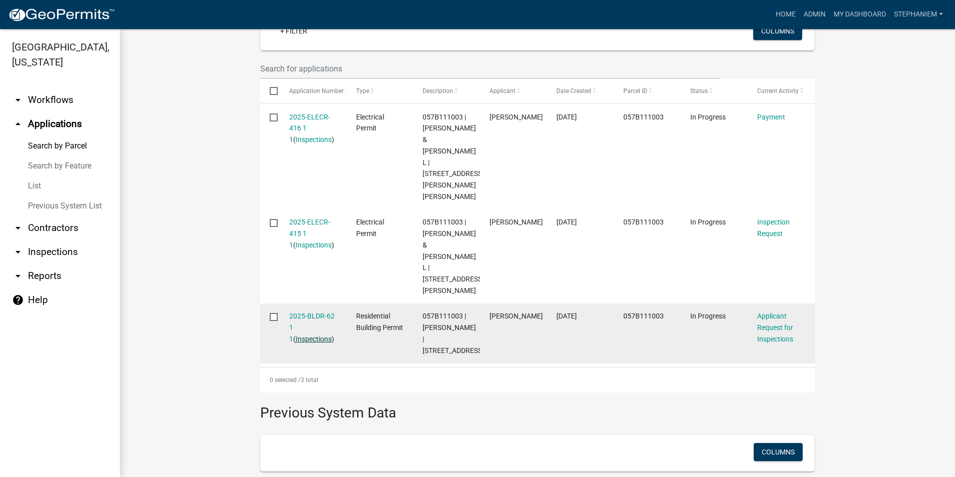
click at [296, 343] on link "Inspections" at bounding box center [314, 339] width 36 height 8
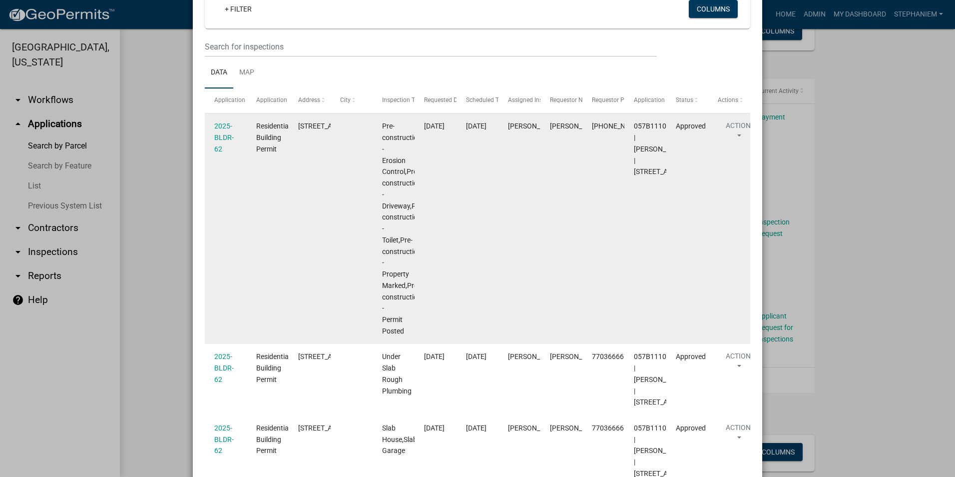
scroll to position [101, 0]
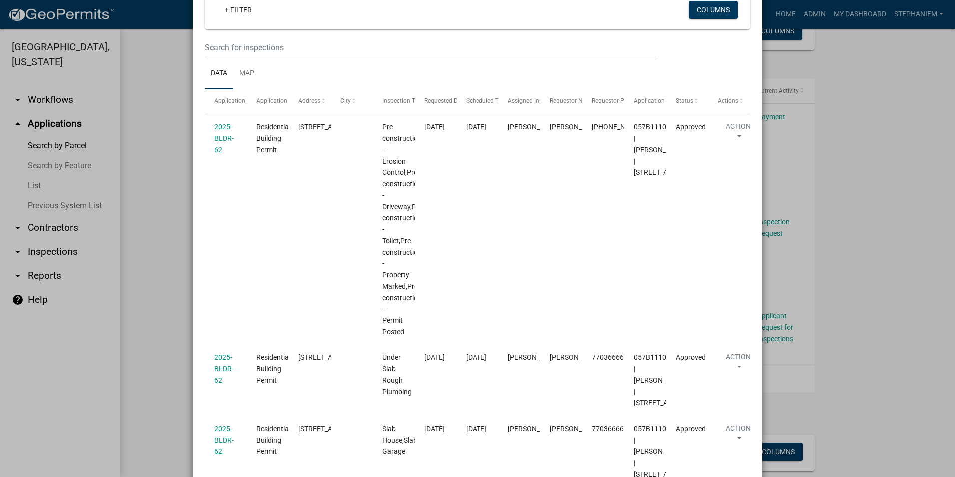
click at [172, 236] on ngb-modal-window "Inspections related to 2025-BLDR-62 × Export Excel Format (.xlsx) CSV Format (.…" at bounding box center [477, 238] width 955 height 477
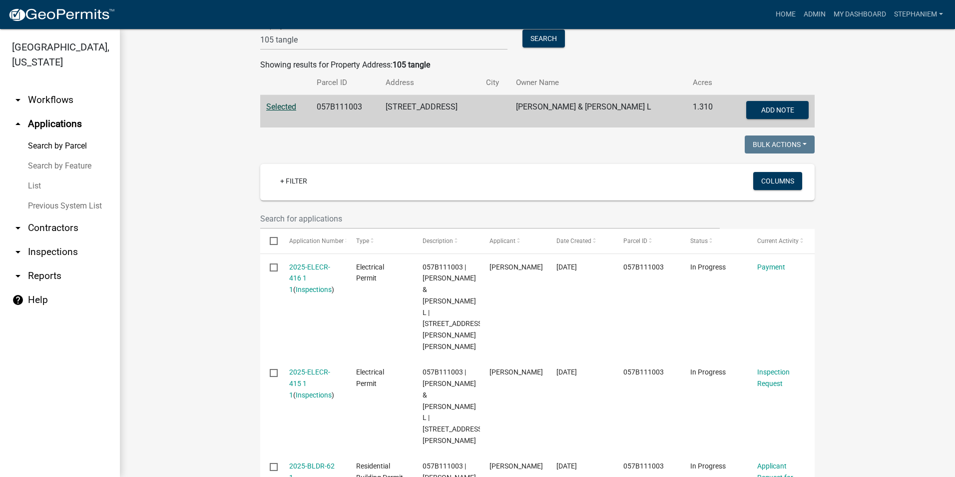
scroll to position [0, 0]
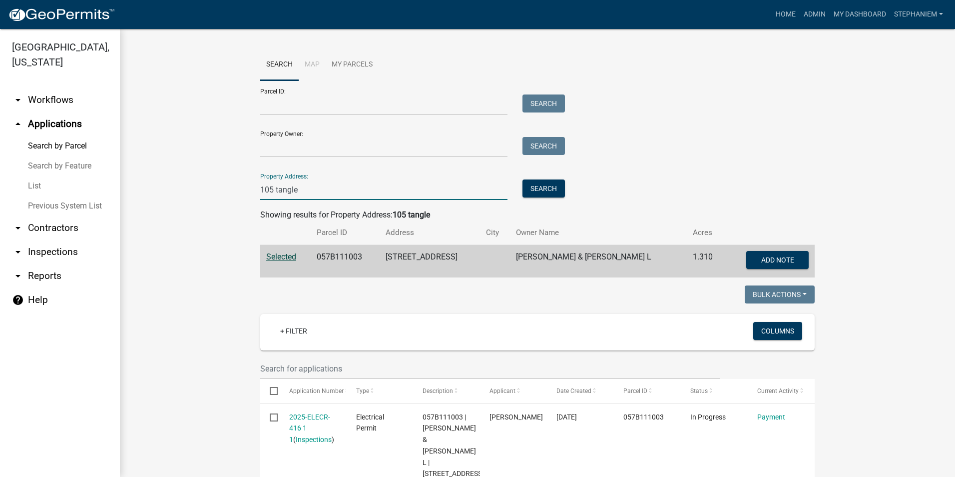
drag, startPoint x: 314, startPoint y: 193, endPoint x: 199, endPoint y: 188, distance: 115.0
click at [199, 188] on wm-workflow-application-search-view "Search Map My Parcels Parcel ID: Search Property Owner: Search Property Address…" at bounding box center [537, 462] width 795 height 826
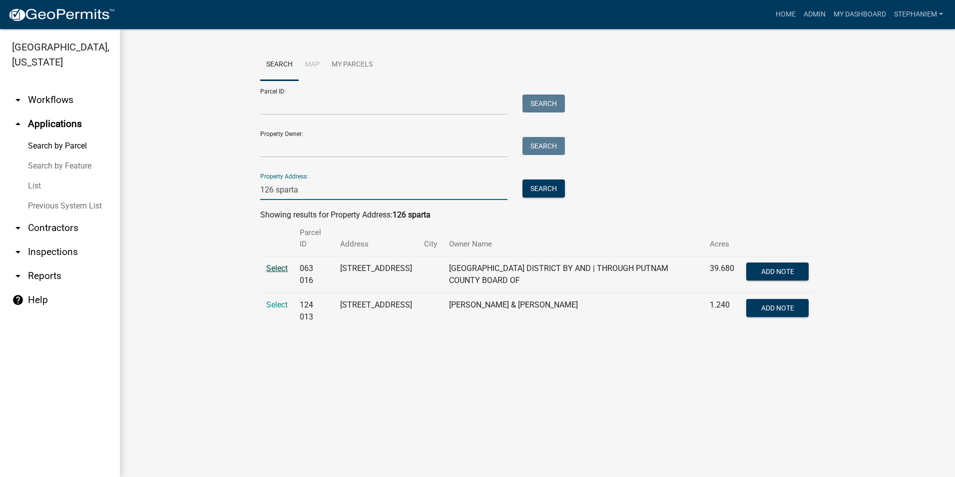
click at [279, 269] on span "Select" at bounding box center [276, 267] width 21 height 9
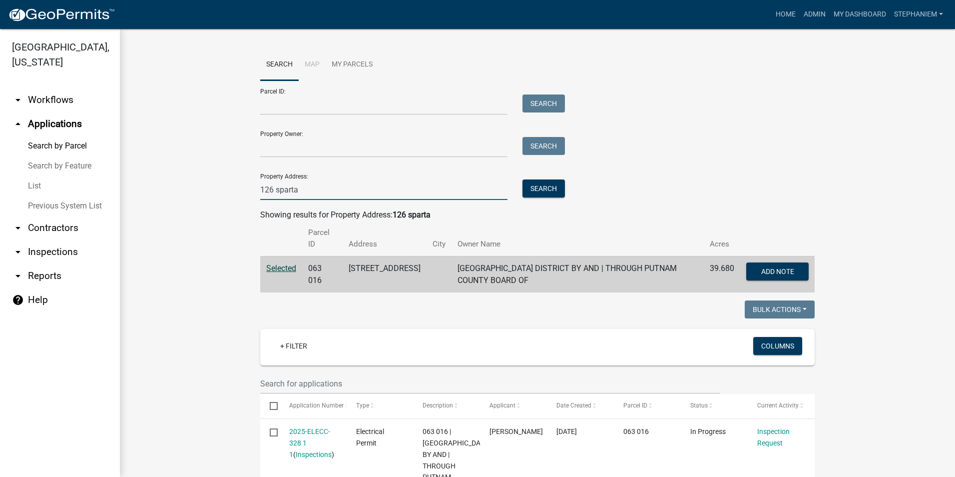
click at [309, 196] on input "126 sparta" at bounding box center [383, 189] width 247 height 20
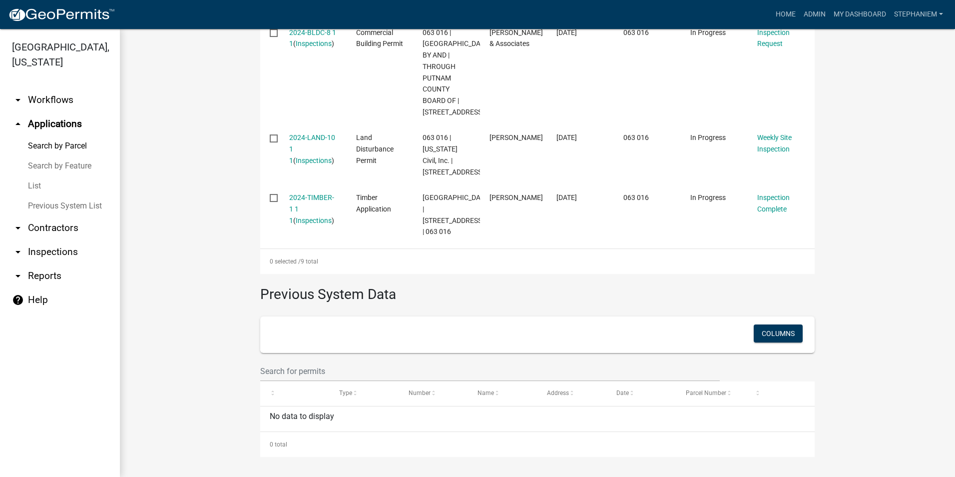
scroll to position [999, 0]
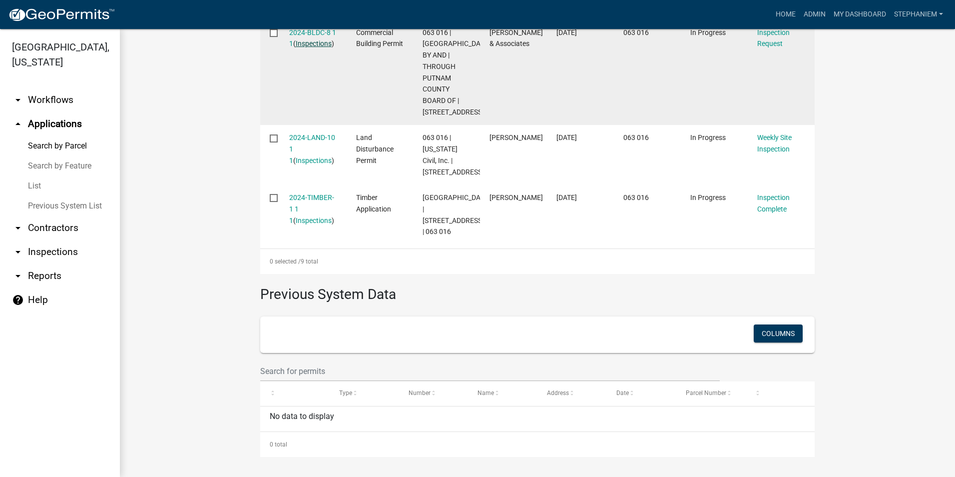
click at [308, 47] on link "Inspections" at bounding box center [314, 43] width 36 height 8
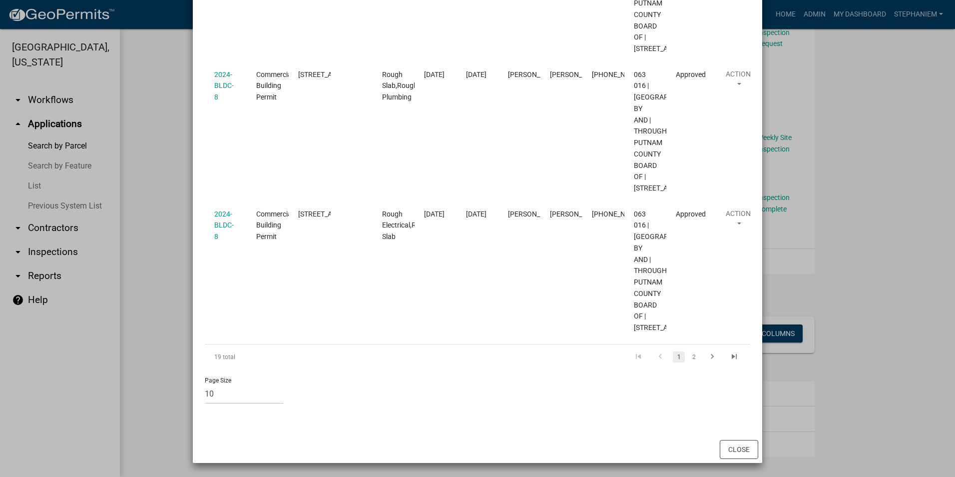
scroll to position [2065, 0]
click at [688, 352] on link "2" at bounding box center [694, 356] width 12 height 11
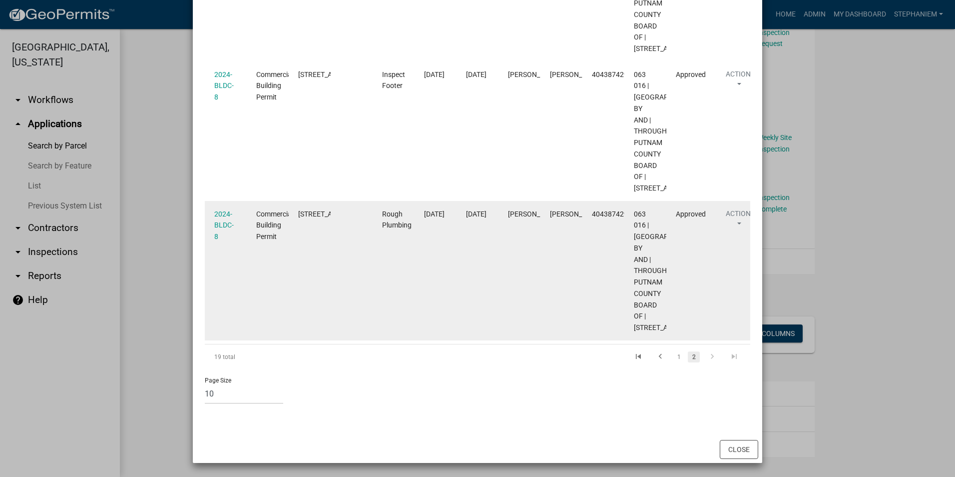
scroll to position [1847, 0]
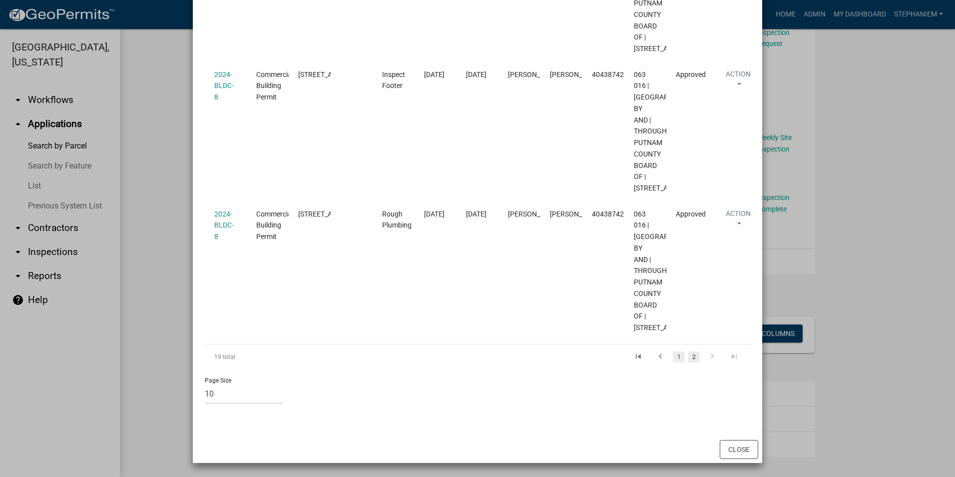
click at [673, 352] on link "1" at bounding box center [679, 356] width 12 height 11
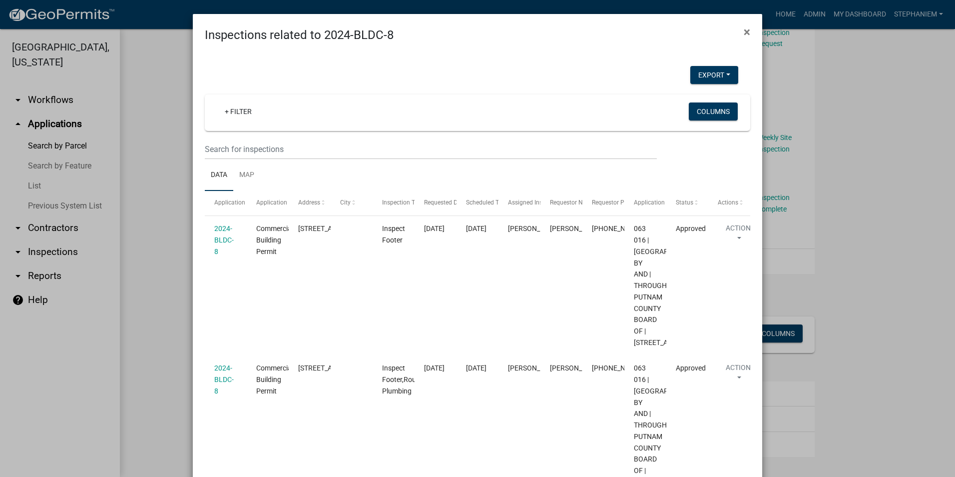
click at [166, 205] on ngb-modal-window "Inspections related to 2024-BLDC-8 × Export Excel Format (.xlsx) CSV Format (.c…" at bounding box center [477, 238] width 955 height 477
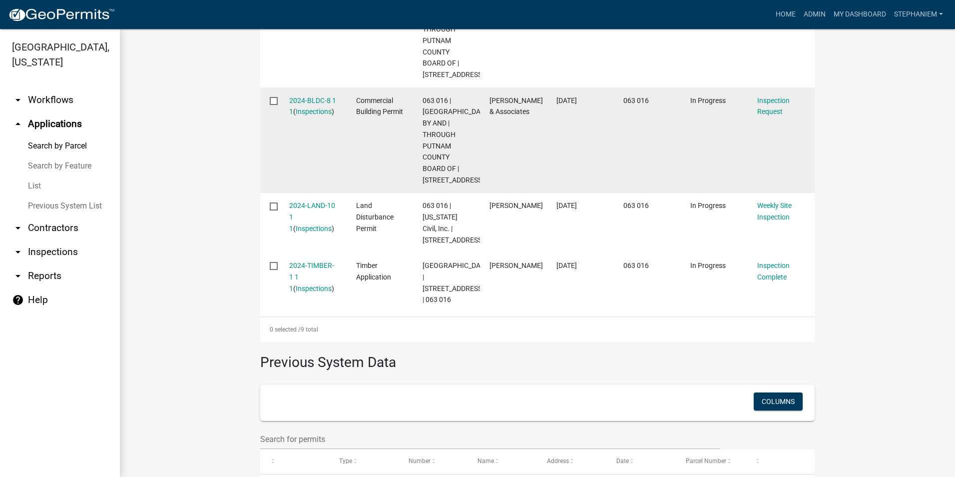
scroll to position [799, 0]
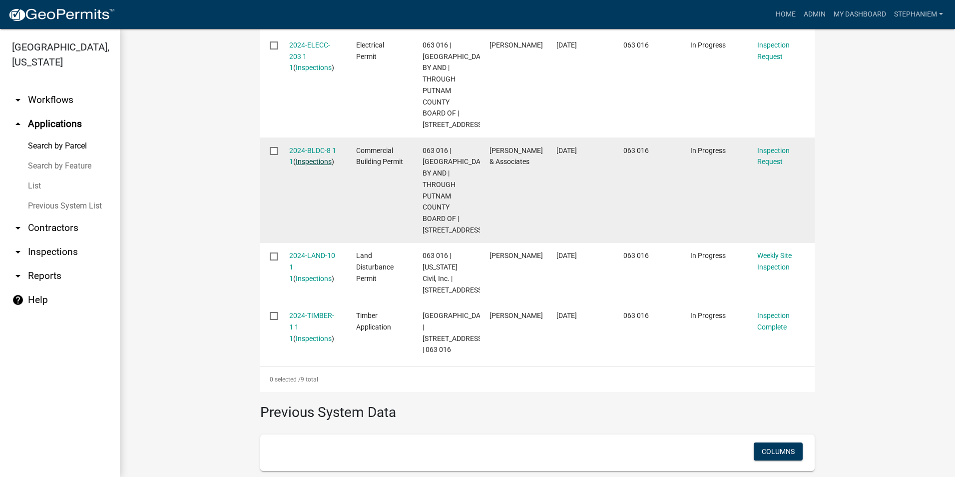
click at [306, 165] on link "Inspections" at bounding box center [314, 161] width 36 height 8
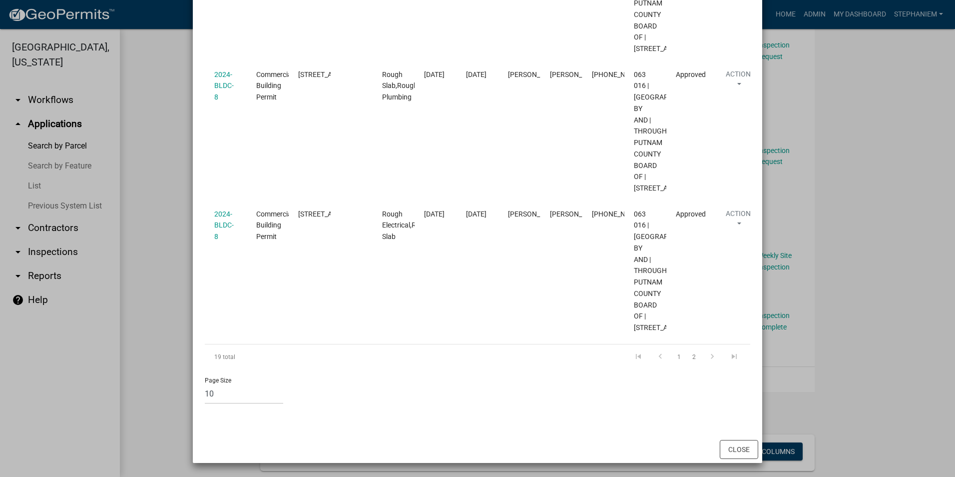
scroll to position [1649, 0]
click at [146, 272] on ngb-modal-window "Inspections related to 2024-BLDC-8 × Export Excel Format (.xlsx) CSV Format (.c…" at bounding box center [477, 238] width 955 height 477
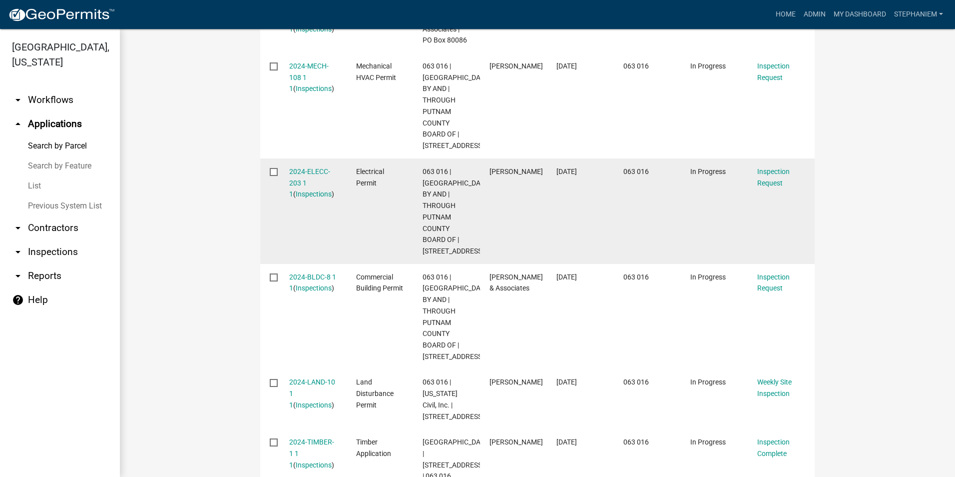
scroll to position [649, 0]
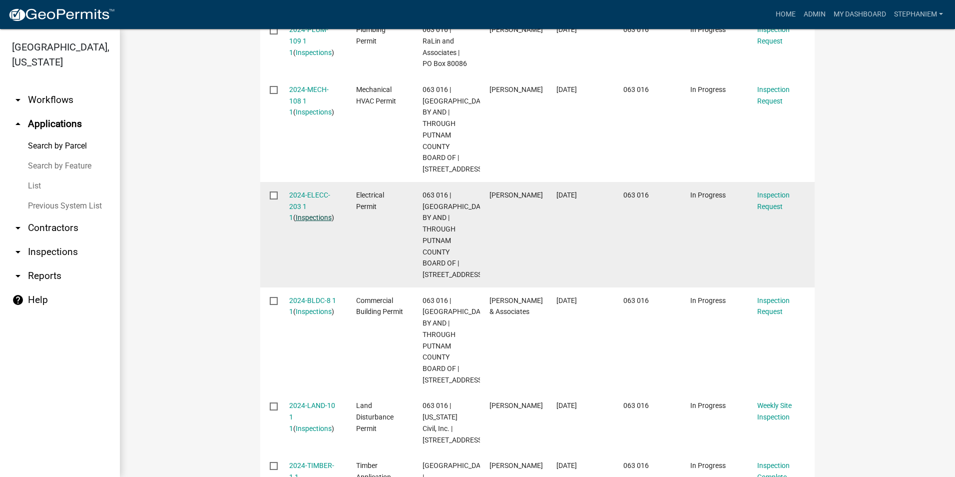
click at [300, 221] on link "Inspections" at bounding box center [314, 217] width 36 height 8
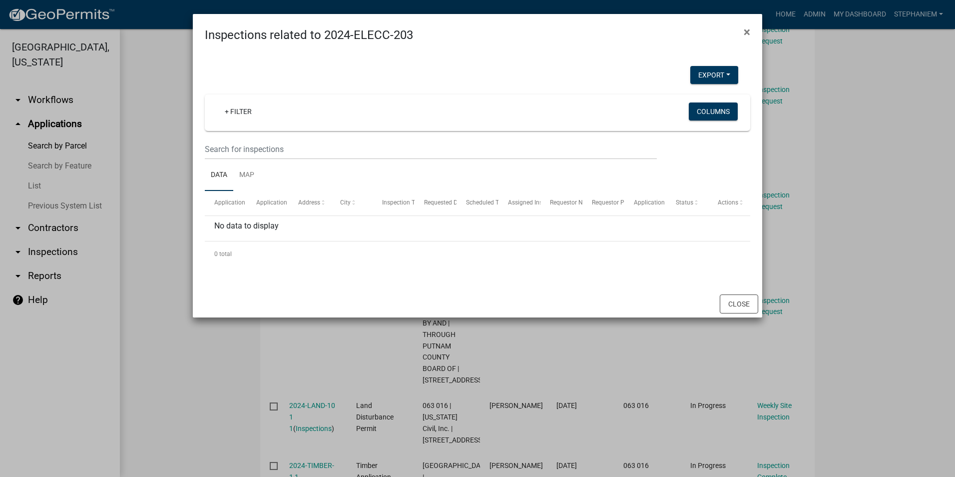
click at [167, 256] on ngb-modal-window "Inspections related to 2024-ELECC-203 × Export Excel Format (.xlsx) CSV Format …" at bounding box center [477, 238] width 955 height 477
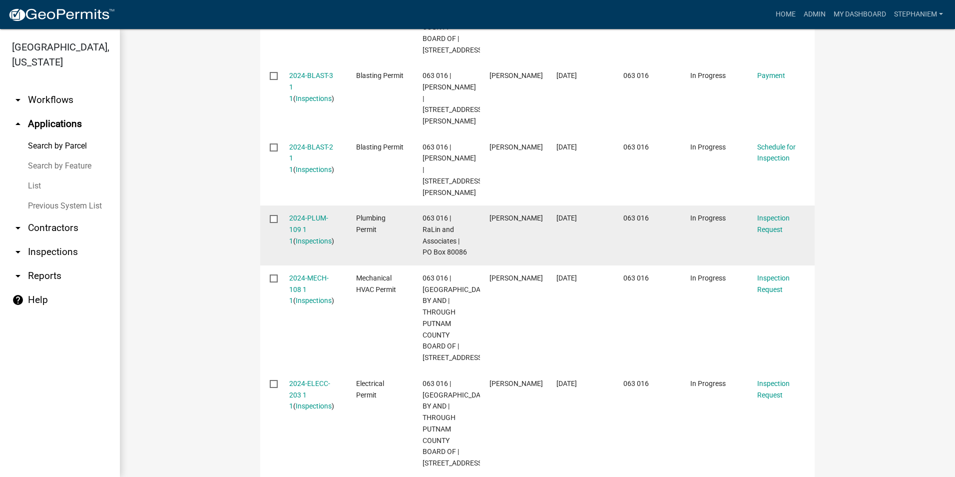
scroll to position [450, 0]
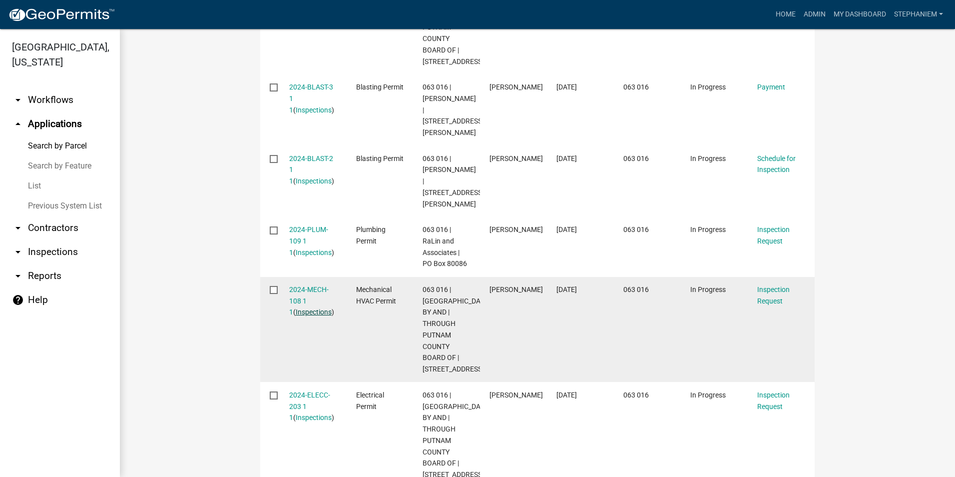
click at [297, 316] on link "Inspections" at bounding box center [314, 312] width 36 height 8
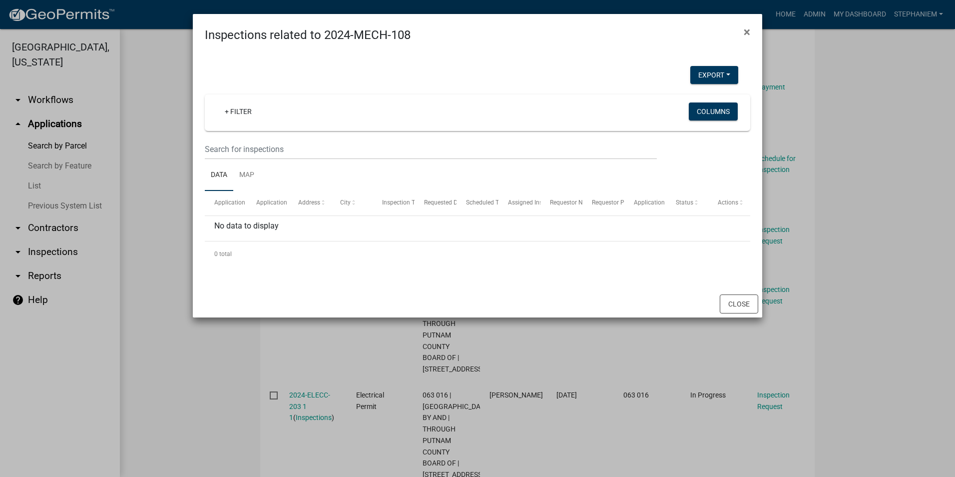
click at [167, 269] on ngb-modal-window "Inspections related to 2024-MECH-108 × Export Excel Format (.xlsx) CSV Format (…" at bounding box center [477, 238] width 955 height 477
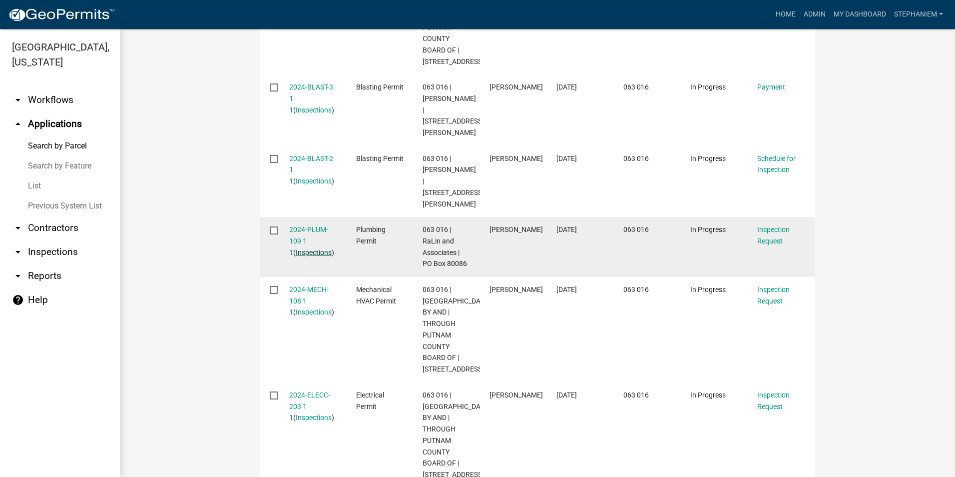
click at [323, 256] on link "Inspections" at bounding box center [314, 252] width 36 height 8
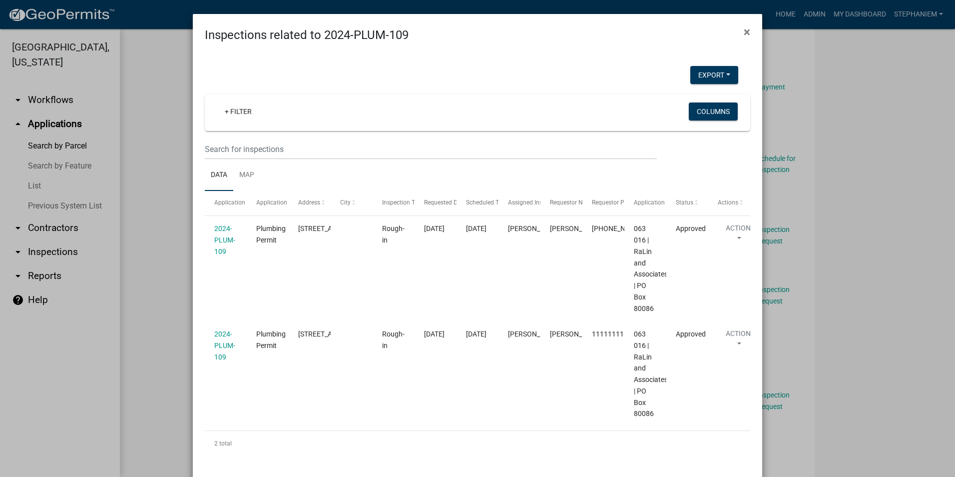
click at [177, 236] on ngb-modal-window "Inspections related to 2024-PLUM-109 × Export Excel Format (.xlsx) CSV Format (…" at bounding box center [477, 238] width 955 height 477
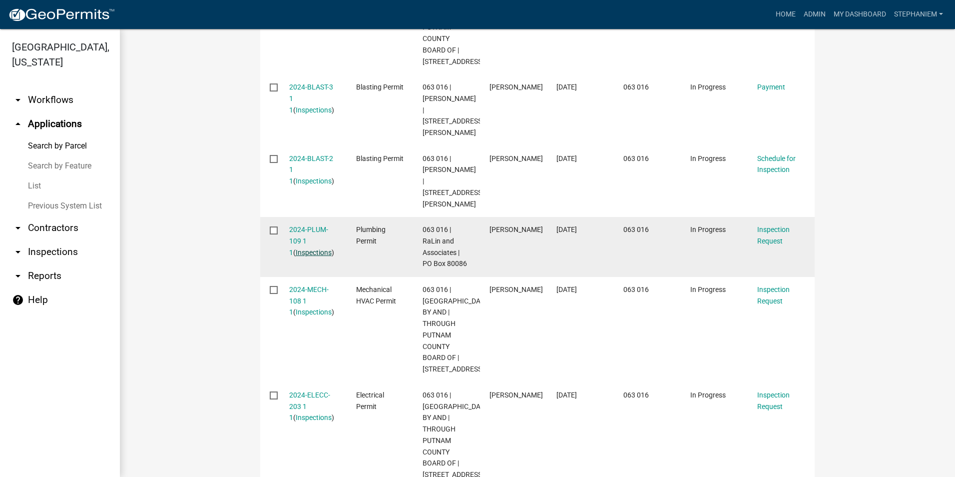
click at [315, 256] on link "Inspections" at bounding box center [314, 252] width 36 height 8
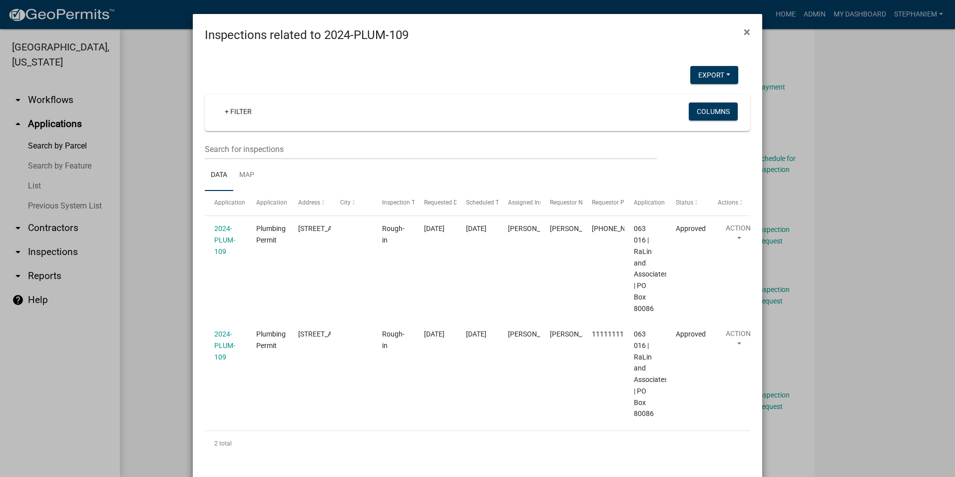
click at [176, 245] on ngb-modal-window "Inspections related to 2024-PLUM-109 × Export Excel Format (.xlsx) CSV Format (…" at bounding box center [477, 238] width 955 height 477
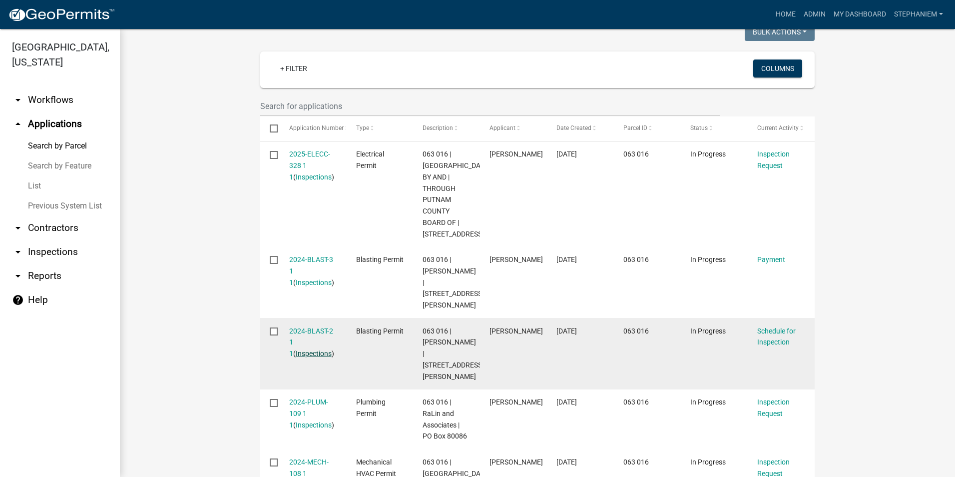
scroll to position [250, 0]
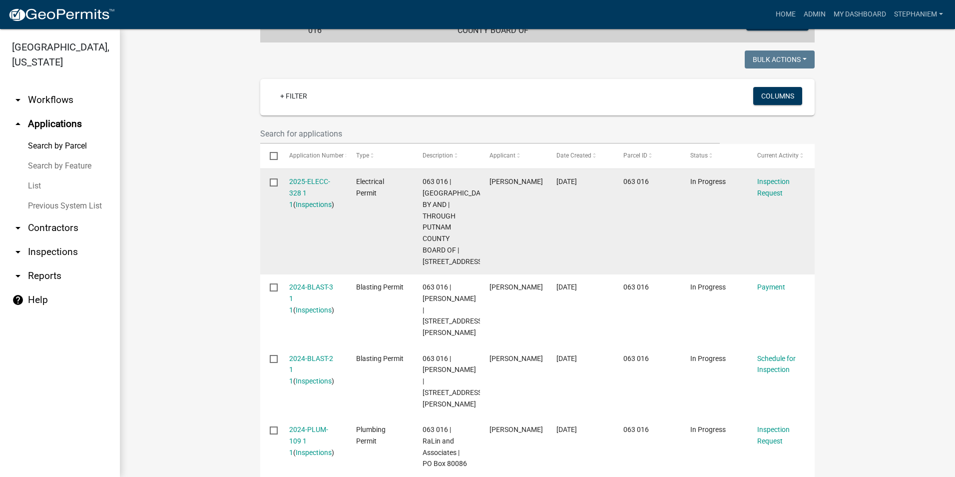
click at [310, 208] on div "2025-ELECC-328 1 1 ( Inspections )" at bounding box center [313, 193] width 48 height 34
click at [313, 205] on link "Inspections" at bounding box center [314, 204] width 36 height 8
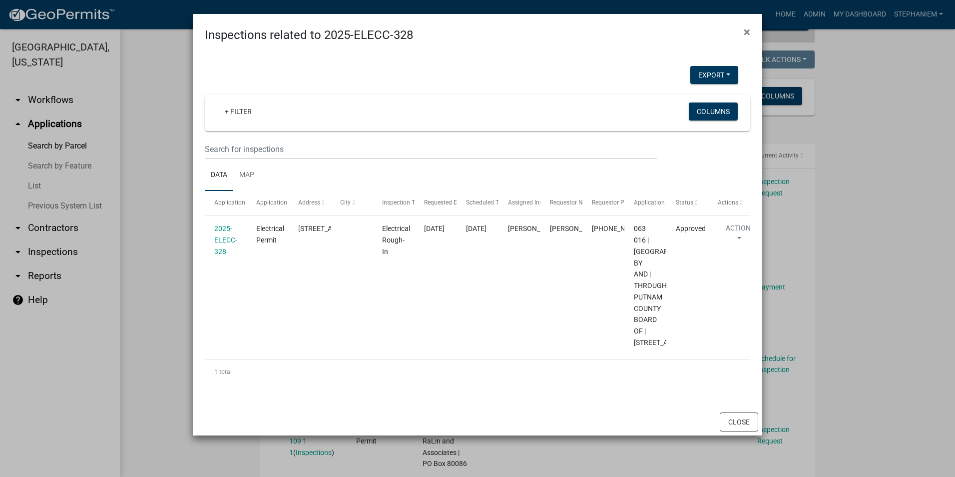
click at [184, 195] on ngb-modal-window "Inspections related to 2025-ELECC-328 × Export Excel Format (.xlsx) CSV Format …" at bounding box center [477, 238] width 955 height 477
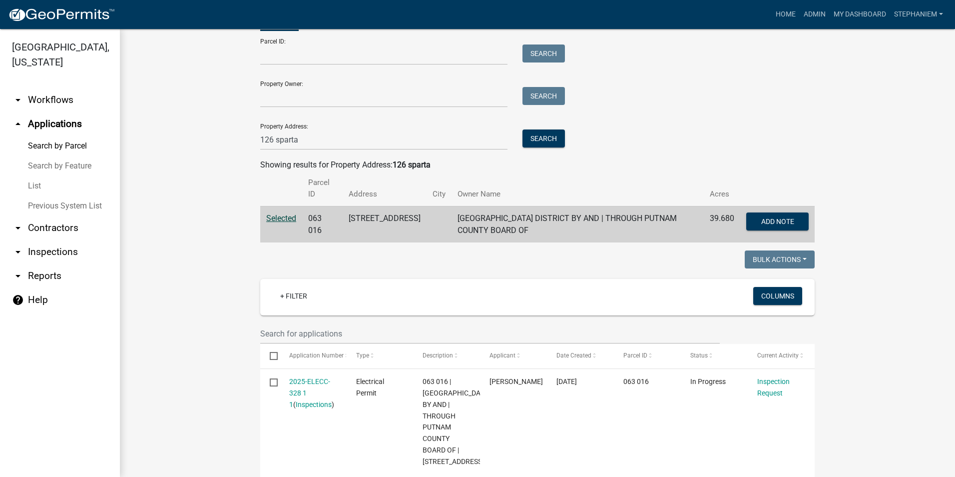
scroll to position [0, 0]
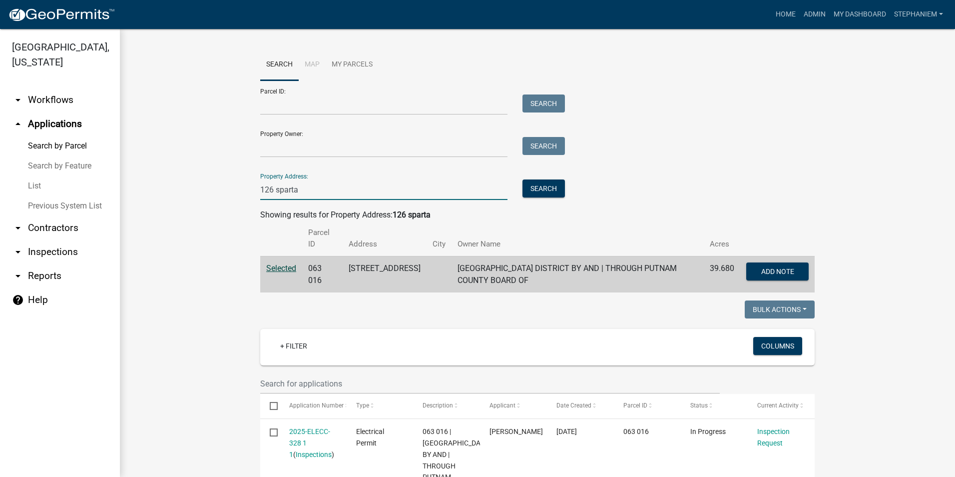
drag, startPoint x: 299, startPoint y: 187, endPoint x: 221, endPoint y: 201, distance: 79.6
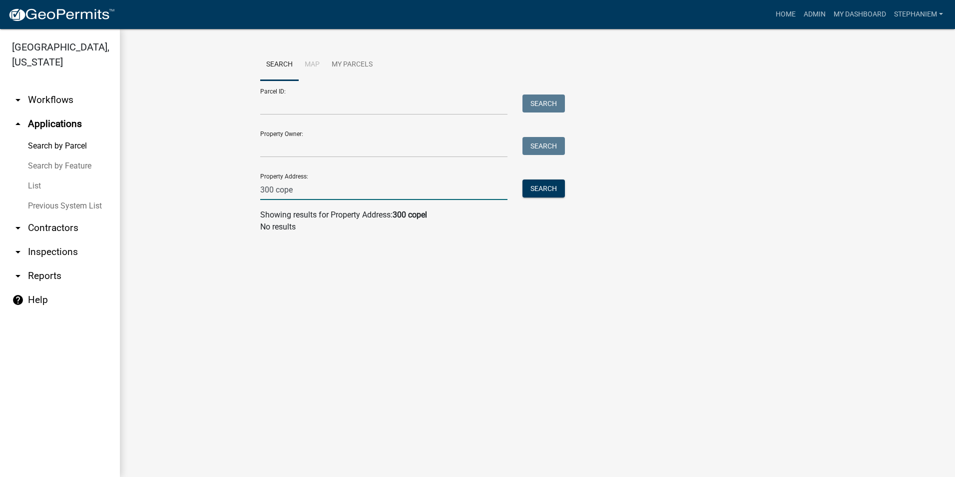
click at [363, 192] on input "300 cope" at bounding box center [383, 189] width 247 height 20
type input "300"
drag, startPoint x: 709, startPoint y: 348, endPoint x: 469, endPoint y: 315, distance: 242.5
click at [709, 348] on main "Search Map My Parcels Parcel ID: Search Property Owner: Search Property Address…" at bounding box center [537, 253] width 835 height 448
drag, startPoint x: 286, startPoint y: 191, endPoint x: 222, endPoint y: 192, distance: 64.5
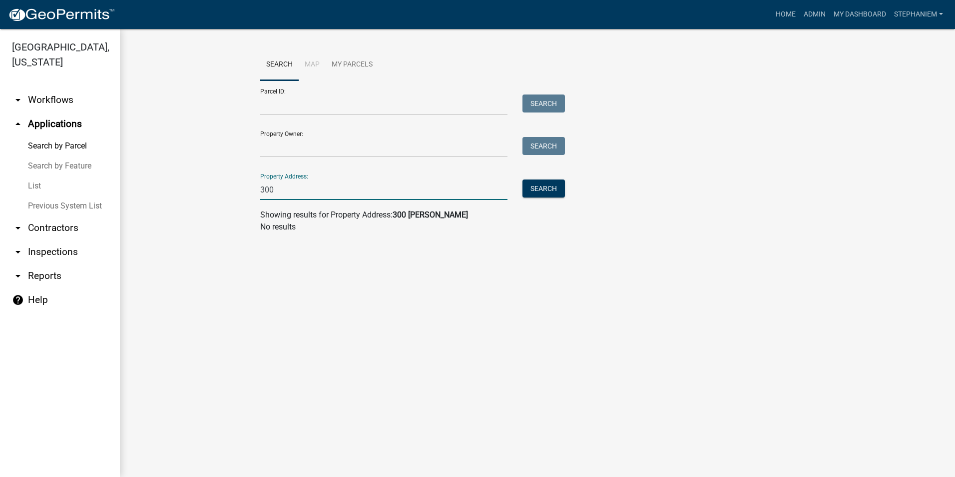
click at [222, 192] on wm-workflow-application-search-view "Search Map My Parcels Parcel ID: Search Property Owner: Search Property Address…" at bounding box center [537, 145] width 795 height 192
drag, startPoint x: 334, startPoint y: 193, endPoint x: 319, endPoint y: 204, distance: 18.9
click at [334, 193] on input "Property Address:" at bounding box center [383, 189] width 247 height 20
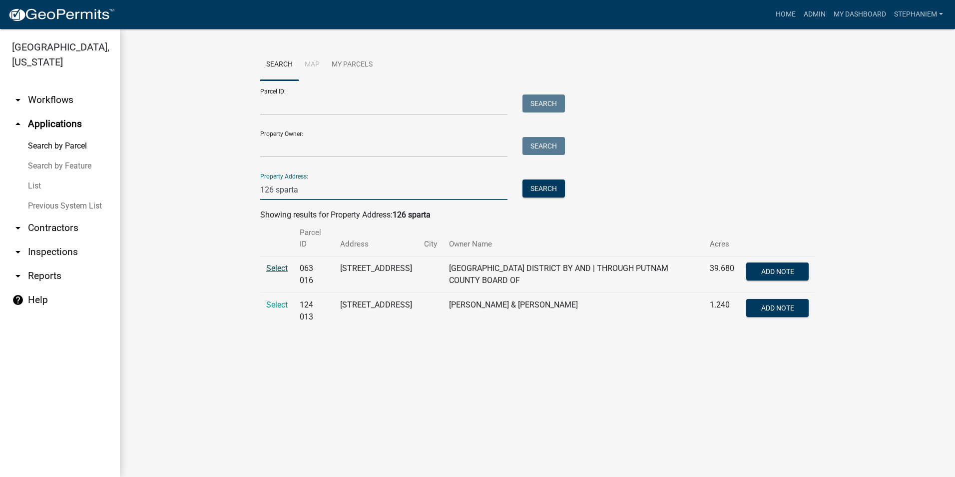
type input "126 sparta"
click at [279, 269] on span "Select" at bounding box center [276, 267] width 21 height 9
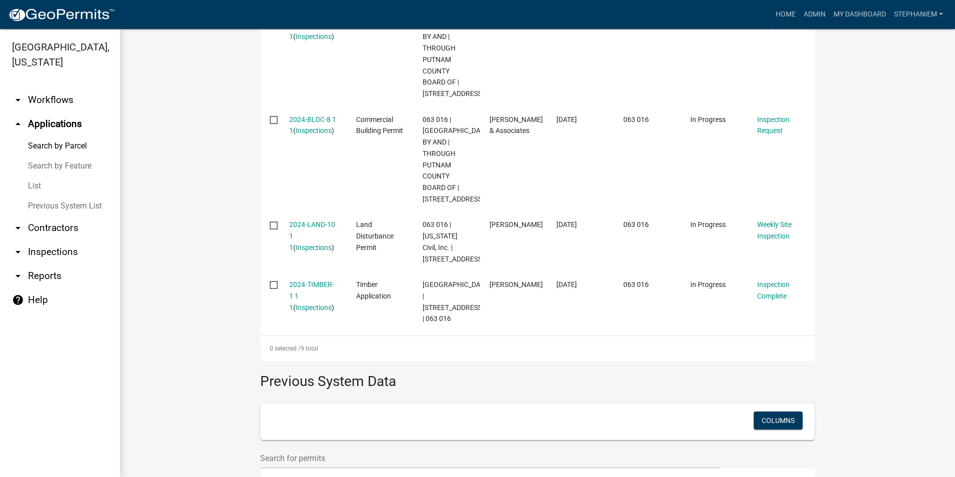
scroll to position [849, 0]
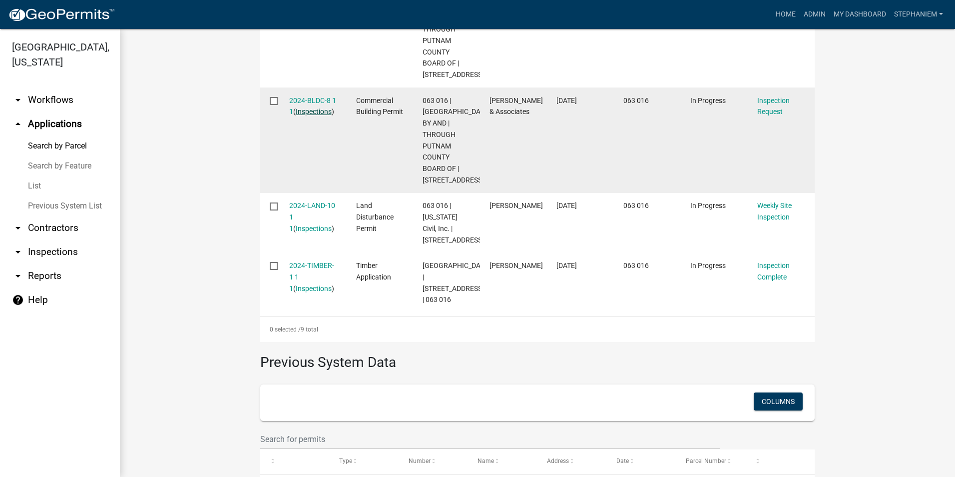
click at [312, 115] on link "Inspections" at bounding box center [314, 111] width 36 height 8
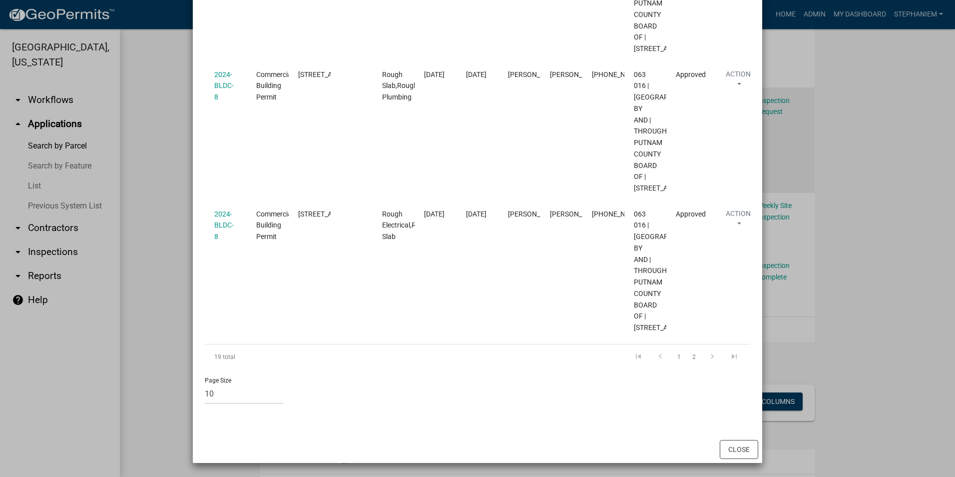
scroll to position [2065, 0]
click at [688, 354] on link "2" at bounding box center [694, 356] width 12 height 11
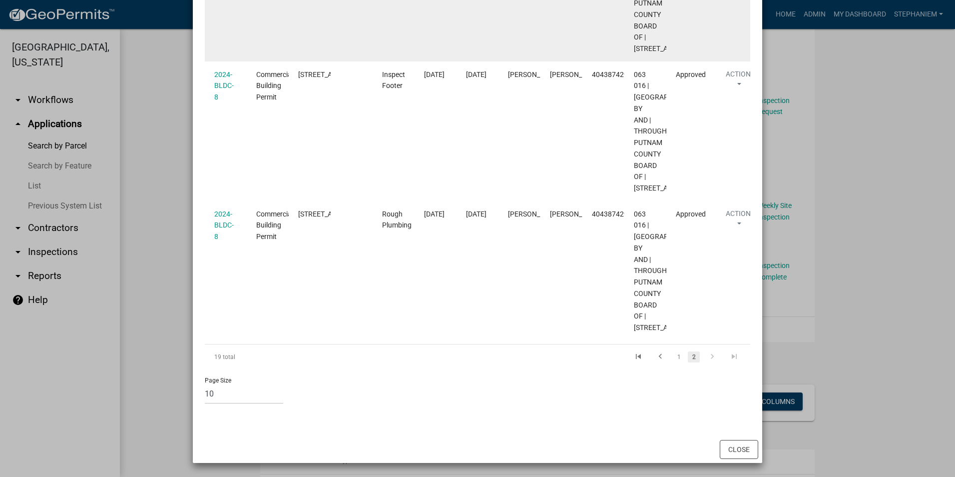
scroll to position [1347, 0]
